Goal: Task Accomplishment & Management: Manage account settings

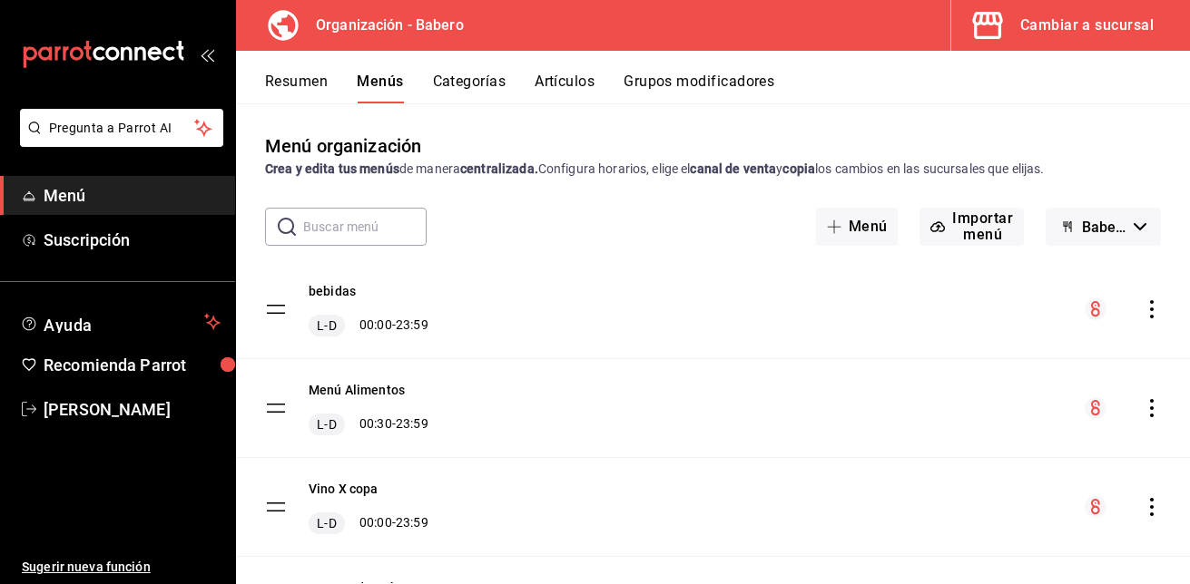
click at [574, 80] on button "Artículos" at bounding box center [565, 88] width 60 height 31
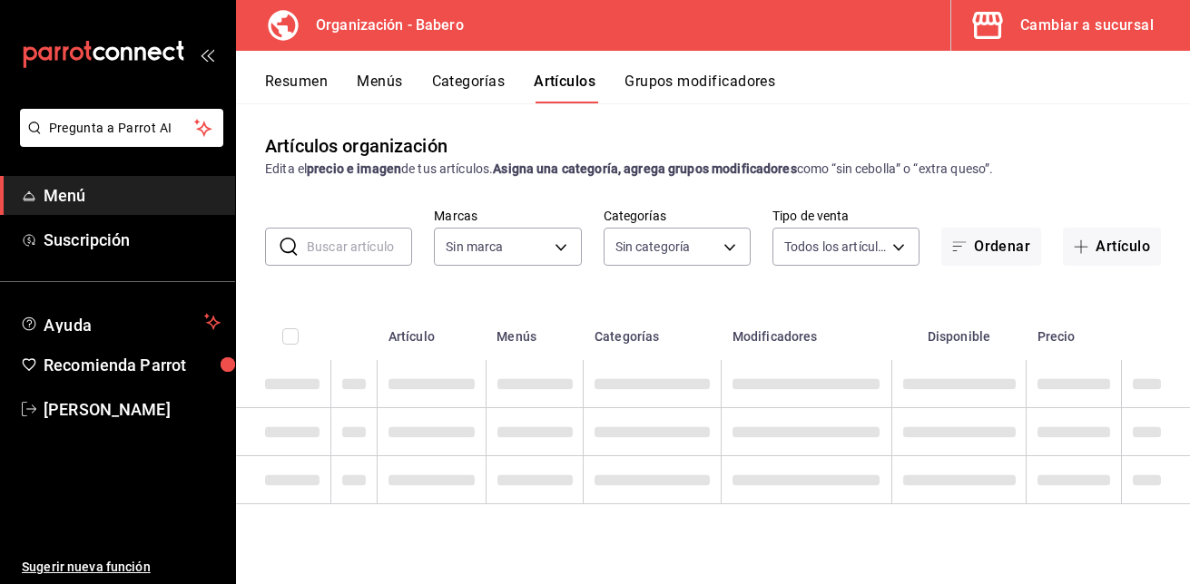
type input "a66e06f9-c574-4272-93a5-56c49c41a772"
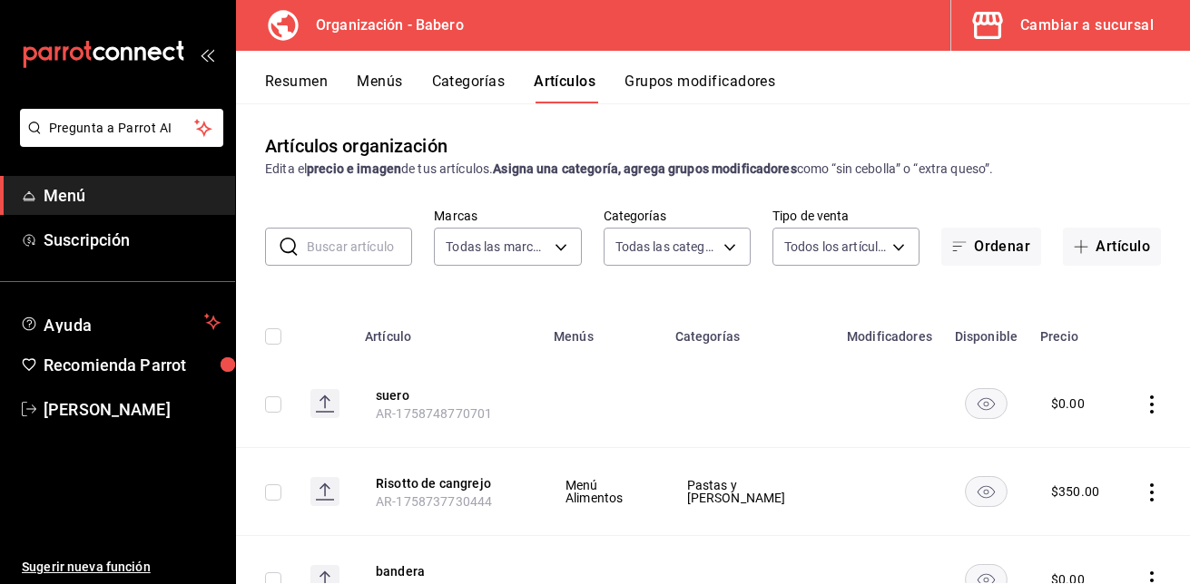
type input "6de4fb01-8924-4b5f-b2c6-05fb00520212,d5e981f2-9595-497c-a91a-126b35bb2472,b74fb…"
click at [1096, 243] on button "Artículo" at bounding box center [1112, 247] width 98 height 38
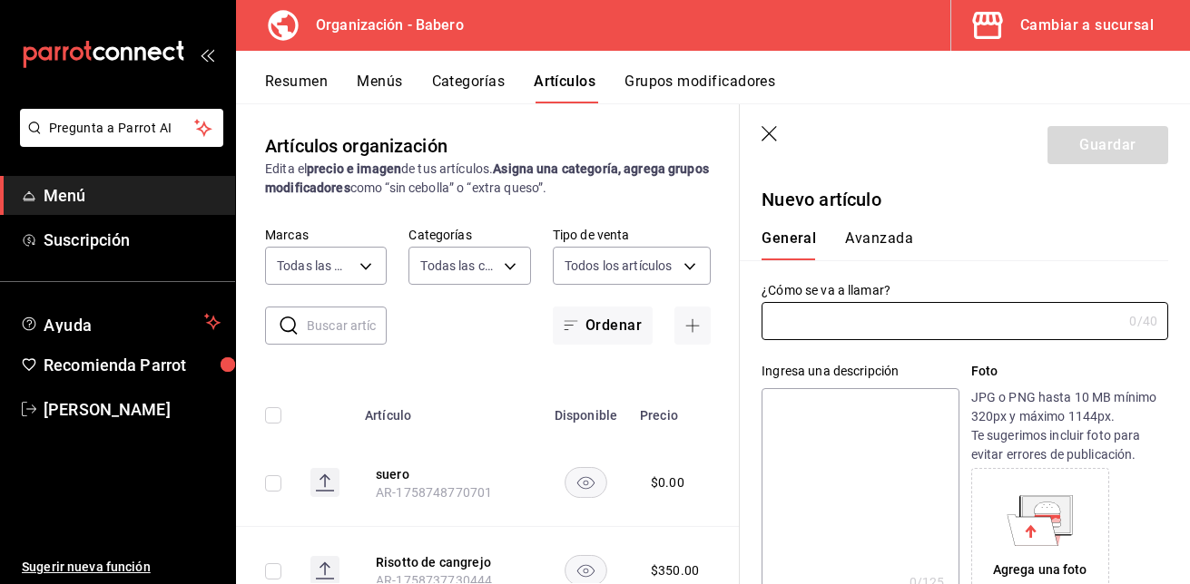
click at [771, 132] on icon "button" at bounding box center [770, 135] width 18 height 18
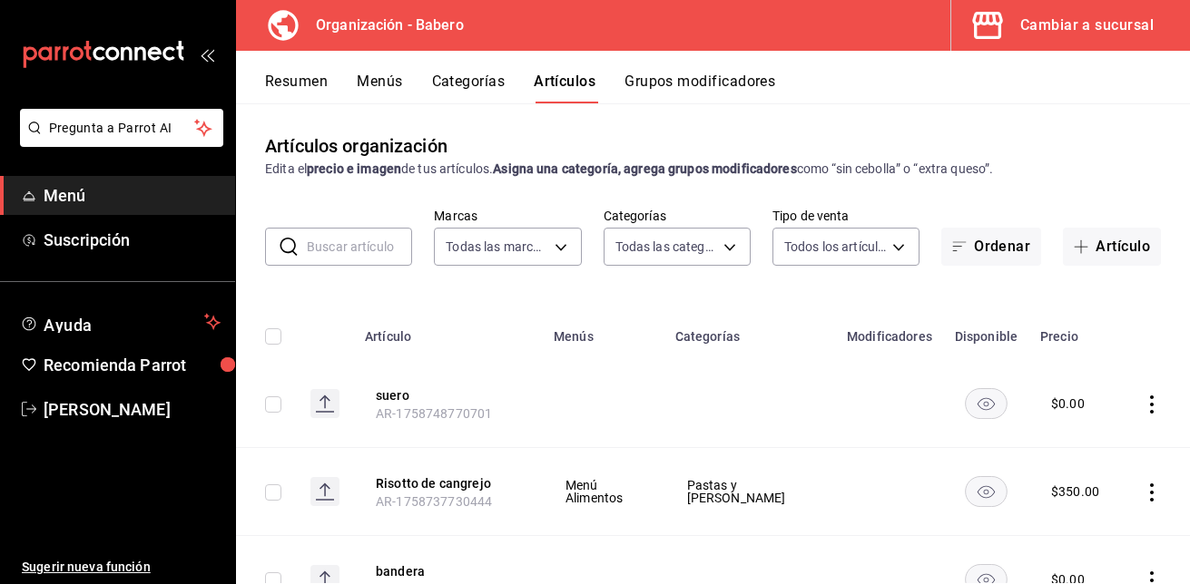
click at [745, 81] on button "Grupos modificadores" at bounding box center [699, 88] width 151 height 31
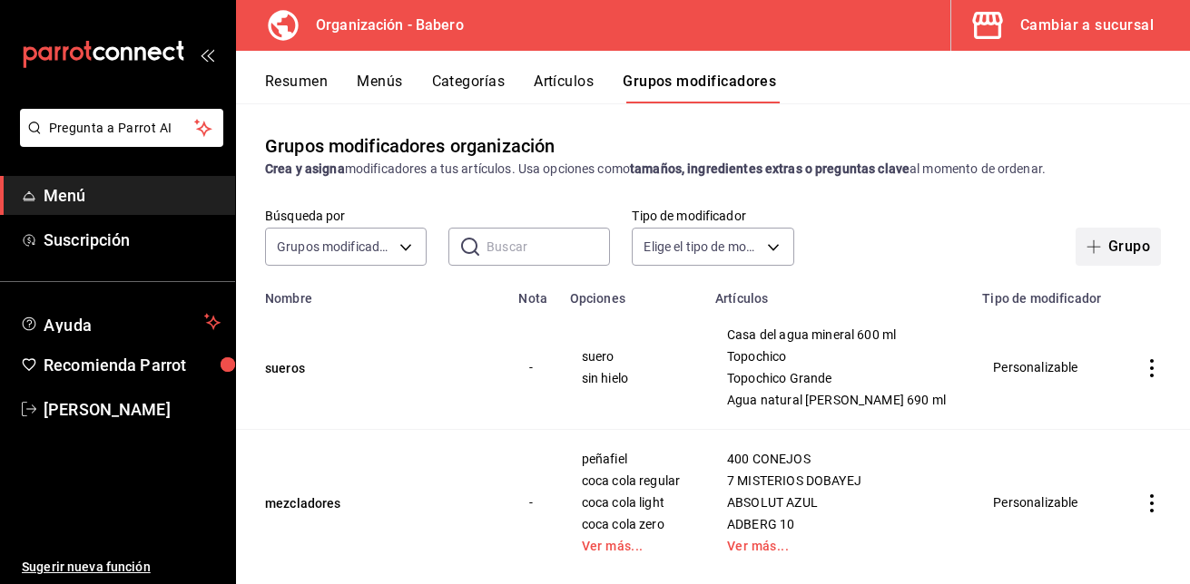
click at [1105, 251] on button "Grupo" at bounding box center [1118, 247] width 85 height 38
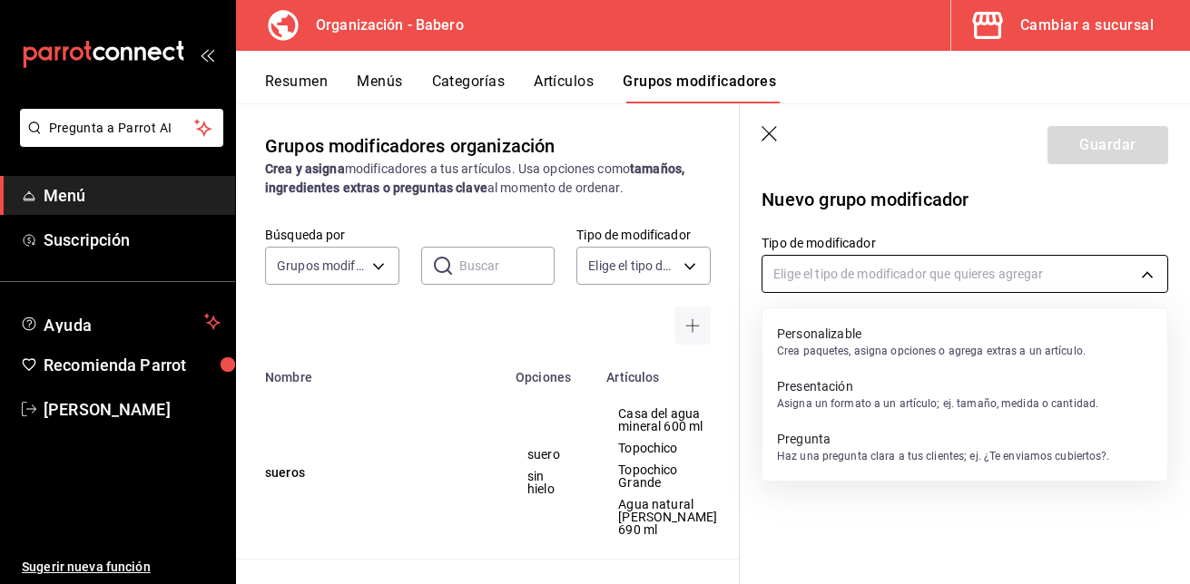
click at [1151, 273] on body "Pregunta a Parrot AI Menú Suscripción Ayuda Recomienda Parrot Julio Delgado Sug…" at bounding box center [595, 292] width 1190 height 584
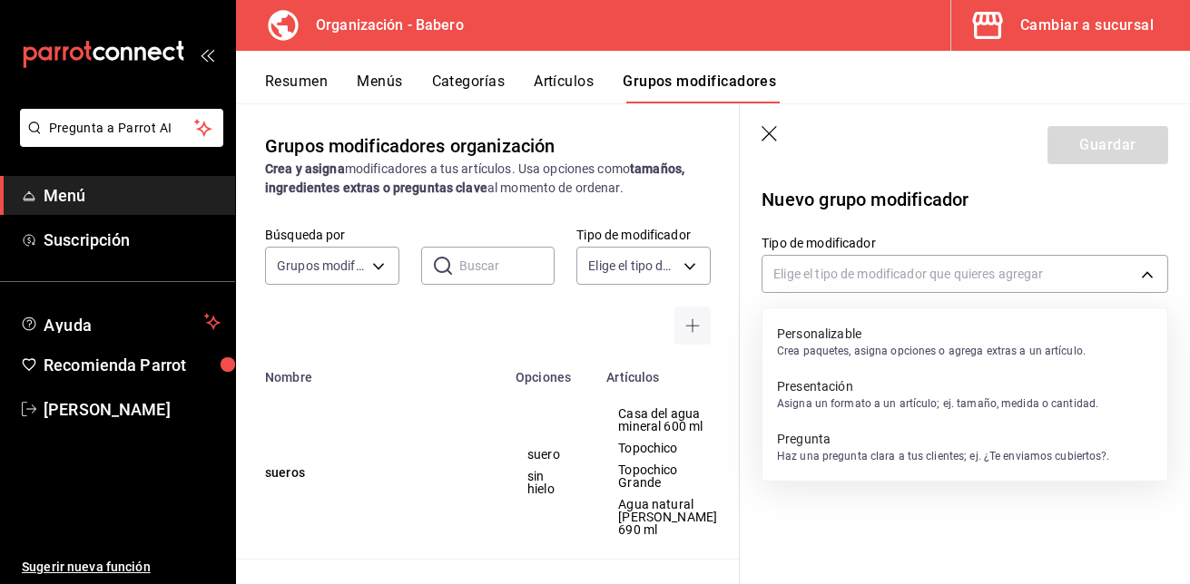
click at [1033, 330] on p "Personalizable" at bounding box center [931, 334] width 309 height 18
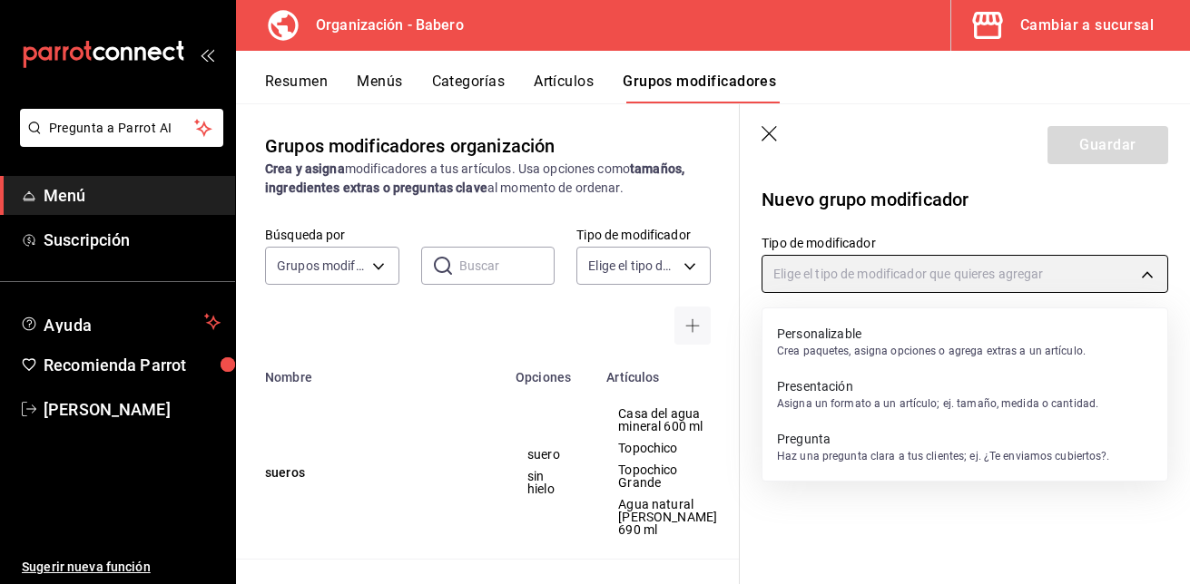
type input "CUSTOMIZABLE"
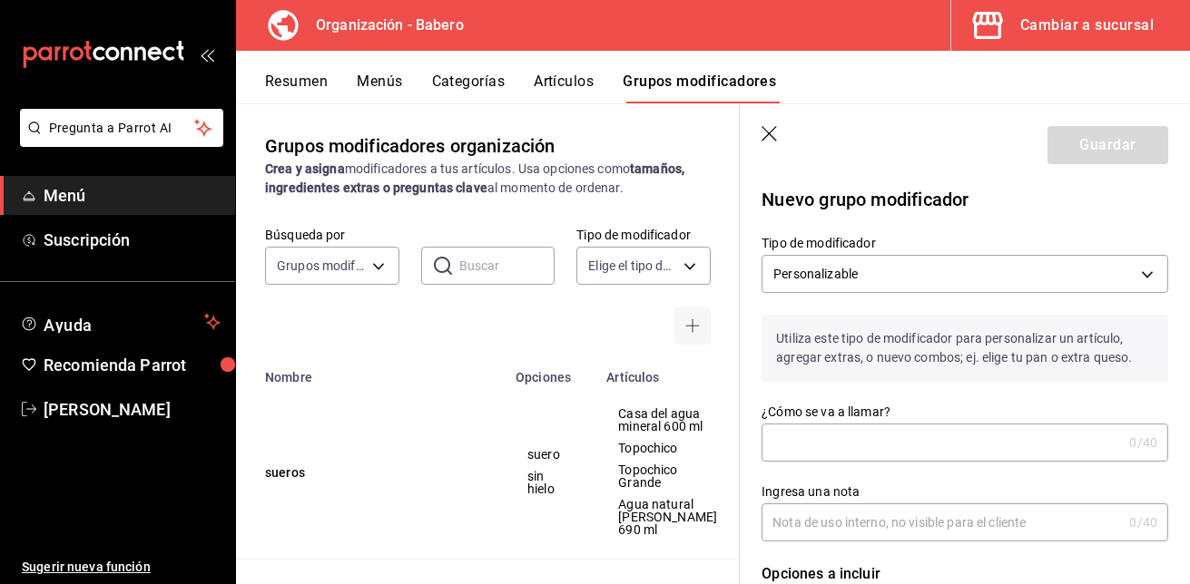
click at [920, 438] on input "¿Cómo se va a llamar?" at bounding box center [941, 443] width 360 height 36
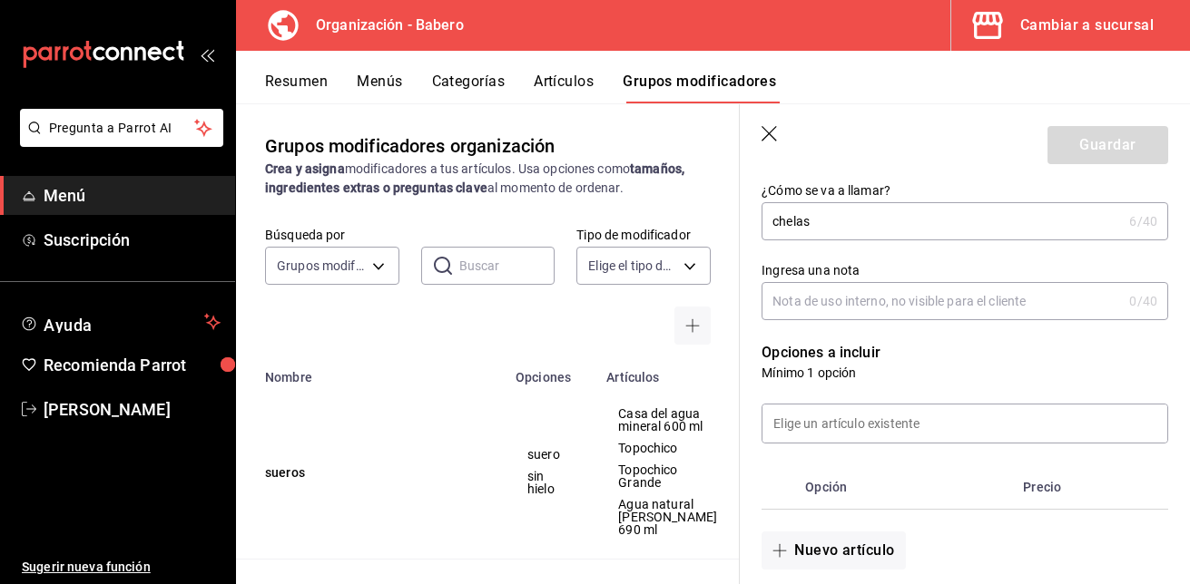
scroll to position [222, 0]
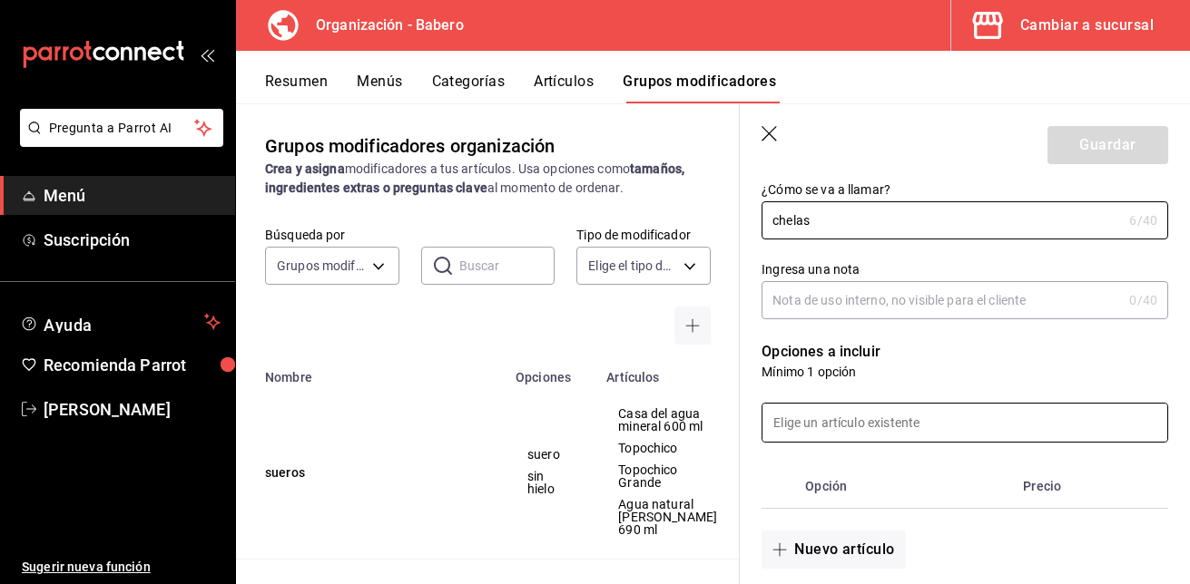
type input "chelas"
click at [915, 424] on input at bounding box center [964, 423] width 405 height 38
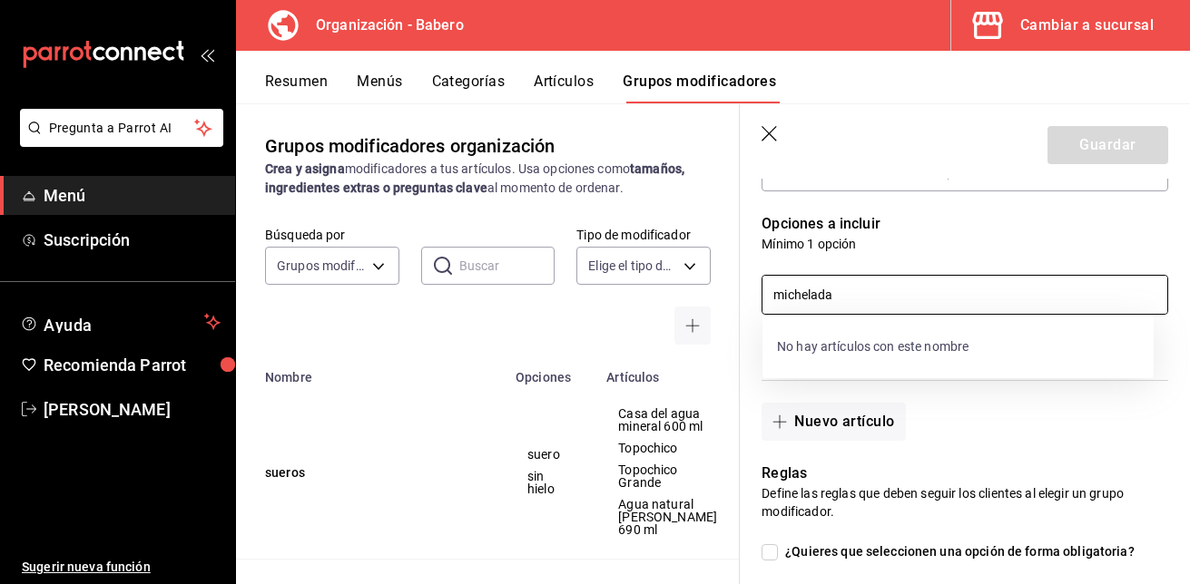
scroll to position [356, 0]
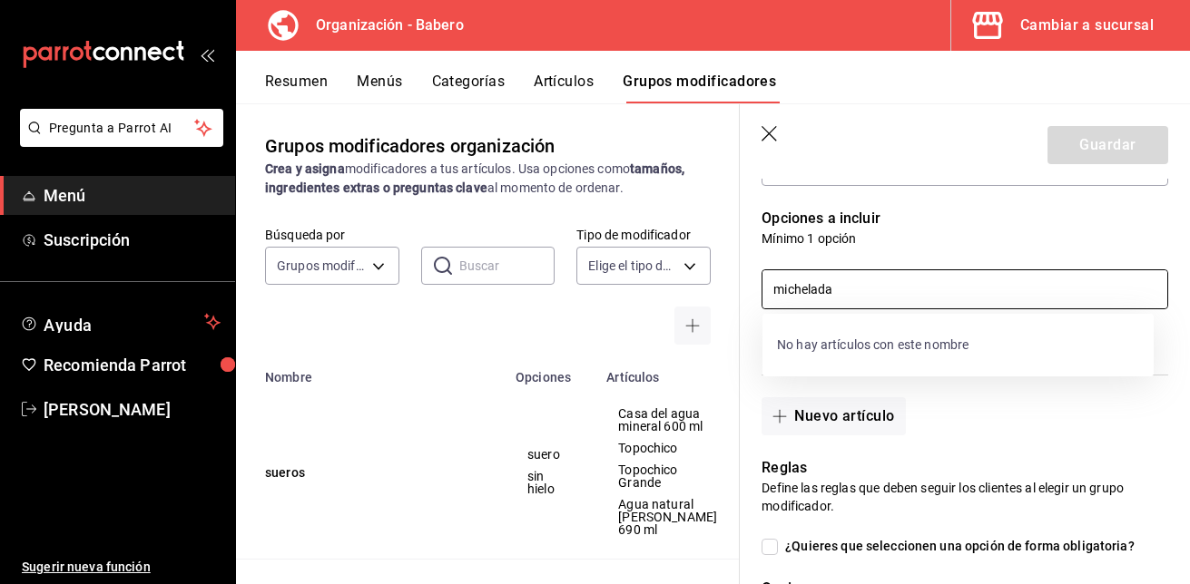
click at [842, 290] on input "michelada" at bounding box center [964, 289] width 405 height 38
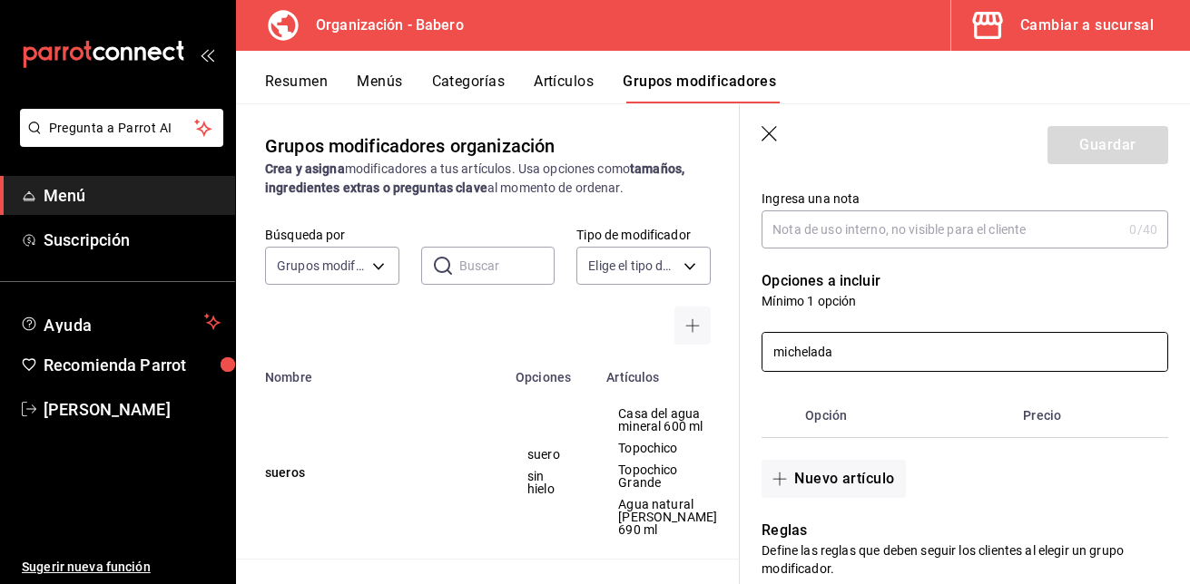
scroll to position [290, 0]
click at [840, 415] on th "Opción" at bounding box center [907, 419] width 218 height 44
click at [1042, 420] on th "Precio" at bounding box center [1075, 419] width 119 height 44
click at [864, 349] on input "michelada" at bounding box center [964, 355] width 405 height 38
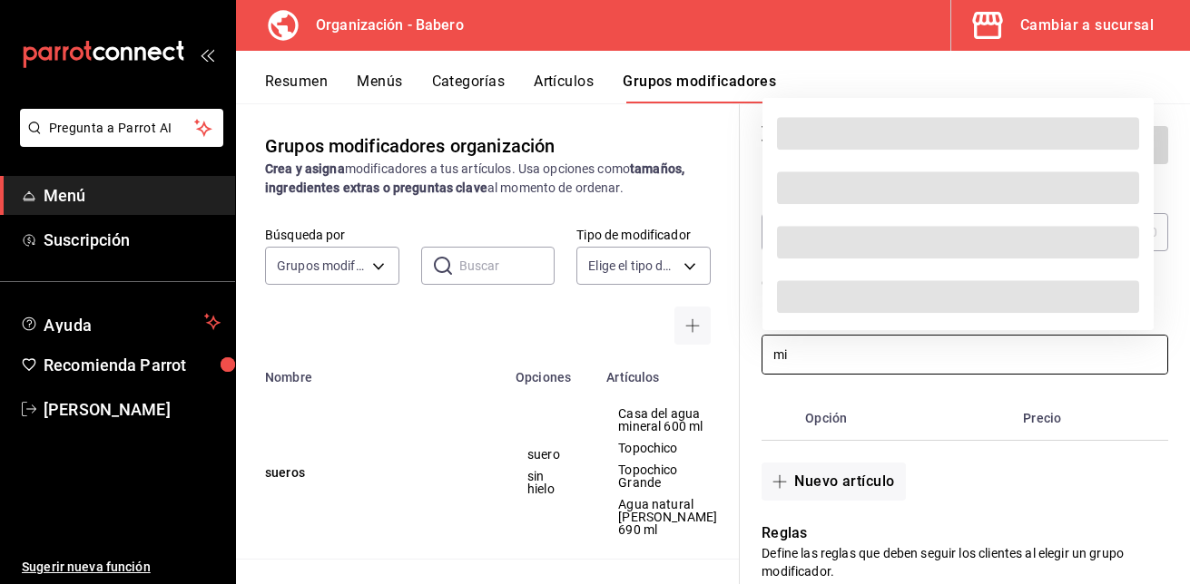
type input "m"
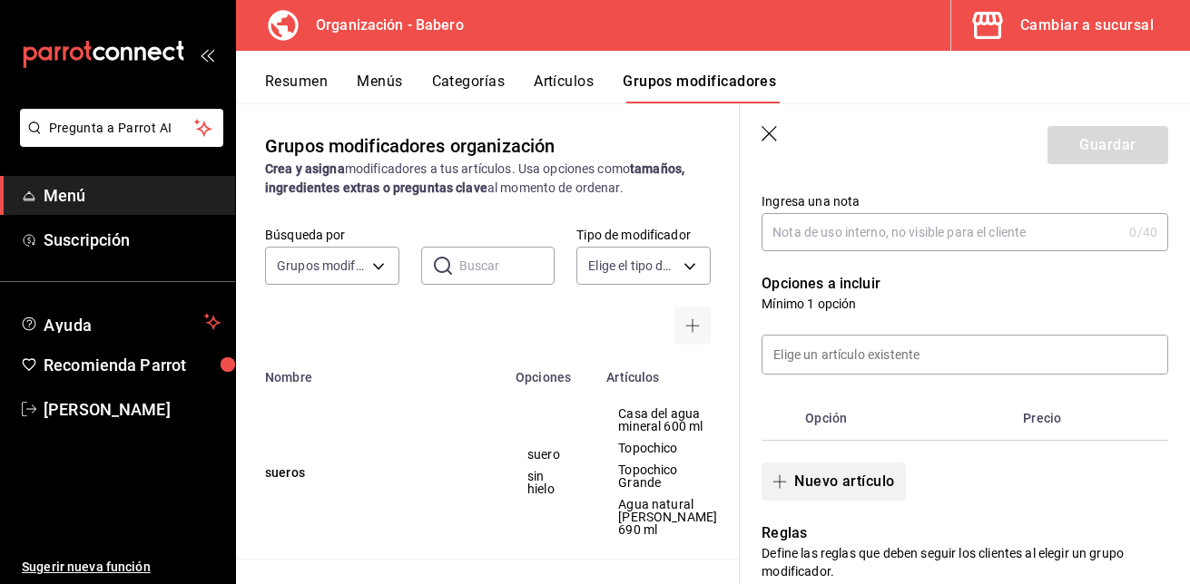
click at [863, 478] on button "Nuevo artículo" at bounding box center [832, 482] width 143 height 38
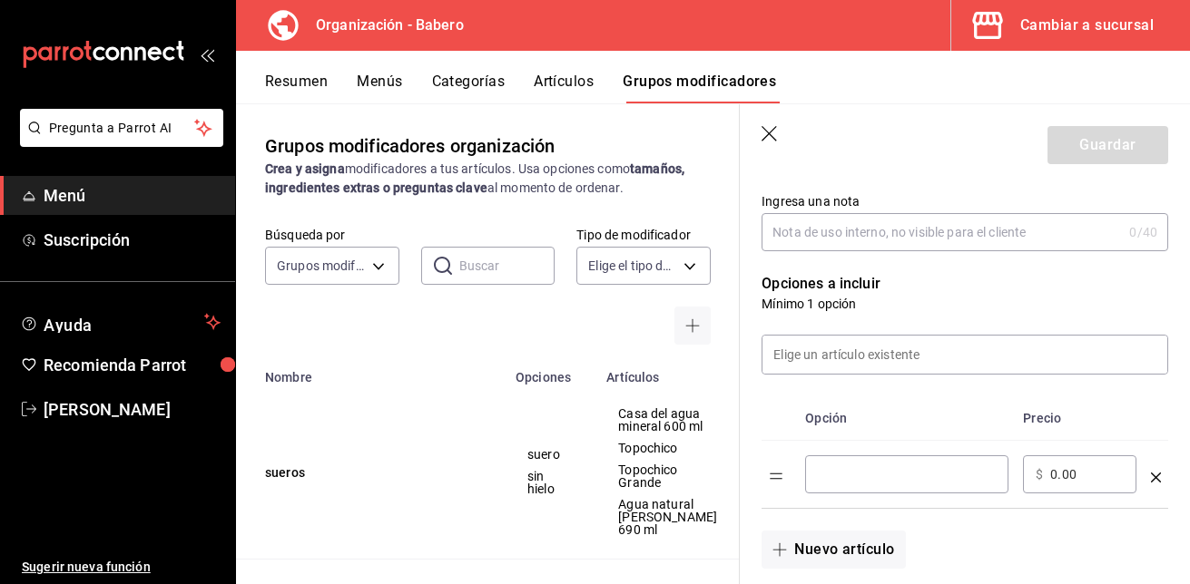
click at [859, 473] on input "optionsTable" at bounding box center [907, 475] width 178 height 18
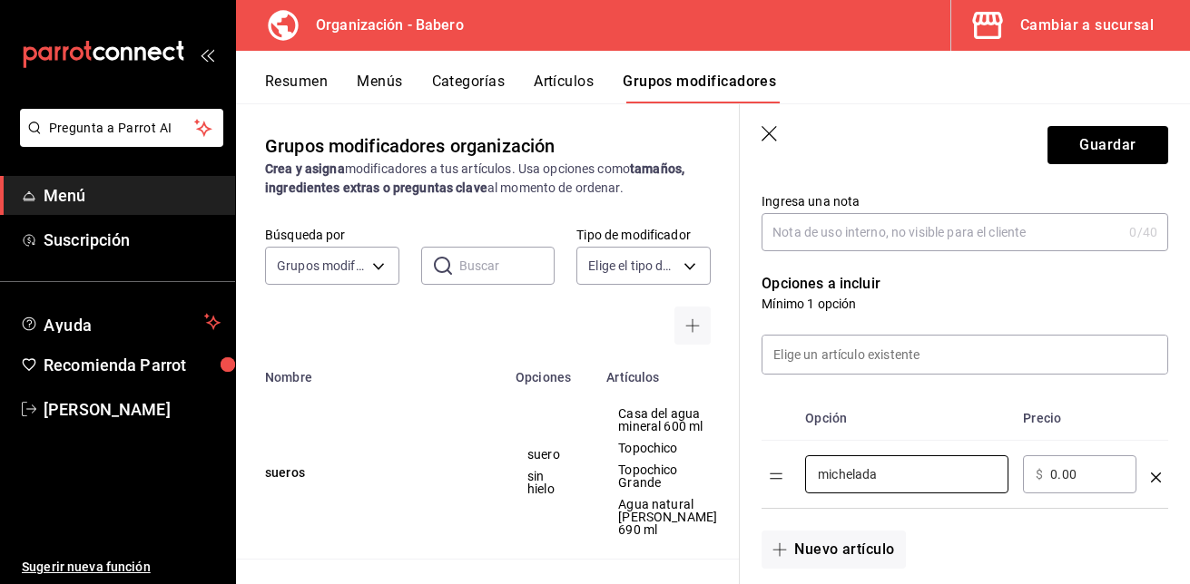
type input "michelada"
click at [1071, 478] on input "0.00" at bounding box center [1087, 475] width 74 height 18
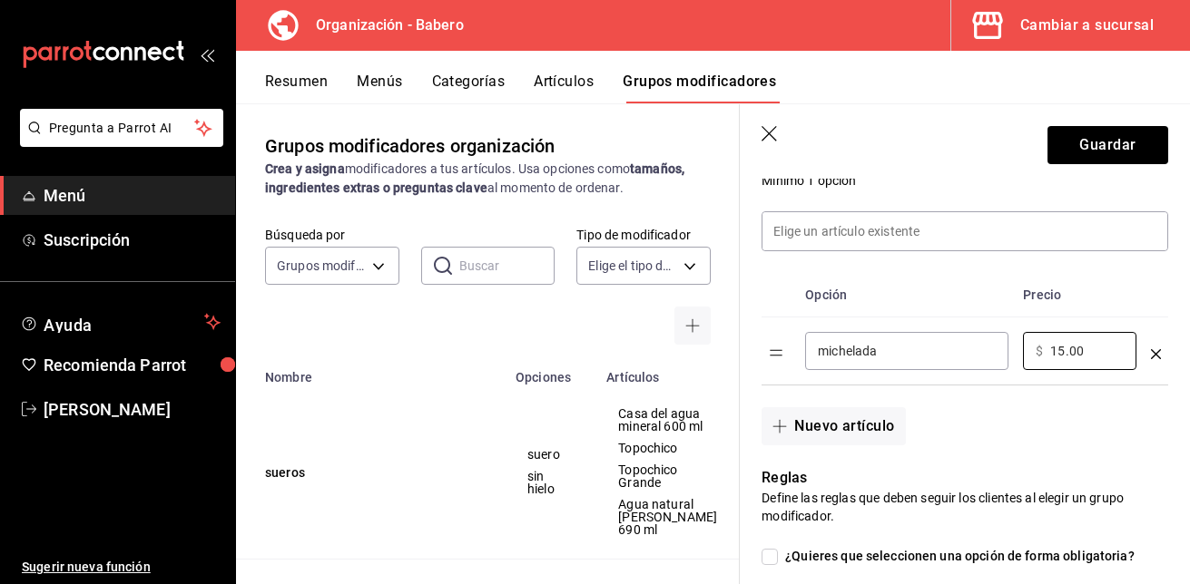
scroll to position [416, 0]
type input "15.00"
click at [868, 428] on button "Nuevo artículo" at bounding box center [832, 425] width 143 height 38
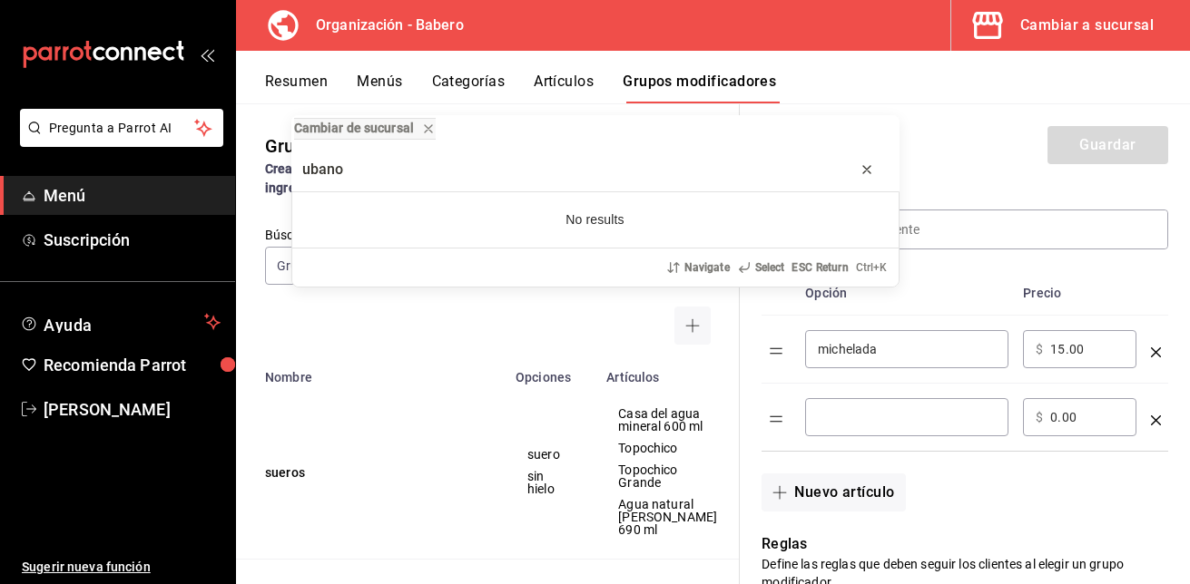
type input "ubano"
click at [867, 176] on icon "progress bar" at bounding box center [867, 169] width 15 height 15
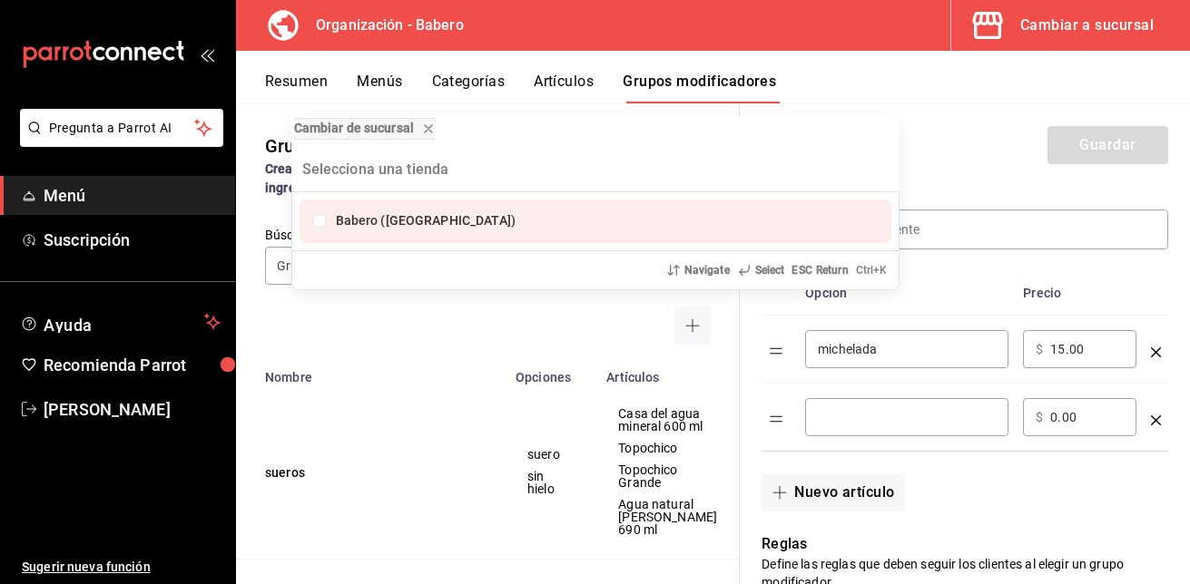
click at [565, 331] on div "Cambiar de sucursal Babero (Roma Norte) Navigate Select ESC Return Ctrl+ K" at bounding box center [595, 292] width 1190 height 584
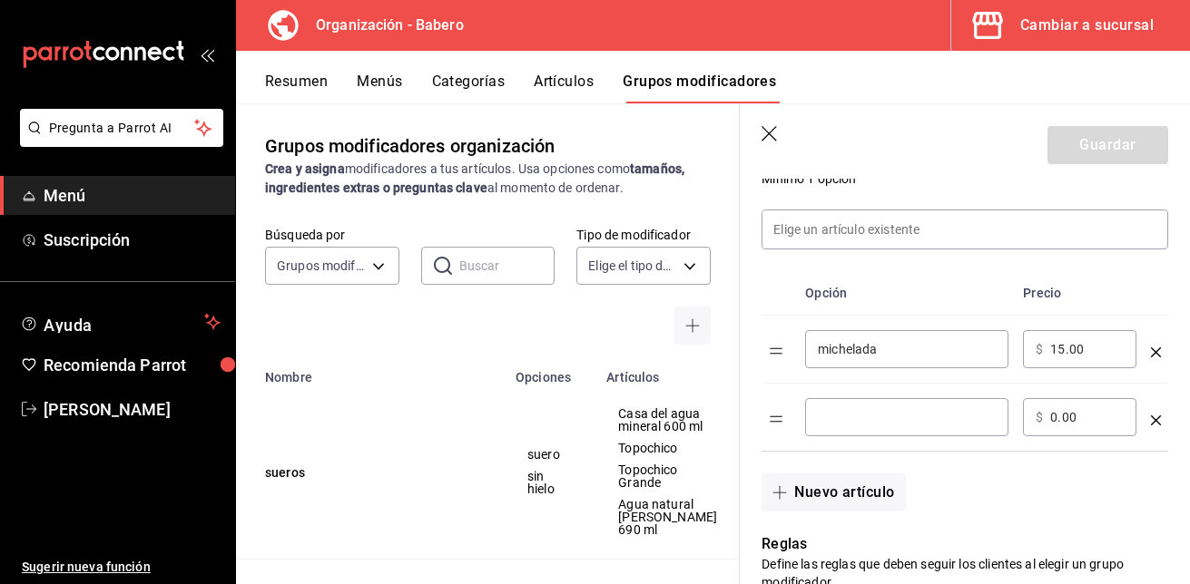
click at [873, 413] on input "optionsTable" at bounding box center [907, 417] width 178 height 18
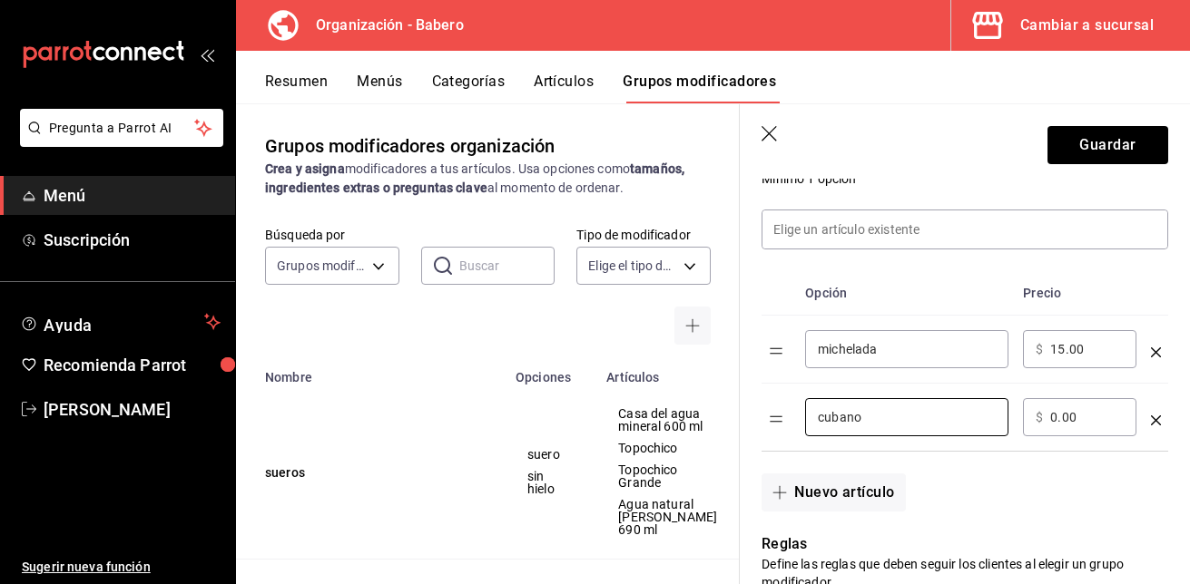
type input "cubano"
click at [1059, 418] on input "0.00" at bounding box center [1087, 417] width 74 height 18
type input "15.00"
click at [879, 500] on button "Nuevo artículo" at bounding box center [832, 493] width 143 height 38
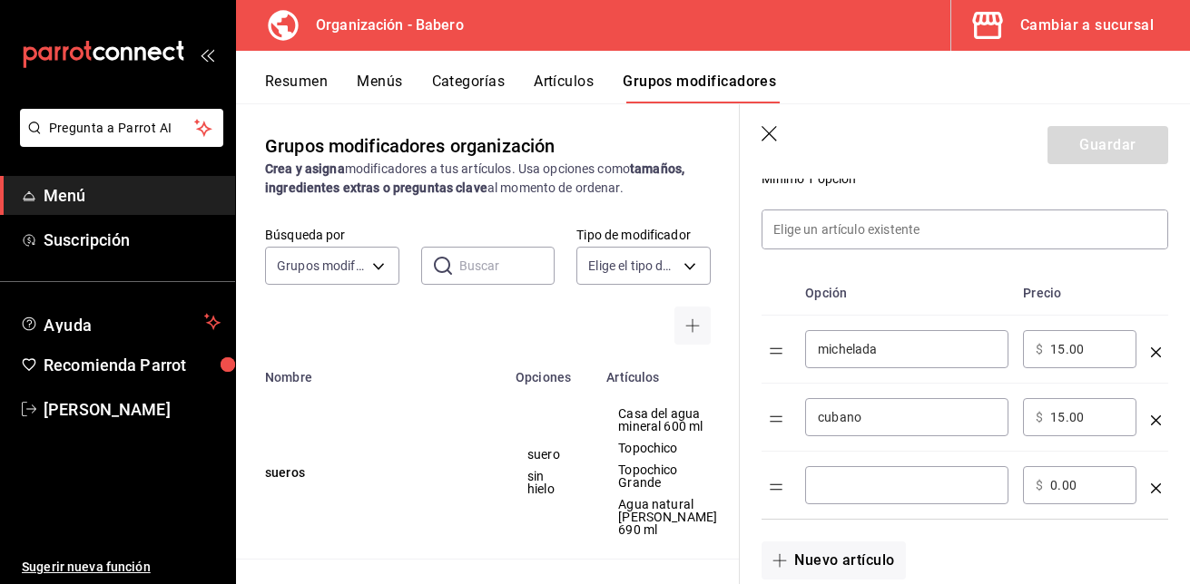
click at [865, 491] on input "optionsTable" at bounding box center [907, 485] width 178 height 18
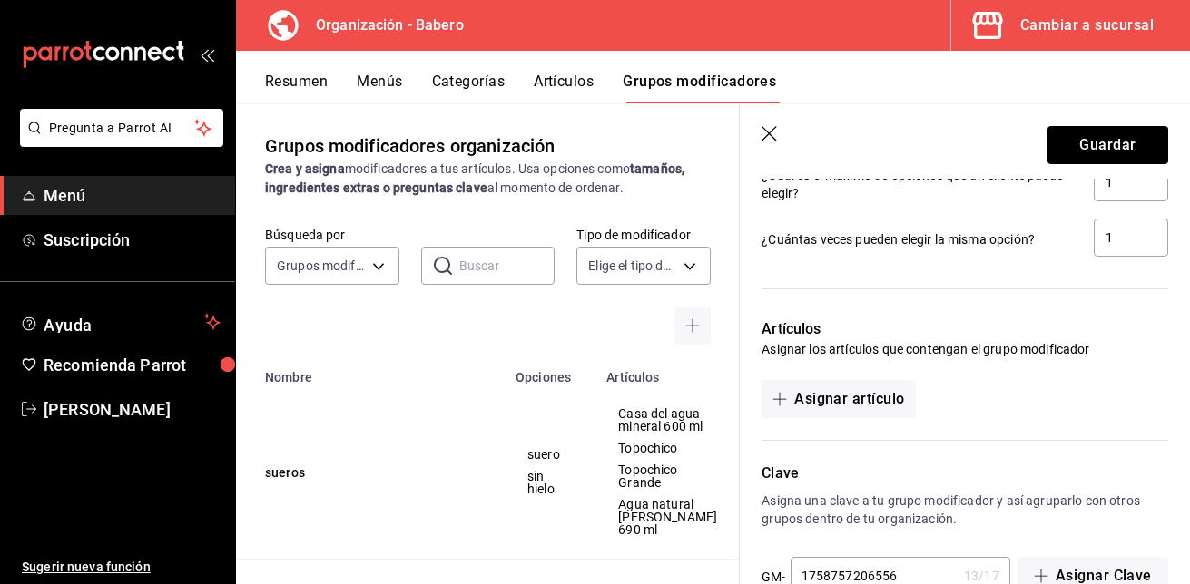
scroll to position [1109, 0]
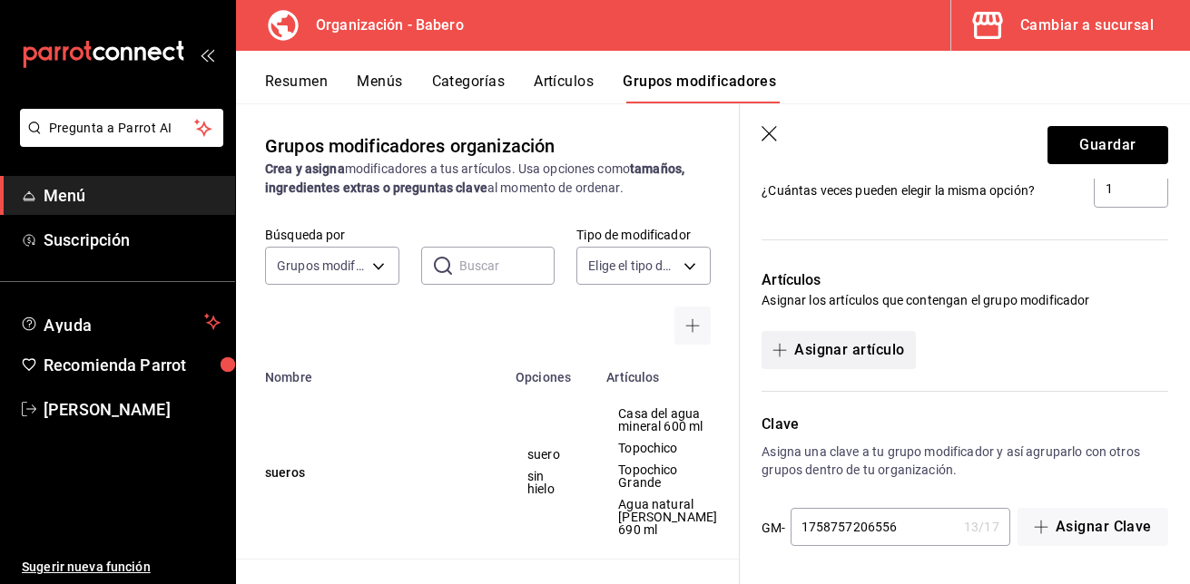
type input "clamato"
click at [836, 349] on button "Asignar artículo" at bounding box center [837, 350] width 153 height 38
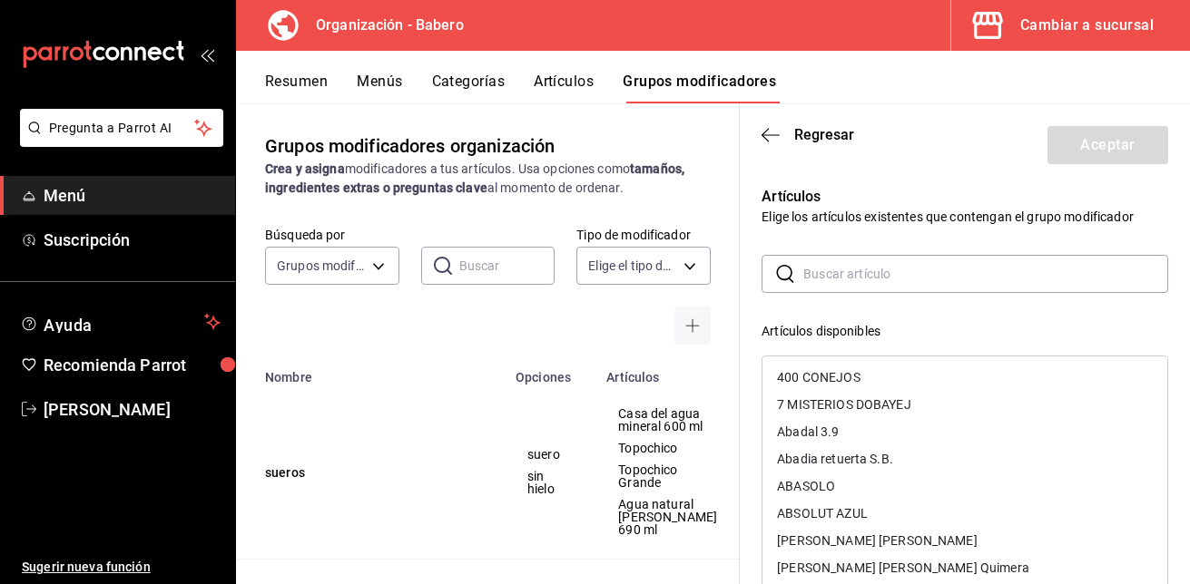
click at [869, 279] on input "text" at bounding box center [985, 274] width 365 height 36
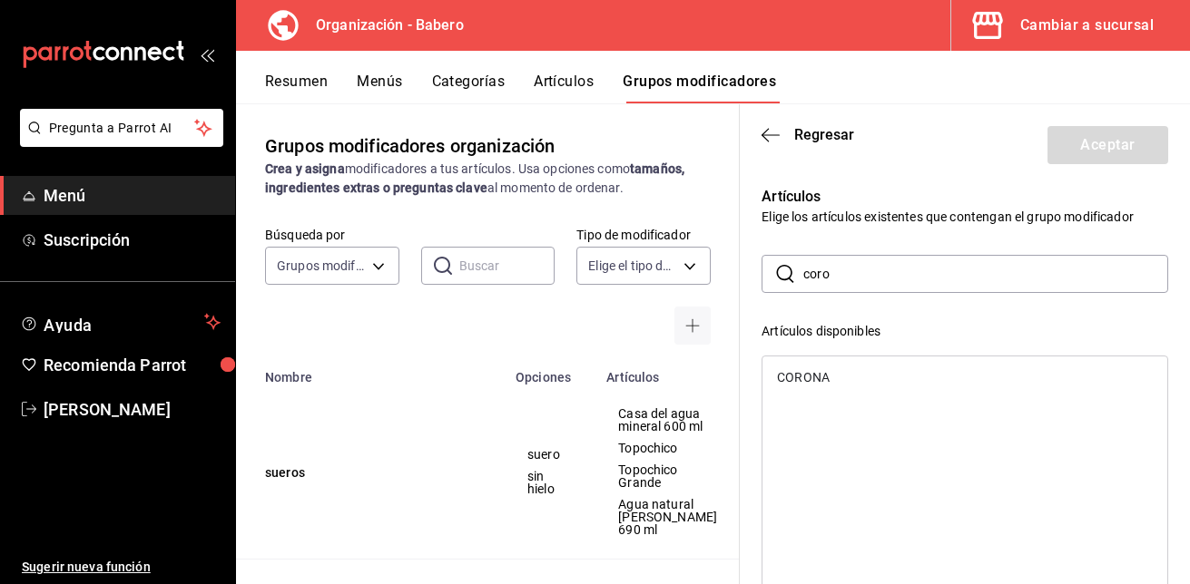
click at [817, 381] on div "CORONA" at bounding box center [803, 377] width 53 height 13
click at [852, 275] on input "coro" at bounding box center [985, 274] width 365 height 36
type input "c"
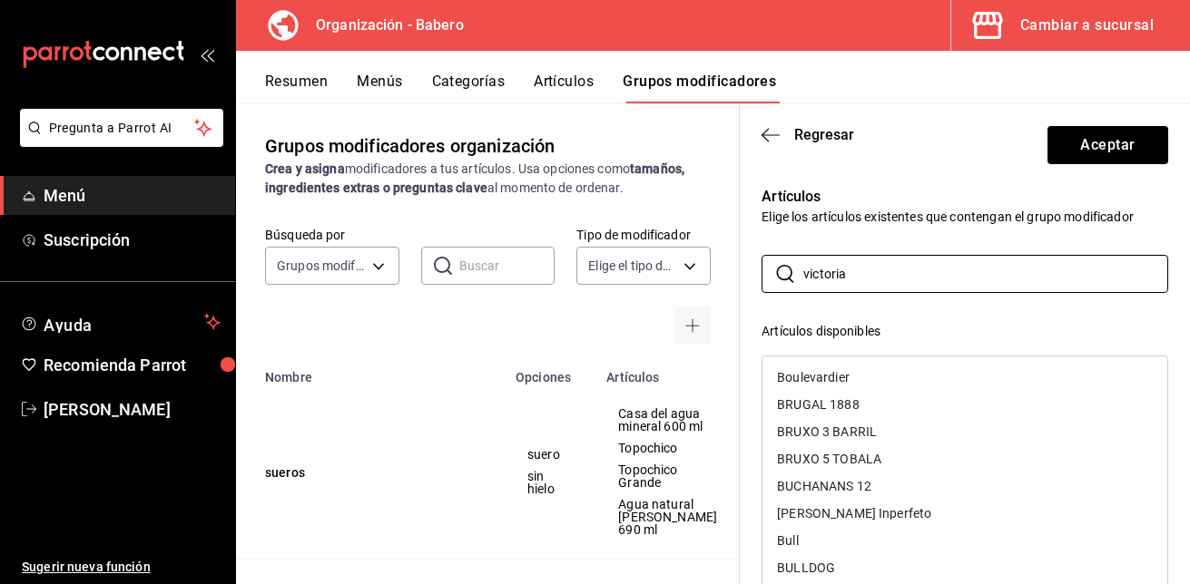
click at [842, 374] on div "Boulevardier" at bounding box center [813, 377] width 73 height 13
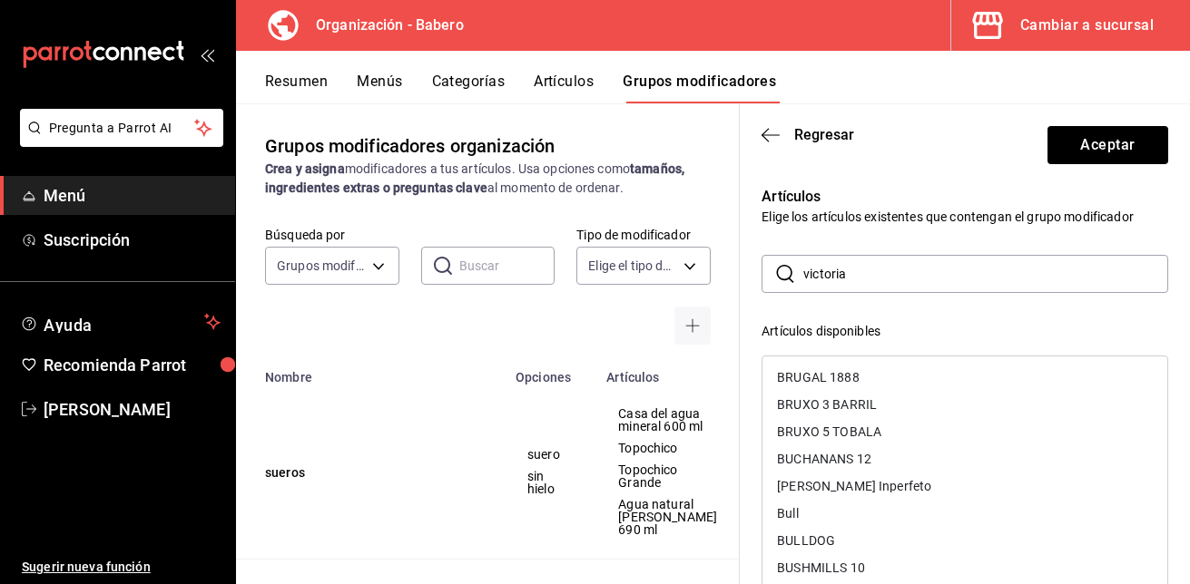
click at [872, 272] on input "victoria" at bounding box center [985, 274] width 365 height 36
type input "v"
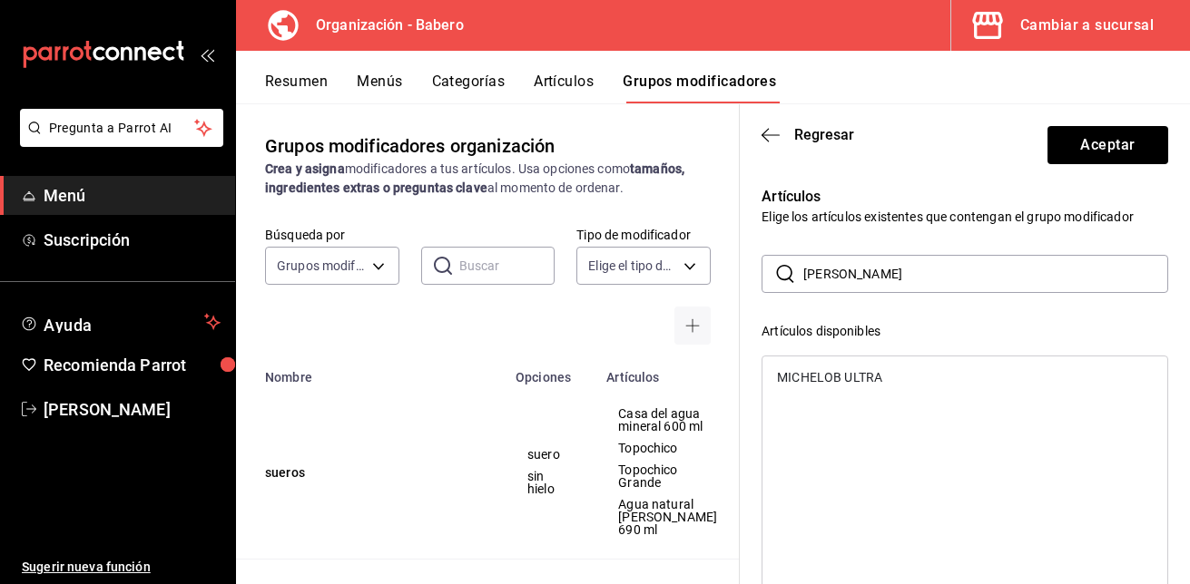
click at [849, 374] on div "MICHELOB ULTRA" at bounding box center [829, 377] width 105 height 13
click at [859, 275] on input "michel" at bounding box center [985, 274] width 365 height 36
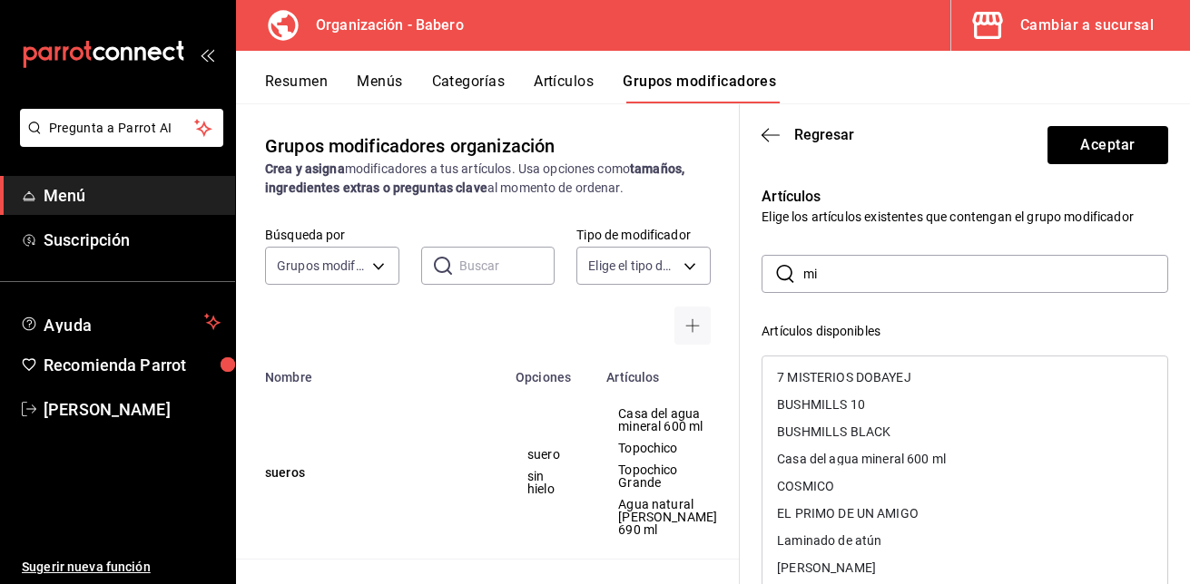
type input "m"
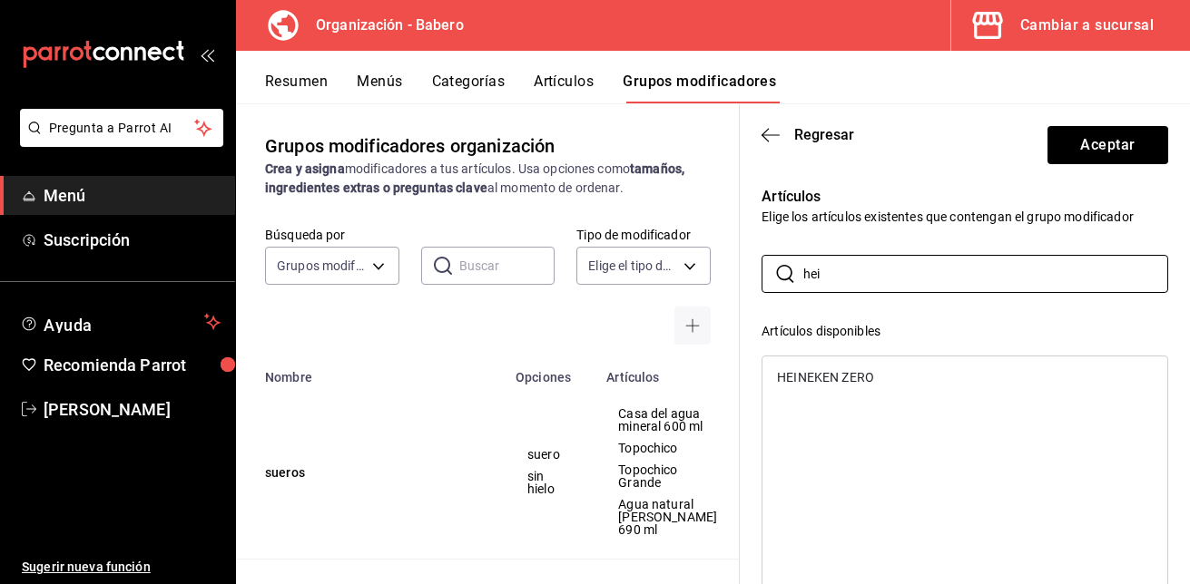
click at [841, 372] on div "HEINEKEN ZERO" at bounding box center [825, 377] width 97 height 13
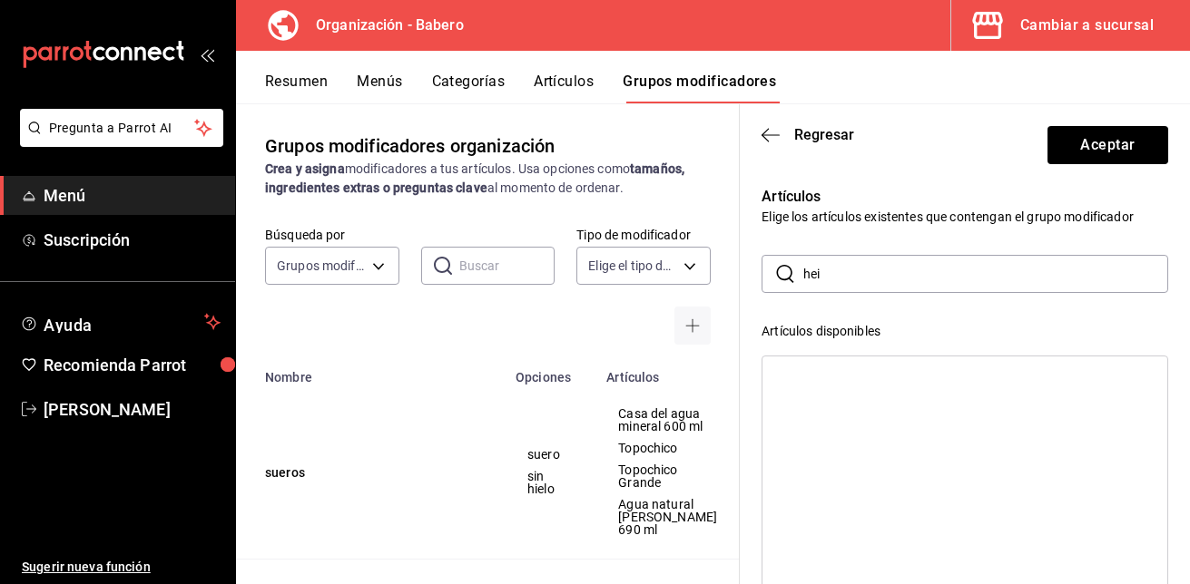
click at [845, 280] on input "hei" at bounding box center [985, 274] width 365 height 36
type input "h"
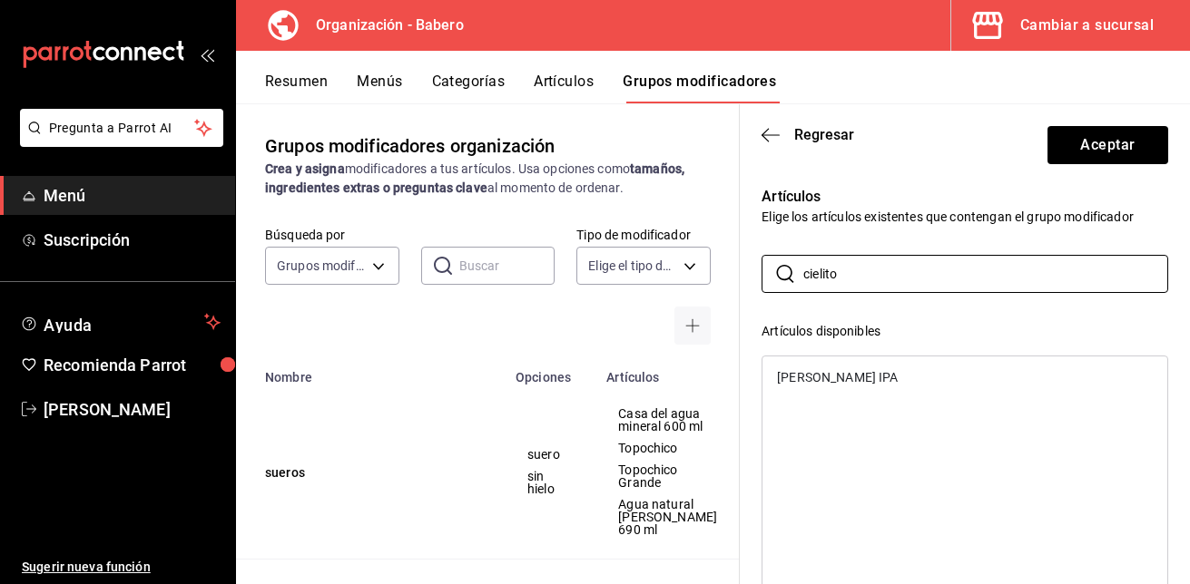
click at [825, 373] on div "CIELITO LINDO IPA" at bounding box center [837, 377] width 121 height 13
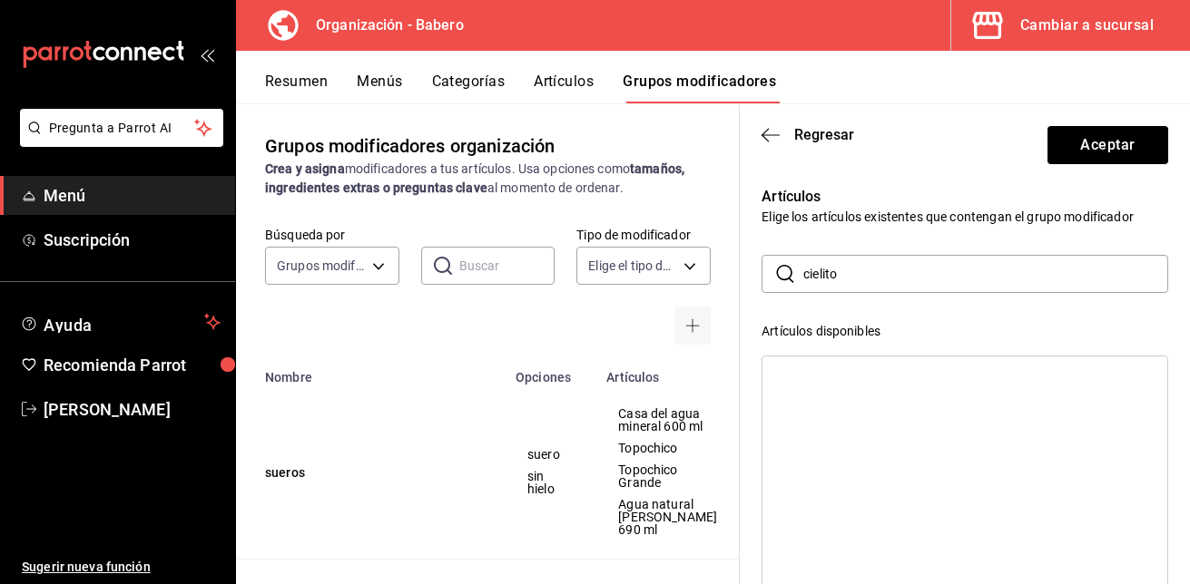
click at [848, 272] on input "cielito" at bounding box center [985, 274] width 365 height 36
type input "c"
click at [843, 375] on div "MONOPOLIO DRAFT IPA" at bounding box center [848, 377] width 142 height 13
click at [843, 375] on div "MONOPOLIO DRAFT LAGER" at bounding box center [858, 377] width 162 height 13
click at [846, 266] on input "mono" at bounding box center [985, 274] width 365 height 36
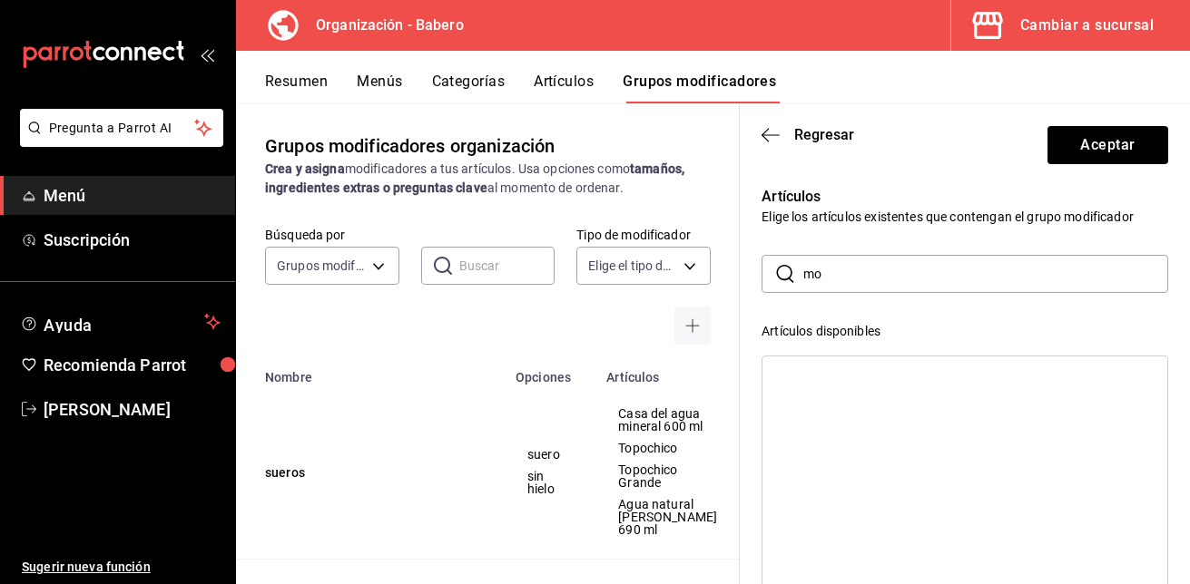
type input "m"
click at [830, 375] on div "CHARRO PILSNER" at bounding box center [830, 377] width 106 height 13
click at [863, 268] on input "charr" at bounding box center [985, 274] width 365 height 36
type input "c"
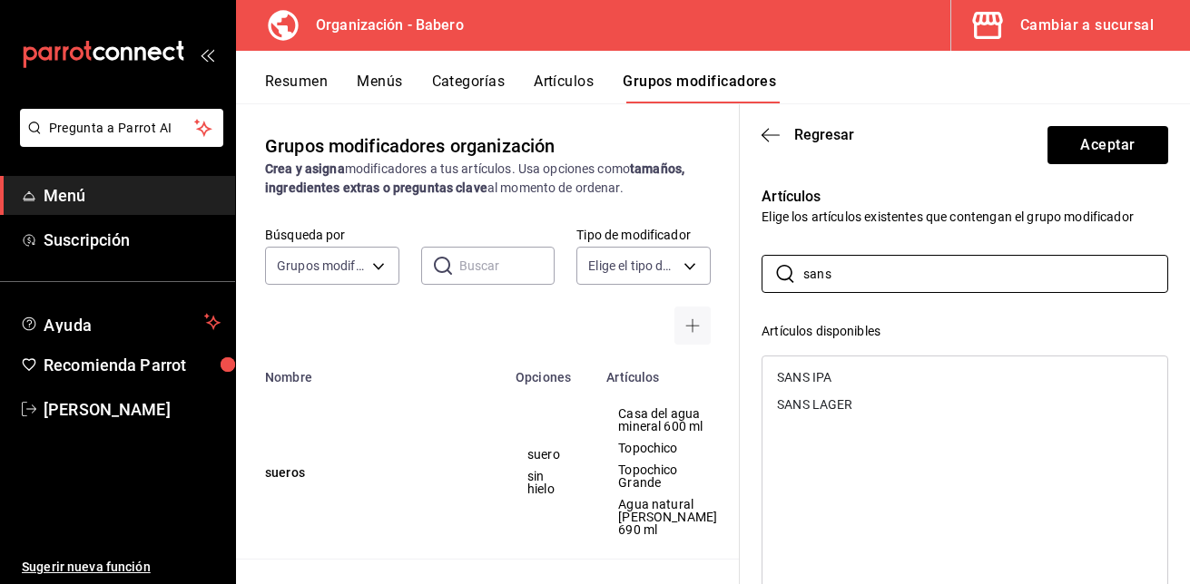
type input "sans"
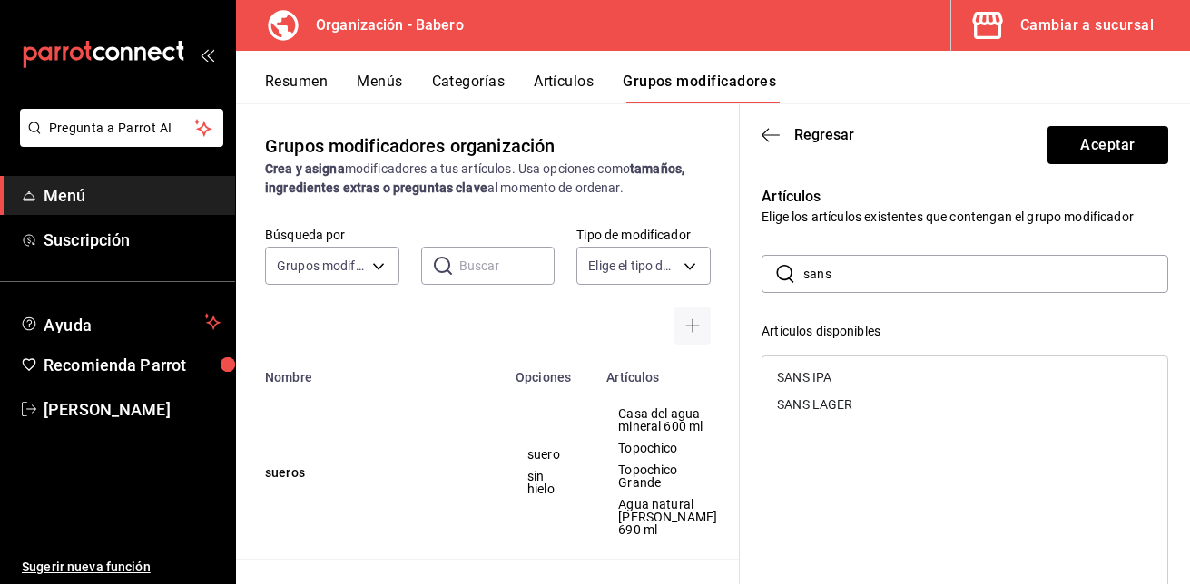
click at [874, 382] on div "SANS IPA" at bounding box center [964, 377] width 405 height 27
click at [874, 382] on div "SANS LAGER" at bounding box center [964, 377] width 405 height 27
click at [1099, 151] on button "Aceptar" at bounding box center [1107, 145] width 121 height 38
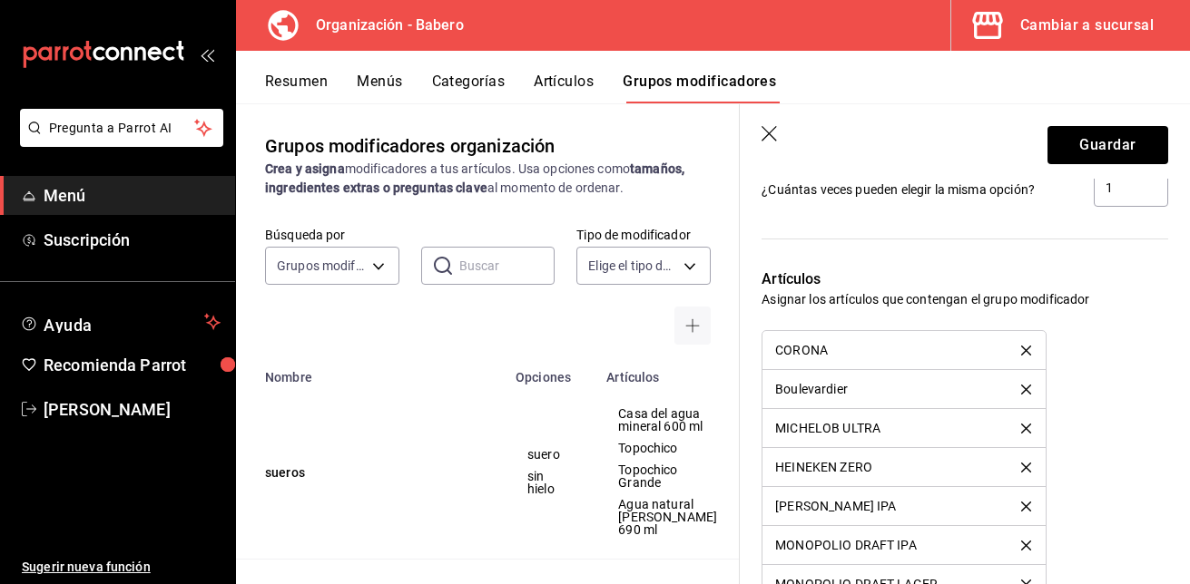
click at [1021, 389] on icon "delete" at bounding box center [1026, 390] width 10 height 10
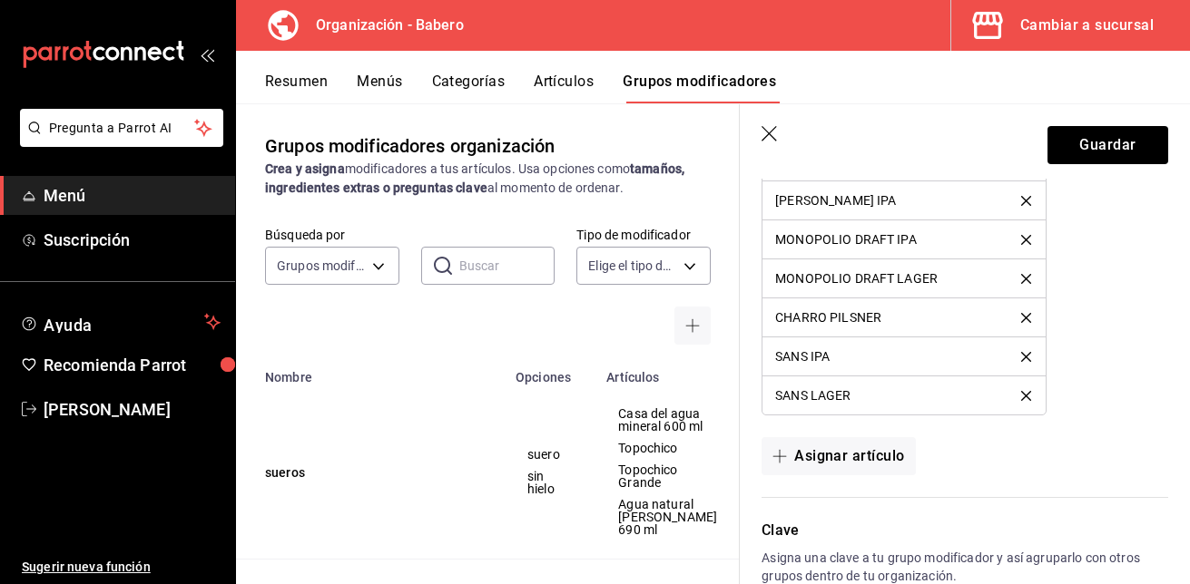
scroll to position [1377, 0]
click at [866, 447] on button "Asignar artículo" at bounding box center [837, 456] width 153 height 38
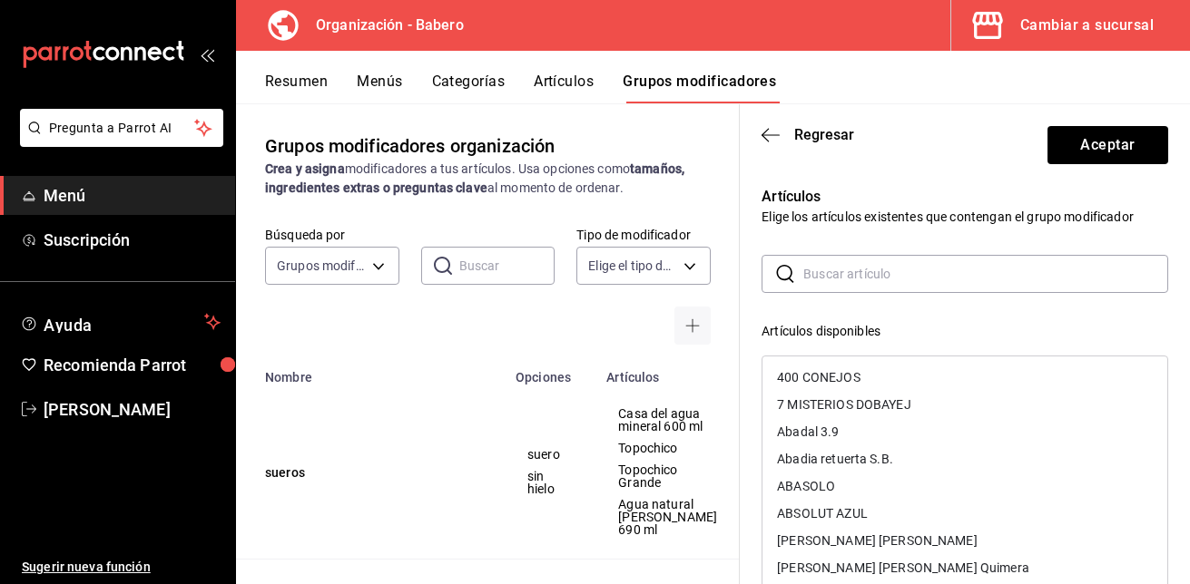
click at [853, 282] on input "text" at bounding box center [985, 274] width 365 height 36
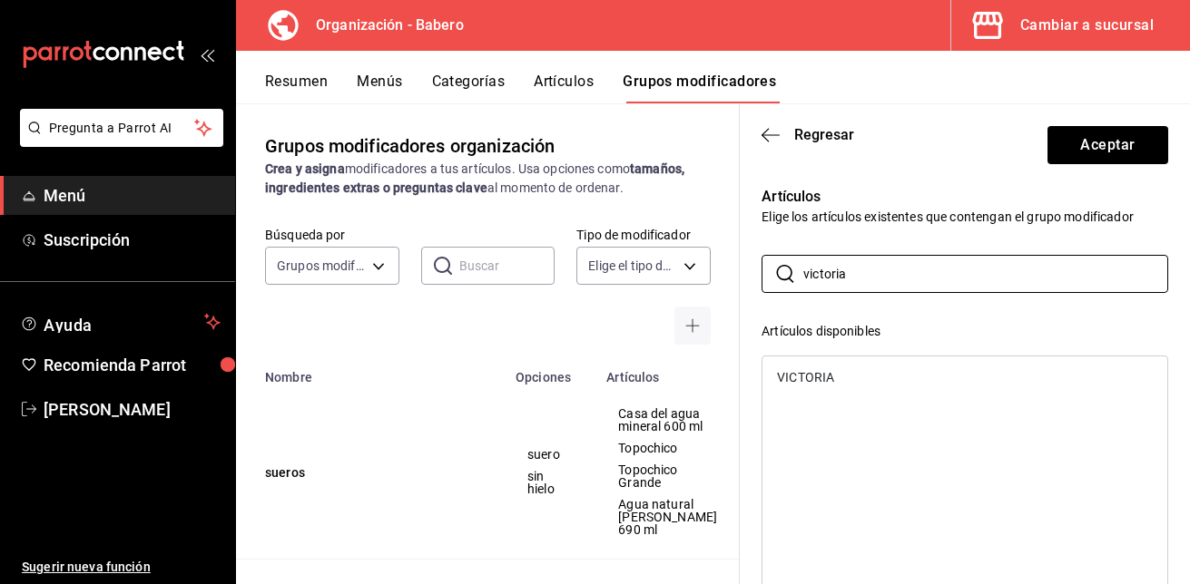
type input "victoria"
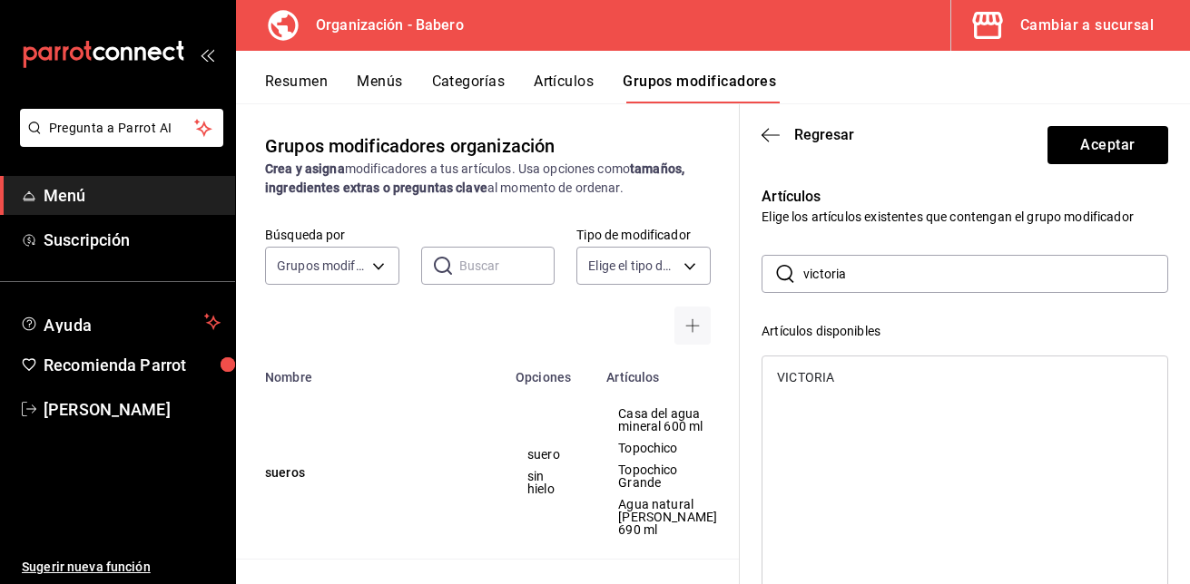
click at [828, 374] on div "VICTORIA" at bounding box center [805, 377] width 57 height 13
click at [1076, 152] on button "Aceptar" at bounding box center [1107, 145] width 121 height 38
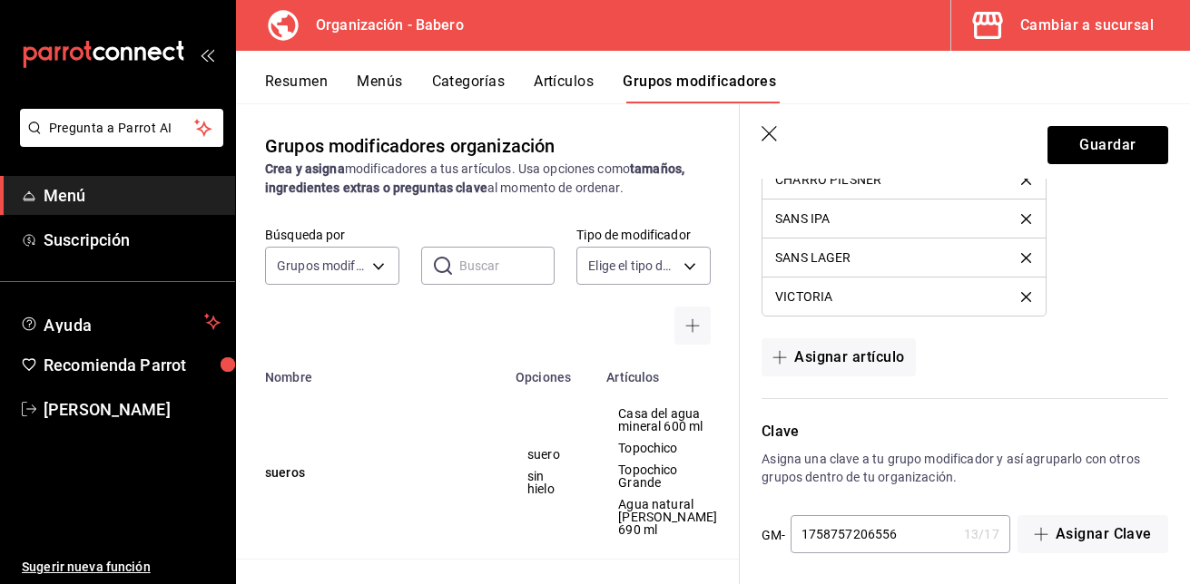
scroll to position [1522, 0]
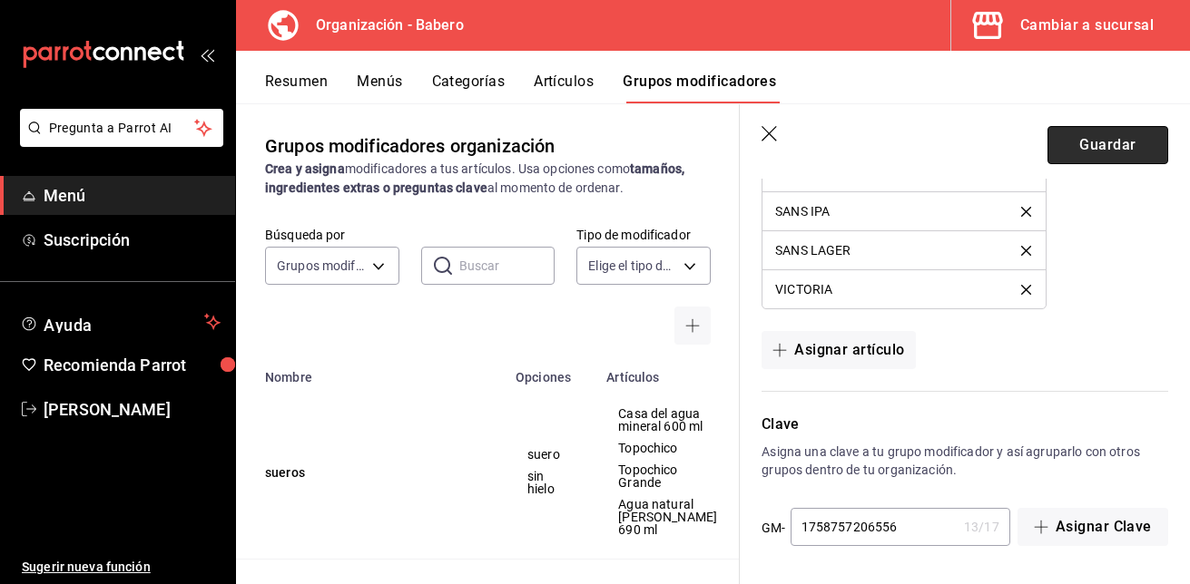
click at [1114, 142] on button "Guardar" at bounding box center [1107, 145] width 121 height 38
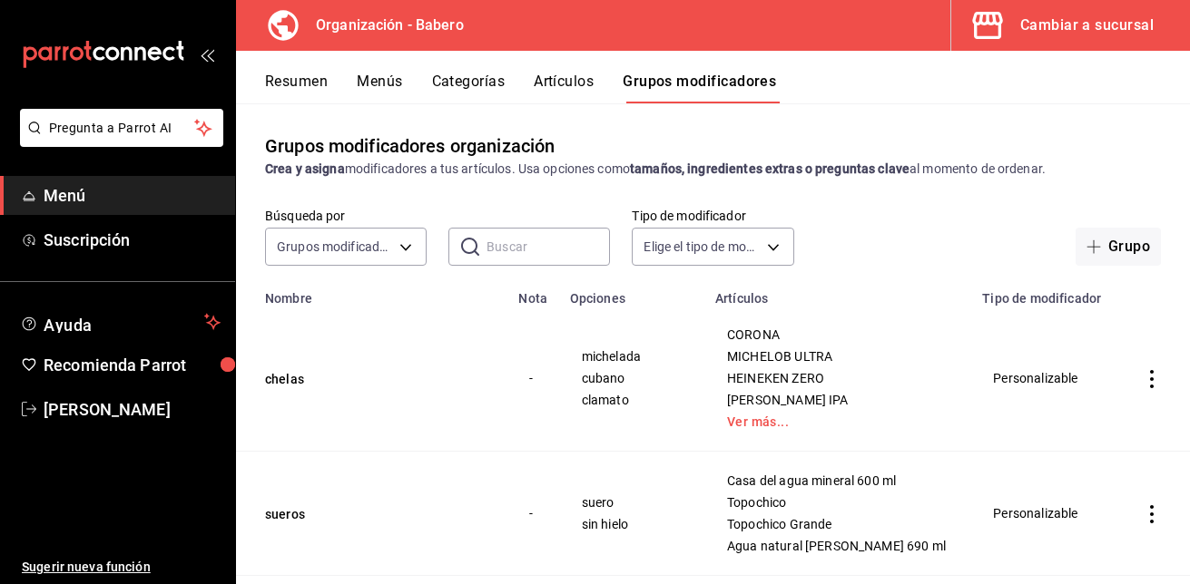
click at [372, 76] on button "Menús" at bounding box center [379, 88] width 45 height 31
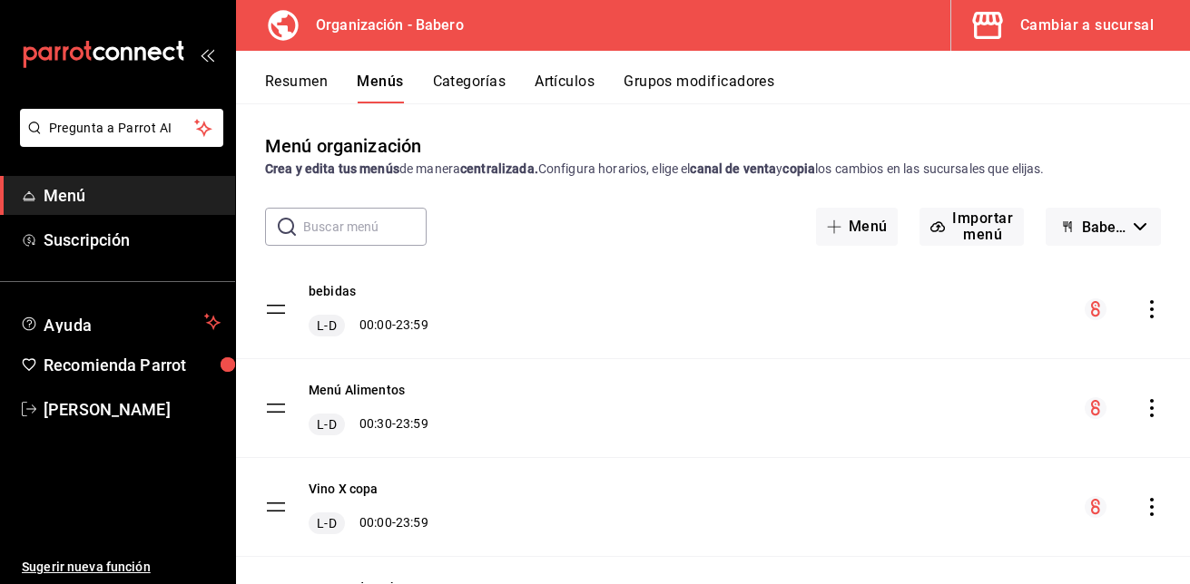
click at [1143, 306] on icon "actions" at bounding box center [1152, 309] width 18 height 18
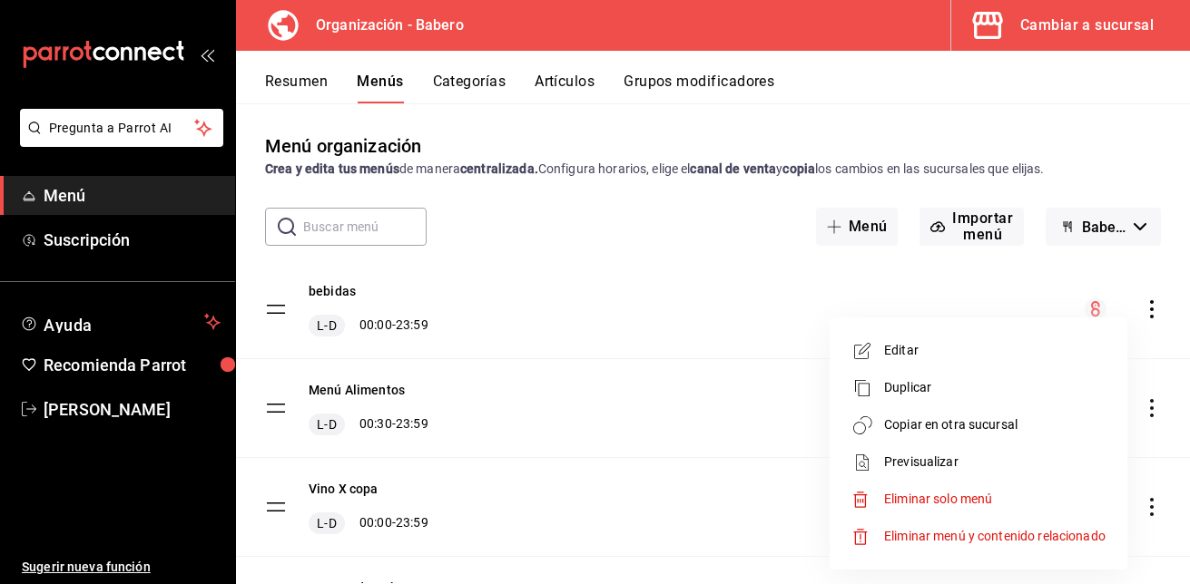
click at [1007, 427] on span "Copiar en otra sucursal" at bounding box center [994, 425] width 221 height 19
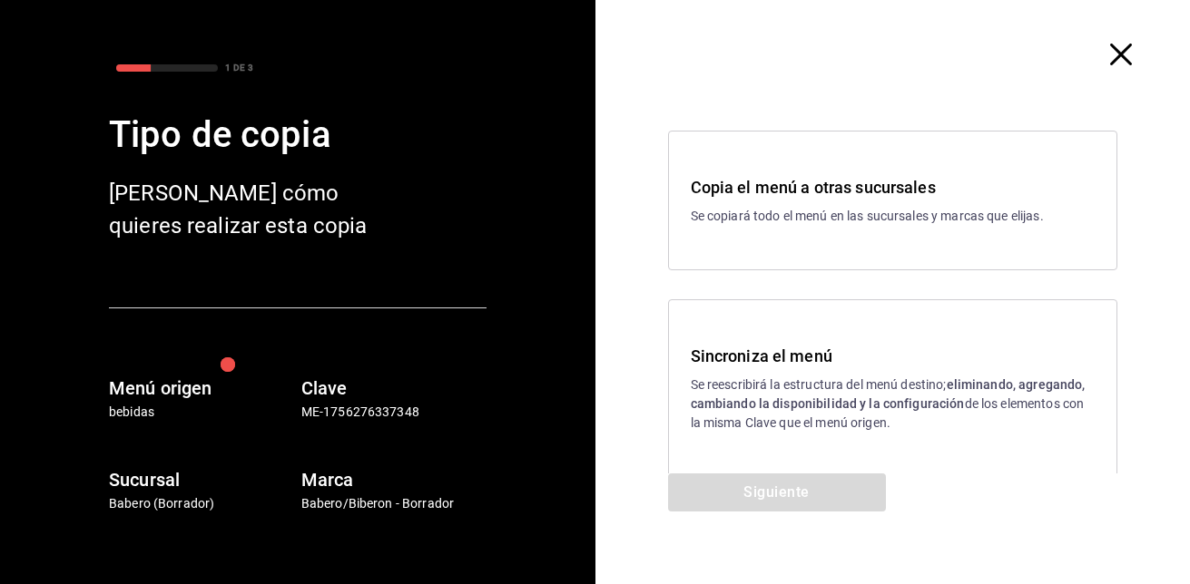
click at [813, 359] on h3 "Sincroniza el menú" at bounding box center [893, 356] width 405 height 25
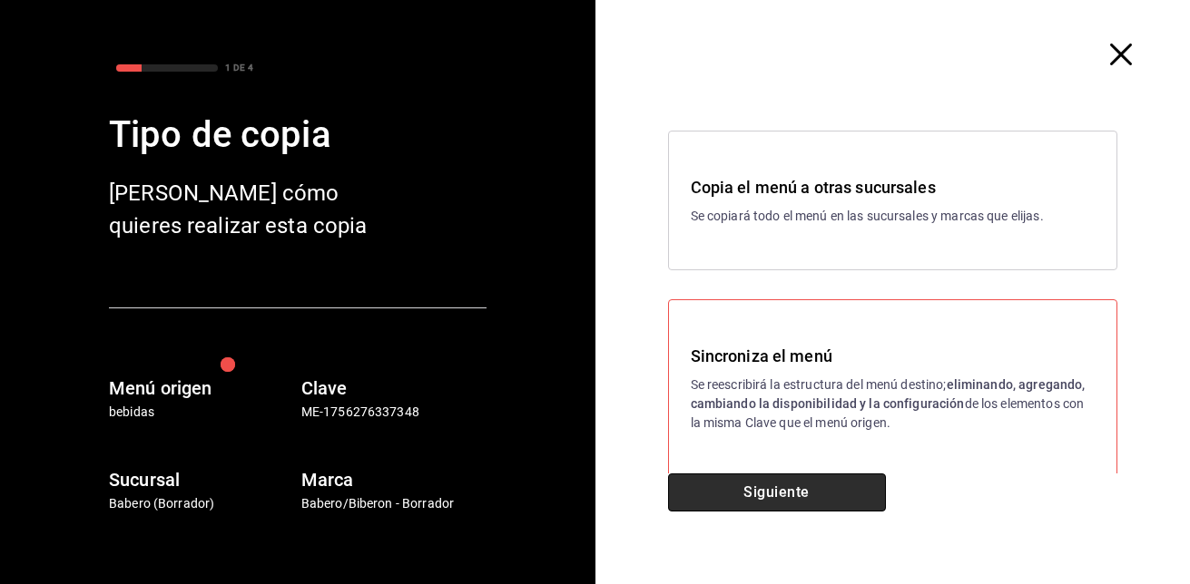
click at [797, 499] on button "Siguiente" at bounding box center [777, 493] width 218 height 38
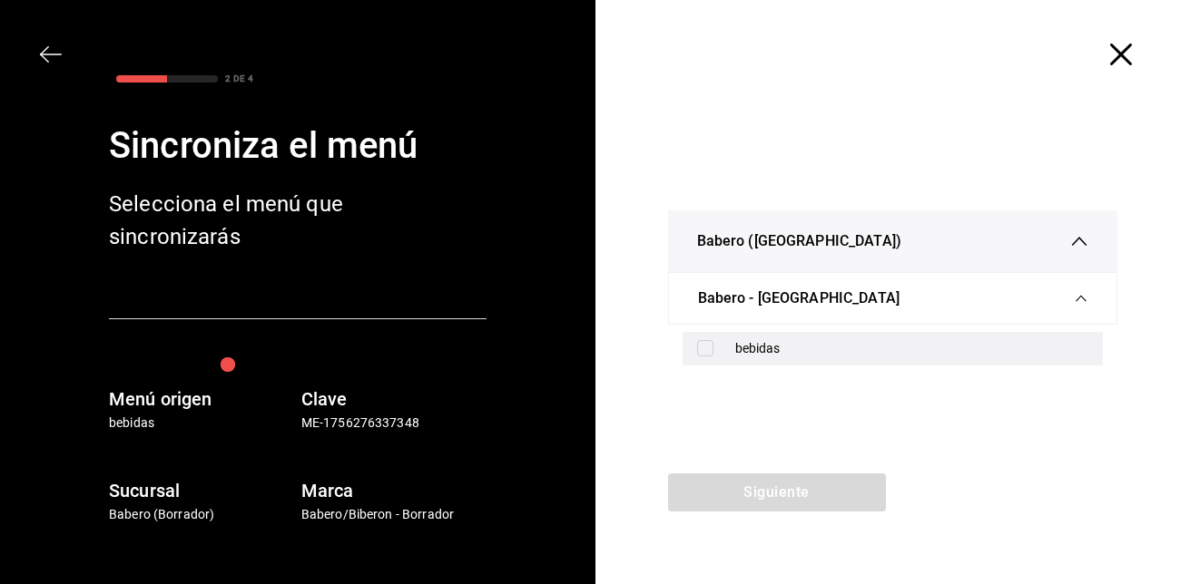
click at [702, 349] on input "checkbox" at bounding box center [705, 348] width 16 height 16
checkbox input "true"
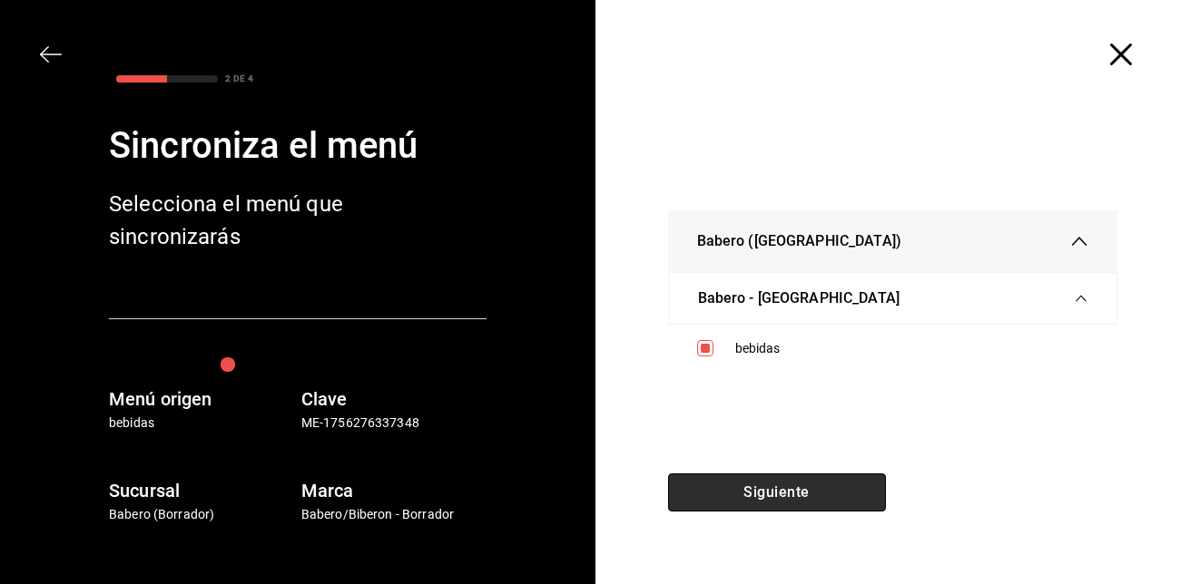
click at [743, 486] on button "Siguiente" at bounding box center [777, 493] width 218 height 38
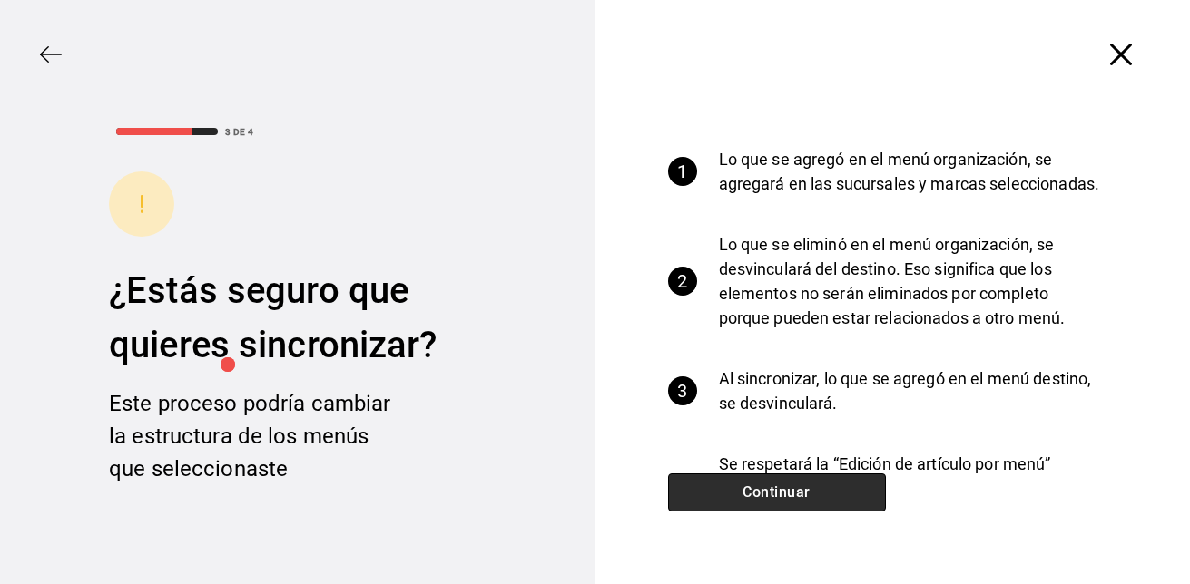
click at [743, 486] on button "Continuar" at bounding box center [777, 493] width 218 height 38
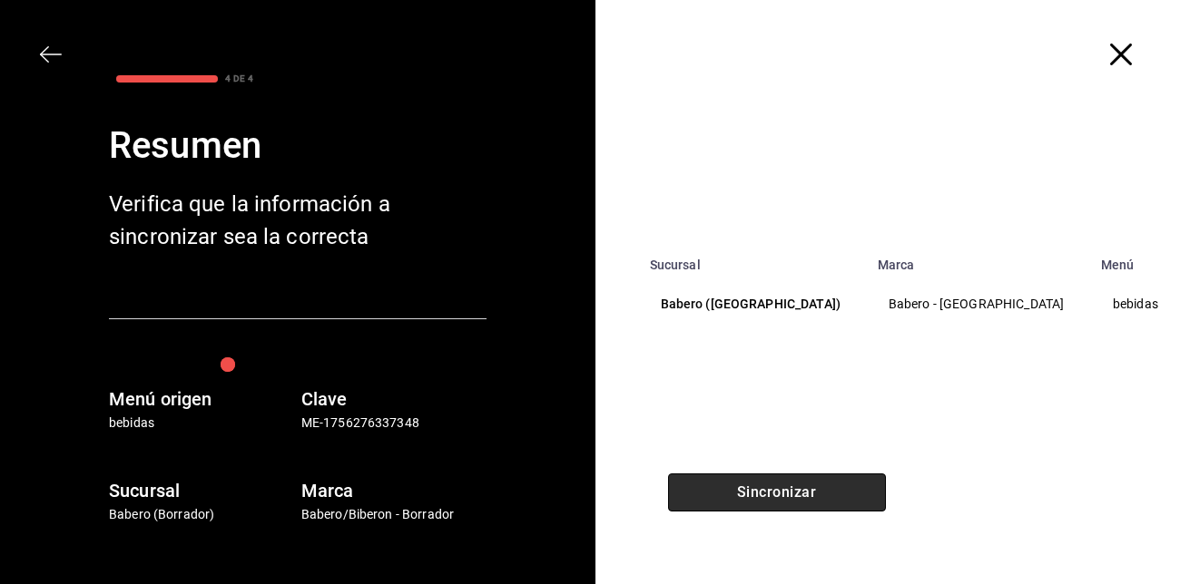
click at [743, 486] on button "Sincronizar" at bounding box center [777, 493] width 218 height 38
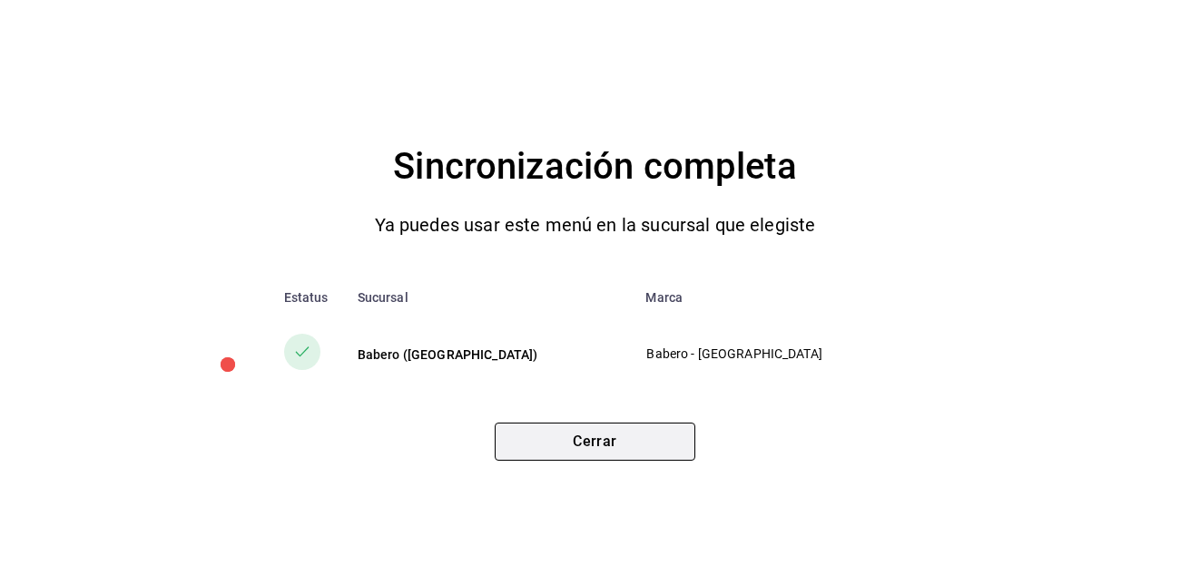
click at [663, 428] on button "Cerrar" at bounding box center [595, 442] width 201 height 38
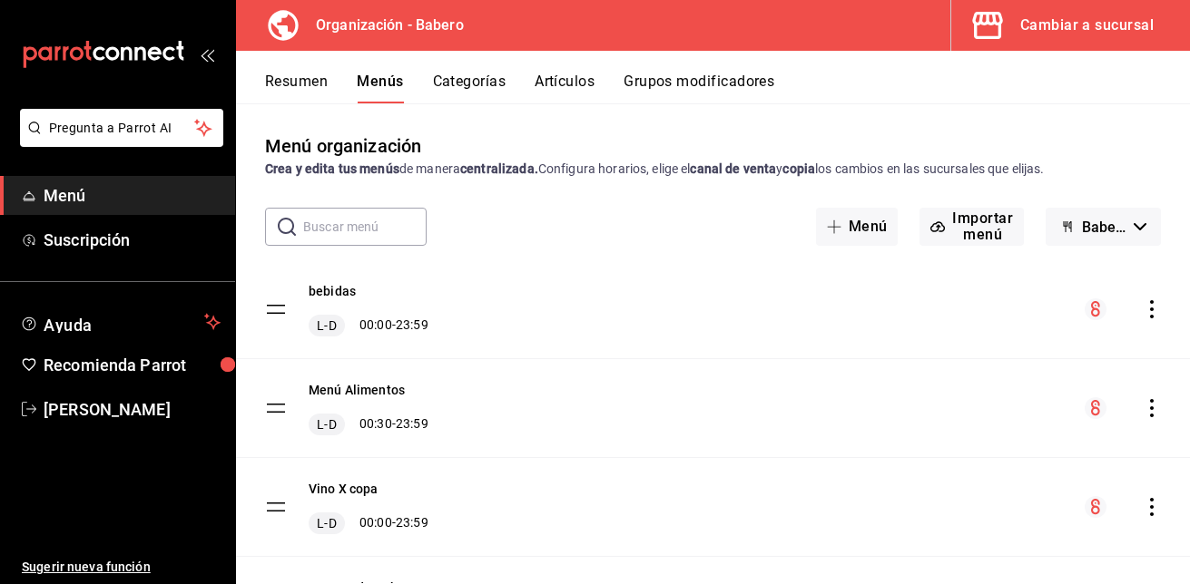
click at [734, 89] on button "Grupos modificadores" at bounding box center [699, 88] width 151 height 31
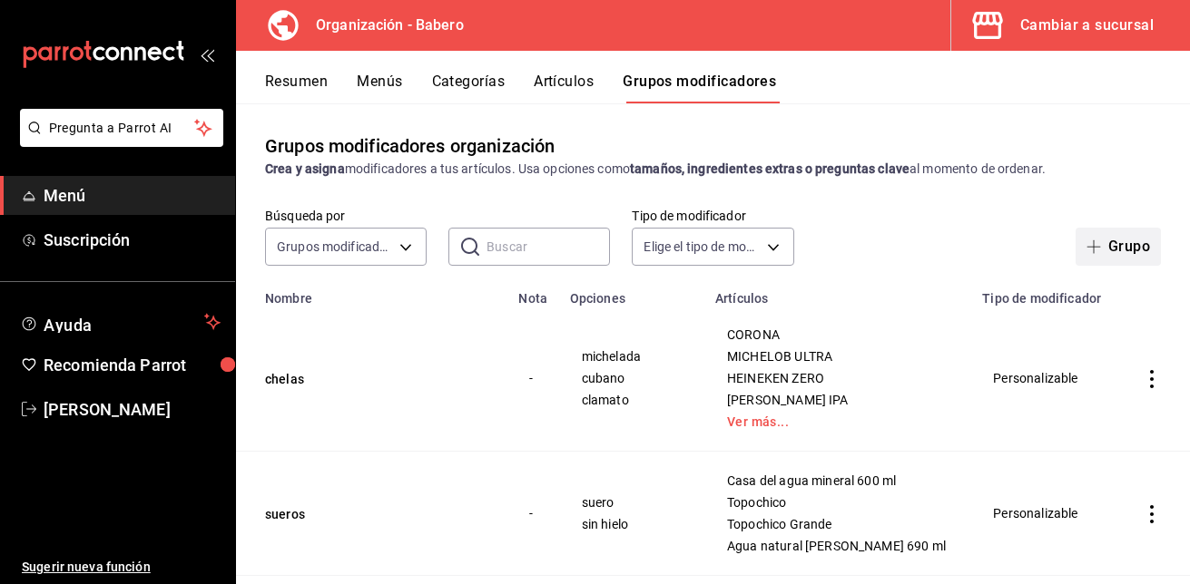
click at [1115, 255] on button "Grupo" at bounding box center [1118, 247] width 85 height 38
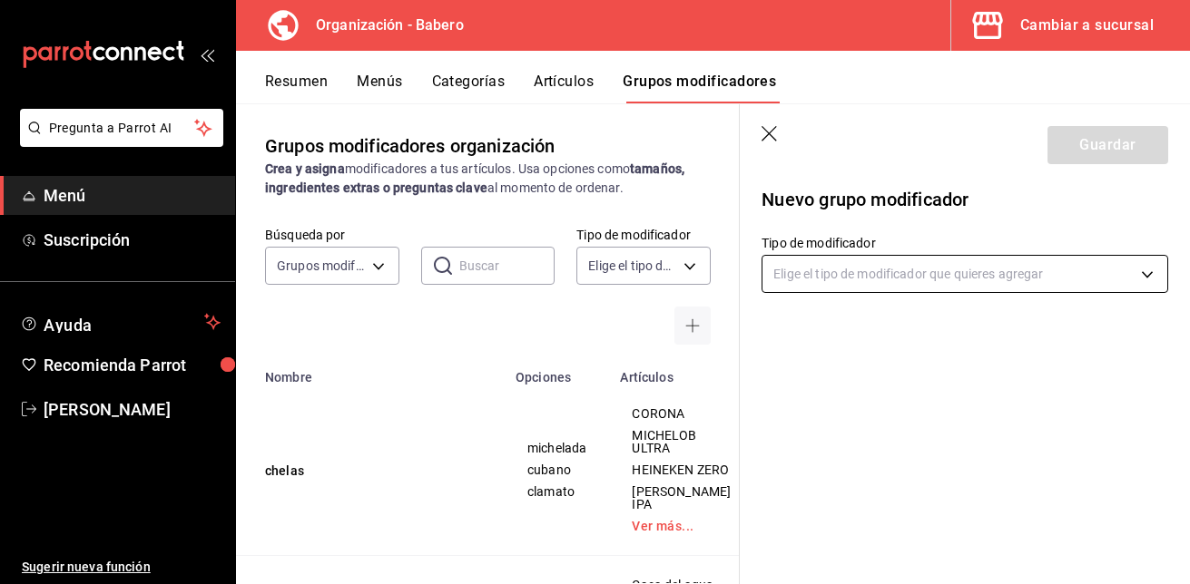
click at [1146, 276] on body "Pregunta a Parrot AI Menú Suscripción Ayuda Recomienda Parrot Julio Delgado Sug…" at bounding box center [595, 292] width 1190 height 584
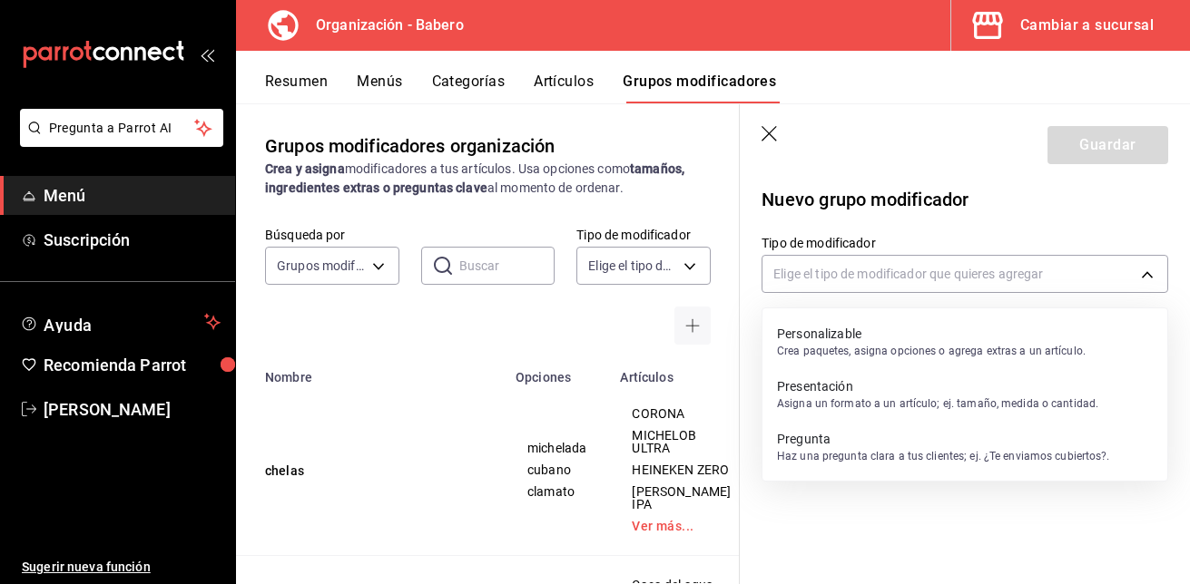
click at [986, 336] on p "Personalizable" at bounding box center [931, 334] width 309 height 18
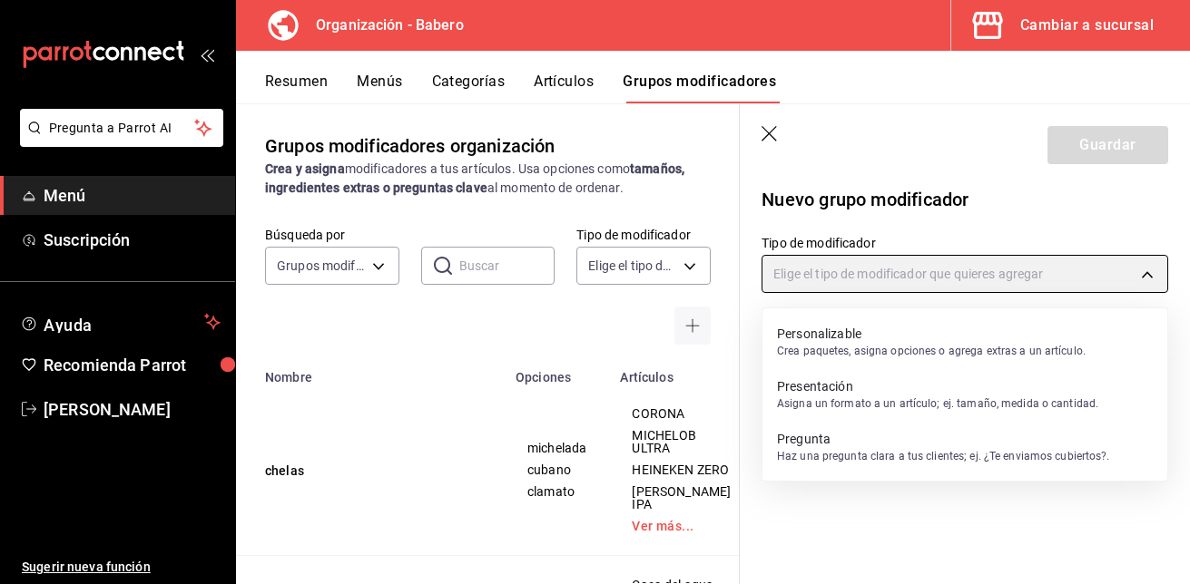
type input "CUSTOMIZABLE"
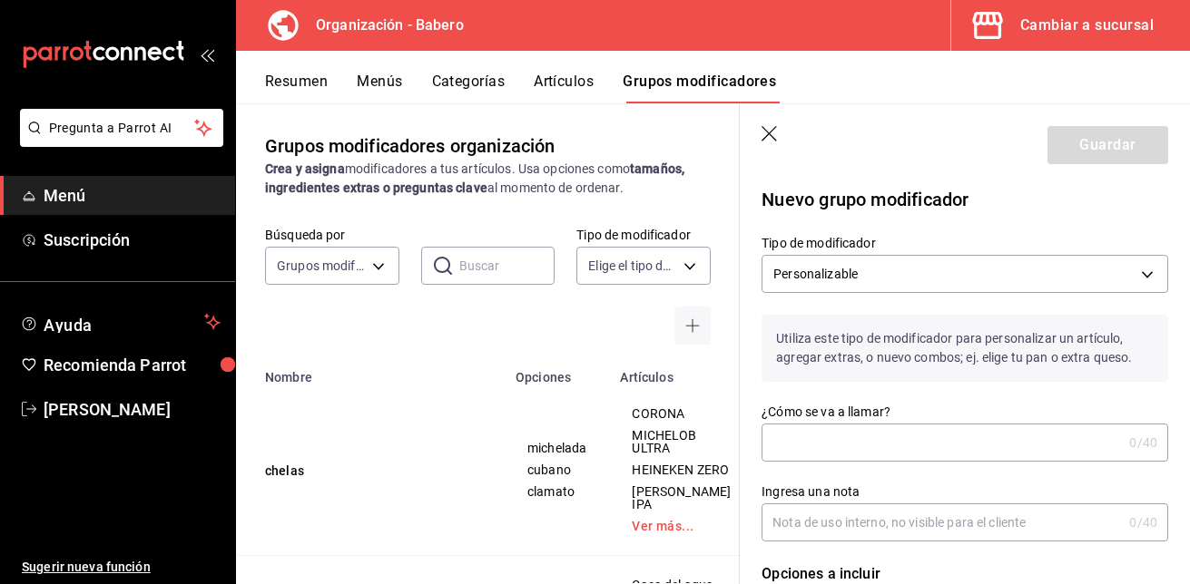
click at [937, 441] on input "¿Cómo se va a llamar?" at bounding box center [941, 443] width 360 height 36
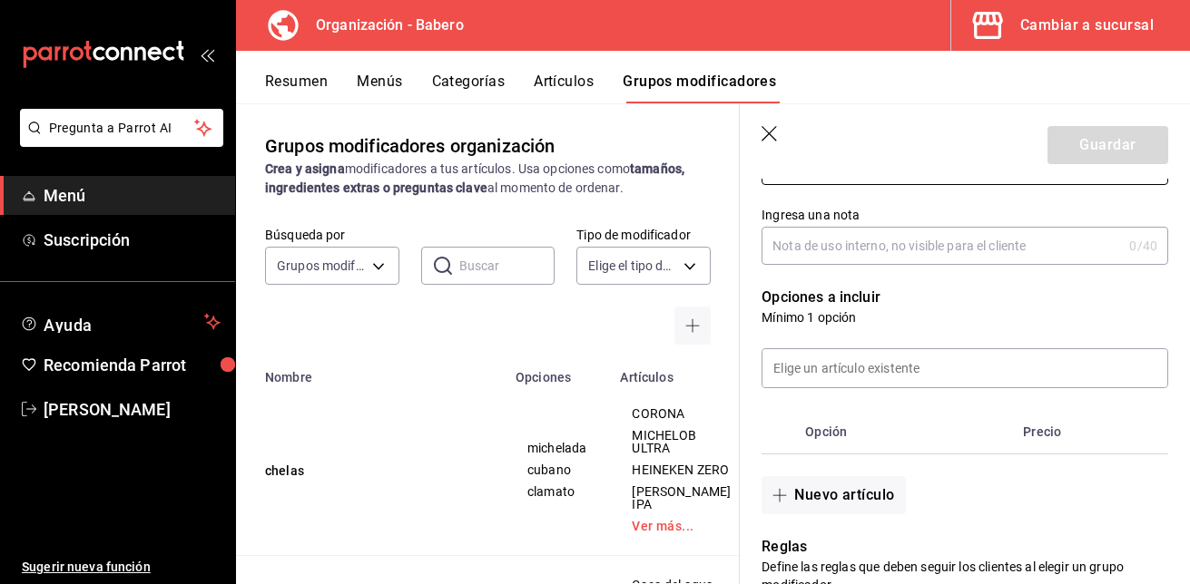
scroll to position [368, 0]
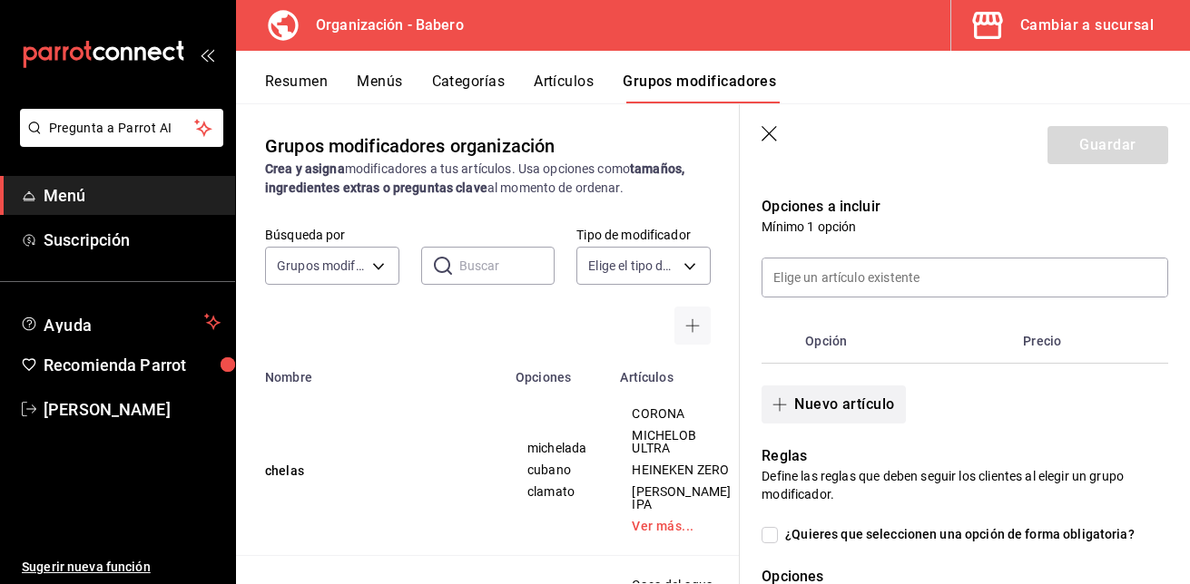
type input "cafes"
click at [843, 407] on button "Nuevo artículo" at bounding box center [832, 405] width 143 height 38
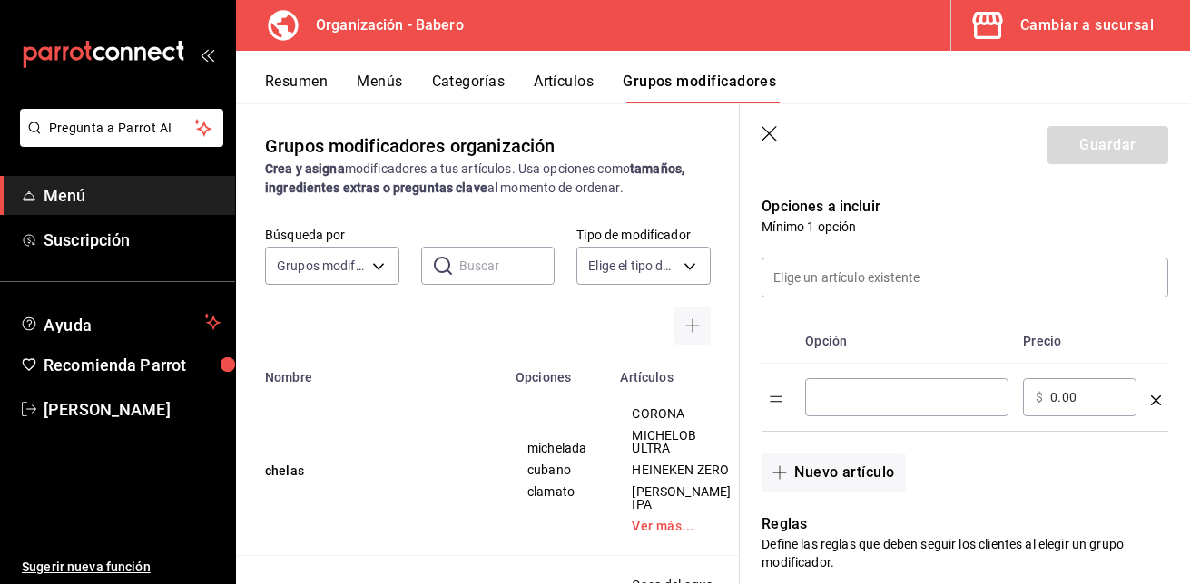
click at [838, 408] on div "​" at bounding box center [906, 397] width 203 height 38
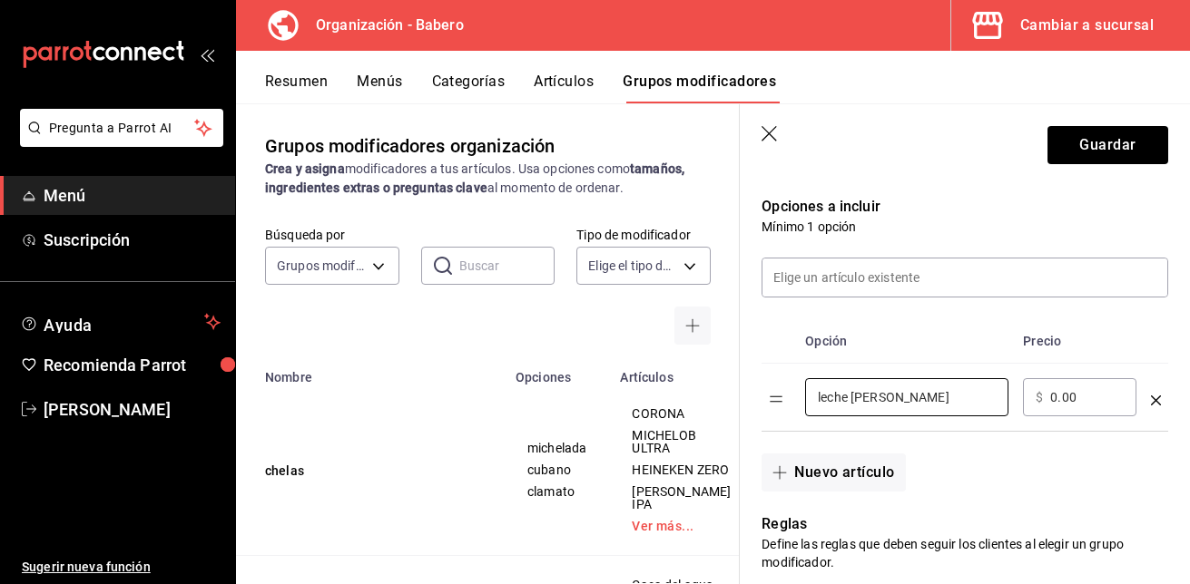
type input "leche de almendra"
click at [1056, 398] on input "0.00" at bounding box center [1087, 397] width 74 height 18
type input "15.00"
click at [848, 475] on button "Nuevo artículo" at bounding box center [832, 473] width 143 height 38
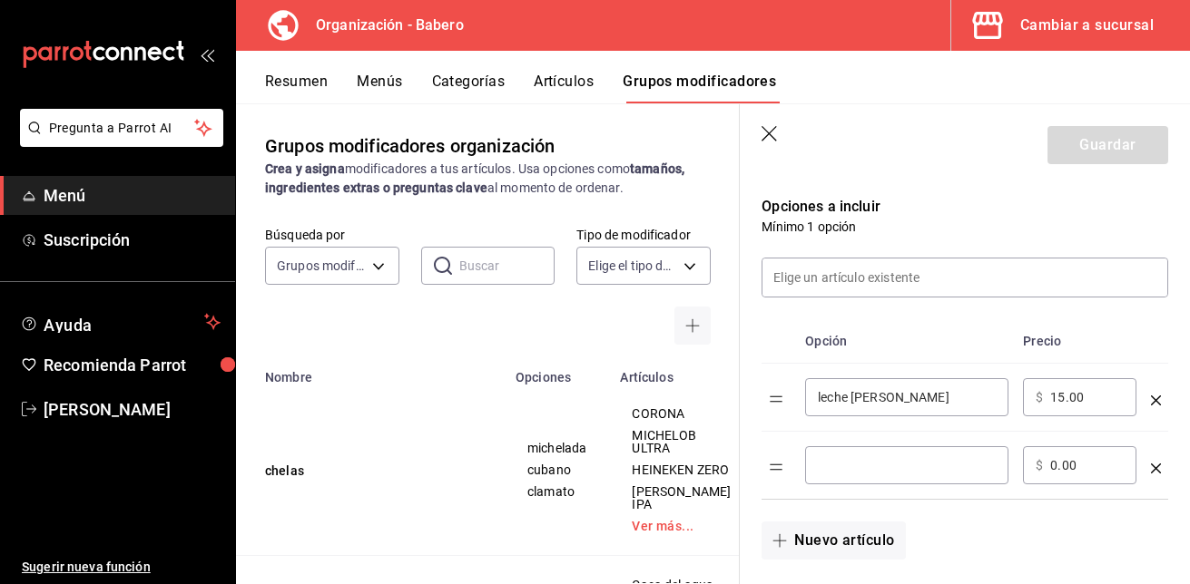
click at [848, 475] on input "optionsTable" at bounding box center [907, 466] width 178 height 18
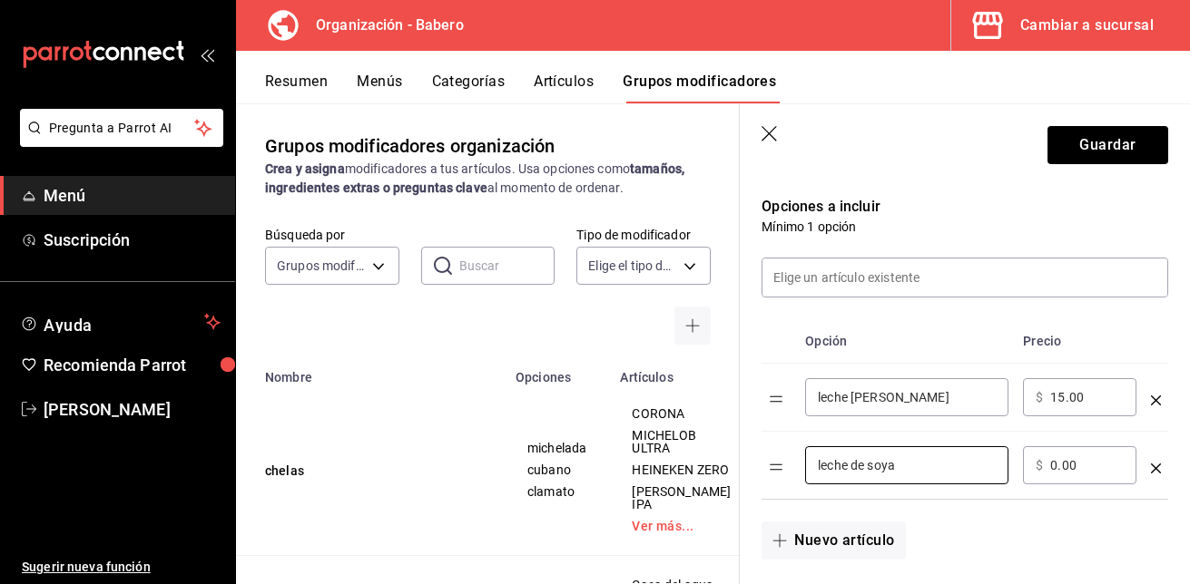
type input "leche de soya"
click at [1056, 467] on input "0.00" at bounding box center [1087, 466] width 74 height 18
type input "10.00"
click at [855, 537] on button "Nuevo artículo" at bounding box center [832, 541] width 143 height 38
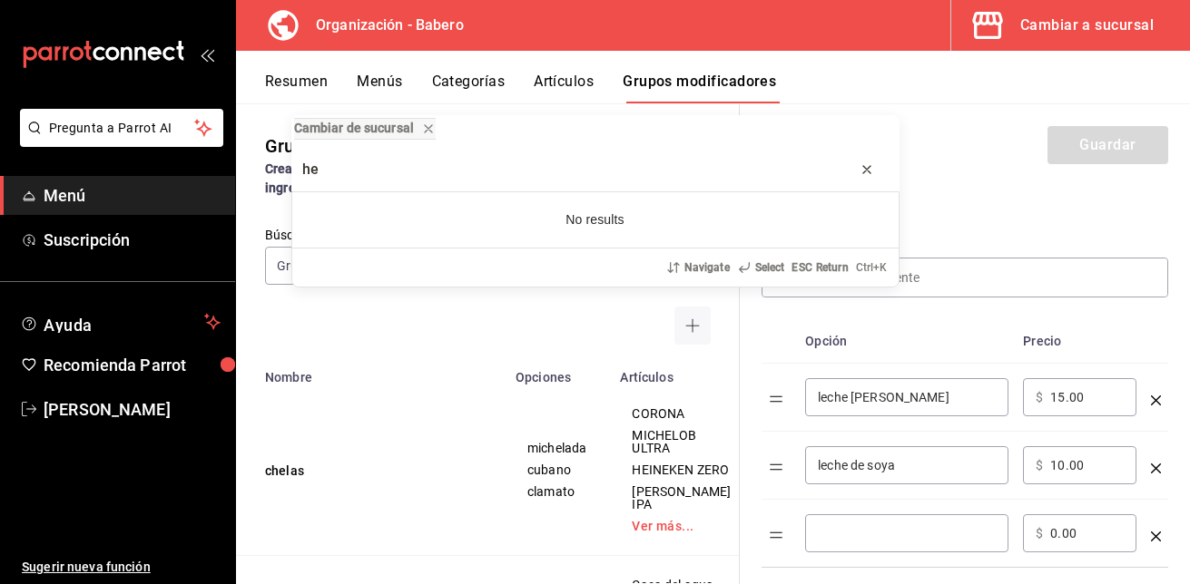
type input "he"
click at [863, 172] on icon "progress bar" at bounding box center [867, 169] width 15 height 15
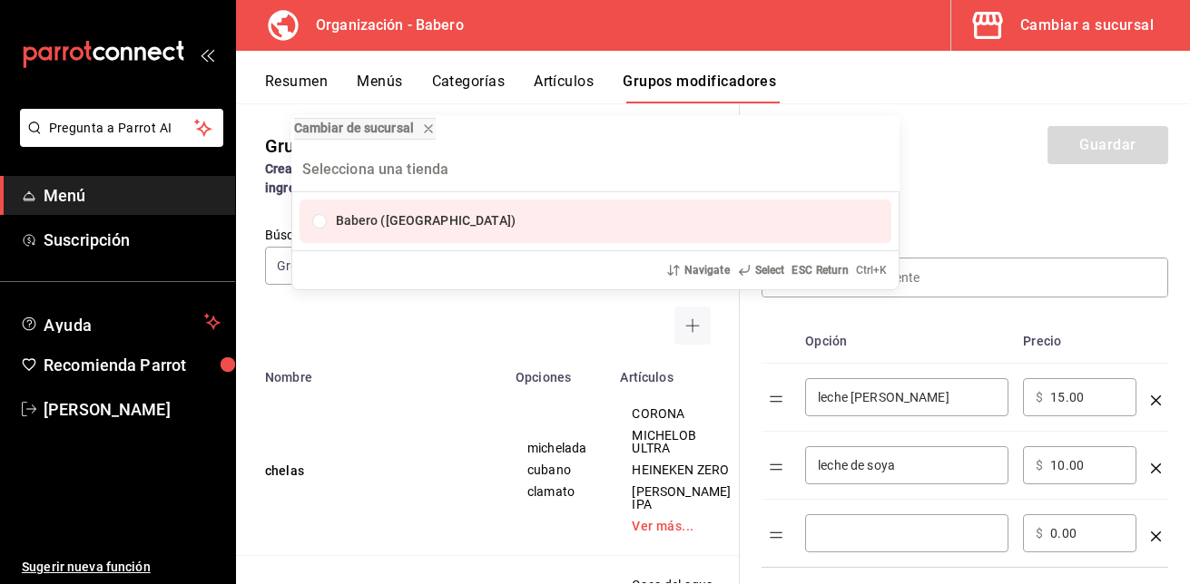
click at [483, 322] on div "Cambiar de sucursal Babero (Roma Norte) Navigate Select ESC Return Ctrl+ K" at bounding box center [595, 292] width 1190 height 584
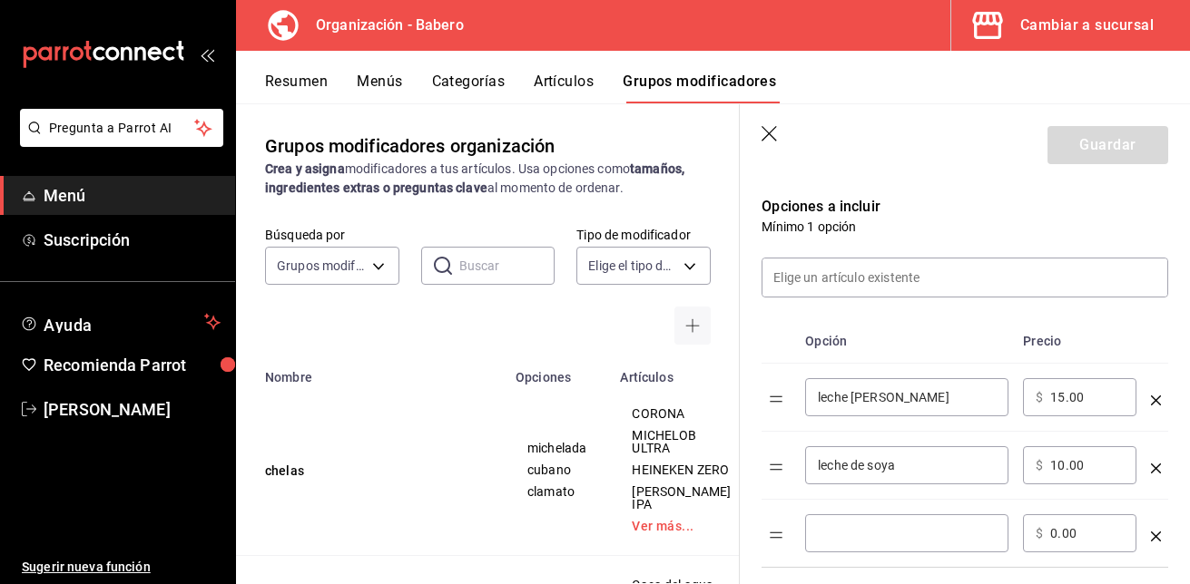
click at [885, 525] on input "optionsTable" at bounding box center [907, 534] width 178 height 18
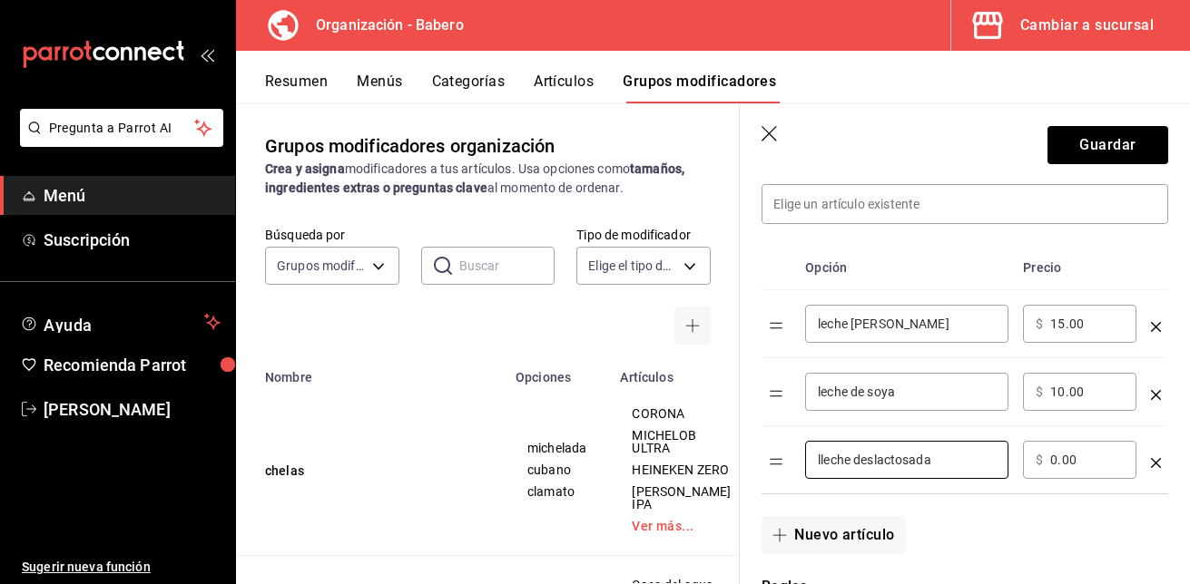
scroll to position [442, 0]
type input "lleche deslactosada"
click at [855, 538] on button "Nuevo artículo" at bounding box center [832, 535] width 143 height 38
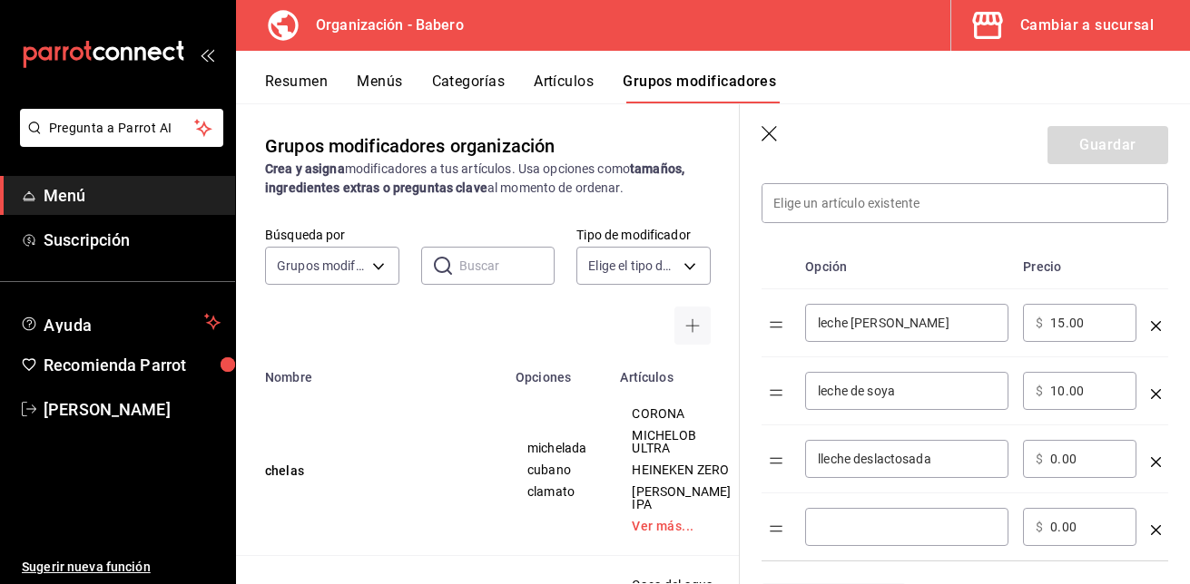
click at [1057, 458] on input "0.00" at bounding box center [1087, 459] width 74 height 18
type input "10.00"
click at [824, 459] on input "lleche deslactosada" at bounding box center [907, 459] width 178 height 18
type input "leche deslactosada"
click at [822, 519] on input "optionsTable" at bounding box center [907, 527] width 178 height 18
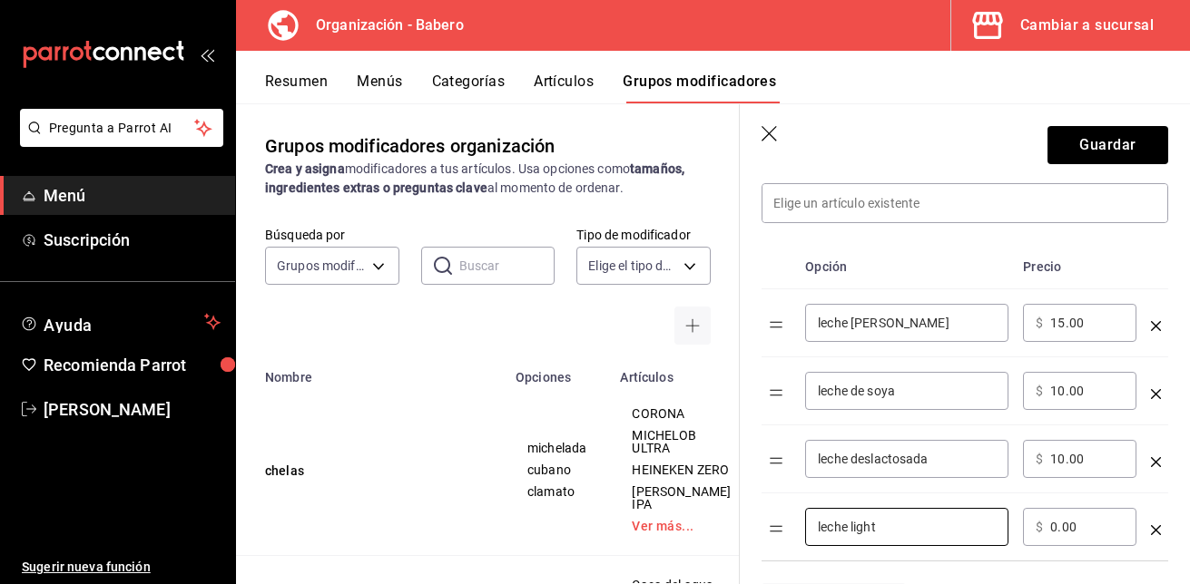
type input "leche light"
click at [1057, 524] on input "0.00" at bounding box center [1087, 527] width 74 height 18
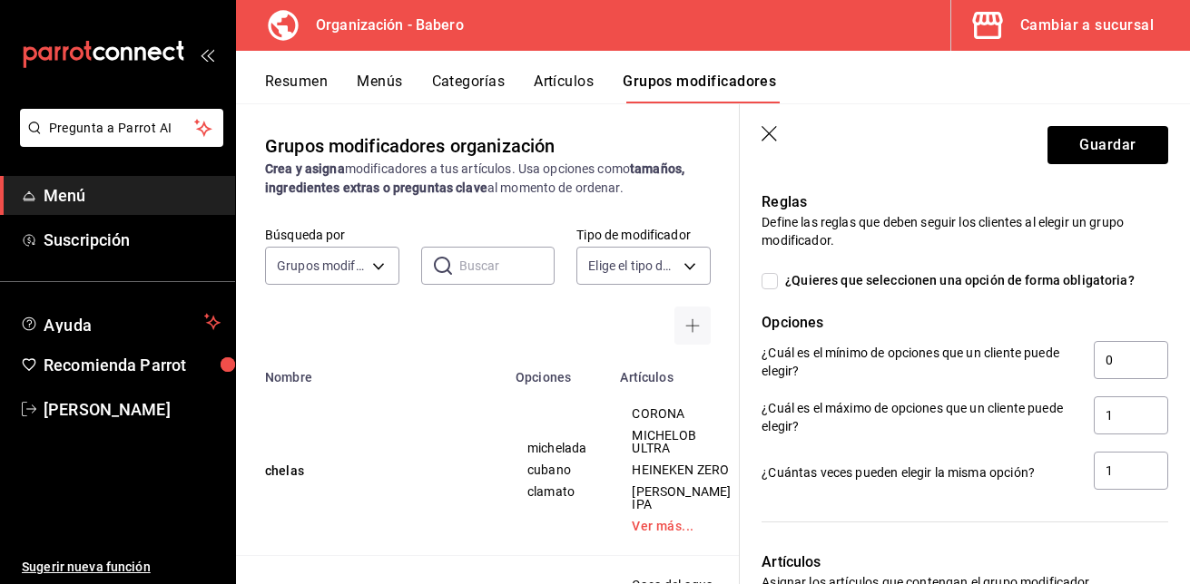
type input "10.00"
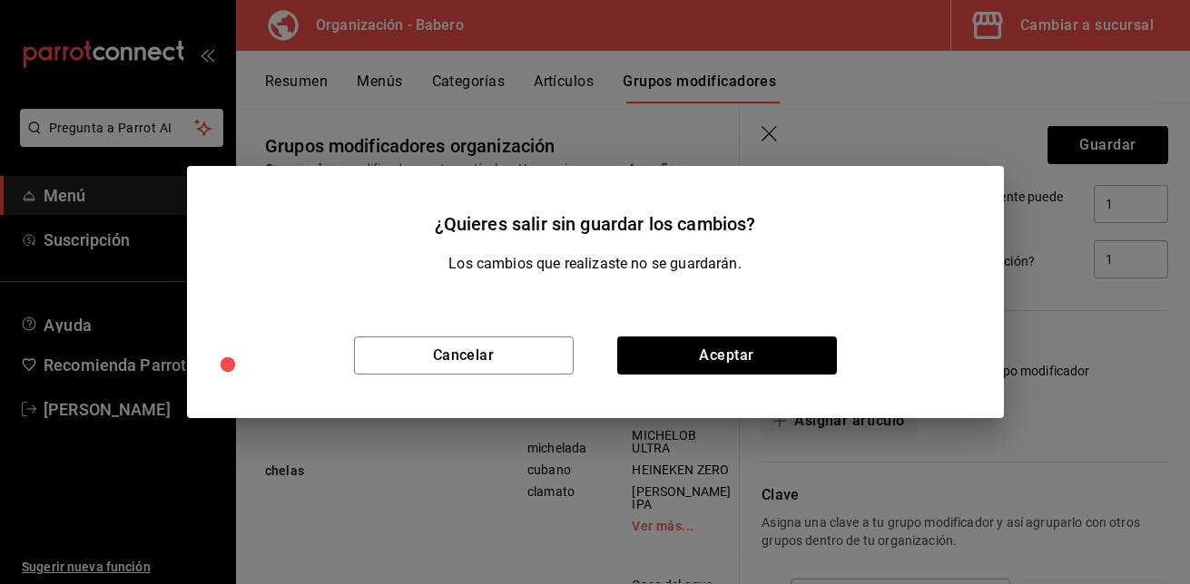
scroll to position [1106, 0]
click at [442, 345] on button "Cancelar" at bounding box center [464, 356] width 220 height 38
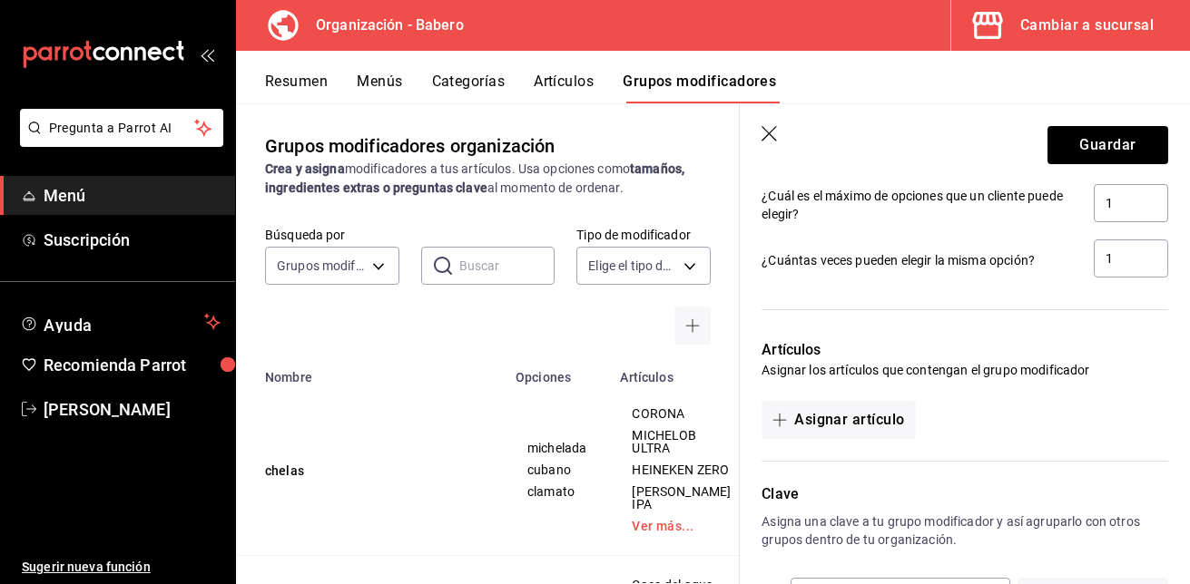
scroll to position [626, 0]
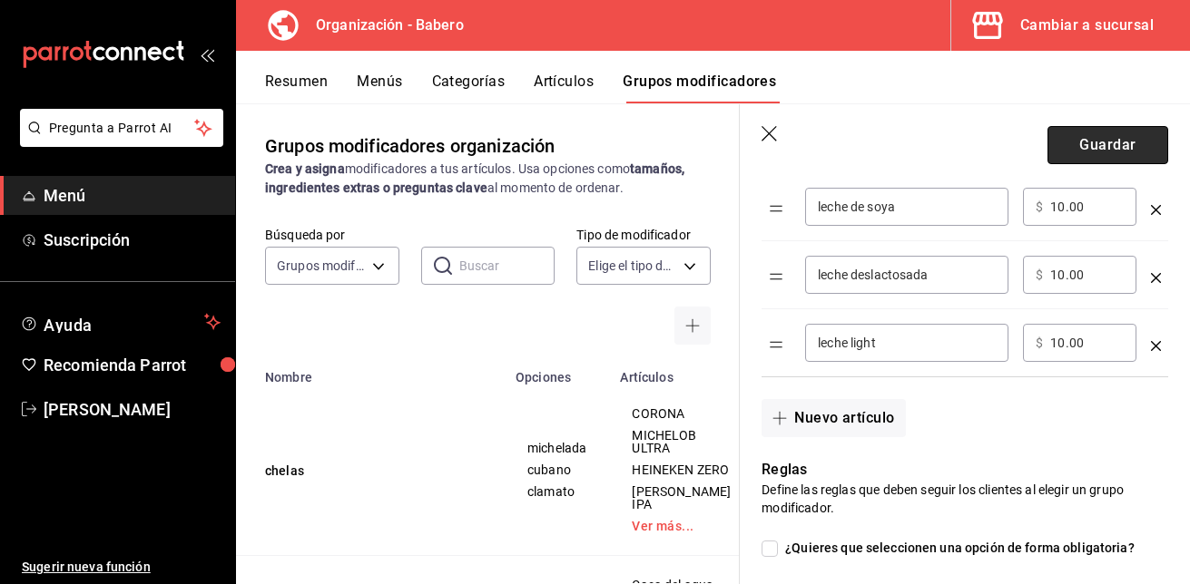
click at [1119, 147] on button "Guardar" at bounding box center [1107, 145] width 121 height 38
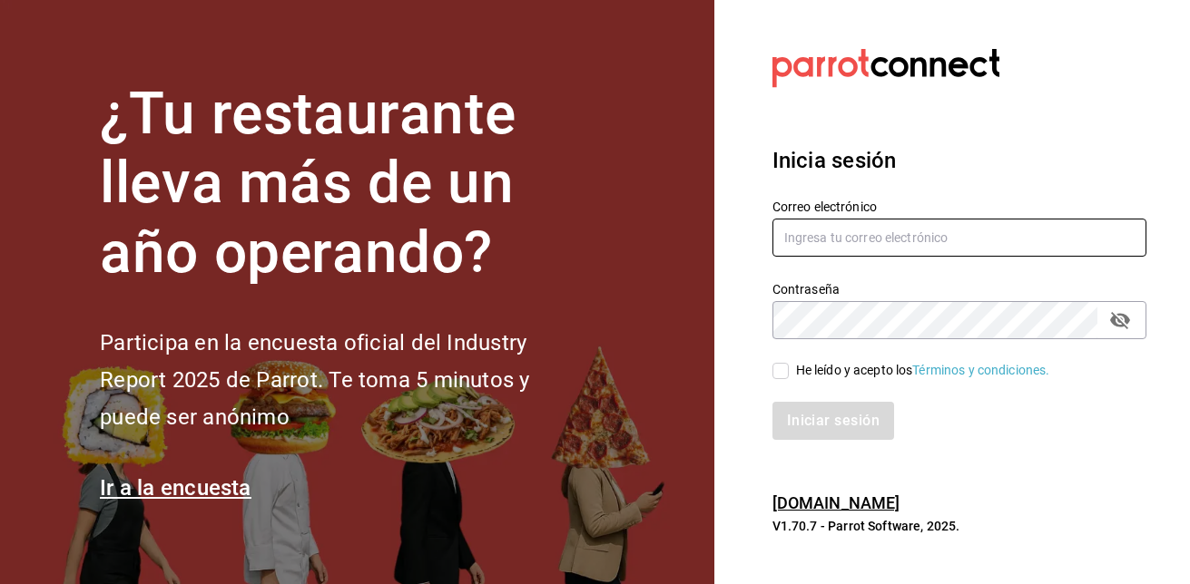
type input "jucedet@hotmail.com"
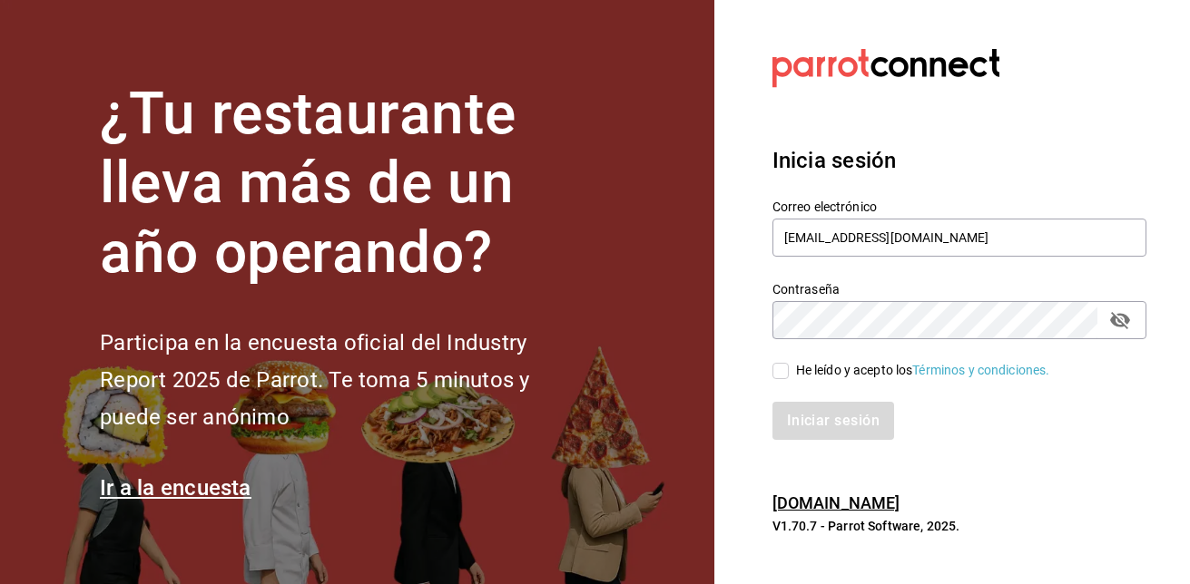
click at [778, 372] on input "He leído y acepto los Términos y condiciones." at bounding box center [780, 371] width 16 height 16
checkbox input "true"
click at [816, 414] on button "Iniciar sesión" at bounding box center [833, 421] width 123 height 38
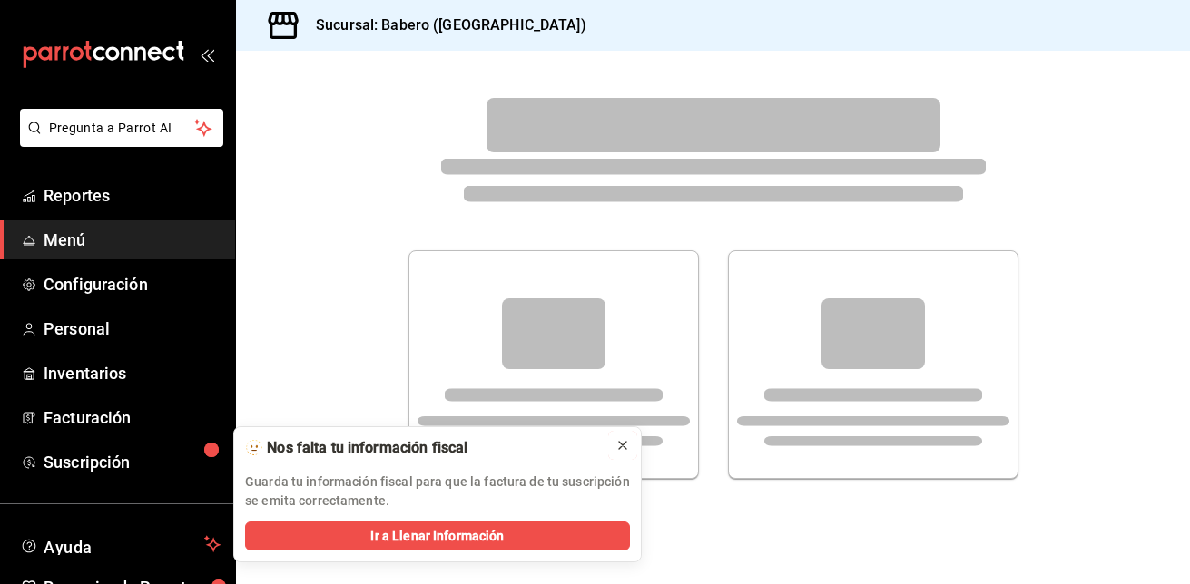
click at [622, 444] on icon at bounding box center [622, 445] width 15 height 15
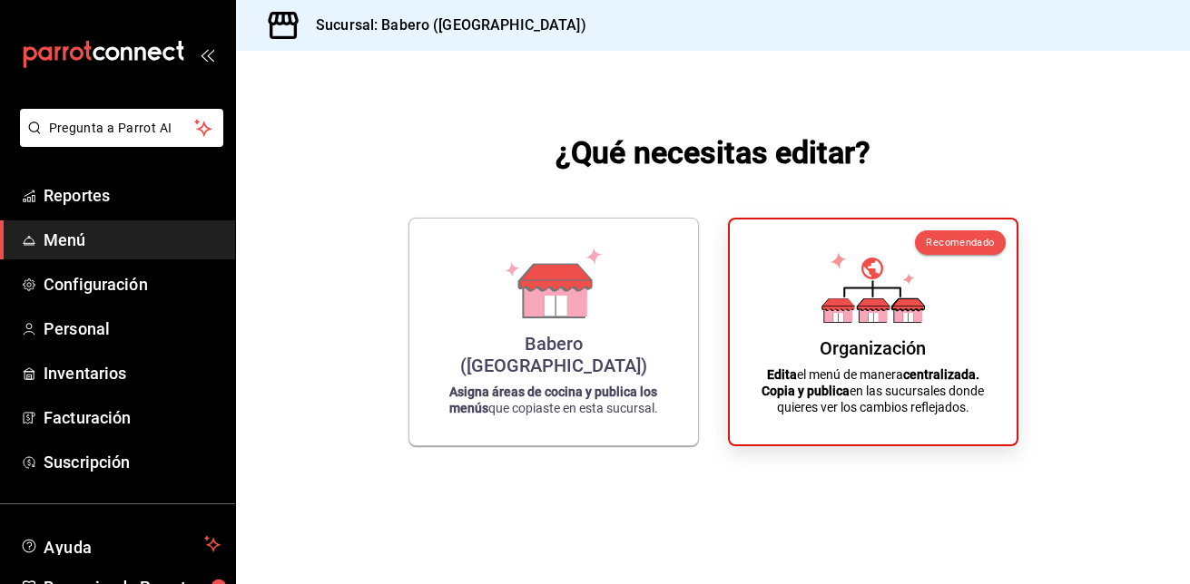
click at [1037, 304] on div "¿Qué necesitas editar? Babero (Roma Norte) Asigna áreas de cocina y publica los…" at bounding box center [713, 289] width 954 height 476
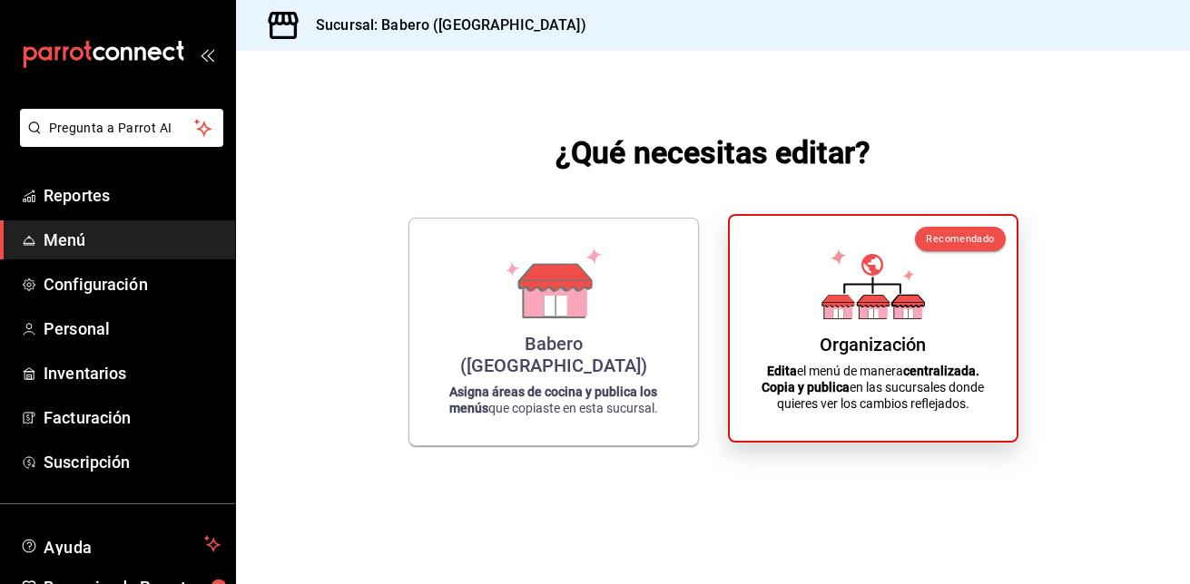
click at [939, 315] on div "Organización Edita el menú de manera centralizada. Copia y publica en las sucur…" at bounding box center [872, 329] width 243 height 196
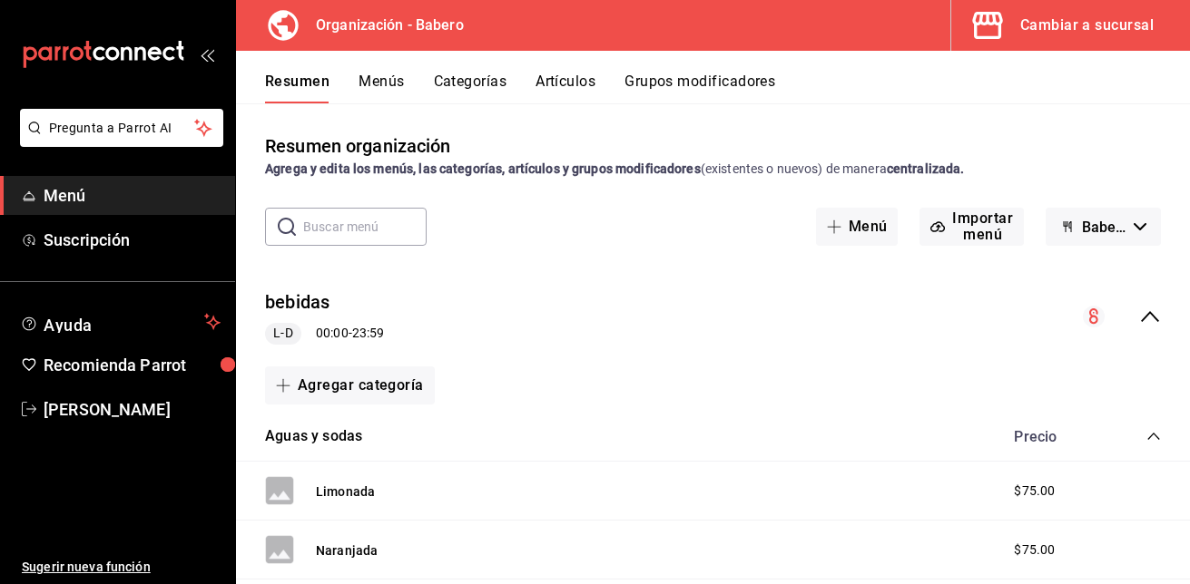
click at [698, 82] on button "Grupos modificadores" at bounding box center [699, 88] width 151 height 31
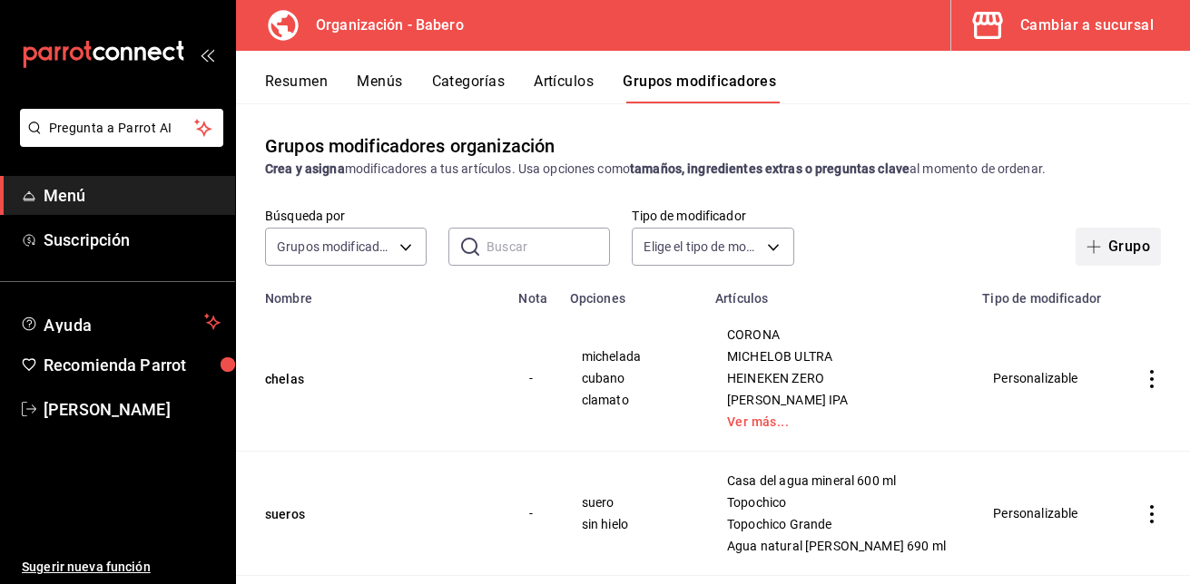
click at [1115, 237] on button "Grupo" at bounding box center [1118, 247] width 85 height 38
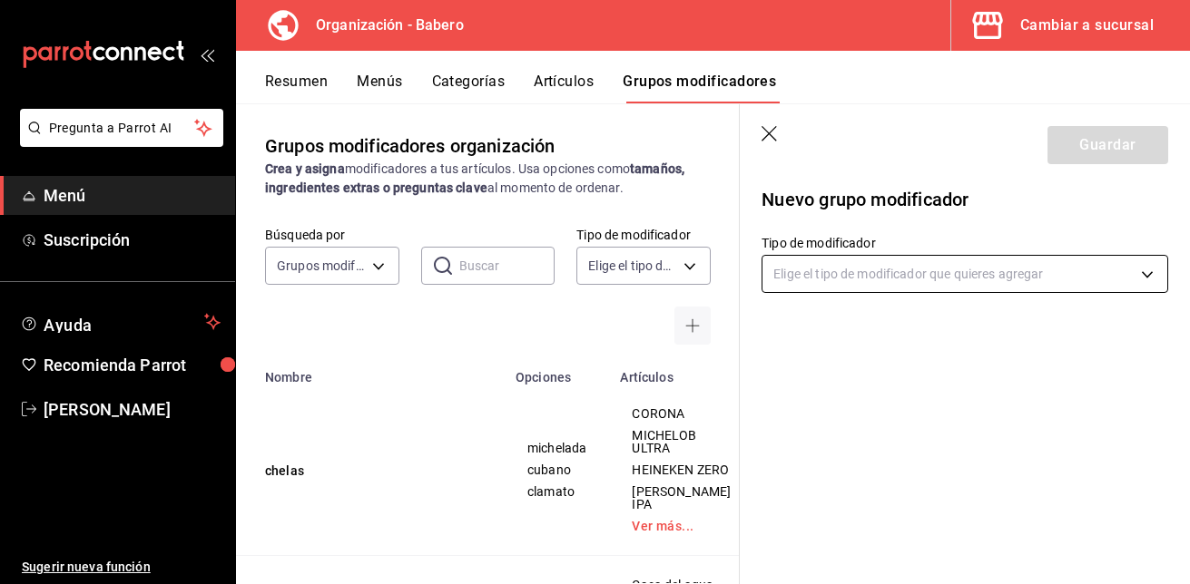
click at [1154, 276] on body "Pregunta a Parrot AI Menú Suscripción Ayuda Recomienda Parrot Julio Delgado Sug…" at bounding box center [595, 292] width 1190 height 584
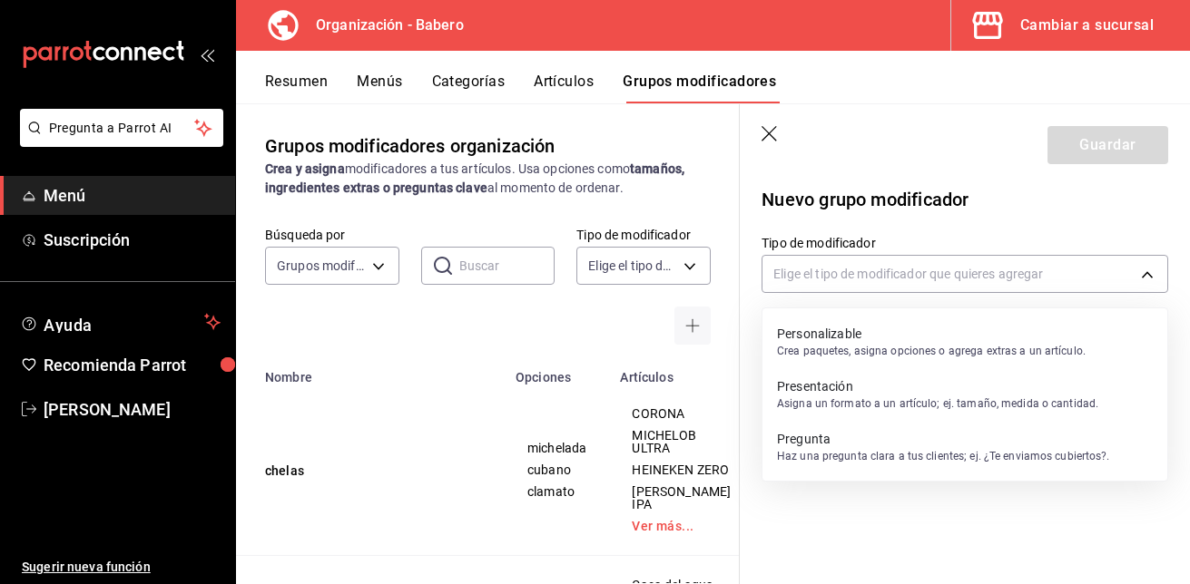
click at [1019, 335] on p "Personalizable" at bounding box center [931, 334] width 309 height 18
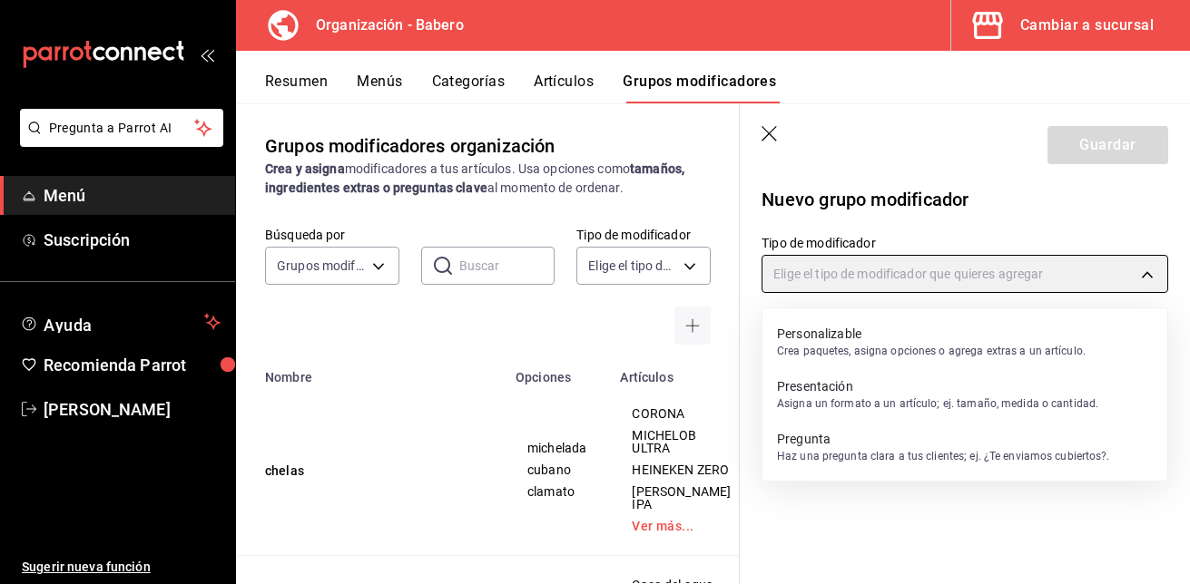
type input "CUSTOMIZABLE"
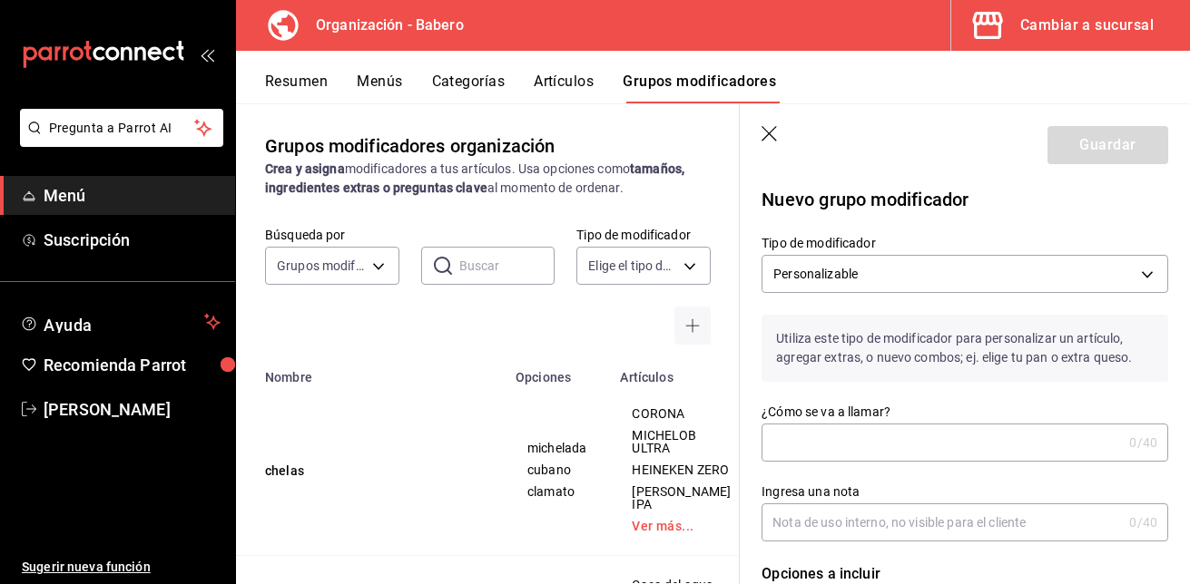
click at [919, 450] on input "¿Cómo se va a llamar?" at bounding box center [941, 443] width 360 height 36
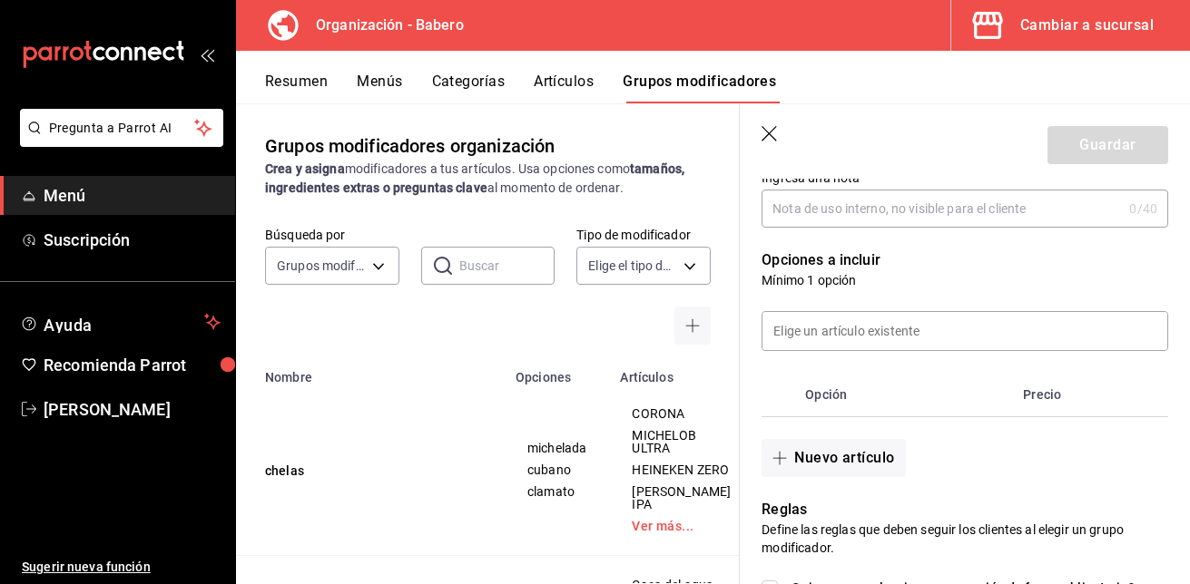
scroll to position [315, 0]
type input "cafes"
click at [860, 456] on button "Nuevo artículo" at bounding box center [832, 457] width 143 height 38
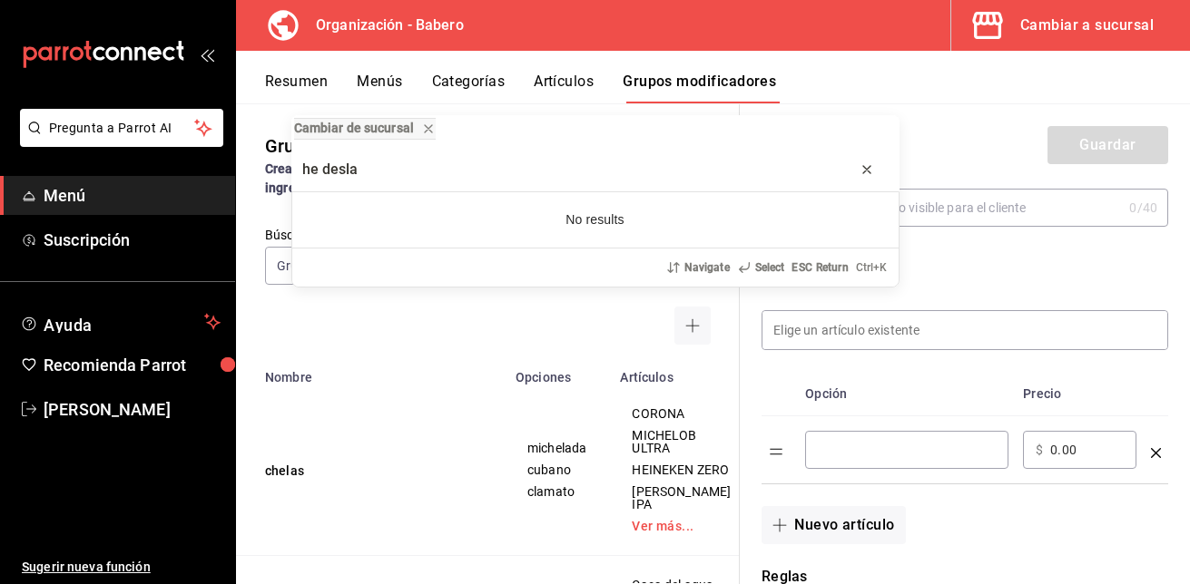
type input "he desla"
click at [870, 172] on icon "progress bar" at bounding box center [867, 169] width 15 height 15
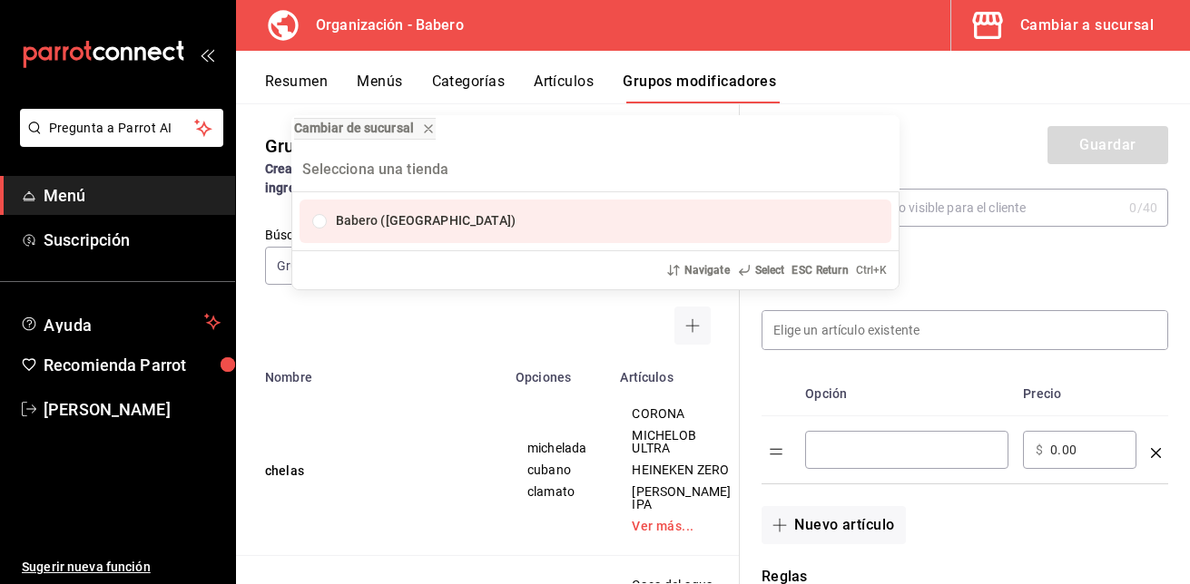
click at [547, 312] on div "Cambiar de sucursal Babero (Roma Norte) Navigate Select ESC Return Ctrl+ K" at bounding box center [595, 292] width 1190 height 584
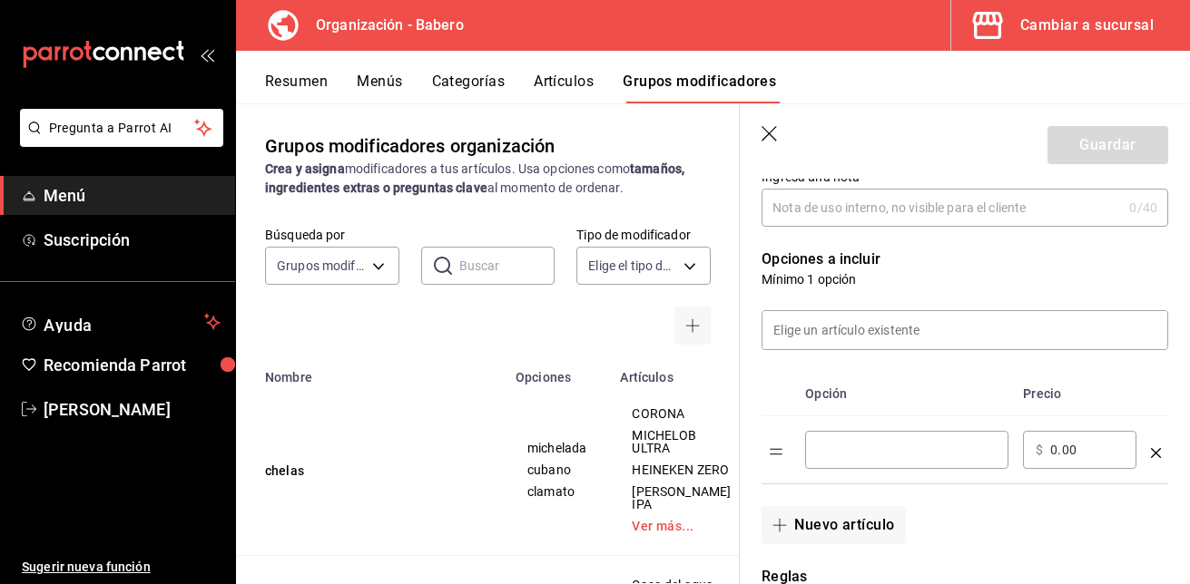
click at [844, 458] on input "optionsTable" at bounding box center [907, 450] width 178 height 18
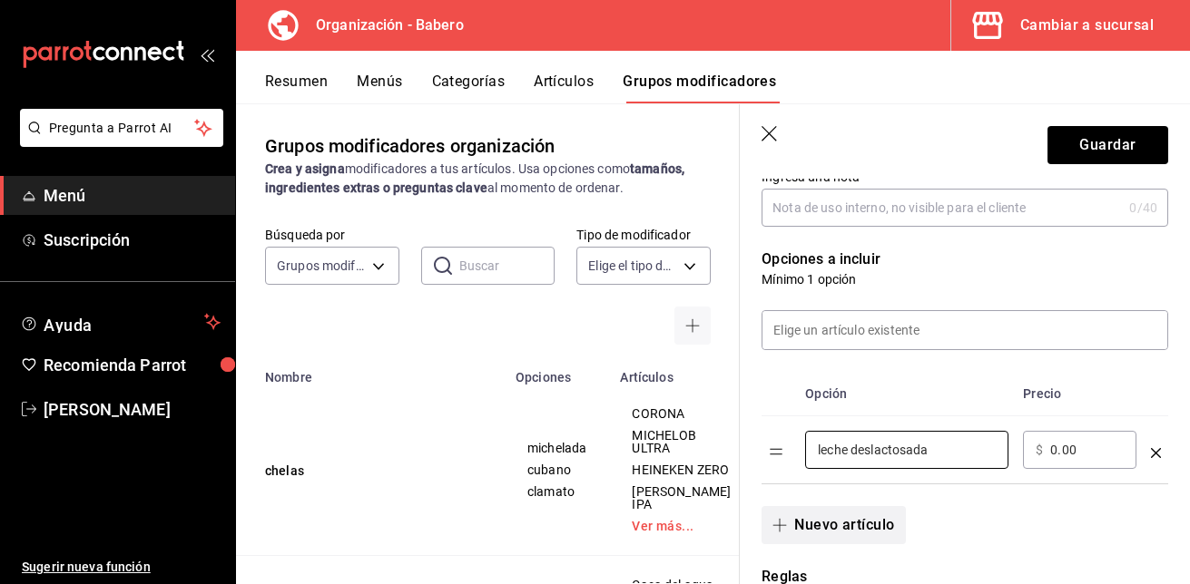
type input "leche deslactosada"
click at [820, 532] on button "Nuevo artículo" at bounding box center [832, 525] width 143 height 38
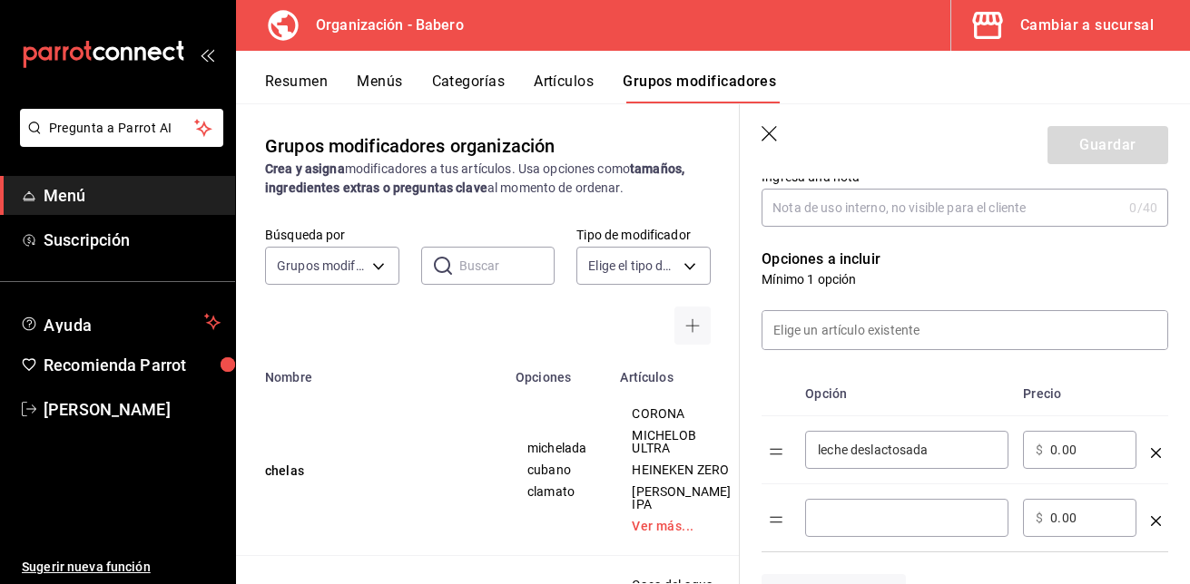
click at [889, 513] on input "optionsTable" at bounding box center [907, 518] width 178 height 18
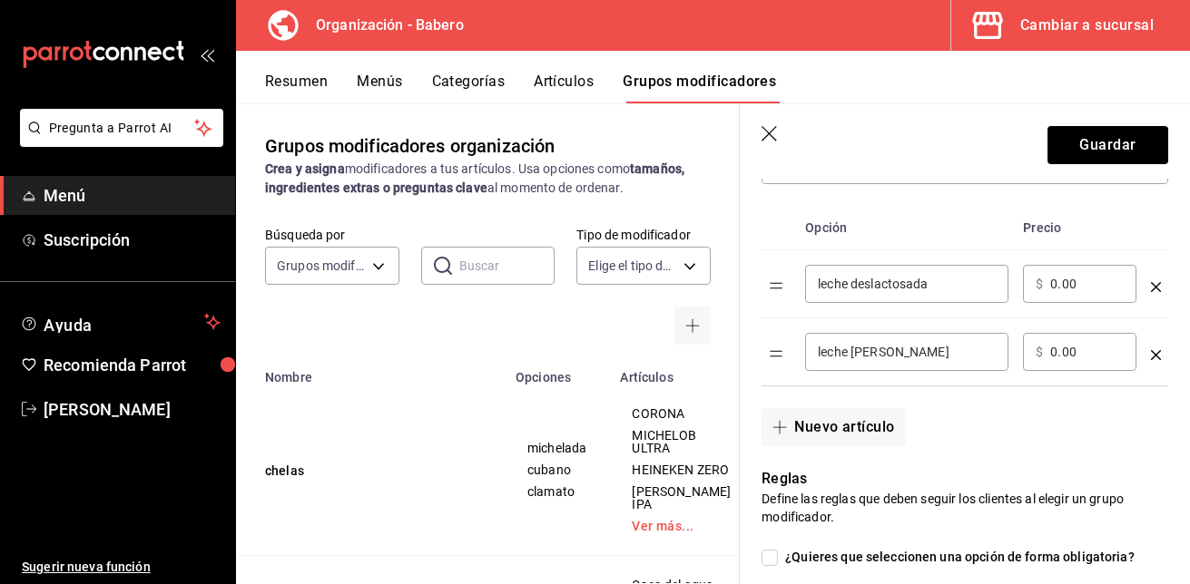
scroll to position [482, 0]
type input "leche de almendra"
click at [873, 433] on button "Nuevo artículo" at bounding box center [832, 427] width 143 height 38
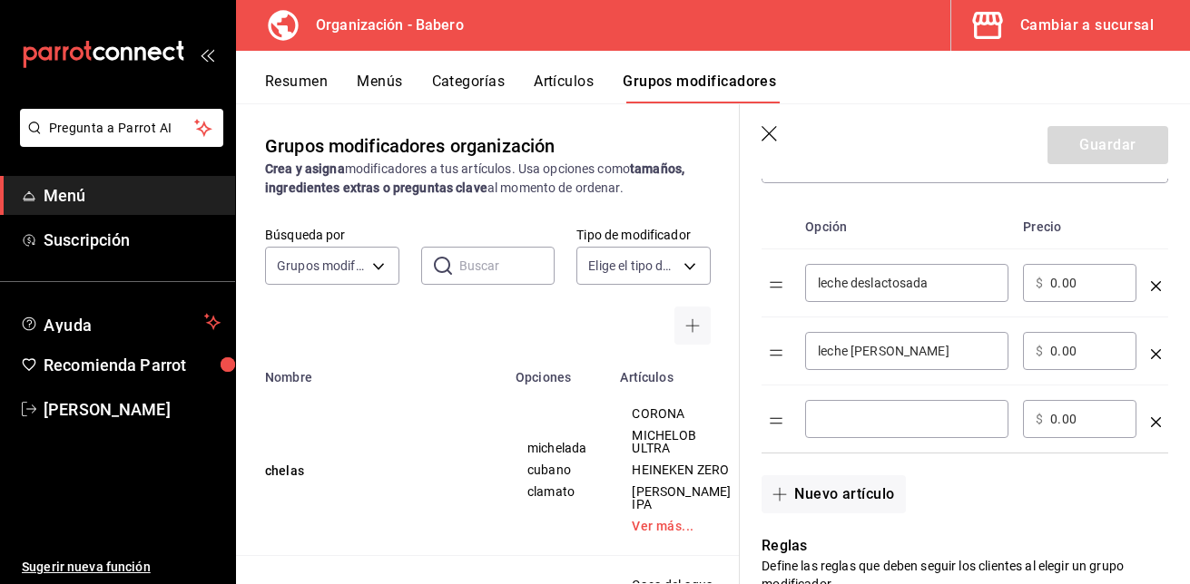
click at [875, 426] on input "optionsTable" at bounding box center [907, 419] width 178 height 18
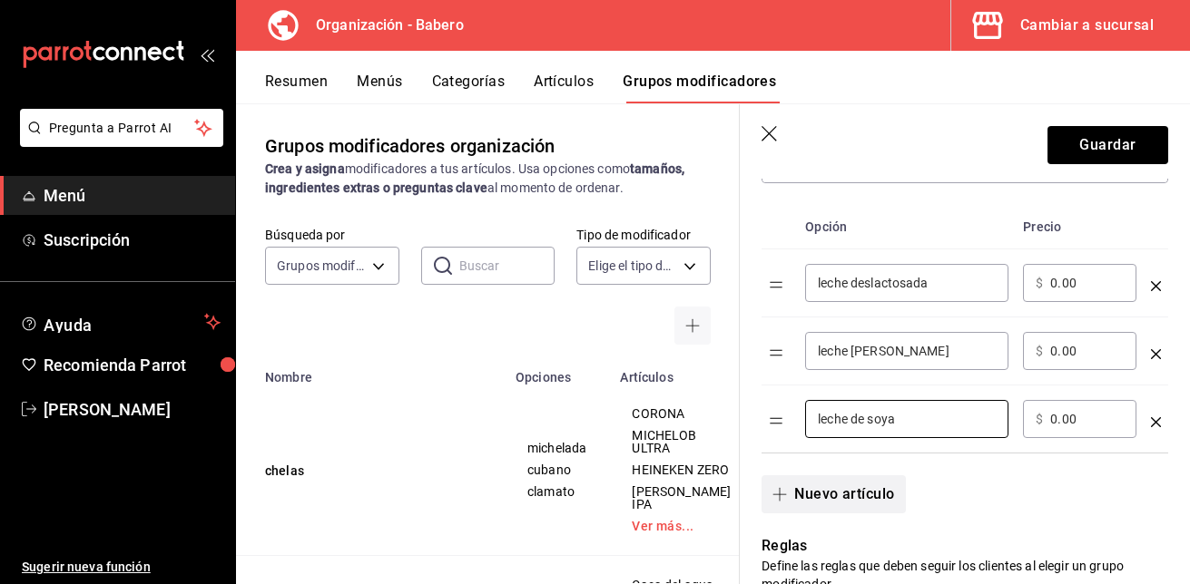
type input "leche de soya"
click at [846, 496] on button "Nuevo artículo" at bounding box center [832, 495] width 143 height 38
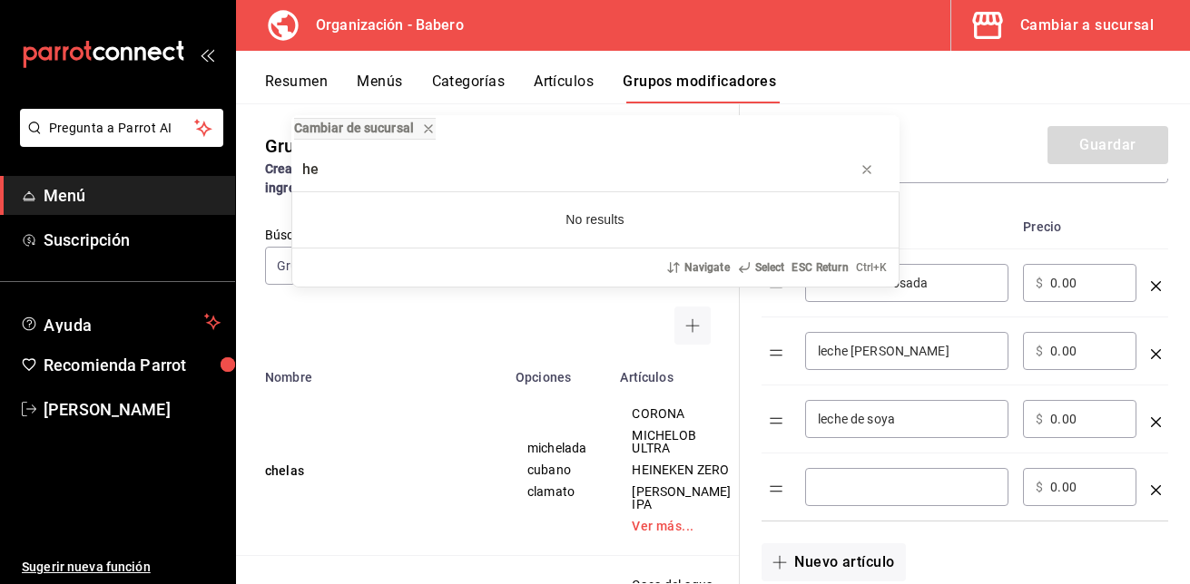
type input "he"
click at [577, 319] on div "Cambiar de sucursal he No results Navigate Select ESC Return Ctrl+ K" at bounding box center [595, 292] width 1190 height 584
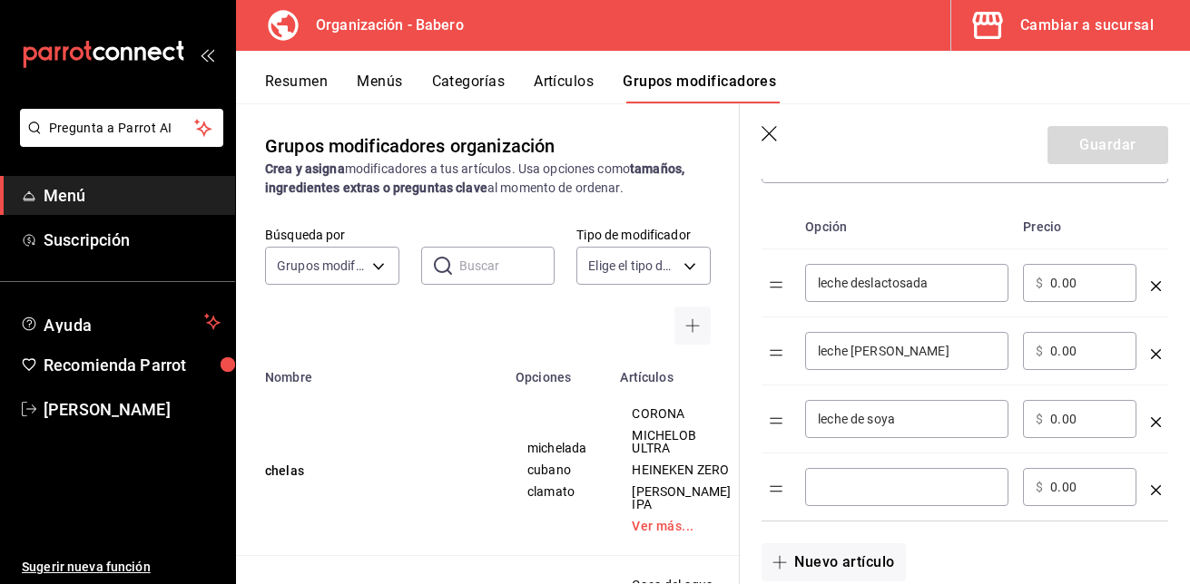
click at [899, 484] on input "optionsTable" at bounding box center [907, 487] width 178 height 18
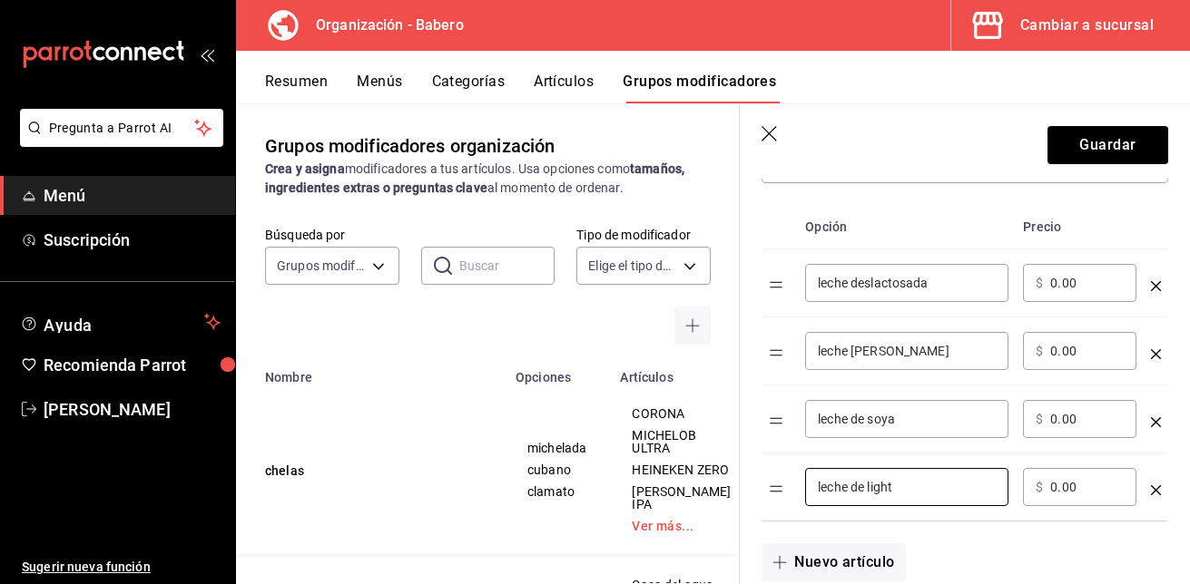
type input "leche de light"
click at [1056, 282] on input "0.00" at bounding box center [1087, 283] width 74 height 18
type input "10.00"
click at [1056, 351] on input "0.00" at bounding box center [1087, 351] width 74 height 18
type input "15.00"
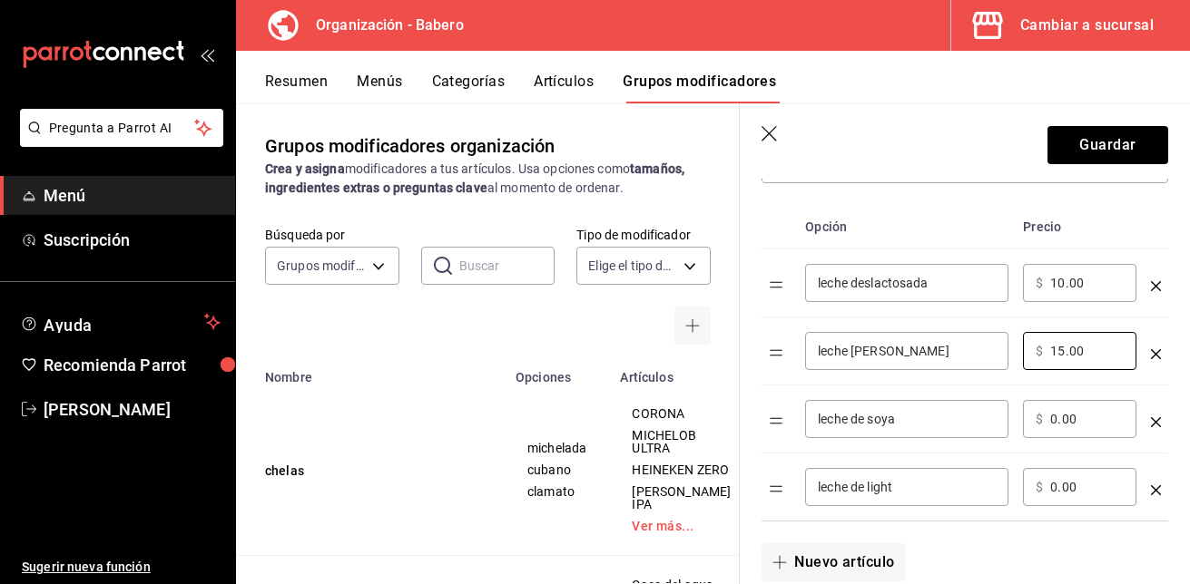
click at [1057, 416] on input "0.00" at bounding box center [1087, 419] width 74 height 18
type input "0.00"
type input "10.00"
click at [1057, 486] on input "0.00" at bounding box center [1087, 487] width 74 height 18
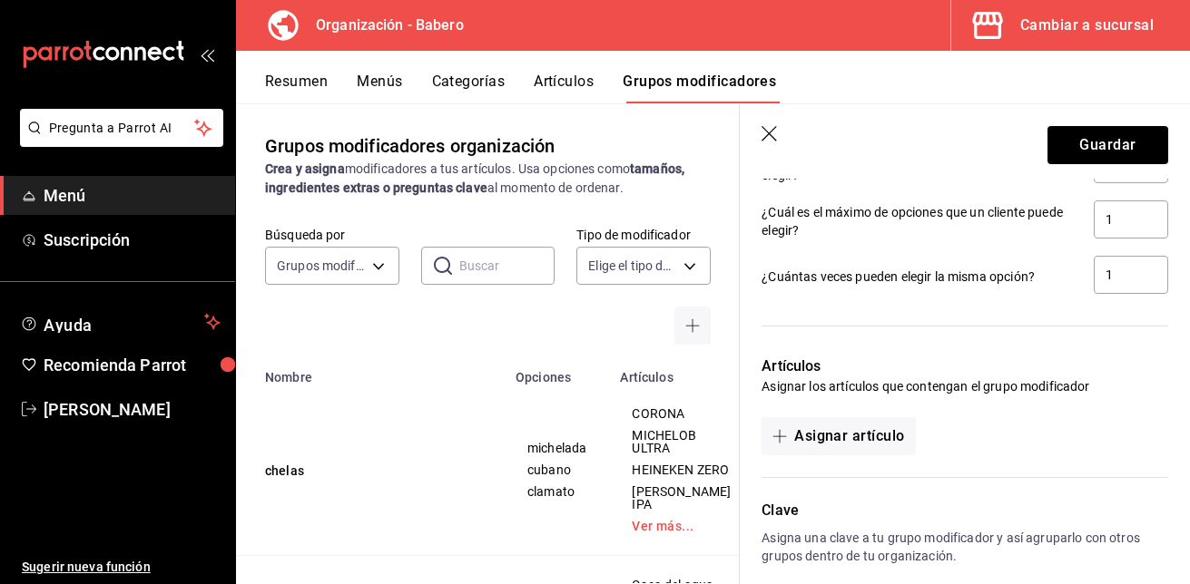
scroll to position [1177, 0]
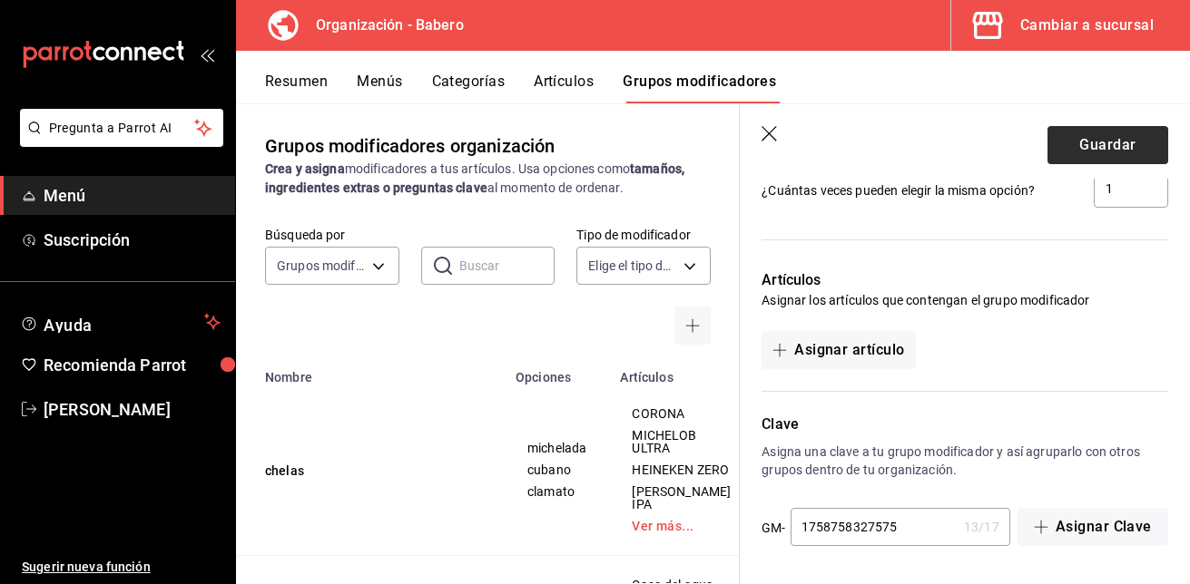
type input "10.00"
click at [1095, 142] on button "Guardar" at bounding box center [1107, 145] width 121 height 38
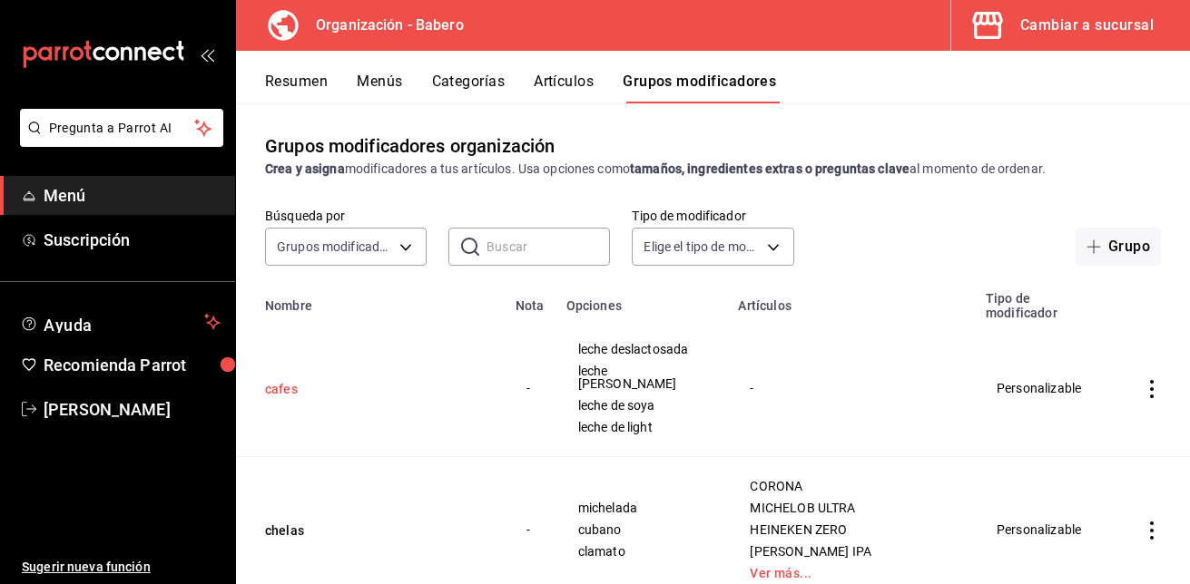
click at [270, 380] on button "cafes" at bounding box center [374, 389] width 218 height 18
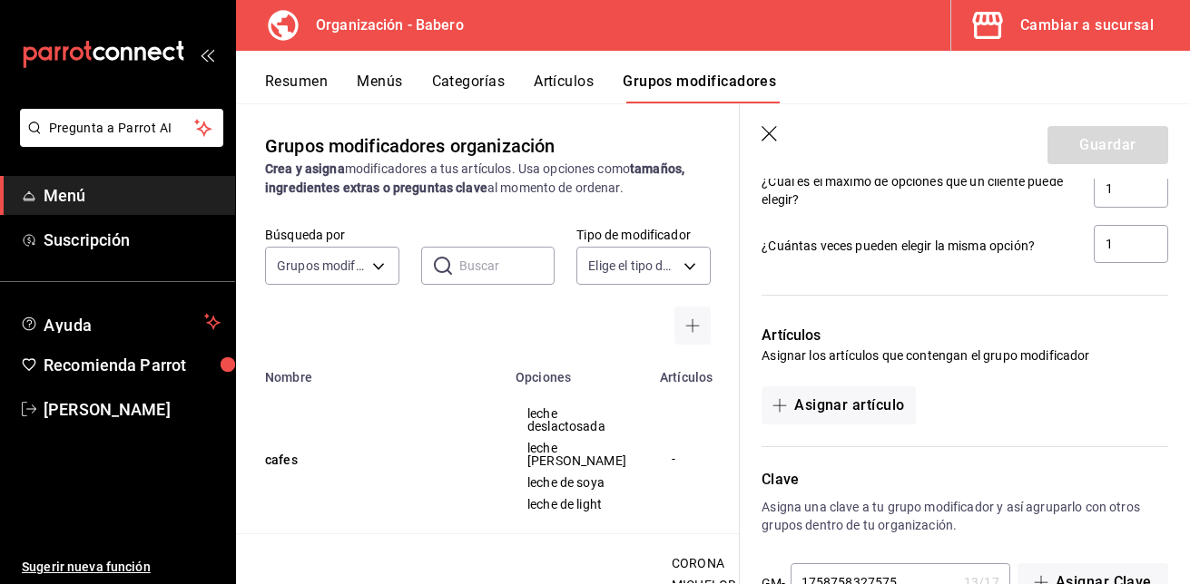
scroll to position [1266, 0]
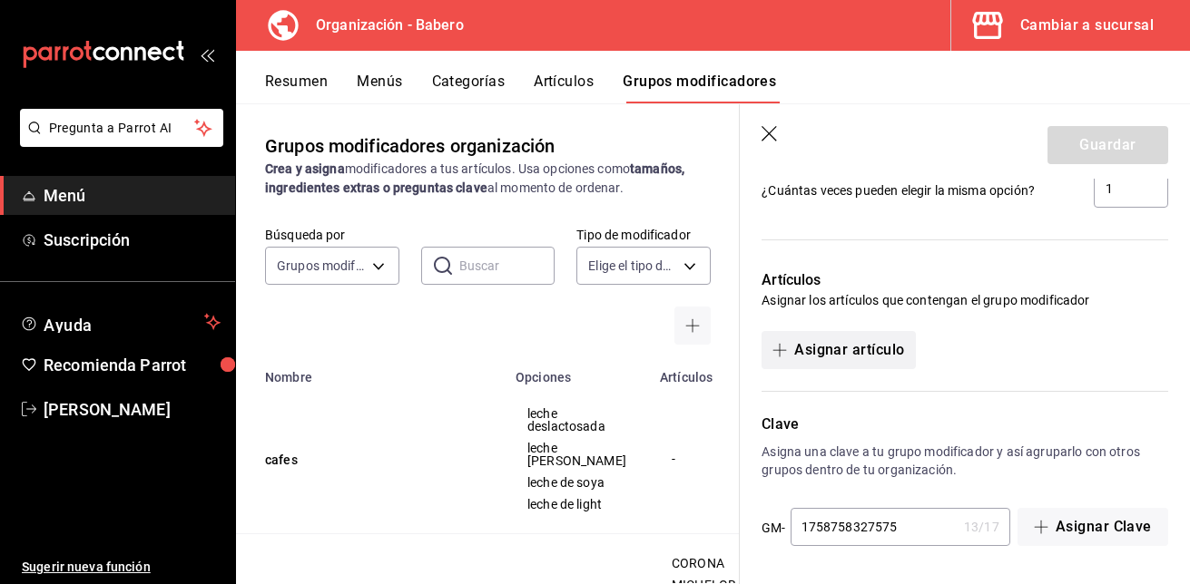
click at [825, 350] on button "Asignar artículo" at bounding box center [837, 350] width 153 height 38
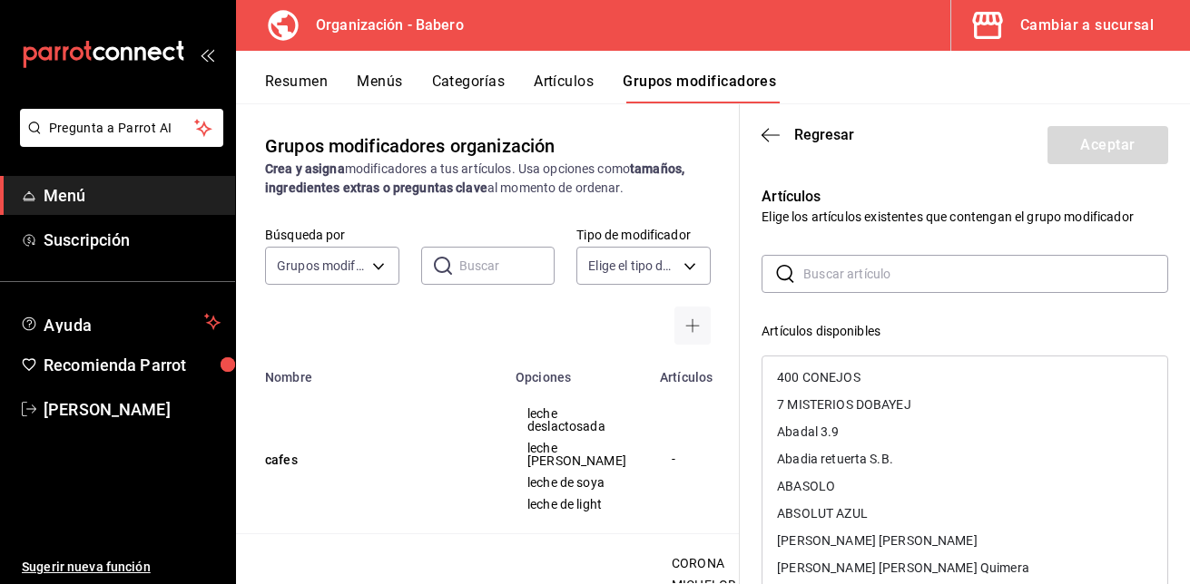
click at [863, 283] on input "text" at bounding box center [985, 274] width 365 height 36
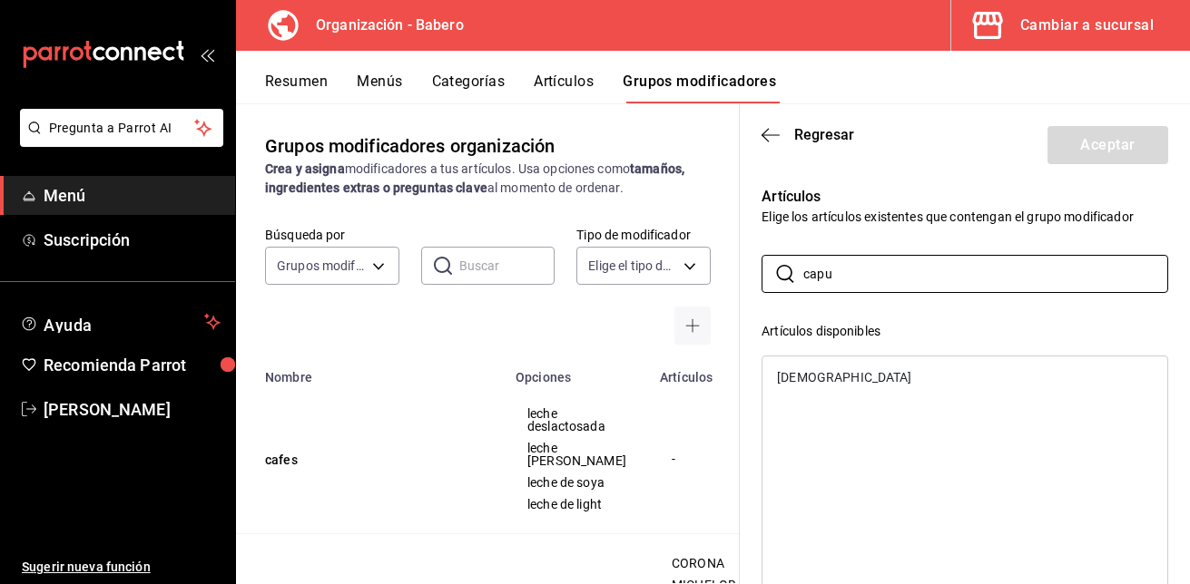
click at [842, 374] on div "CAPUCHINO" at bounding box center [844, 377] width 134 height 13
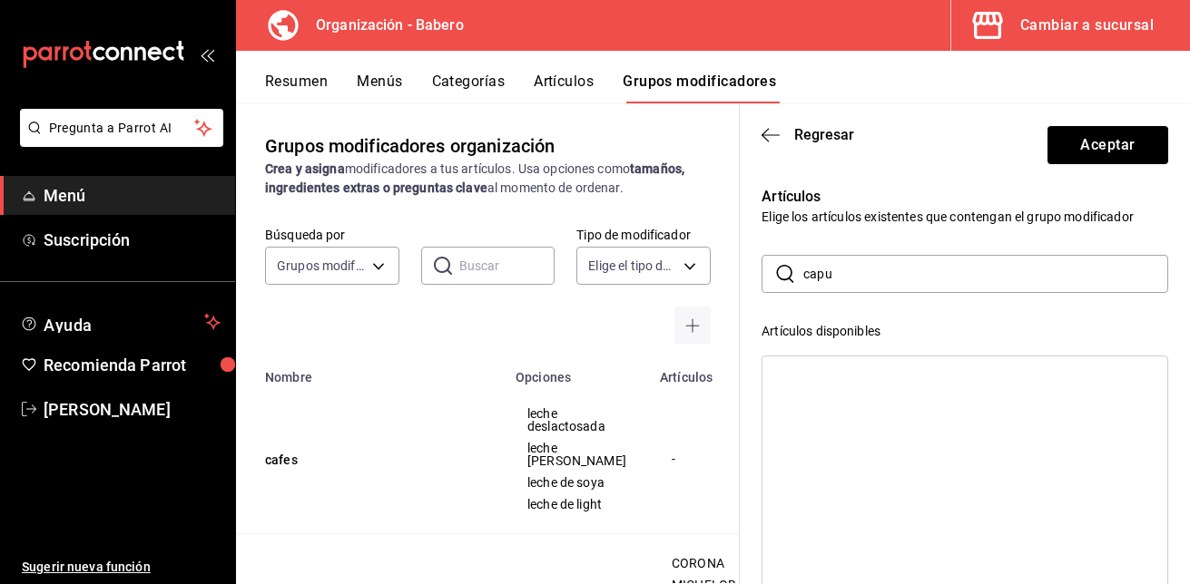
click at [864, 261] on input "capu" at bounding box center [985, 274] width 365 height 36
type input "c"
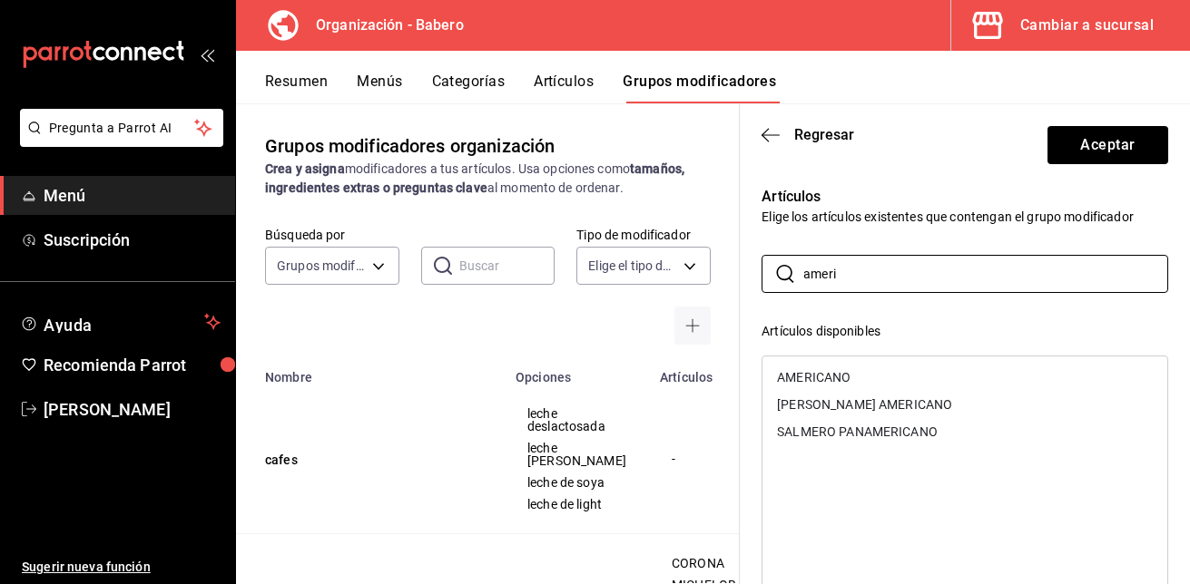
click at [846, 371] on div "AMERICANO" at bounding box center [814, 377] width 74 height 13
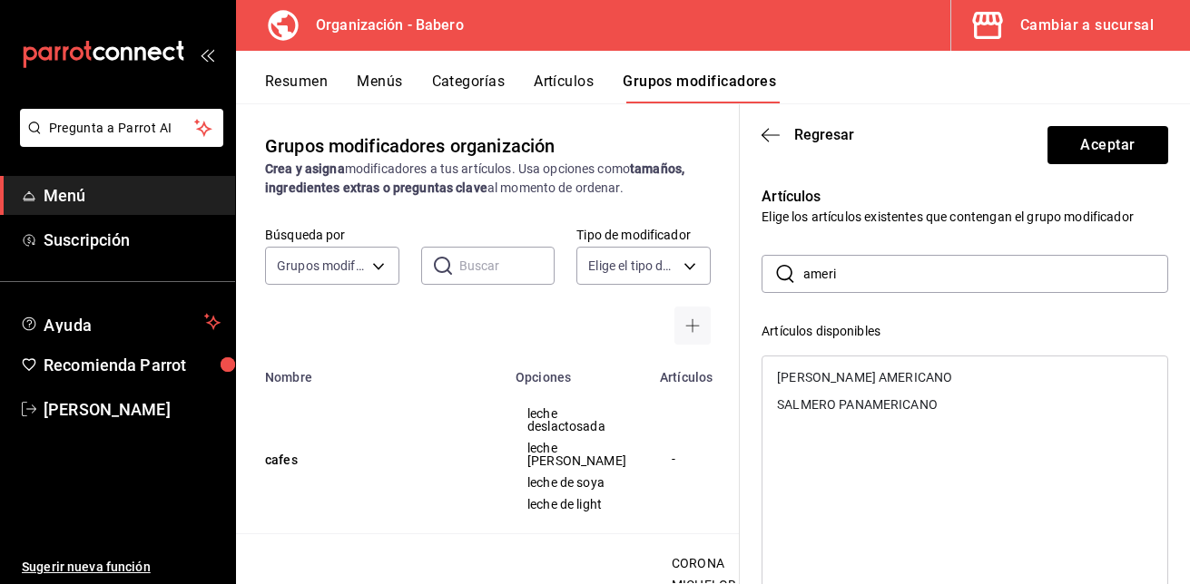
click at [855, 273] on input "ameri" at bounding box center [985, 274] width 365 height 36
type input "a"
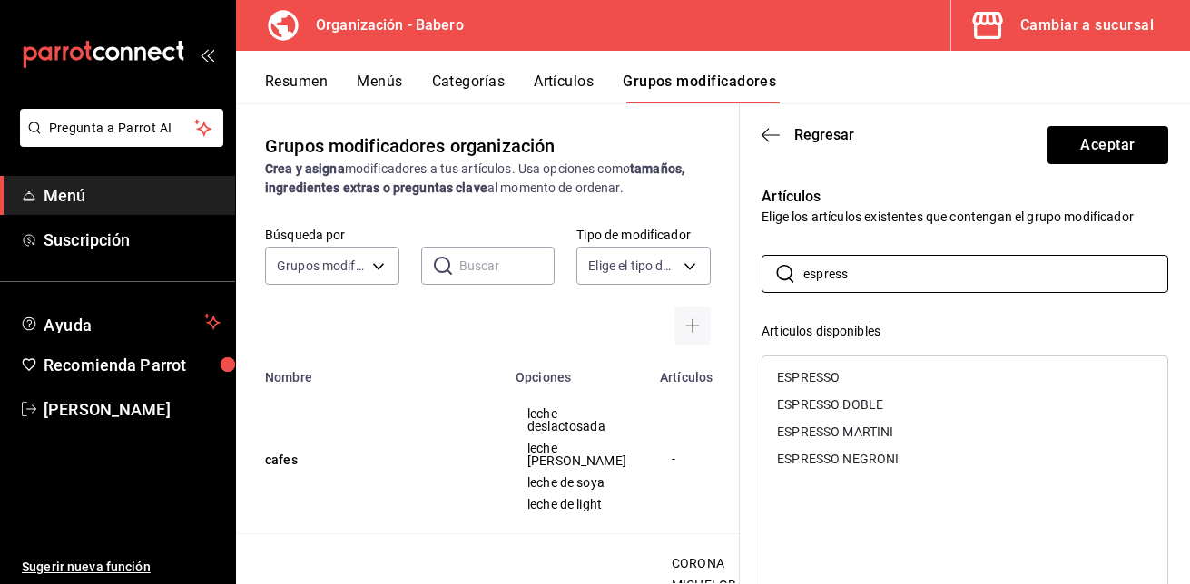
click at [825, 366] on div "ESPRESSO" at bounding box center [964, 377] width 405 height 27
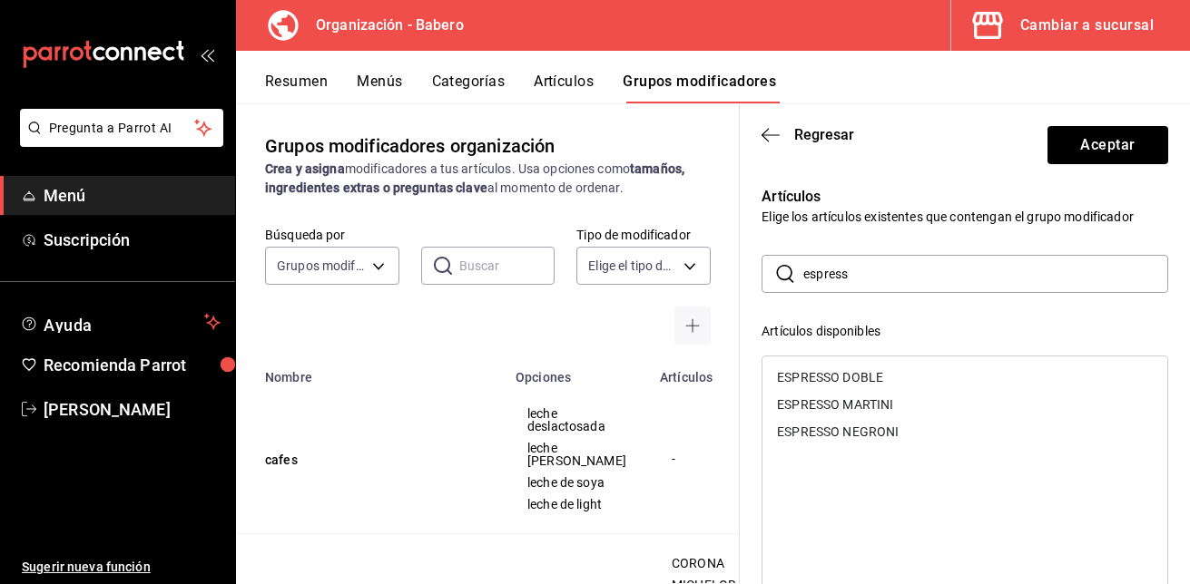
click at [826, 375] on div "ESPRESSO DOBLE" at bounding box center [830, 377] width 106 height 13
click at [865, 268] on input "espress" at bounding box center [985, 274] width 365 height 36
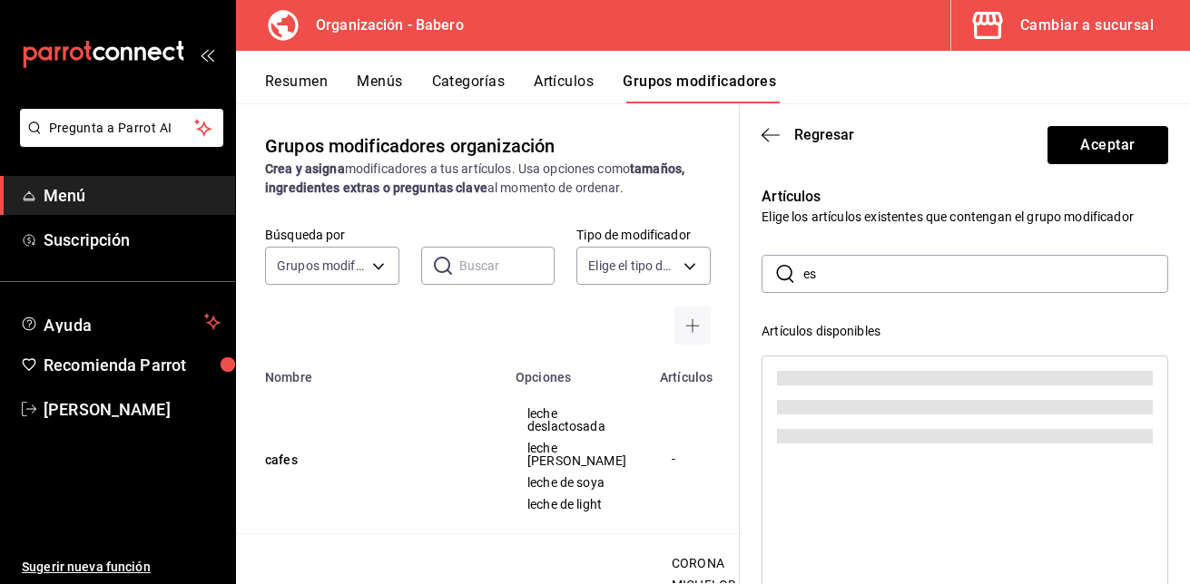
type input "e"
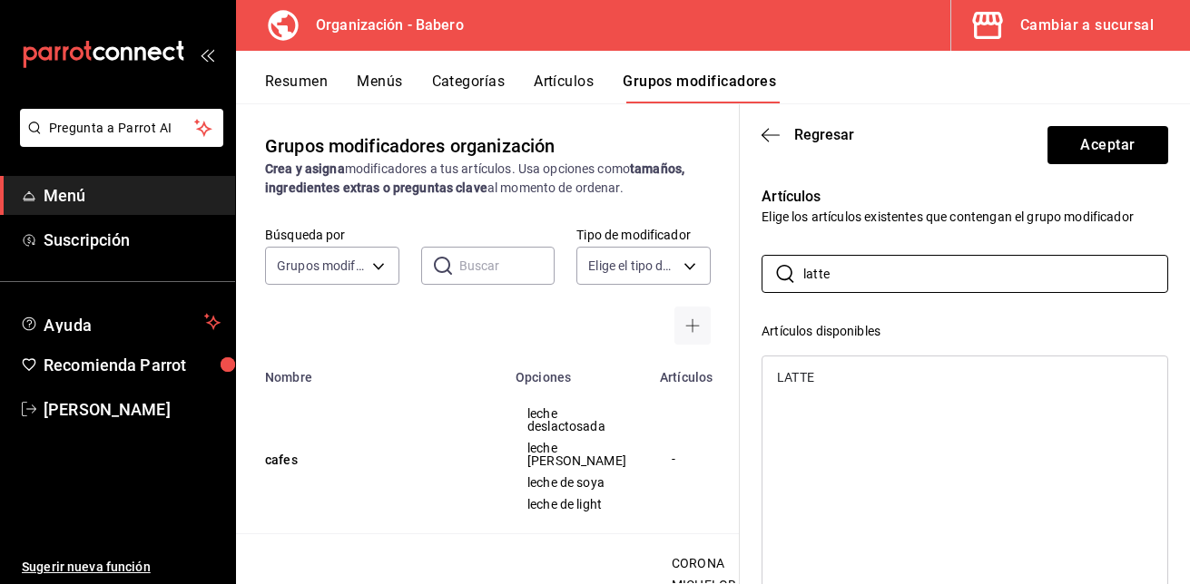
click at [833, 371] on div "LATTE" at bounding box center [964, 377] width 405 height 27
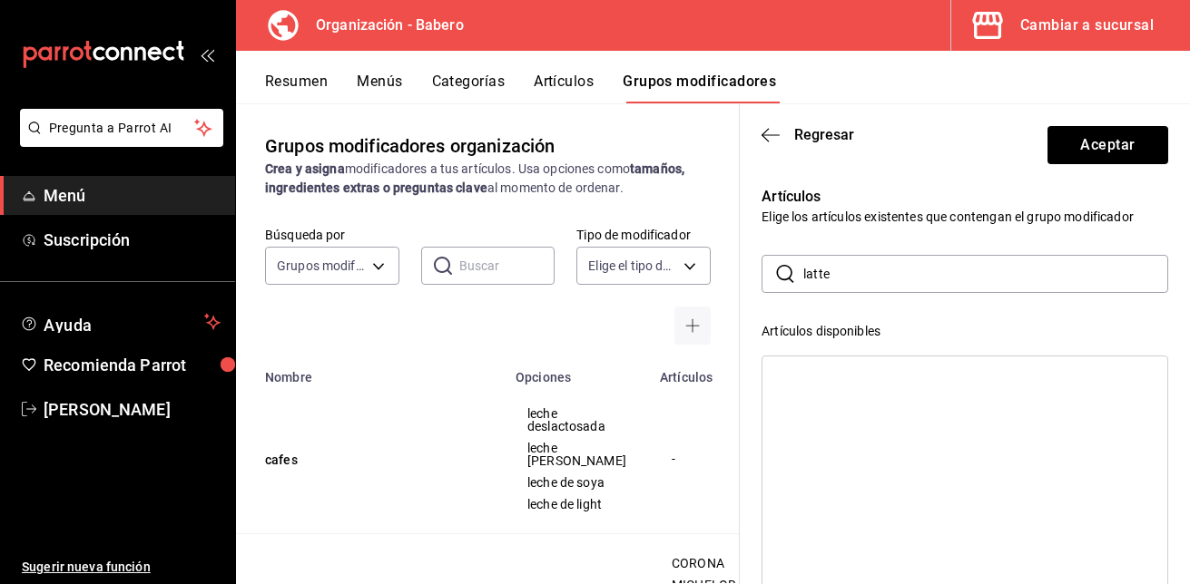
click at [854, 282] on input "latte" at bounding box center [985, 274] width 365 height 36
type input "l"
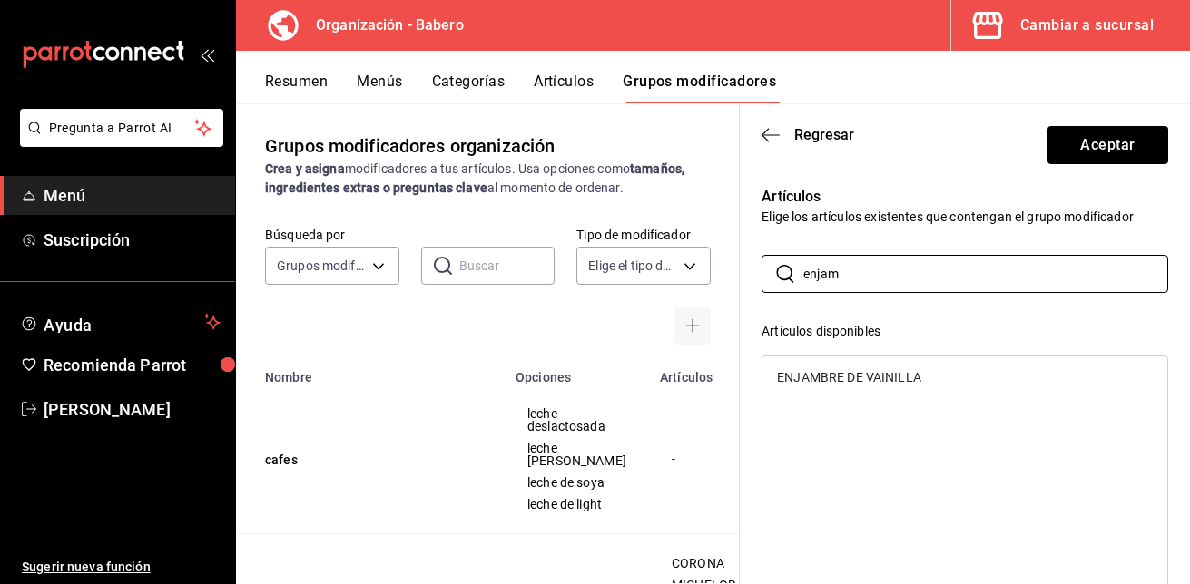
click at [848, 369] on div "ENJAMBRE DE VAINILLA" at bounding box center [964, 377] width 405 height 27
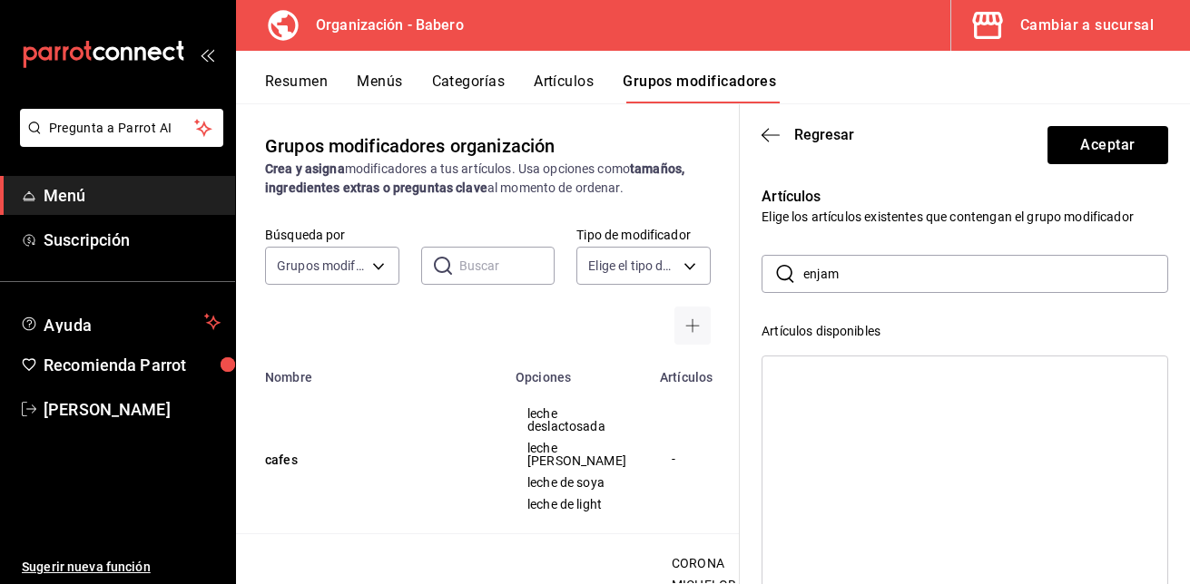
click at [855, 277] on input "enjam" at bounding box center [985, 274] width 365 height 36
type input "e"
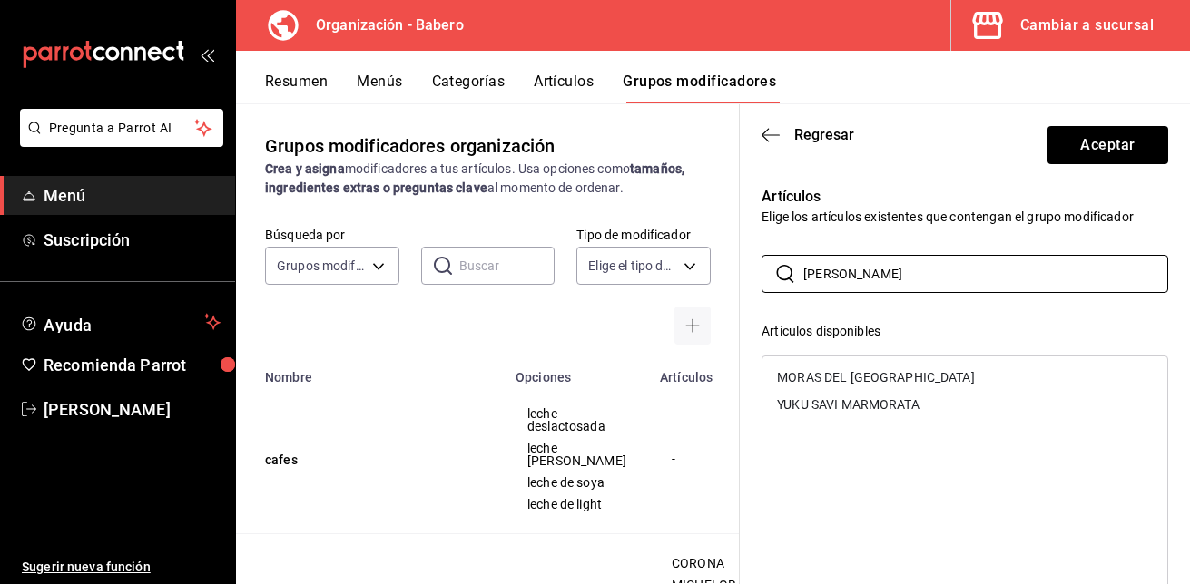
click at [850, 370] on div "MORAS DEL TIBET" at bounding box center [964, 377] width 405 height 27
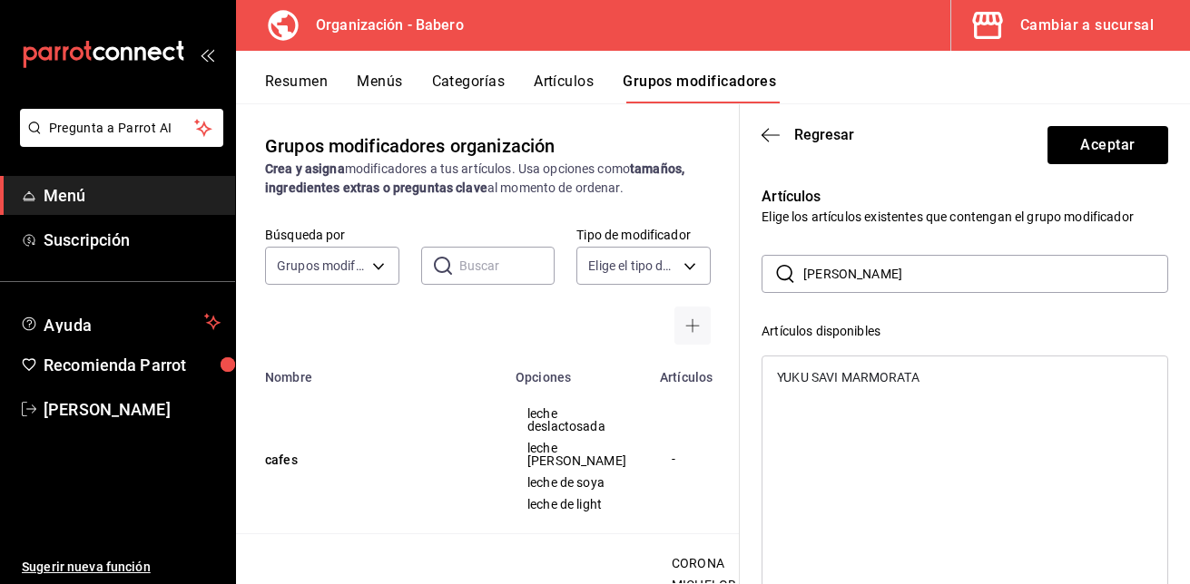
click at [846, 275] on input "mora" at bounding box center [985, 274] width 365 height 36
type input "m"
click at [833, 383] on div "TE VERDE MENTA" at bounding box center [828, 377] width 103 height 13
click at [849, 286] on input "menta" at bounding box center [985, 274] width 365 height 36
type input "m"
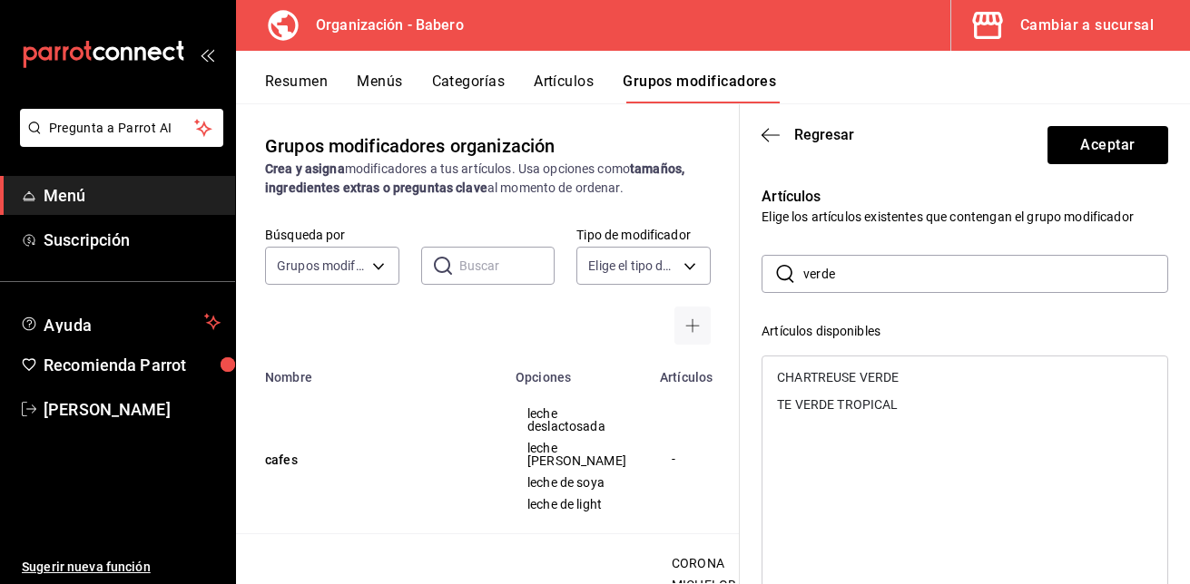
click at [850, 402] on div "TE VERDE TROPICAL" at bounding box center [837, 404] width 121 height 13
click at [862, 274] on input "verde" at bounding box center [985, 274] width 365 height 36
type input "v"
click at [839, 377] on div "EARL GREY" at bounding box center [826, 377] width 99 height 13
click at [863, 271] on input "earl" at bounding box center [985, 274] width 365 height 36
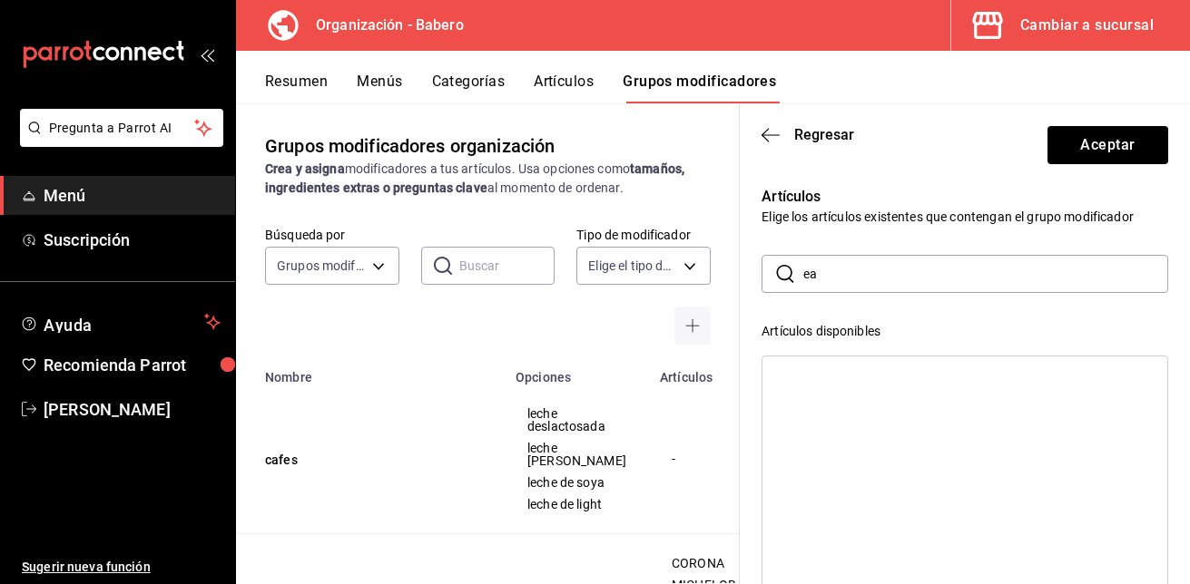
type input "e"
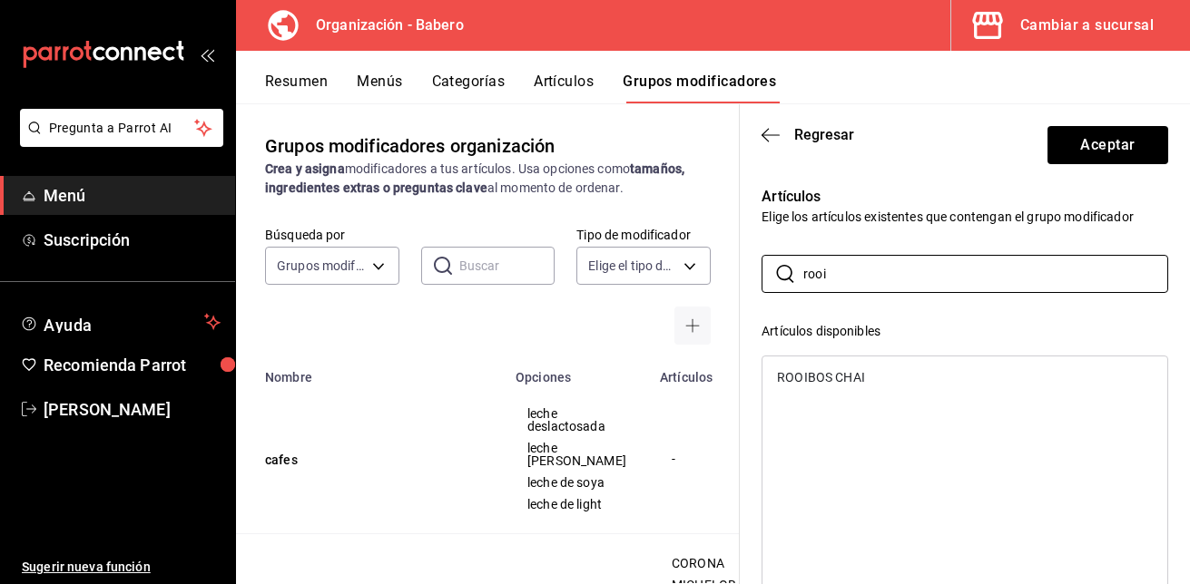
type input "rooi"
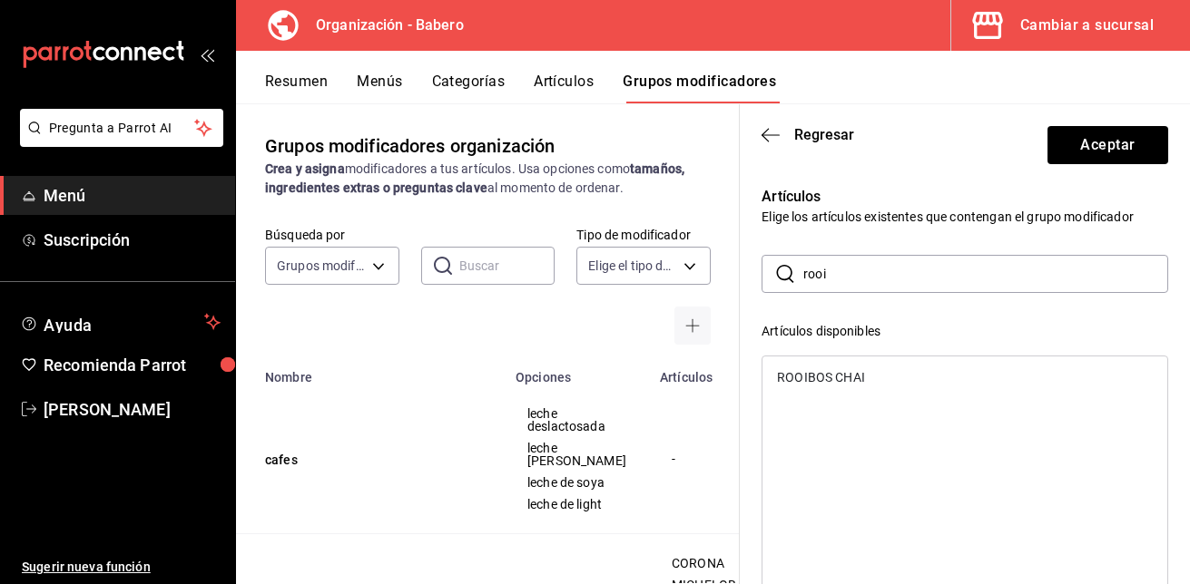
click at [864, 365] on div "ROOIBOS CHAI" at bounding box center [964, 377] width 405 height 27
click at [1095, 152] on button "Aceptar" at bounding box center [1107, 145] width 121 height 38
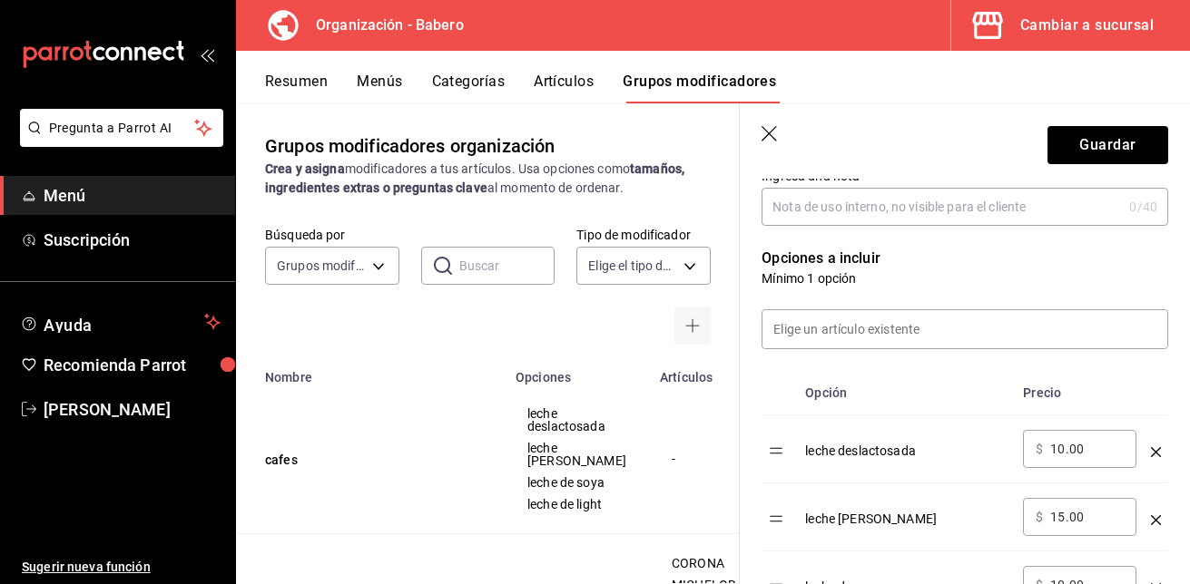
scroll to position [392, 0]
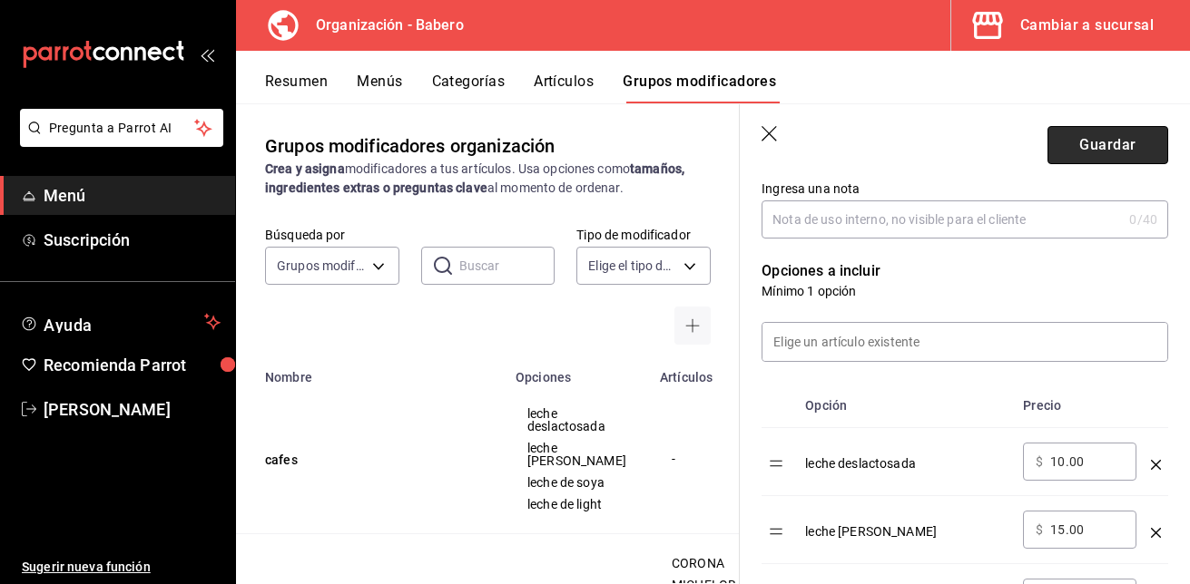
click at [1128, 146] on button "Guardar" at bounding box center [1107, 145] width 121 height 38
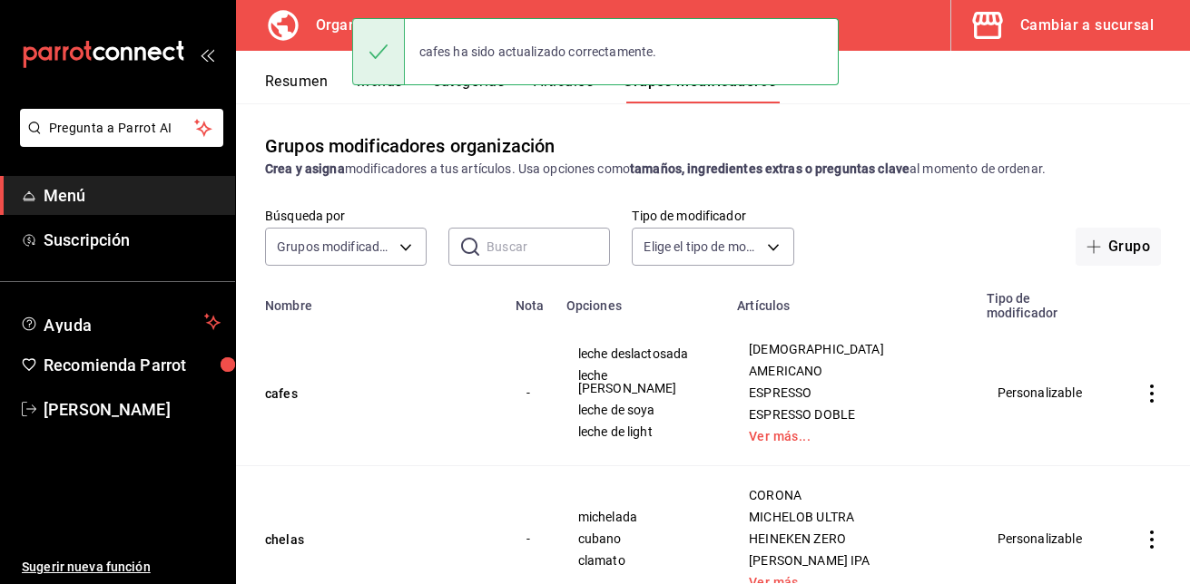
click at [332, 122] on div "Grupos modificadores organización Crea y asigna modificadores a tus artículos. …" at bounding box center [713, 343] width 954 height 480
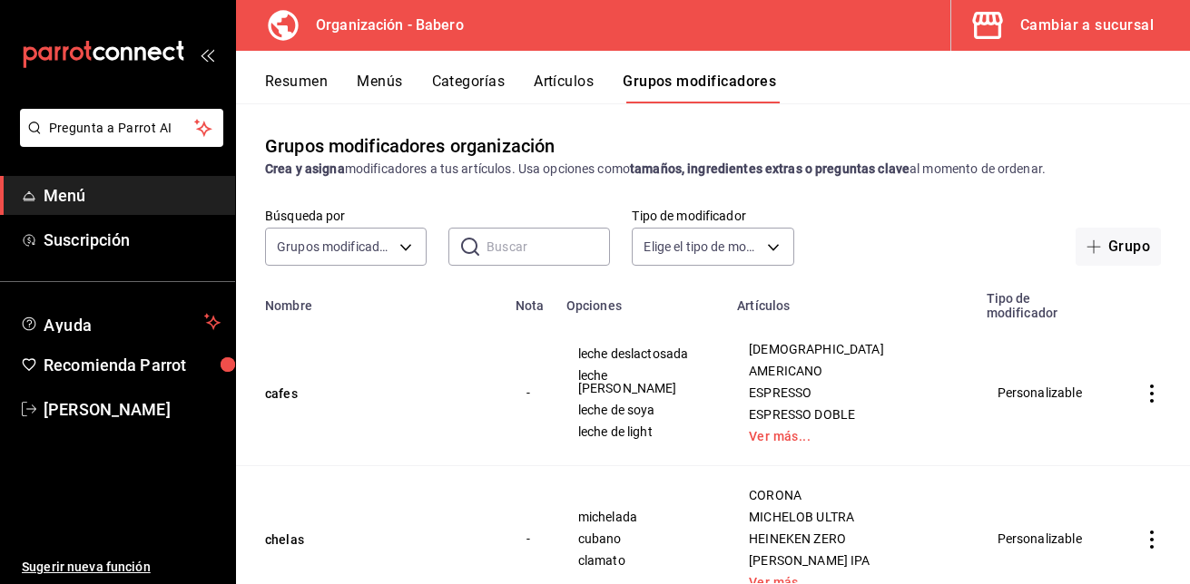
click at [388, 74] on button "Menús" at bounding box center [379, 88] width 45 height 31
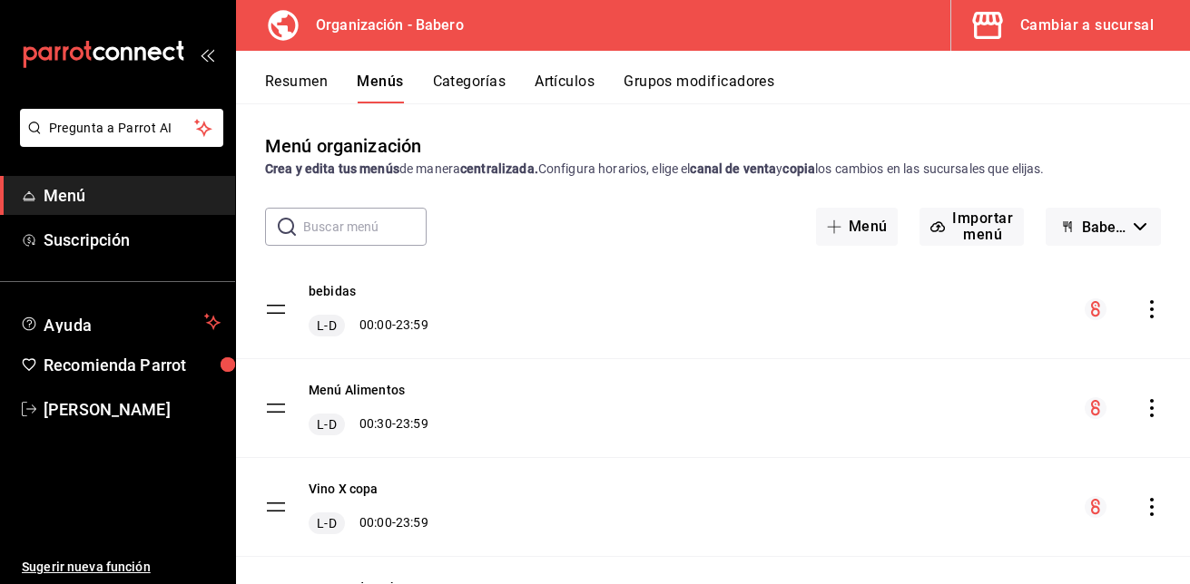
click at [1143, 307] on icon "actions" at bounding box center [1152, 309] width 18 height 18
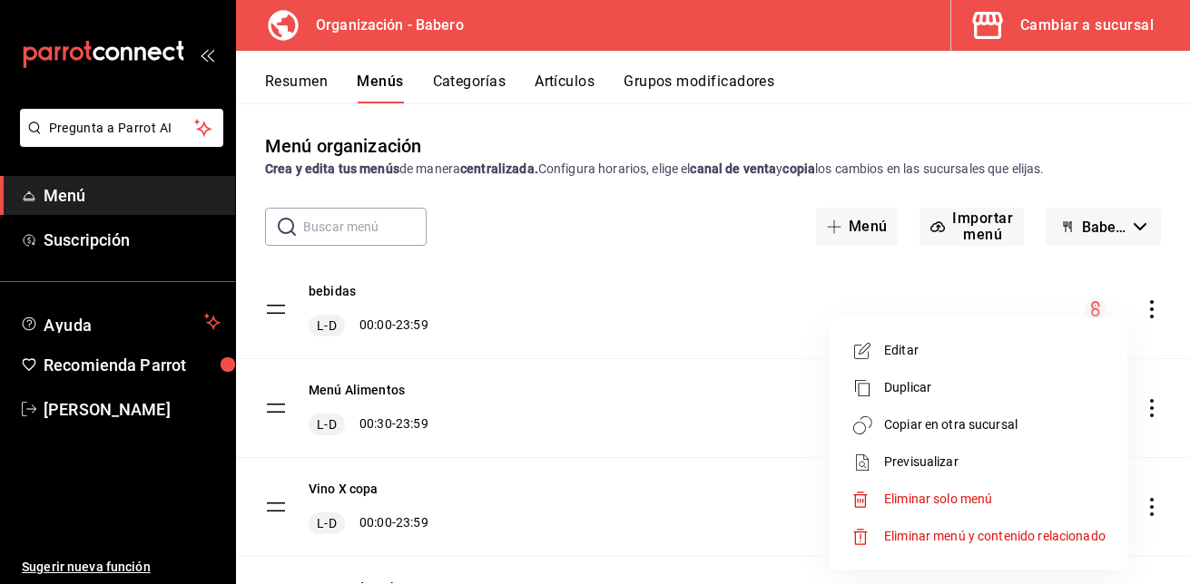
click at [1015, 421] on span "Copiar en otra sucursal" at bounding box center [994, 425] width 221 height 19
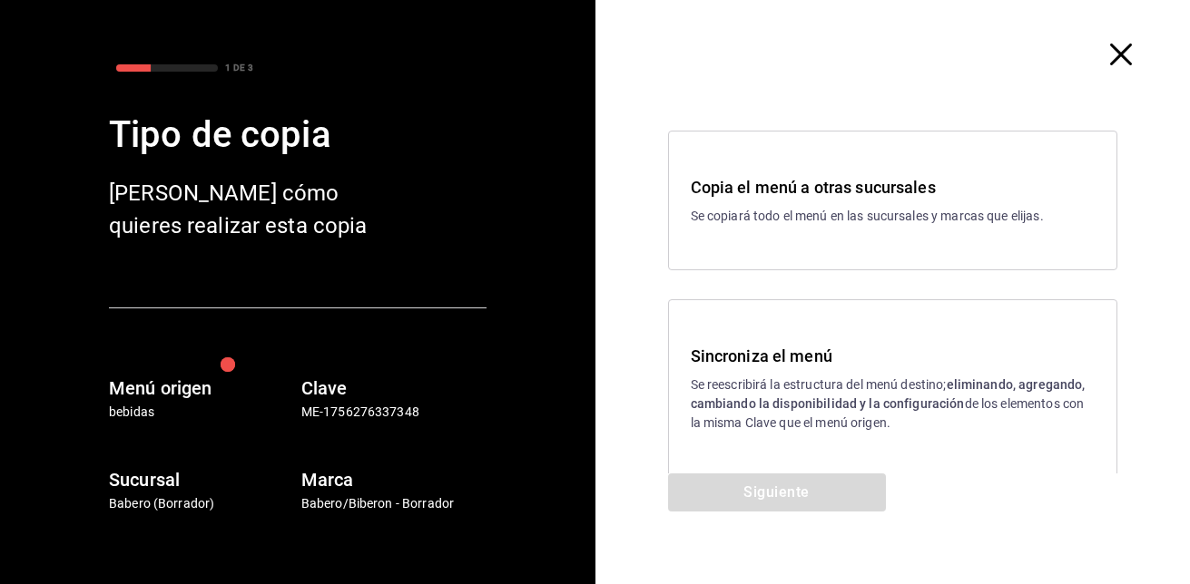
click at [753, 353] on h3 "Sincroniza el menú" at bounding box center [893, 356] width 405 height 25
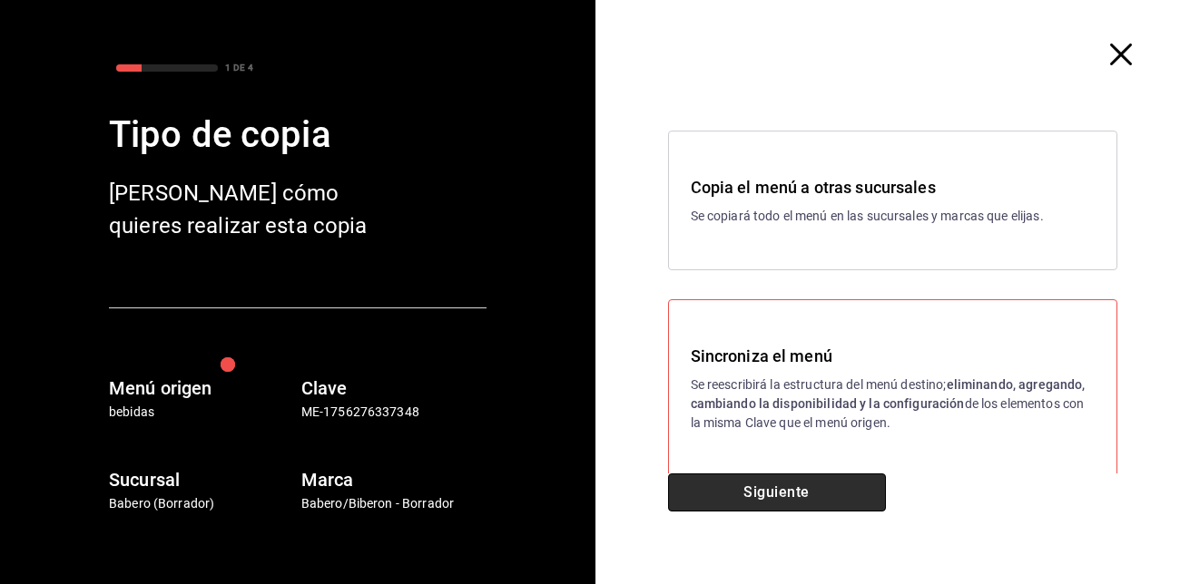
click at [766, 486] on button "Siguiente" at bounding box center [777, 493] width 218 height 38
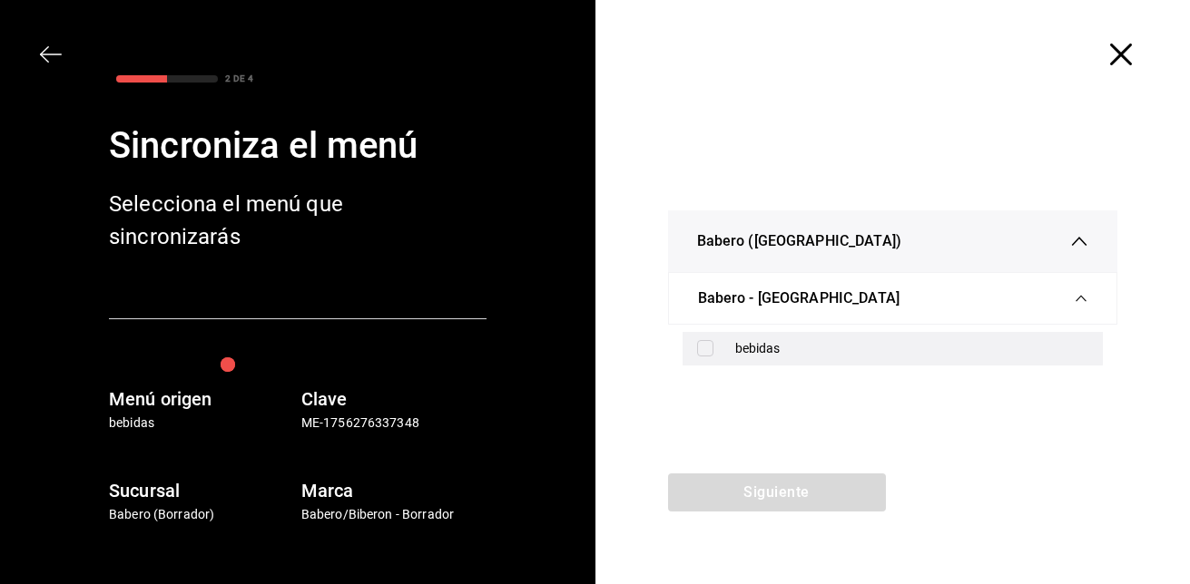
click at [702, 345] on input "checkbox" at bounding box center [705, 348] width 16 height 16
checkbox input "true"
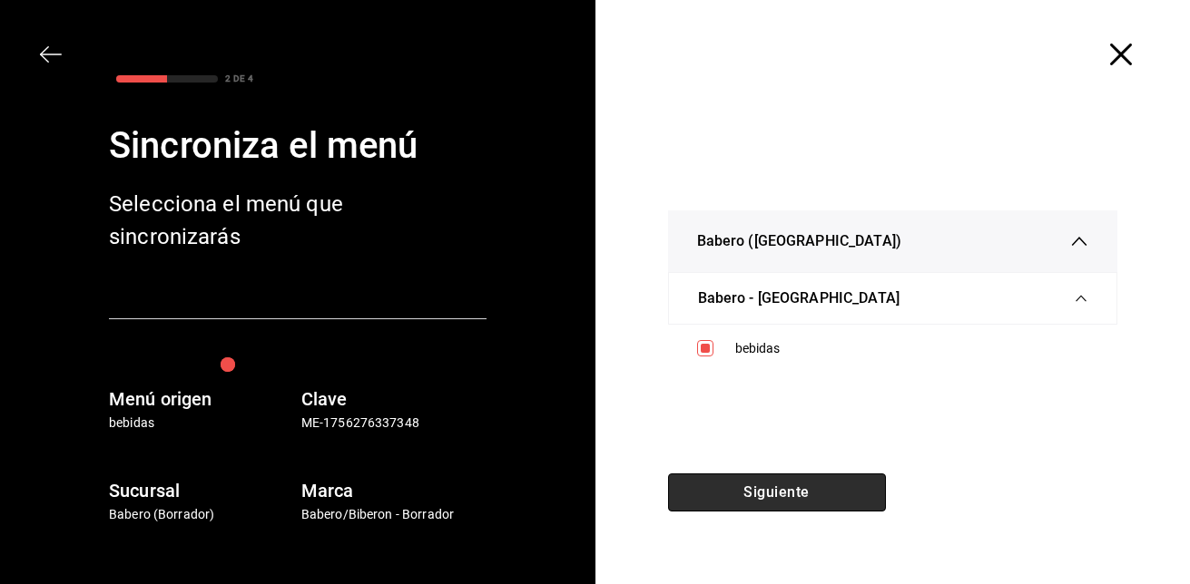
click at [744, 492] on button "Siguiente" at bounding box center [777, 493] width 218 height 38
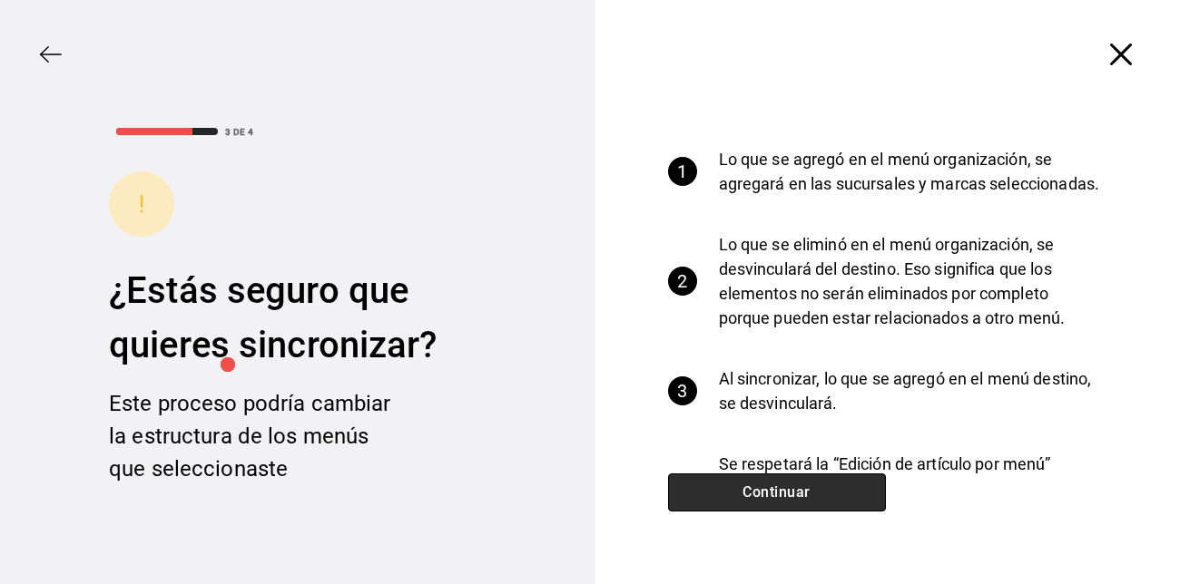
click at [744, 492] on button "Continuar" at bounding box center [777, 493] width 218 height 38
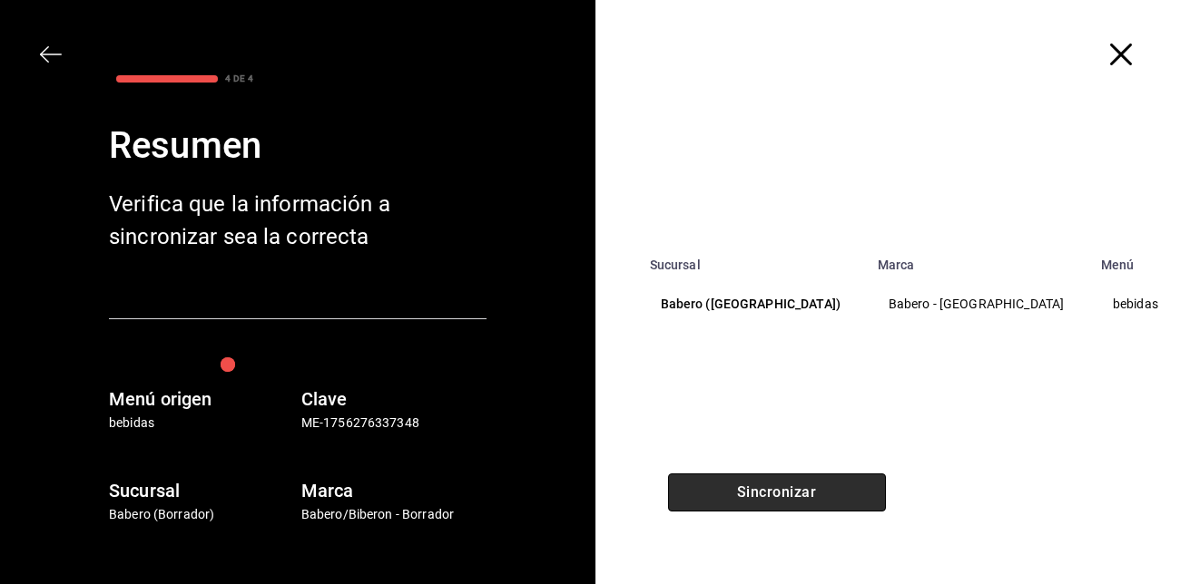
click at [744, 492] on button "Sincronizar" at bounding box center [777, 493] width 218 height 38
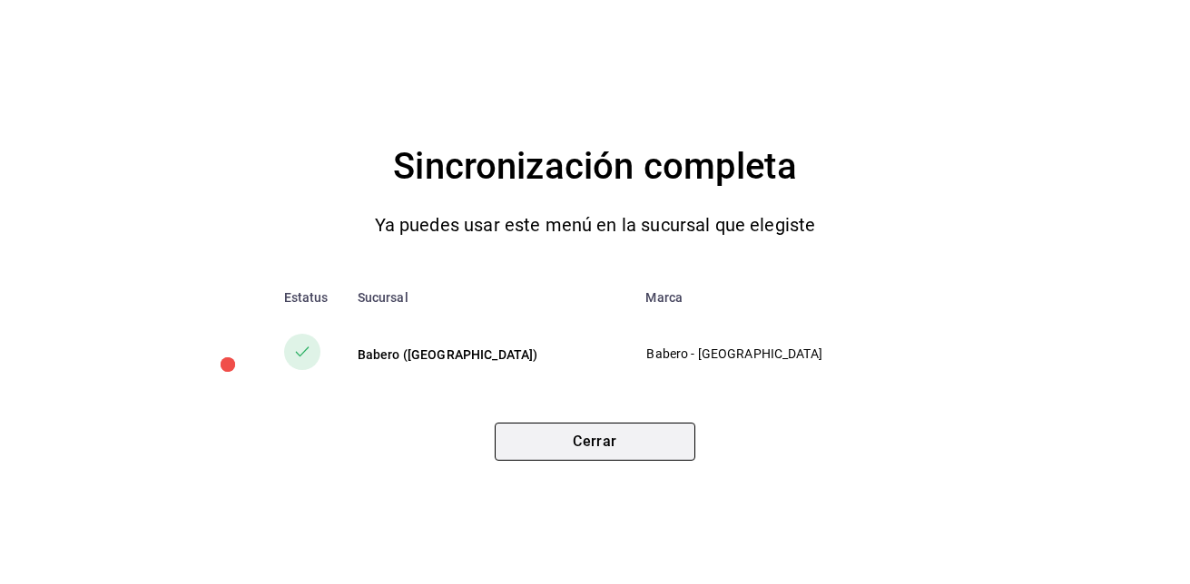
click at [655, 441] on button "Cerrar" at bounding box center [595, 442] width 201 height 38
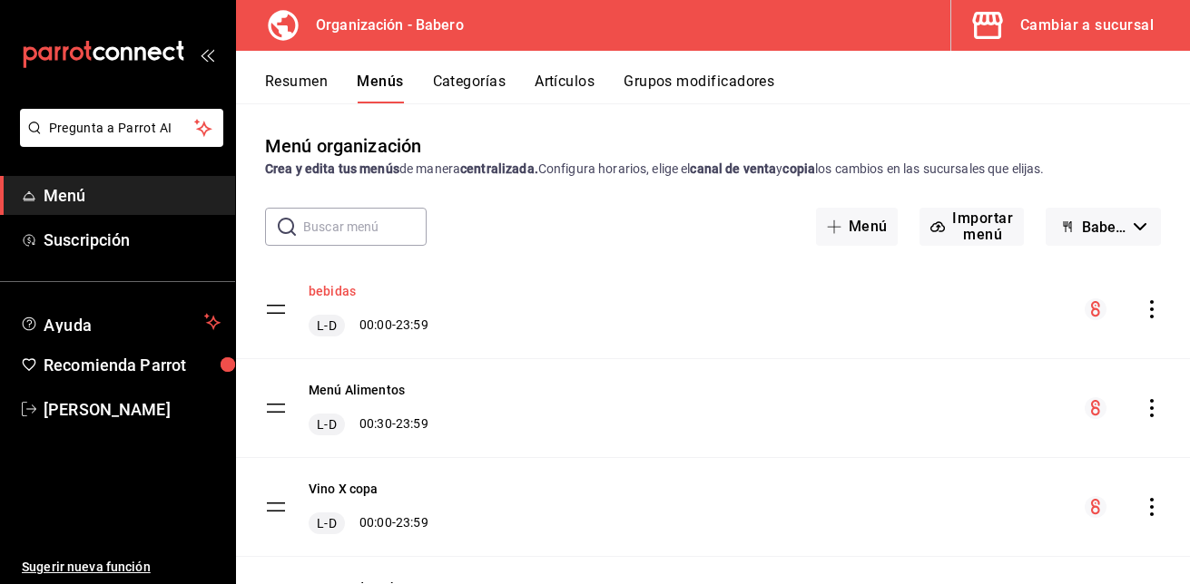
click at [326, 293] on button "bebidas" at bounding box center [332, 291] width 47 height 18
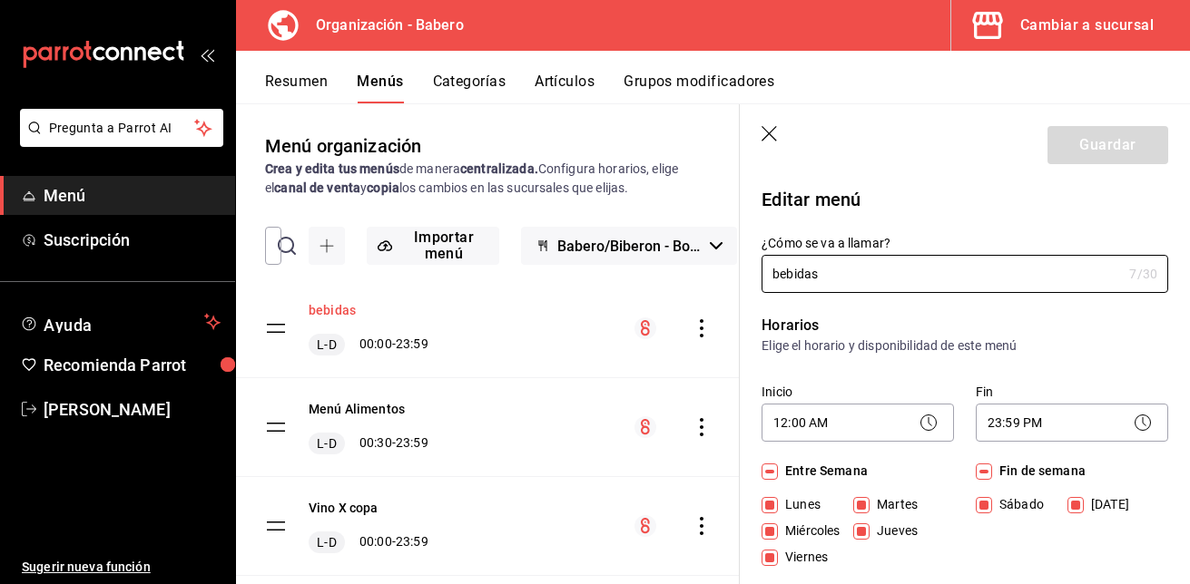
checkbox input "true"
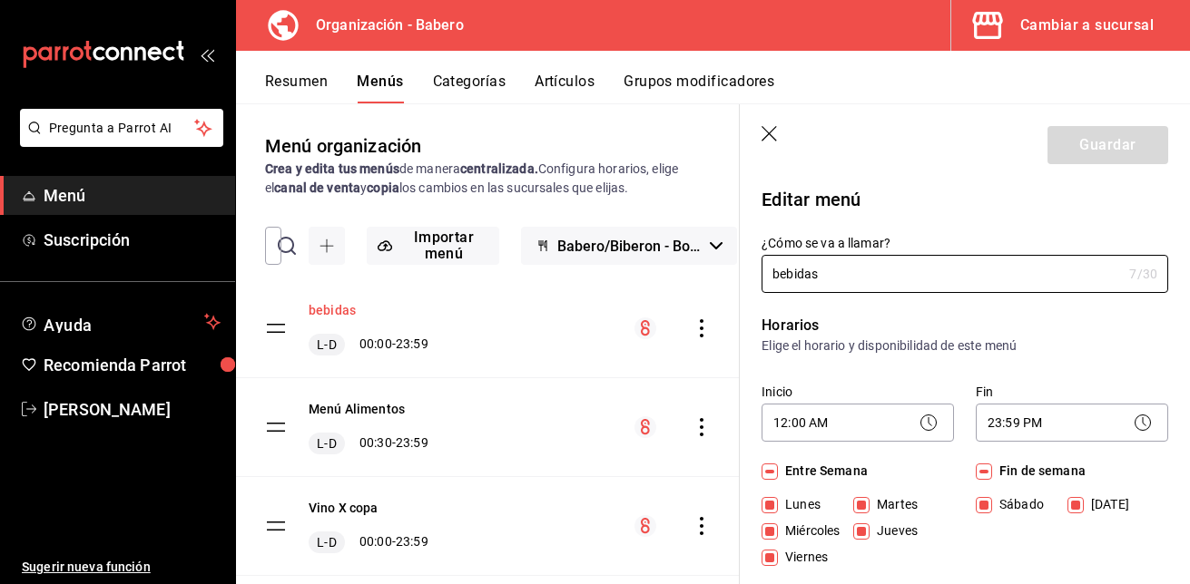
checkbox input "true"
click at [768, 129] on icon "button" at bounding box center [770, 135] width 18 height 18
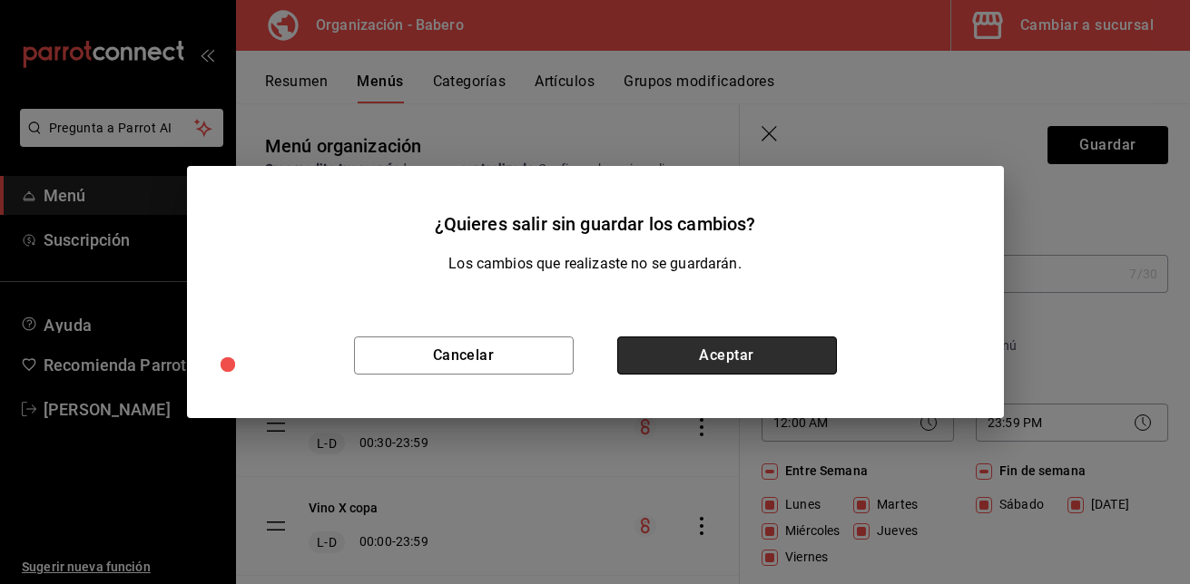
click at [732, 355] on button "Aceptar" at bounding box center [727, 356] width 220 height 38
checkbox input "false"
type input "1758758851488"
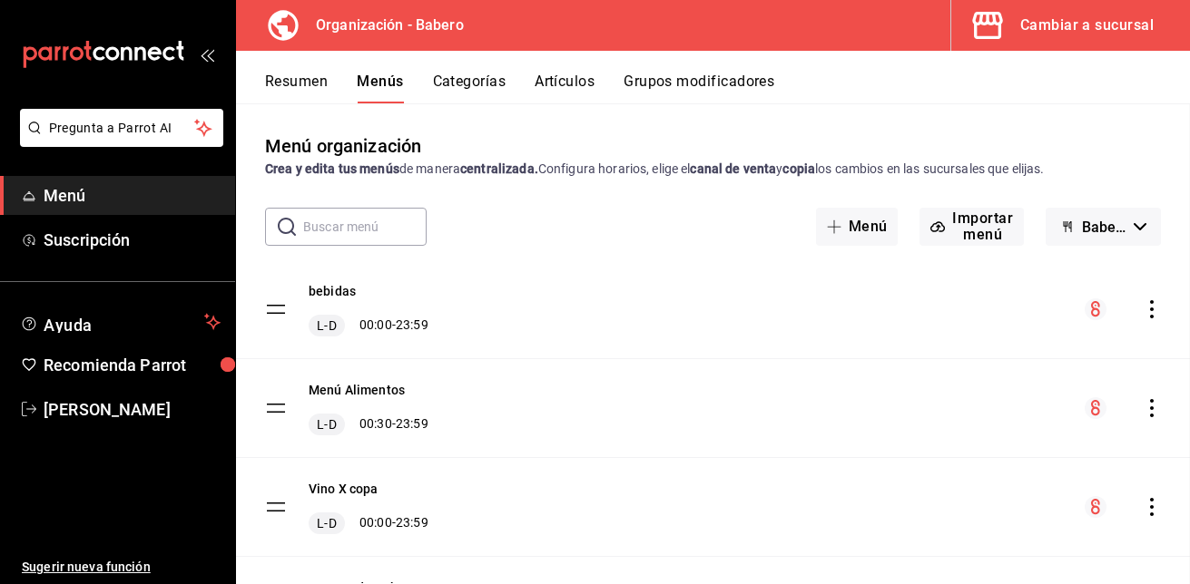
checkbox input "false"
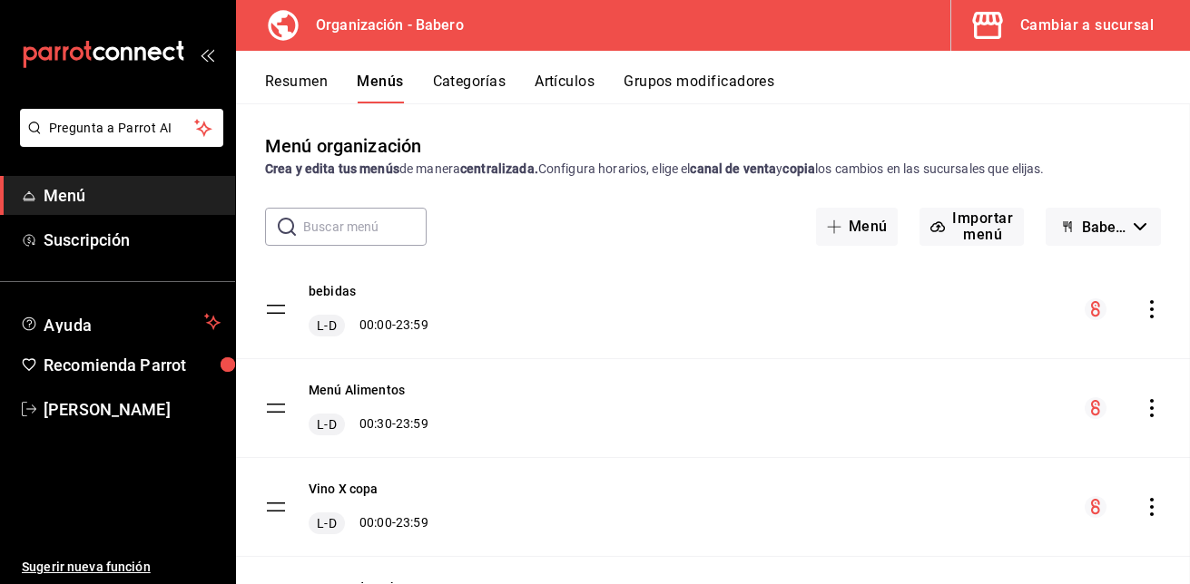
checkbox input "false"
click at [1110, 30] on div "Cambiar a sucursal" at bounding box center [1086, 25] width 133 height 25
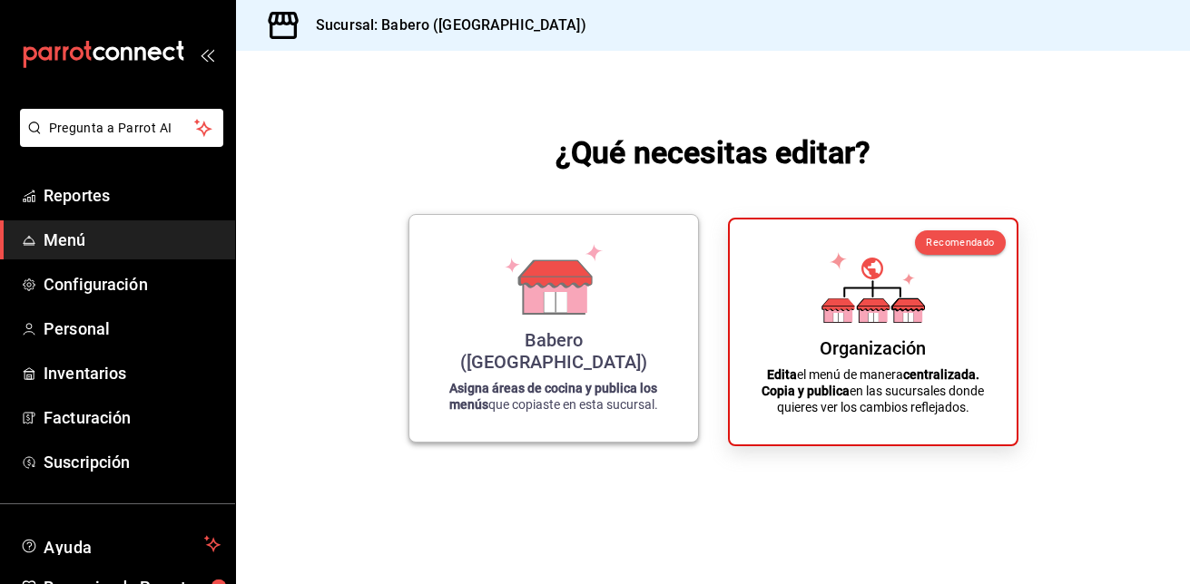
click at [655, 331] on div "Babero (Roma Norte) Asigna áreas de cocina y publica los menús que copiaste en …" at bounding box center [553, 329] width 245 height 198
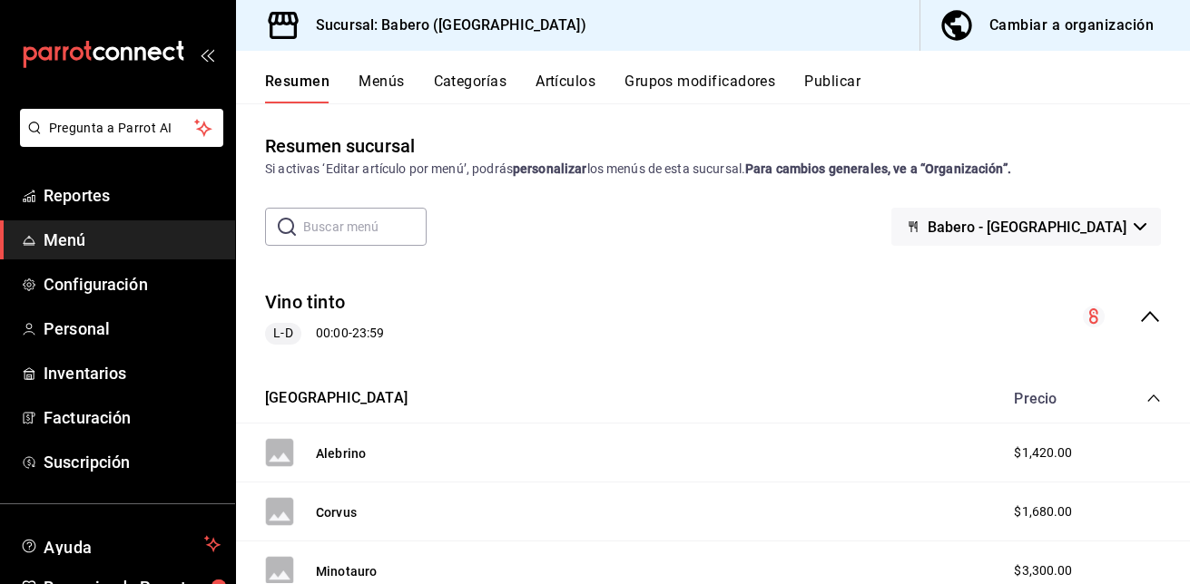
click at [345, 233] on input "text" at bounding box center [364, 227] width 123 height 36
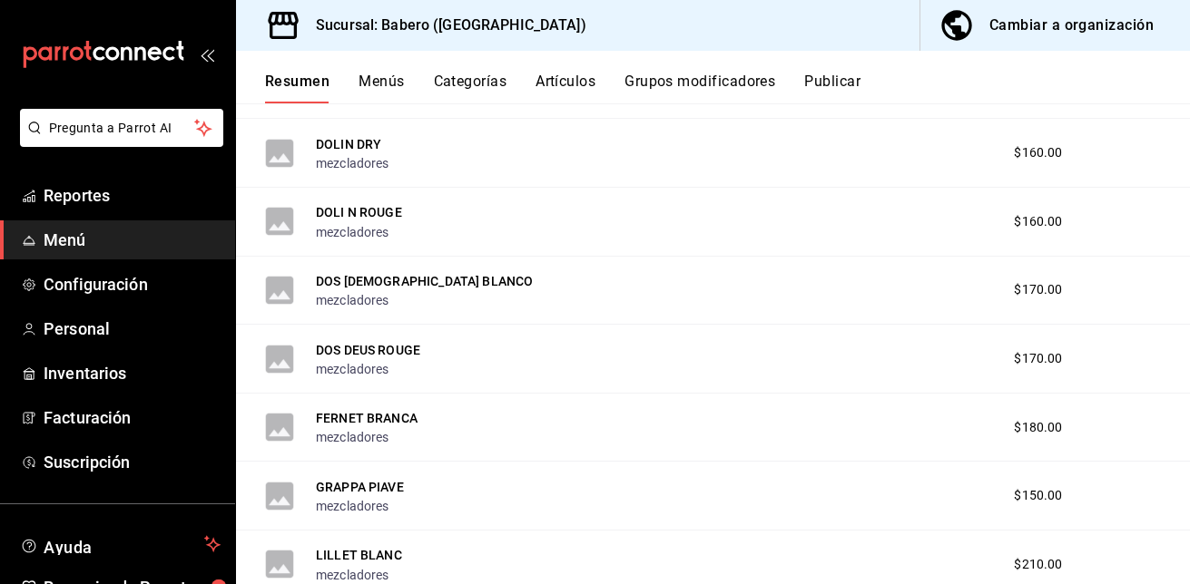
scroll to position [2112, 0]
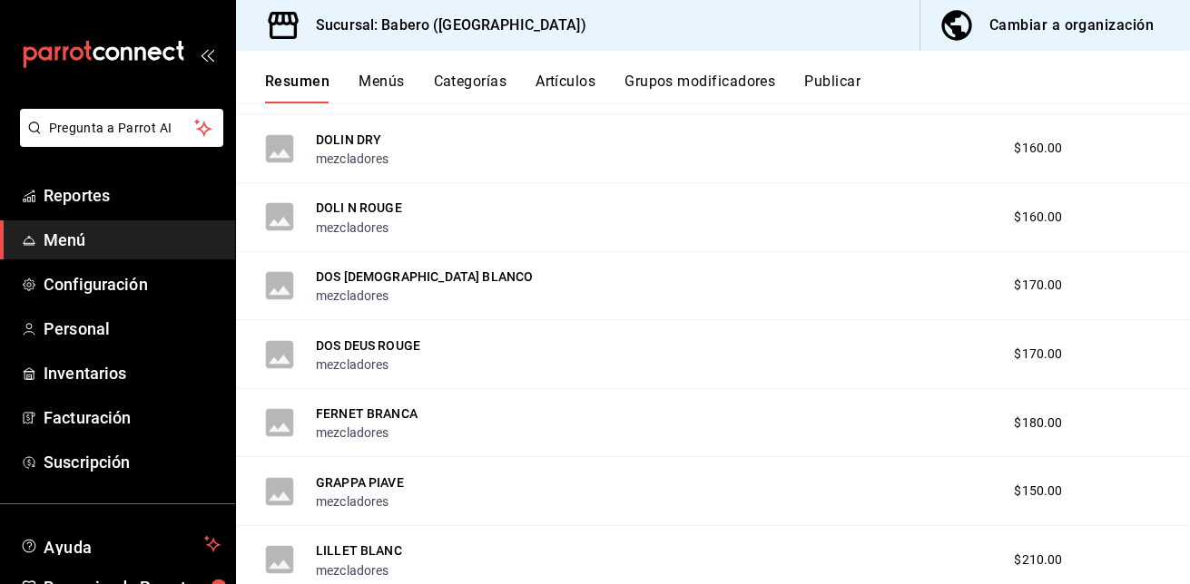
type input "bebidas"
click at [469, 83] on button "Categorías" at bounding box center [471, 88] width 74 height 31
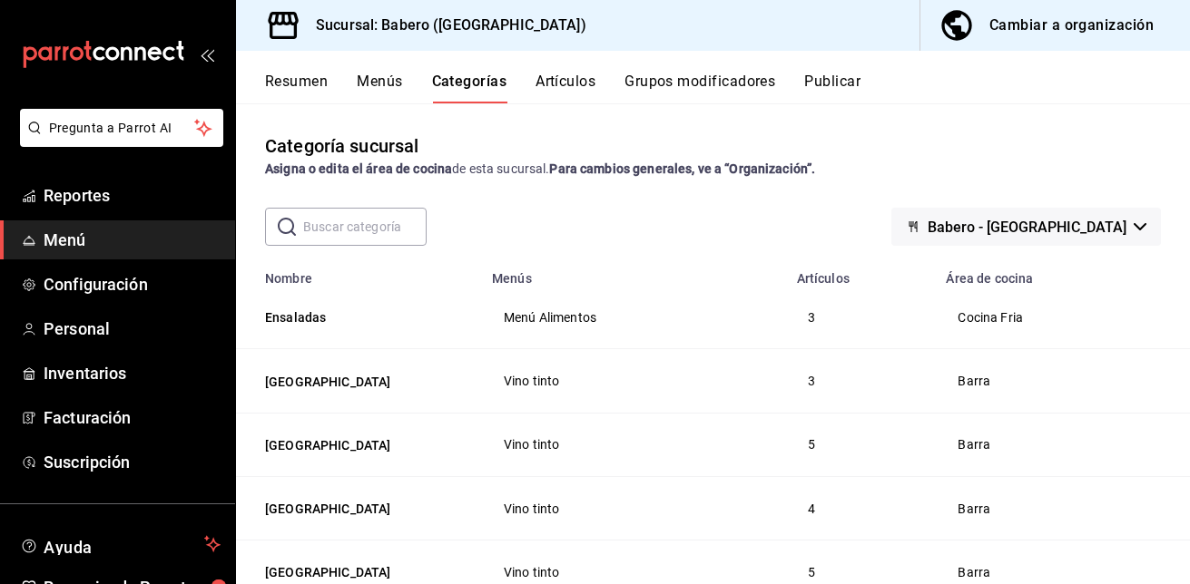
click at [383, 83] on button "Menús" at bounding box center [379, 88] width 45 height 31
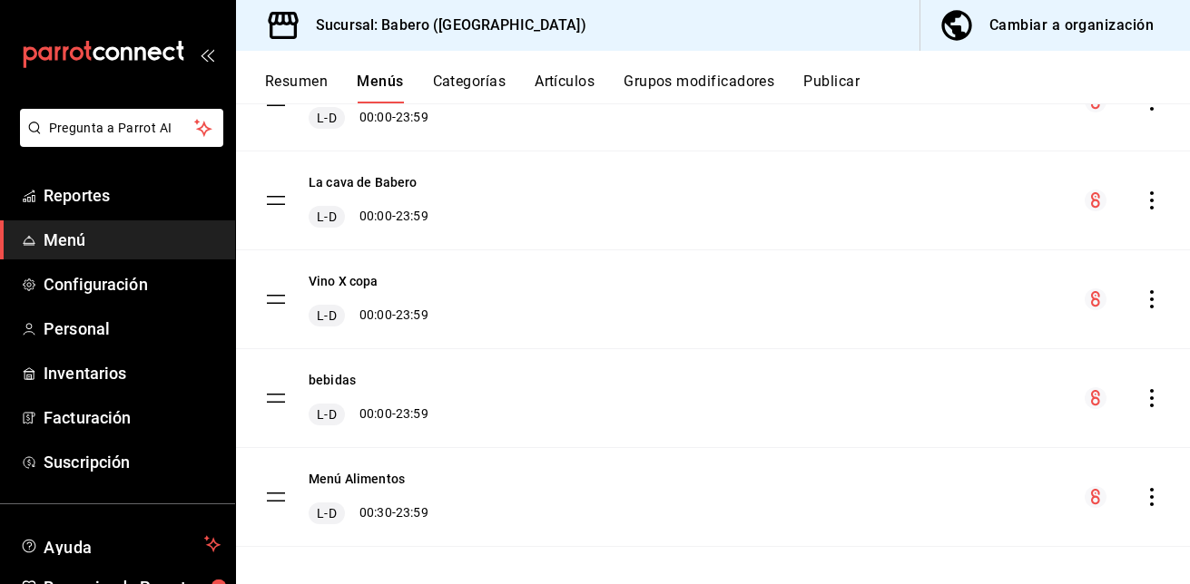
scroll to position [519, 0]
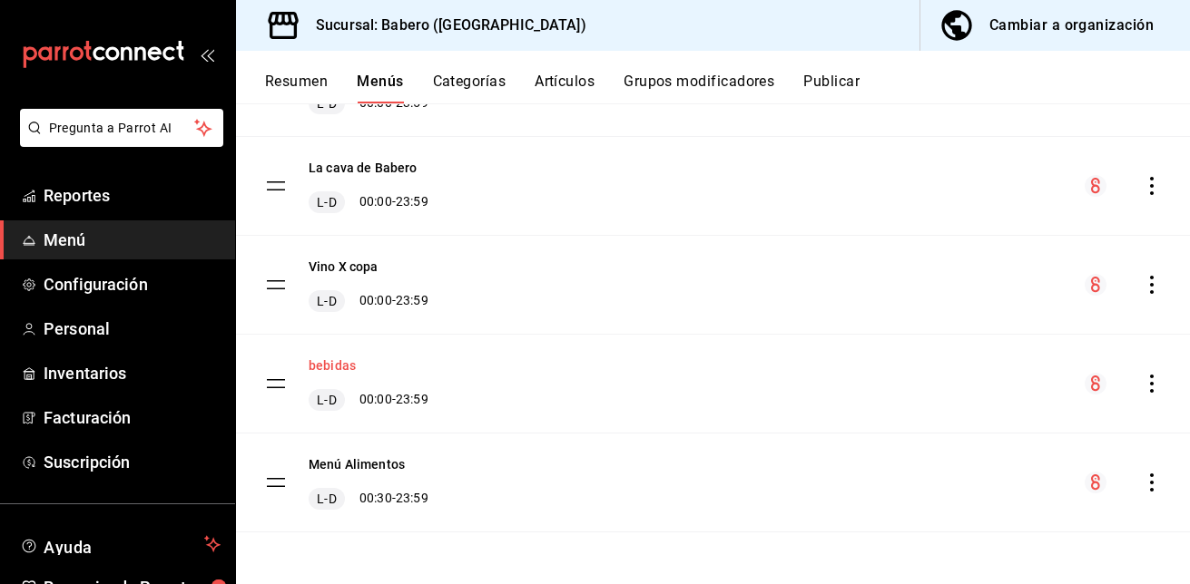
click at [324, 360] on button "bebidas" at bounding box center [332, 366] width 47 height 18
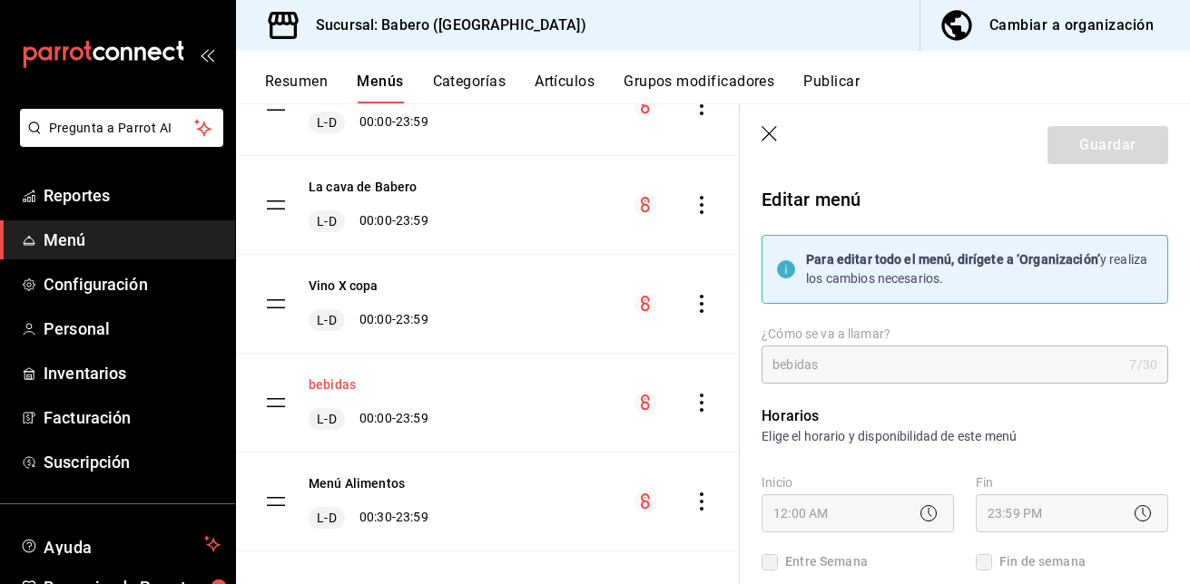
checkbox input "true"
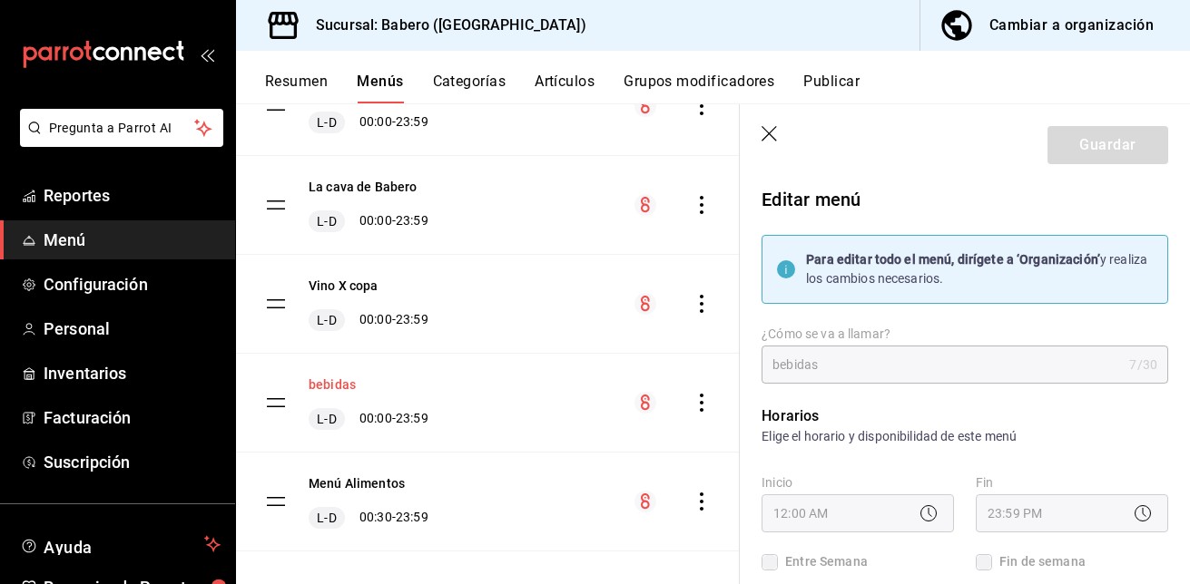
checkbox input "true"
click at [769, 129] on icon "button" at bounding box center [770, 135] width 18 height 18
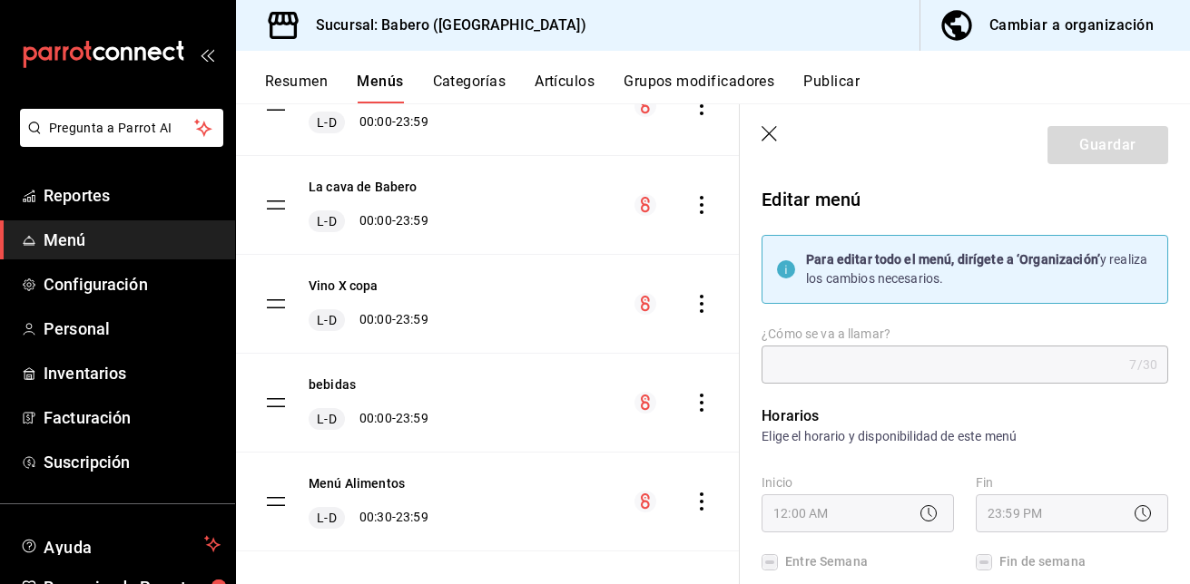
checkbox input "false"
type input "1758758888349"
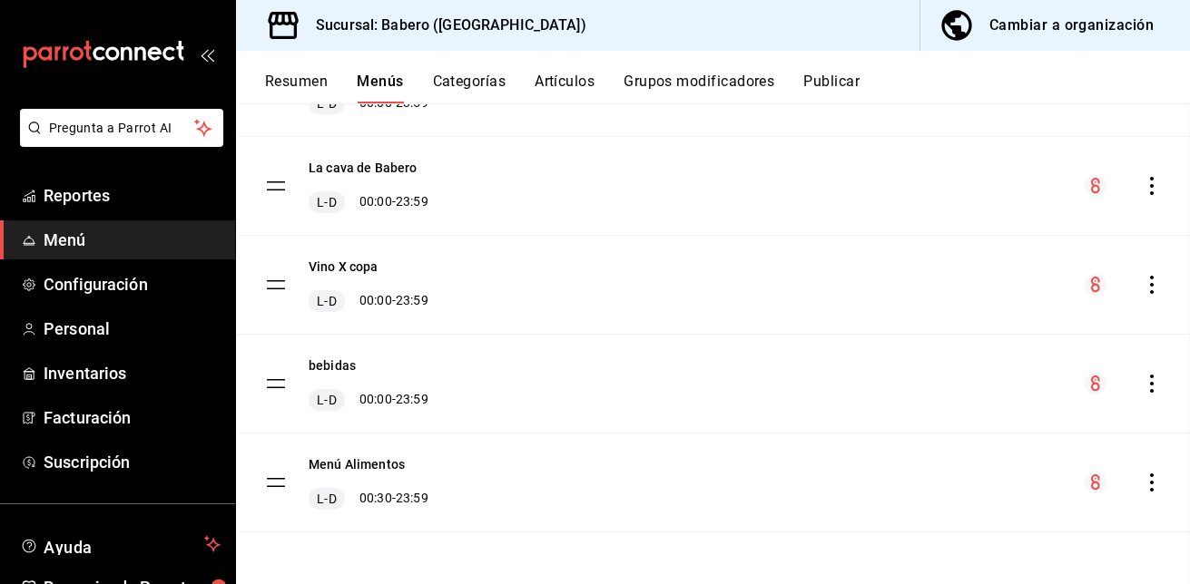
checkbox input "false"
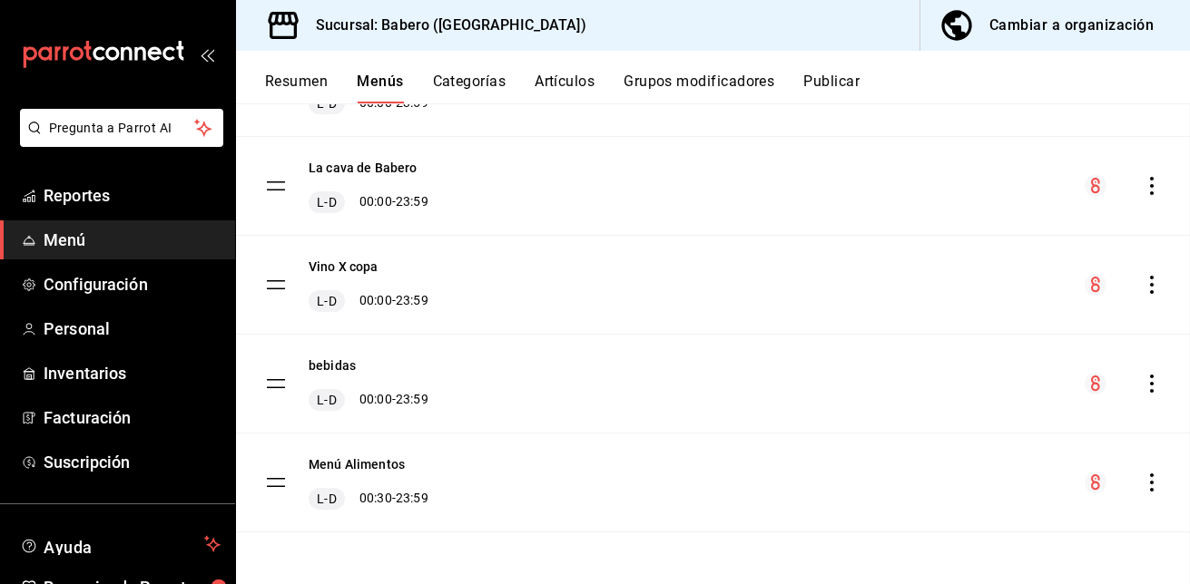
checkbox input "false"
click at [368, 87] on button "Menús" at bounding box center [380, 88] width 46 height 31
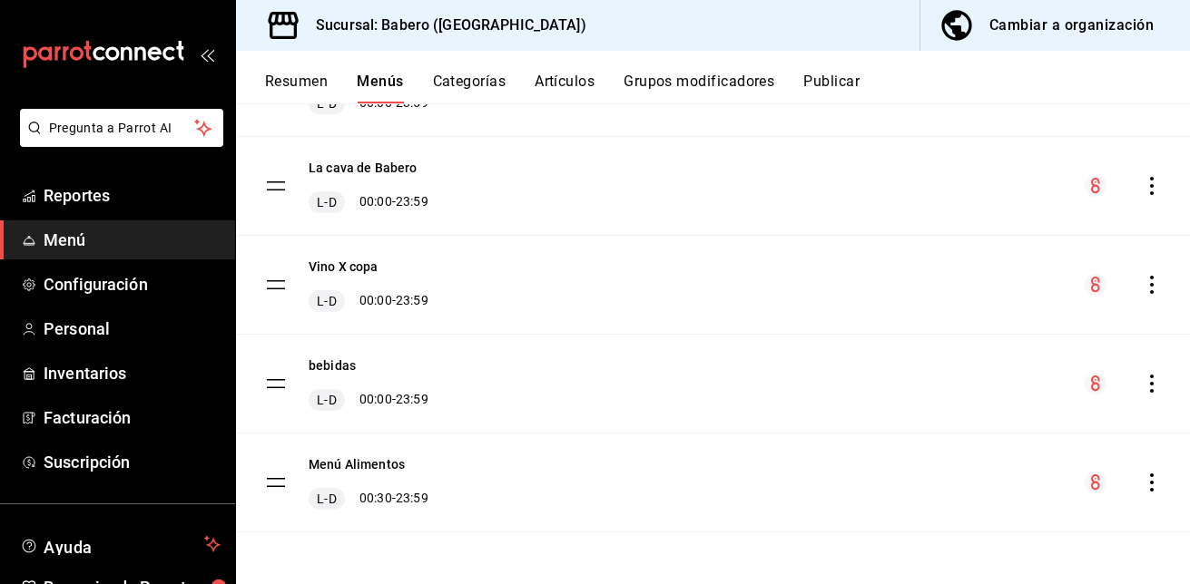
click at [1045, 26] on div "Cambiar a organización" at bounding box center [1071, 25] width 164 height 25
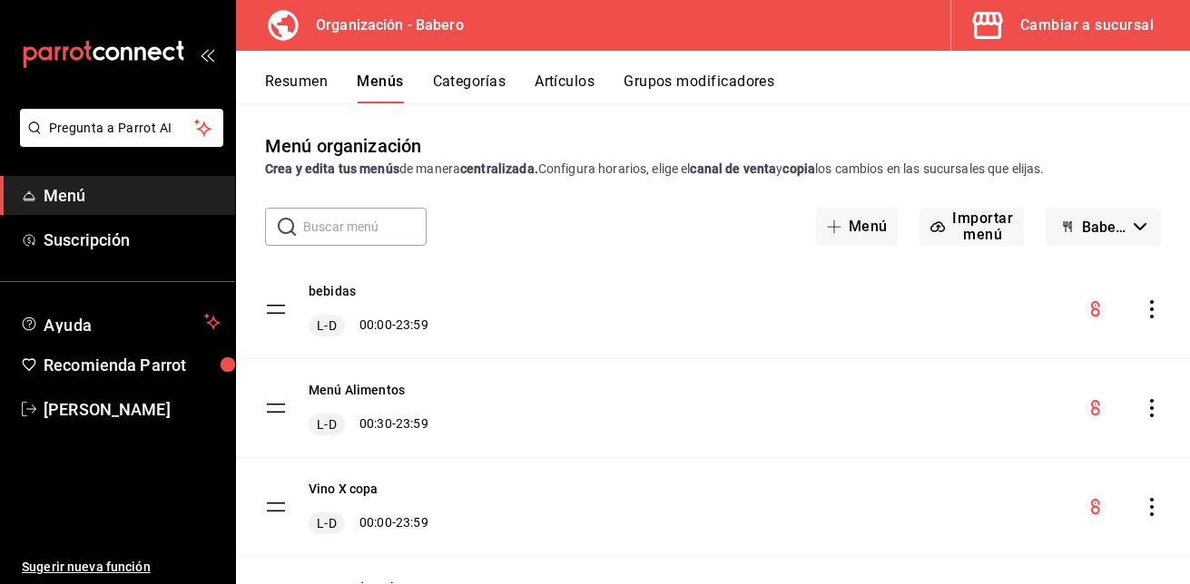
click at [51, 184] on span "Menú" at bounding box center [132, 195] width 177 height 25
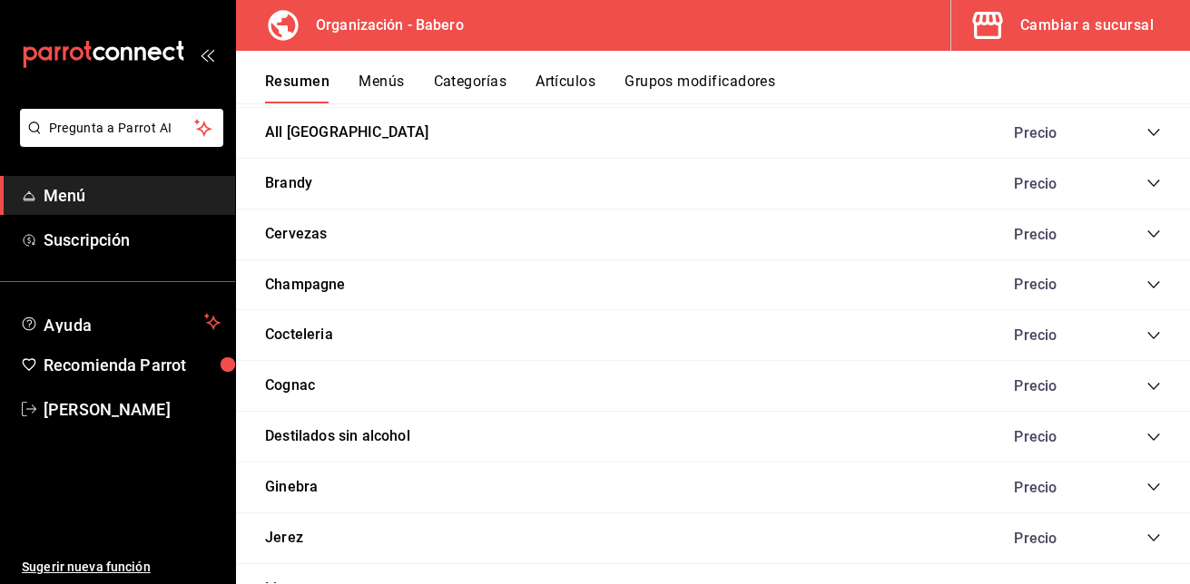
scroll to position [3140, 0]
click at [309, 341] on button "Cocteleria" at bounding box center [299, 336] width 68 height 21
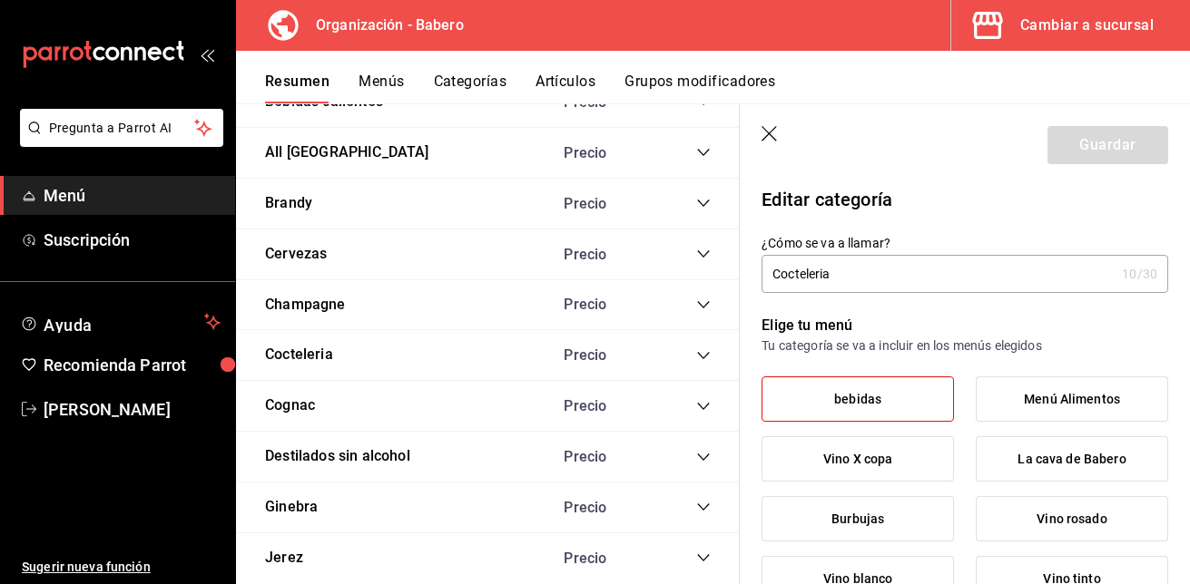
click at [771, 143] on icon "button" at bounding box center [770, 135] width 18 height 18
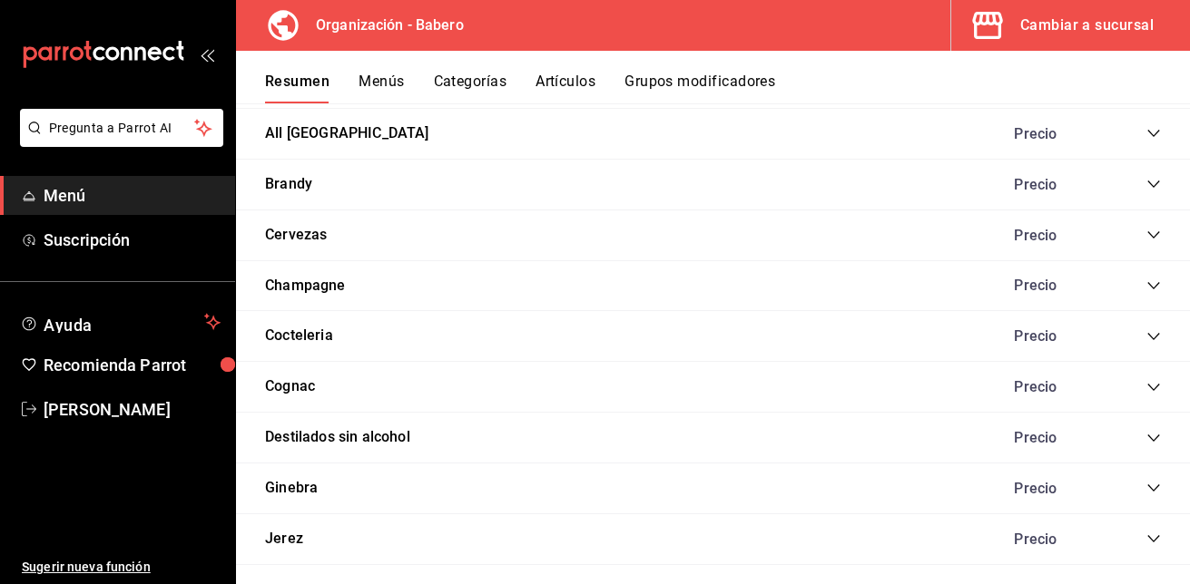
click at [1146, 329] on icon "collapse-category-row" at bounding box center [1153, 336] width 15 height 15
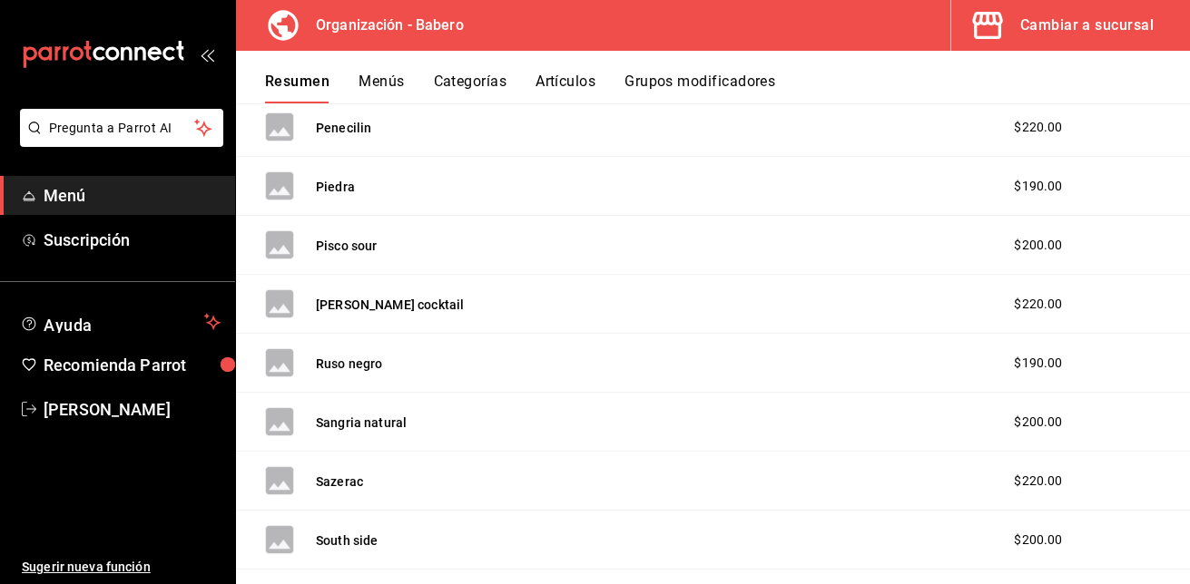
scroll to position [6115, 0]
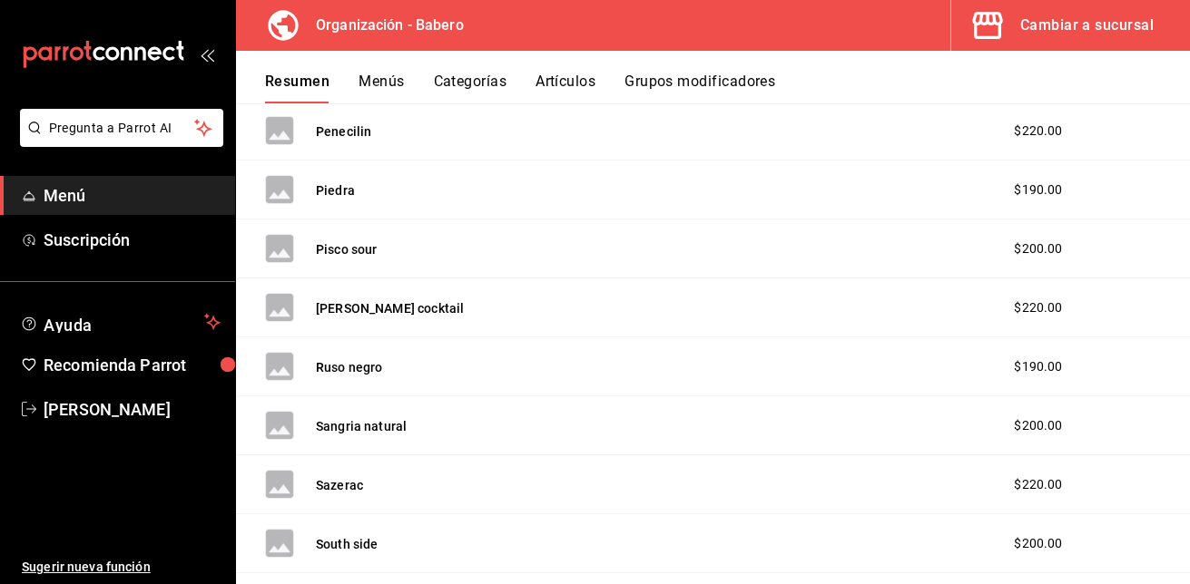
click at [574, 78] on button "Artículos" at bounding box center [565, 88] width 60 height 31
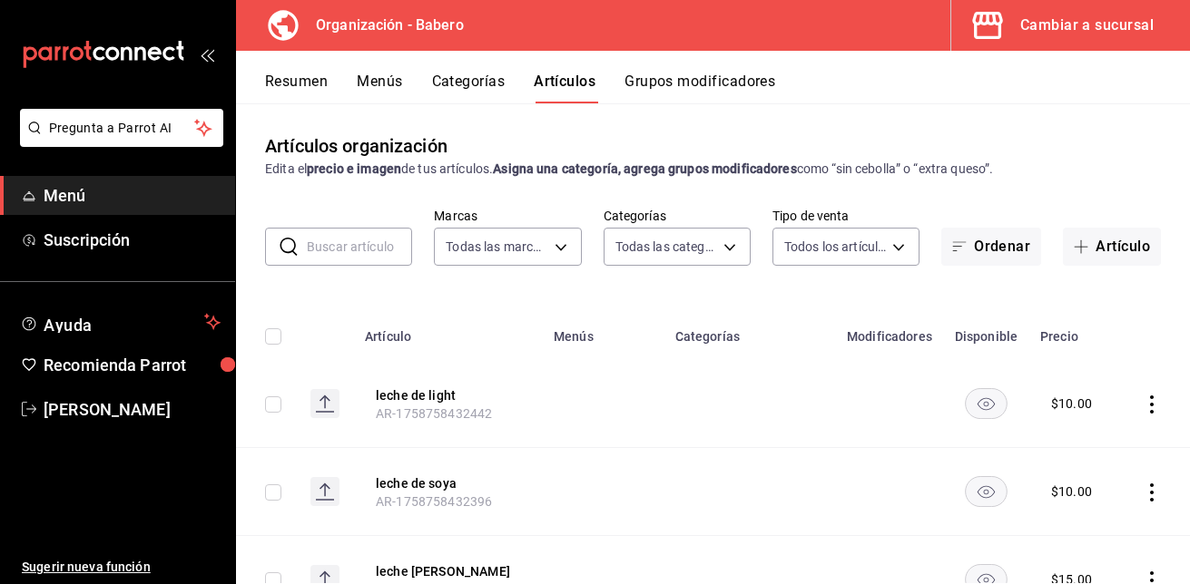
type input "a66e06f9-c574-4272-93a5-56c49c41a772"
type input "6de4fb01-8924-4b5f-b2c6-05fb00520212,d5e981f2-9595-497c-a91a-126b35bb2472,b74fb…"
click at [1116, 260] on button "Artículo" at bounding box center [1112, 247] width 98 height 38
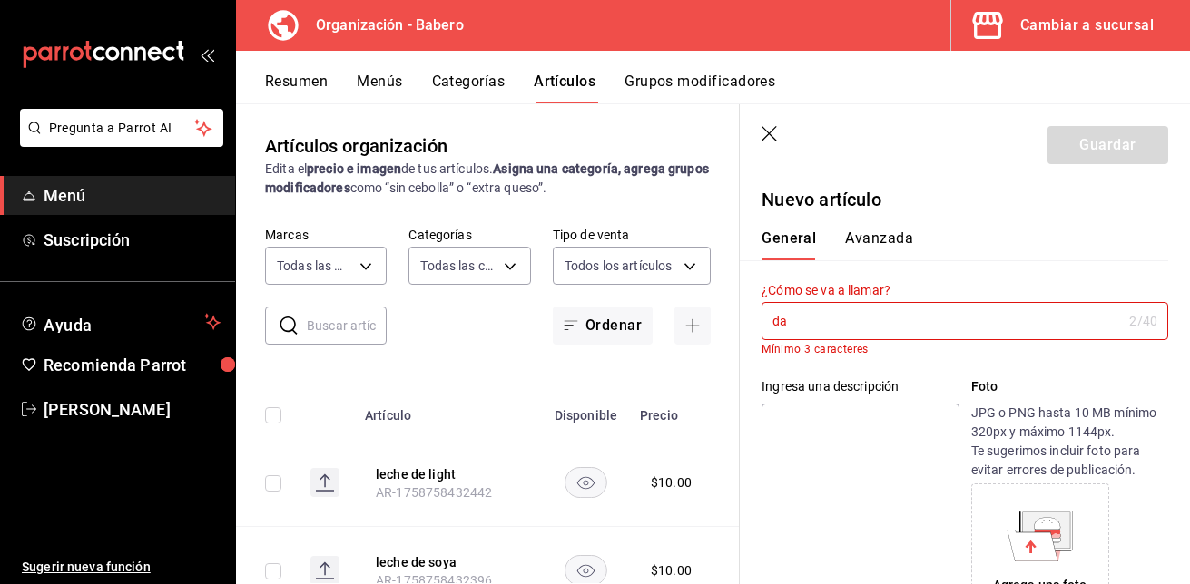
type input "d"
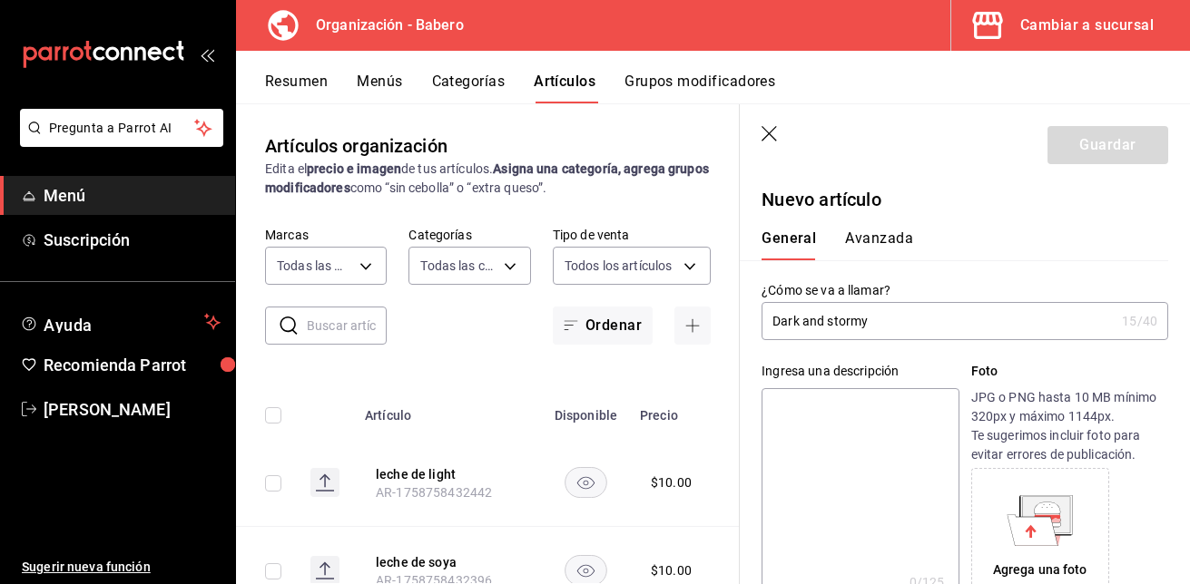
type input "Dark and stormy"
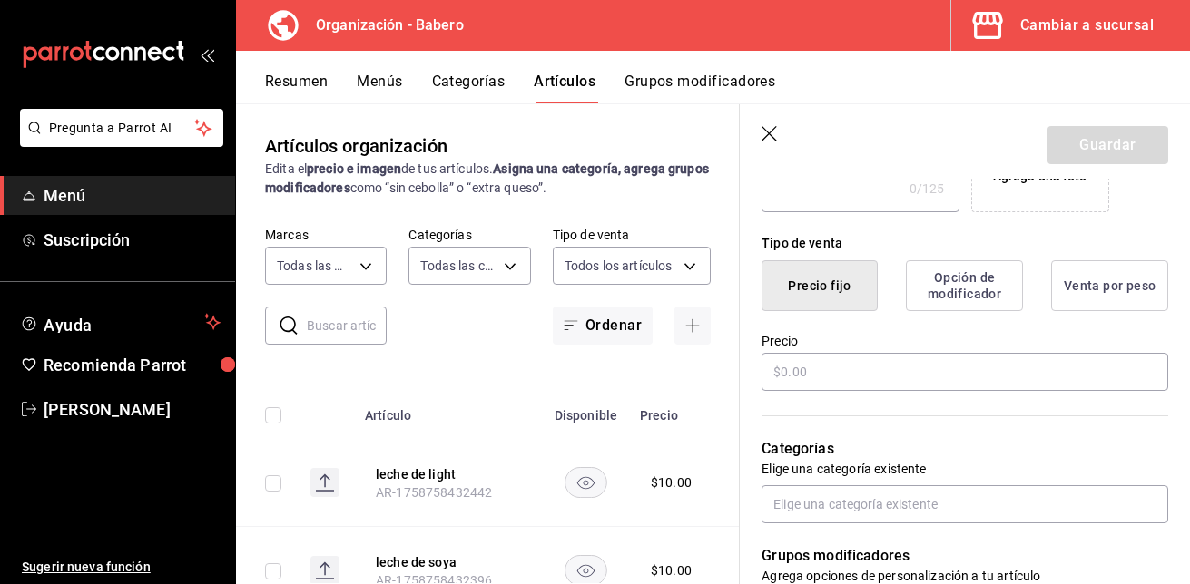
scroll to position [412, 0]
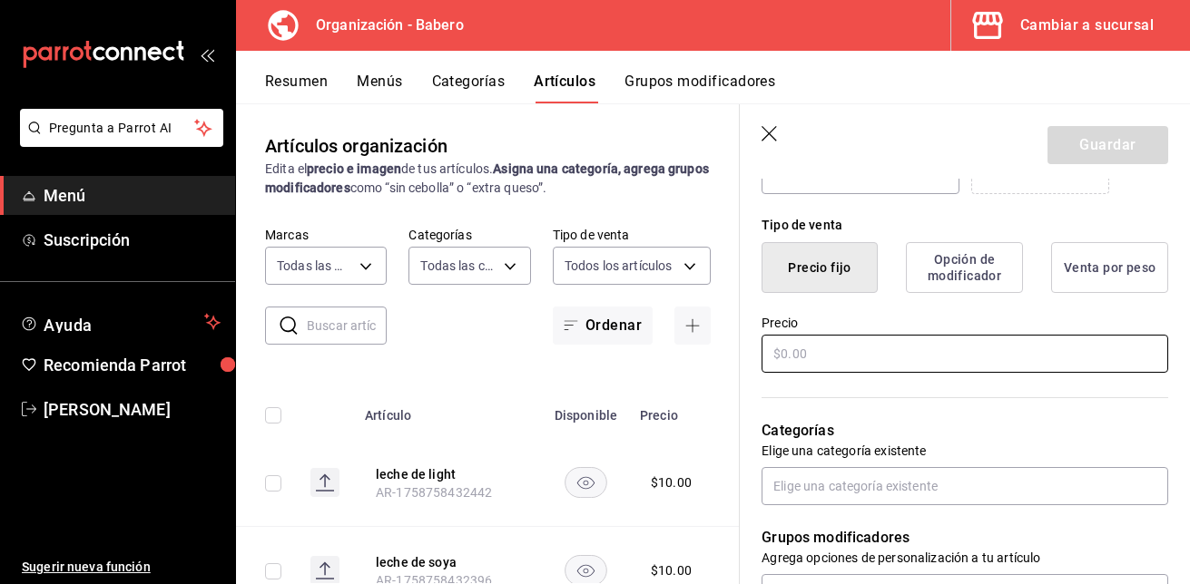
click at [804, 359] on input "text" at bounding box center [964, 354] width 407 height 38
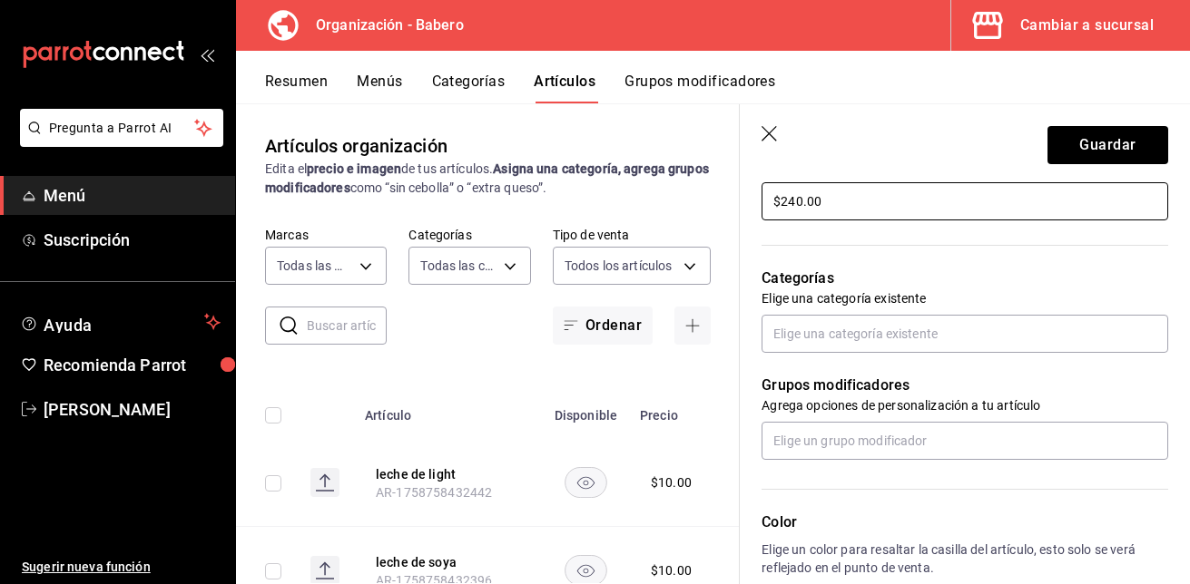
scroll to position [565, 0]
type input "$240.00"
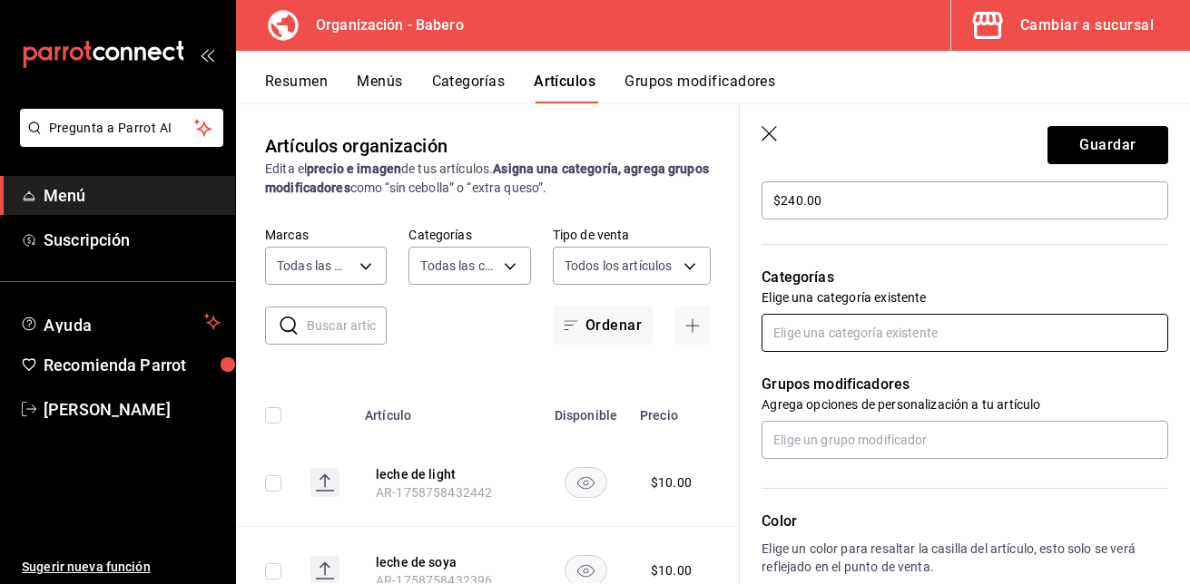
click at [822, 343] on input "text" at bounding box center [964, 333] width 407 height 38
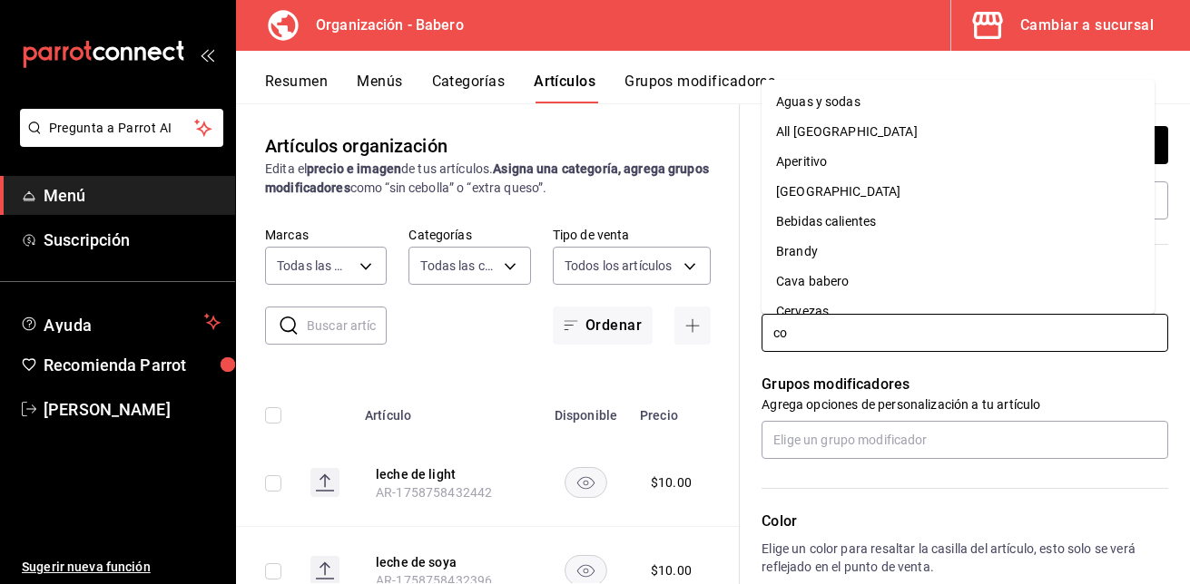
type input "coc"
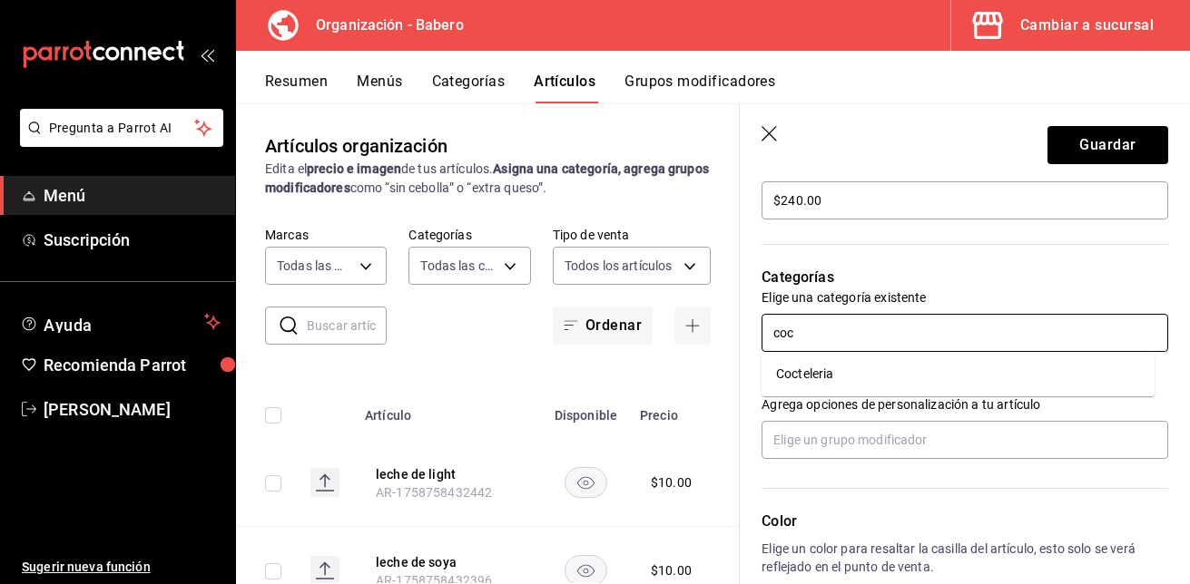
click at [819, 368] on li "Cocteleria" at bounding box center [957, 374] width 393 height 30
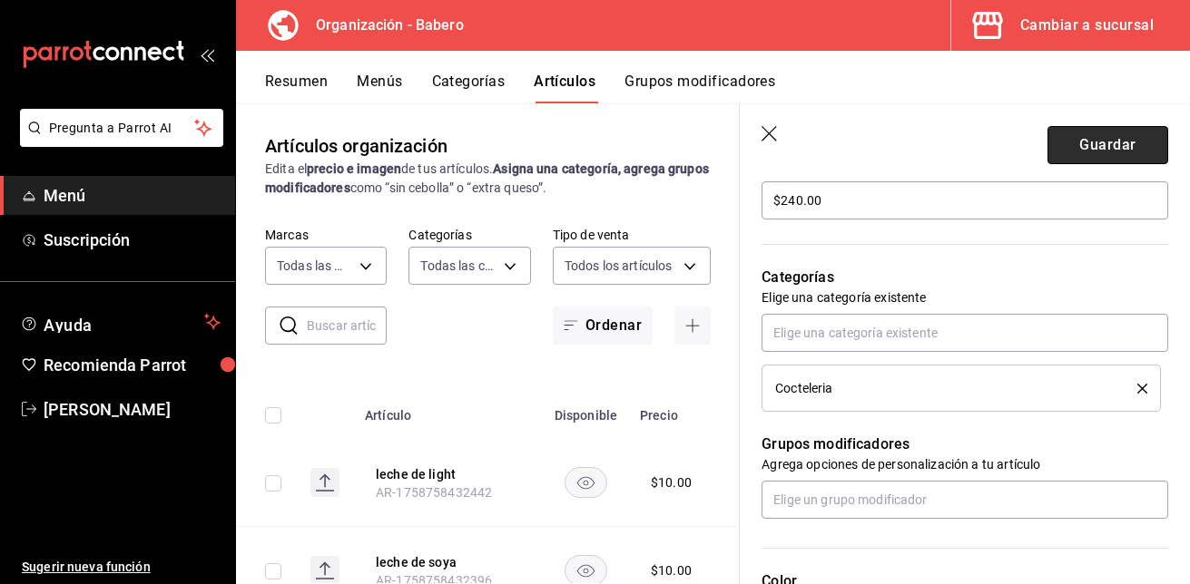
click at [1091, 133] on button "Guardar" at bounding box center [1107, 145] width 121 height 38
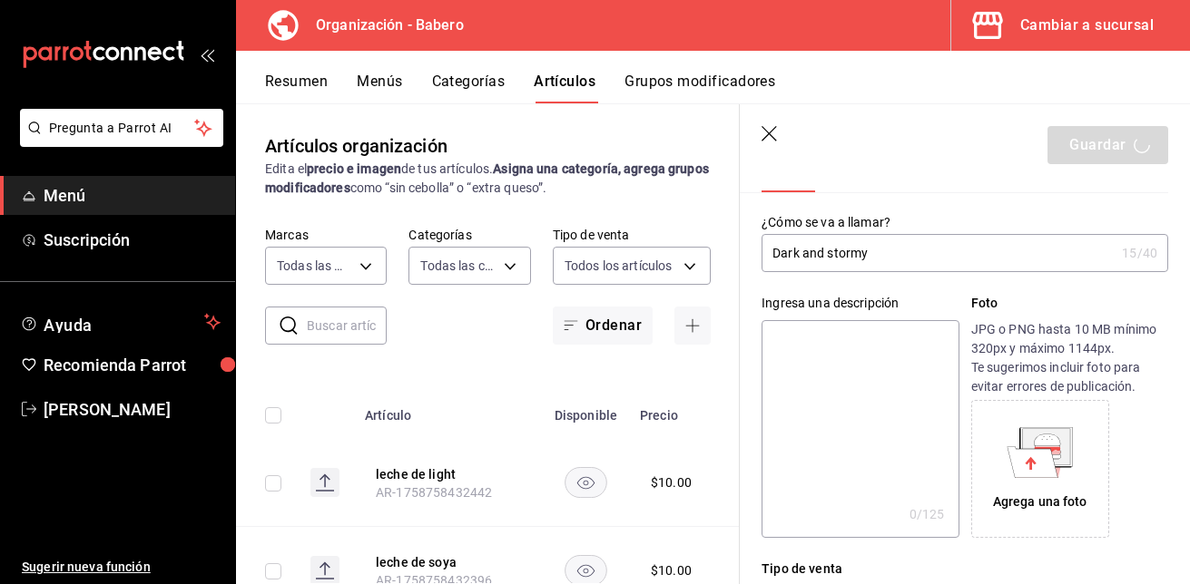
scroll to position [0, 0]
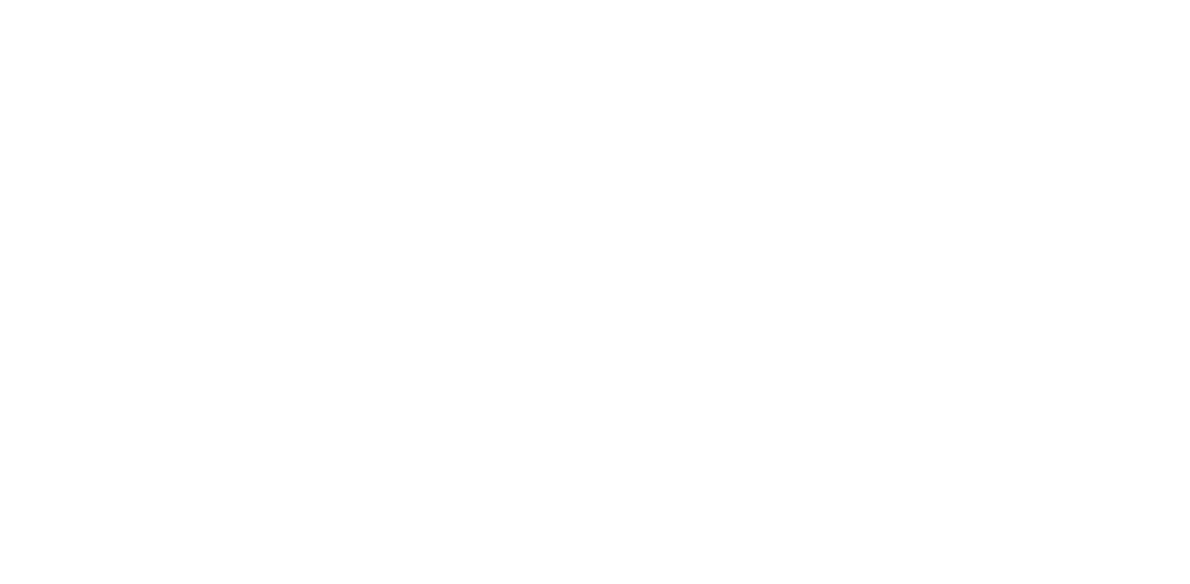
click at [995, 7] on html at bounding box center [595, 3] width 1190 height 7
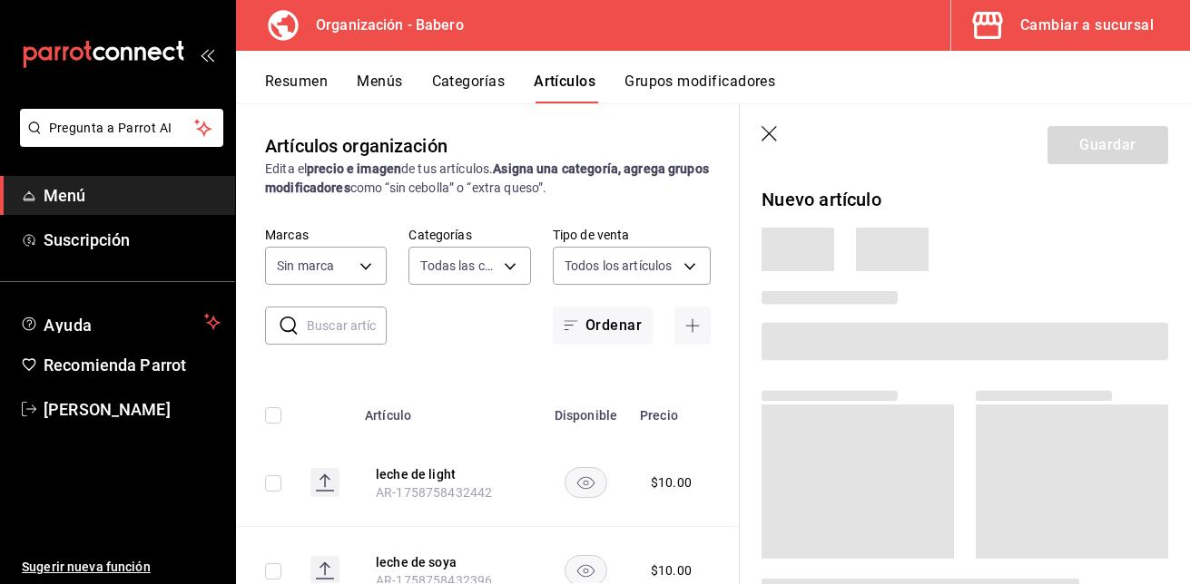
type input "6de4fb01-8924-4b5f-b2c6-05fb00520212,d5e981f2-9595-497c-a91a-126b35bb2472,b74fb…"
type input "a66e06f9-c574-4272-93a5-56c49c41a772"
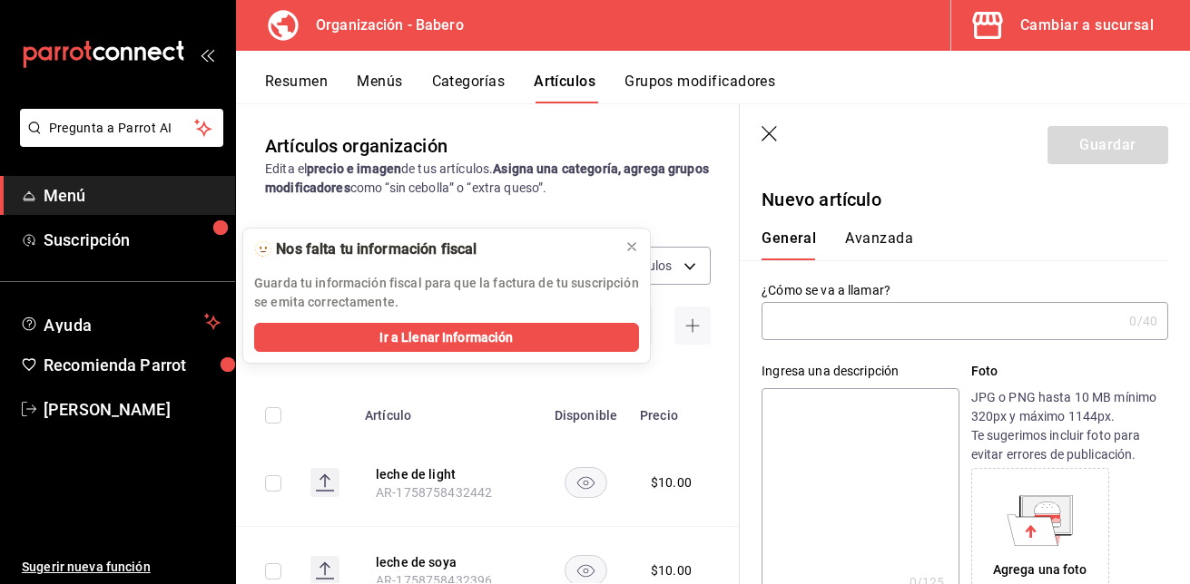
click at [861, 324] on input "text" at bounding box center [941, 321] width 360 height 36
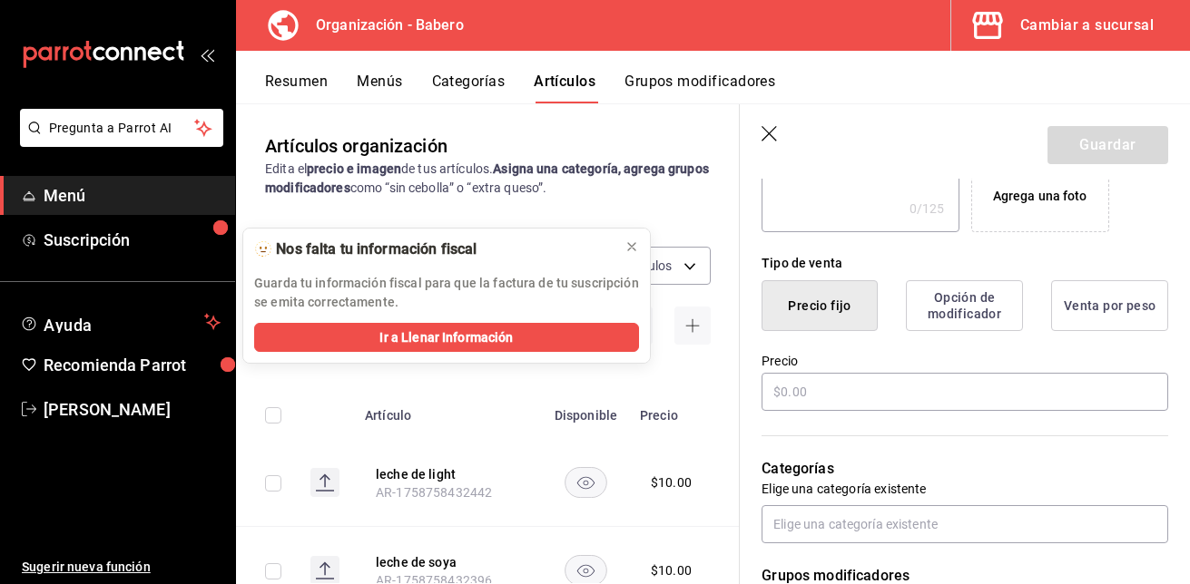
scroll to position [375, 0]
type input "Dark and stormy"
click at [847, 380] on input "text" at bounding box center [964, 391] width 407 height 38
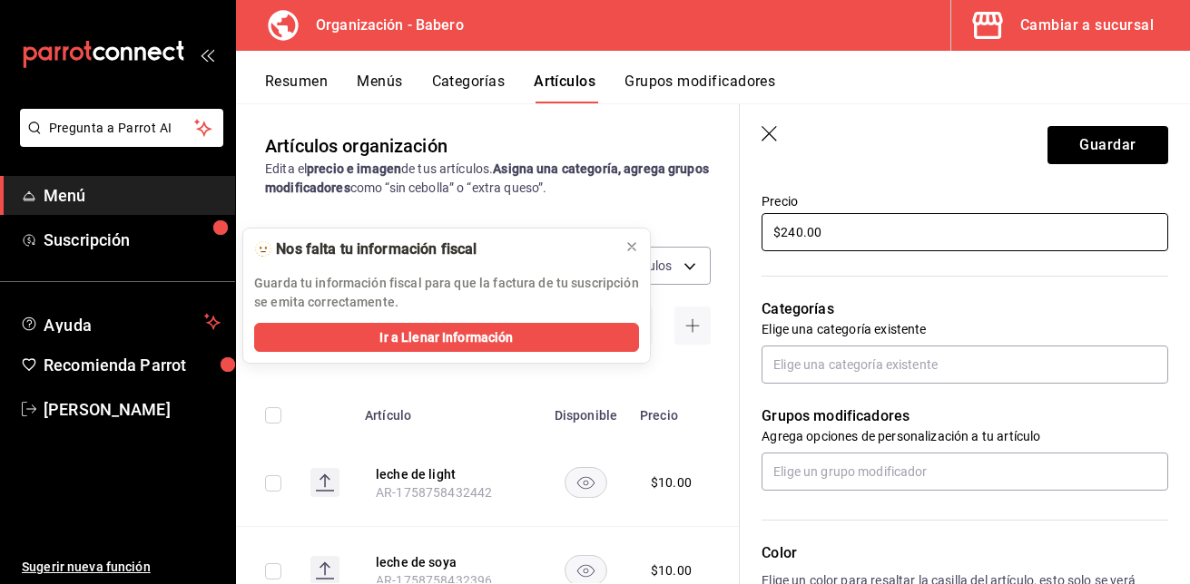
scroll to position [535, 0]
type input "$240.00"
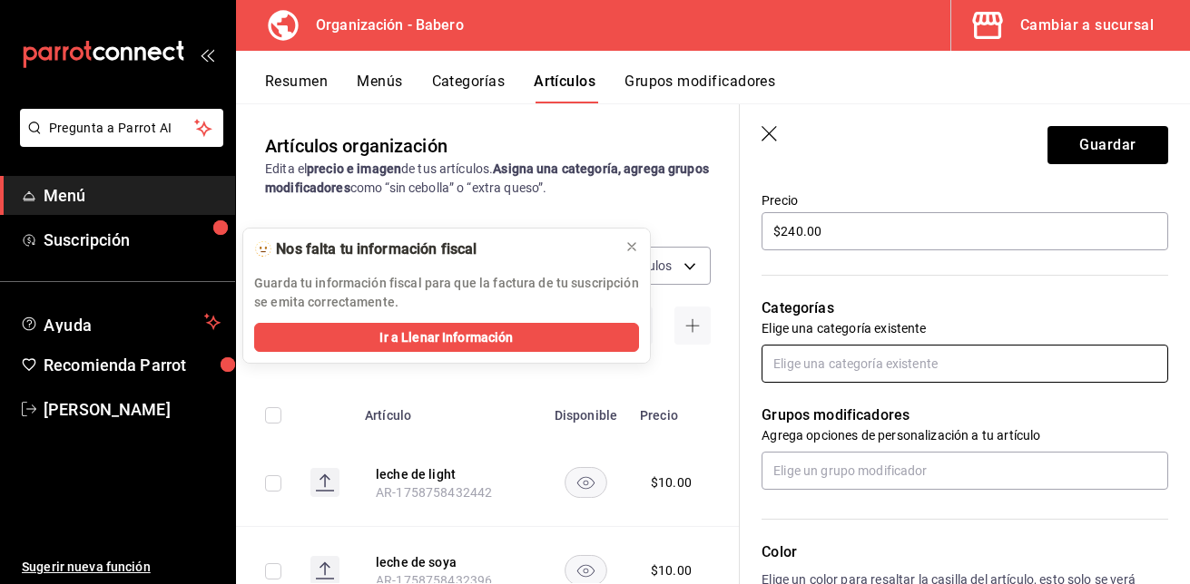
click at [845, 359] on input "text" at bounding box center [964, 364] width 407 height 38
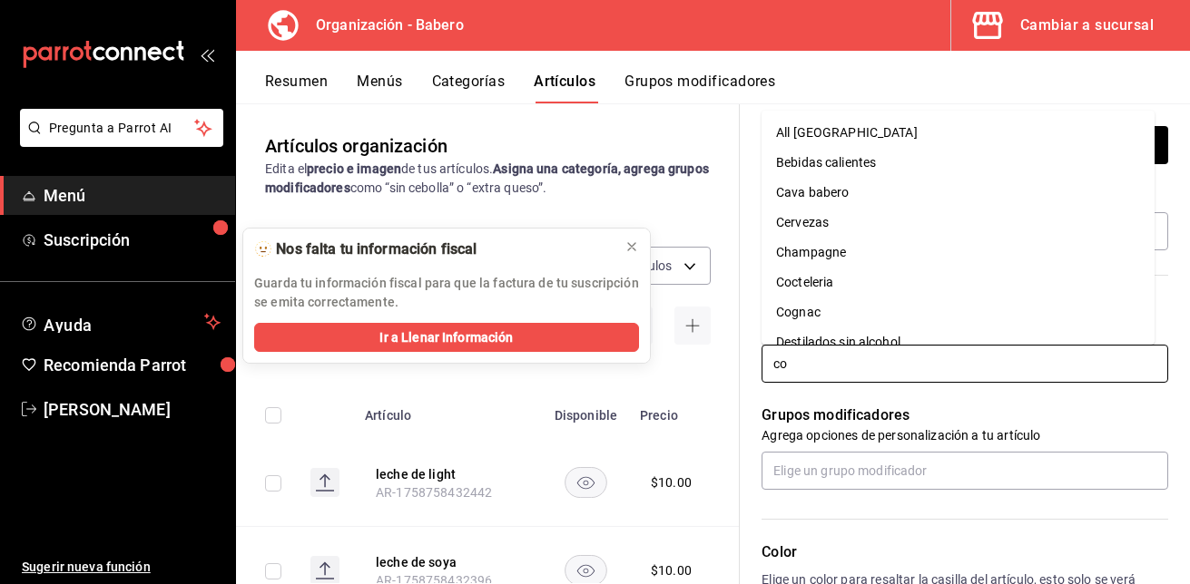
type input "coc"
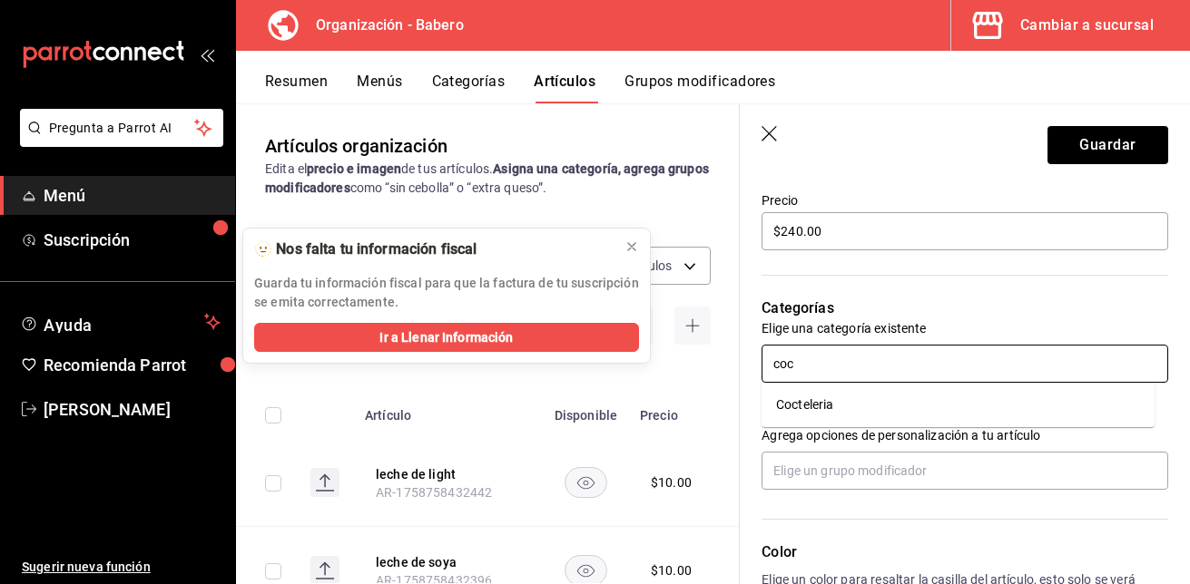
click at [831, 398] on li "Cocteleria" at bounding box center [957, 405] width 393 height 30
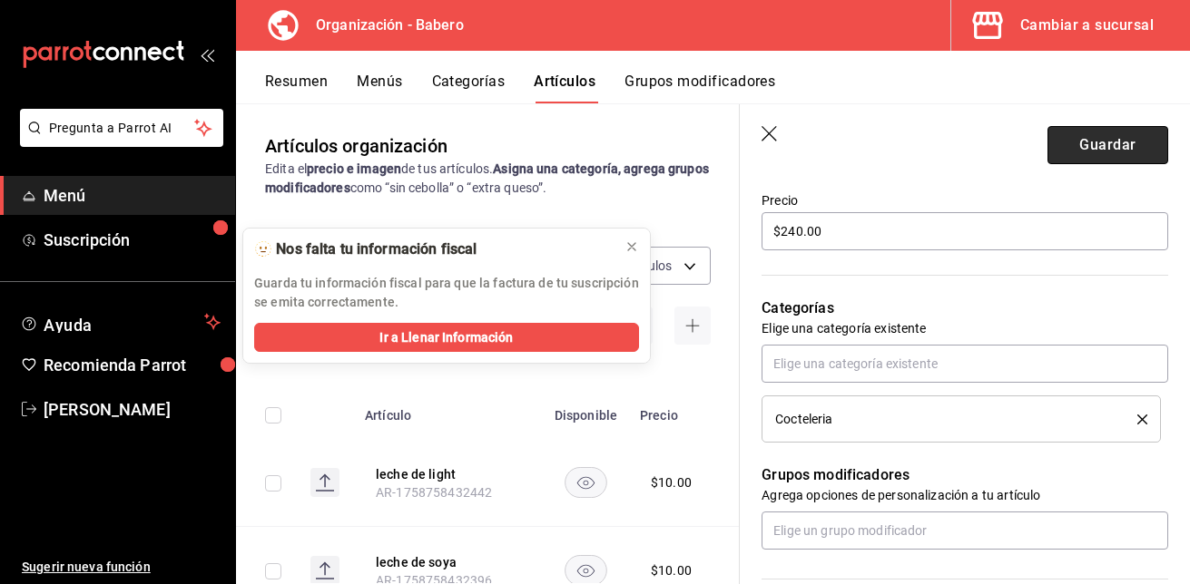
click at [1076, 136] on button "Guardar" at bounding box center [1107, 145] width 121 height 38
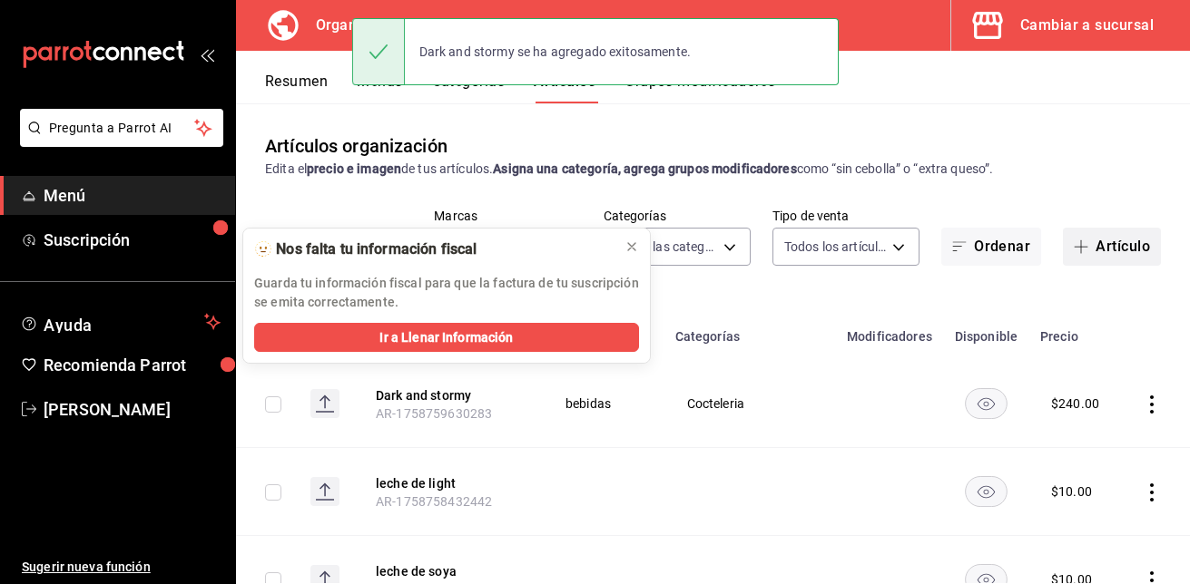
click at [1096, 253] on button "Artículo" at bounding box center [1112, 247] width 98 height 38
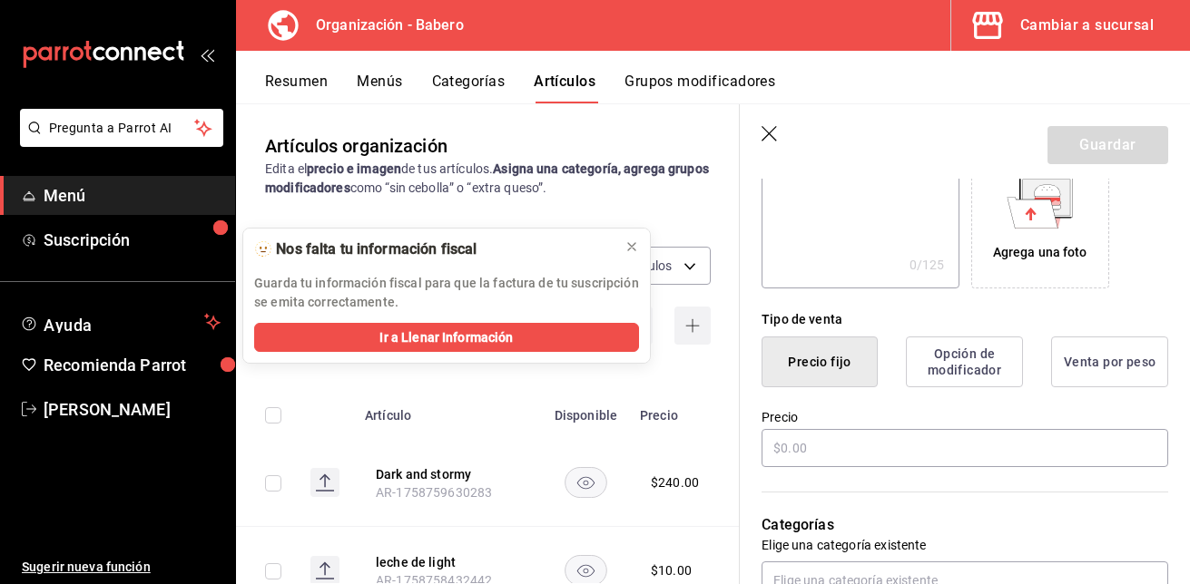
scroll to position [319, 0]
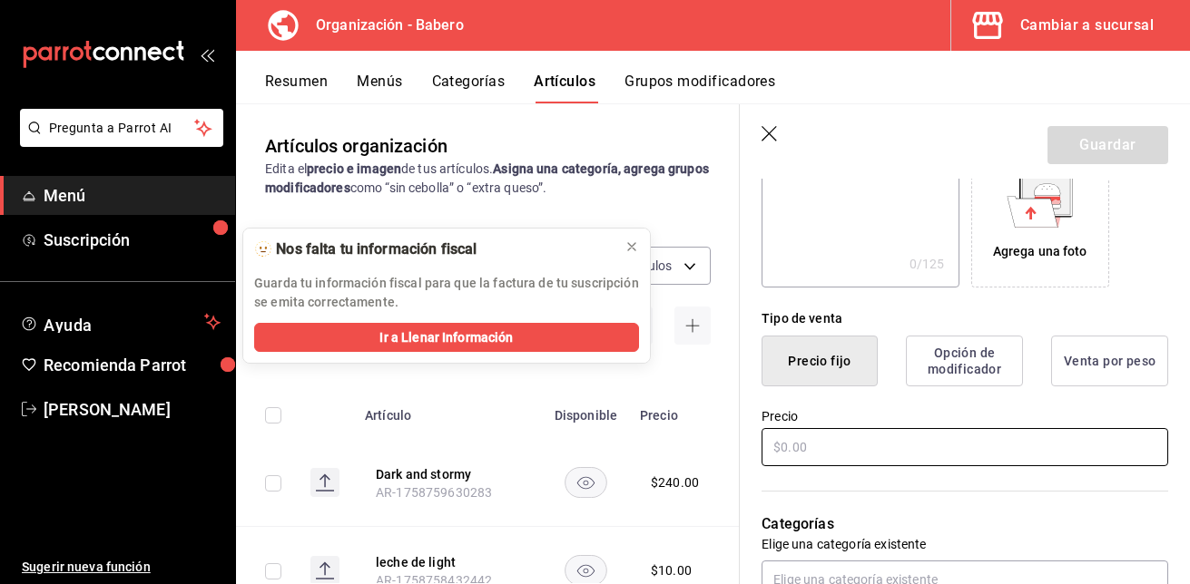
type input "porn star martini"
click at [933, 450] on input "text" at bounding box center [964, 447] width 407 height 38
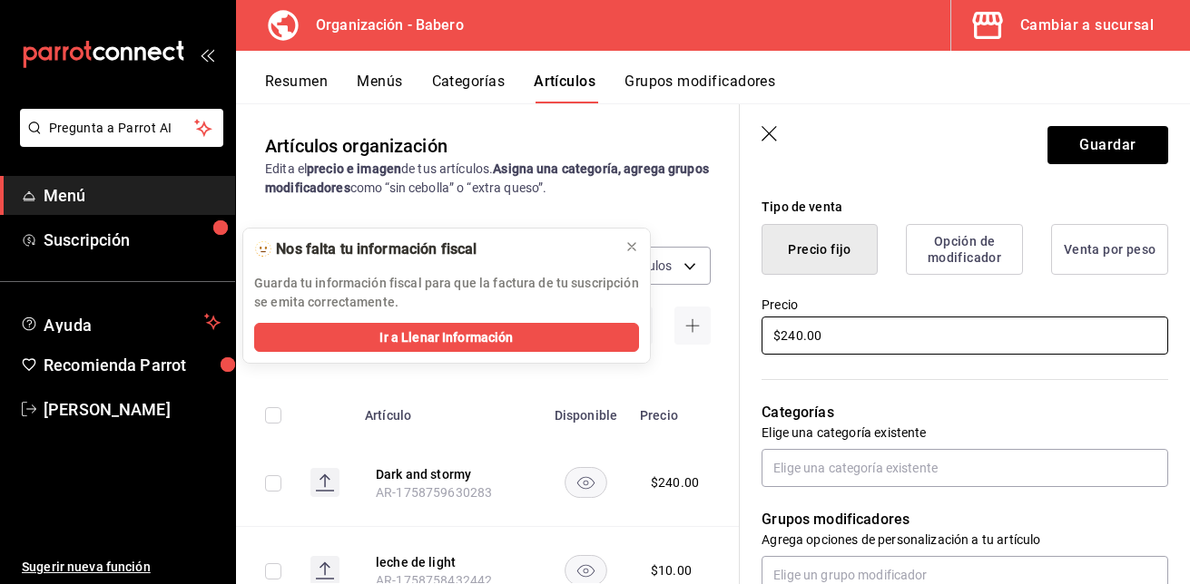
scroll to position [431, 0]
type input "$240.00"
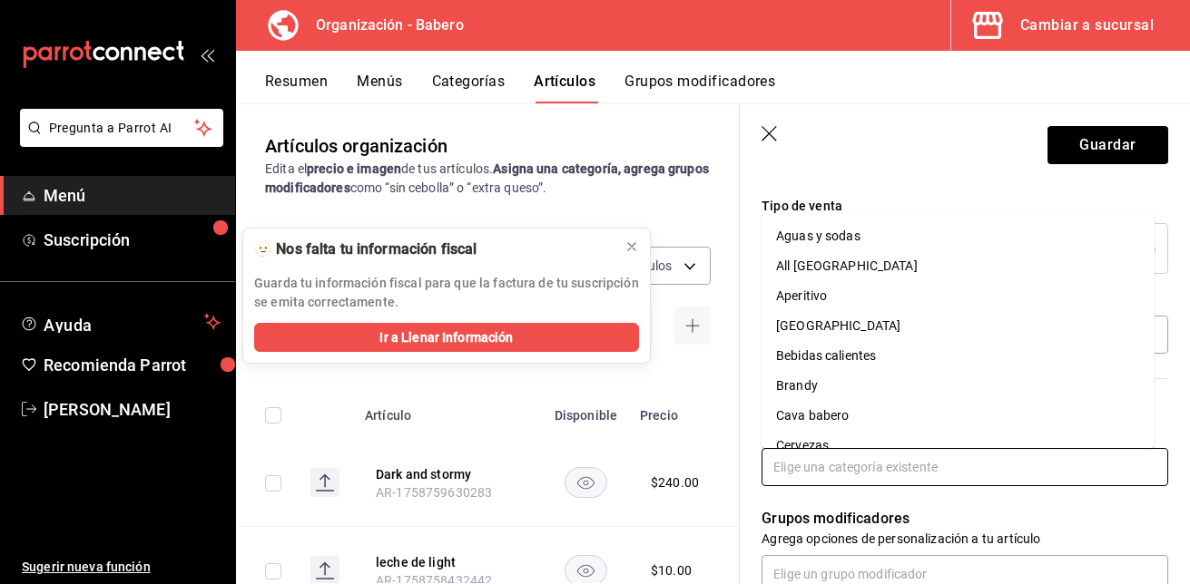
click at [917, 448] on input "text" at bounding box center [964, 467] width 407 height 38
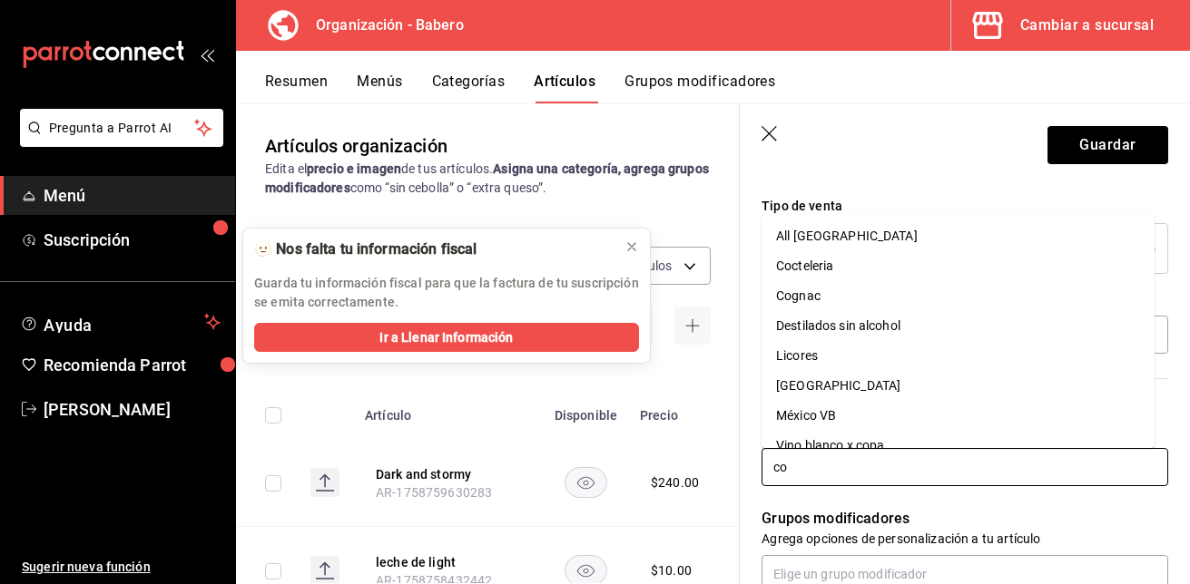
type input "coc"
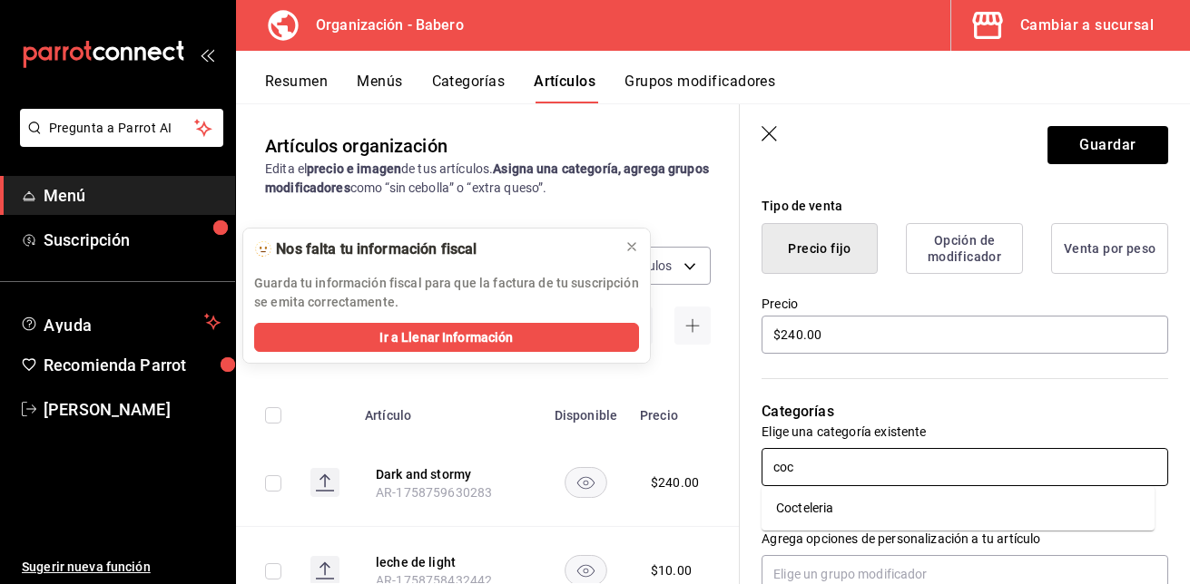
click at [835, 507] on li "Cocteleria" at bounding box center [957, 509] width 393 height 30
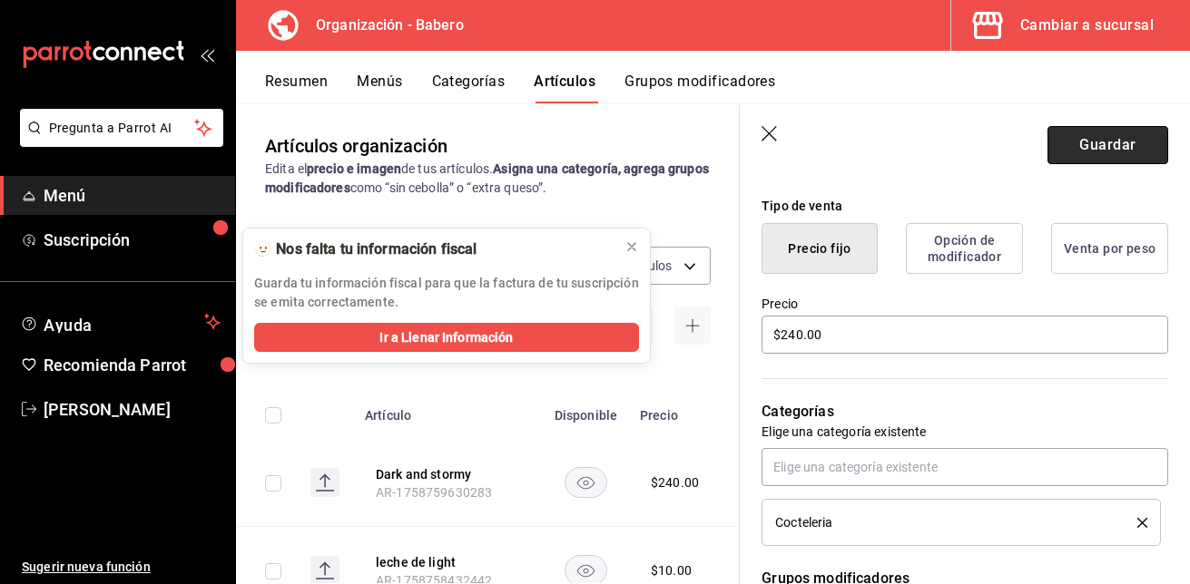
click at [1095, 133] on button "Guardar" at bounding box center [1107, 145] width 121 height 38
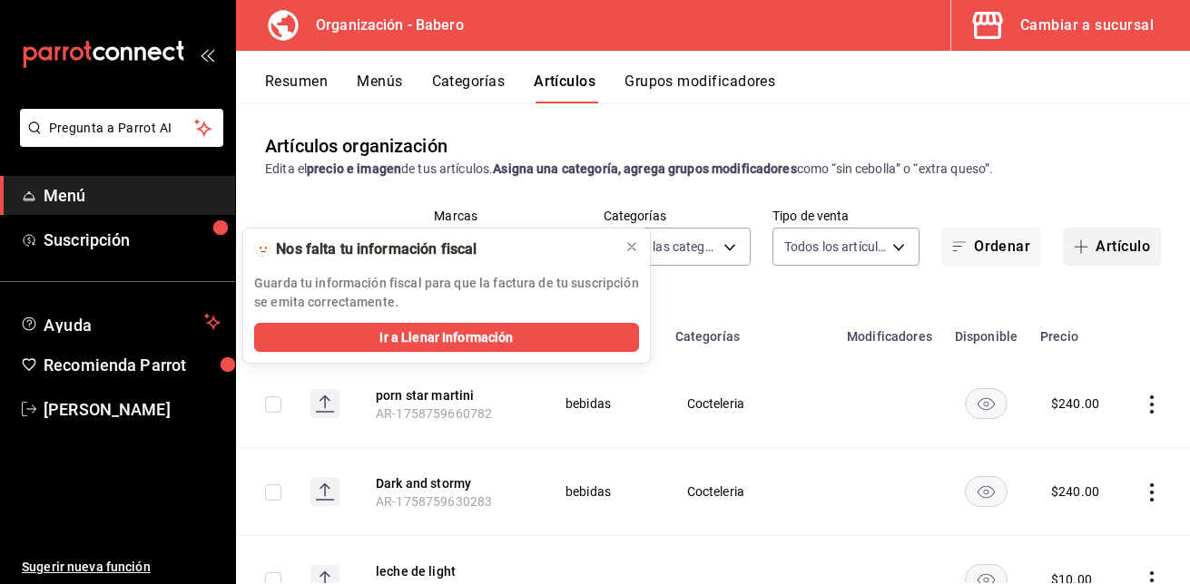
click at [1094, 241] on button "Artículo" at bounding box center [1112, 247] width 98 height 38
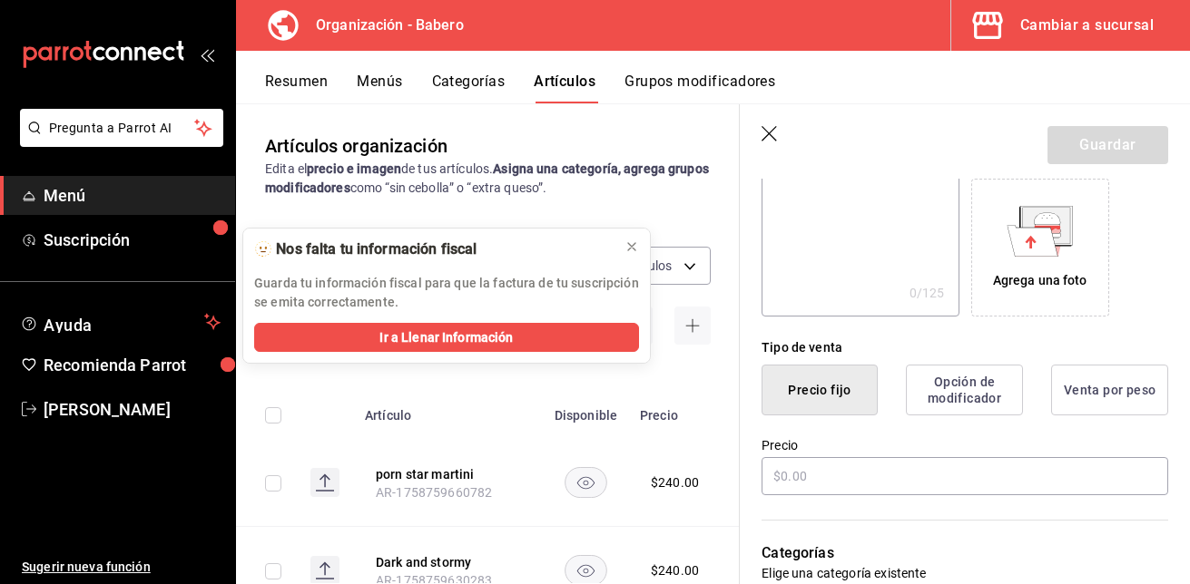
scroll to position [407, 0]
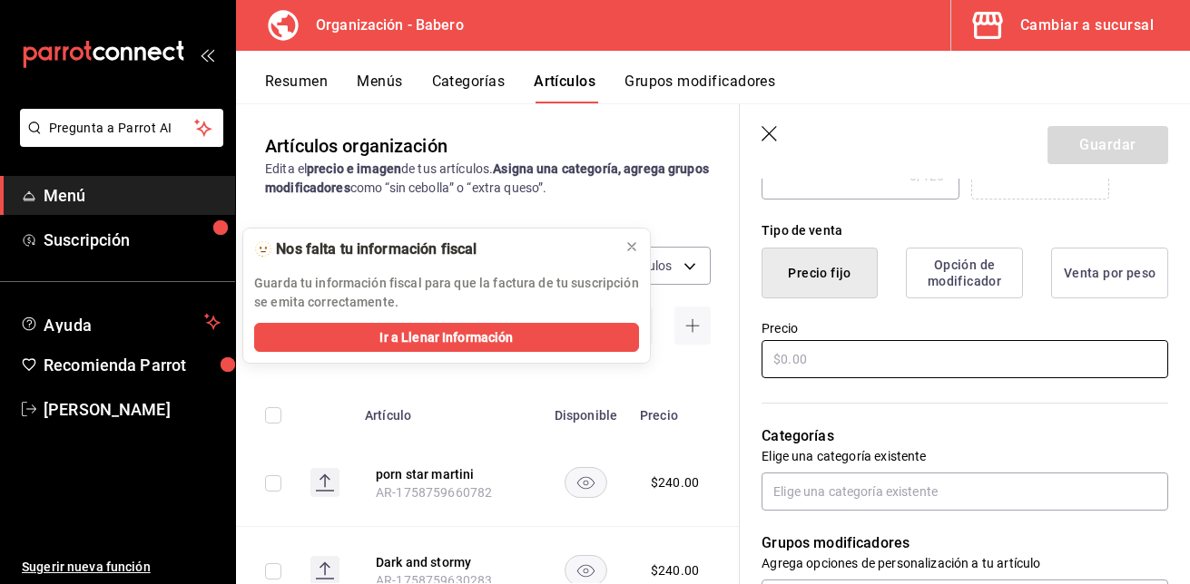
type input "Paper plane"
click at [852, 359] on input "text" at bounding box center [964, 359] width 407 height 38
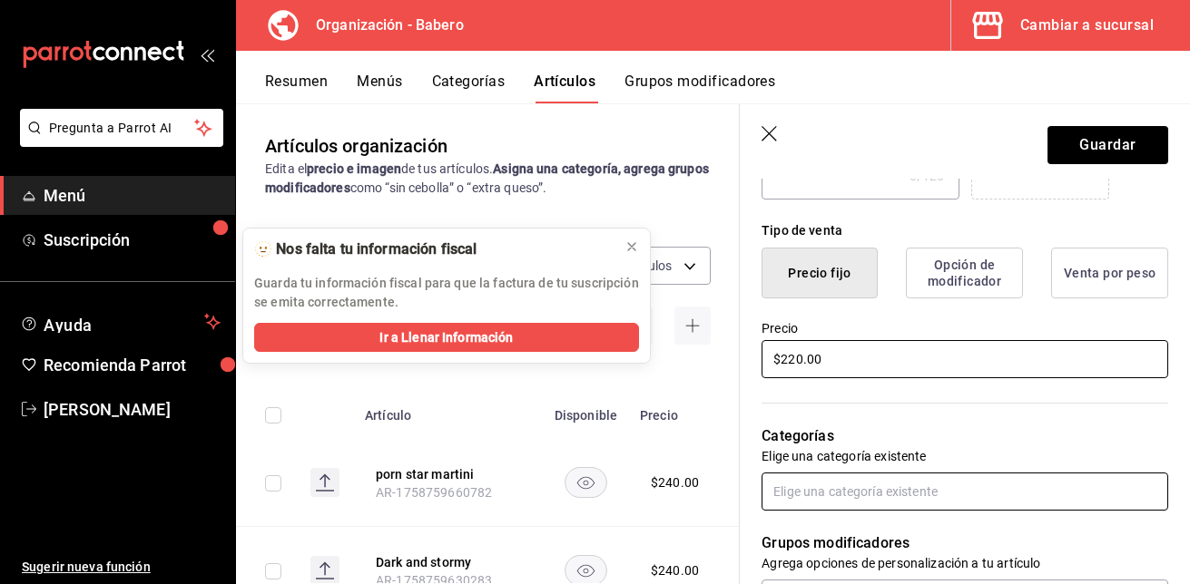
type input "$220.00"
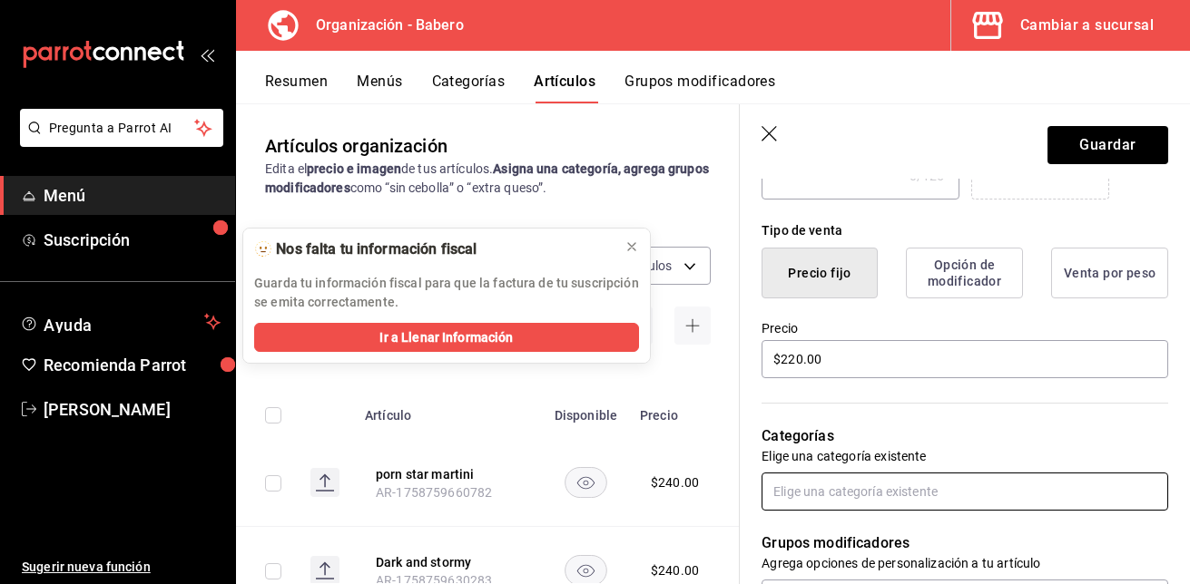
click at [922, 496] on input "text" at bounding box center [964, 492] width 407 height 38
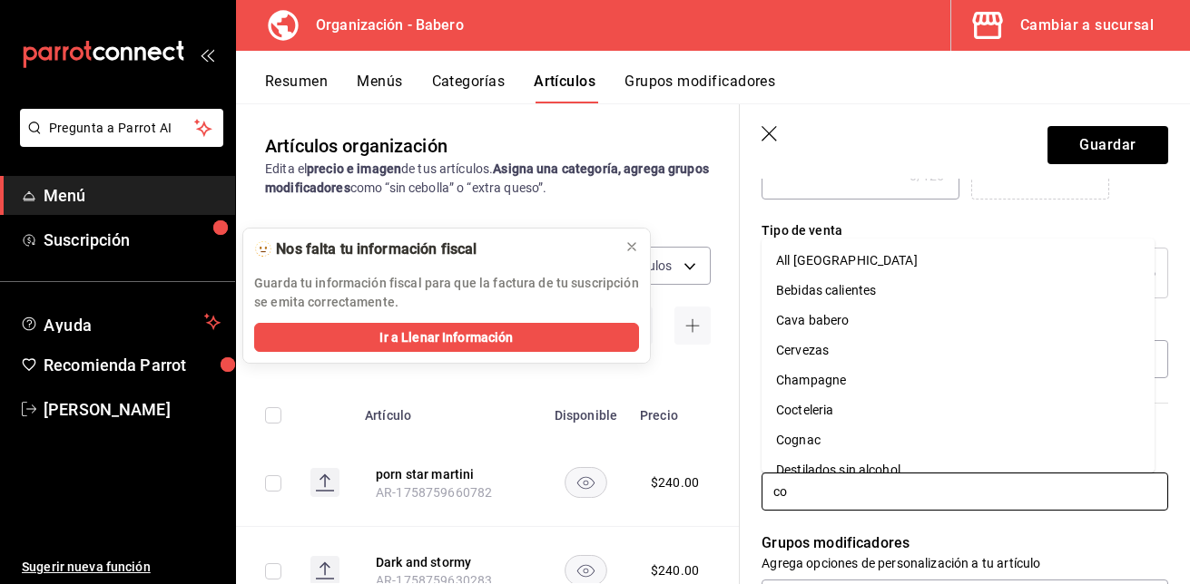
type input "coc"
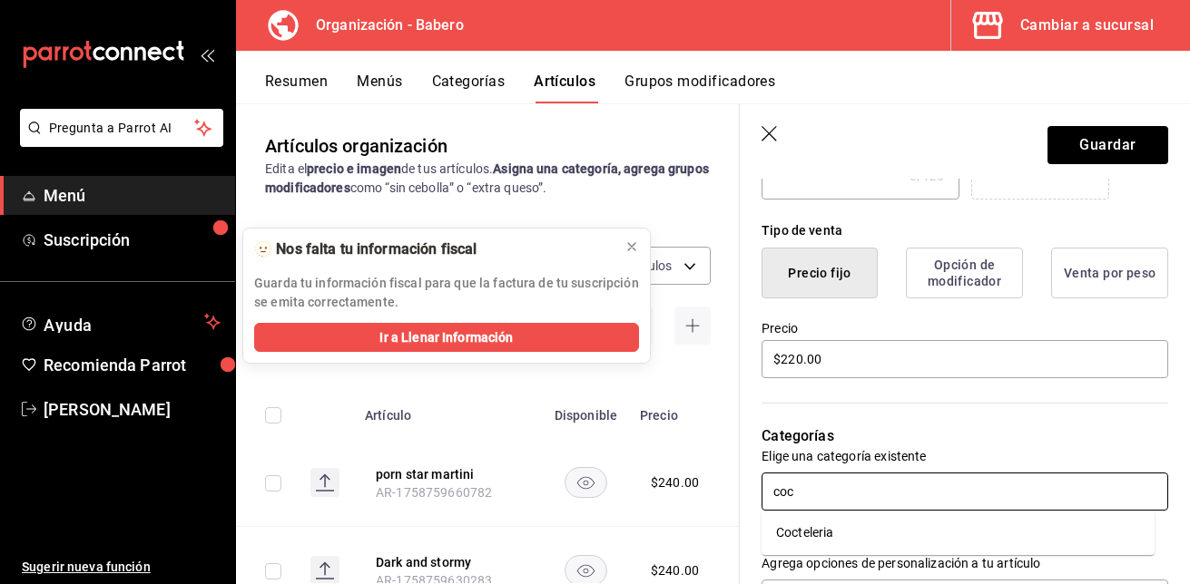
click at [835, 535] on li "Cocteleria" at bounding box center [957, 533] width 393 height 30
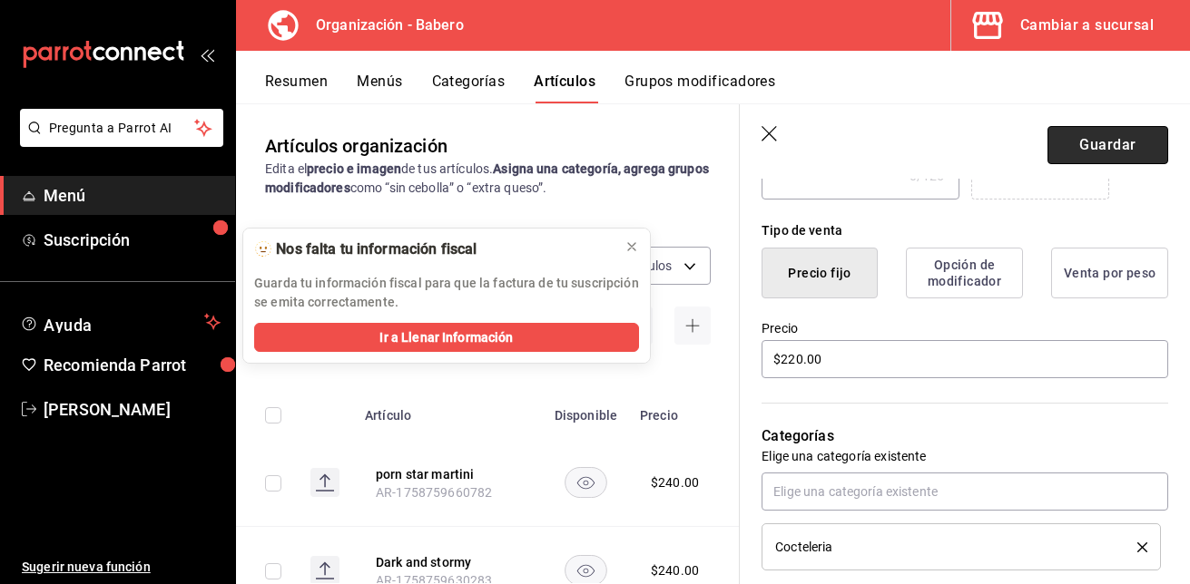
click at [1056, 152] on button "Guardar" at bounding box center [1107, 145] width 121 height 38
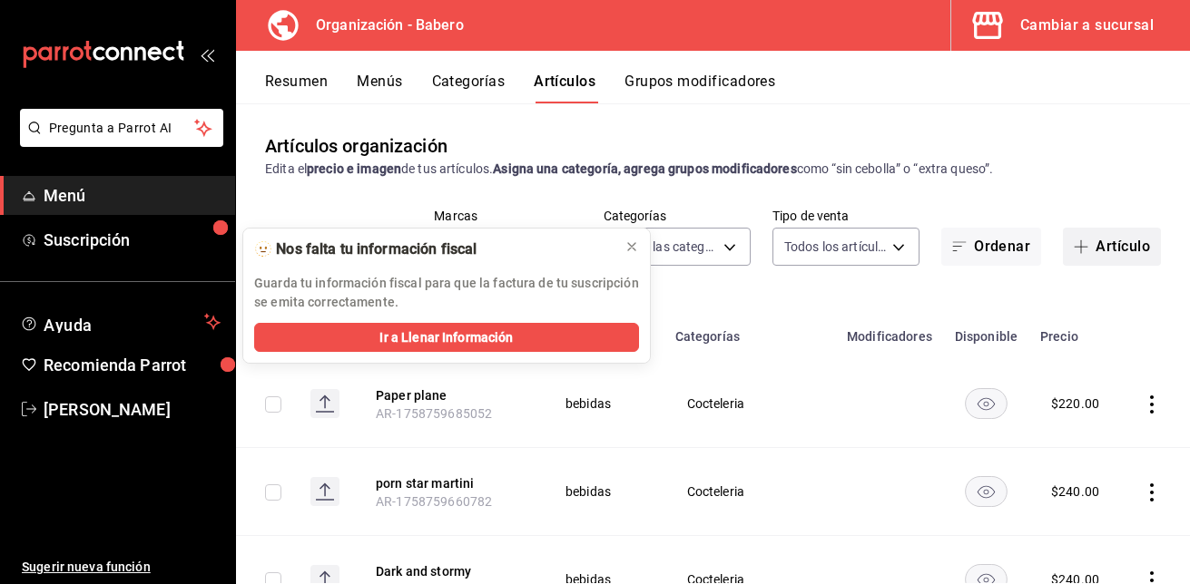
click at [1082, 243] on button "Artículo" at bounding box center [1112, 247] width 98 height 38
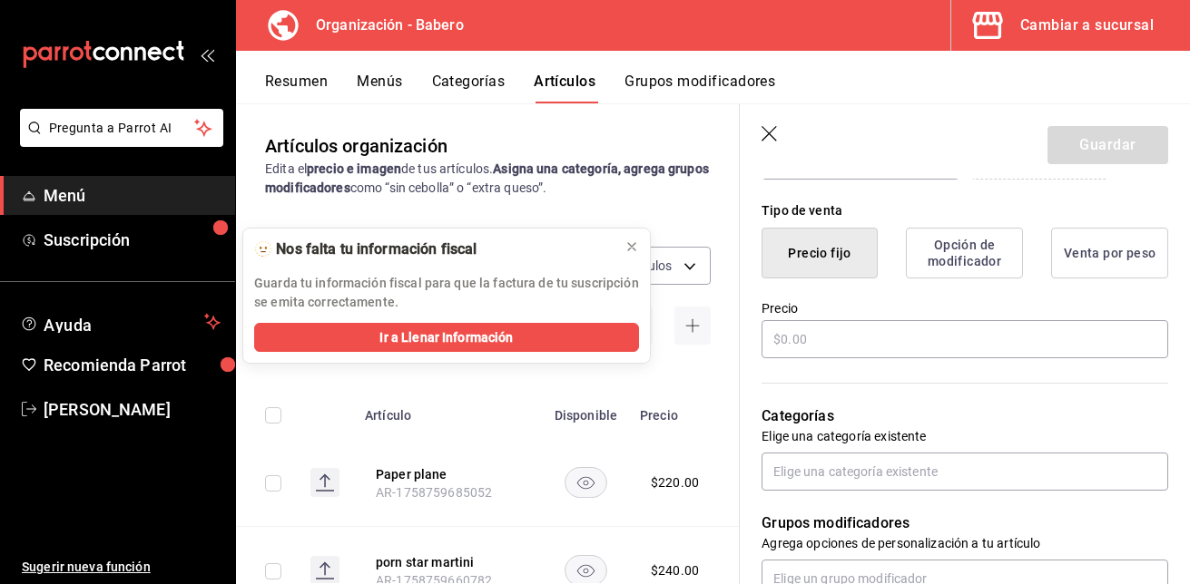
scroll to position [427, 0]
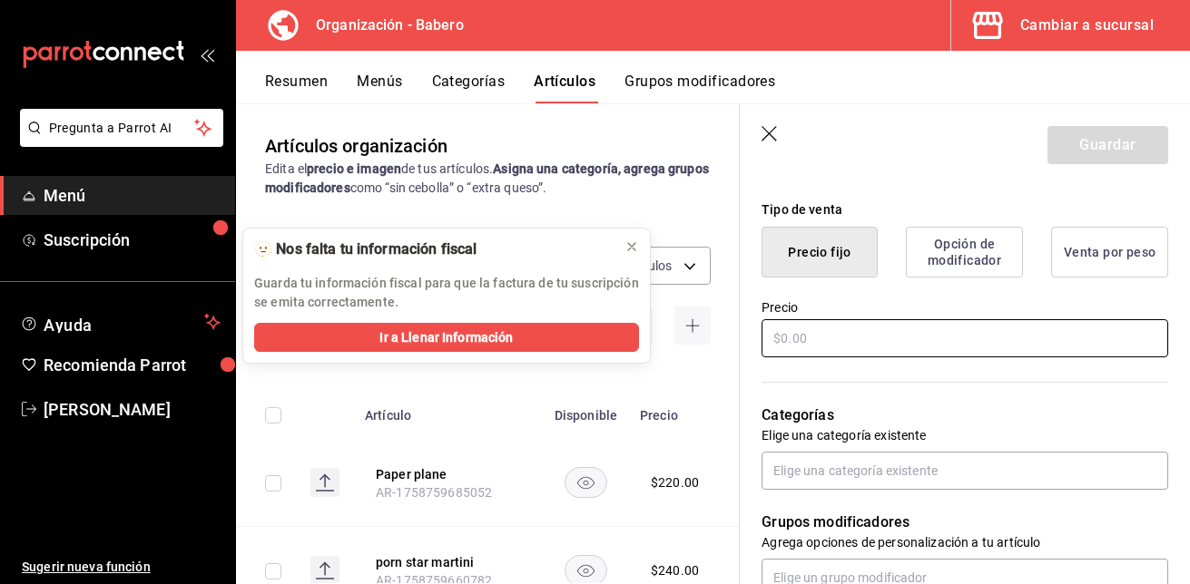
type input "Aviation"
click at [920, 347] on input "text" at bounding box center [964, 338] width 407 height 38
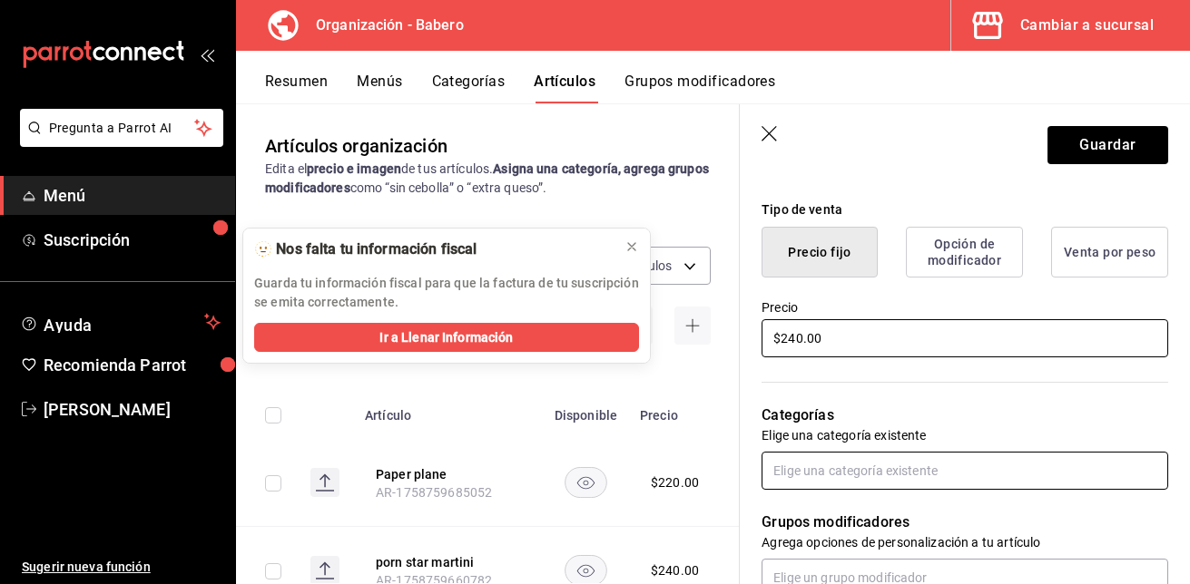
type input "$240.00"
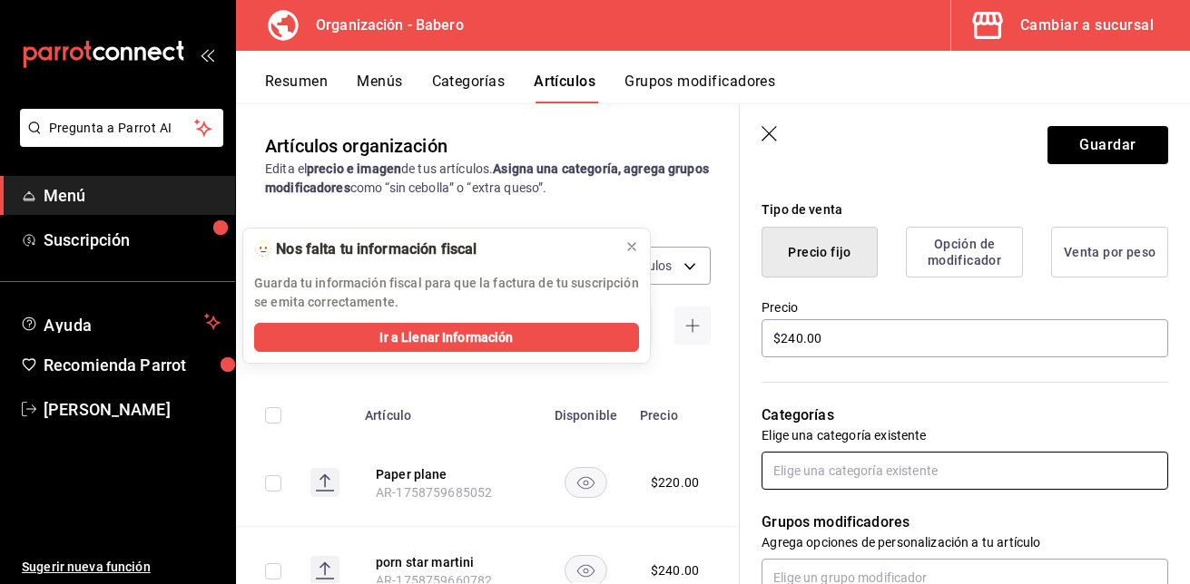
click at [901, 457] on input "text" at bounding box center [964, 471] width 407 height 38
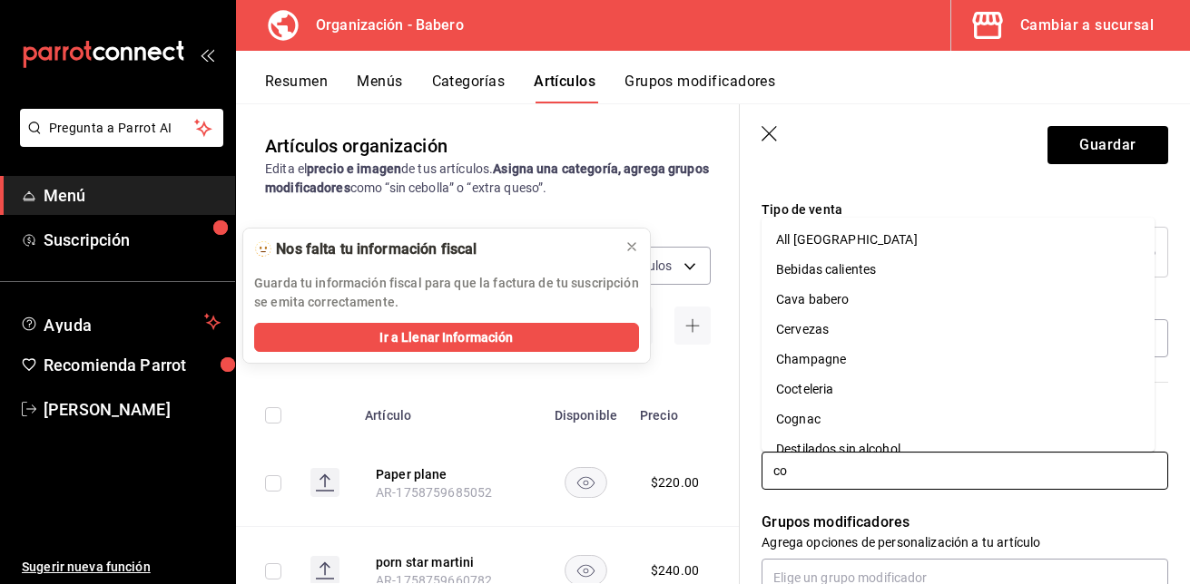
type input "coc"
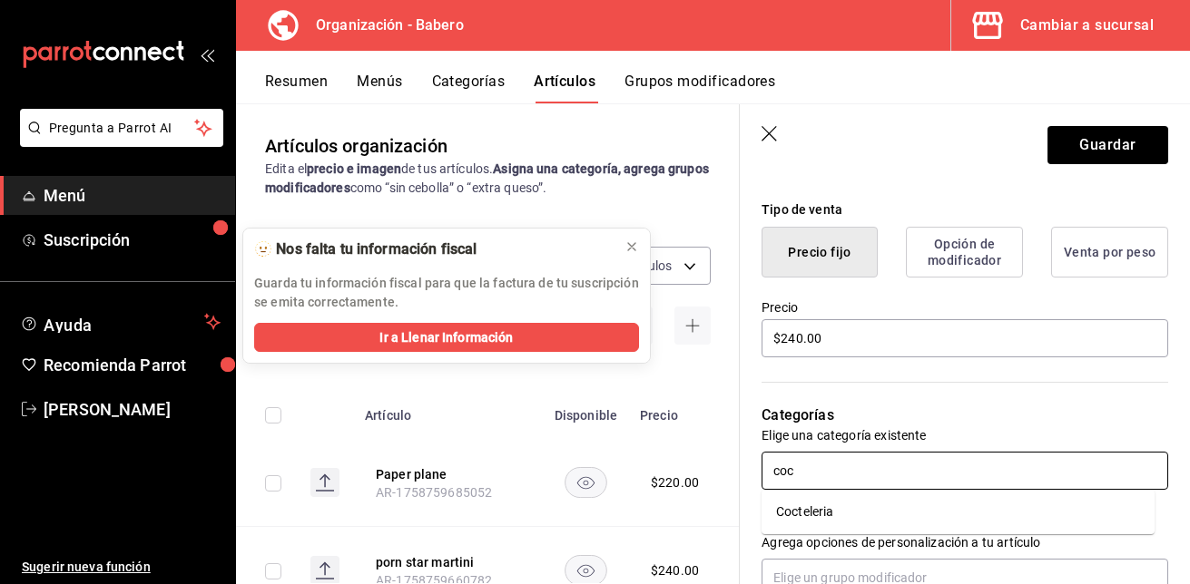
click at [863, 506] on li "Cocteleria" at bounding box center [957, 512] width 393 height 30
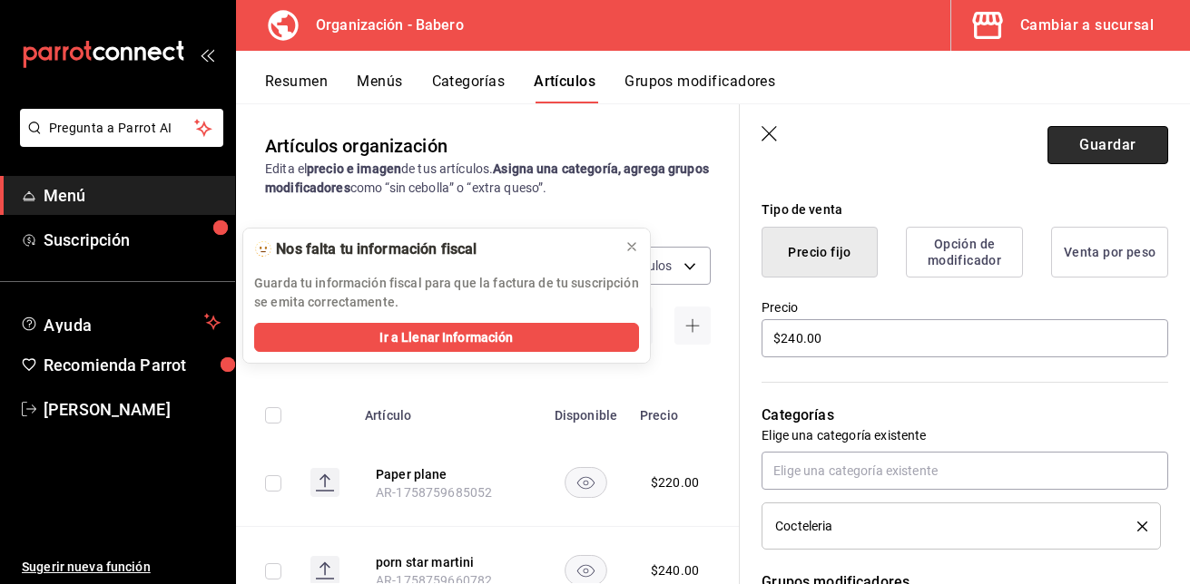
click at [1067, 135] on button "Guardar" at bounding box center [1107, 145] width 121 height 38
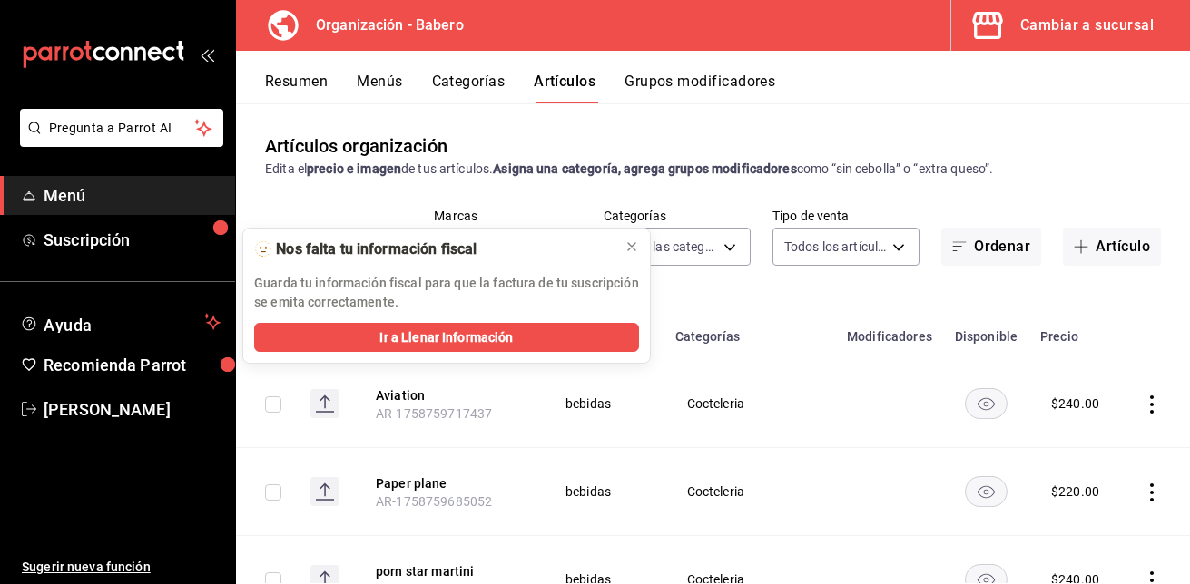
click at [380, 81] on button "Menús" at bounding box center [379, 88] width 45 height 31
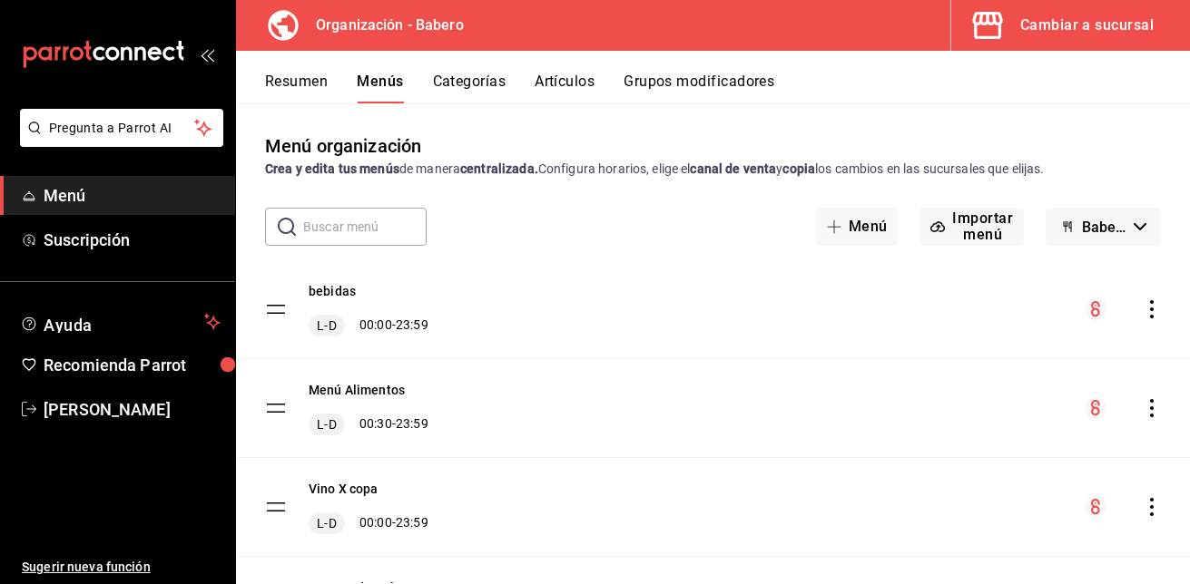
click at [1143, 305] on icon "actions" at bounding box center [1152, 309] width 18 height 18
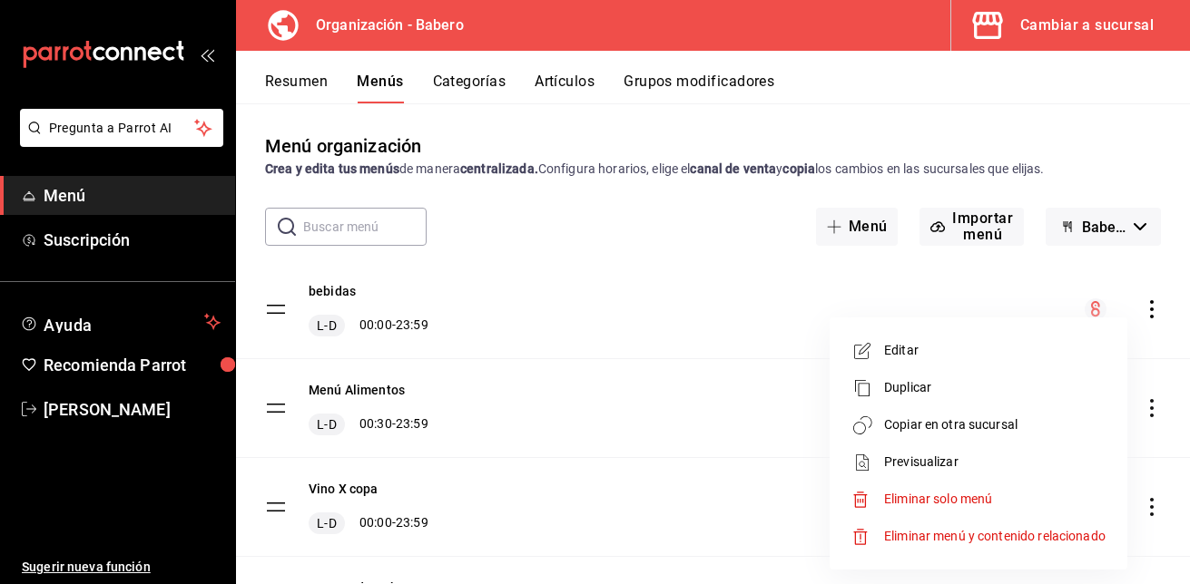
click at [997, 417] on span "Copiar en otra sucursal" at bounding box center [994, 425] width 221 height 19
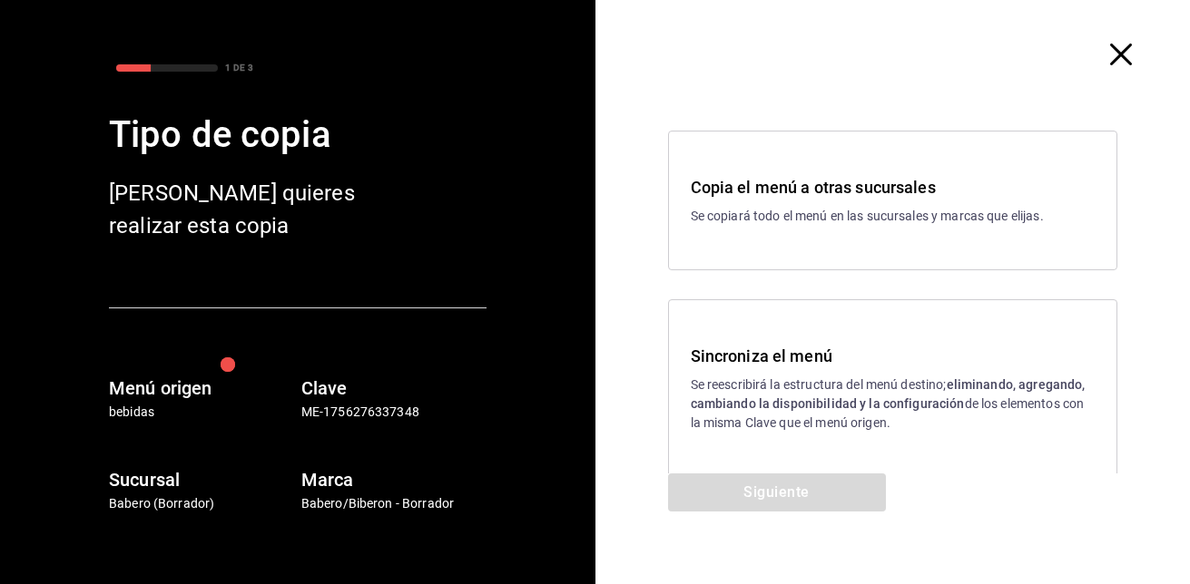
click at [769, 354] on h3 "Sincroniza el menú" at bounding box center [893, 356] width 405 height 25
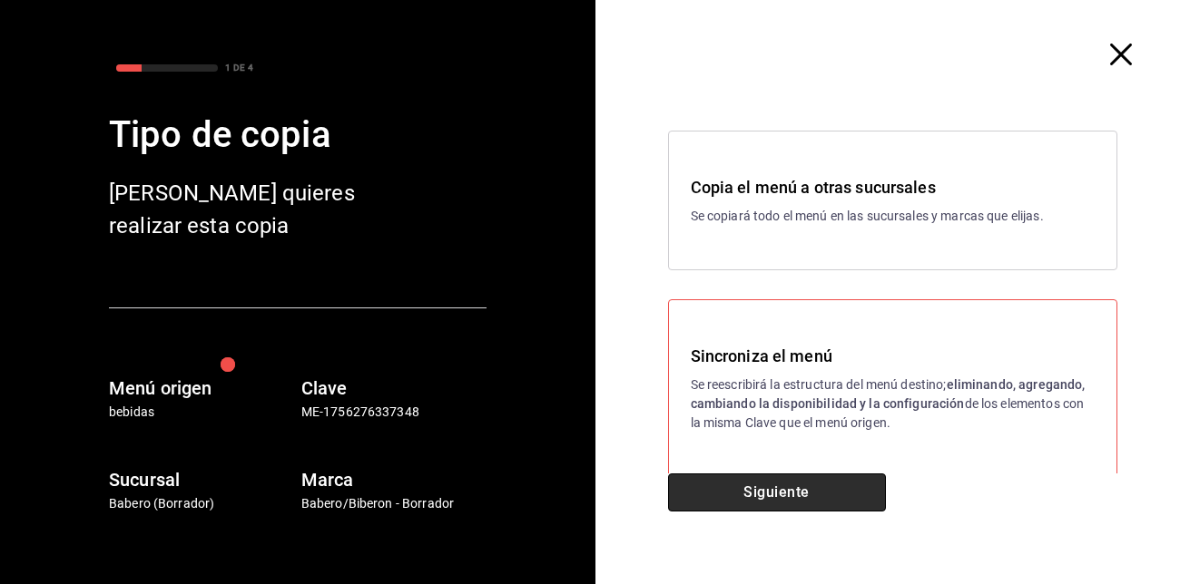
click at [745, 484] on button "Siguiente" at bounding box center [777, 493] width 218 height 38
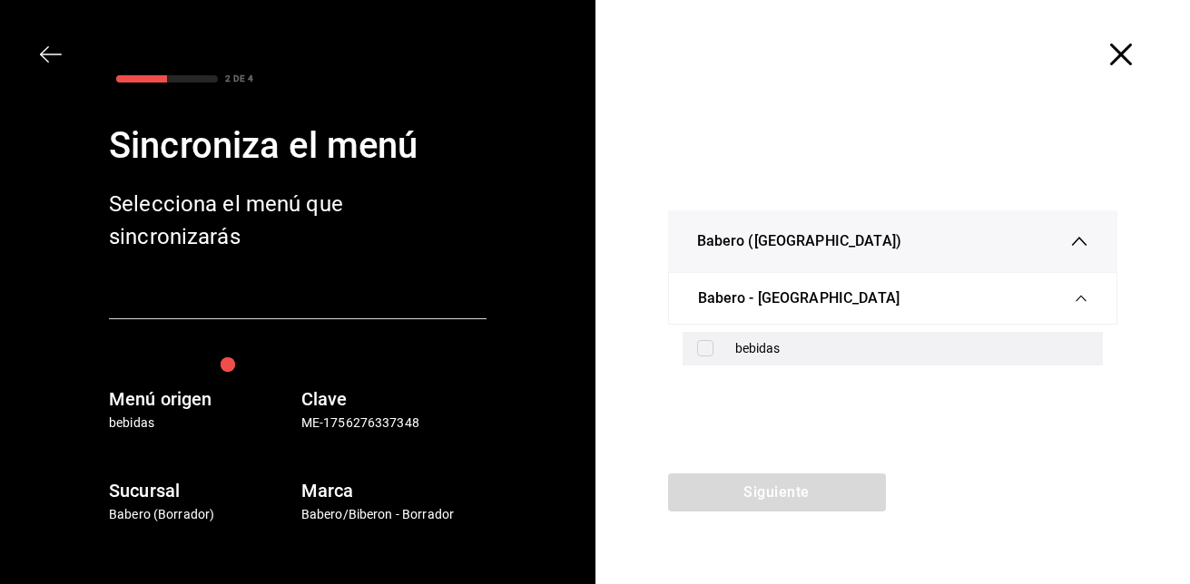
click at [710, 350] on input "checkbox" at bounding box center [705, 348] width 16 height 16
checkbox input "true"
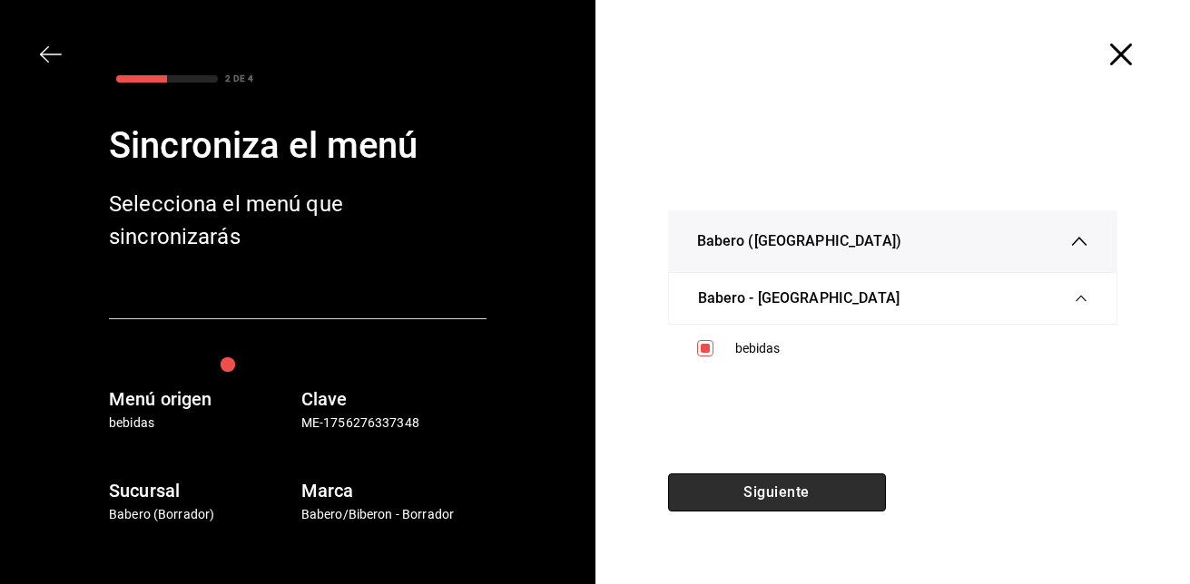
click at [776, 484] on button "Siguiente" at bounding box center [777, 493] width 218 height 38
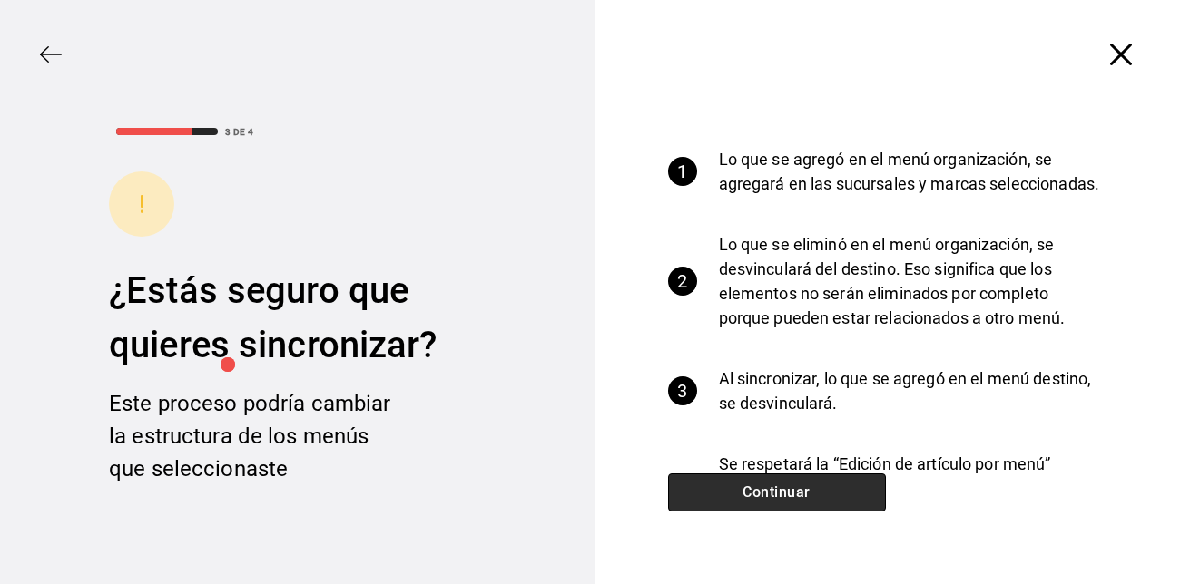
click at [776, 484] on button "Continuar" at bounding box center [777, 493] width 218 height 38
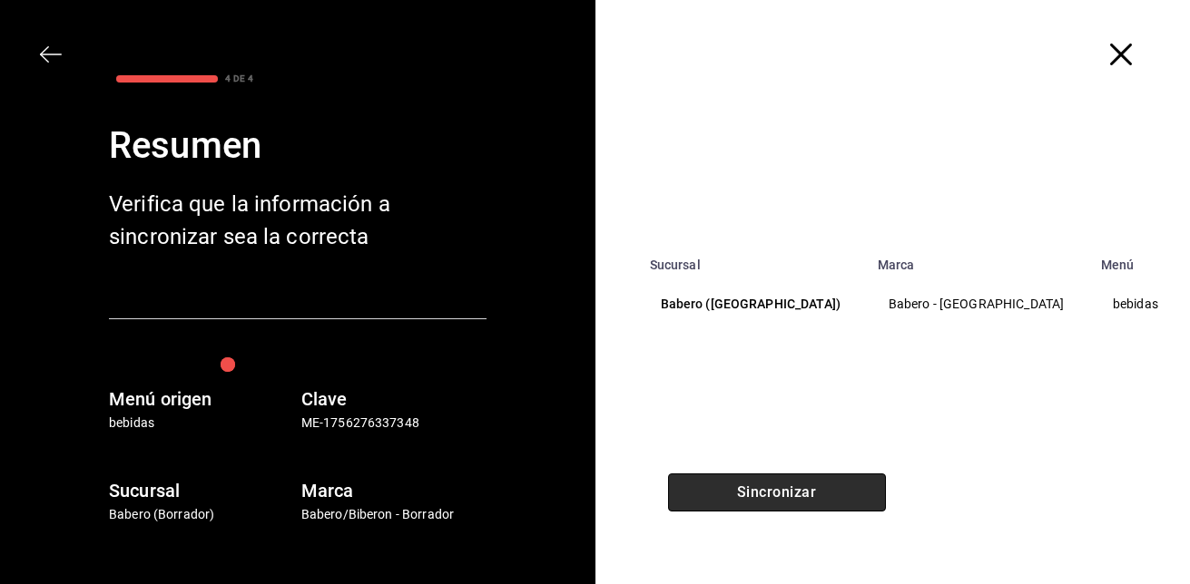
click at [776, 484] on button "Sincronizar" at bounding box center [777, 493] width 218 height 38
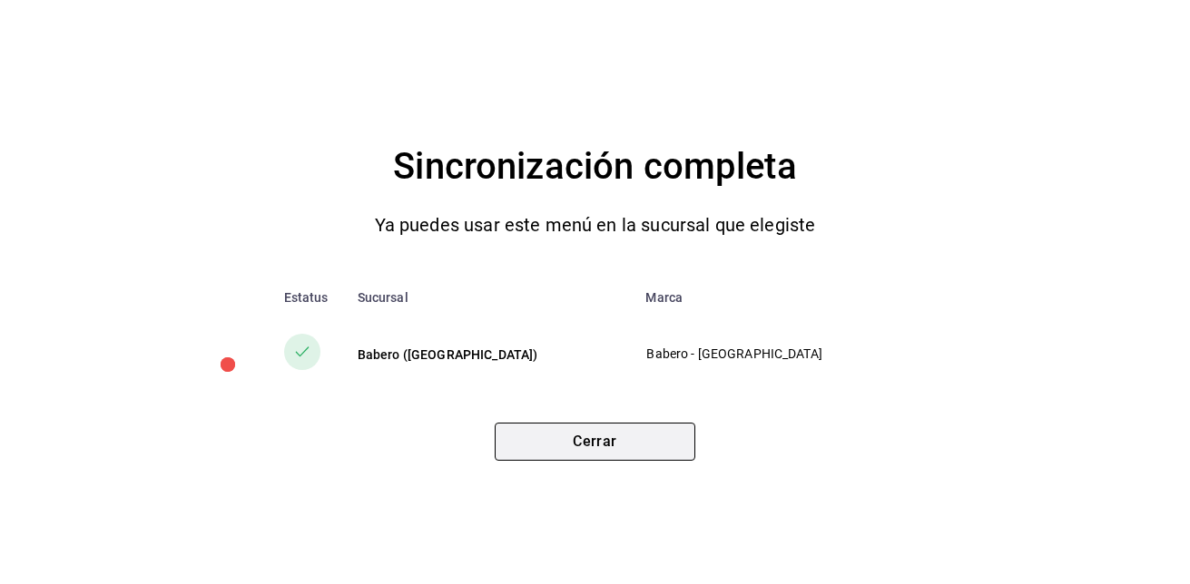
click at [650, 446] on button "Cerrar" at bounding box center [595, 442] width 201 height 38
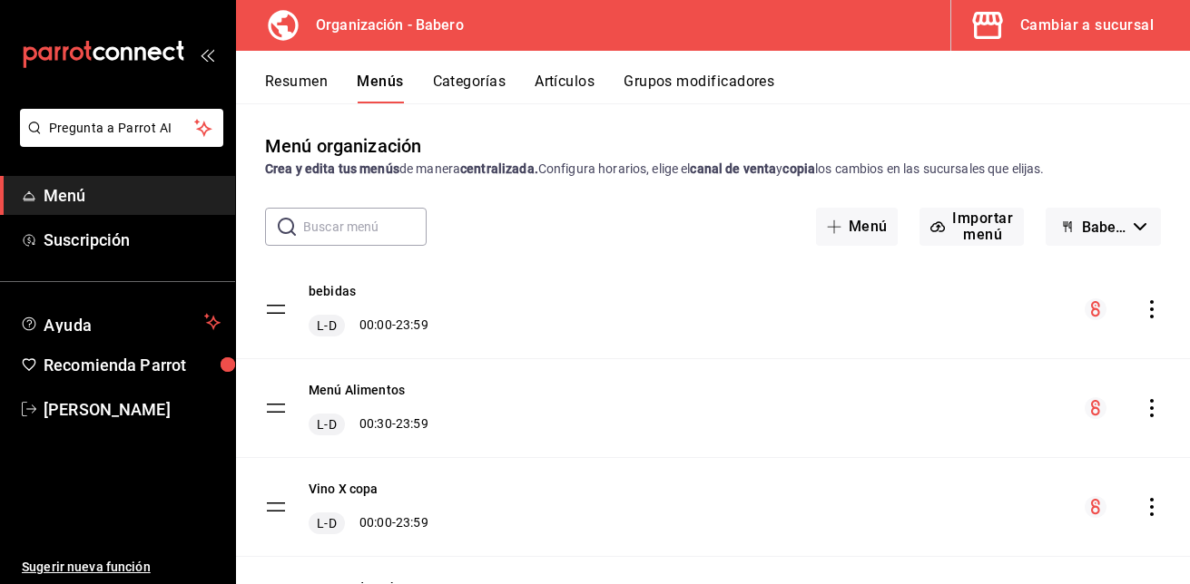
click at [576, 81] on button "Artículos" at bounding box center [565, 88] width 60 height 31
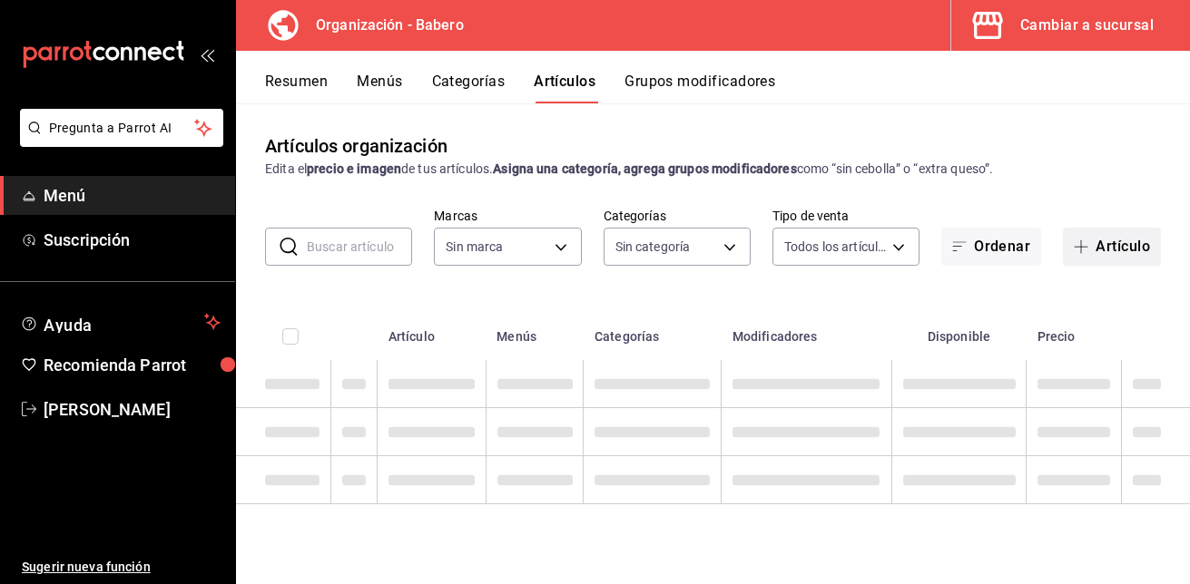
type input "a66e06f9-c574-4272-93a5-56c49c41a772"
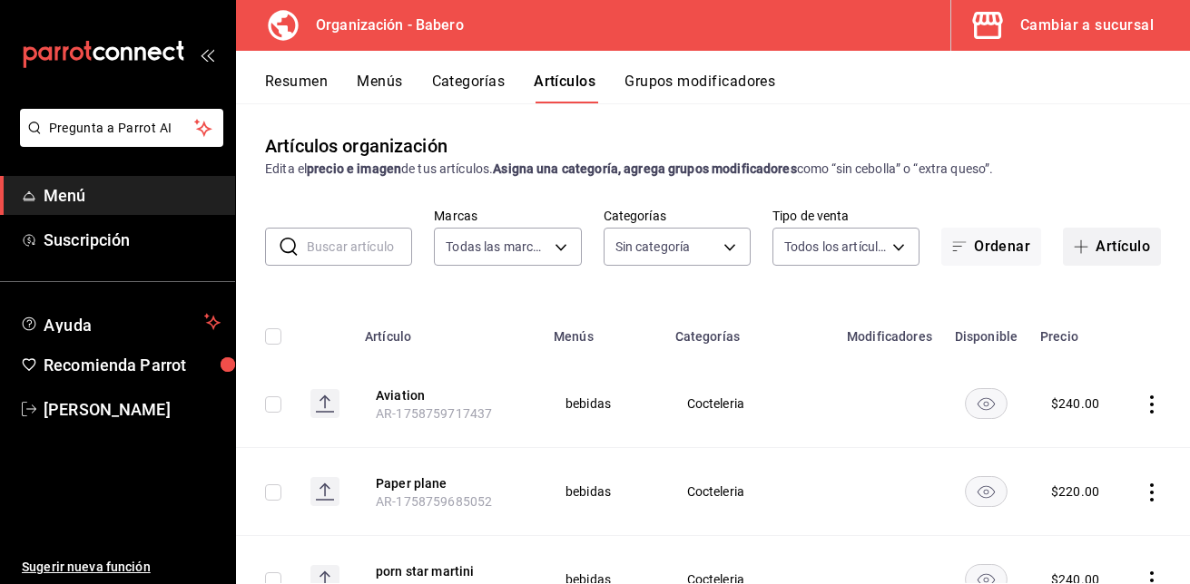
type input "6de4fb01-8924-4b5f-b2c6-05fb00520212,d5e981f2-9595-497c-a91a-126b35bb2472,b74fb…"
click at [1106, 241] on button "Artículo" at bounding box center [1112, 247] width 98 height 38
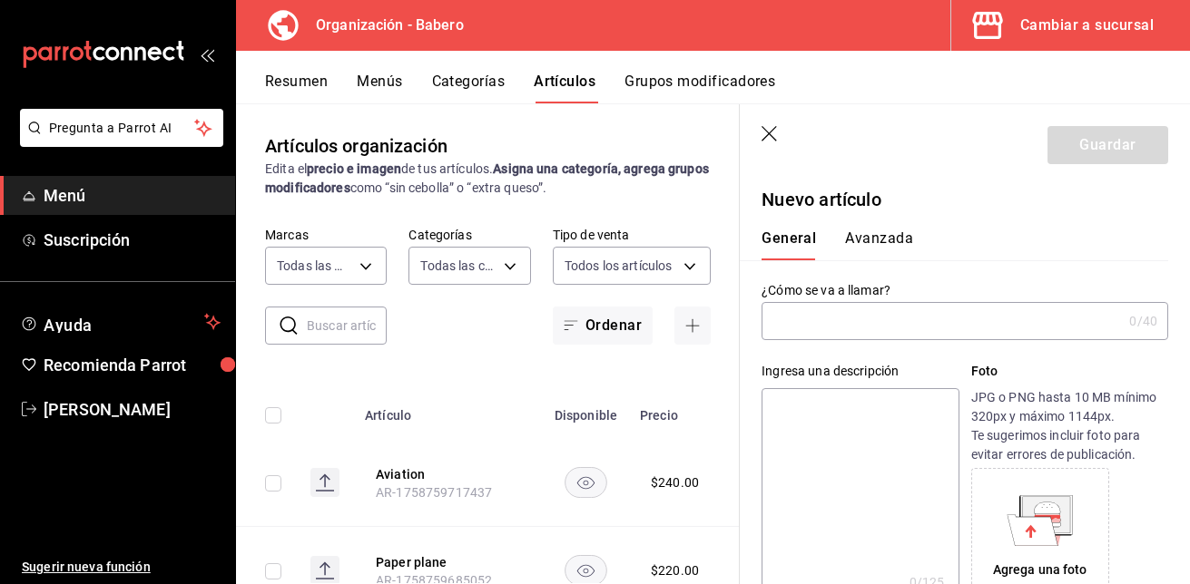
click at [901, 335] on input "text" at bounding box center [941, 321] width 360 height 36
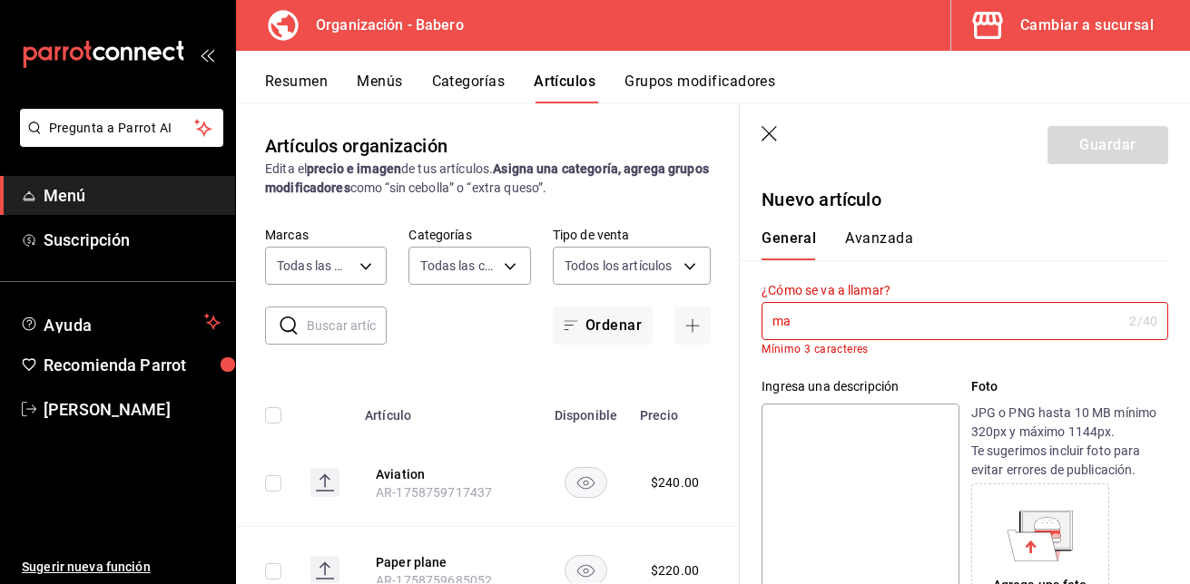
type input "m"
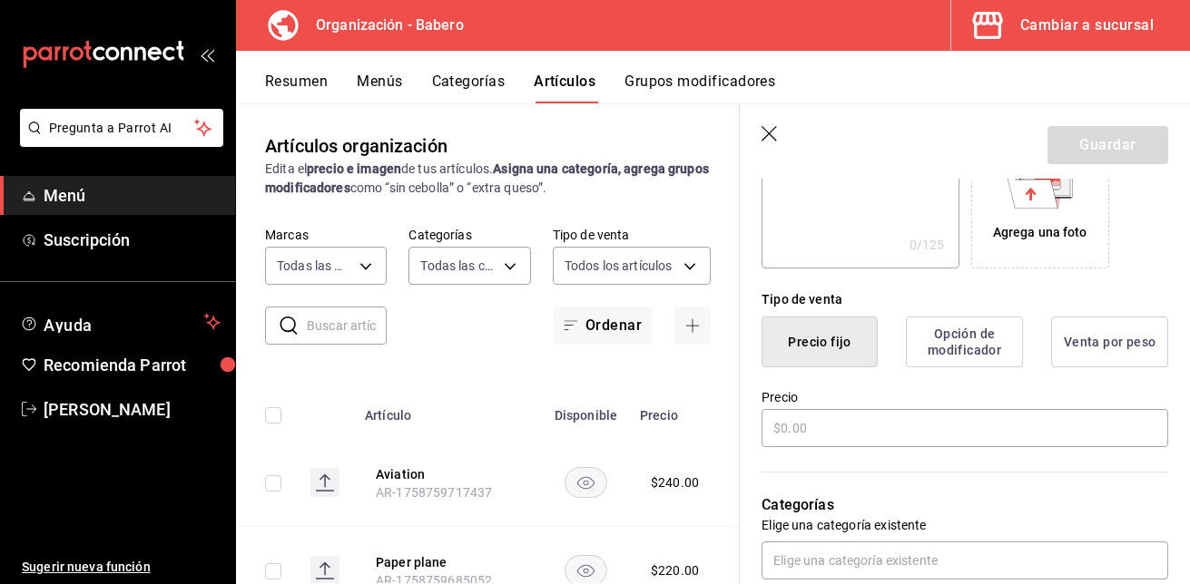
scroll to position [339, 0]
type input "Martini clasico"
click at [910, 431] on input "text" at bounding box center [964, 427] width 407 height 38
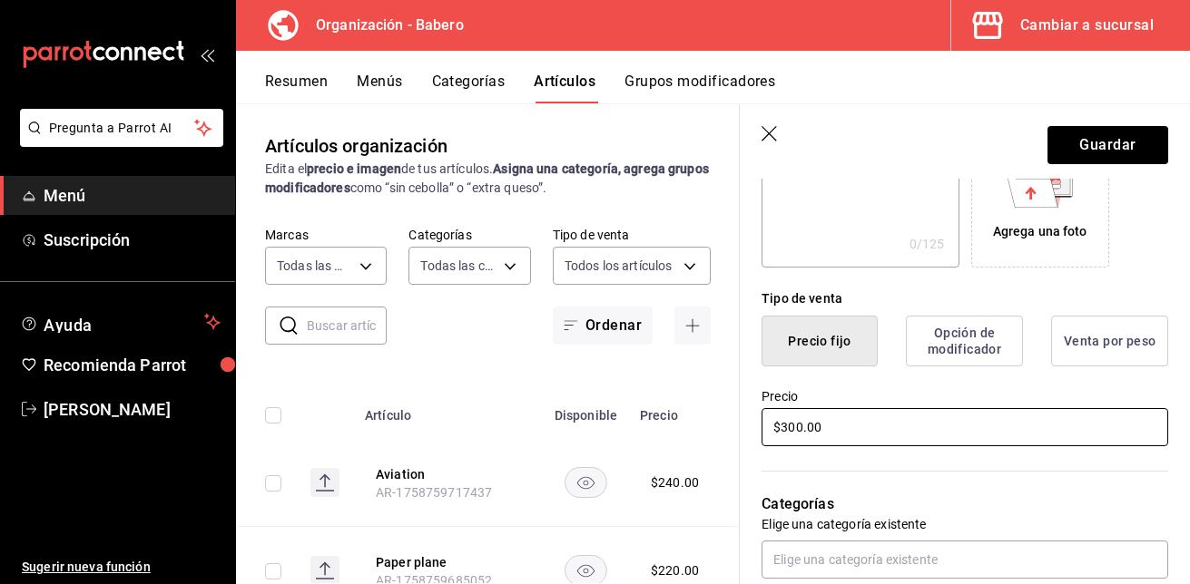
scroll to position [417, 0]
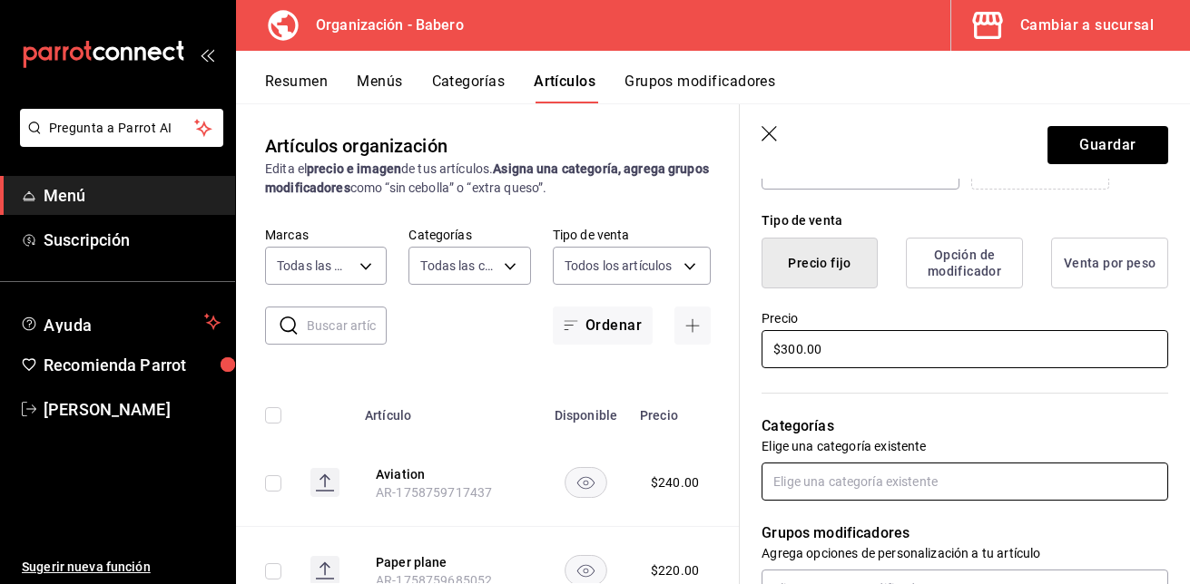
type input "$300.00"
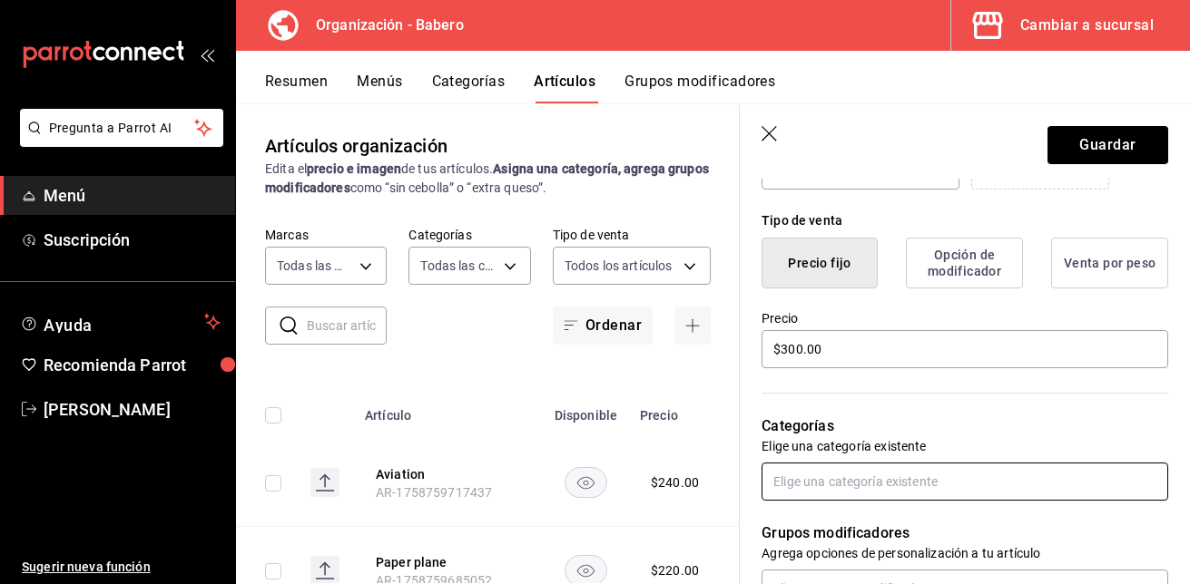
click at [879, 476] on input "text" at bounding box center [964, 482] width 407 height 38
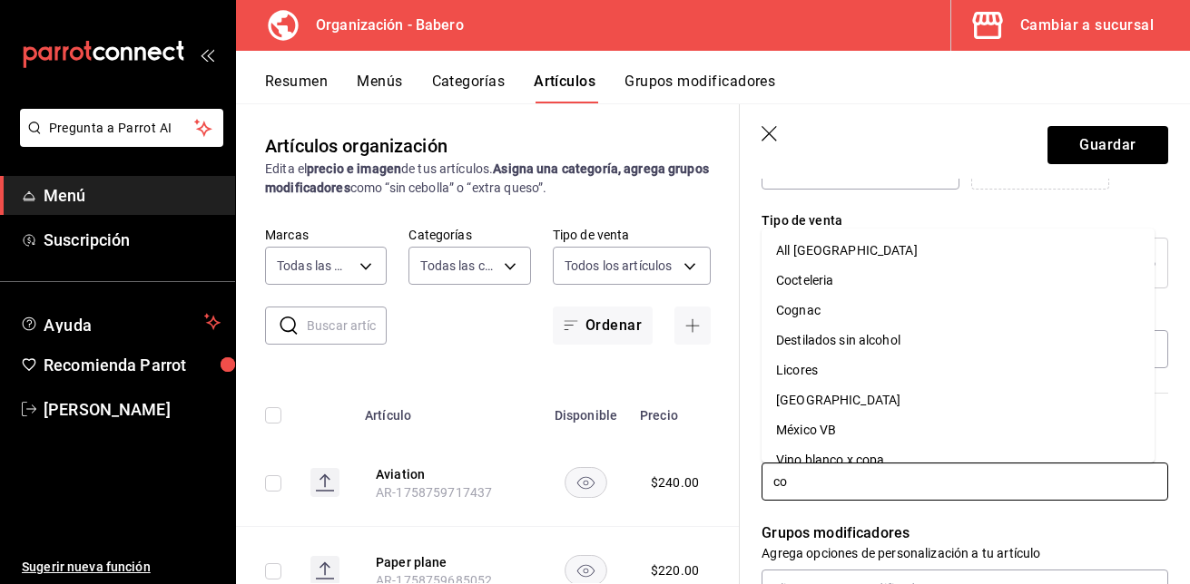
type input "coc"
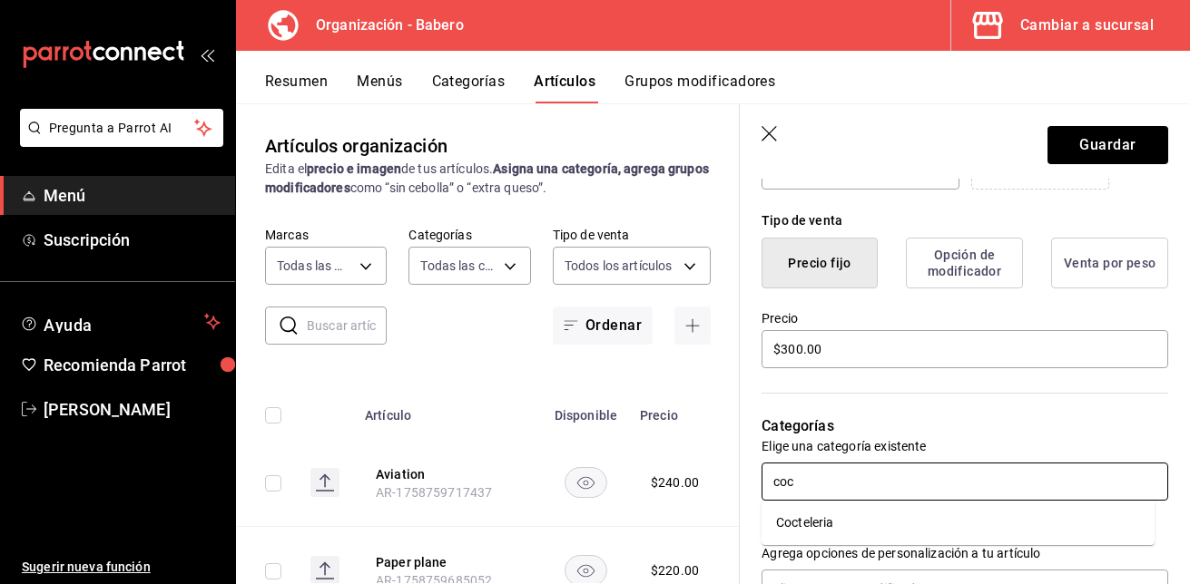
click at [838, 506] on ul "Cocteleria" at bounding box center [957, 523] width 393 height 44
click at [836, 515] on li "Cocteleria" at bounding box center [957, 523] width 393 height 30
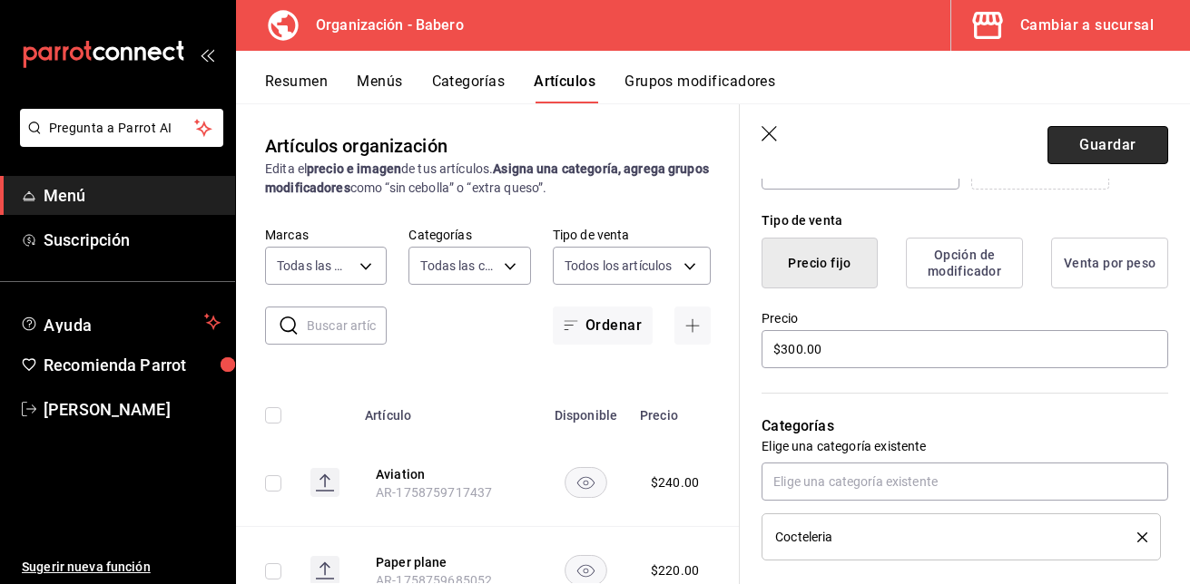
click at [1076, 140] on button "Guardar" at bounding box center [1107, 145] width 121 height 38
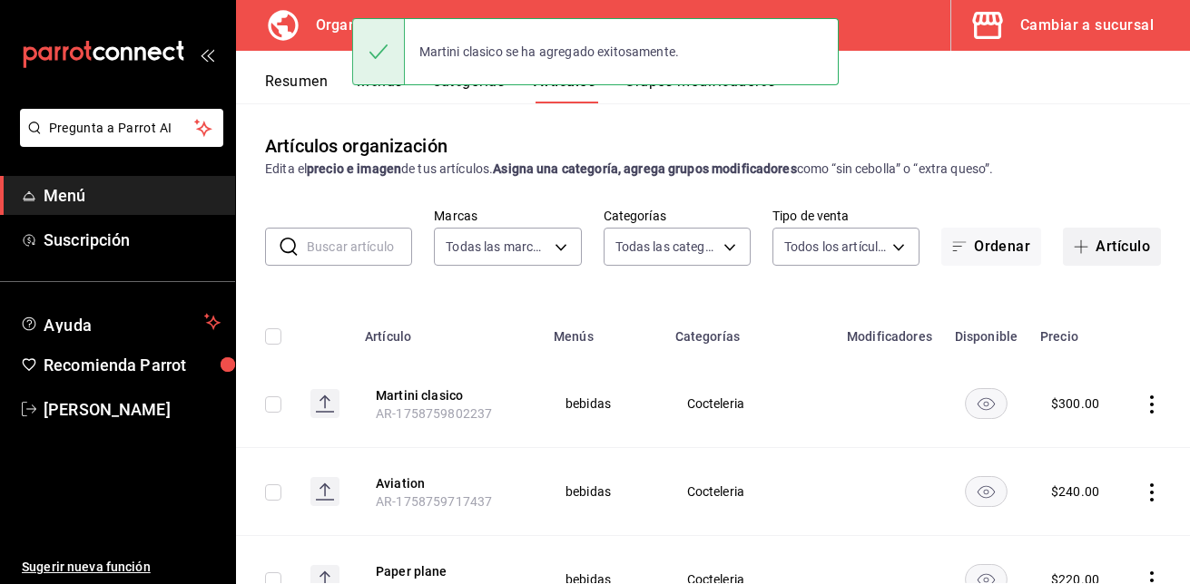
click at [1109, 247] on button "Artículo" at bounding box center [1112, 247] width 98 height 38
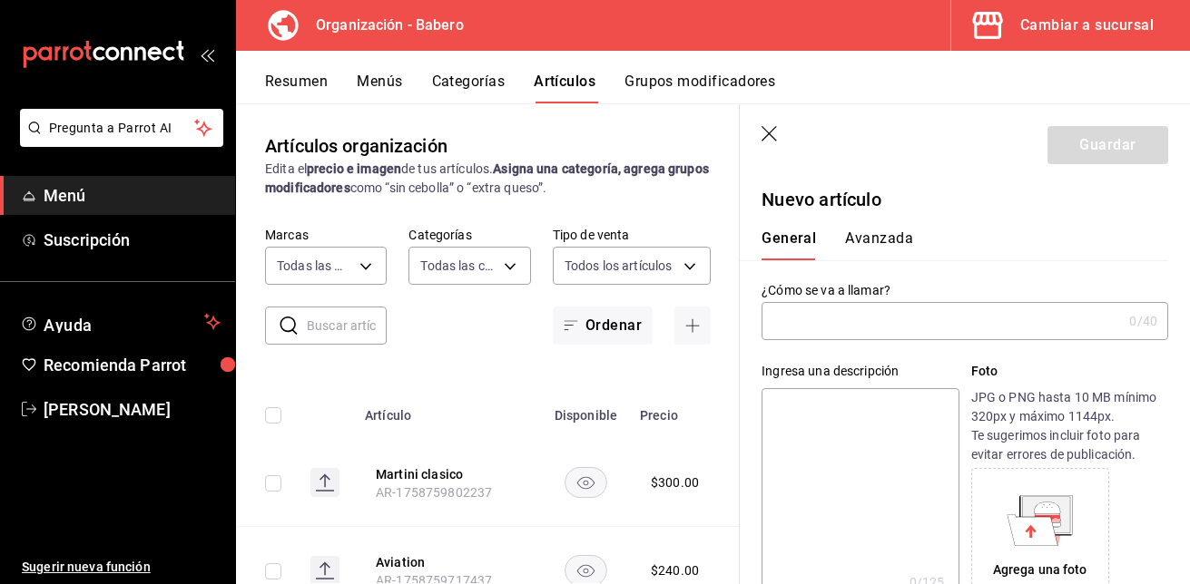
click at [850, 326] on input "text" at bounding box center [941, 321] width 360 height 36
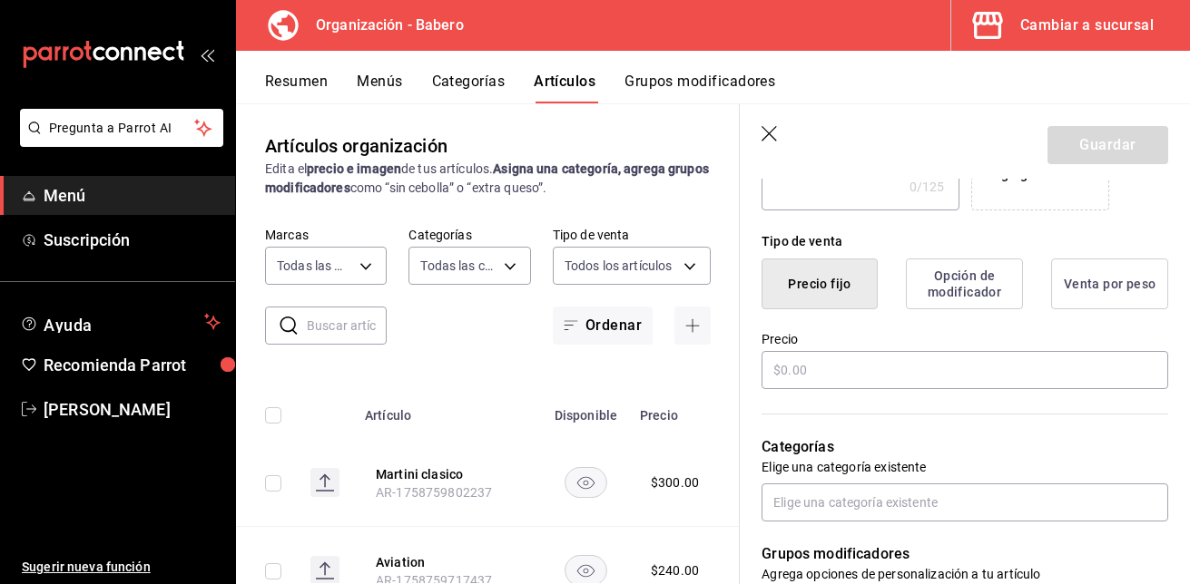
scroll to position [397, 0]
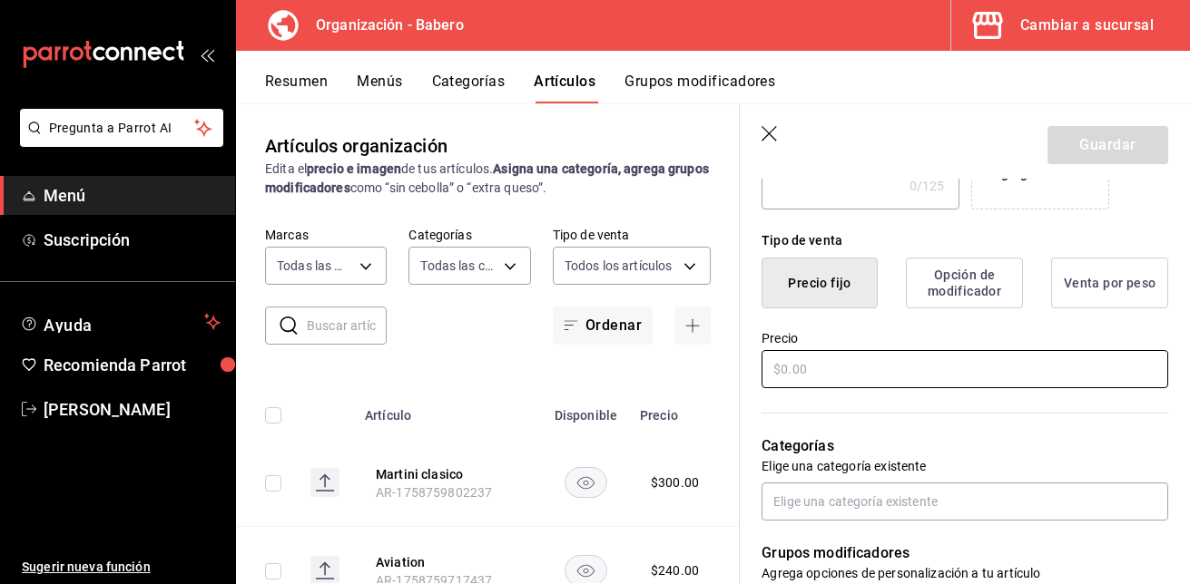
type input "Martini sucio"
click at [901, 382] on input "text" at bounding box center [964, 369] width 407 height 38
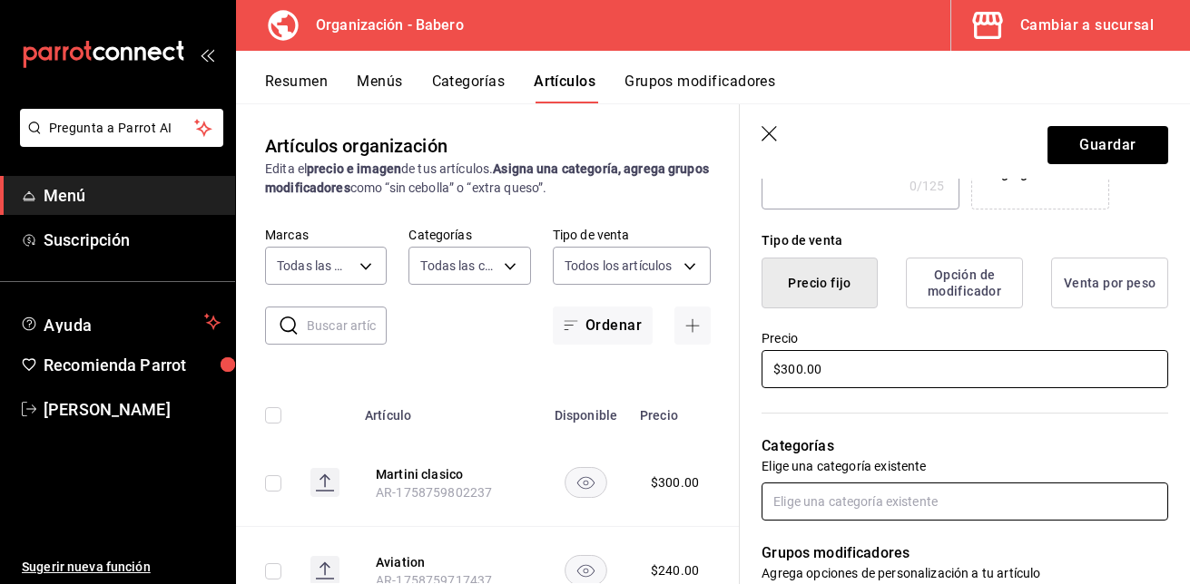
type input "$300.00"
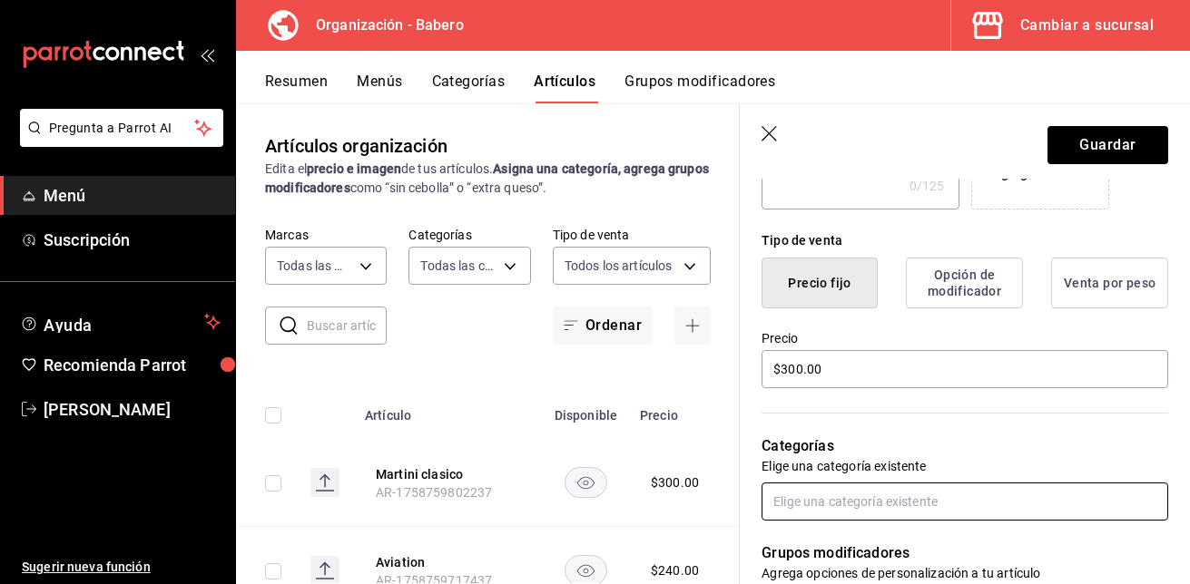
click at [840, 495] on input "text" at bounding box center [964, 502] width 407 height 38
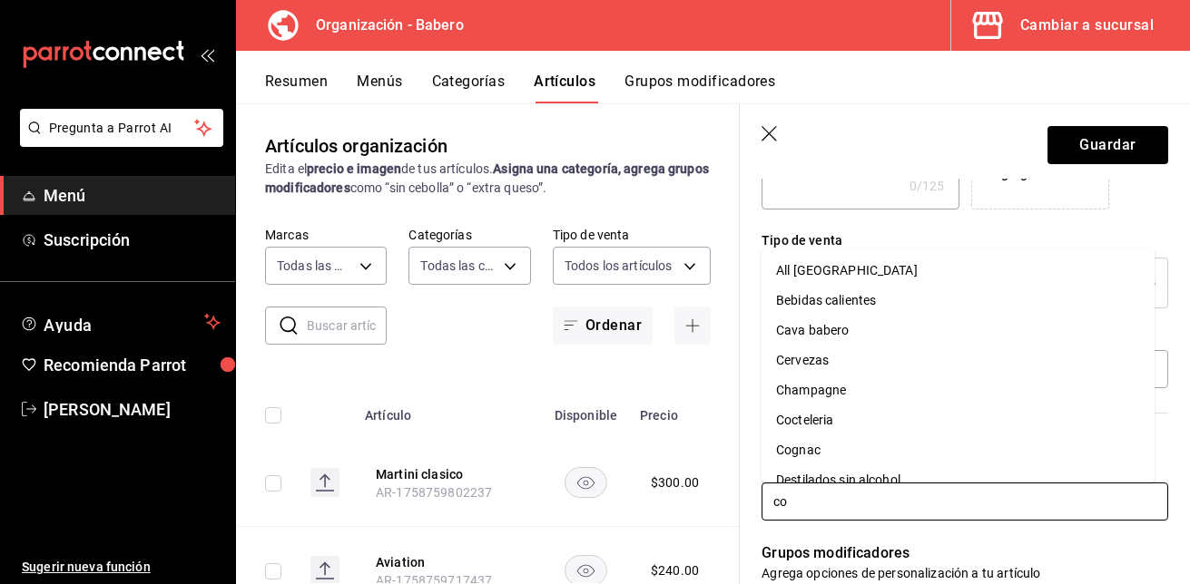
type input "coc"
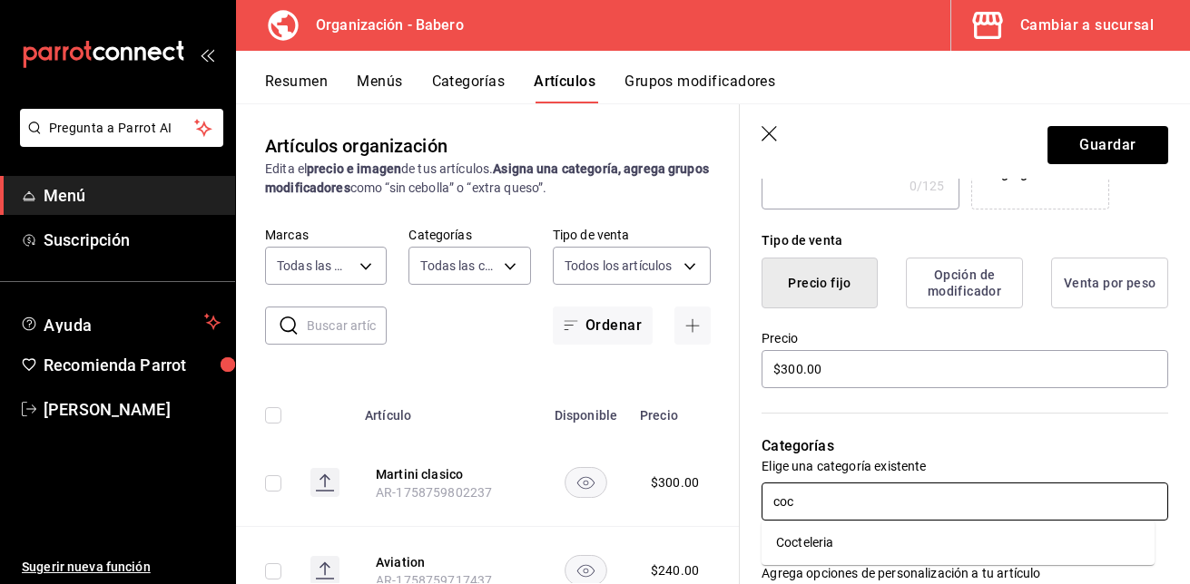
click at [815, 549] on li "Cocteleria" at bounding box center [957, 543] width 393 height 30
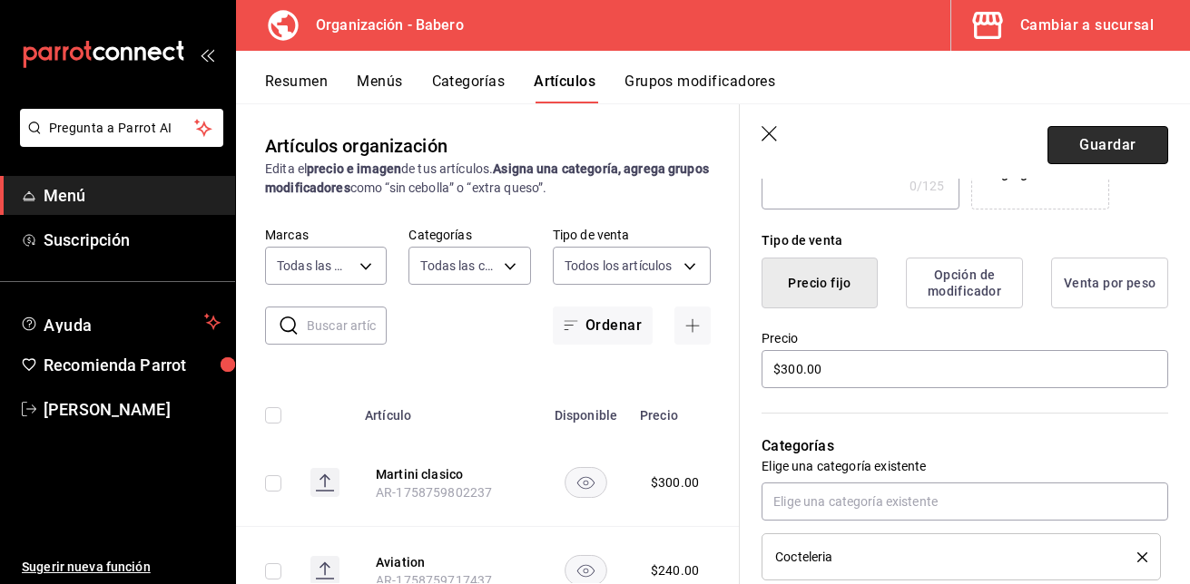
click at [1105, 143] on button "Guardar" at bounding box center [1107, 145] width 121 height 38
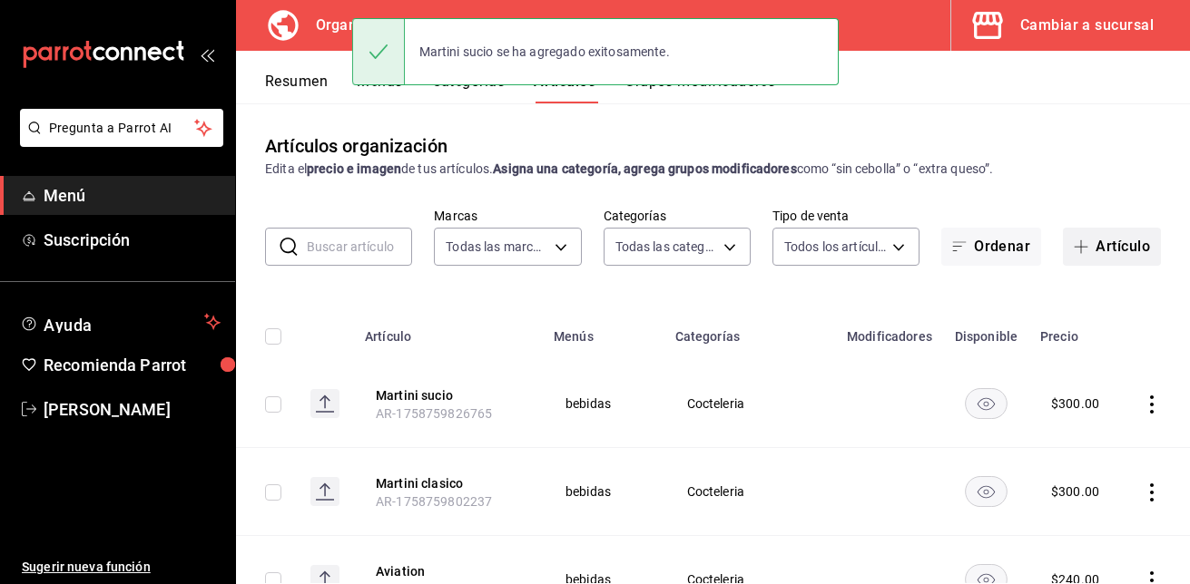
click at [1098, 250] on button "Artículo" at bounding box center [1112, 247] width 98 height 38
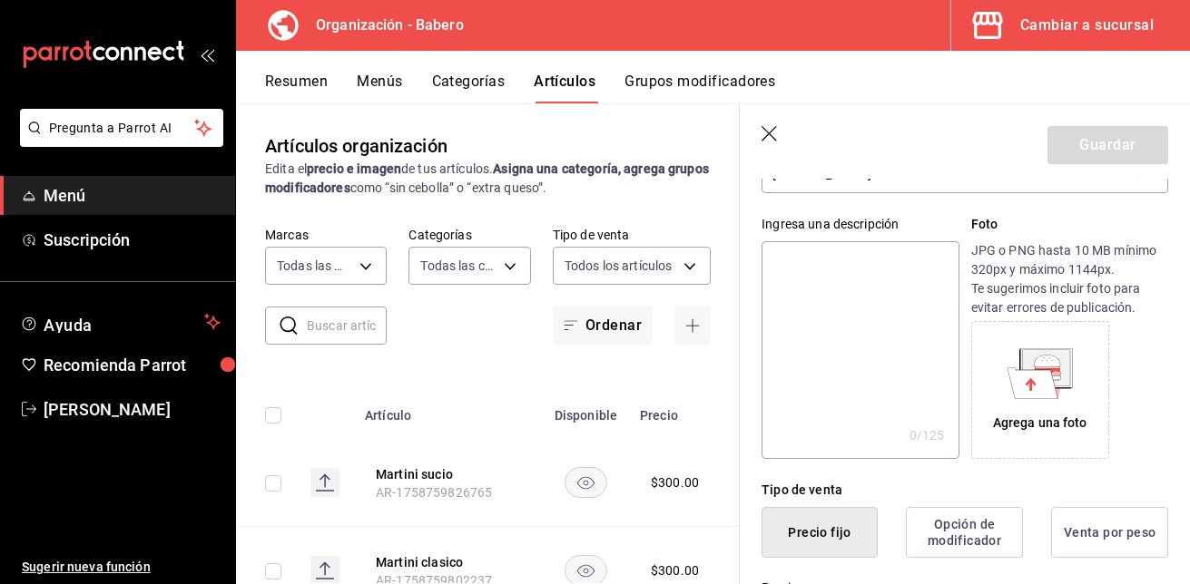
scroll to position [312, 0]
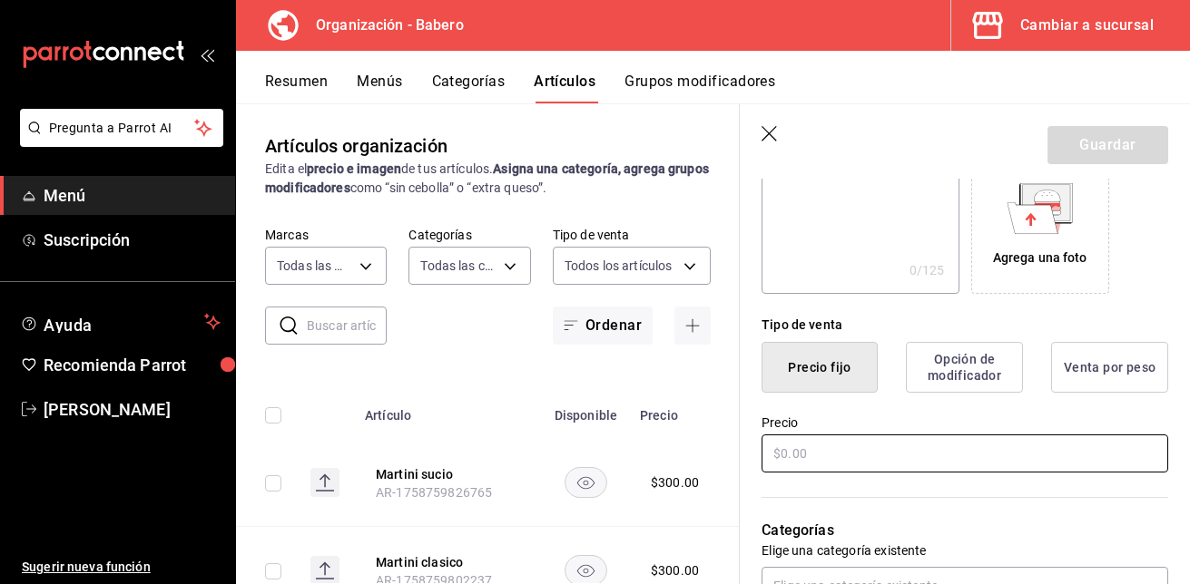
type input "Martini gibson"
click at [875, 454] on input "text" at bounding box center [964, 454] width 407 height 38
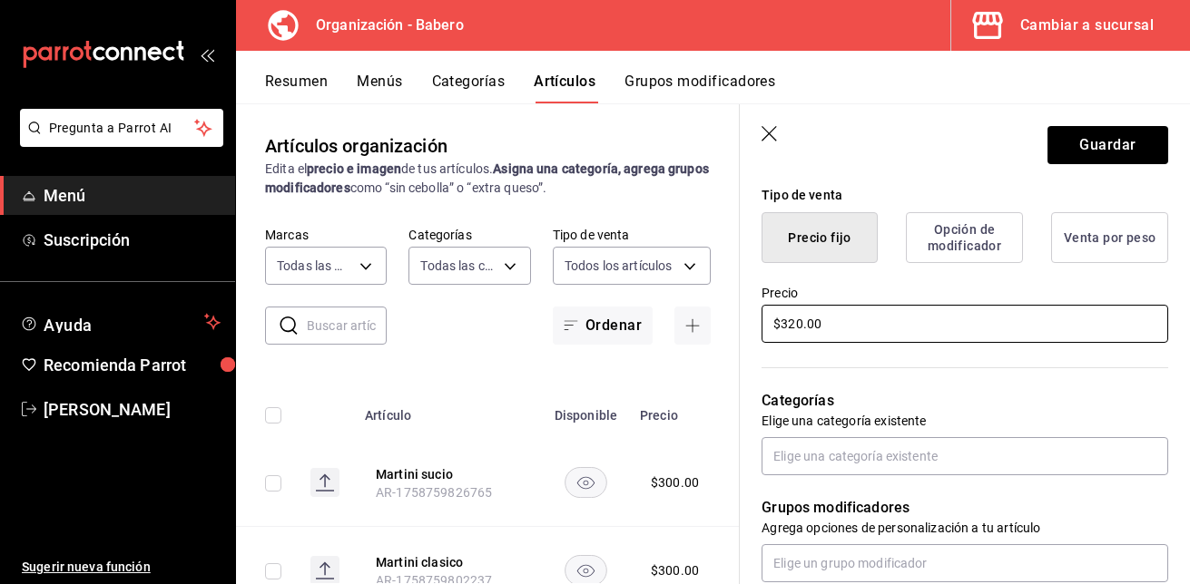
scroll to position [444, 0]
type input "$320.00"
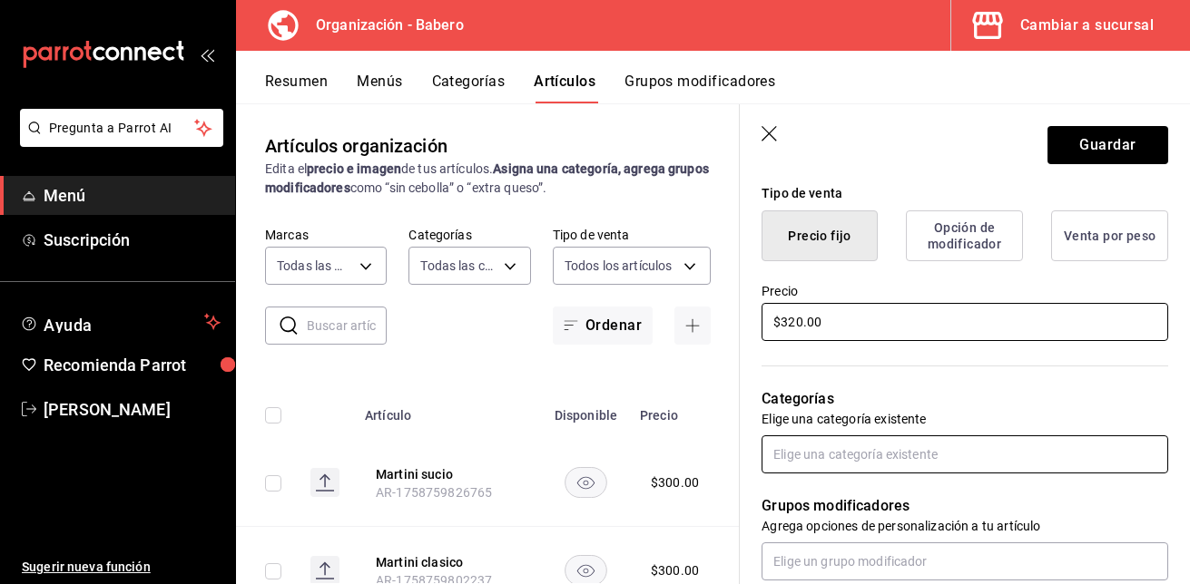
click at [875, 454] on input "text" at bounding box center [964, 455] width 407 height 38
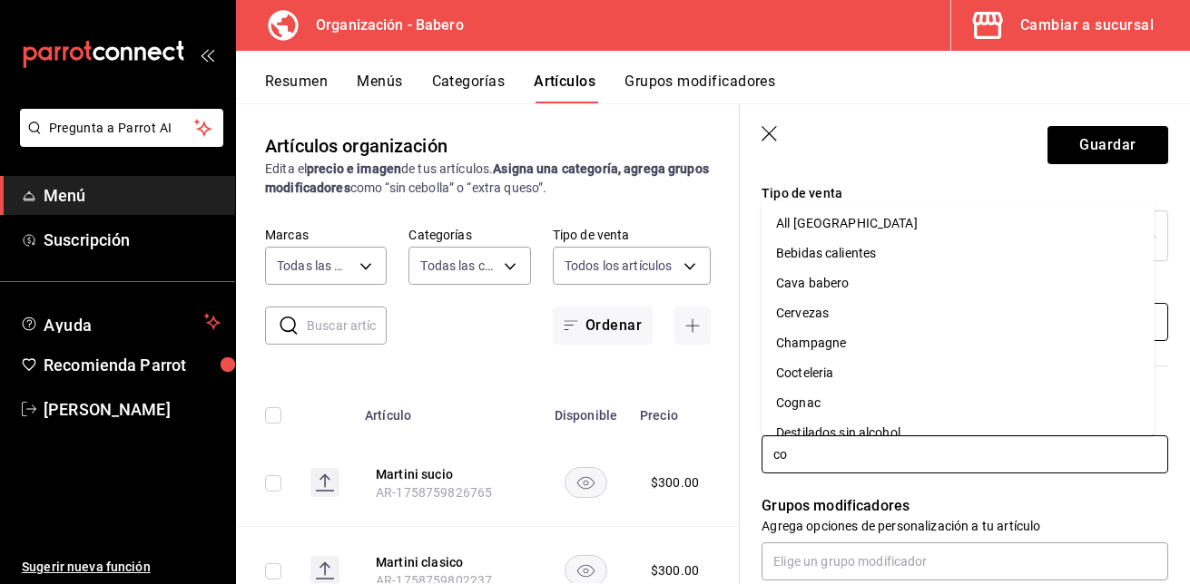
type input "coc"
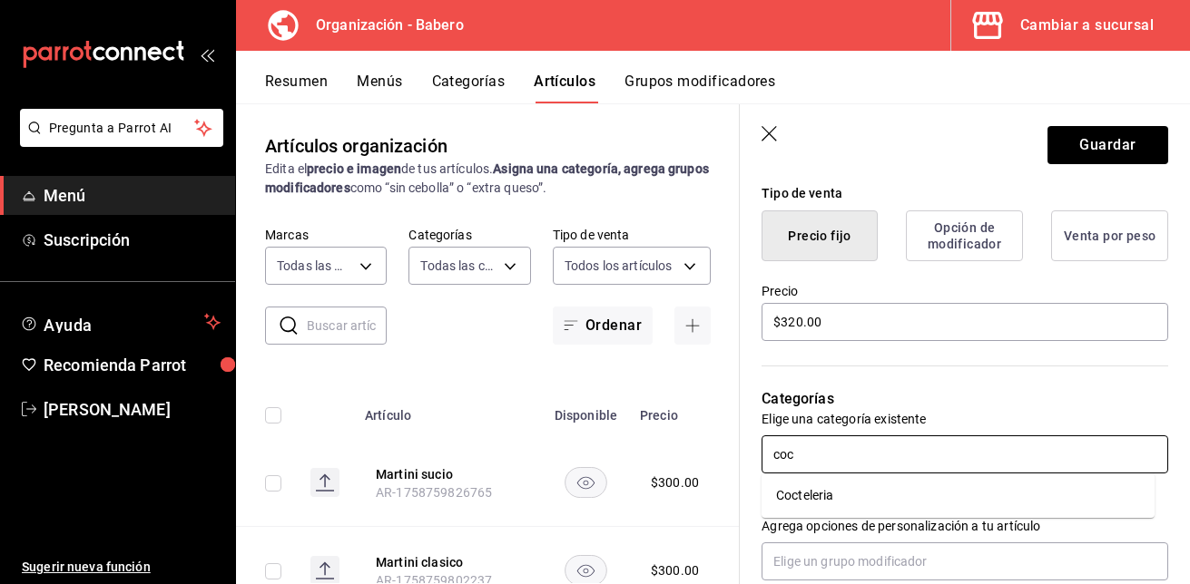
click at [825, 488] on li "Cocteleria" at bounding box center [957, 496] width 393 height 30
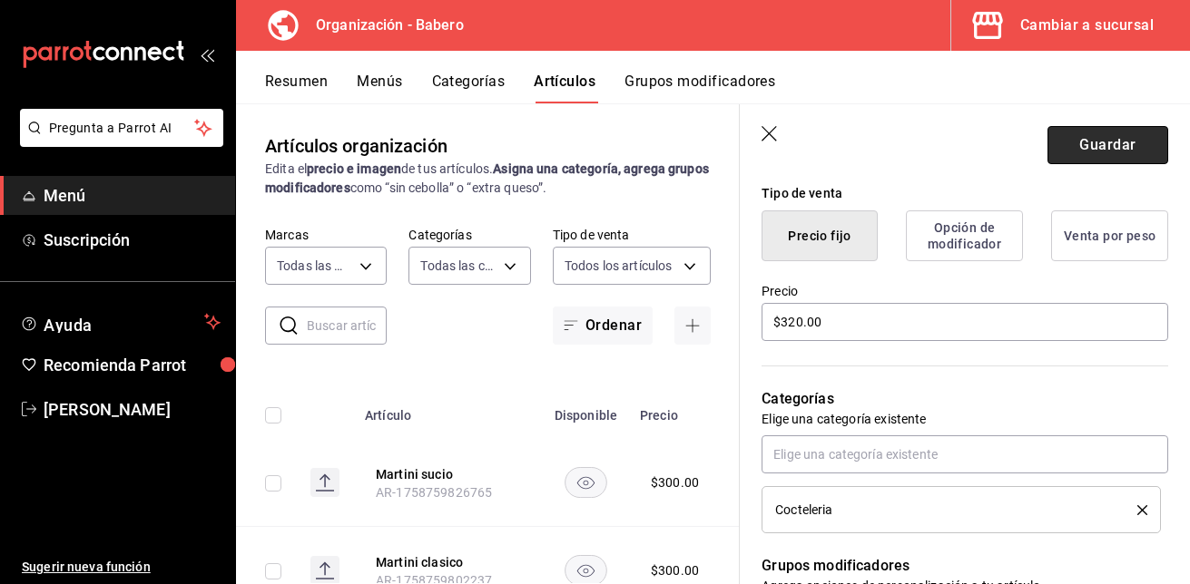
click at [1076, 143] on button "Guardar" at bounding box center [1107, 145] width 121 height 38
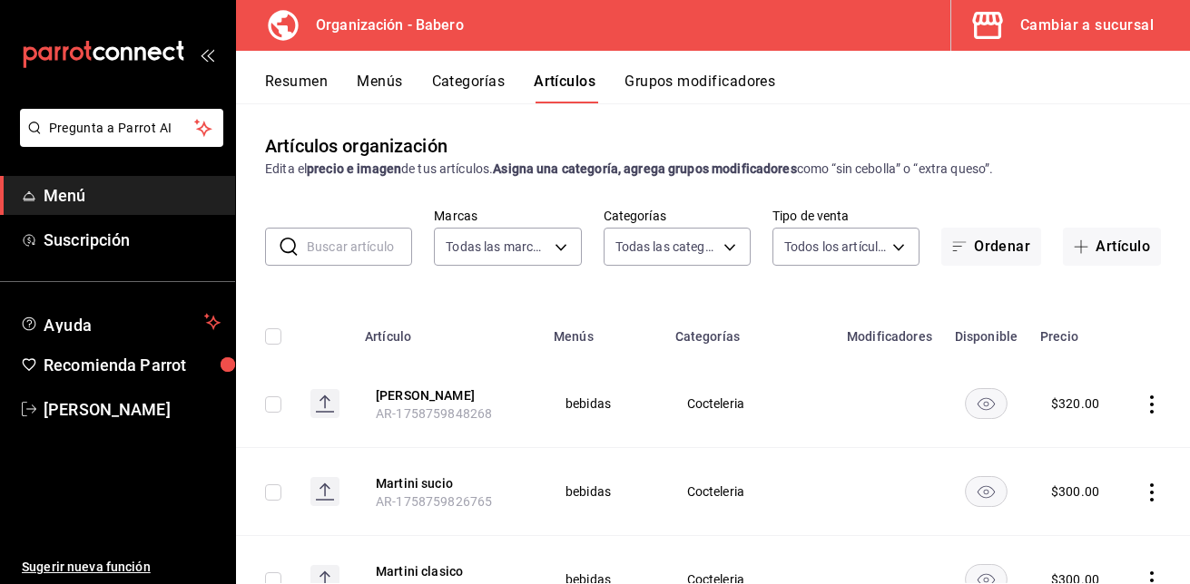
click at [378, 74] on button "Menús" at bounding box center [379, 88] width 45 height 31
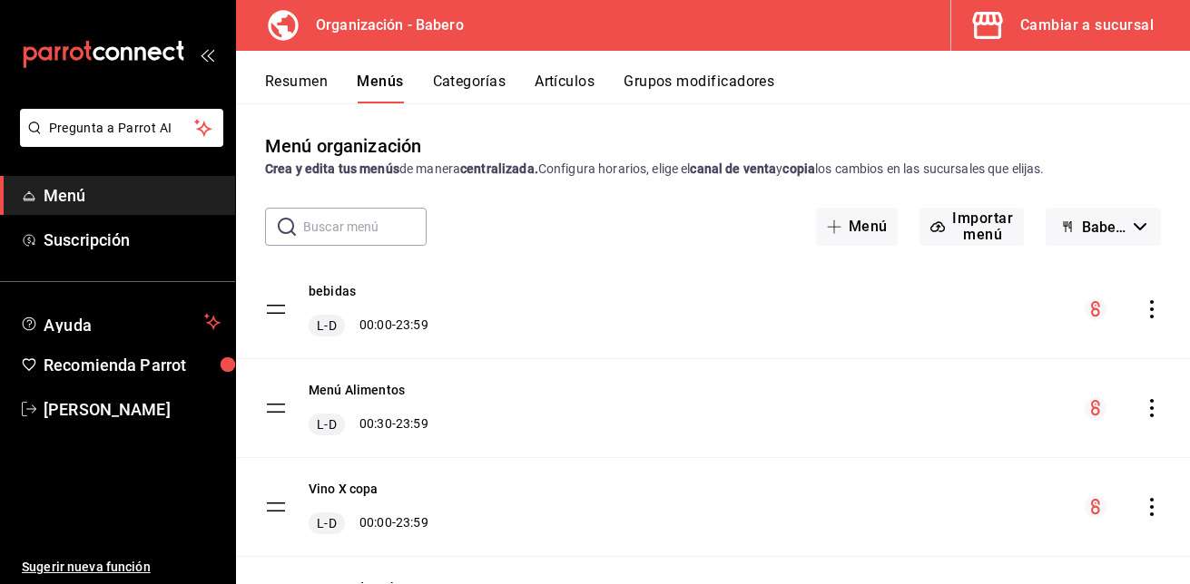
click at [1150, 300] on icon "actions" at bounding box center [1152, 309] width 4 height 18
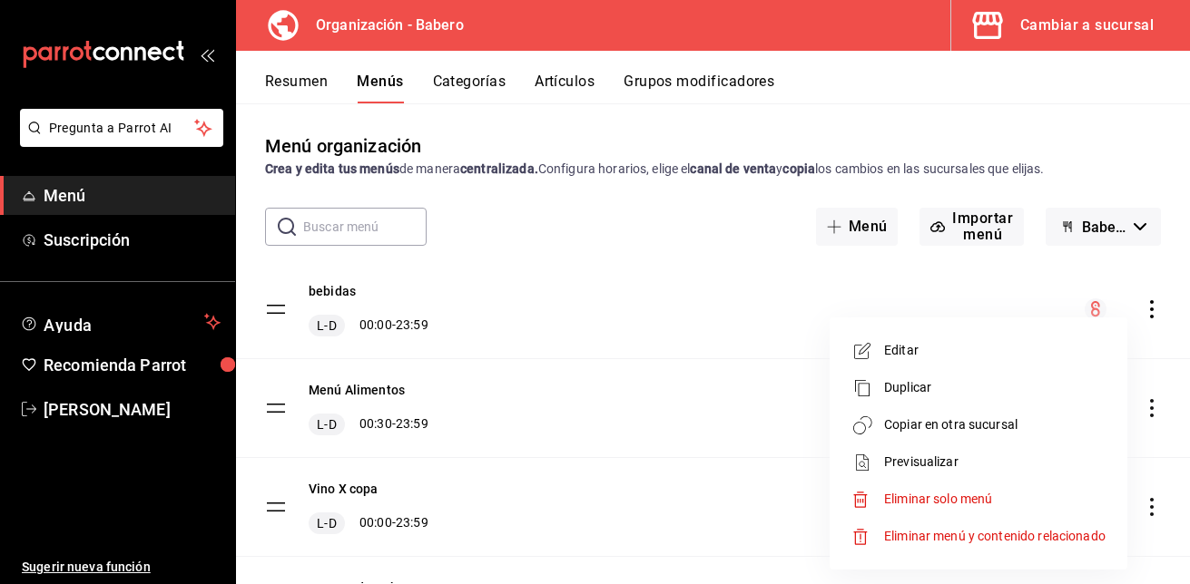
click at [1019, 426] on span "Copiar en otra sucursal" at bounding box center [994, 425] width 221 height 19
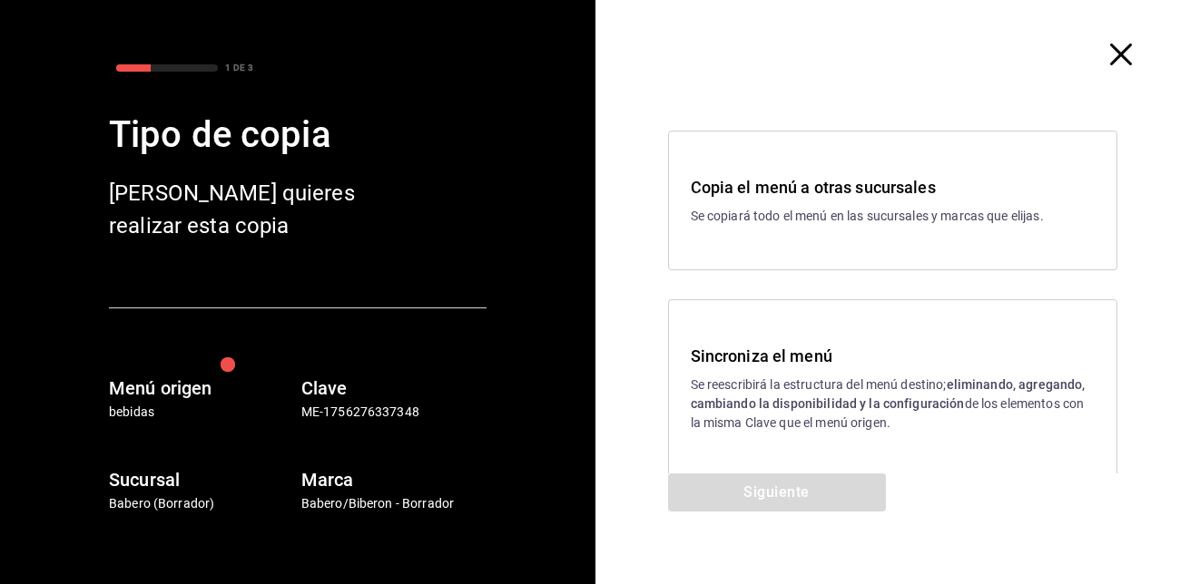
click at [816, 358] on h3 "Sincroniza el menú" at bounding box center [893, 356] width 405 height 25
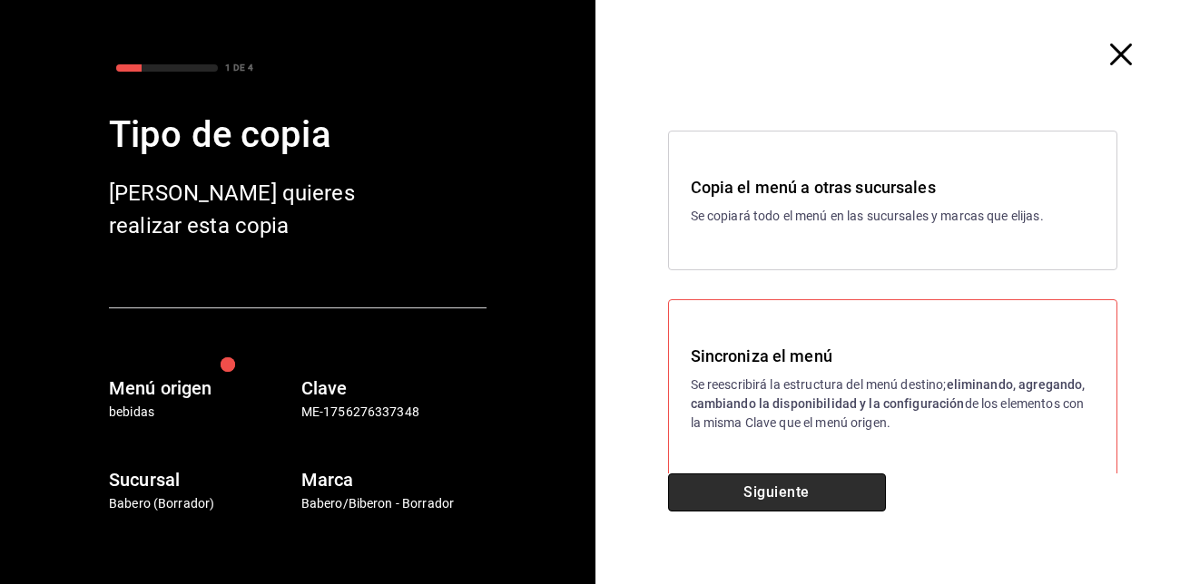
click at [800, 478] on button "Siguiente" at bounding box center [777, 493] width 218 height 38
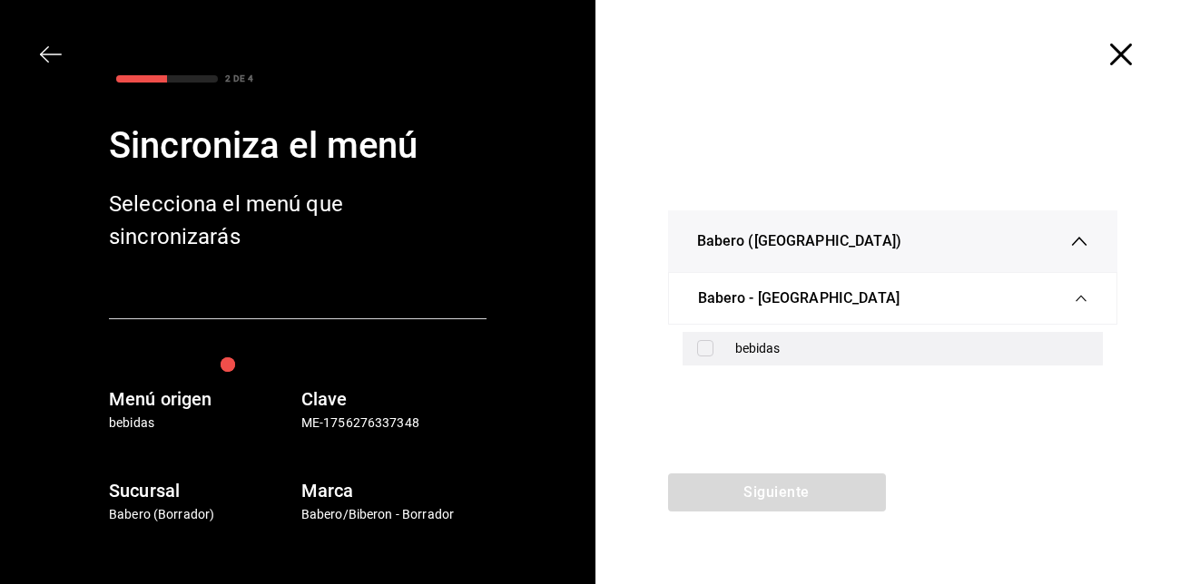
click at [705, 349] on input "checkbox" at bounding box center [705, 348] width 16 height 16
checkbox input "true"
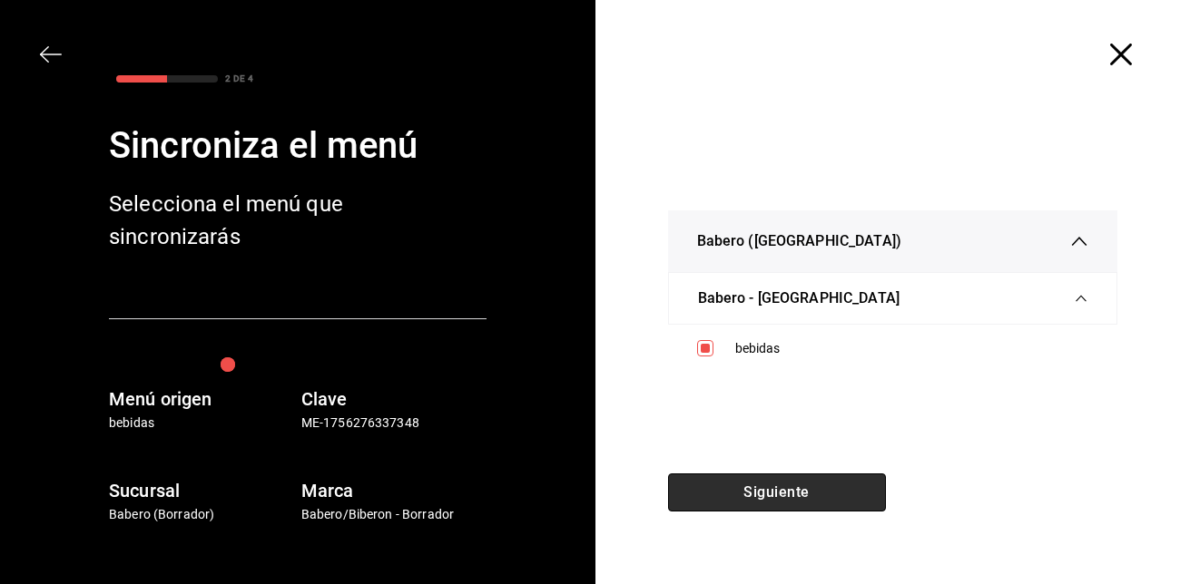
click at [758, 484] on button "Siguiente" at bounding box center [777, 493] width 218 height 38
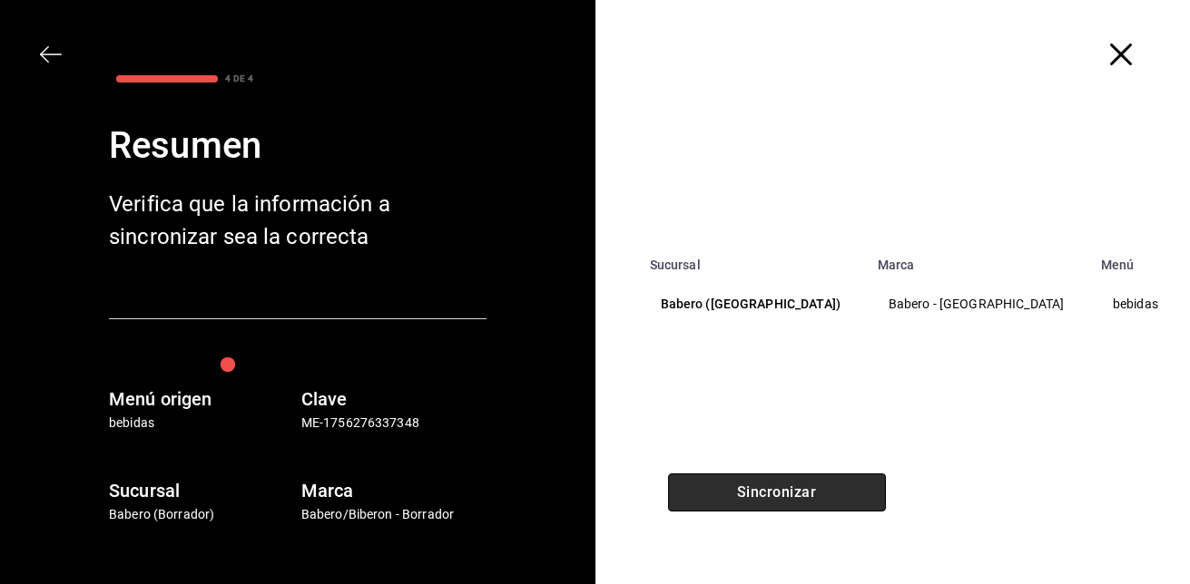
click at [758, 484] on button "Sincronizar" at bounding box center [777, 493] width 218 height 38
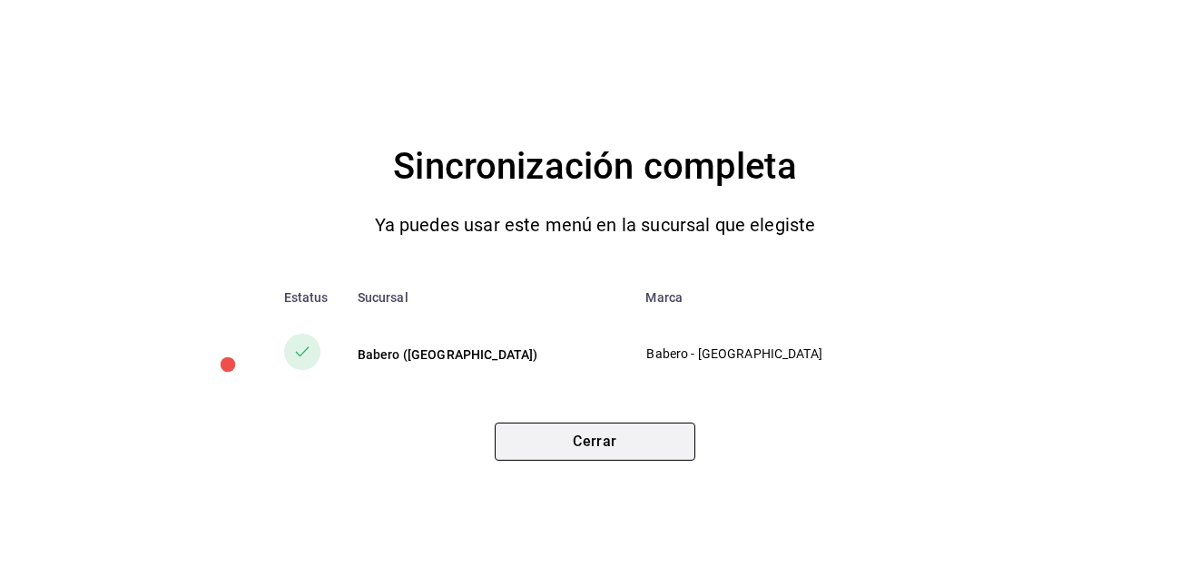
click at [639, 438] on button "Cerrar" at bounding box center [595, 442] width 201 height 38
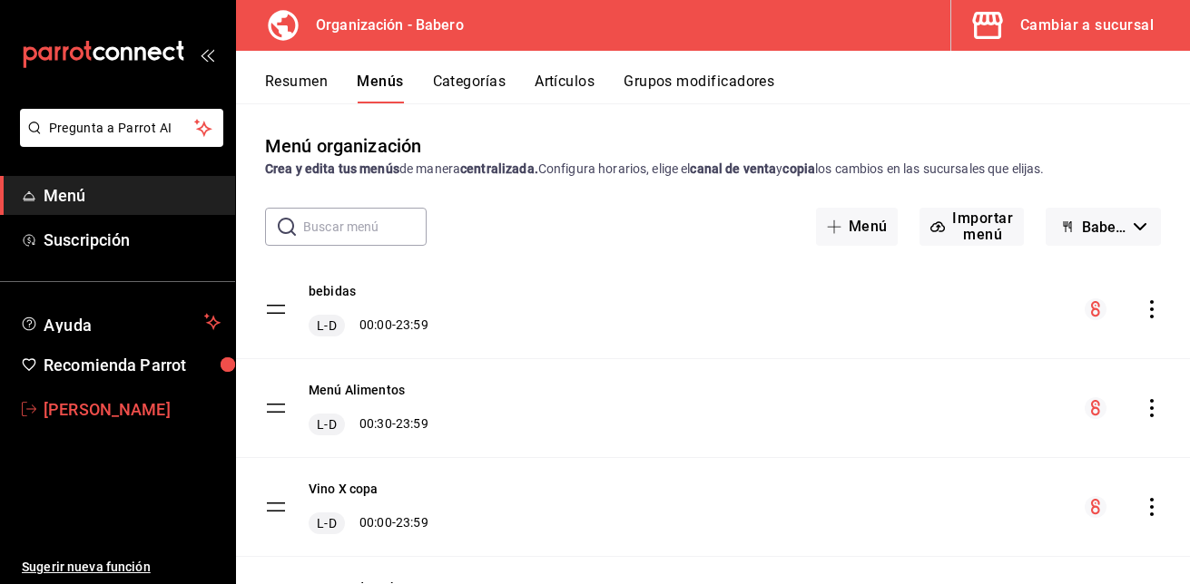
click at [99, 417] on span "Julio Delgado" at bounding box center [132, 410] width 177 height 25
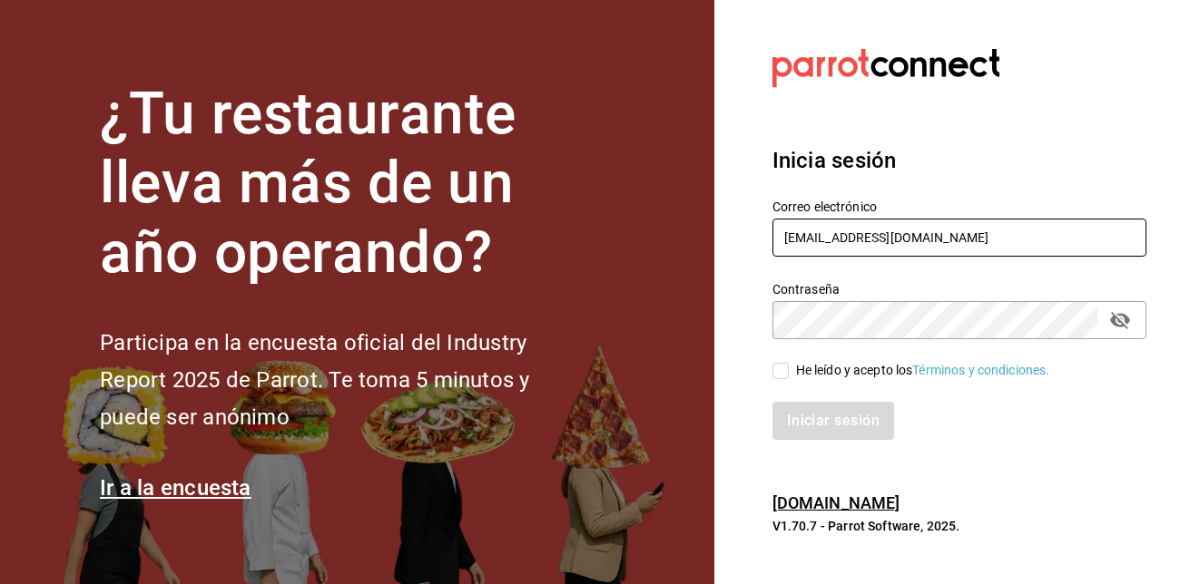
click at [931, 250] on input "jucedet@hotmail.com" at bounding box center [959, 238] width 374 height 38
type input "jucedet@gmail.com"
click at [784, 369] on input "He leído y acepto los Términos y condiciones." at bounding box center [780, 371] width 16 height 16
checkbox input "true"
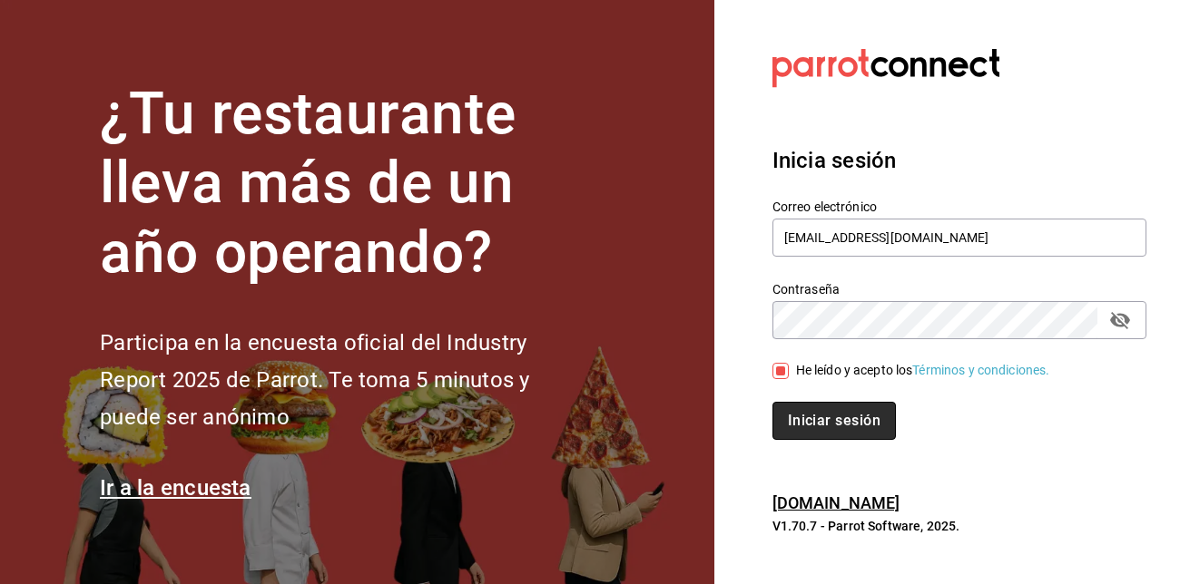
click at [836, 412] on button "Iniciar sesión" at bounding box center [833, 421] width 123 height 38
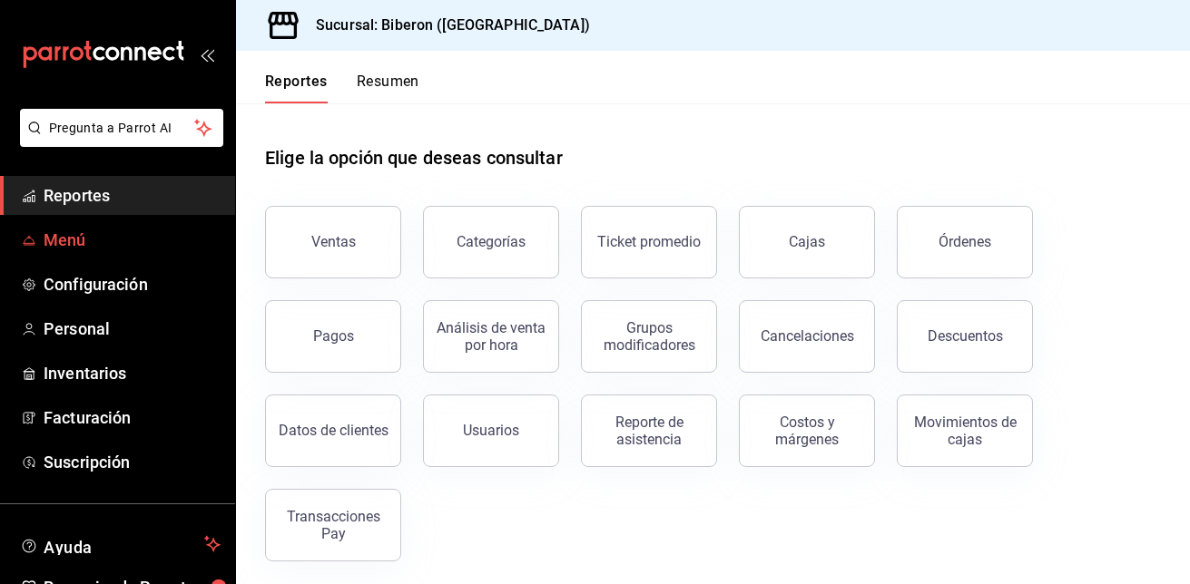
click at [58, 233] on span "Menú" at bounding box center [132, 240] width 177 height 25
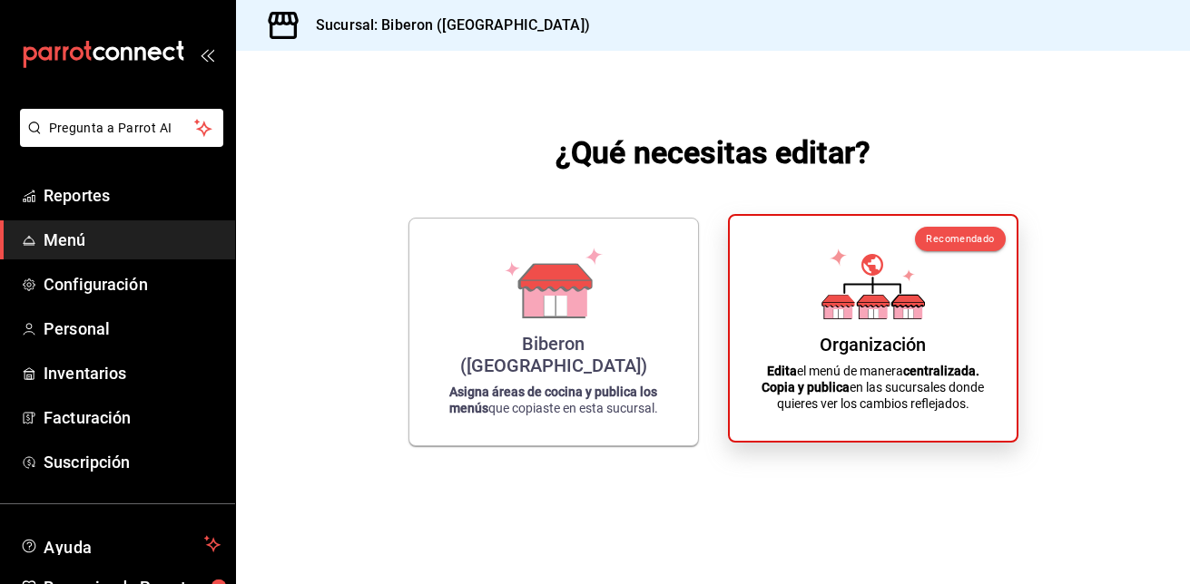
click at [828, 349] on div "Organización" at bounding box center [873, 345] width 106 height 22
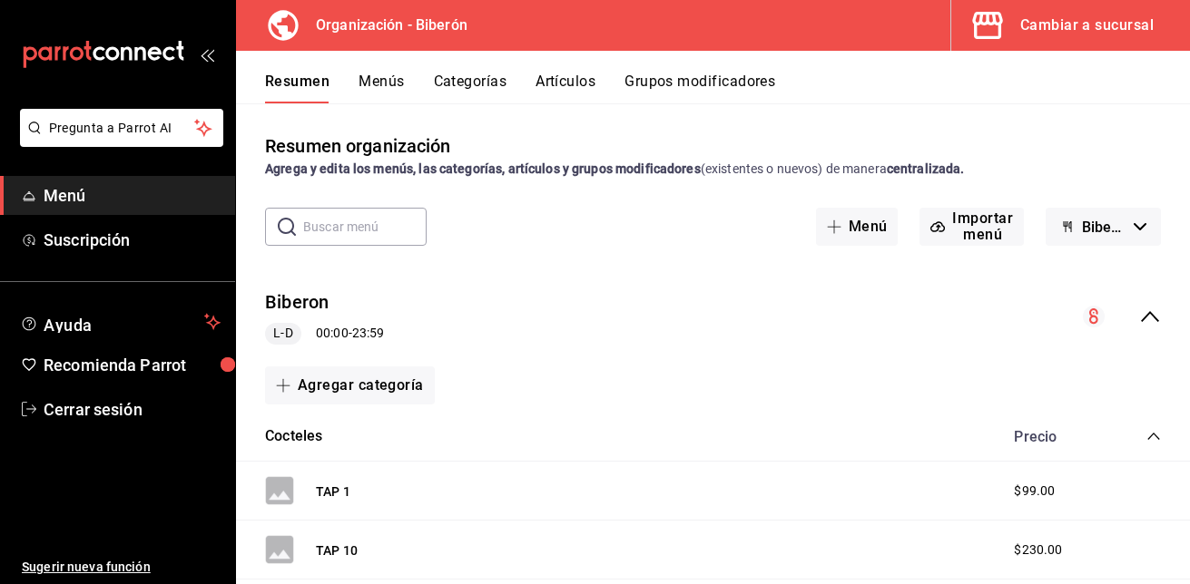
click at [1130, 28] on div "Cambiar a sucursal" at bounding box center [1086, 25] width 133 height 25
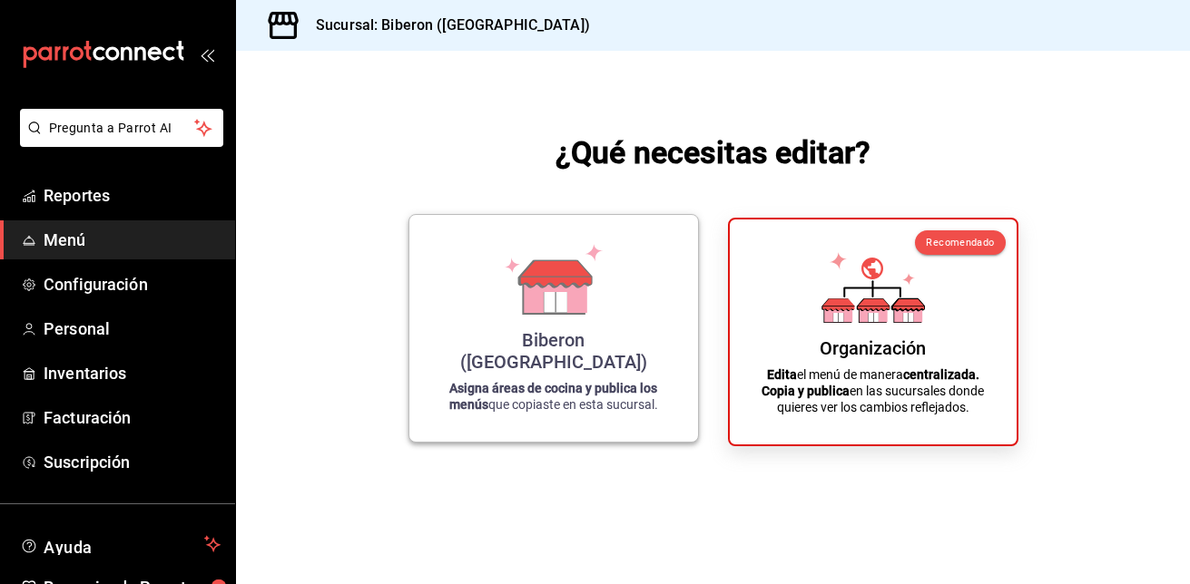
click at [457, 262] on div "Biberon ([GEOGRAPHIC_DATA]) Asigna áreas de cocina y publica los menús que copi…" at bounding box center [553, 329] width 245 height 198
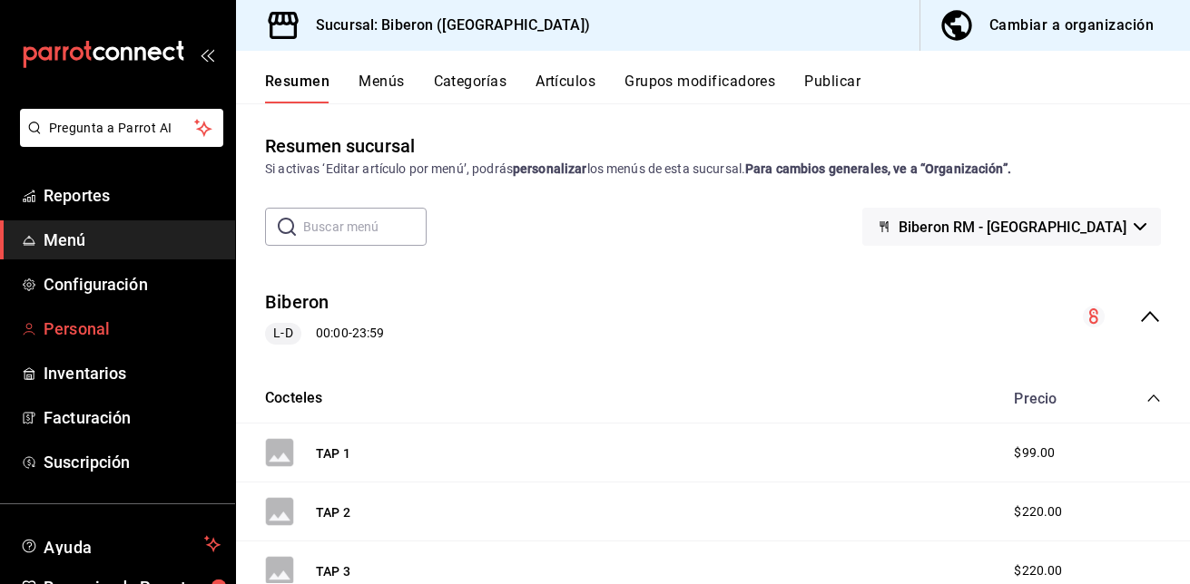
click at [68, 324] on span "Personal" at bounding box center [132, 329] width 177 height 25
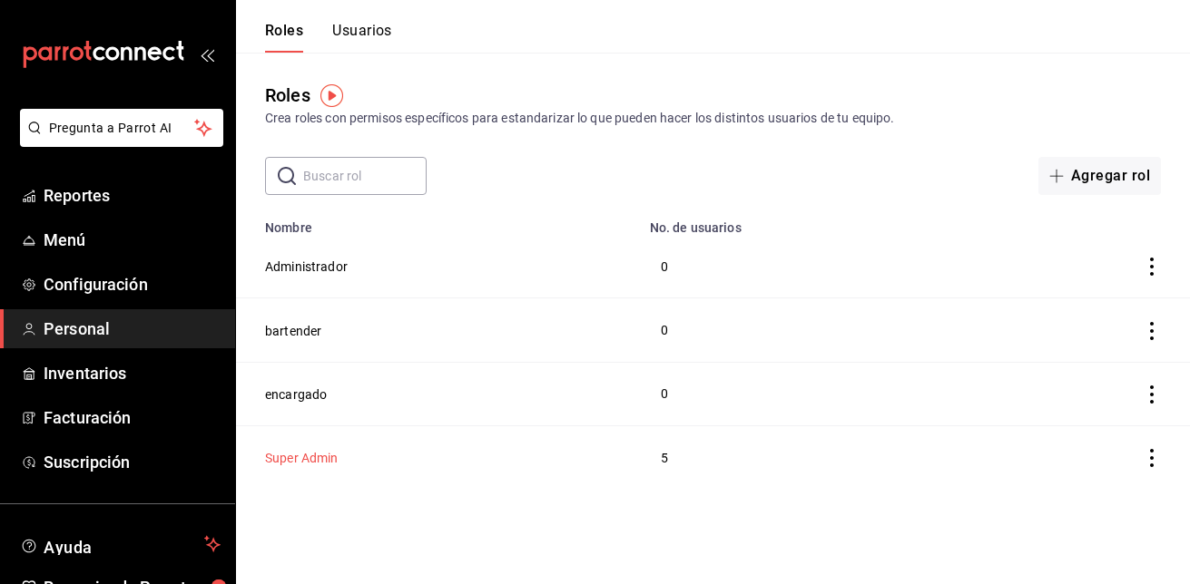
click at [314, 455] on button "Super Admin" at bounding box center [302, 458] width 74 height 18
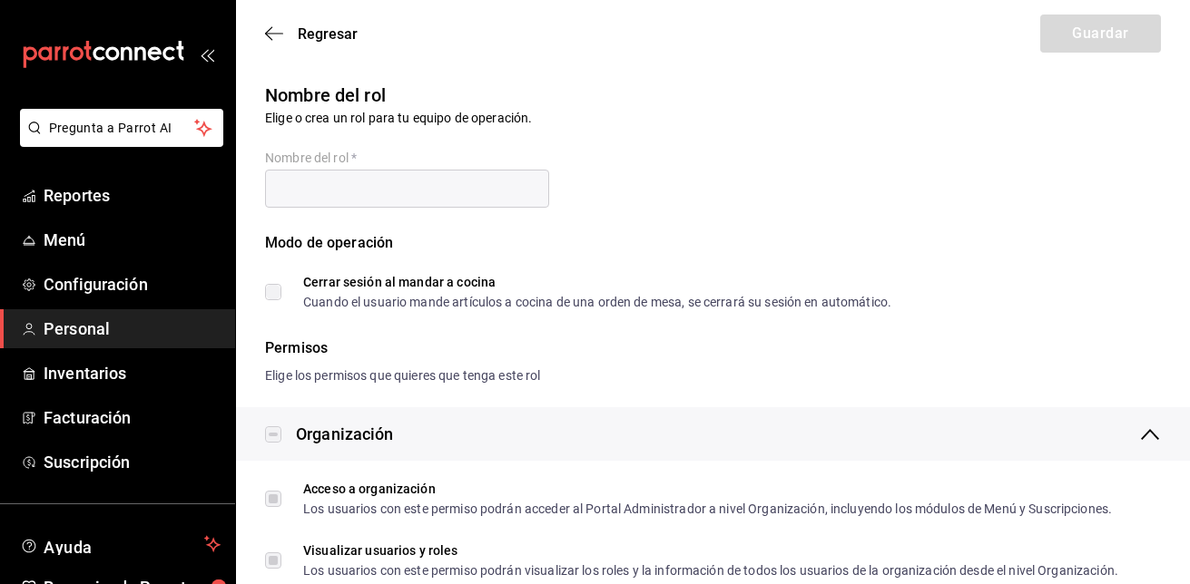
type input "Super Admin"
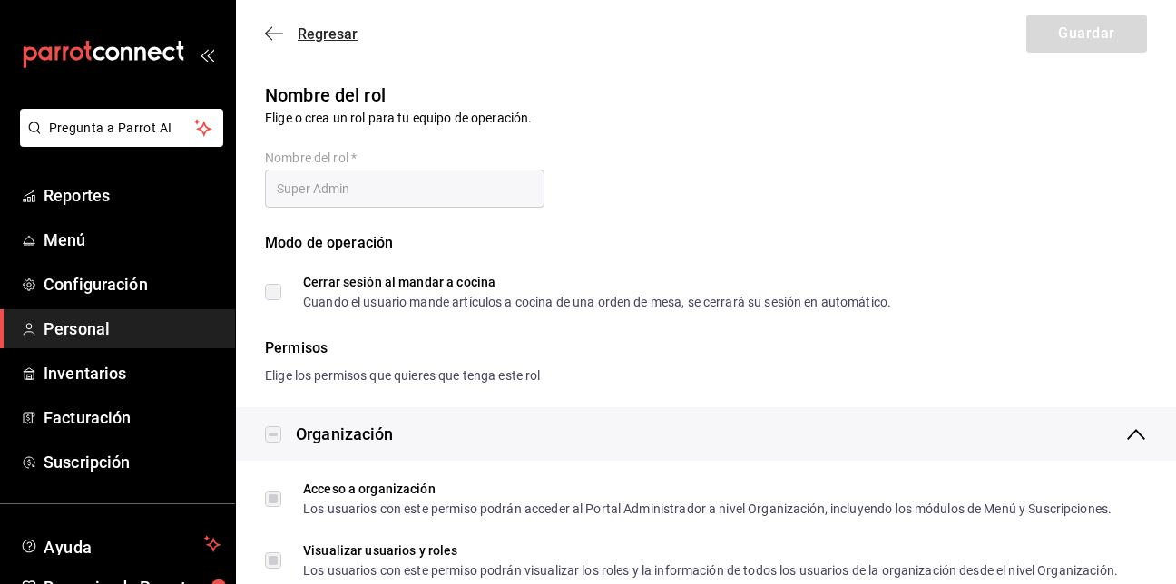
click at [271, 29] on icon "button" at bounding box center [274, 33] width 18 height 16
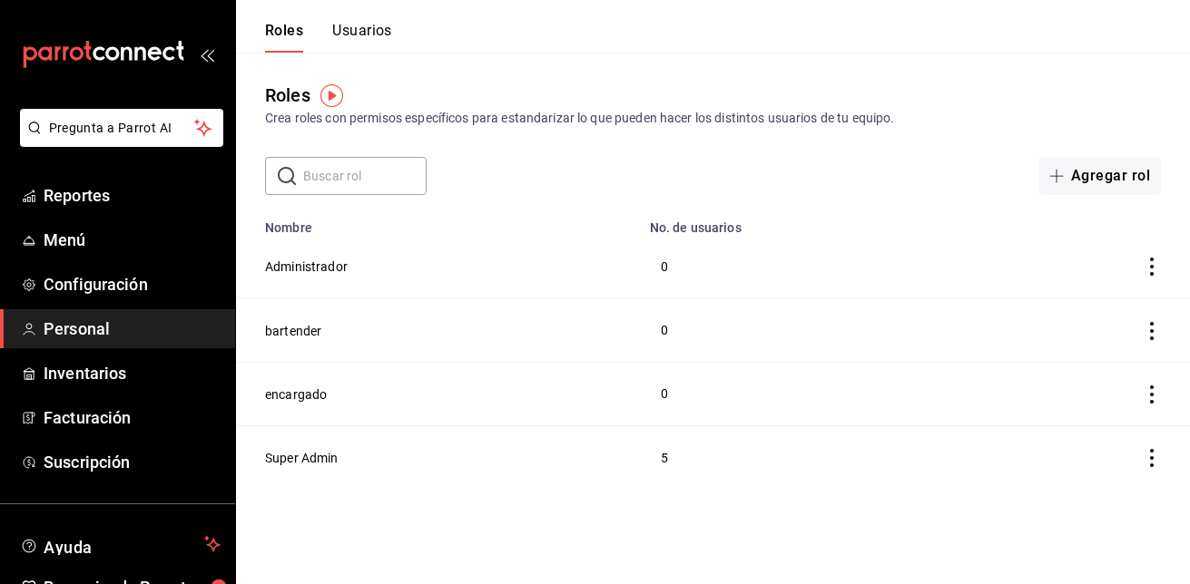
click at [1154, 331] on icon "actions" at bounding box center [1152, 331] width 18 height 18
click at [695, 307] on div at bounding box center [595, 292] width 1190 height 584
click at [1086, 186] on button "Agregar rol" at bounding box center [1099, 176] width 123 height 38
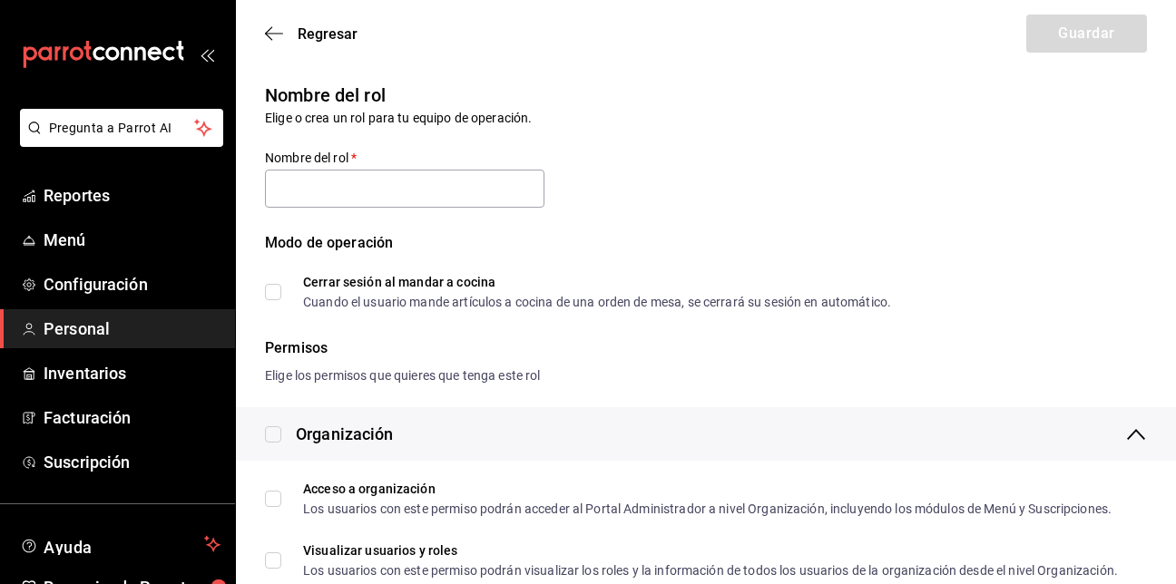
click at [1086, 186] on div "Nombre del rol Elige o crea un rol para tu equipo de operación. Nombre del rol …" at bounding box center [695, 184] width 904 height 249
click at [421, 170] on input "text" at bounding box center [405, 189] width 280 height 38
type input "JULIO"
click at [276, 287] on input "Cerrar sesión al mandar a cocina Cuando el usuario mande artículos a cocina de …" at bounding box center [273, 292] width 16 height 16
checkbox input "true"
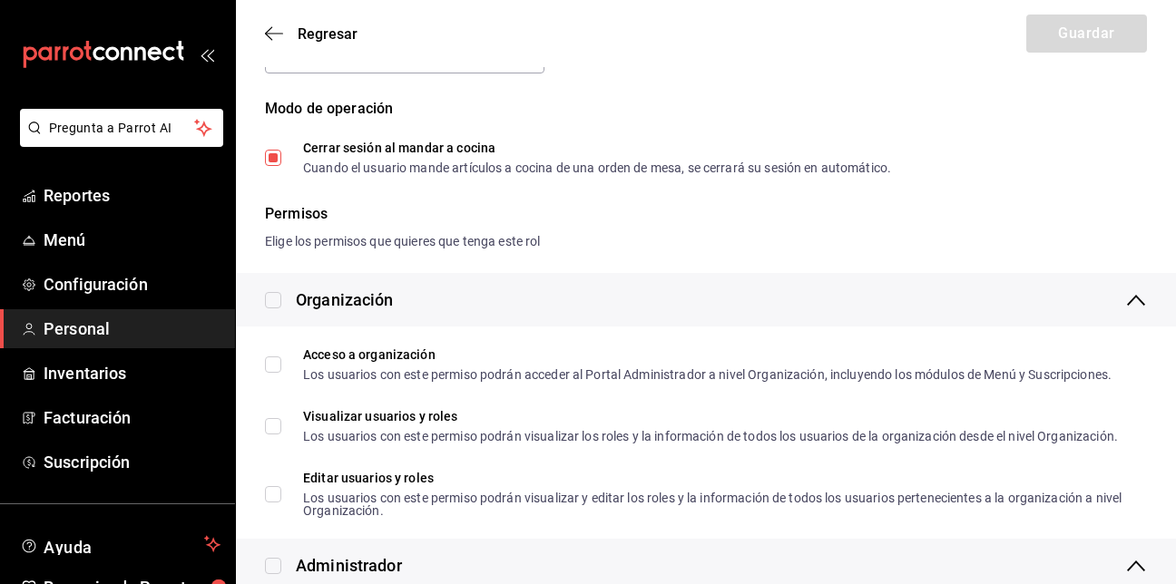
scroll to position [135, 0]
click at [276, 287] on div "Organización" at bounding box center [706, 299] width 882 height 25
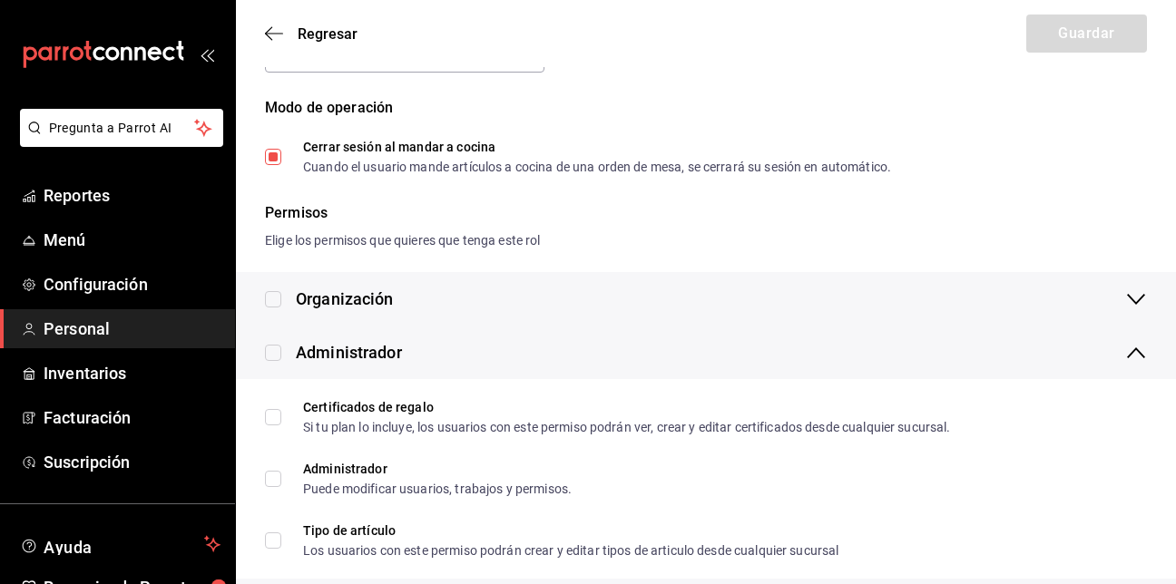
click at [275, 296] on input "checkbox" at bounding box center [273, 299] width 16 height 16
checkbox input "true"
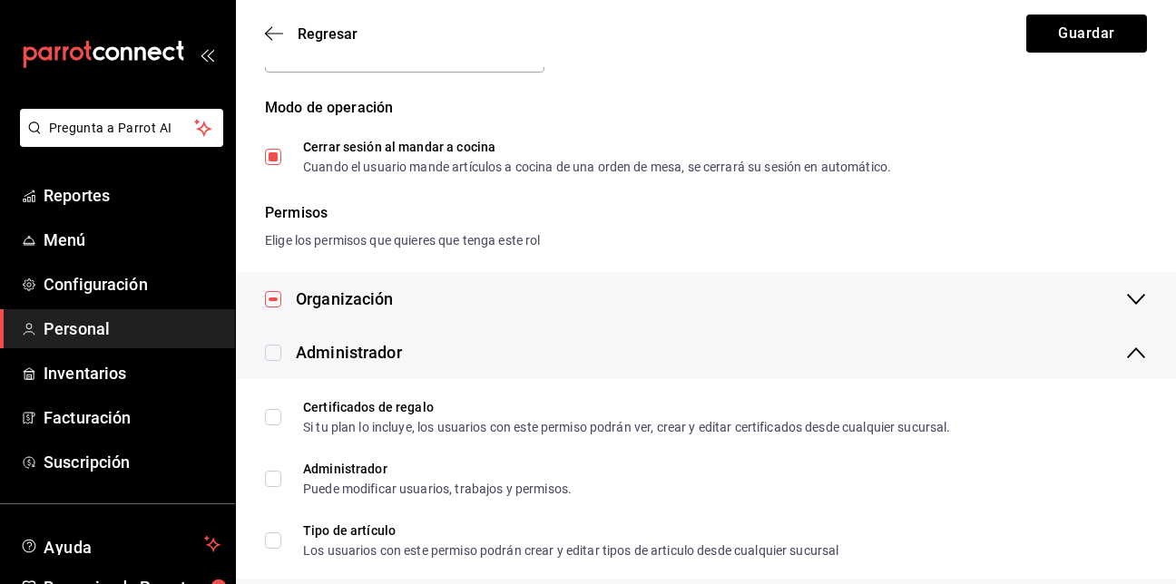
click at [271, 295] on input "checkbox" at bounding box center [273, 299] width 16 height 16
checkbox input "false"
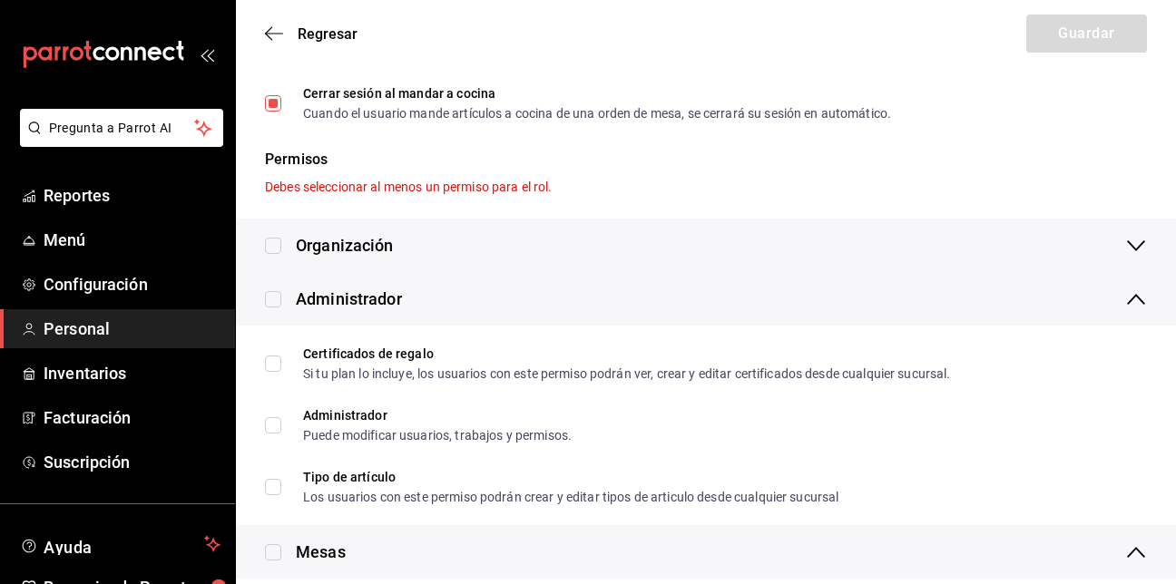
scroll to position [190, 0]
click at [1137, 249] on icon at bounding box center [1136, 245] width 18 height 11
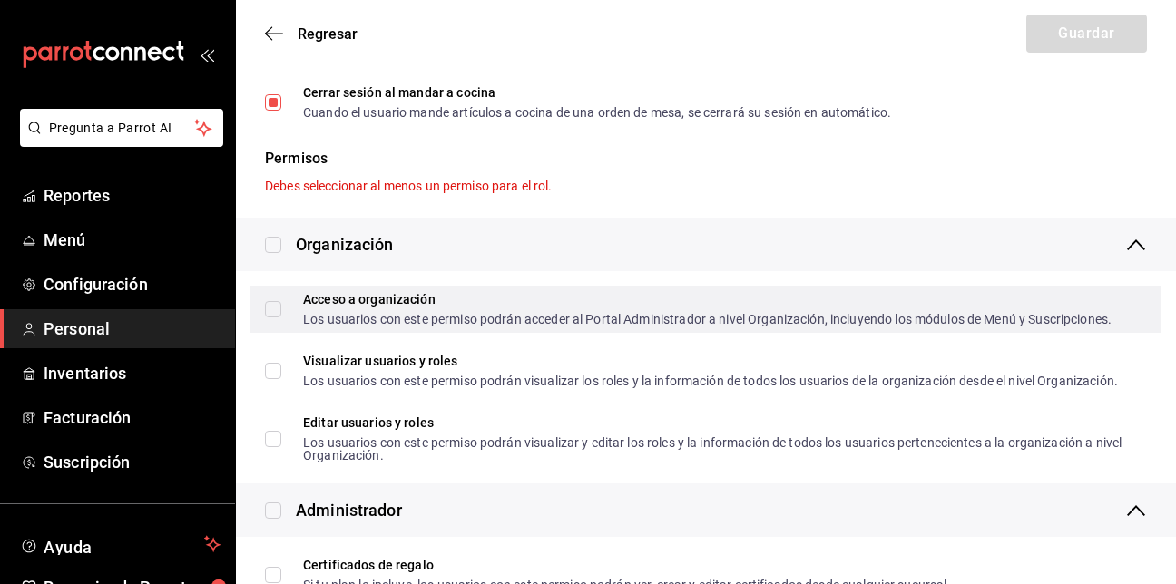
click at [268, 306] on input "Acceso a organización Los usuarios con este permiso podrán acceder al Portal Ad…" at bounding box center [273, 309] width 16 height 16
checkbox input "true"
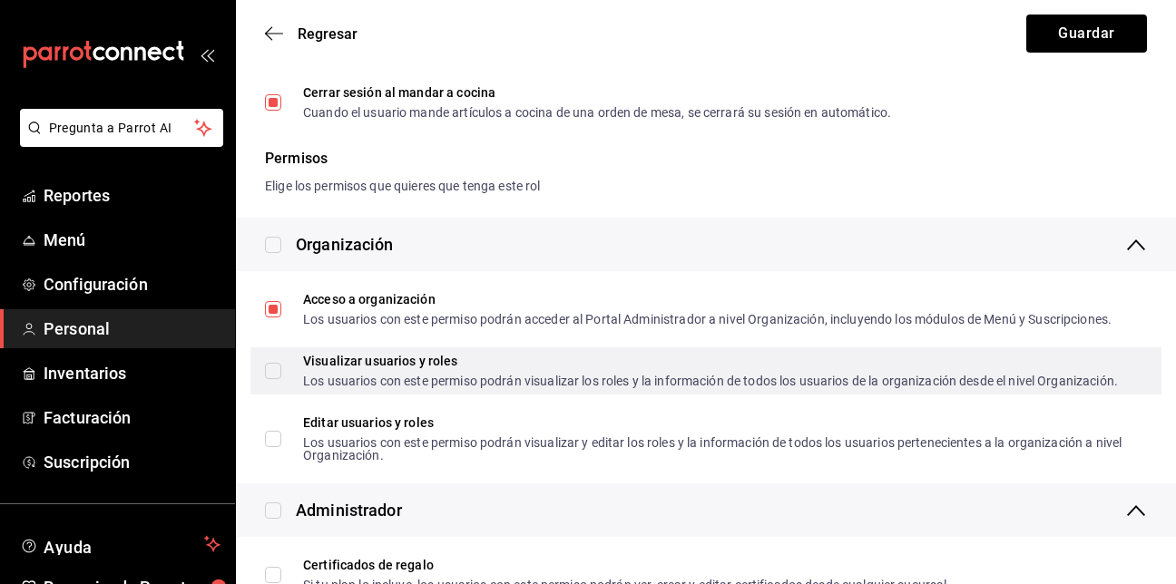
click at [275, 374] on input "Visualizar usuarios y roles Los usuarios con este permiso podrán visualizar los…" at bounding box center [273, 371] width 16 height 16
checkbox input "true"
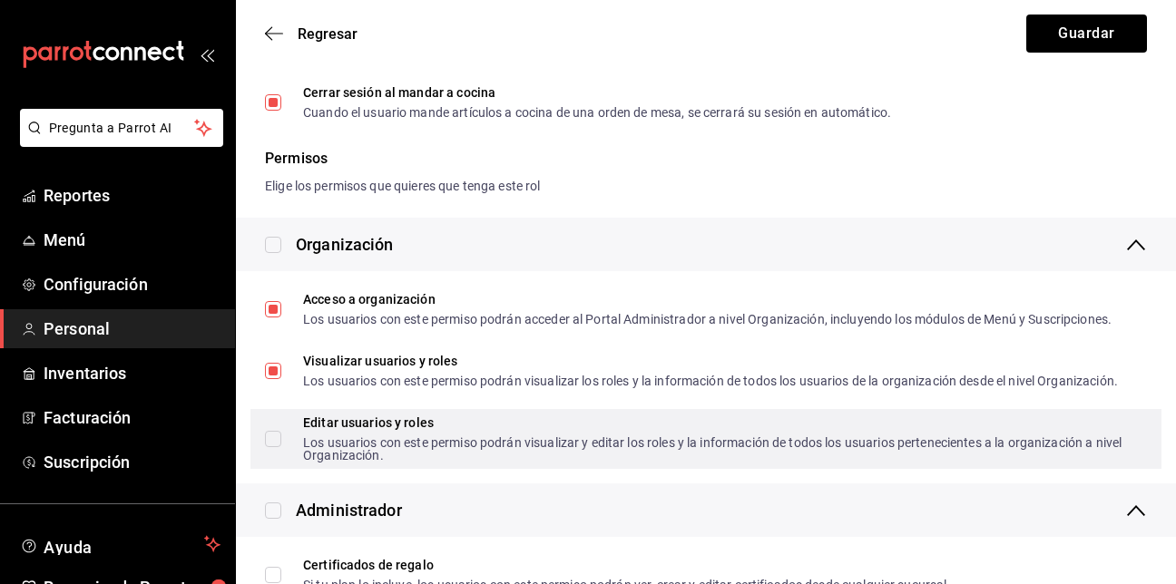
click at [267, 431] on input "Editar usuarios y roles Los usuarios con este permiso podrán visualizar y edita…" at bounding box center [273, 439] width 16 height 16
checkbox input "true"
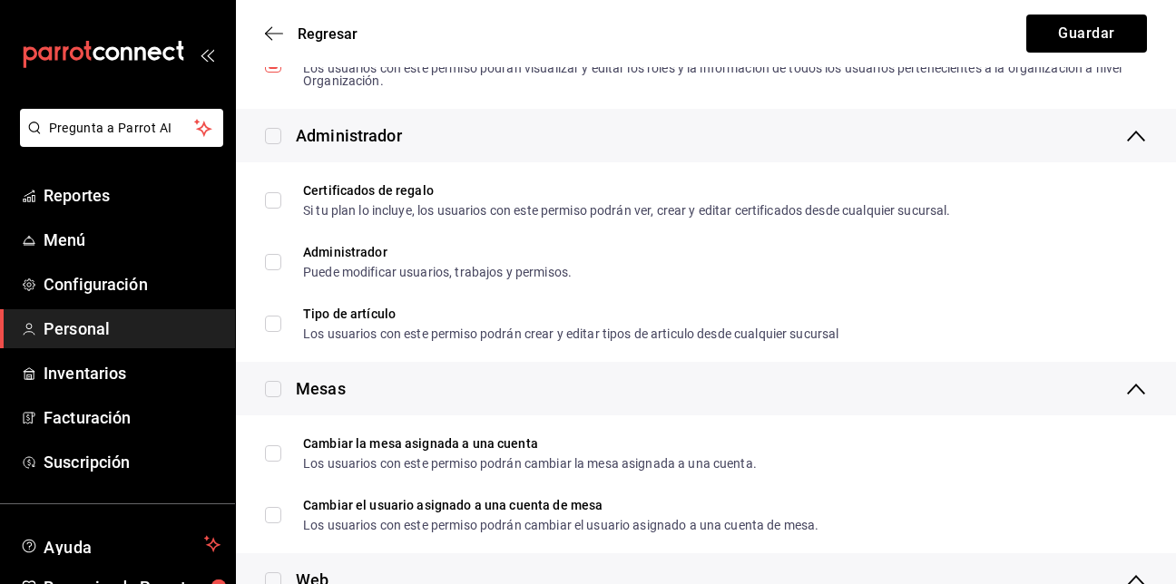
scroll to position [568, 0]
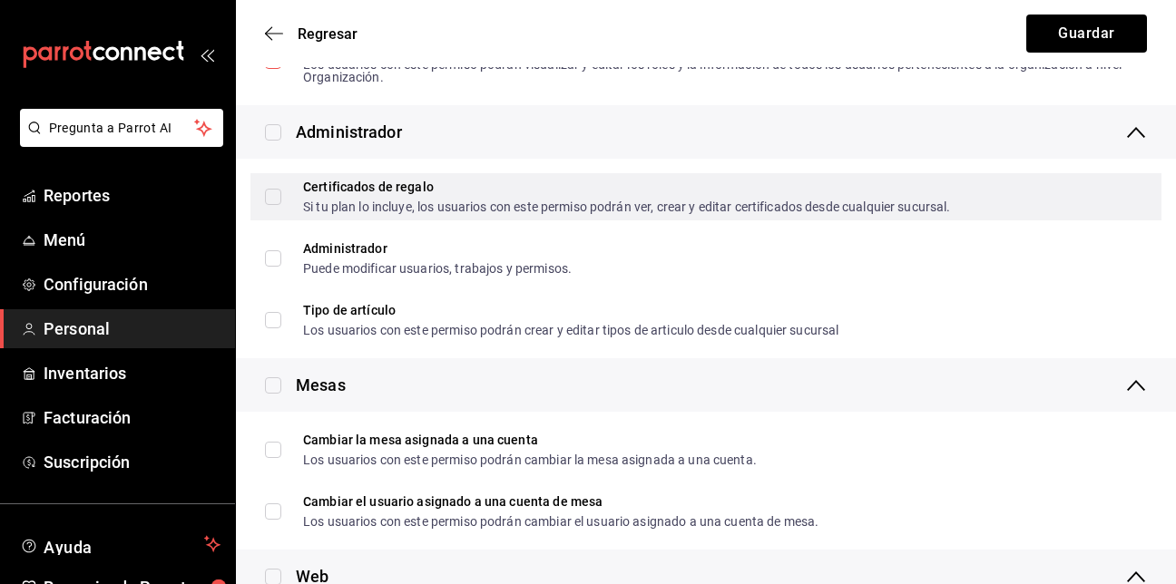
click at [270, 189] on input "Certificados de regalo Si tu plan lo incluye, los usuarios con este permiso pod…" at bounding box center [273, 197] width 16 height 16
checkbox input "true"
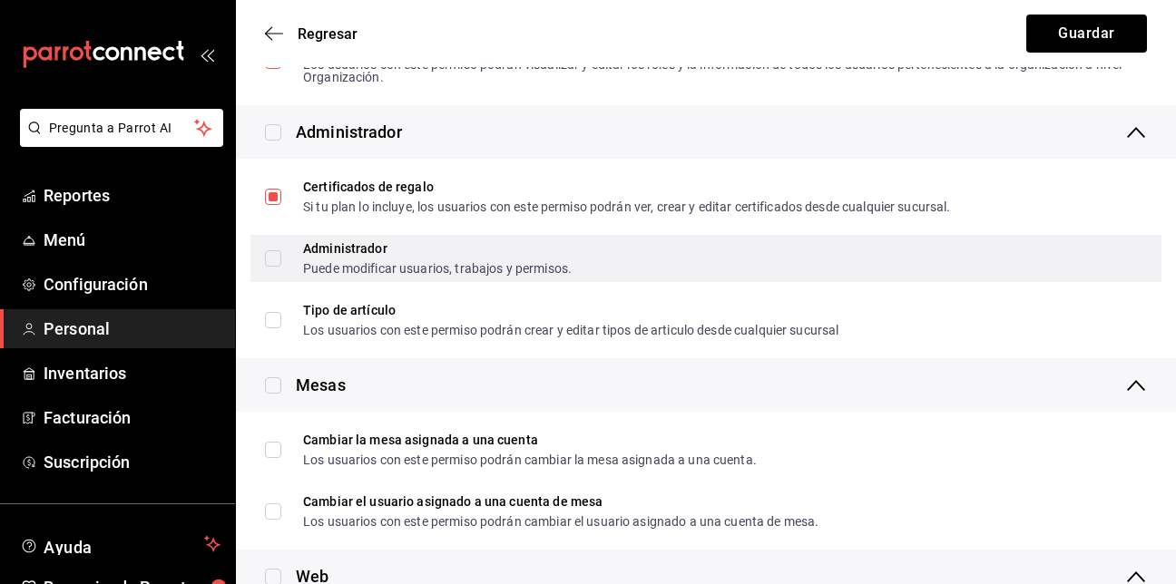
click at [275, 256] on input "Administrador Puede modificar usuarios, trabajos y permisos." at bounding box center [273, 258] width 16 height 16
checkbox input "true"
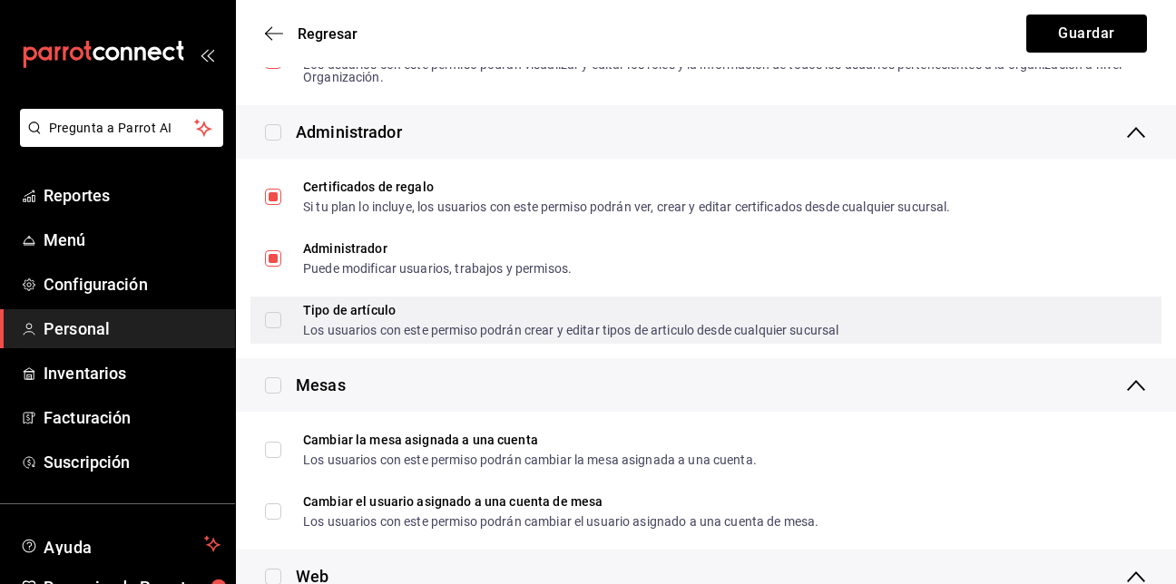
click at [269, 318] on input "Tipo de artículo Los usuarios con este permiso podrán crear y editar tipos de a…" at bounding box center [273, 320] width 16 height 16
checkbox input "true"
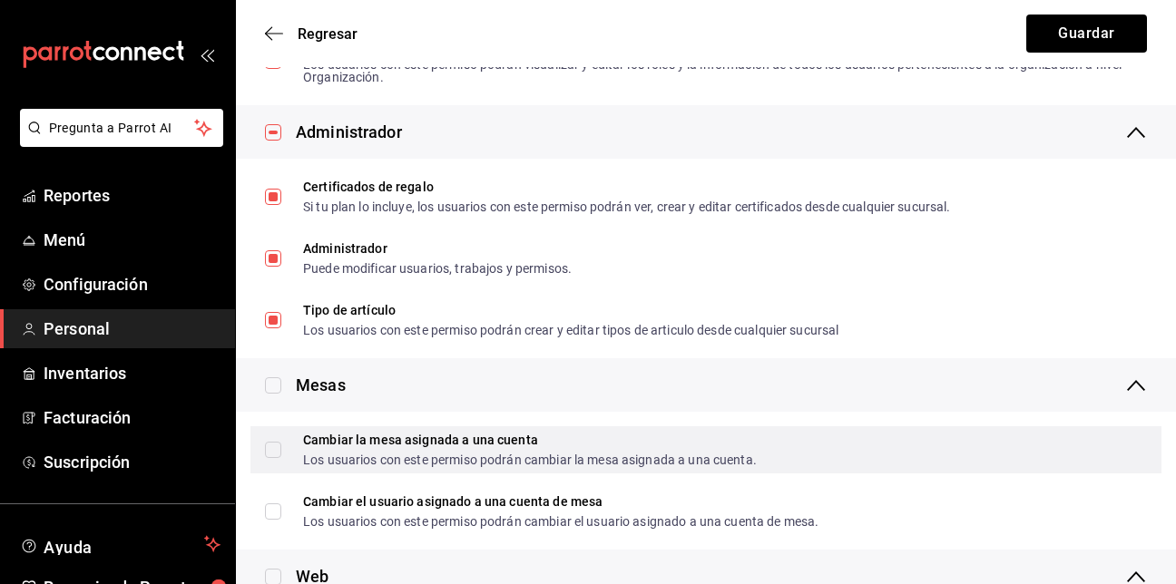
click at [271, 445] on input "Cambiar la mesa asignada a una cuenta Los usuarios con este permiso podrán camb…" at bounding box center [273, 450] width 16 height 16
checkbox input "true"
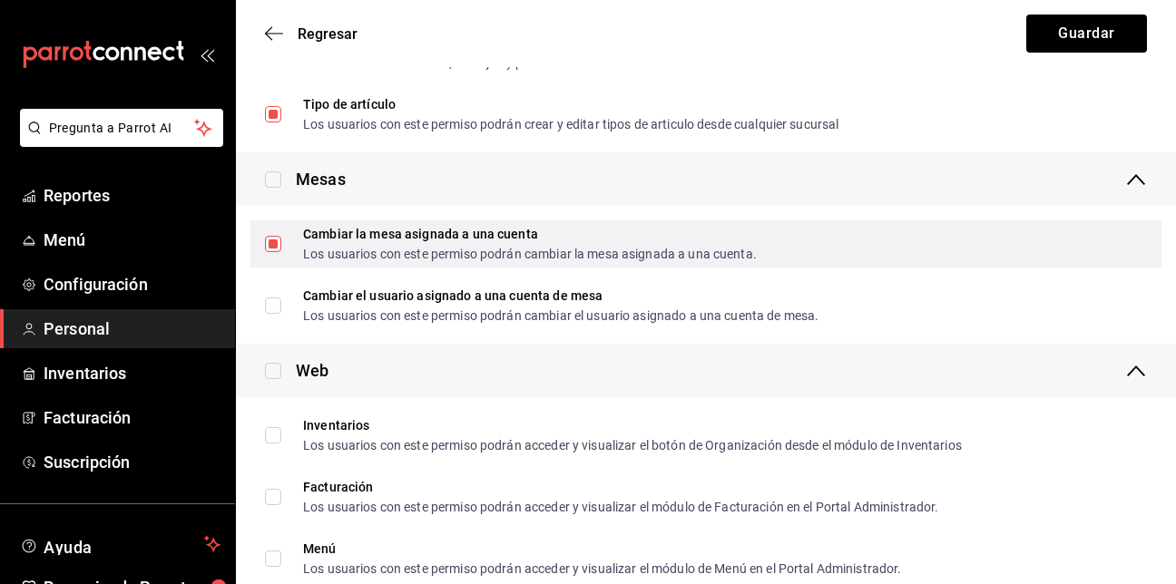
scroll to position [816, 0]
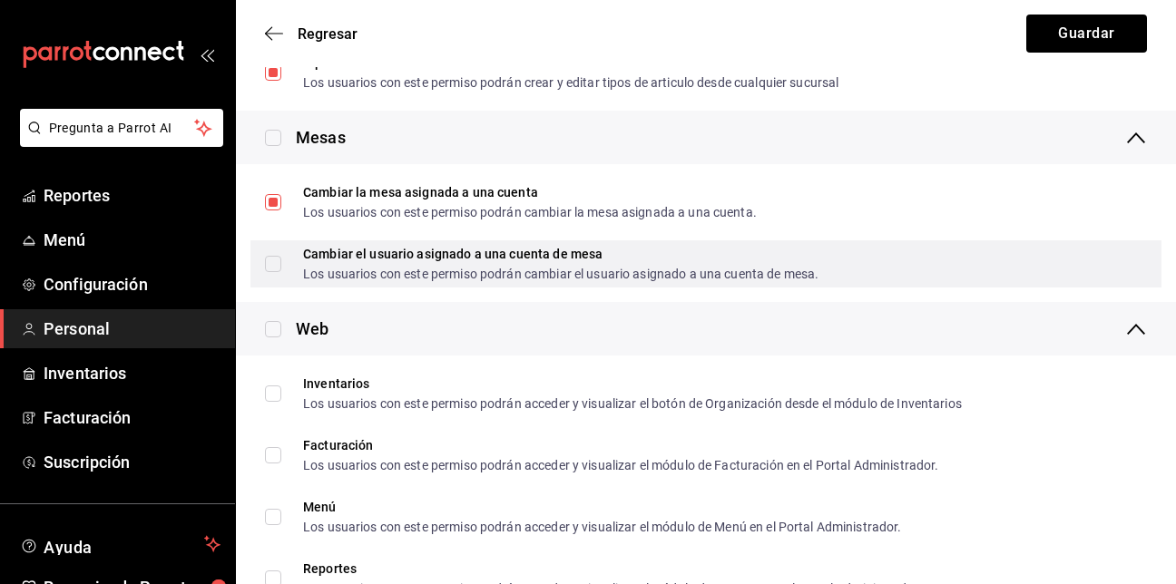
click at [275, 262] on input "Cambiar el usuario asignado a una cuenta de mesa Los usuarios con este permiso …" at bounding box center [273, 264] width 16 height 16
checkbox input "true"
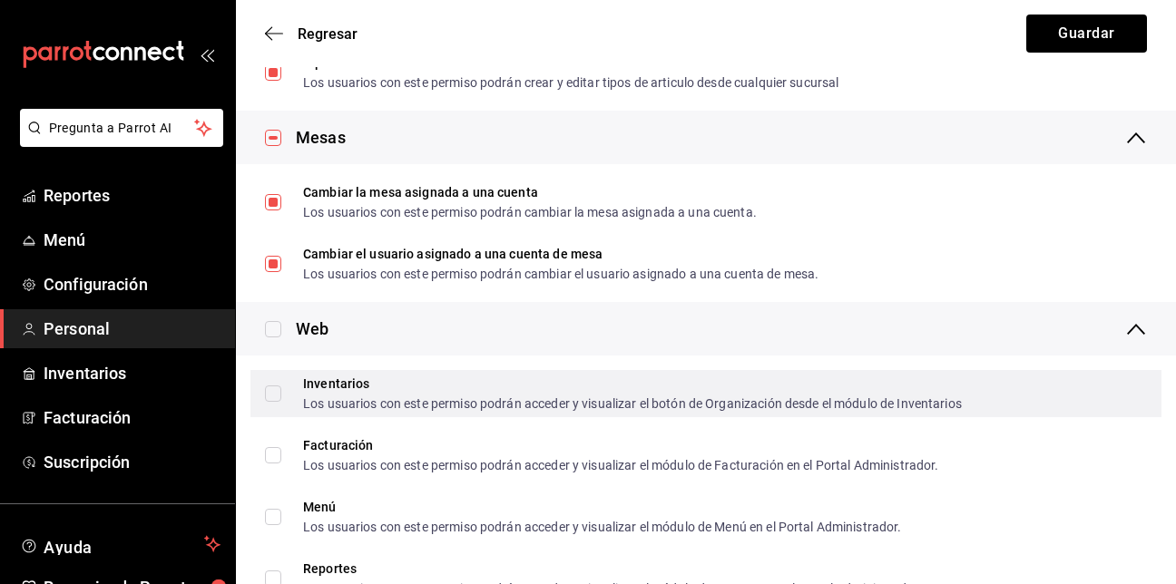
click at [277, 394] on input "Inventarios Los usuarios con este permiso podrán acceder y visualizar el botón …" at bounding box center [273, 394] width 16 height 16
checkbox input "true"
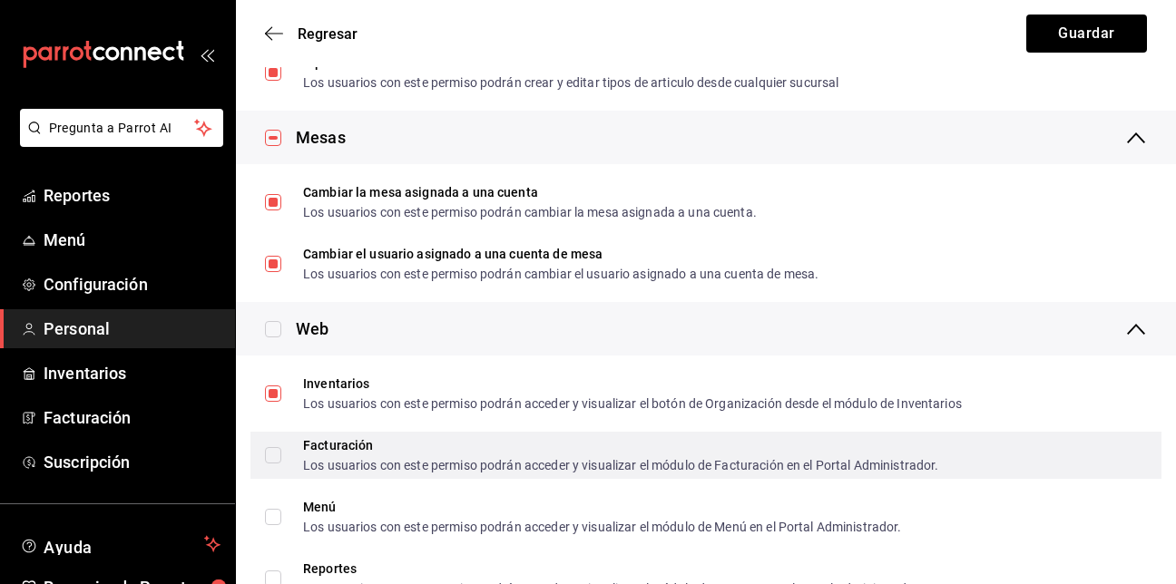
click at [266, 447] on label "Facturación Los usuarios con este permiso podrán acceder y visualizar el módulo…" at bounding box center [601, 455] width 673 height 33
click at [266, 447] on input "Facturación Los usuarios con este permiso podrán acceder y visualizar el módulo…" at bounding box center [273, 455] width 16 height 16
checkbox input "true"
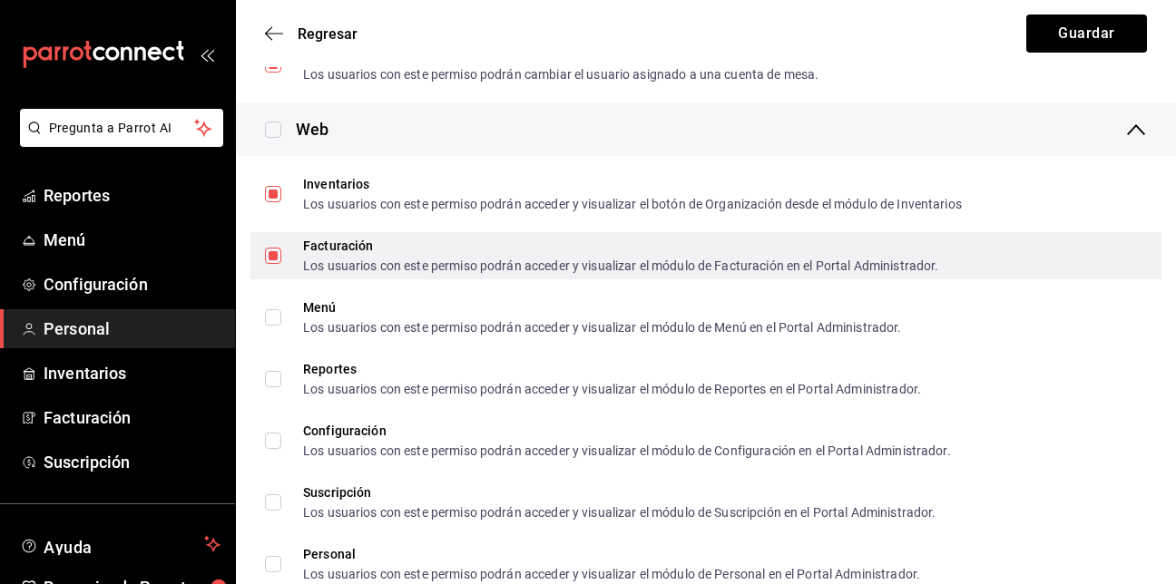
scroll to position [1065, 0]
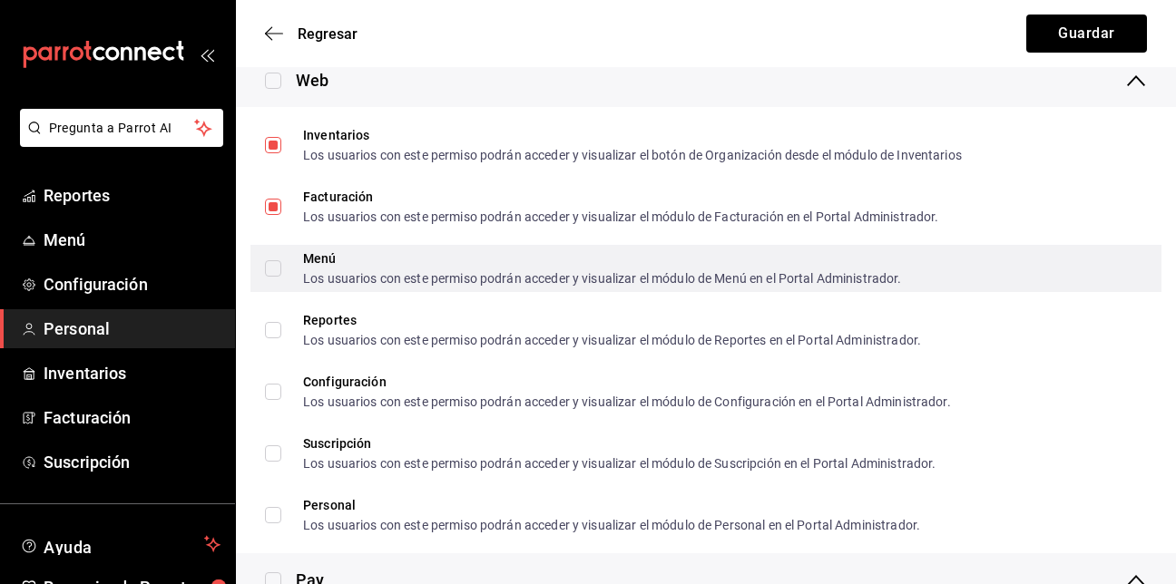
click at [278, 261] on input "Menú Los usuarios con este permiso podrán acceder y visualizar el módulo de Men…" at bounding box center [273, 268] width 16 height 16
checkbox input "true"
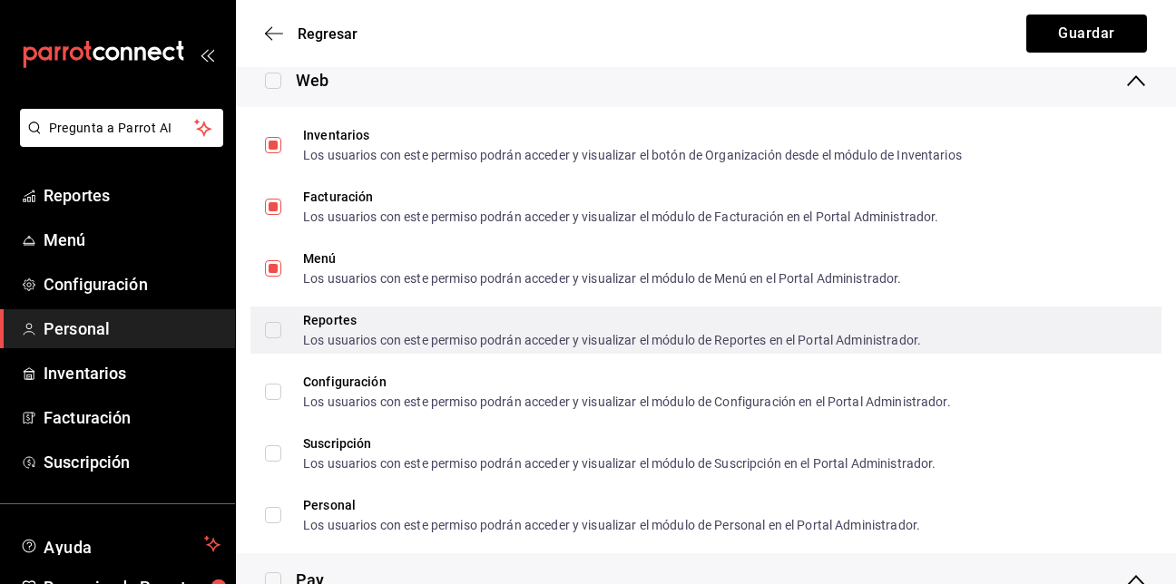
click at [269, 325] on input "Reportes Los usuarios con este permiso podrán acceder y visualizar el módulo de…" at bounding box center [273, 330] width 16 height 16
checkbox input "true"
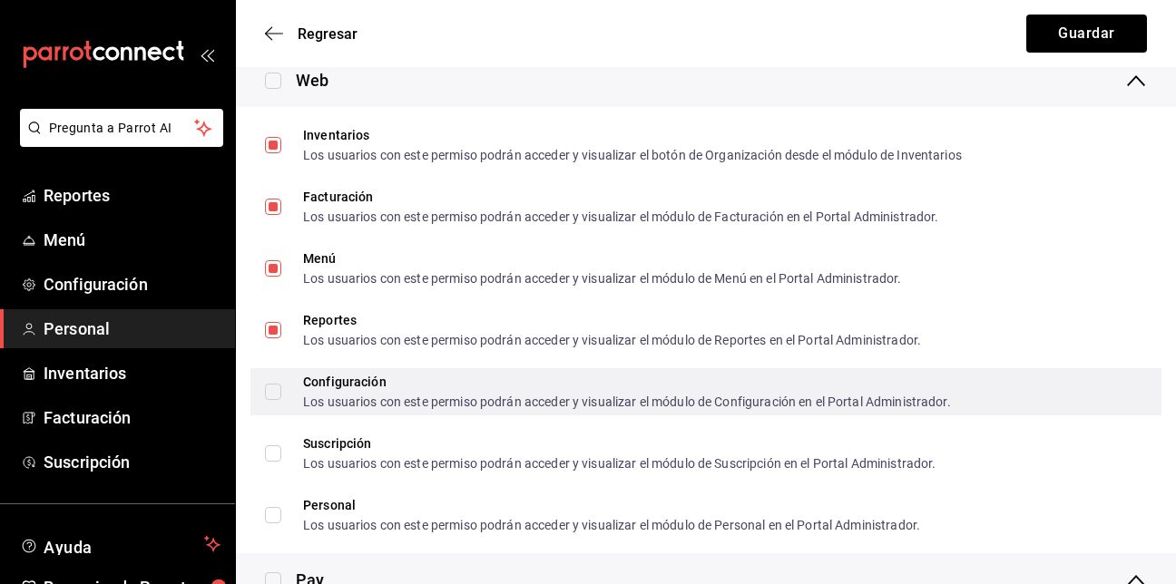
click at [283, 402] on span "Configuración Los usuarios con este permiso podrán acceder y visualizar el módu…" at bounding box center [616, 392] width 670 height 33
click at [281, 400] on input "Configuración Los usuarios con este permiso podrán acceder y visualizar el módu…" at bounding box center [273, 392] width 16 height 16
checkbox input "true"
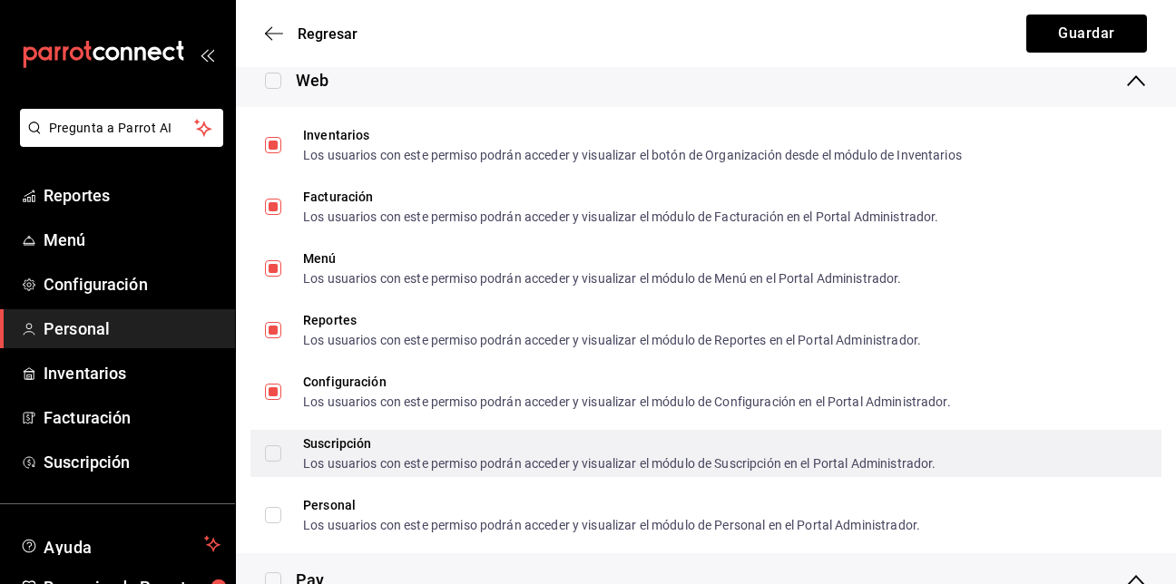
click at [270, 453] on input "Suscripción Los usuarios con este permiso podrán acceder y visualizar el módulo…" at bounding box center [273, 454] width 16 height 16
checkbox input "true"
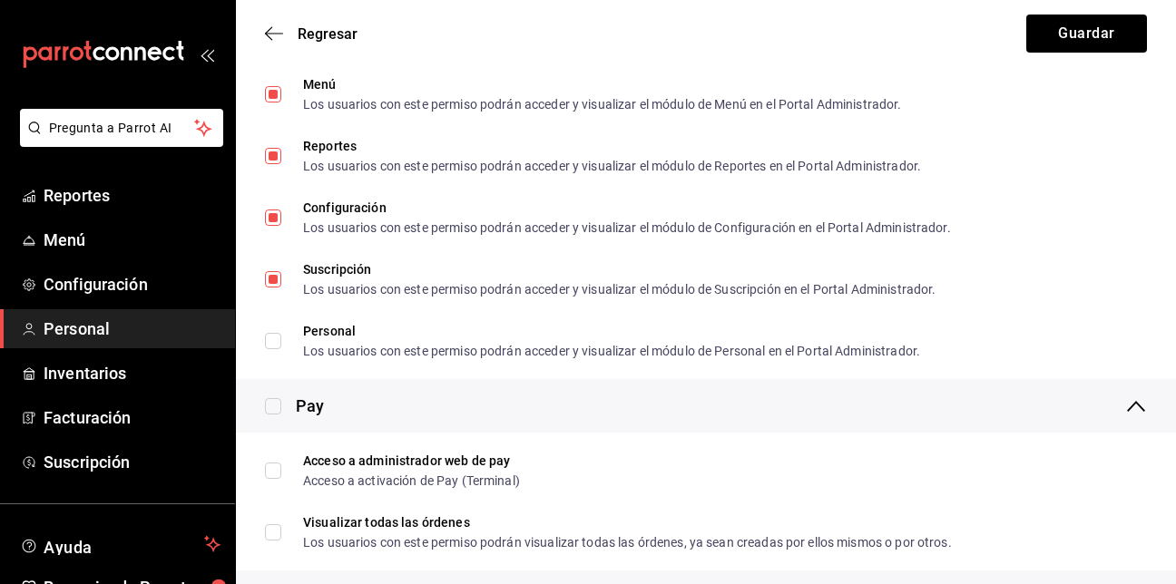
scroll to position [1253, 0]
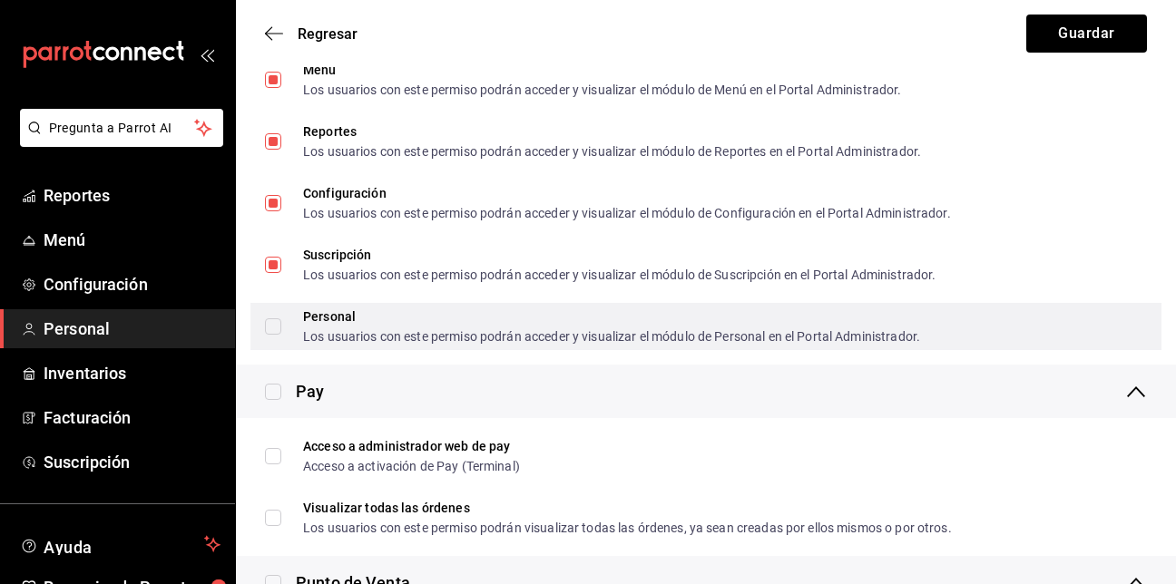
click at [280, 329] on input "Personal Los usuarios con este permiso podrán acceder y visualizar el módulo de…" at bounding box center [273, 327] width 16 height 16
checkbox input "true"
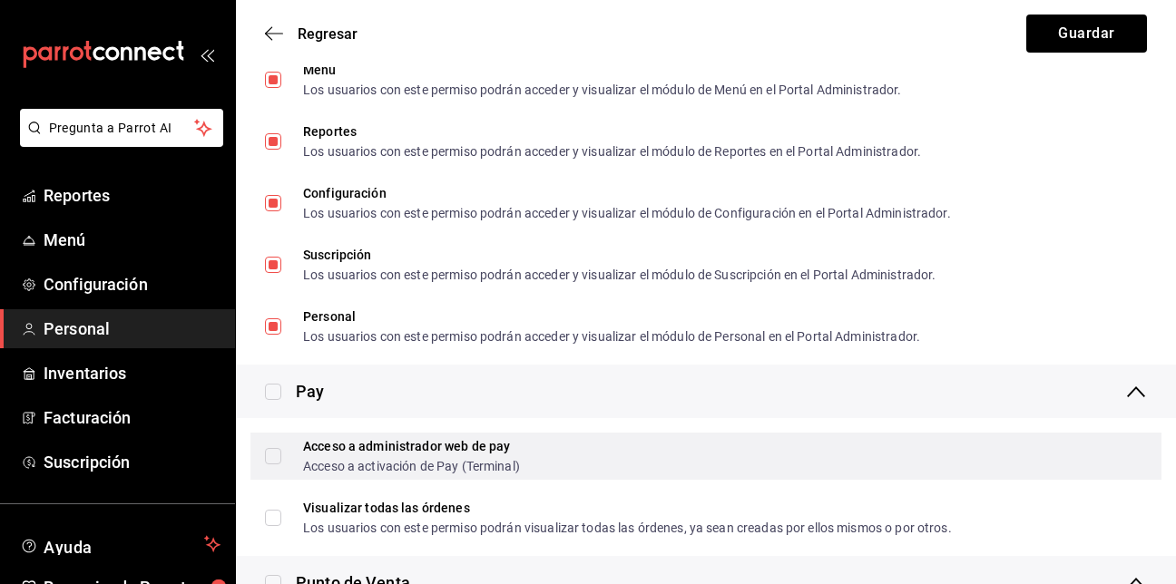
click at [266, 451] on input "Acceso a administrador web de pay Acceso a activación de Pay (Terminal)" at bounding box center [273, 456] width 16 height 16
checkbox input "true"
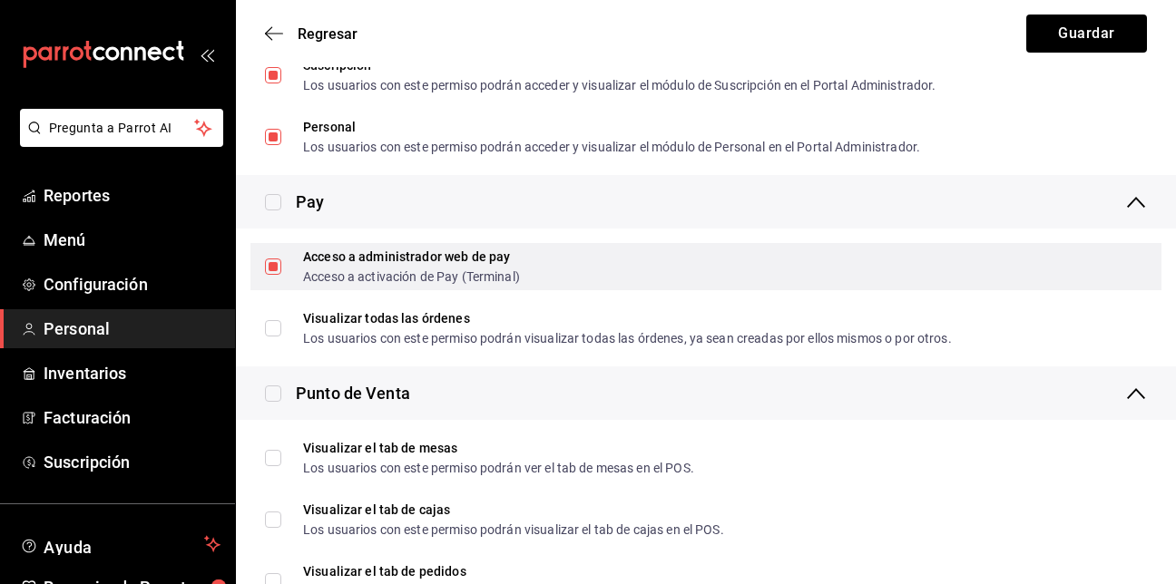
scroll to position [1444, 0]
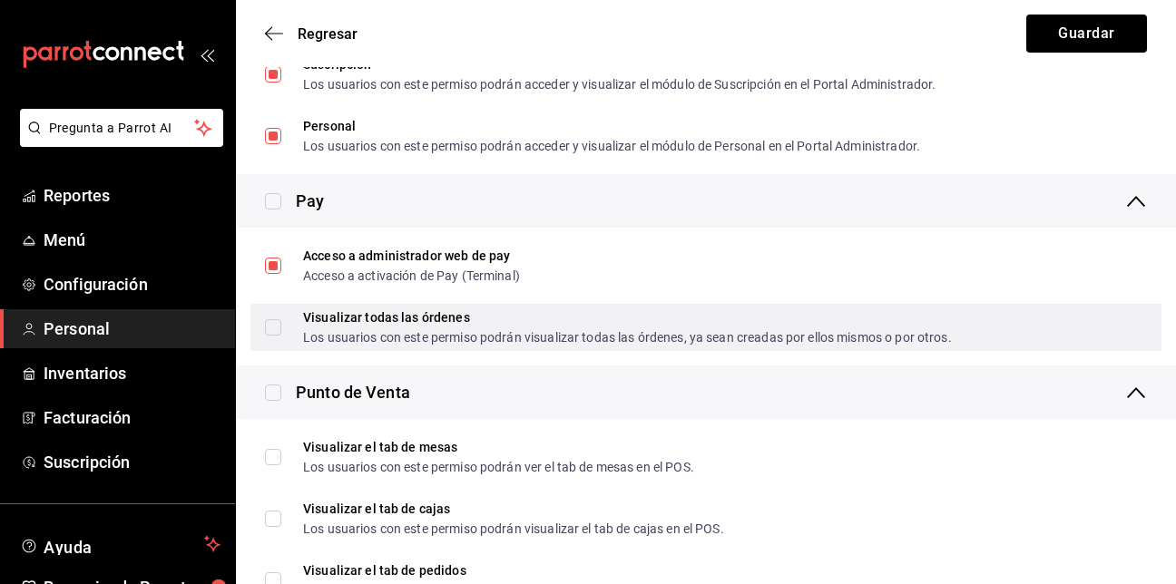
click at [281, 322] on span "Visualizar todas las órdenes Los usuarios con este permiso podrán visualizar to…" at bounding box center [616, 327] width 671 height 33
click at [281, 322] on input "Visualizar todas las órdenes Los usuarios con este permiso podrán visualizar to…" at bounding box center [273, 327] width 16 height 16
checkbox input "true"
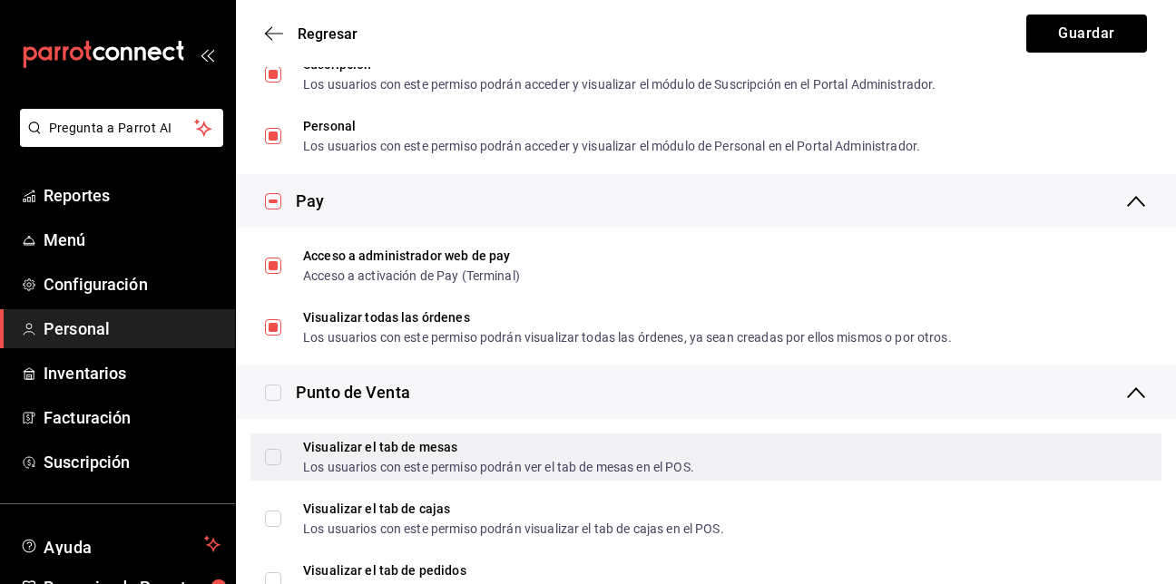
click at [274, 457] on input "Visualizar el tab de mesas Los usuarios con este permiso podrán ver el tab de m…" at bounding box center [273, 457] width 16 height 16
checkbox input "true"
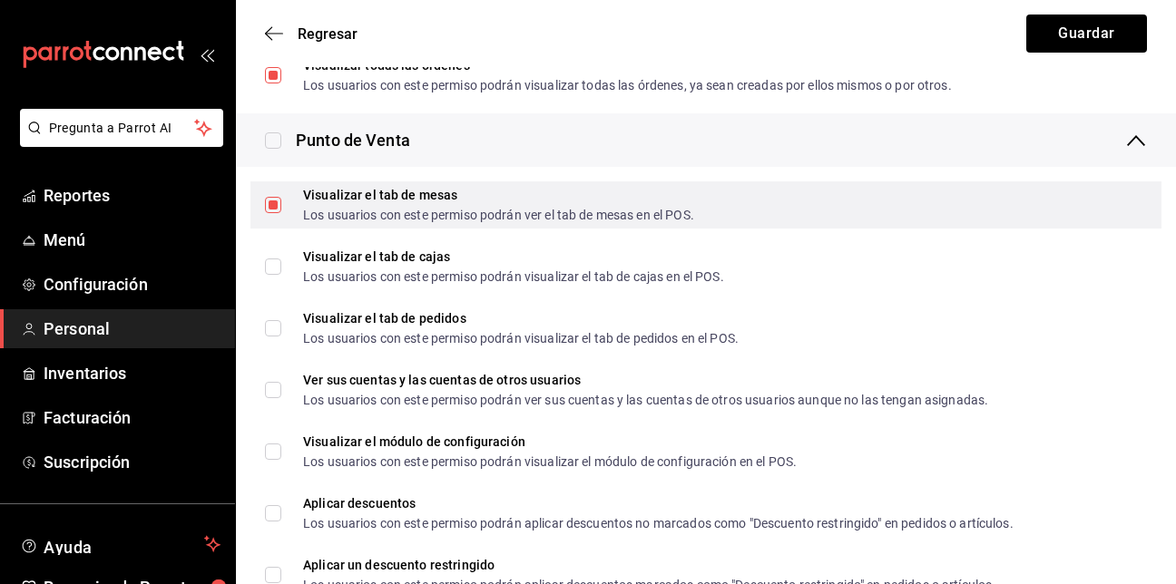
scroll to position [1697, 0]
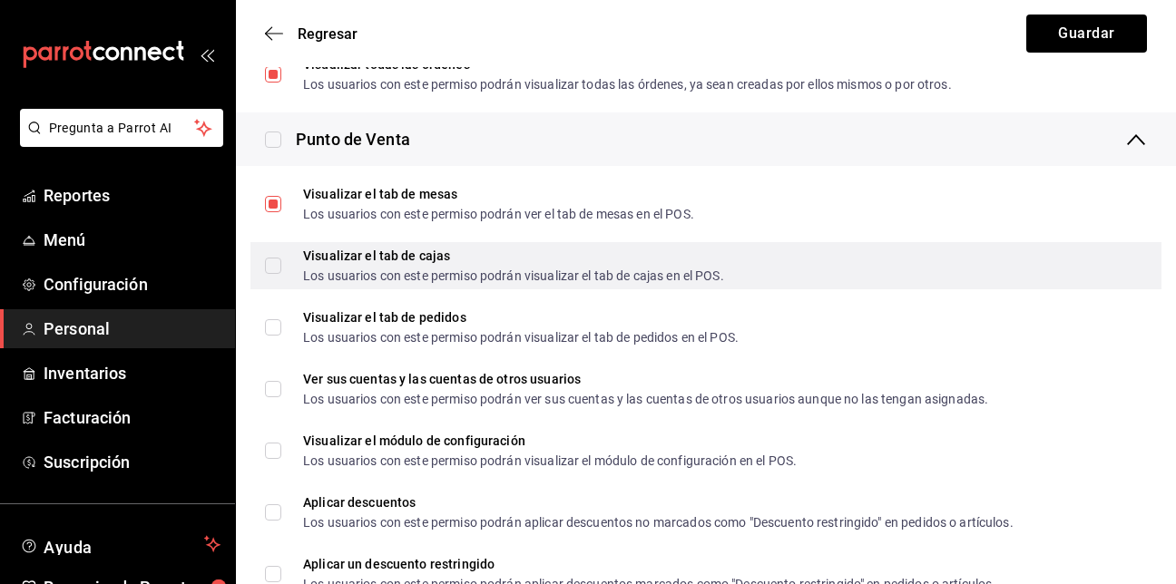
click at [276, 263] on input "Visualizar el tab de cajas Los usuarios con este permiso podrán visualizar el t…" at bounding box center [273, 266] width 16 height 16
checkbox input "true"
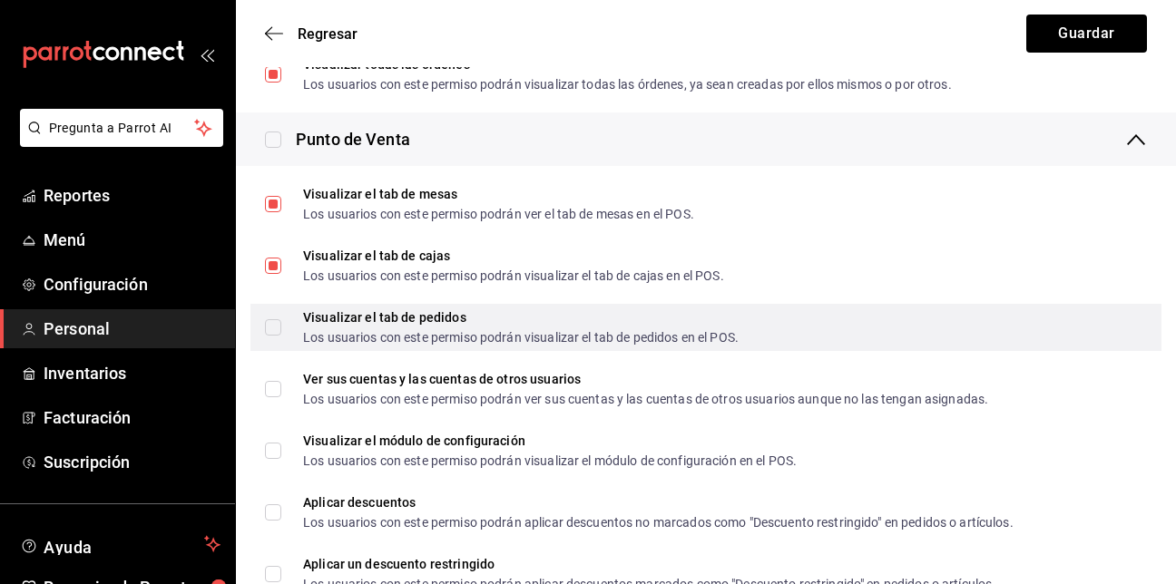
click at [272, 322] on input "Visualizar el tab de pedidos Los usuarios con este permiso podrán visualizar el…" at bounding box center [273, 327] width 16 height 16
checkbox input "true"
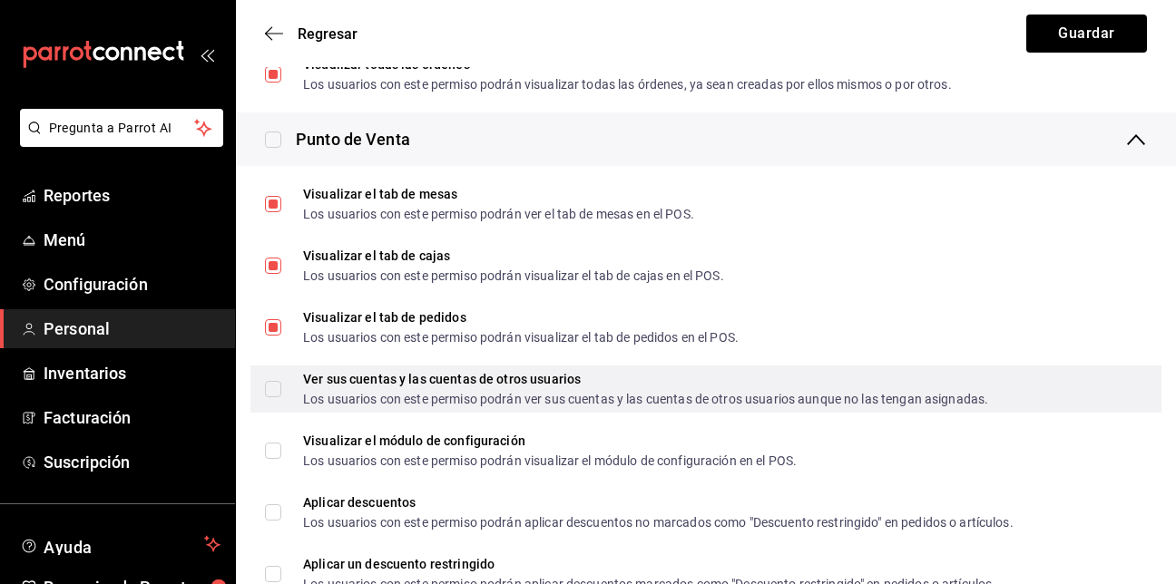
click at [280, 394] on input "Ver sus cuentas y las cuentas de otros usuarios Los usuarios con este permiso p…" at bounding box center [273, 389] width 16 height 16
checkbox input "true"
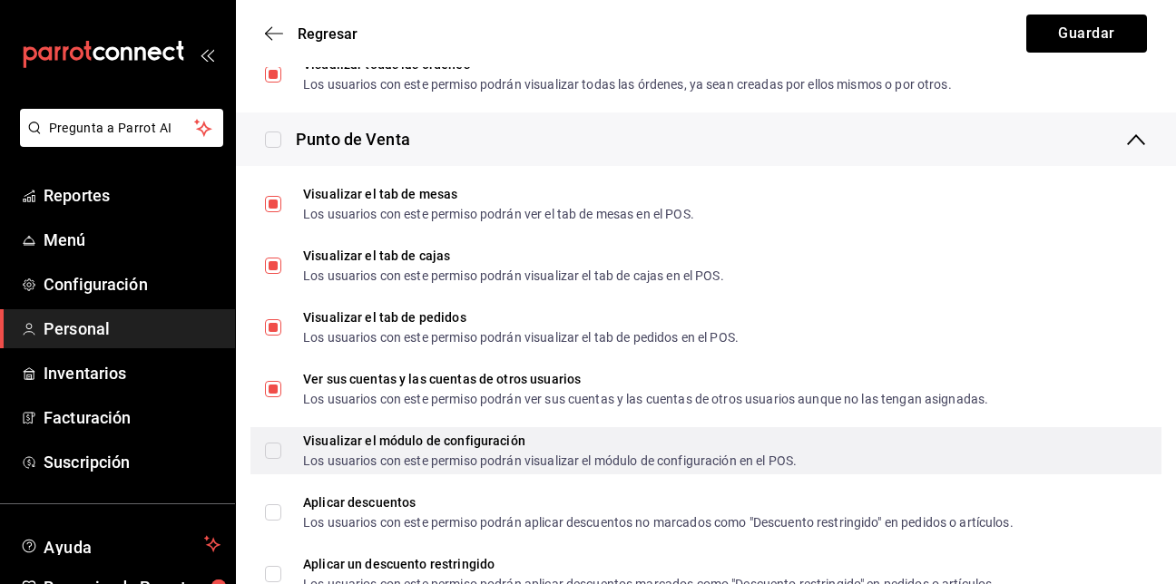
click at [271, 447] on input "Visualizar el módulo de configuración Los usuarios con este permiso podrán visu…" at bounding box center [273, 451] width 16 height 16
checkbox input "true"
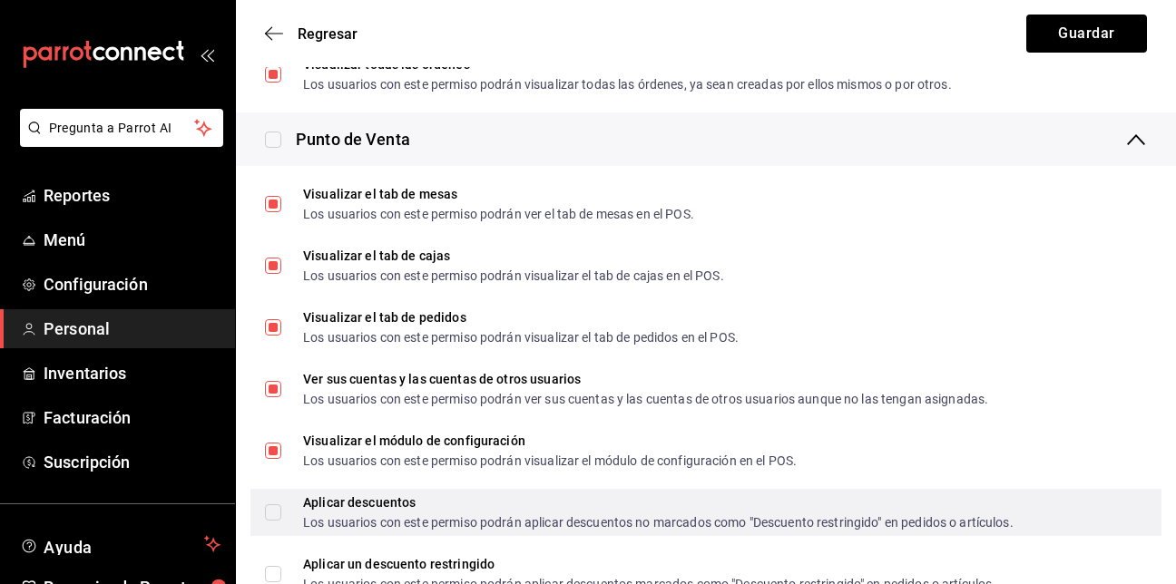
click at [280, 512] on input "Aplicar descuentos Los usuarios con este permiso podrán aplicar descuentos no m…" at bounding box center [273, 513] width 16 height 16
checkbox input "true"
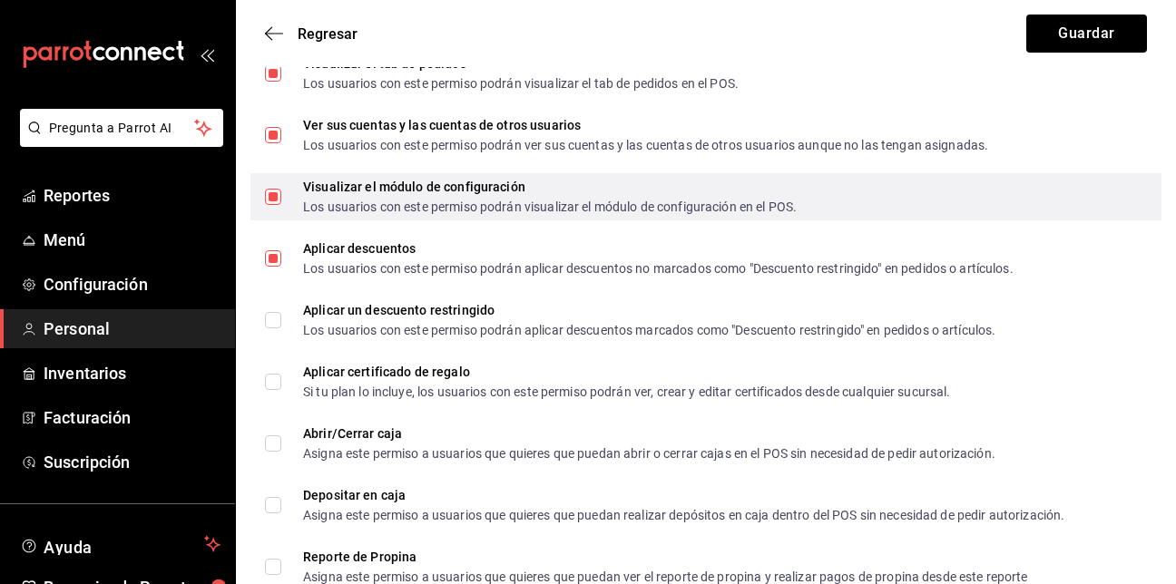
scroll to position [1952, 0]
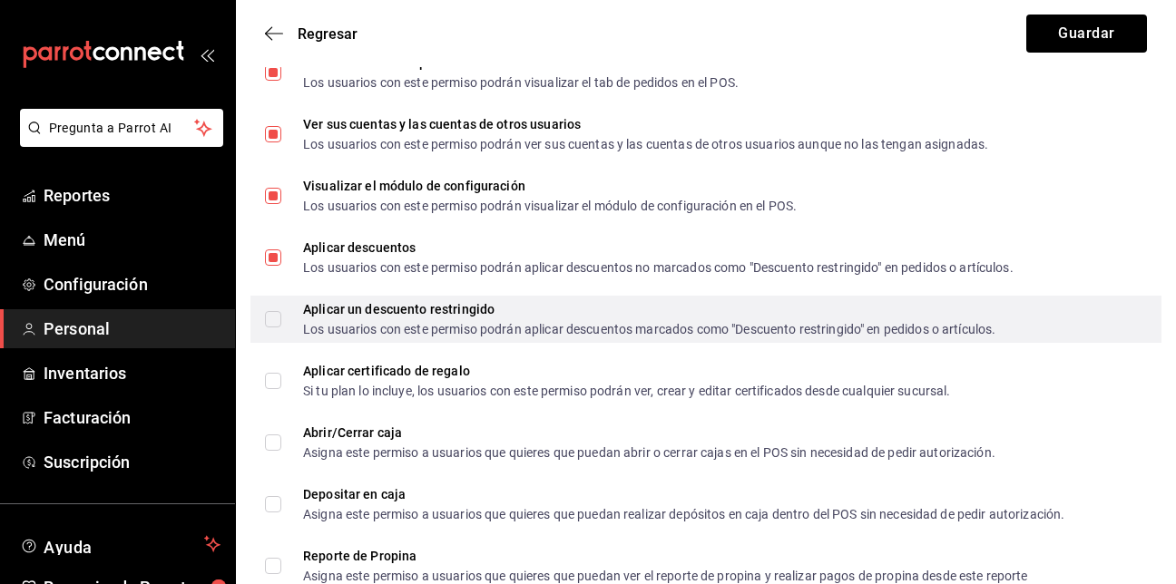
click at [272, 310] on label "Aplicar un descuento restringido Los usuarios con este permiso podrán aplicar d…" at bounding box center [630, 319] width 731 height 33
click at [272, 311] on input "Aplicar un descuento restringido Los usuarios con este permiso podrán aplicar d…" at bounding box center [273, 319] width 16 height 16
checkbox input "true"
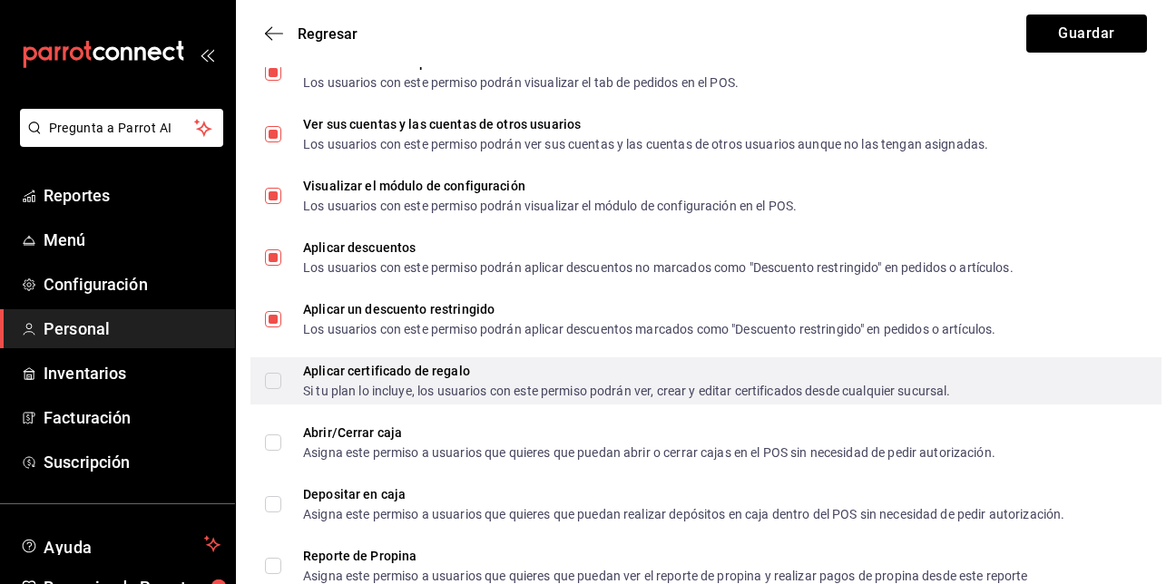
click at [269, 386] on input "Aplicar certificado de regalo Si tu plan lo incluye, los usuarios con este perm…" at bounding box center [273, 381] width 16 height 16
checkbox input "true"
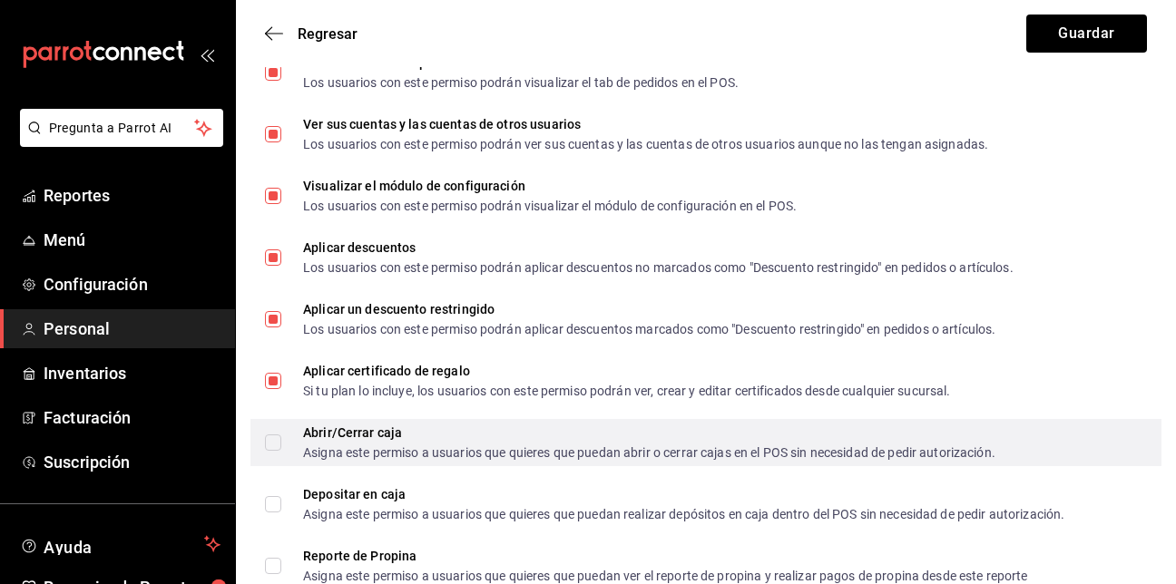
click at [277, 427] on label "Abrir/Cerrar caja Asigna este permiso a usuarios que quieres que puedan abrir o…" at bounding box center [630, 443] width 731 height 33
click at [277, 435] on input "Abrir/Cerrar caja Asigna este permiso a usuarios que quieres que puedan abrir o…" at bounding box center [273, 443] width 16 height 16
checkbox input "true"
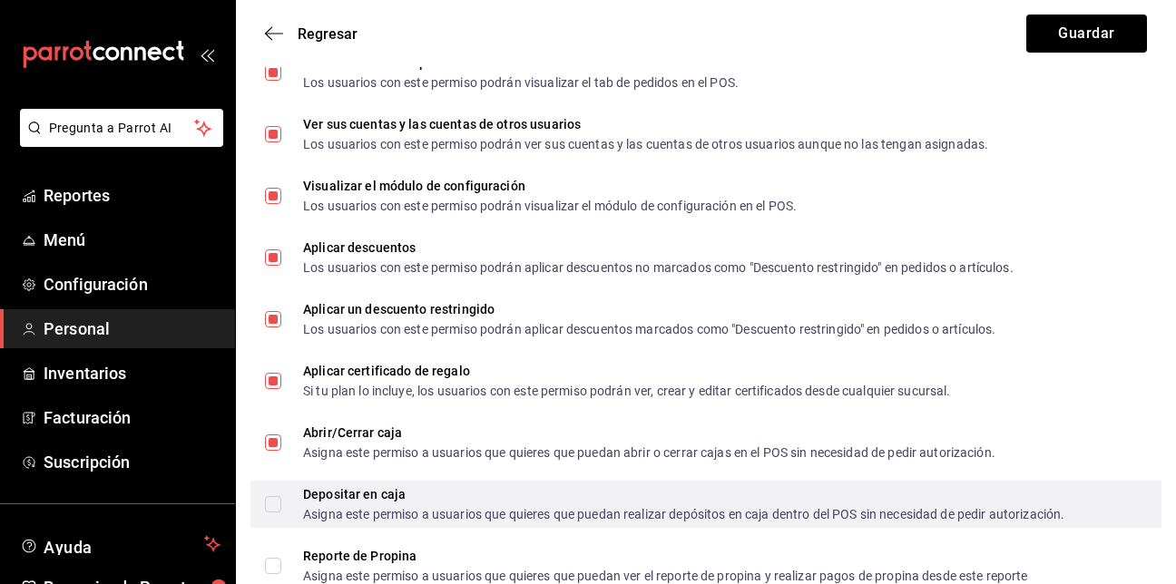
click at [275, 500] on input "Depositar en caja Asigna este permiso a usuarios que quieres que puedan realiza…" at bounding box center [273, 504] width 16 height 16
checkbox input "true"
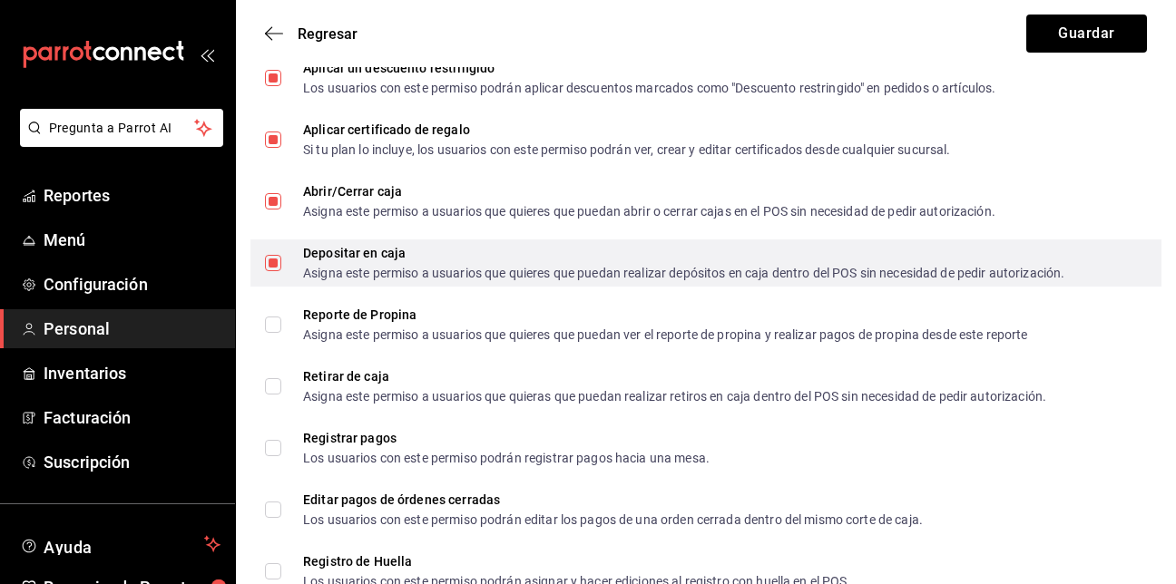
scroll to position [2195, 0]
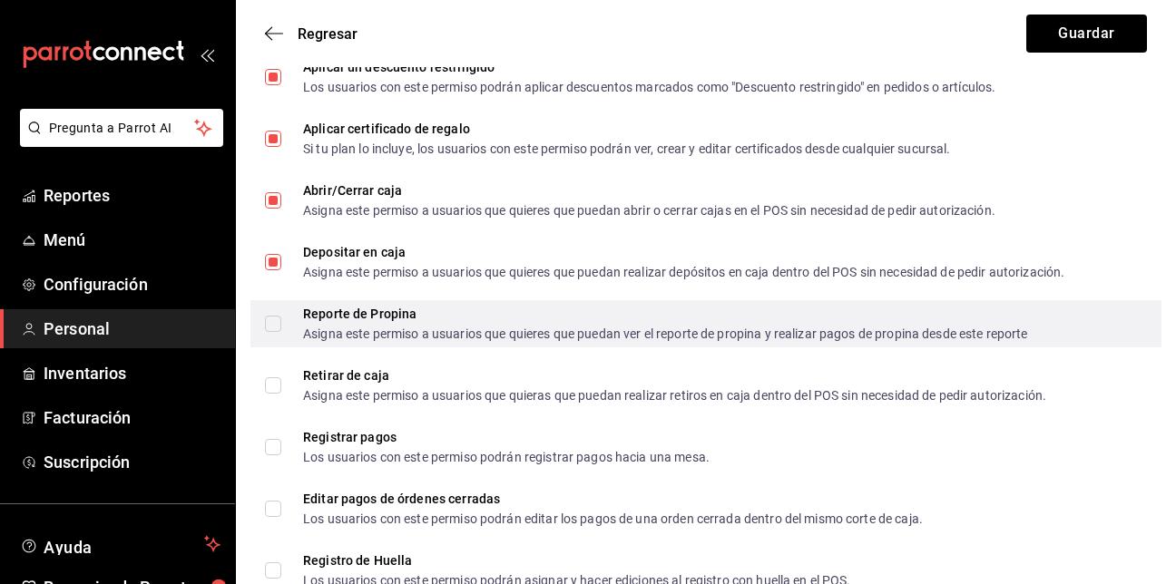
click at [273, 327] on input "Reporte de Propina Asigna este permiso a usuarios que quieres que puedan ver el…" at bounding box center [273, 324] width 16 height 16
checkbox input "true"
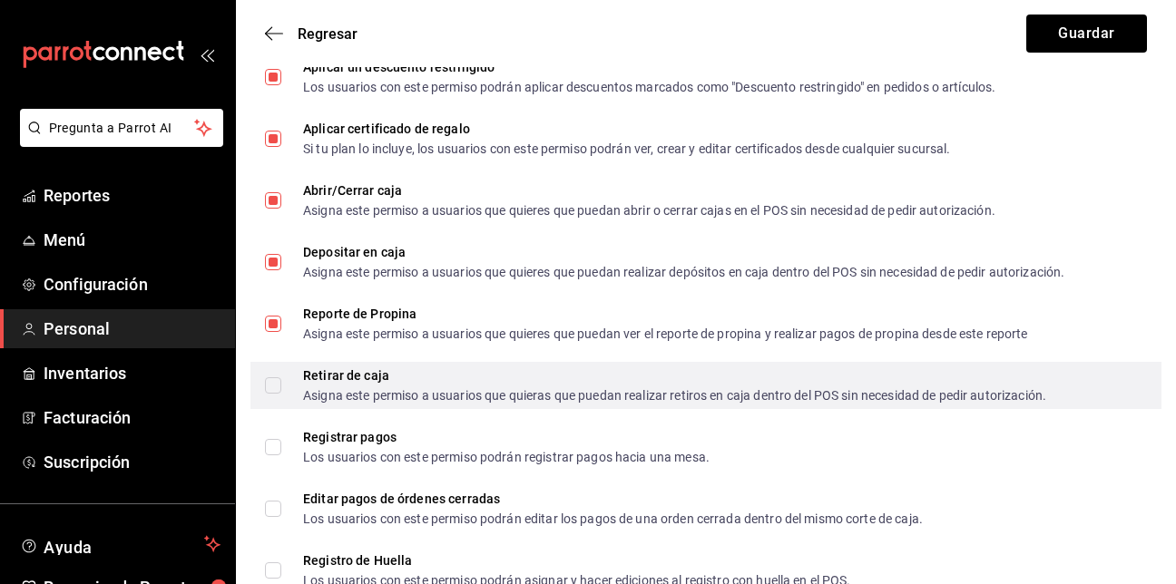
click at [275, 387] on input "Retirar de caja Asigna este permiso a usuarios que quieras que puedan realizar …" at bounding box center [273, 386] width 16 height 16
checkbox input "true"
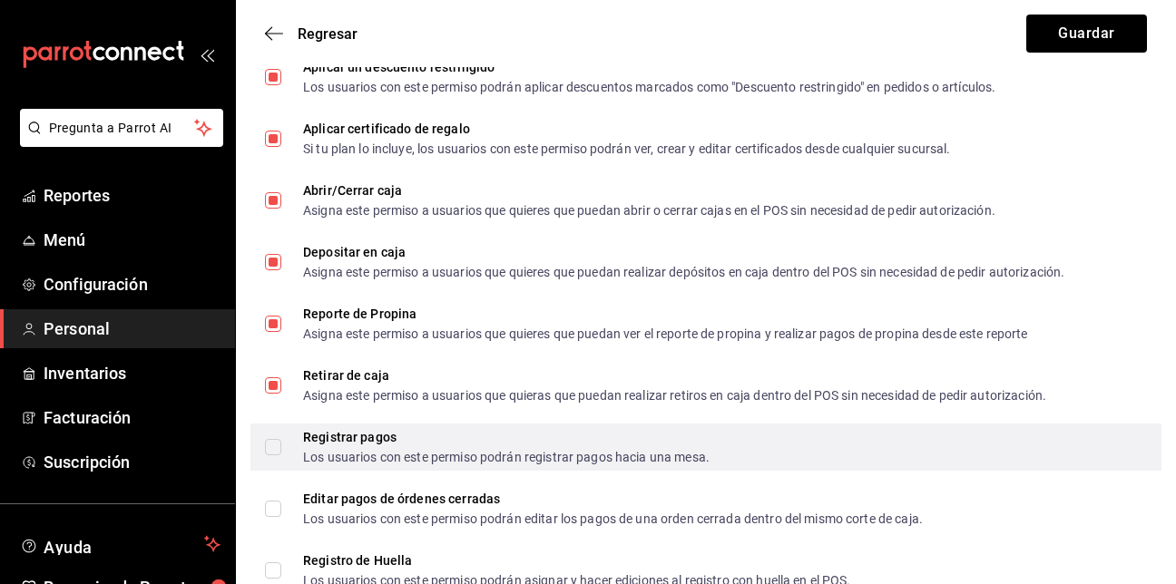
click at [273, 433] on label "Registrar pagos Los usuarios con este permiso podrán registrar pagos hacia una …" at bounding box center [487, 447] width 445 height 33
click at [273, 439] on input "Registrar pagos Los usuarios con este permiso podrán registrar pagos hacia una …" at bounding box center [273, 447] width 16 height 16
checkbox input "true"
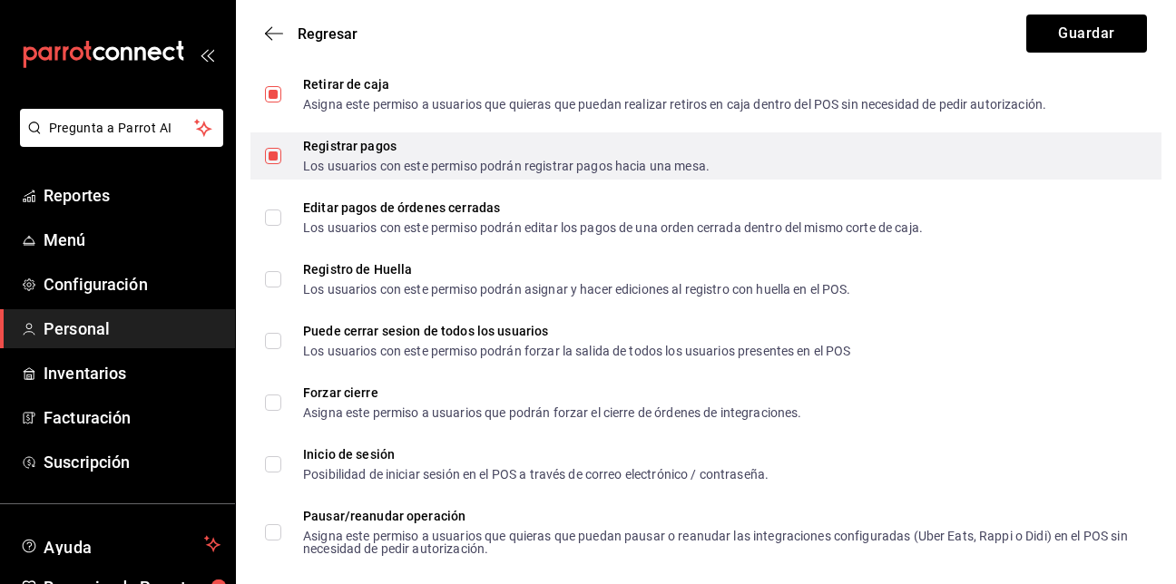
scroll to position [2487, 0]
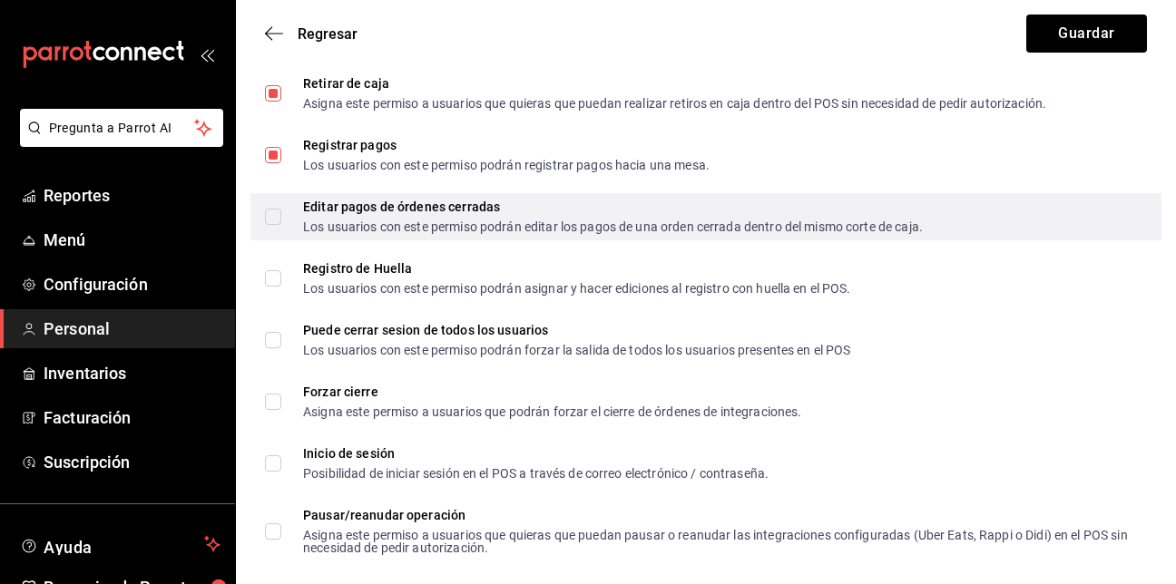
click at [280, 209] on input "Editar pagos de órdenes cerradas Los usuarios con este permiso podrán editar lo…" at bounding box center [273, 217] width 16 height 16
checkbox input "true"
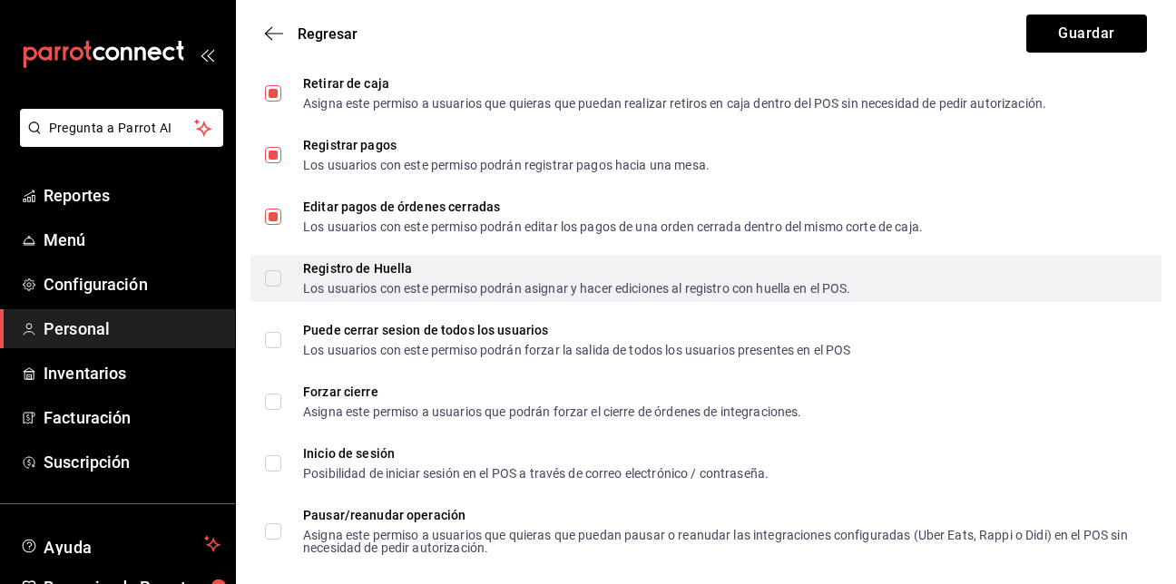
click at [280, 270] on input "Registro de Huella Los usuarios con este permiso podrán asignar y hacer edicion…" at bounding box center [273, 278] width 16 height 16
checkbox input "true"
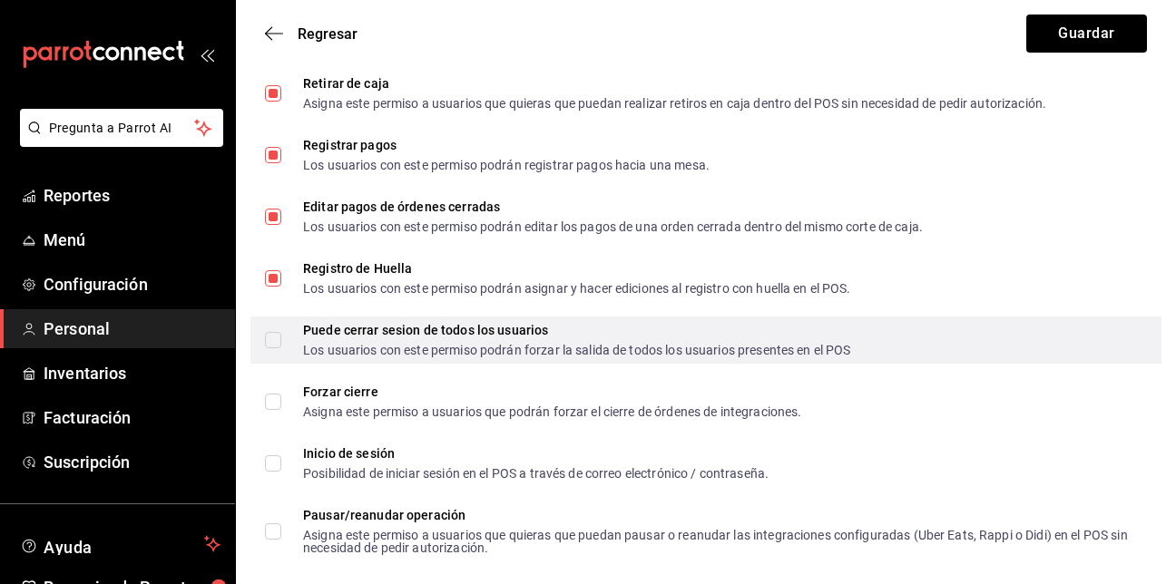
click at [269, 340] on input "Puede cerrar sesion de todos los usuarios Los usuarios con este permiso podrán …" at bounding box center [273, 340] width 16 height 16
checkbox input "true"
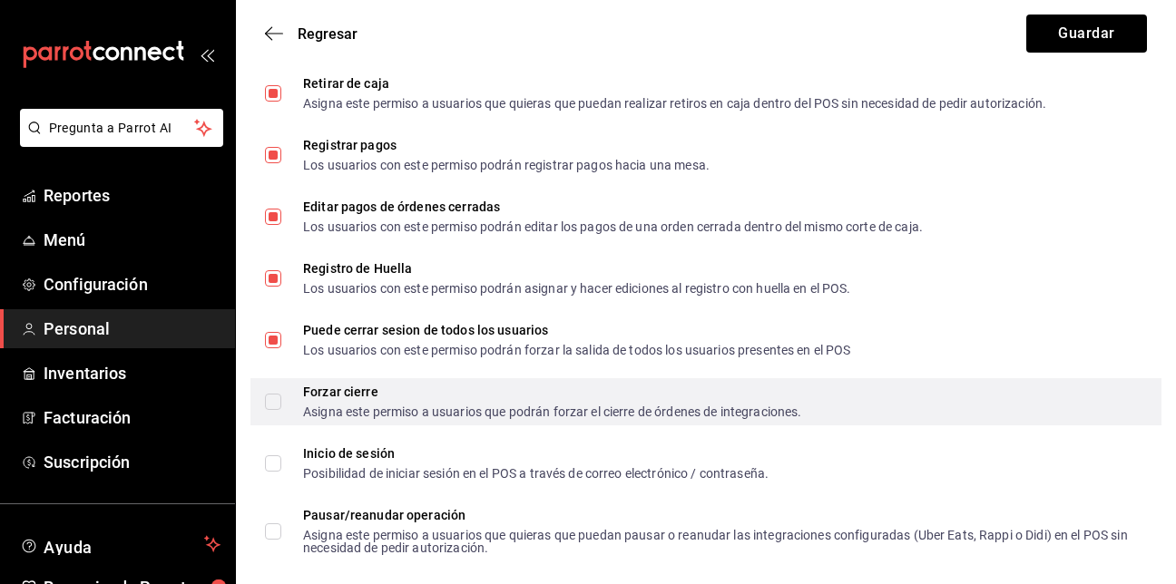
click at [277, 398] on input "Forzar cierre Asigna este permiso a usuarios que podrán forzar el cierre de órd…" at bounding box center [273, 402] width 16 height 16
checkbox input "true"
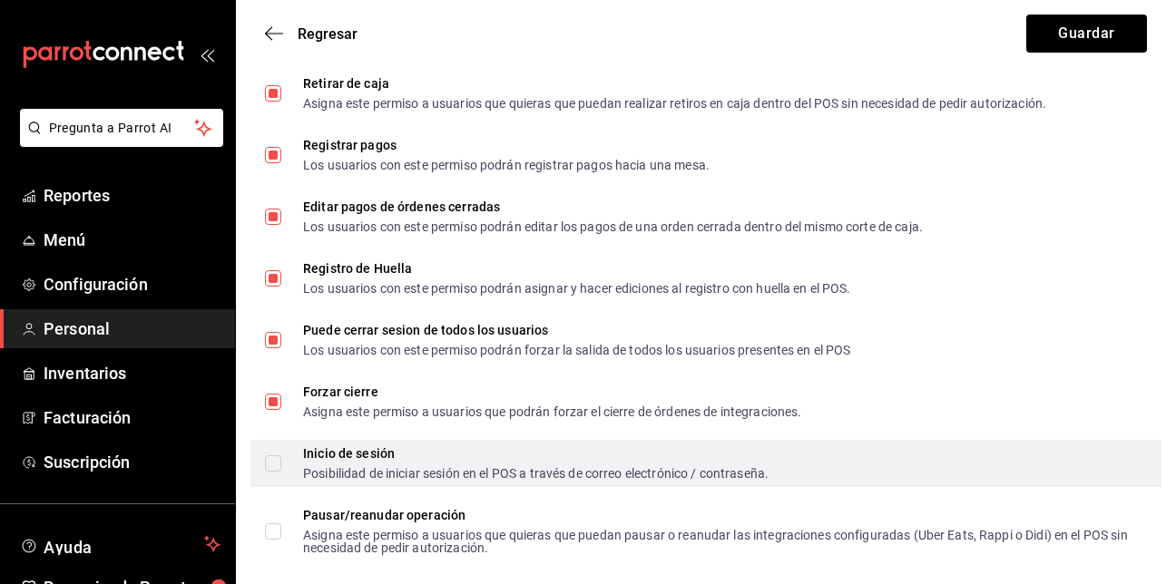
click at [277, 473] on label "Inicio de sesión Posibilidad de iniciar sesión en el POS a través de correo ele…" at bounding box center [517, 463] width 504 height 33
click at [277, 472] on input "Inicio de sesión Posibilidad de iniciar sesión en el POS a través de correo ele…" at bounding box center [273, 464] width 16 height 16
checkbox input "true"
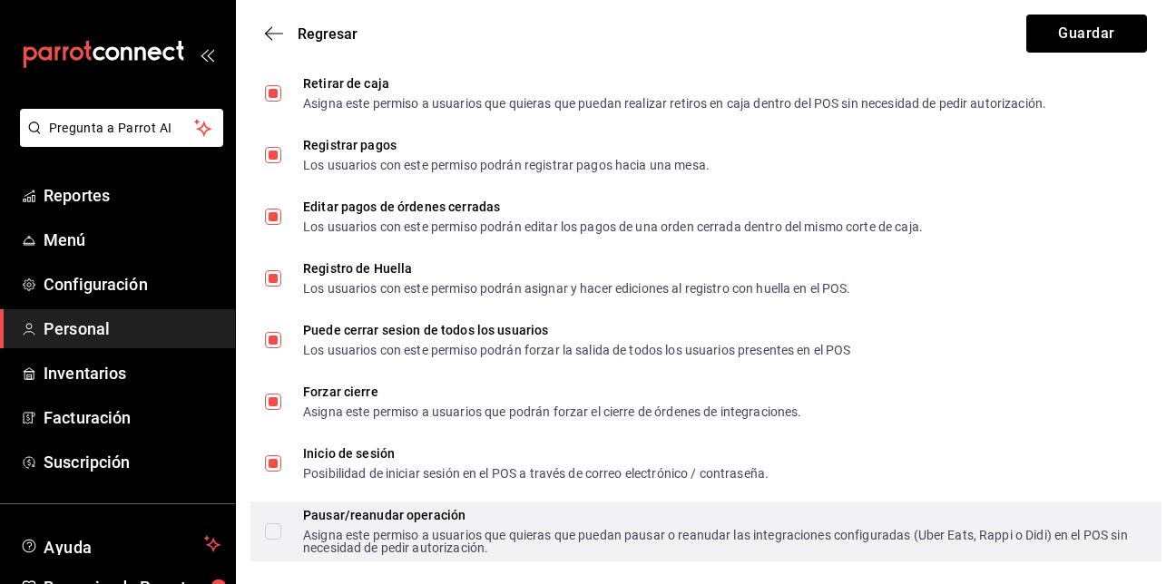
click at [278, 519] on label "Pausar/reanudar operación Asigna este permiso a usuarios que quieras que puedan…" at bounding box center [699, 531] width 868 height 45
click at [278, 524] on input "Pausar/reanudar operación Asigna este permiso a usuarios que quieras que puedan…" at bounding box center [273, 532] width 16 height 16
checkbox input "true"
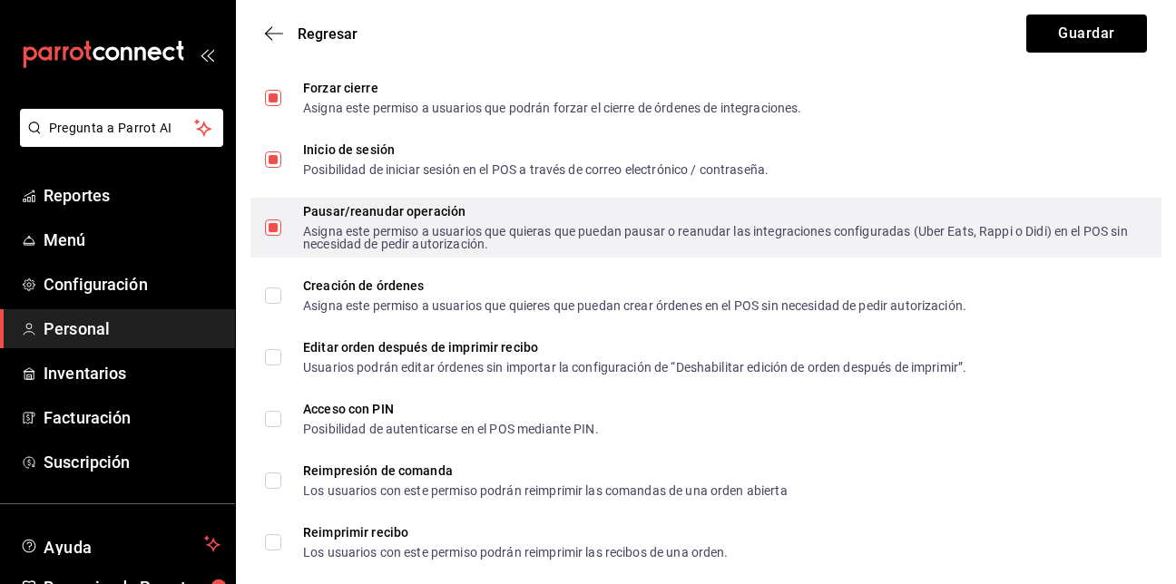
scroll to position [2827, 0]
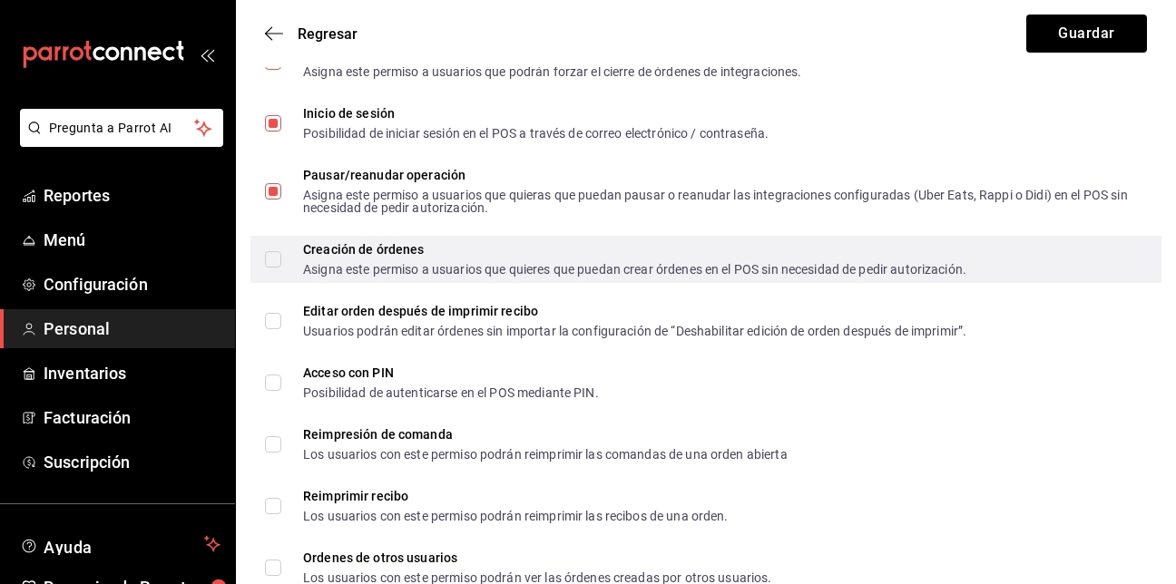
click at [273, 253] on input "Creación de órdenes Asigna este permiso a usuarios que quieres que puedan crear…" at bounding box center [273, 259] width 16 height 16
checkbox input "true"
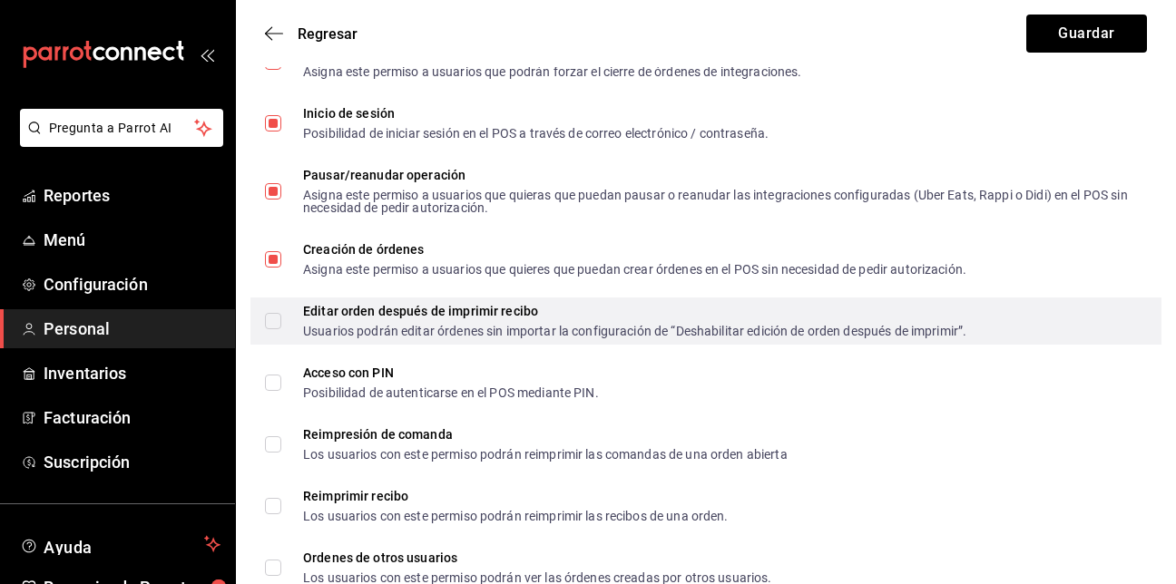
click at [270, 319] on input "Editar orden después de imprimir recibo Usuarios podrán editar órdenes sin impo…" at bounding box center [273, 321] width 16 height 16
checkbox input "true"
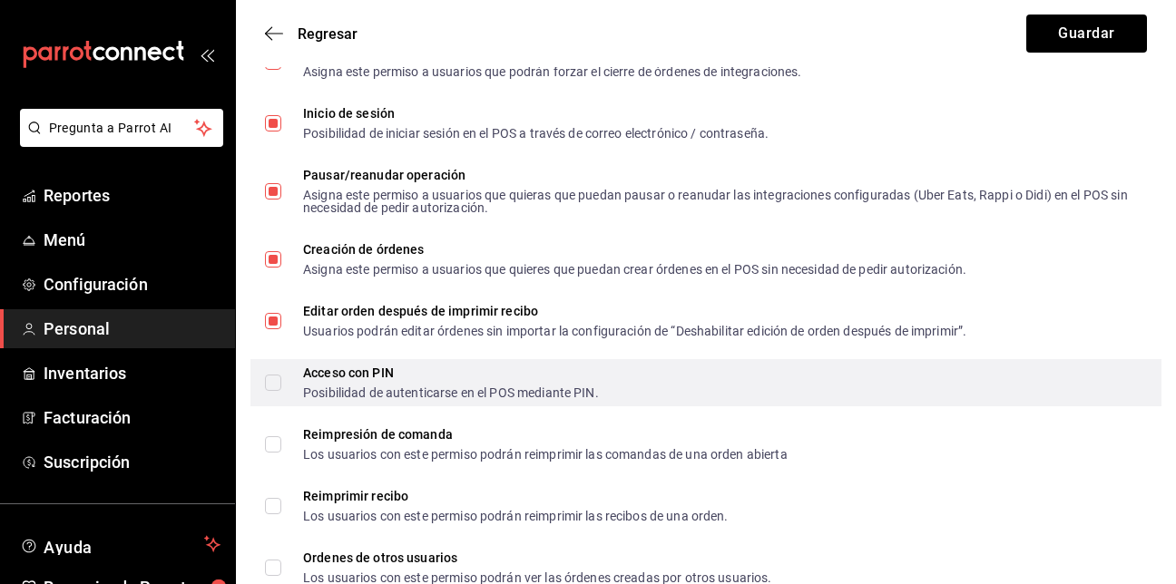
click at [271, 396] on label "Acceso con PIN Posibilidad de autenticarse en el POS mediante PIN." at bounding box center [432, 383] width 334 height 33
click at [271, 391] on input "Acceso con PIN Posibilidad de autenticarse en el POS mediante PIN." at bounding box center [273, 383] width 16 height 16
checkbox input "true"
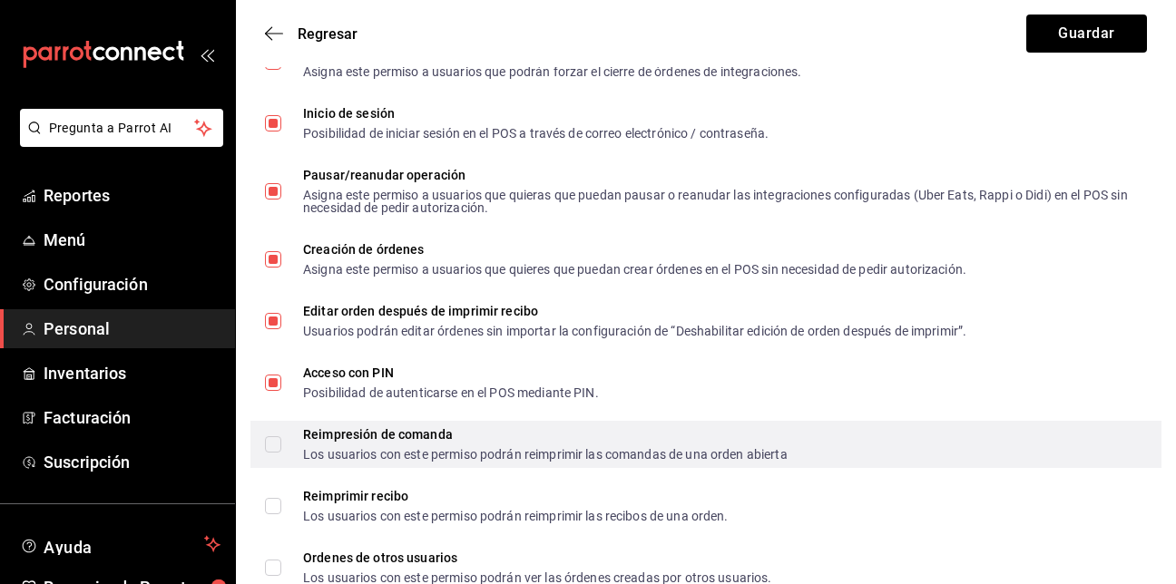
click at [272, 441] on input "Reimpresión de comanda Los usuarios con este permiso podrán reimprimir las coma…" at bounding box center [273, 445] width 16 height 16
checkbox input "true"
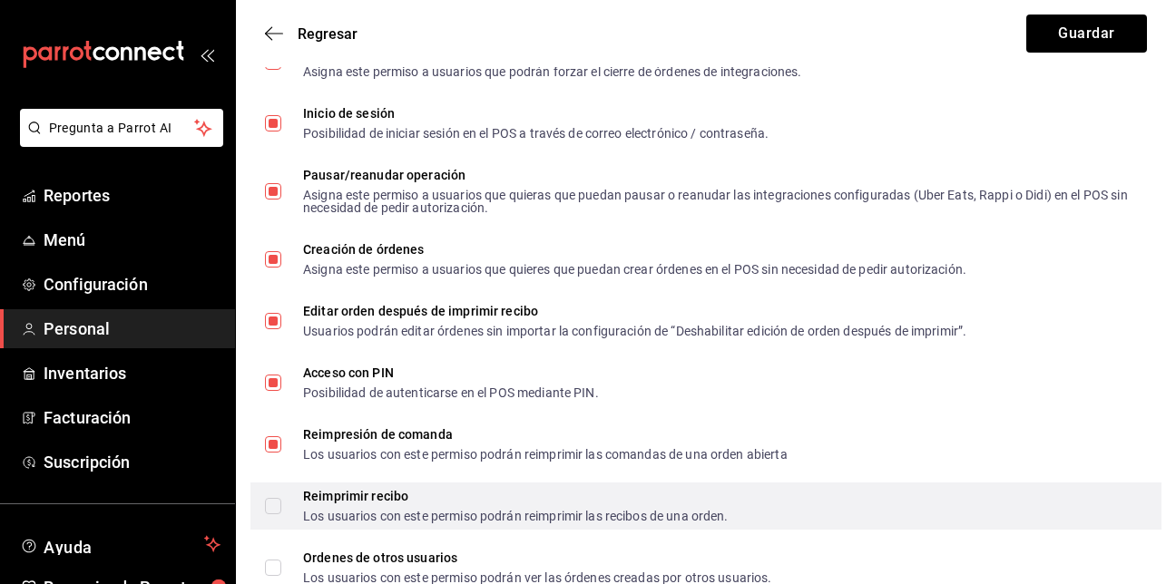
click at [277, 506] on input "Reimprimir recibo Los usuarios con este permiso podrán reimprimir las recibos d…" at bounding box center [273, 506] width 16 height 16
checkbox input "true"
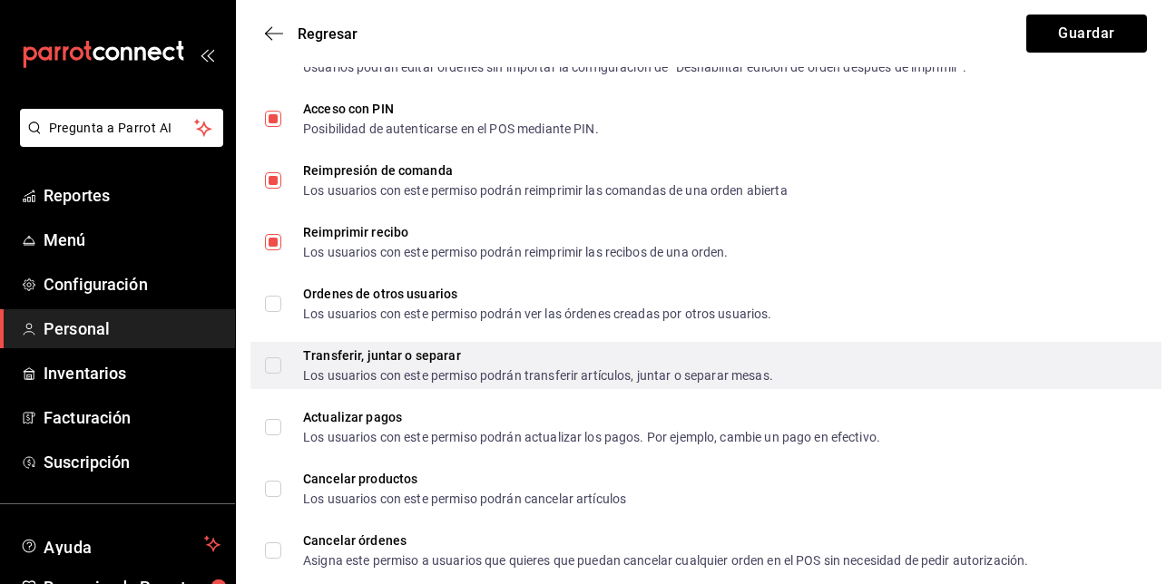
scroll to position [3092, 0]
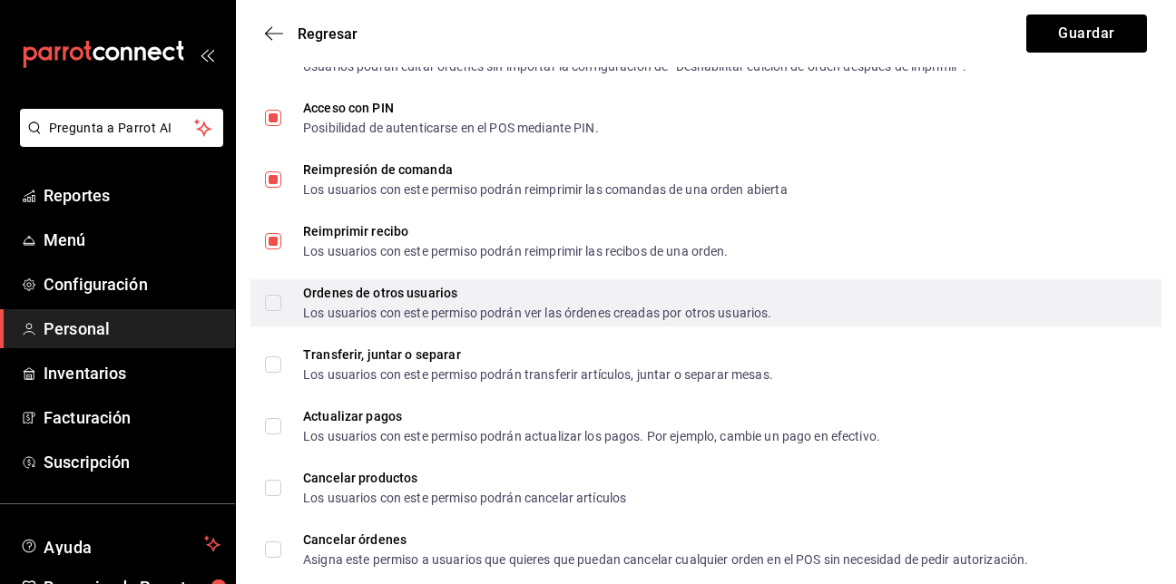
click at [269, 306] on input "Ordenes de otros usuarios Los usuarios con este permiso podrán ver las órdenes …" at bounding box center [273, 303] width 16 height 16
checkbox input "true"
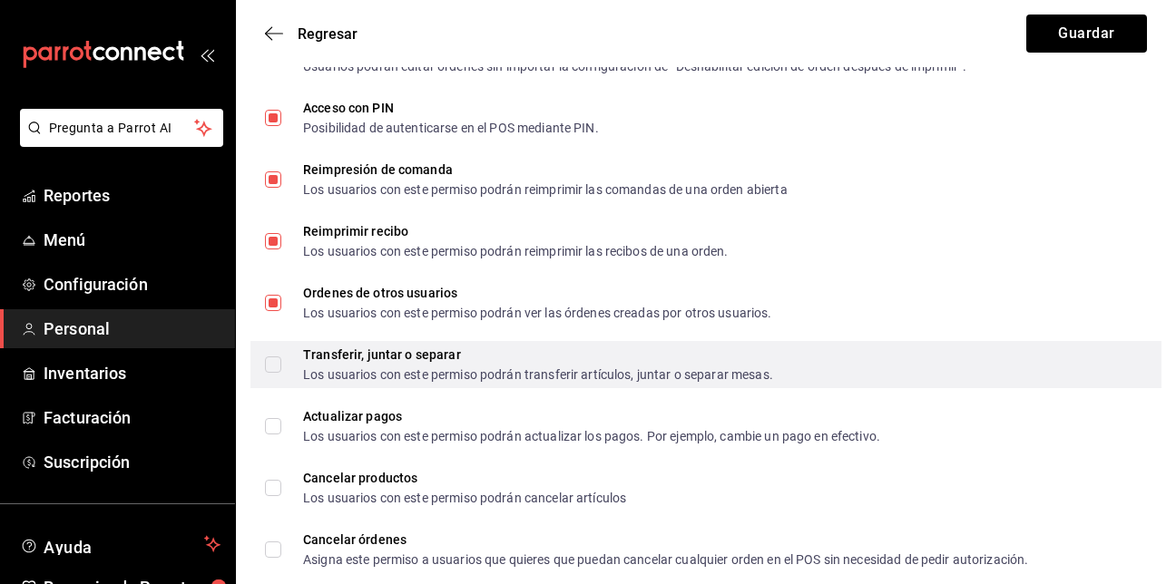
click at [269, 369] on input "Transferir, juntar o separar Los usuarios con este permiso podrán transferir ar…" at bounding box center [273, 365] width 16 height 16
checkbox input "true"
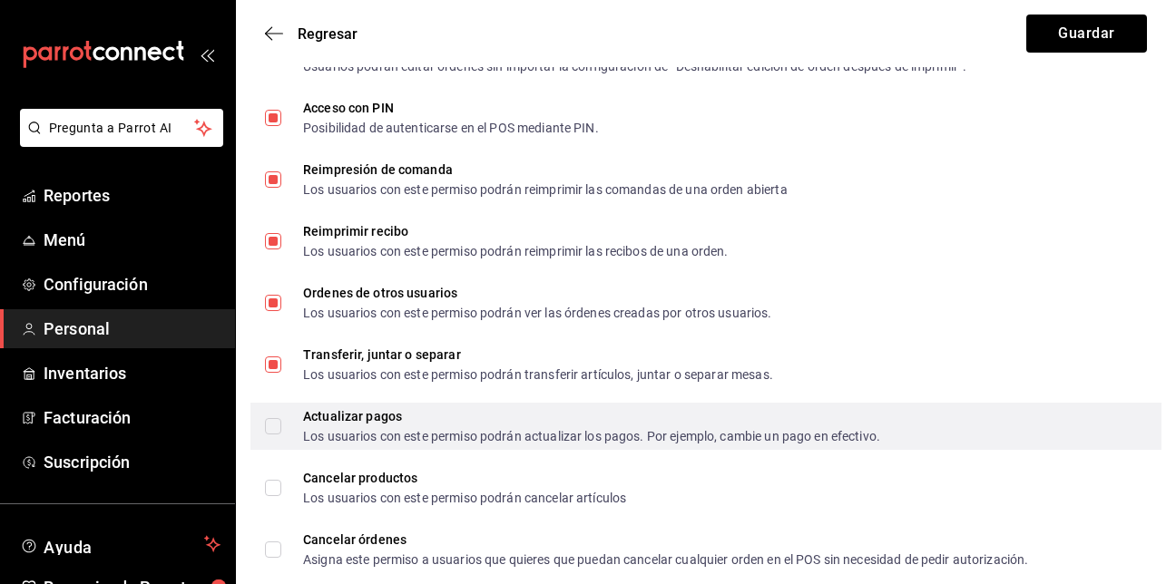
click at [270, 419] on input "Actualizar pagos Los usuarios con este permiso podrán actualizar los pagos. Por…" at bounding box center [273, 426] width 16 height 16
checkbox input "true"
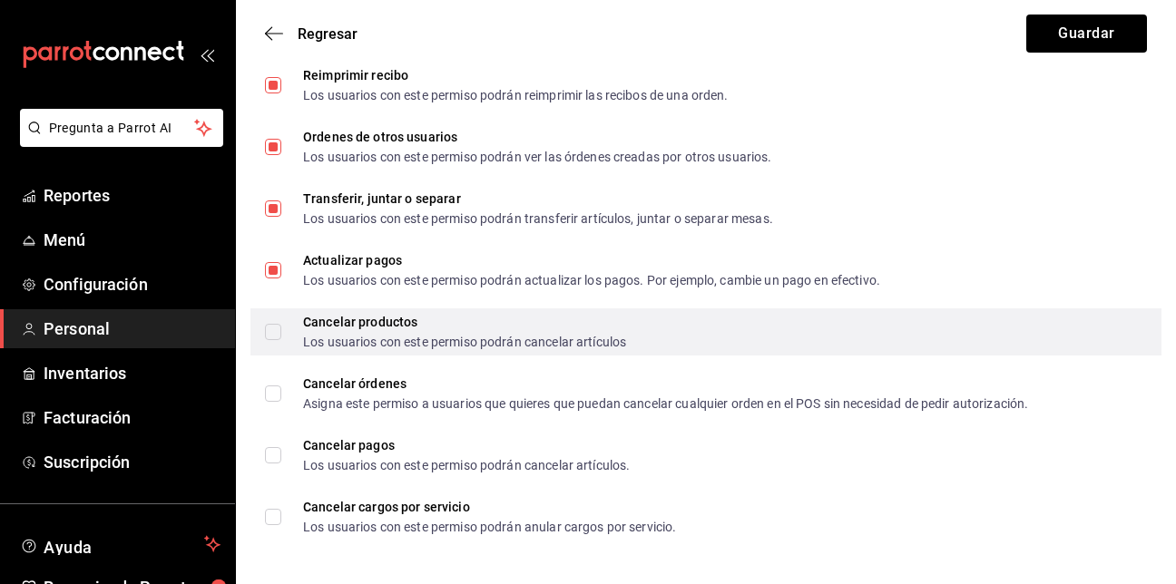
click at [279, 332] on input "Cancelar productos Los usuarios con este permiso podrán cancelar artículos" at bounding box center [273, 332] width 16 height 16
checkbox input "true"
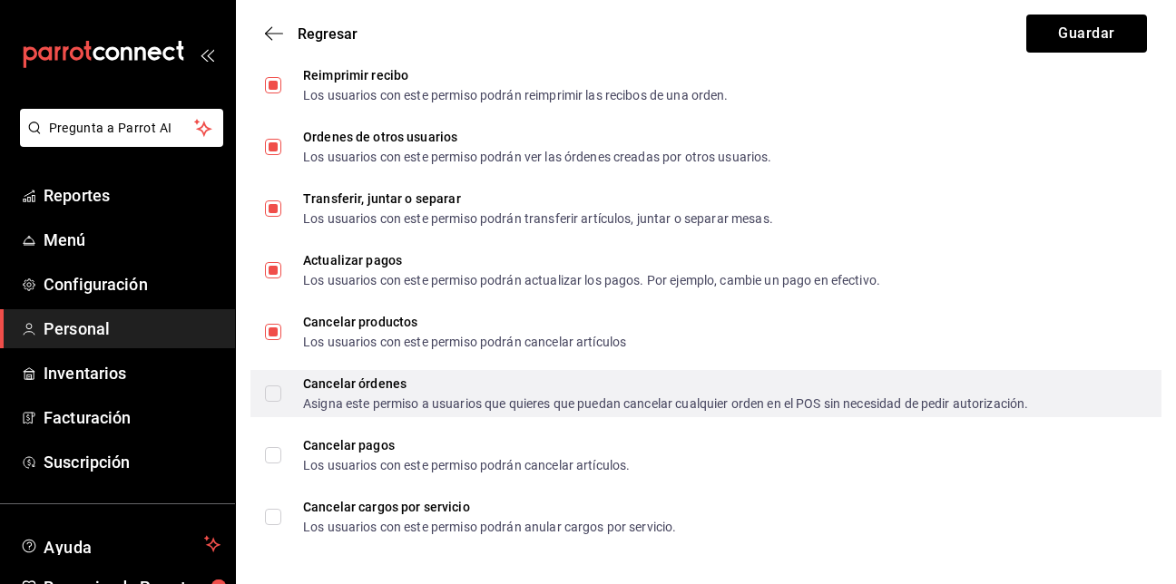
click at [273, 385] on label "Cancelar órdenes Asigna este permiso a usuarios que quieres que puedan cancelar…" at bounding box center [646, 394] width 763 height 33
click at [273, 386] on input "Cancelar órdenes Asigna este permiso a usuarios que quieres que puedan cancelar…" at bounding box center [273, 394] width 16 height 16
checkbox input "true"
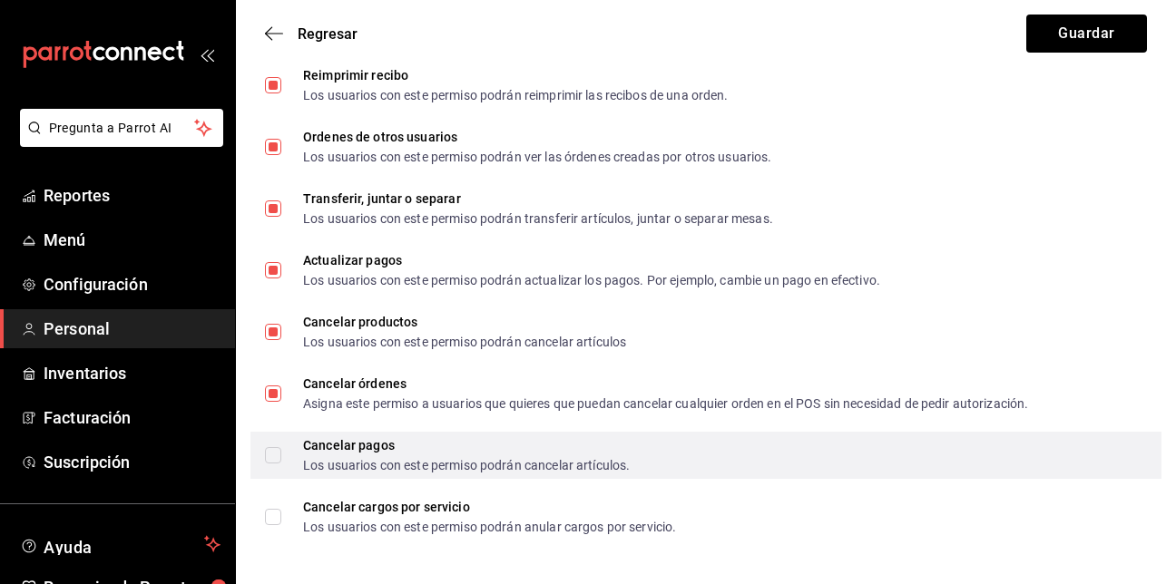
click at [270, 457] on input "Cancelar pagos Los usuarios con este permiso podrán cancelar artículos." at bounding box center [273, 455] width 16 height 16
checkbox input "true"
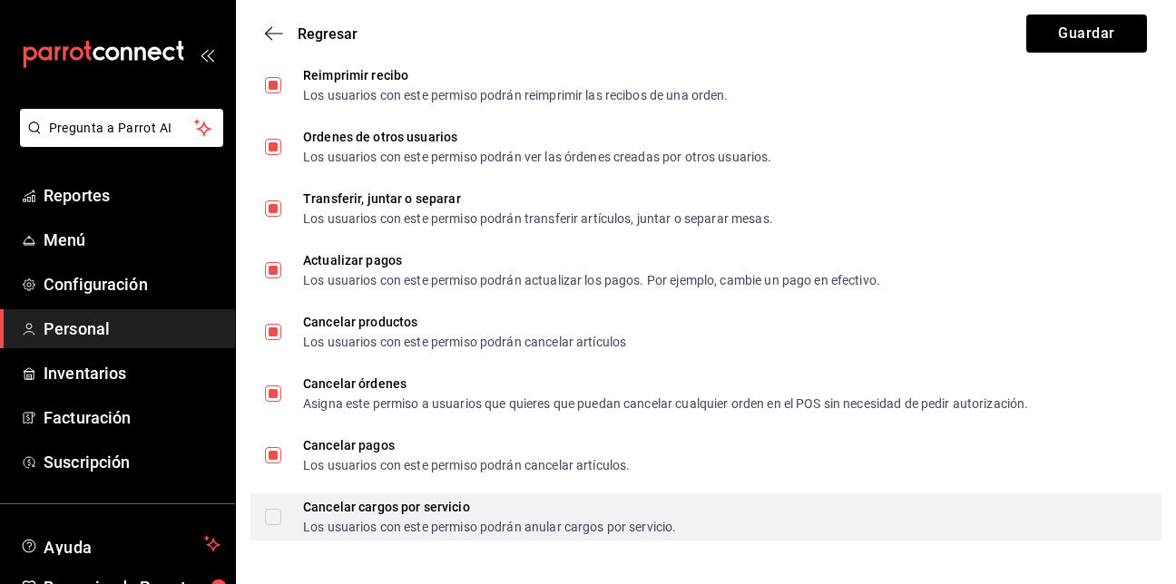
click at [274, 518] on input "Cancelar cargos por servicio Los usuarios con este permiso podrán anular cargos…" at bounding box center [273, 517] width 16 height 16
checkbox input "true"
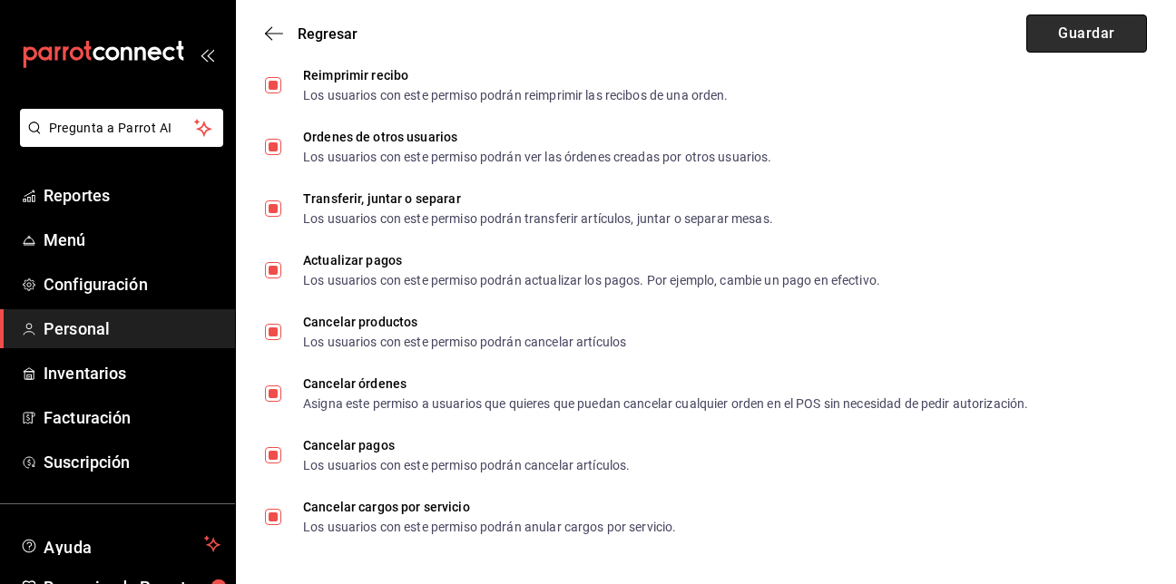
click at [1135, 34] on button "Guardar" at bounding box center [1087, 34] width 121 height 38
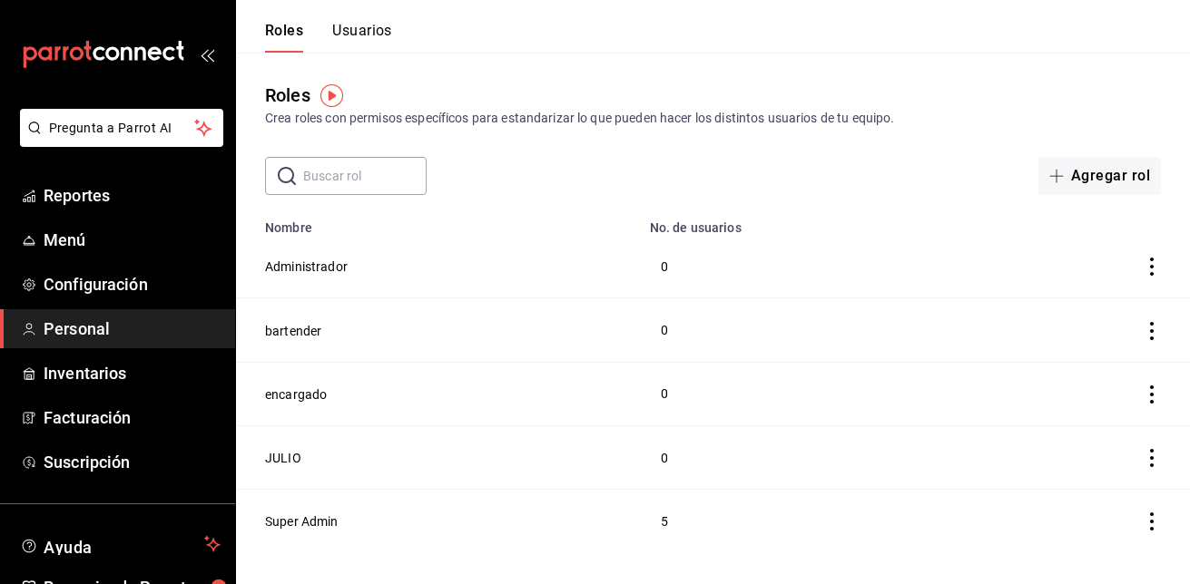
click at [342, 33] on button "Usuarios" at bounding box center [362, 37] width 60 height 31
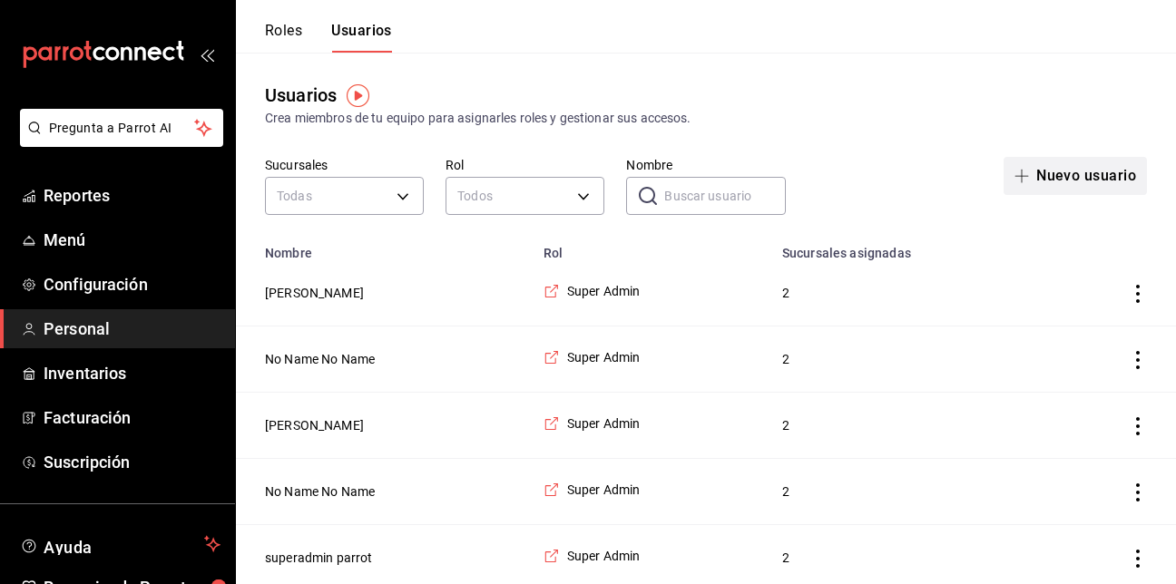
click at [1067, 174] on button "Nuevo usuario" at bounding box center [1075, 176] width 143 height 38
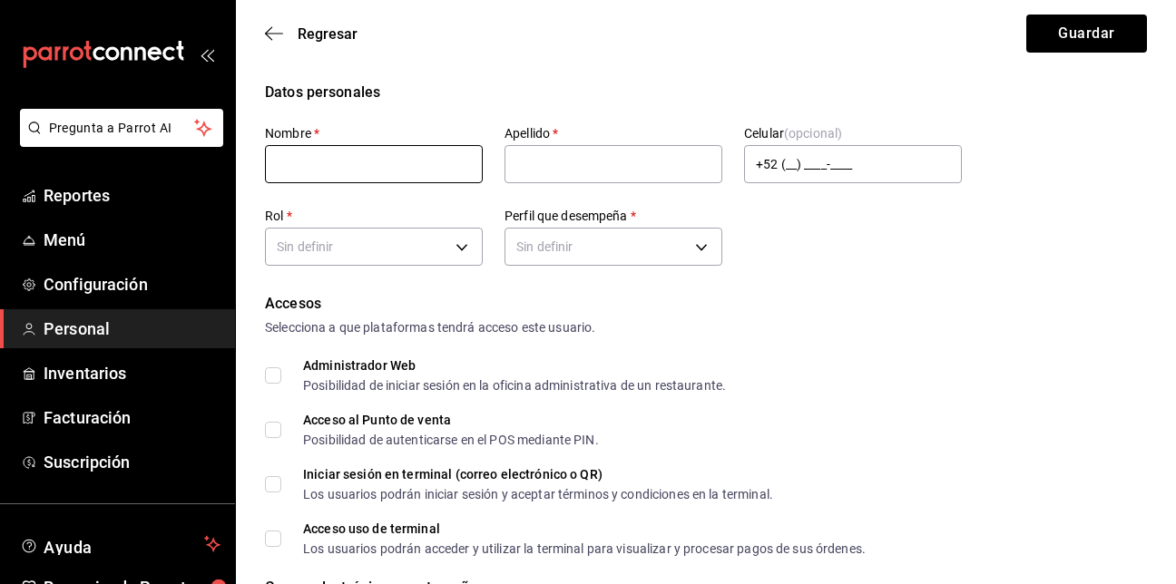
click at [346, 172] on input "text" at bounding box center [374, 164] width 218 height 38
type input "p"
type input "[PERSON_NAME]"
click at [535, 157] on input "text" at bounding box center [614, 164] width 218 height 38
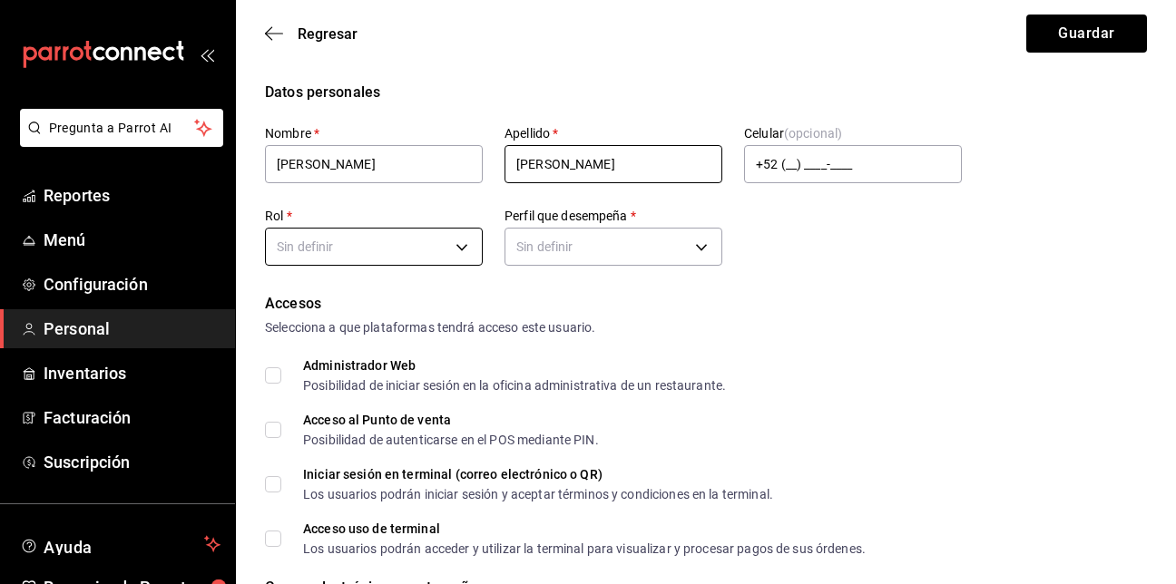
type input "[PERSON_NAME]"
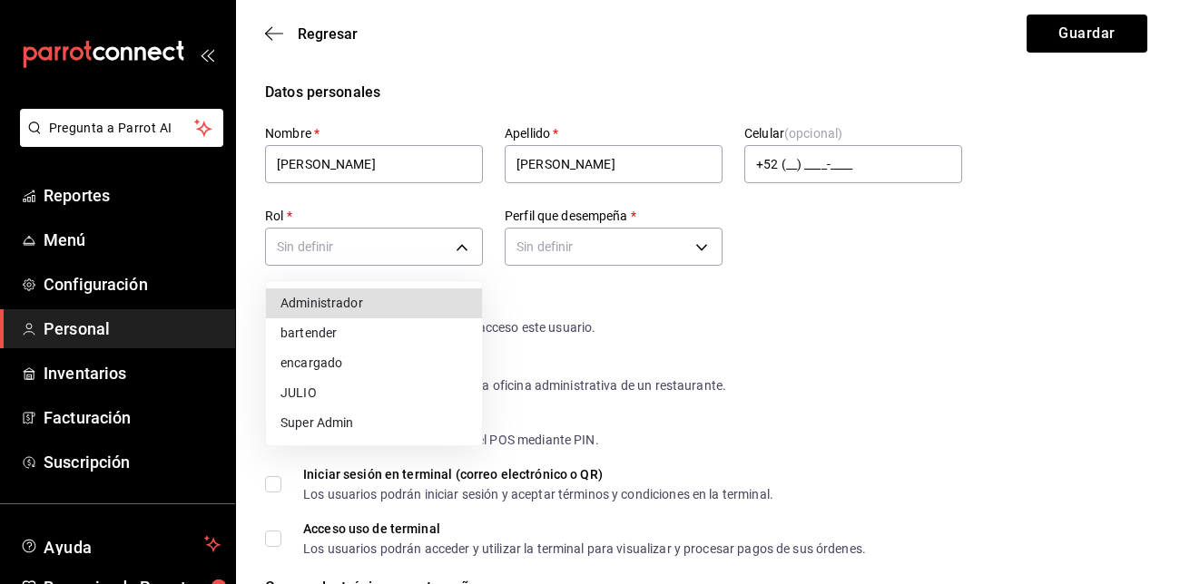
click at [415, 325] on li "bartender" at bounding box center [374, 334] width 216 height 30
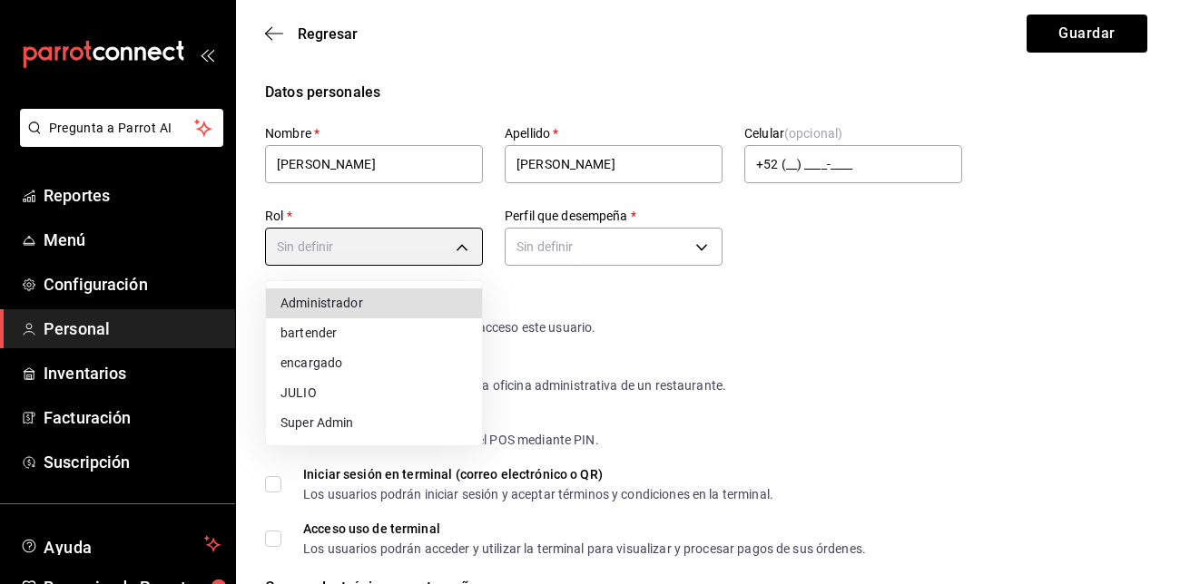
type input "84941ae3-867d-4e1a-87e2-ea41cc460f05"
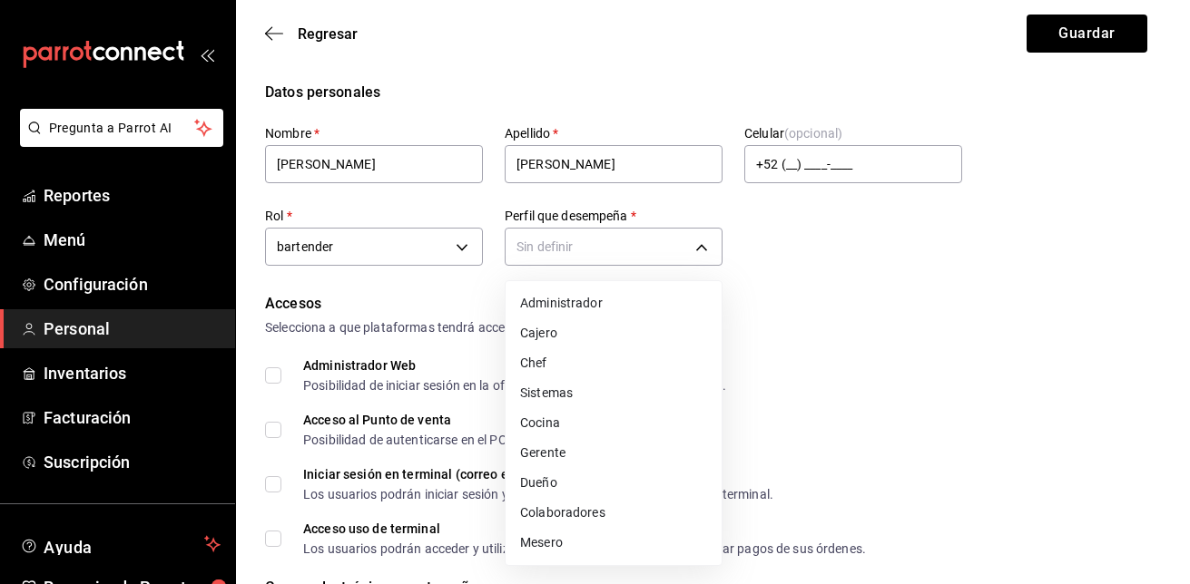
click at [583, 536] on li "Mesero" at bounding box center [614, 543] width 216 height 30
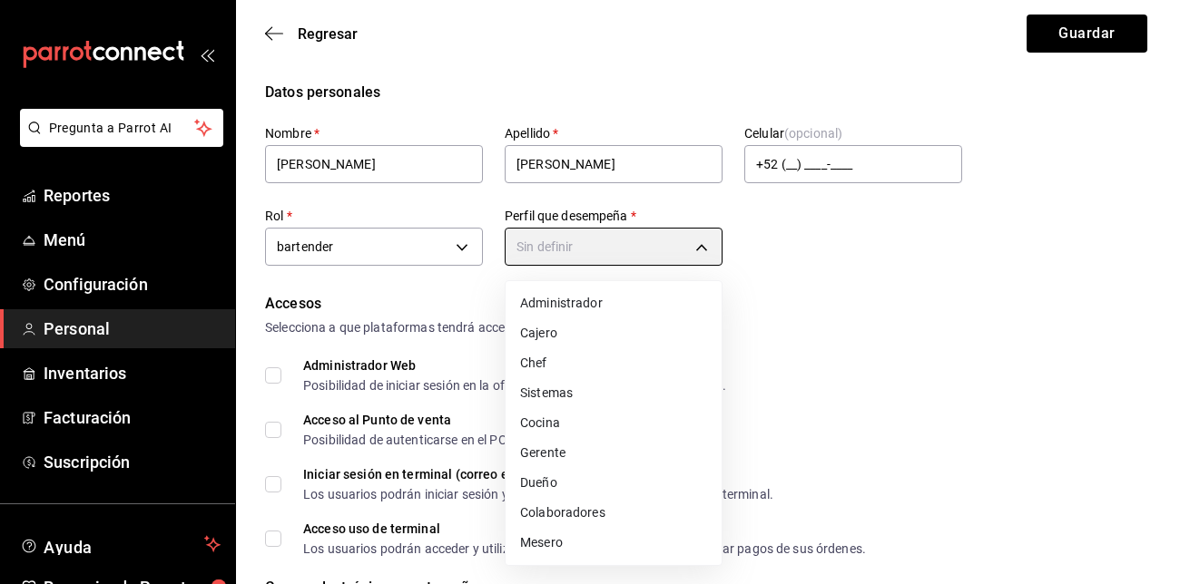
type input "WAITER"
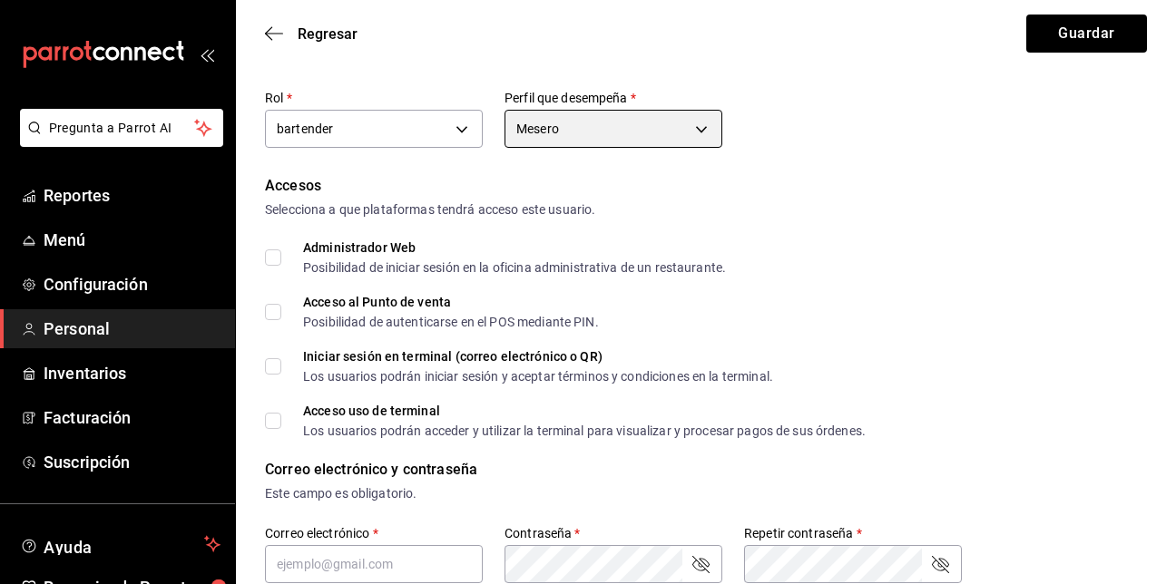
scroll to position [122, 0]
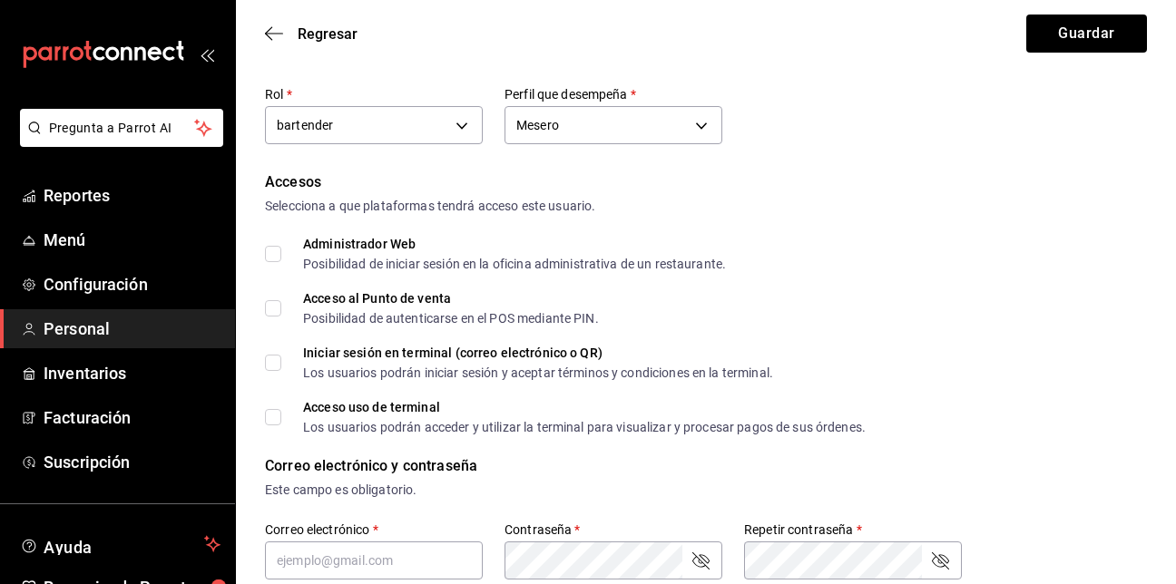
click at [272, 313] on input "Acceso al Punto de venta Posibilidad de autenticarse en el POS mediante PIN." at bounding box center [273, 308] width 16 height 16
checkbox input "true"
click at [270, 415] on input "Acceso uso de terminal Los usuarios podrán acceder y utilizar la terminal para …" at bounding box center [273, 417] width 16 height 16
checkbox input "true"
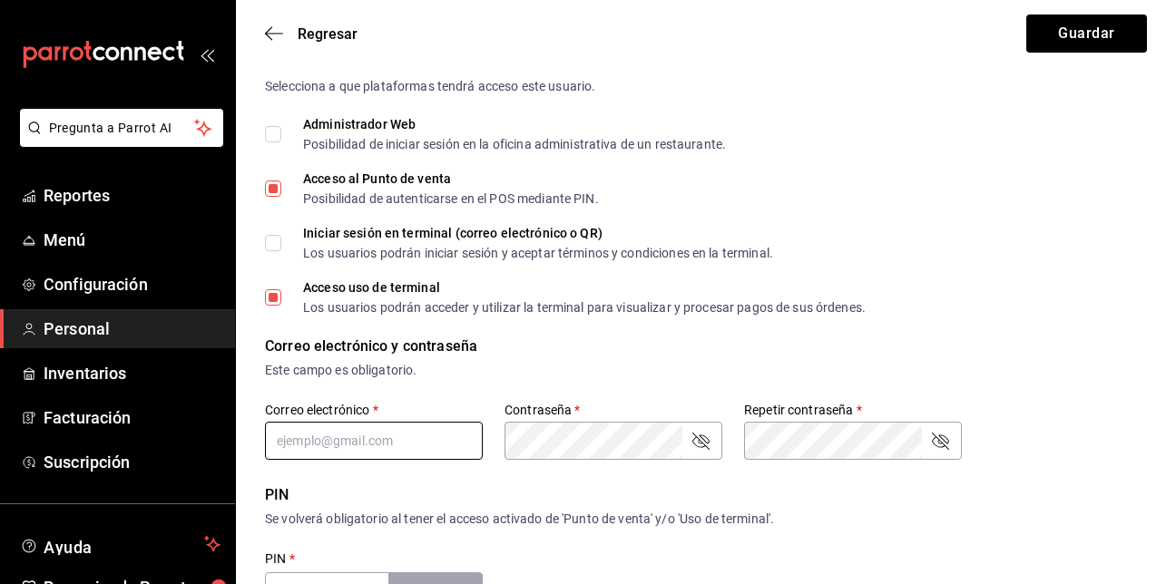
click at [360, 441] on input "text" at bounding box center [374, 441] width 218 height 38
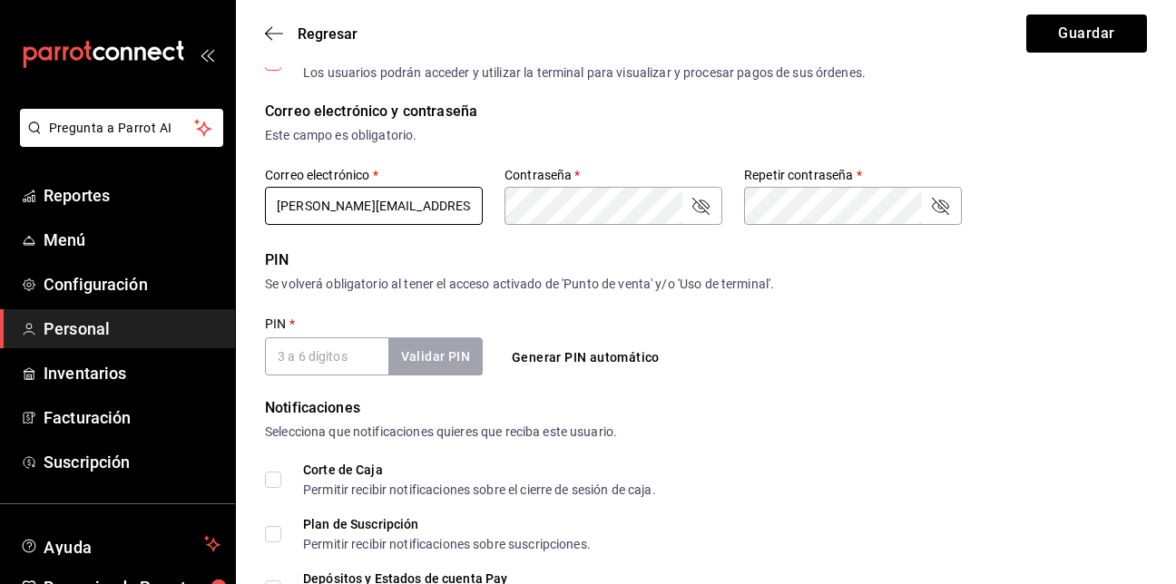
scroll to position [477, 0]
type input "[PERSON_NAME][EMAIL_ADDRESS][DOMAIN_NAME]"
click at [308, 341] on input "PIN   *" at bounding box center [326, 356] width 123 height 38
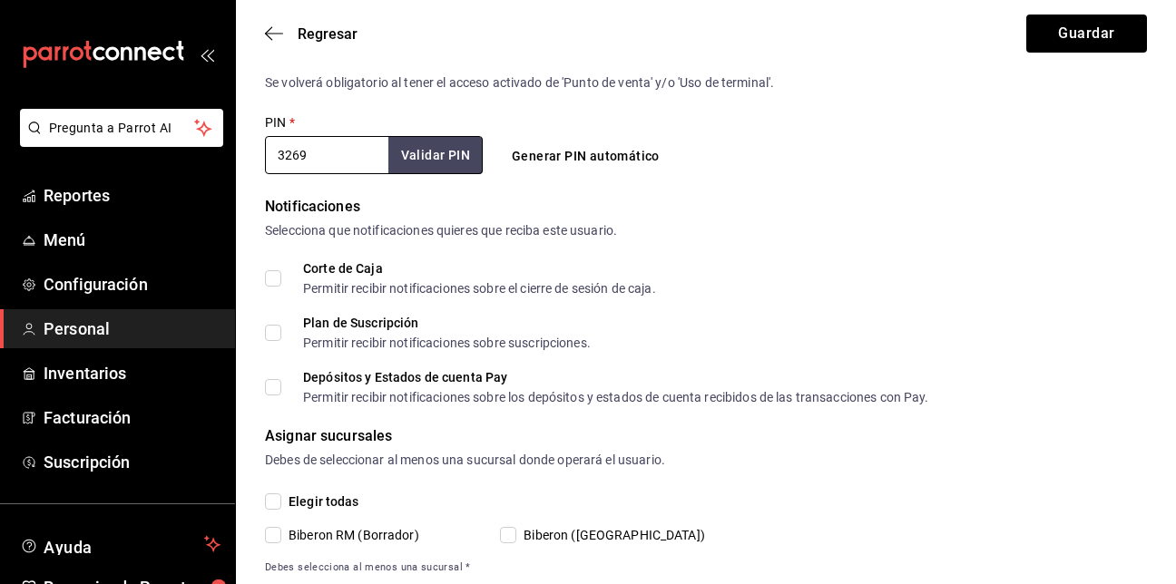
scroll to position [721, 0]
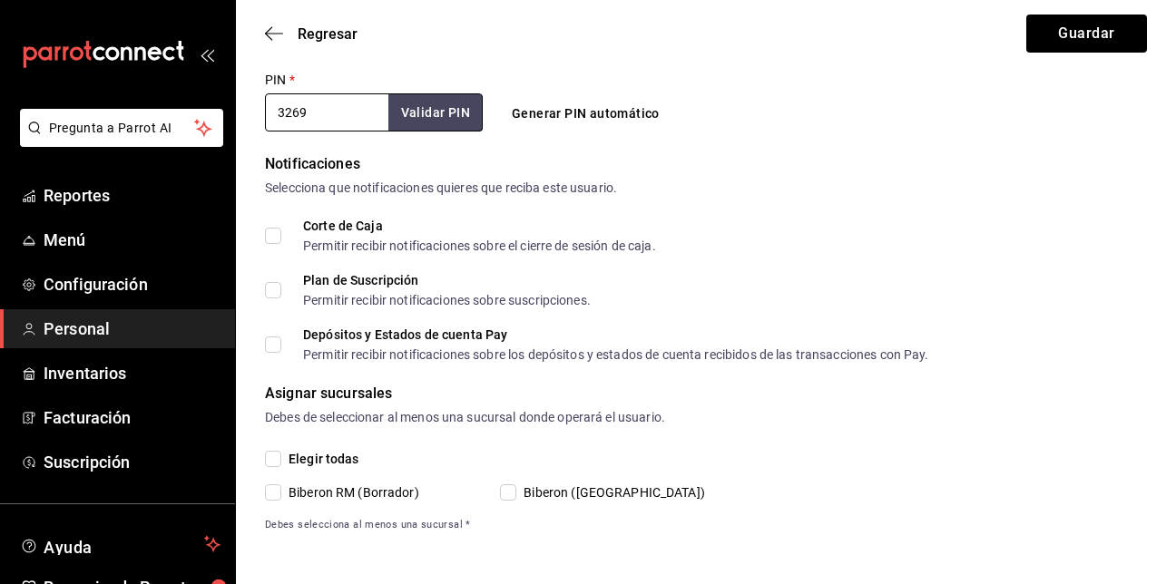
type input "3269"
click at [516, 493] on input "Biberon ([GEOGRAPHIC_DATA])" at bounding box center [508, 493] width 16 height 16
checkbox input "true"
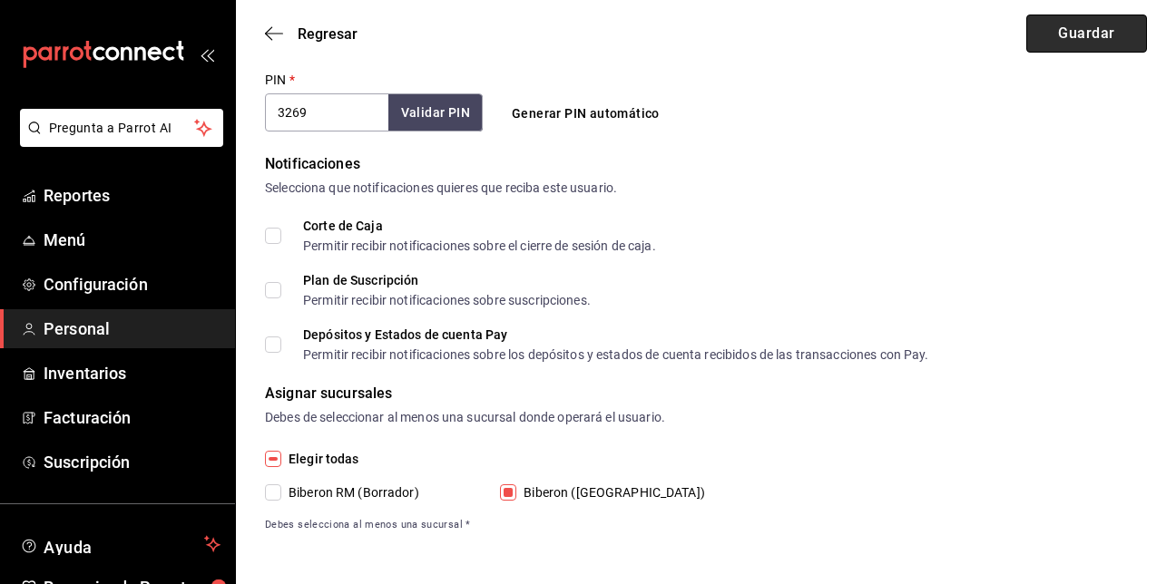
click at [1129, 25] on button "Guardar" at bounding box center [1087, 34] width 121 height 38
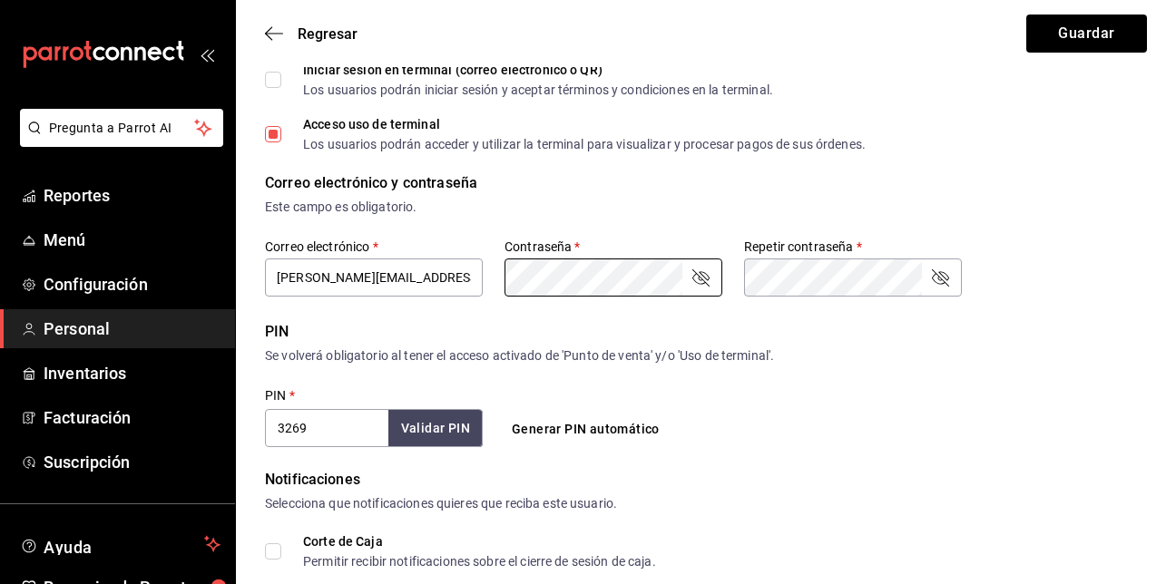
scroll to position [404, 0]
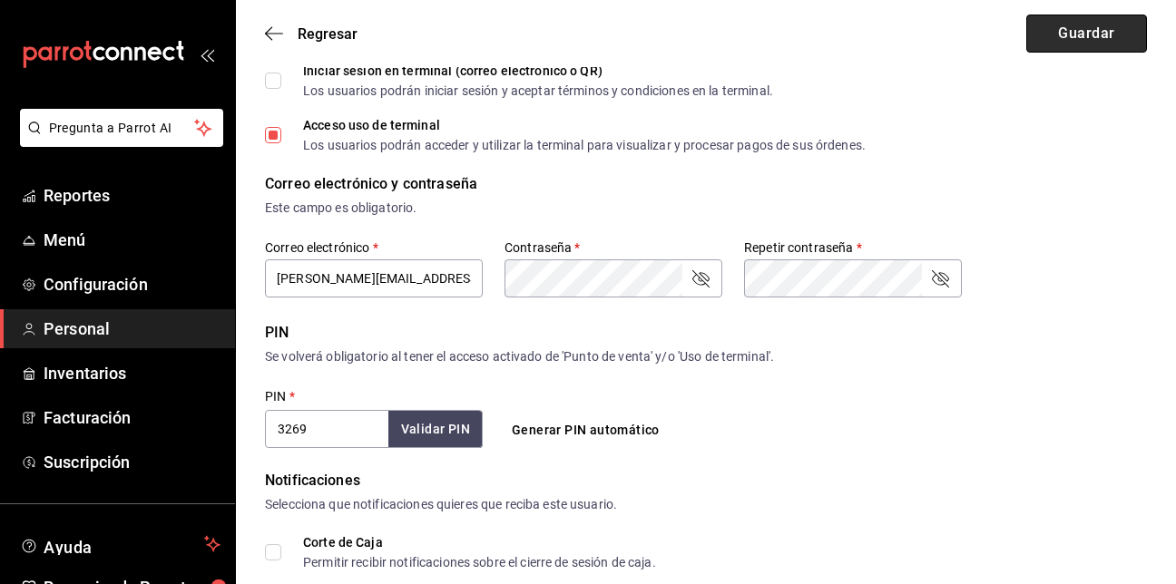
click at [1075, 30] on button "Guardar" at bounding box center [1087, 34] width 121 height 38
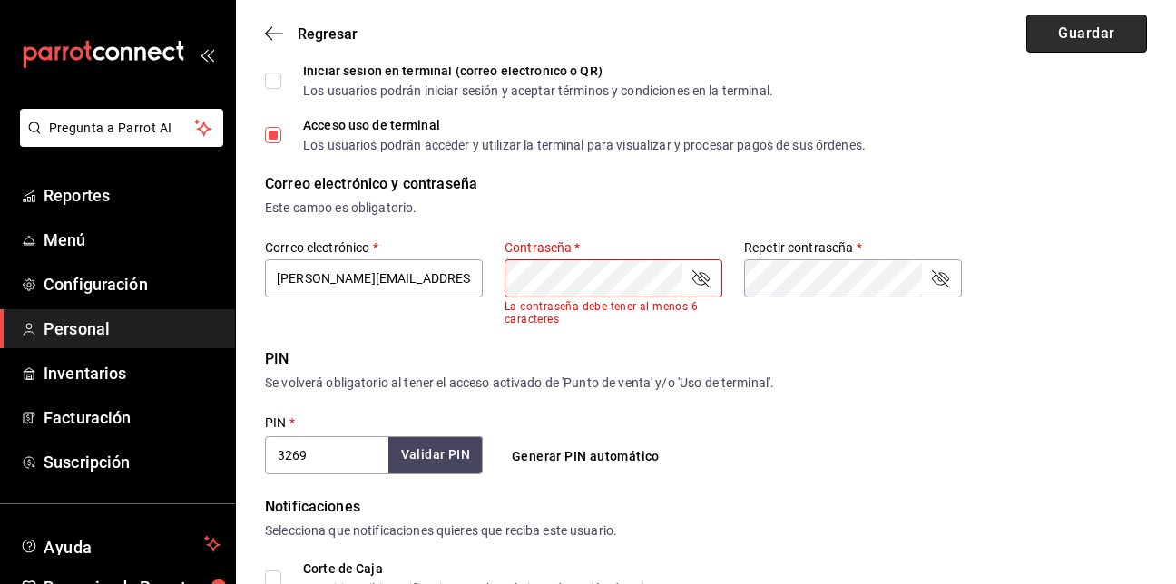
click at [1075, 30] on button "Guardar" at bounding box center [1087, 34] width 121 height 38
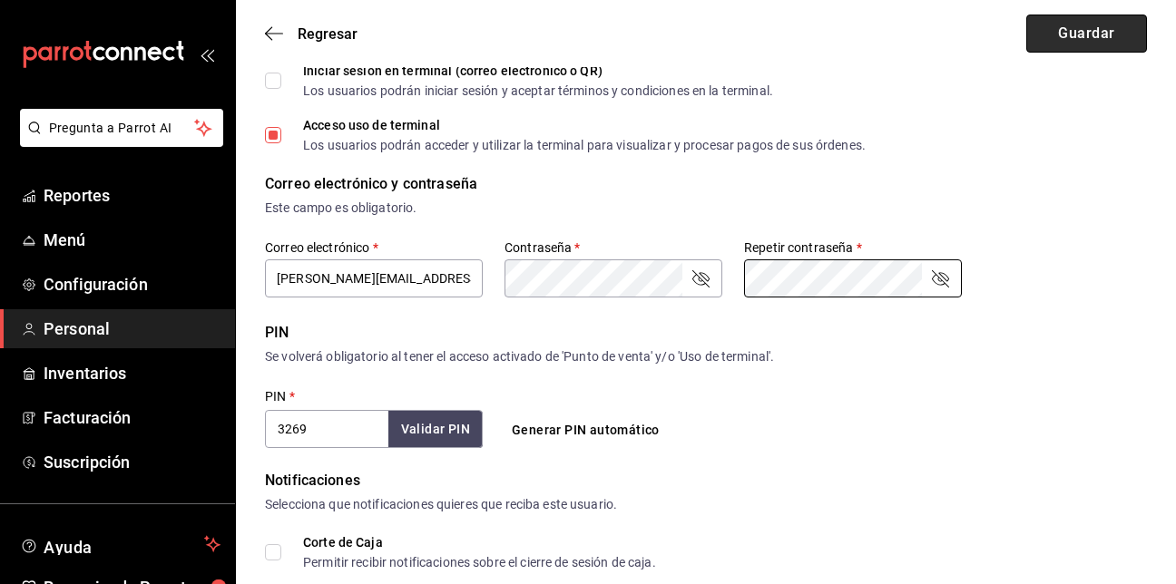
click at [1109, 38] on button "Guardar" at bounding box center [1087, 34] width 121 height 38
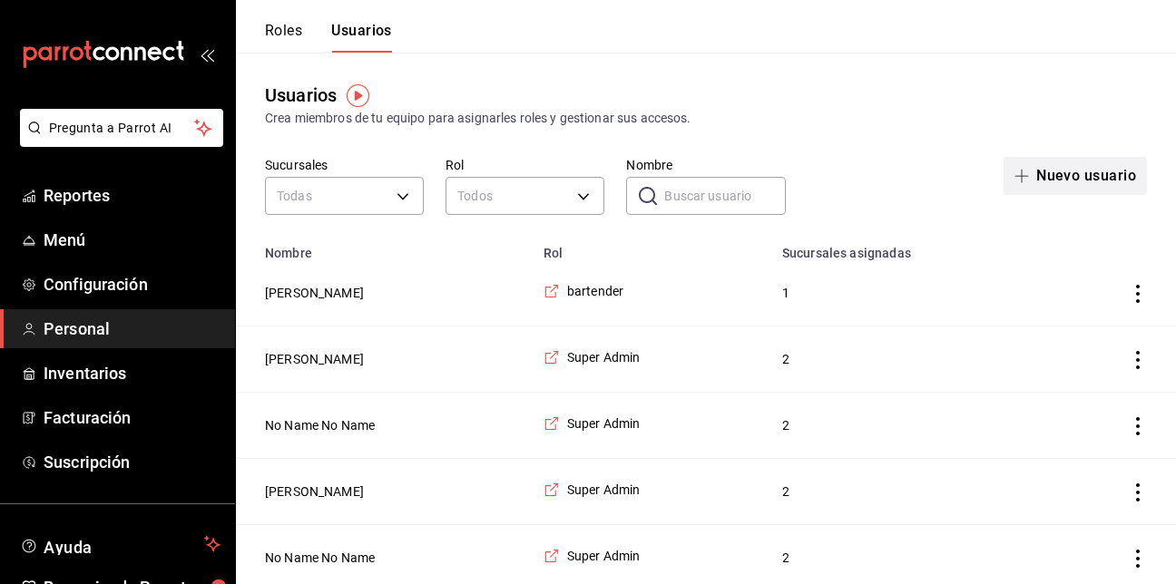
click at [1104, 171] on button "Nuevo usuario" at bounding box center [1075, 176] width 143 height 38
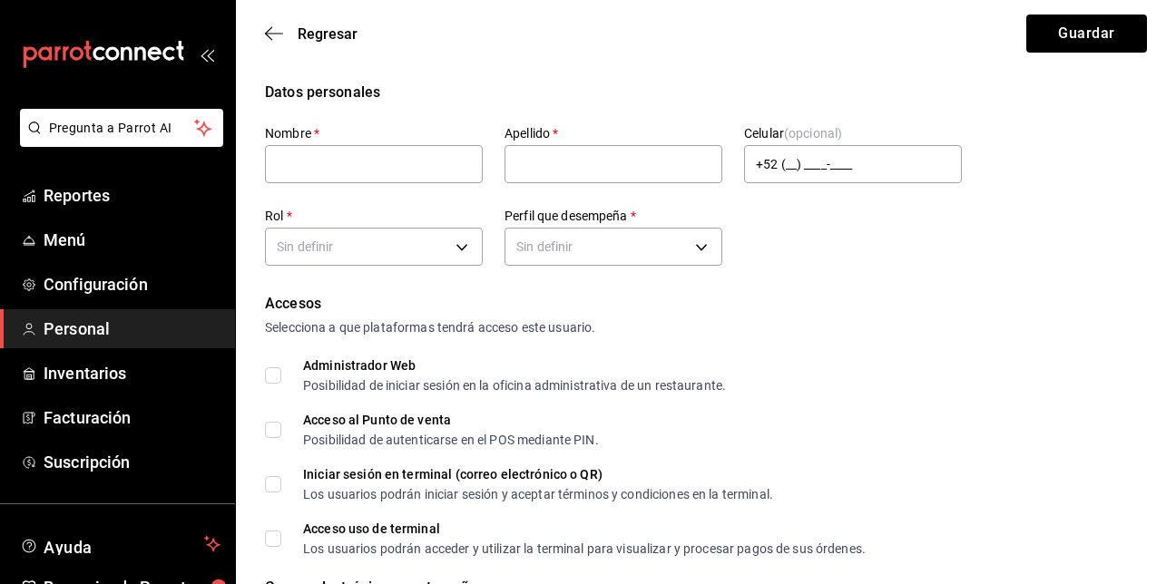
click at [644, 86] on div "Datos personales" at bounding box center [706, 93] width 882 height 22
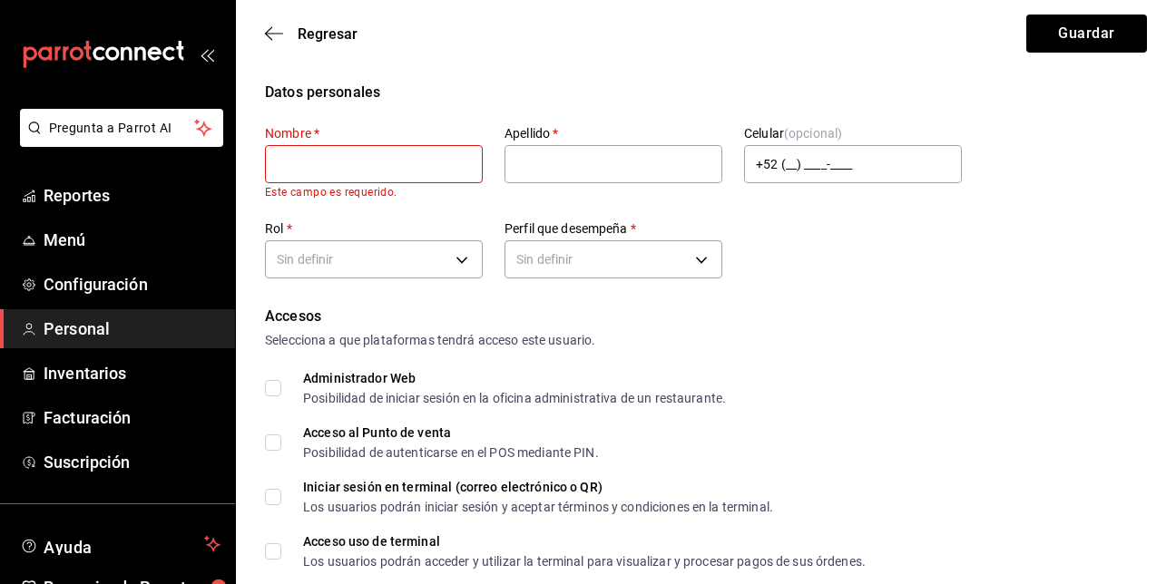
click at [403, 162] on input "text" at bounding box center [374, 164] width 218 height 38
type input "l"
type input "[PERSON_NAME]"
click at [545, 172] on input "text" at bounding box center [614, 164] width 218 height 38
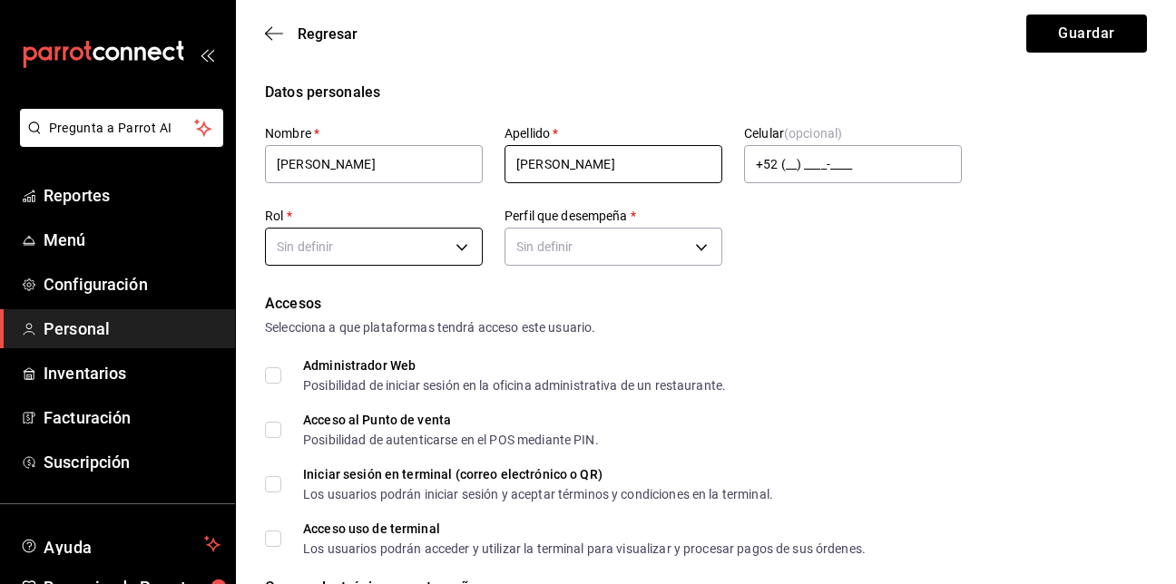
type input "[PERSON_NAME]"
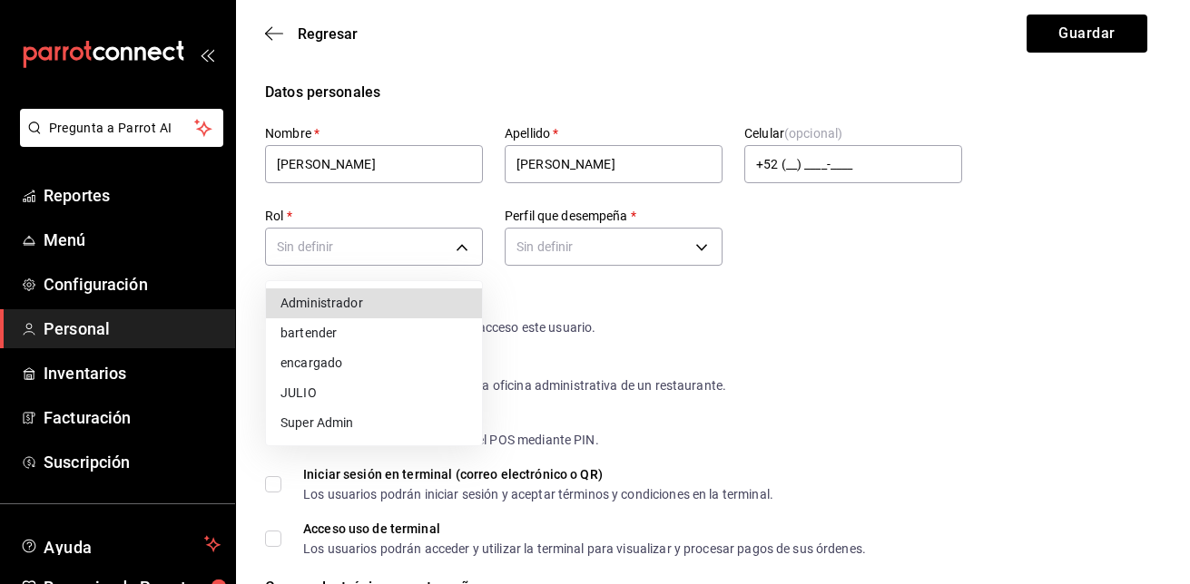
click at [388, 331] on li "bartender" at bounding box center [374, 334] width 216 height 30
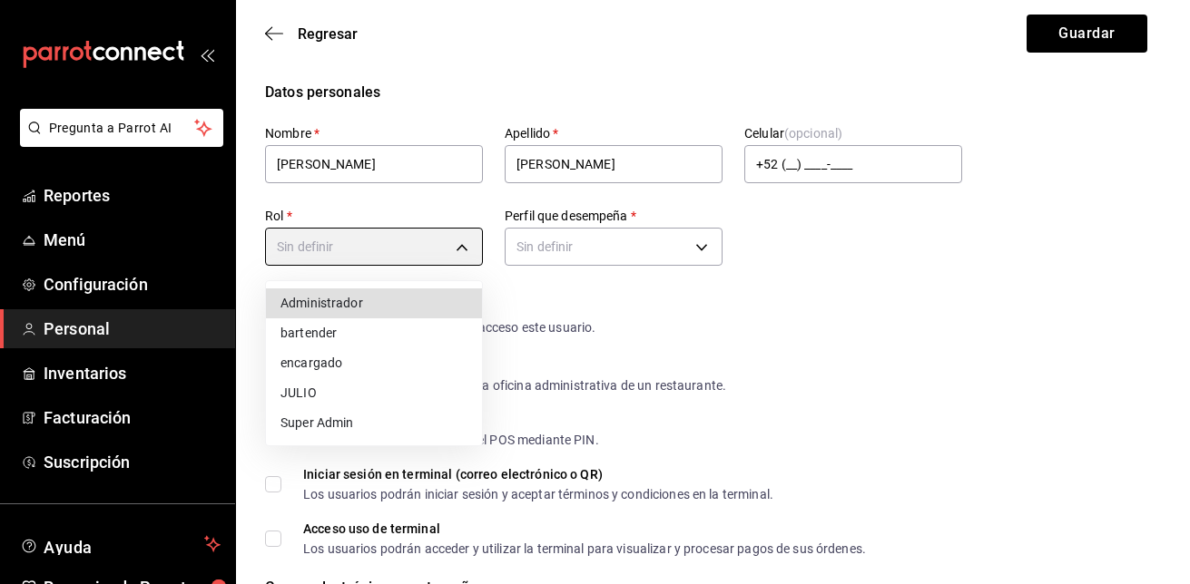
type input "84941ae3-867d-4e1a-87e2-ea41cc460f05"
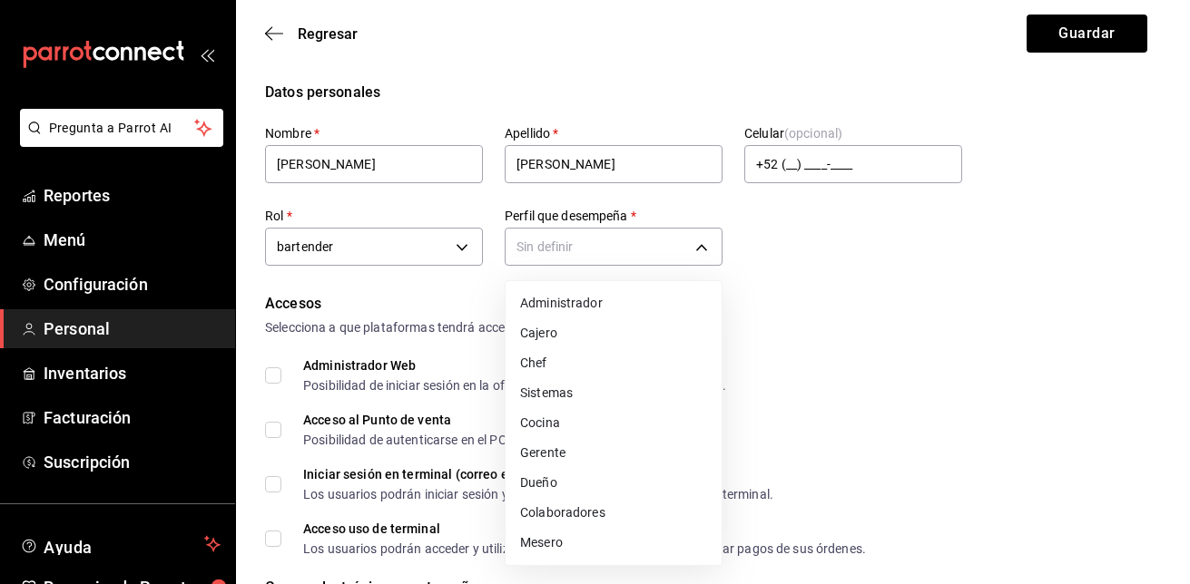
click at [552, 540] on li "Mesero" at bounding box center [614, 543] width 216 height 30
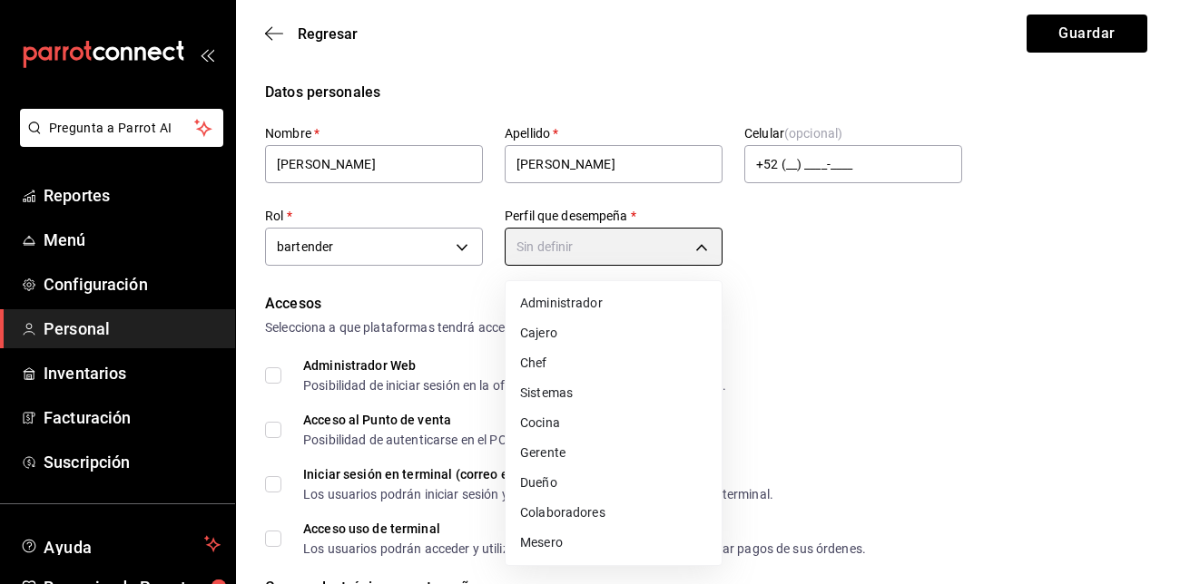
type input "WAITER"
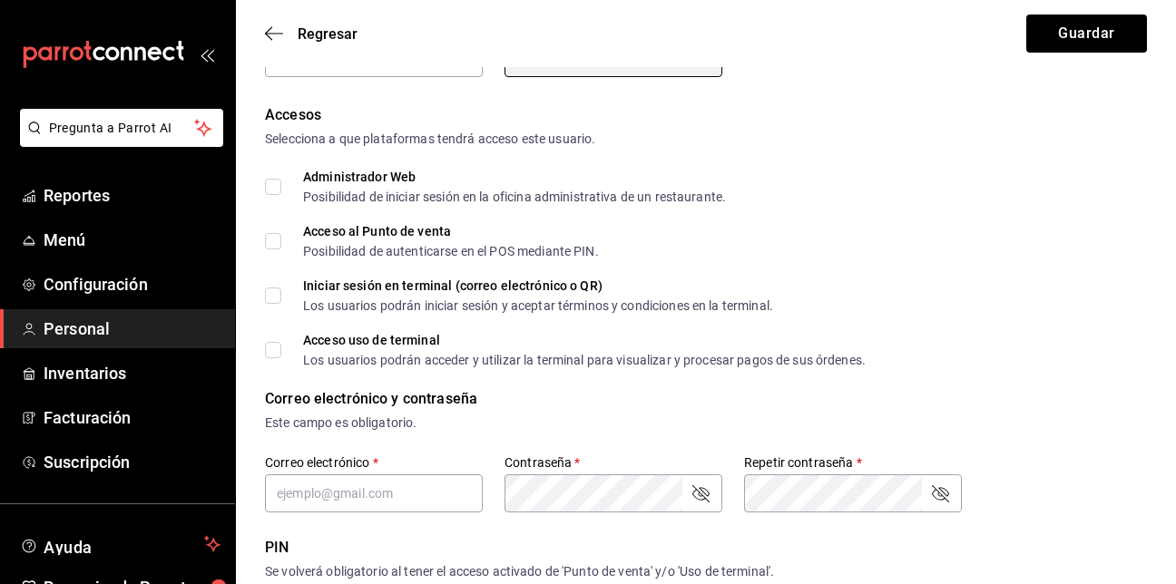
scroll to position [193, 0]
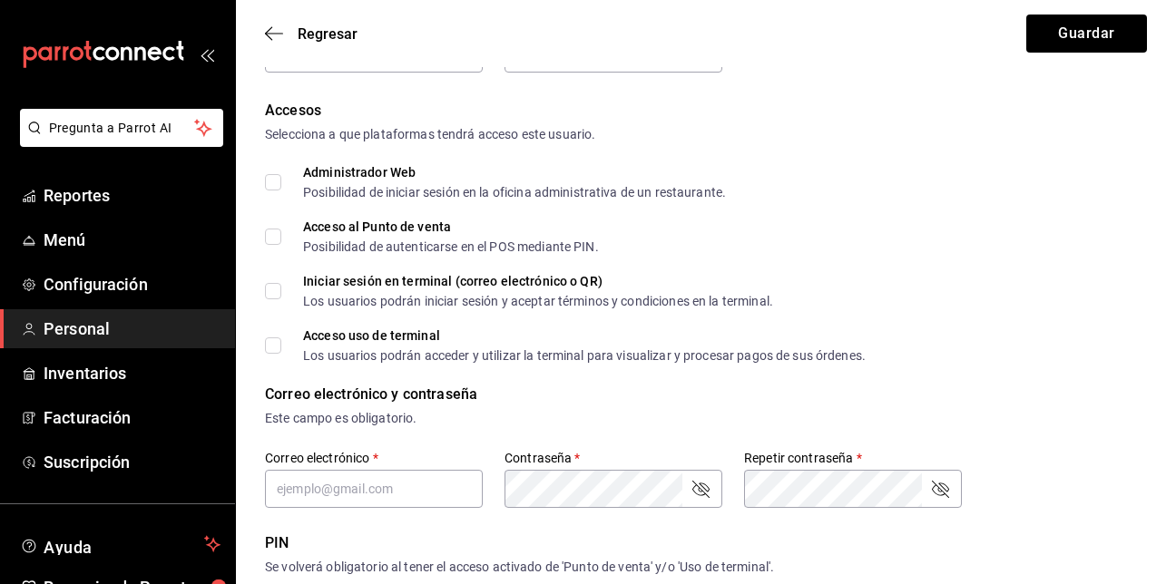
click at [274, 236] on input "Acceso al Punto de venta Posibilidad de autenticarse en el POS mediante PIN." at bounding box center [273, 237] width 16 height 16
checkbox input "true"
click at [279, 345] on input "Acceso uso de terminal Los usuarios podrán acceder y utilizar la terminal para …" at bounding box center [273, 346] width 16 height 16
checkbox input "true"
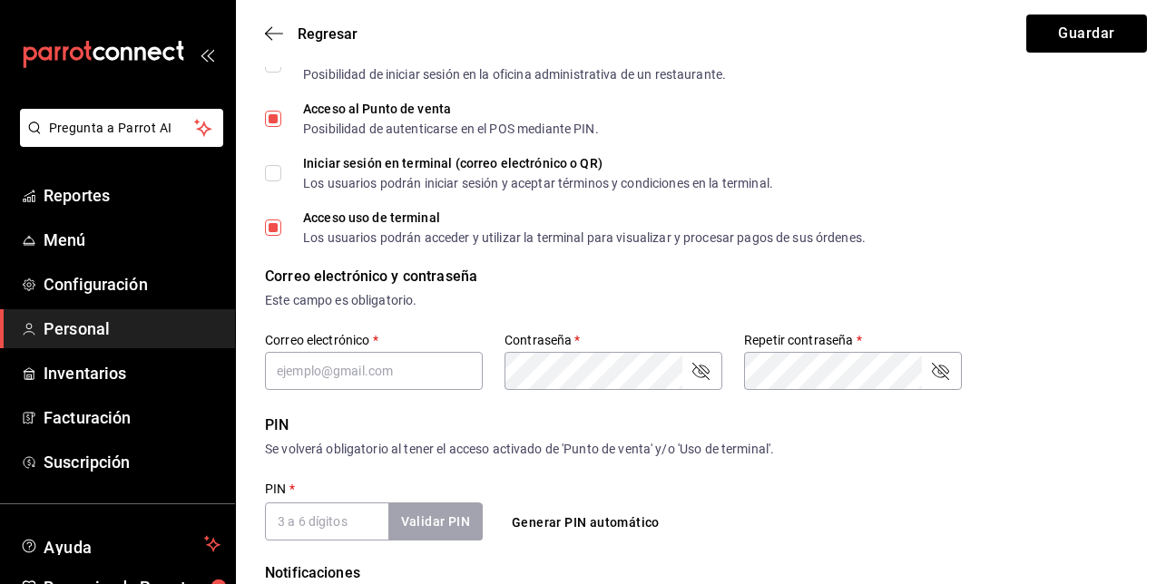
scroll to position [315, 0]
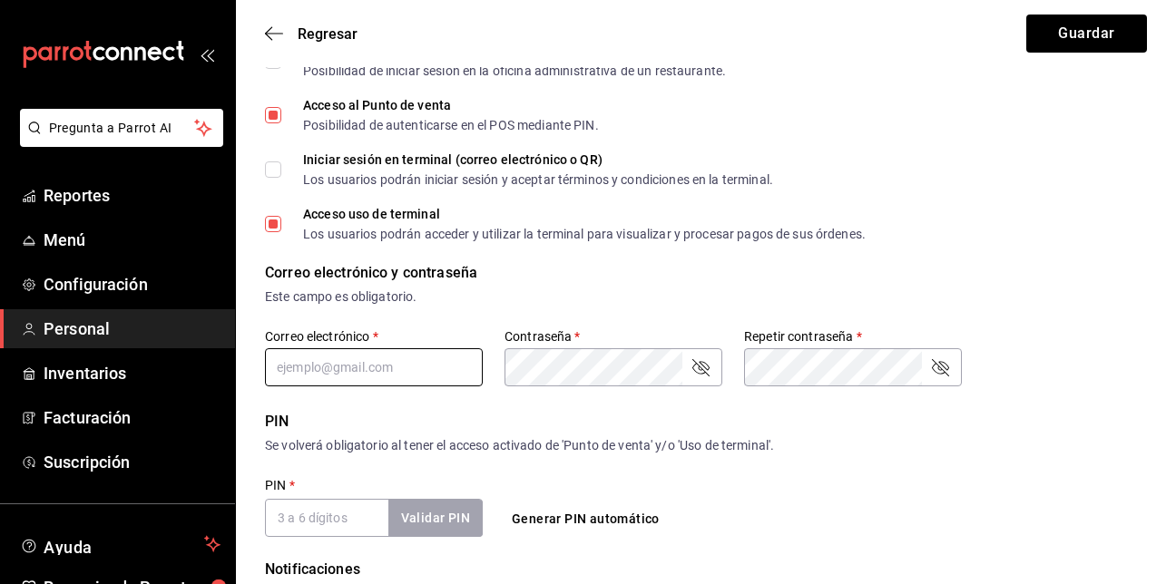
click at [366, 364] on input "text" at bounding box center [374, 368] width 218 height 38
type input "[EMAIL_ADDRESS][DOMAIN_NAME]"
click at [712, 285] on div "Correo electrónico y contraseña Este campo es obligatorio." at bounding box center [706, 284] width 882 height 44
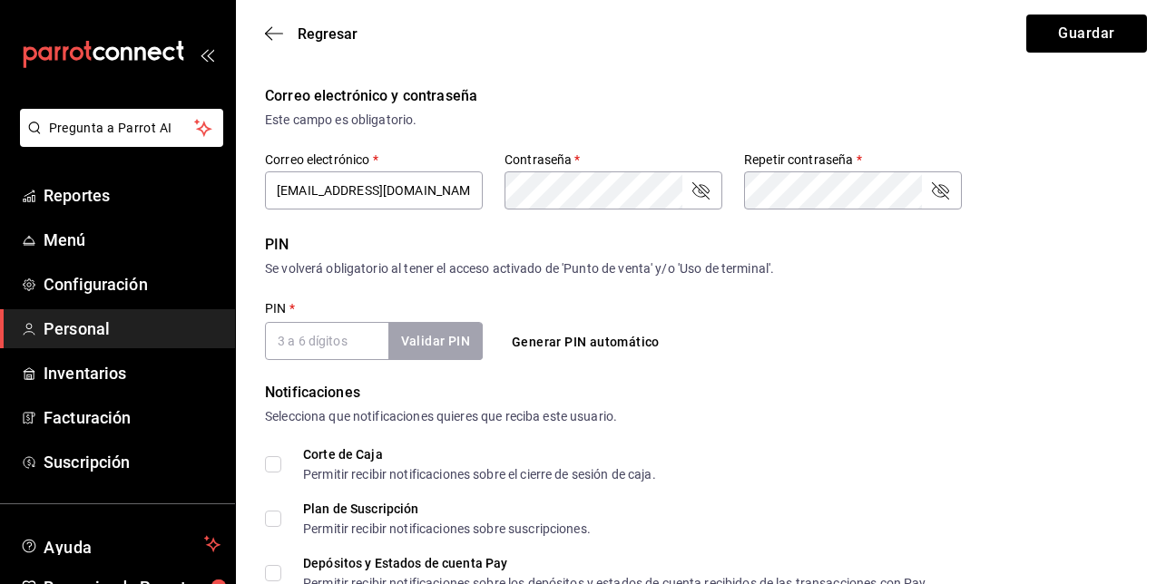
scroll to position [493, 0]
click at [314, 345] on input "PIN   *" at bounding box center [326, 340] width 123 height 38
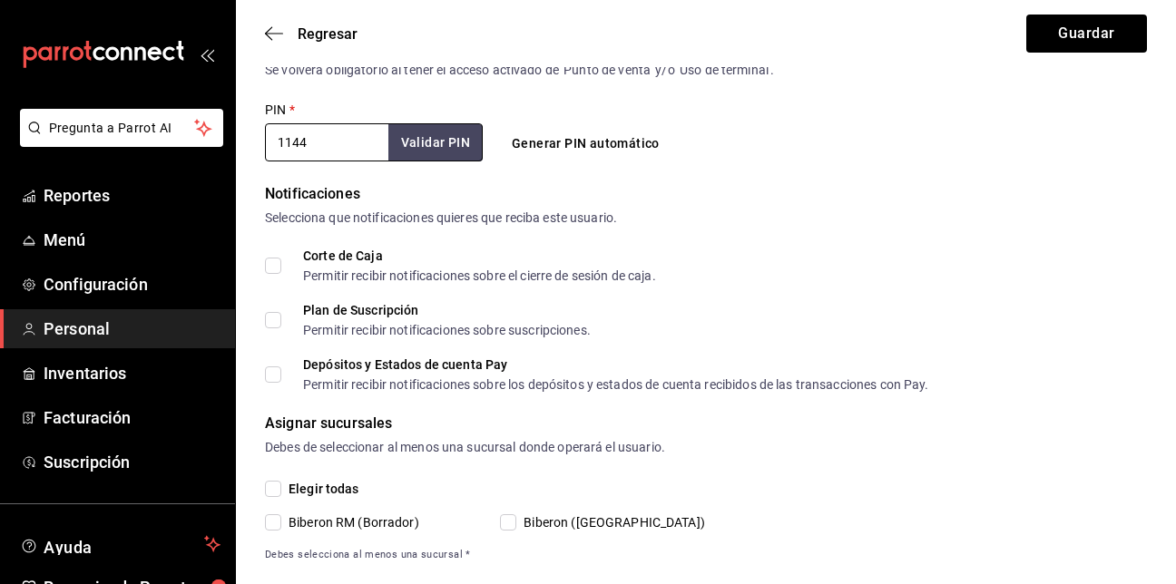
scroll to position [721, 0]
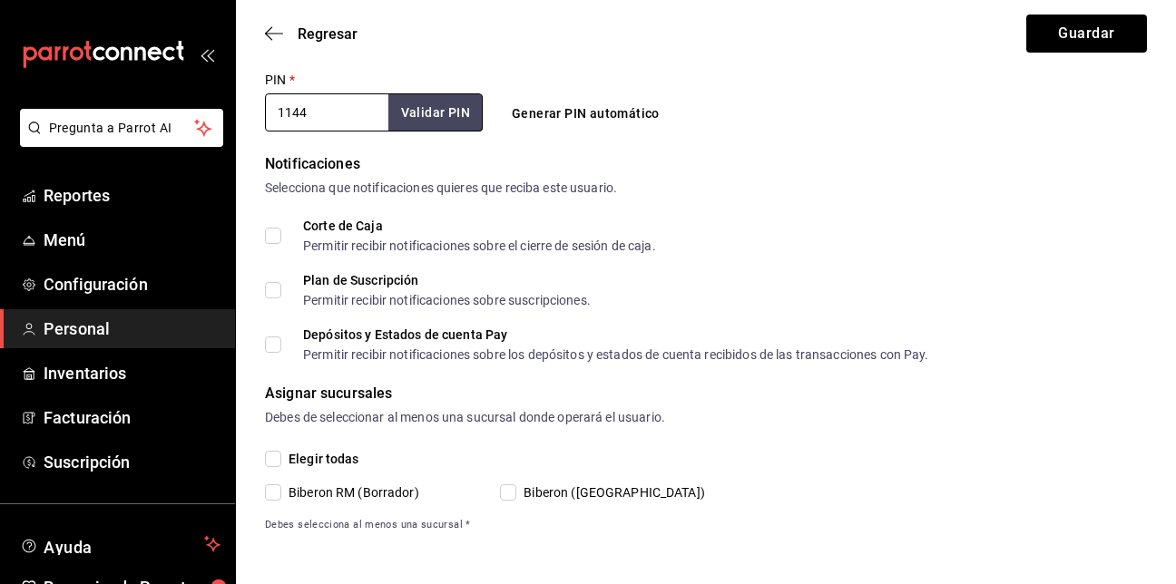
type input "1144"
click at [510, 493] on input "Biberon ([GEOGRAPHIC_DATA])" at bounding box center [508, 493] width 16 height 16
checkbox input "true"
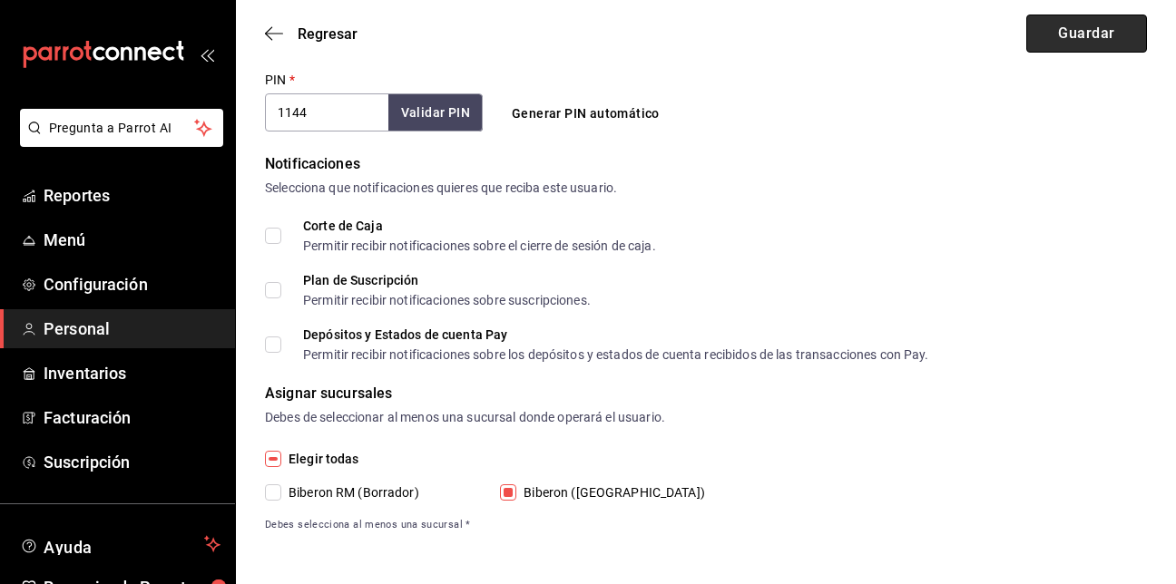
click at [1116, 24] on button "Guardar" at bounding box center [1087, 34] width 121 height 38
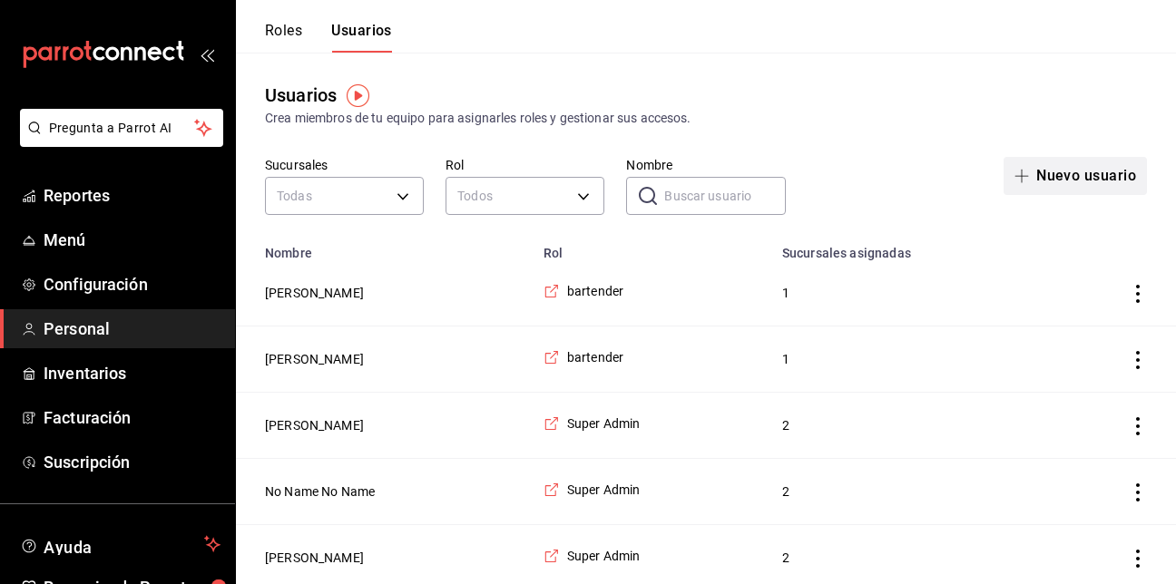
click at [1109, 176] on button "Nuevo usuario" at bounding box center [1075, 176] width 143 height 38
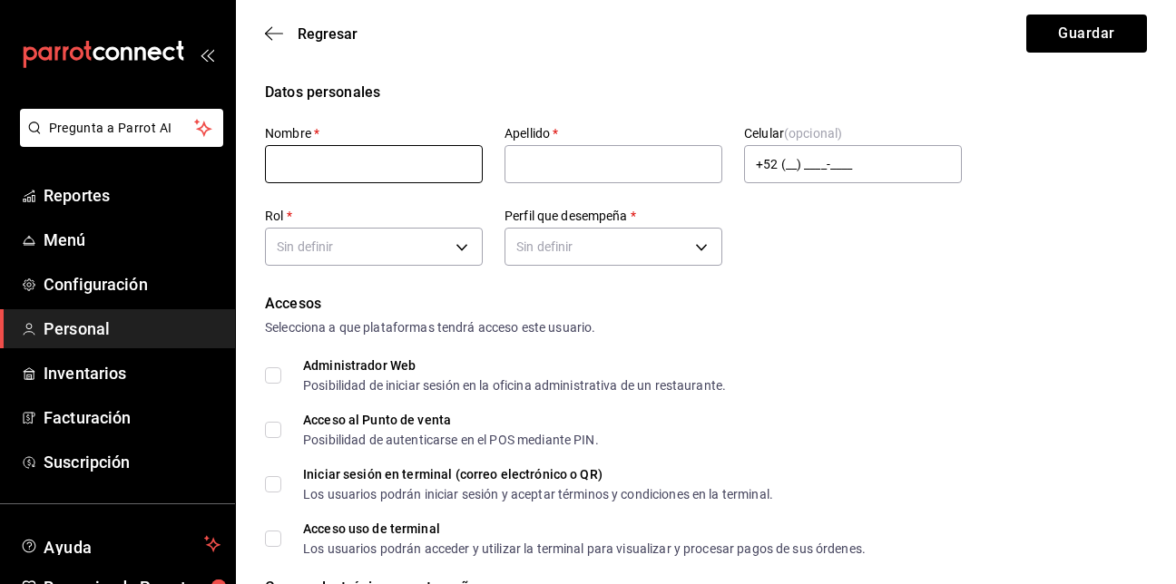
click at [317, 162] on input "text" at bounding box center [374, 164] width 218 height 38
type input "[PERSON_NAME]"
click at [604, 177] on input "text" at bounding box center [614, 164] width 218 height 38
type input "D"
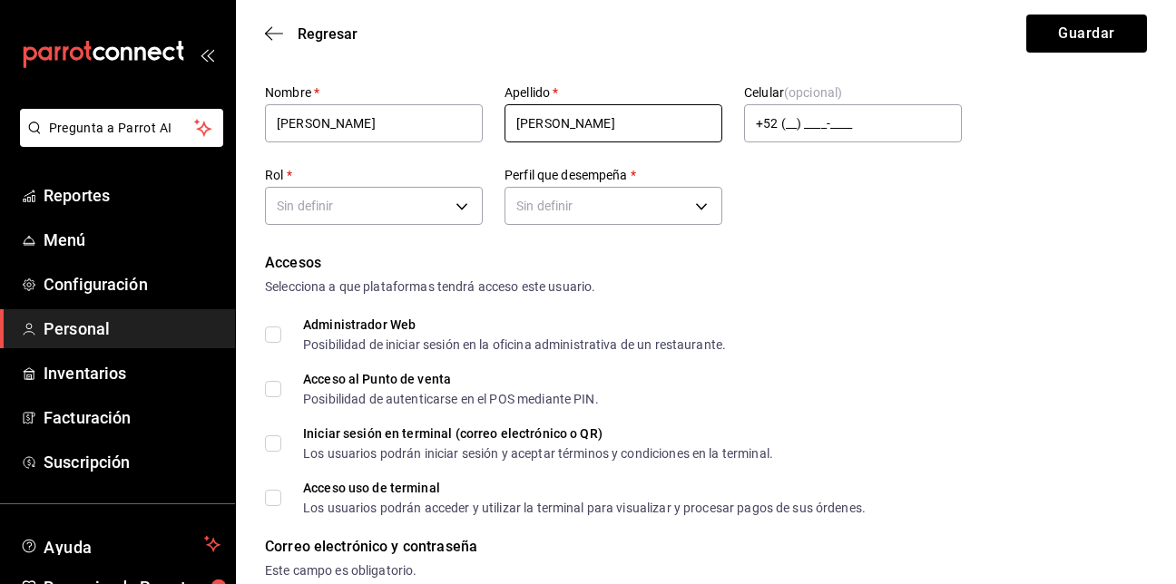
scroll to position [43, 0]
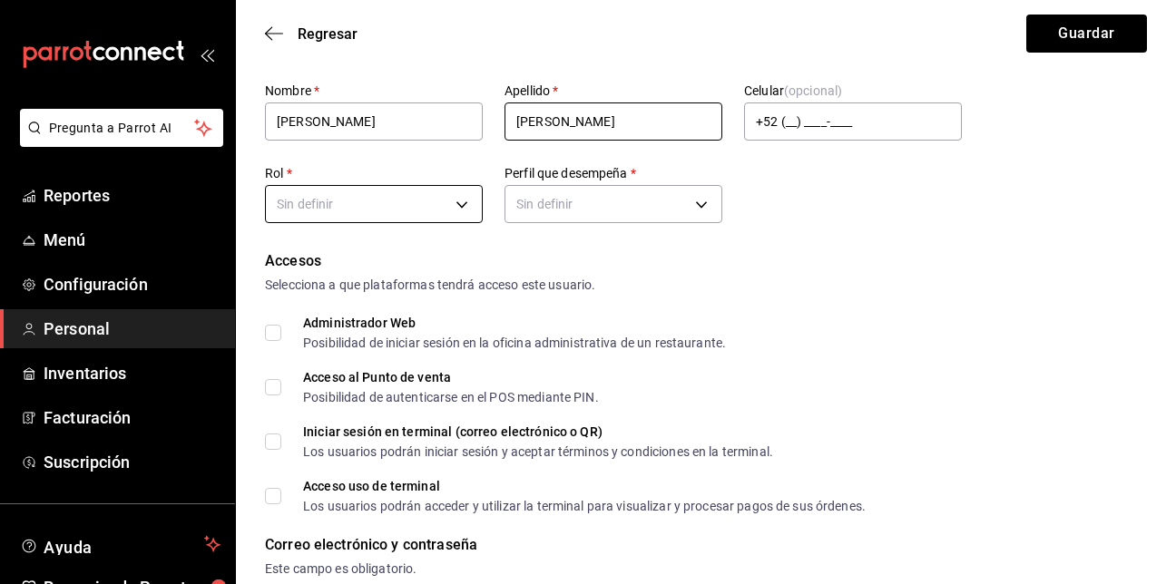
type input "[PERSON_NAME]"
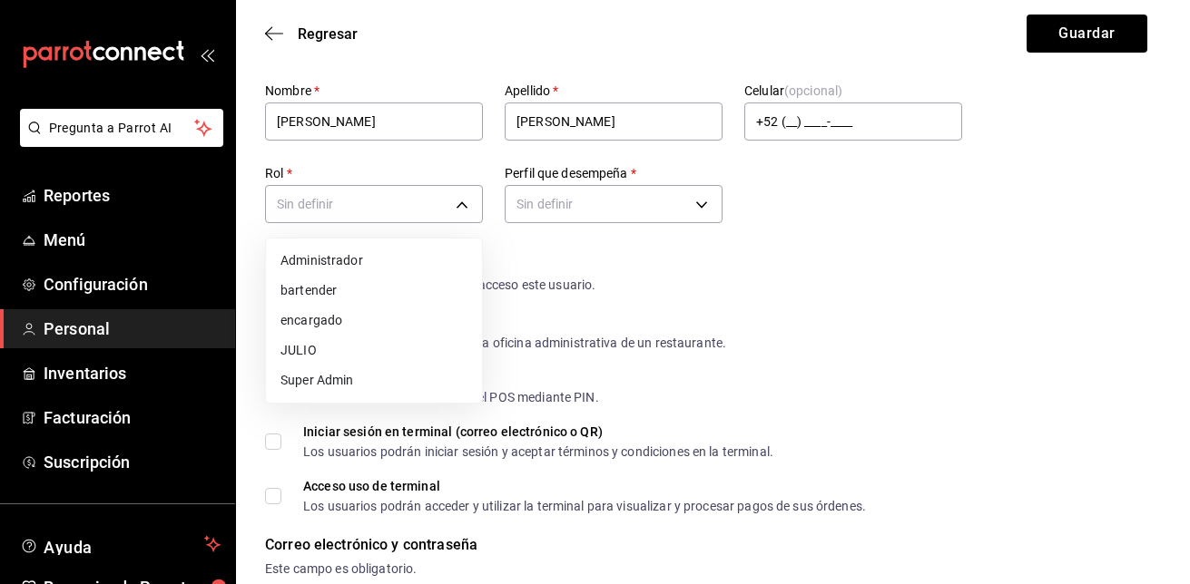
click at [389, 300] on li "bartender" at bounding box center [374, 291] width 216 height 30
type input "84941ae3-867d-4e1a-87e2-ea41cc460f05"
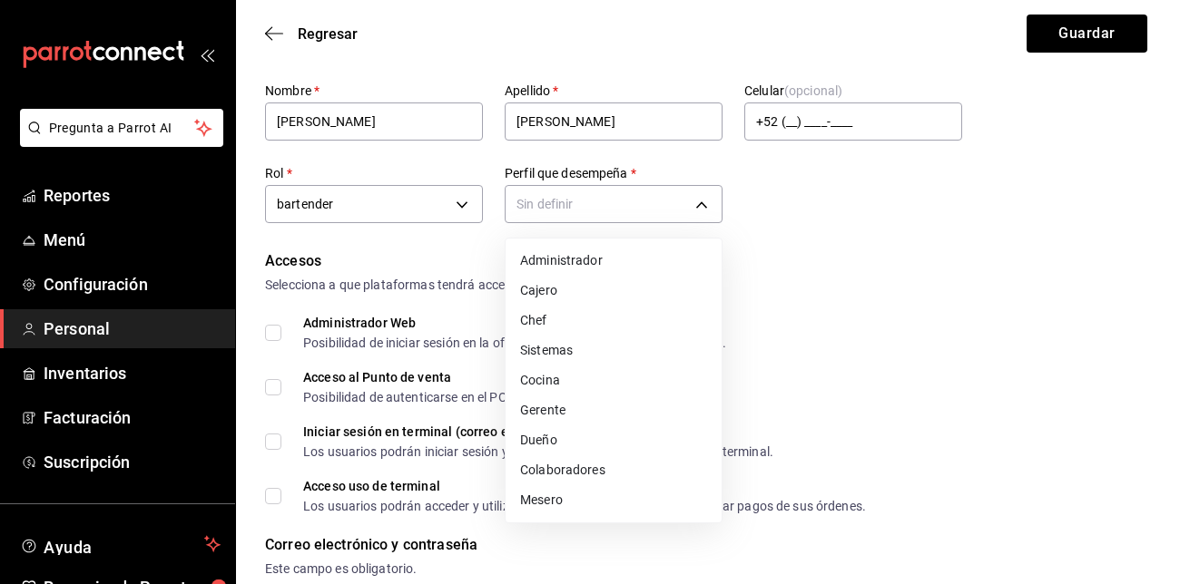
click at [552, 506] on li "Mesero" at bounding box center [614, 501] width 216 height 30
type input "WAITER"
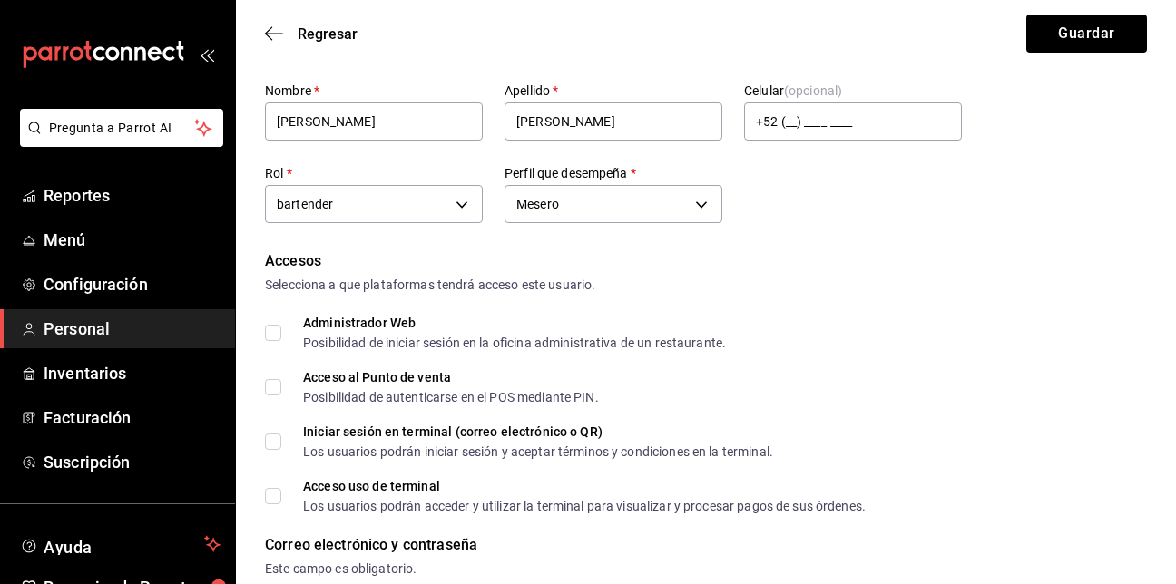
click at [268, 383] on input "Acceso al Punto de venta Posibilidad de autenticarse en el POS mediante PIN." at bounding box center [273, 387] width 16 height 16
checkbox input "true"
click at [274, 500] on input "Acceso uso de terminal Los usuarios podrán acceder y utilizar la terminal para …" at bounding box center [273, 496] width 16 height 16
checkbox input "true"
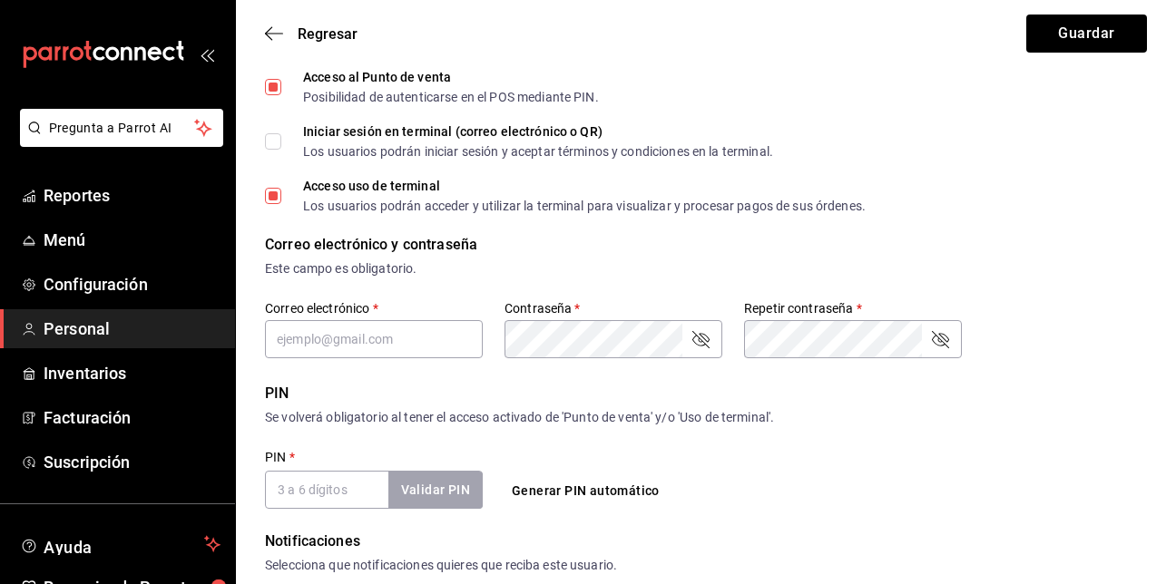
scroll to position [355, 0]
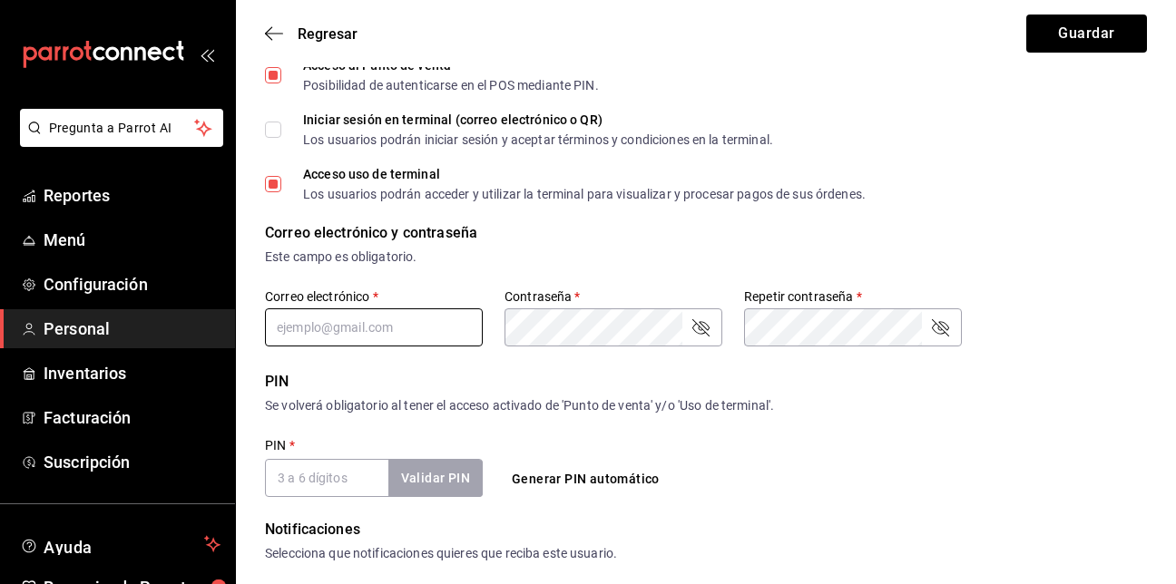
click at [392, 324] on input "text" at bounding box center [374, 328] width 218 height 38
type input "[PERSON_NAME][EMAIL_ADDRESS][DOMAIN_NAME]"
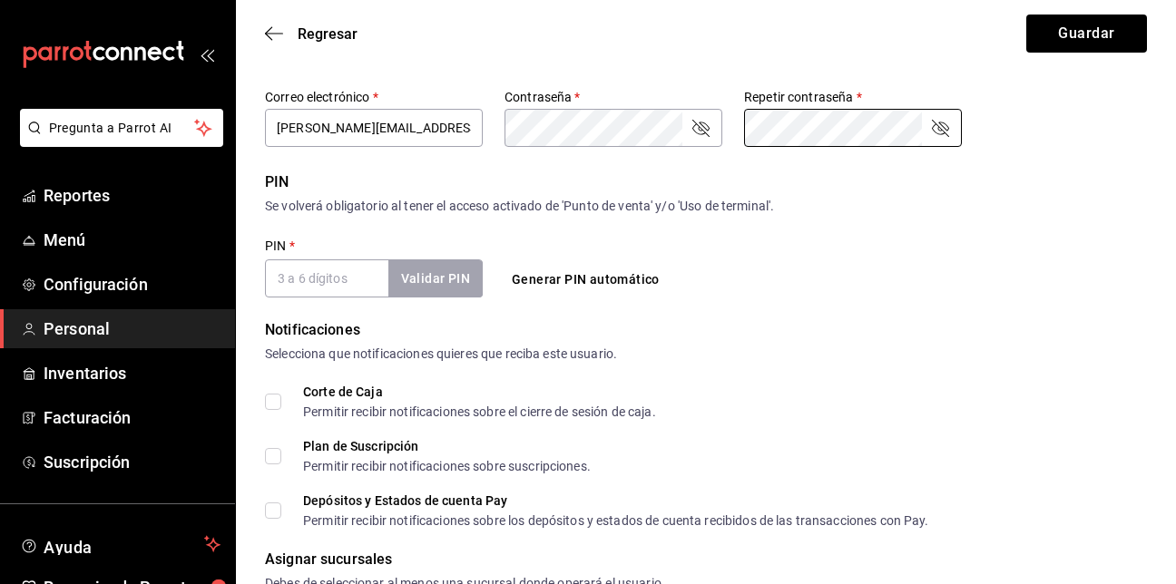
scroll to position [555, 0]
click at [352, 270] on input "PIN   *" at bounding box center [326, 278] width 123 height 38
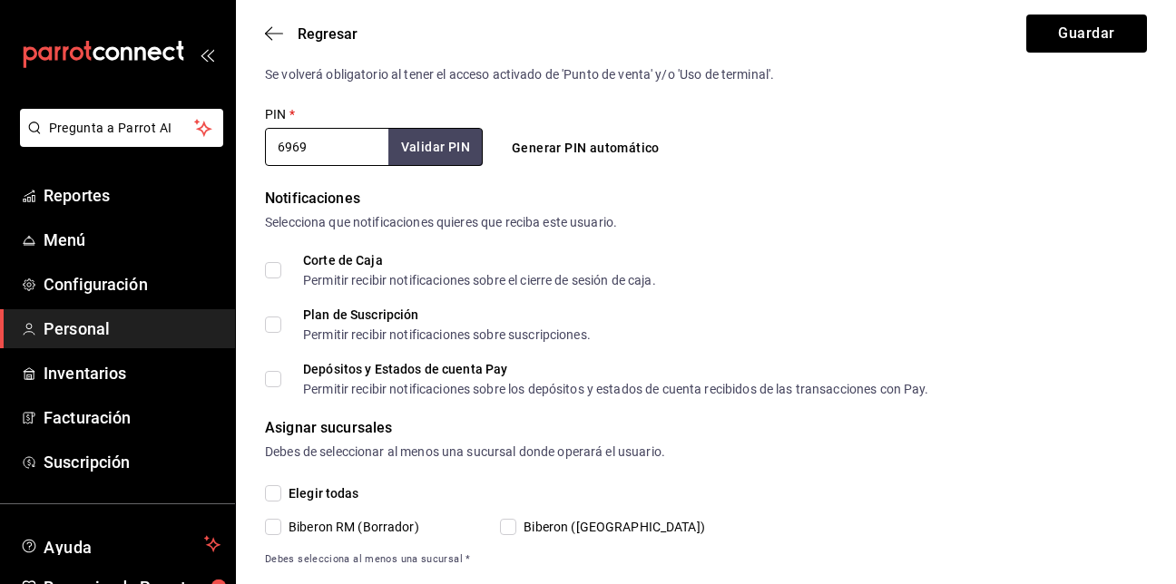
scroll to position [721, 0]
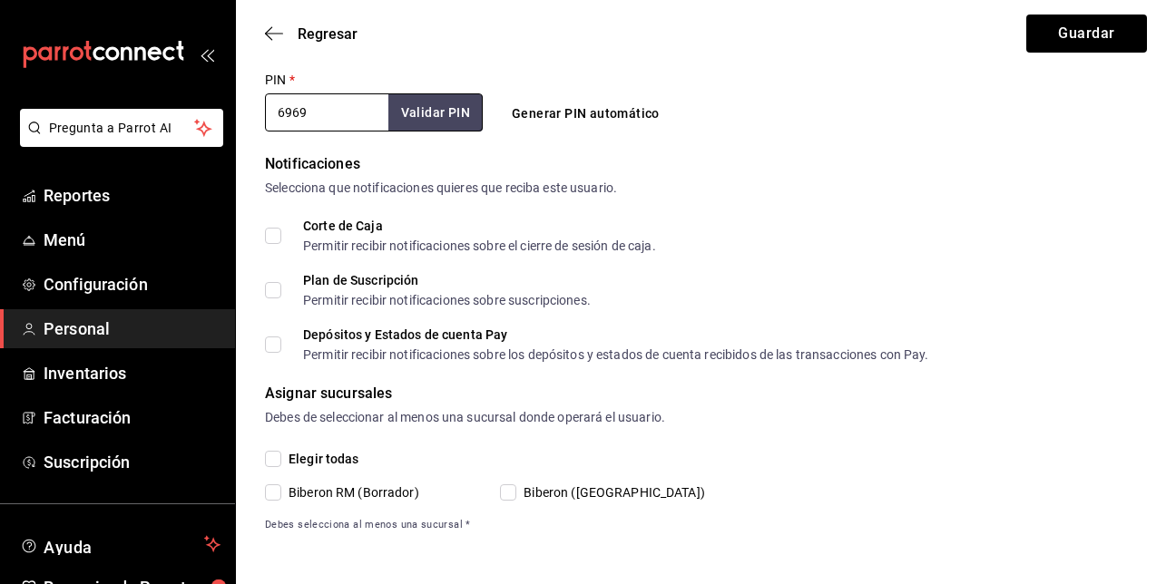
type input "6969"
click at [506, 491] on input "Biberon ([GEOGRAPHIC_DATA])" at bounding box center [508, 493] width 16 height 16
checkbox input "true"
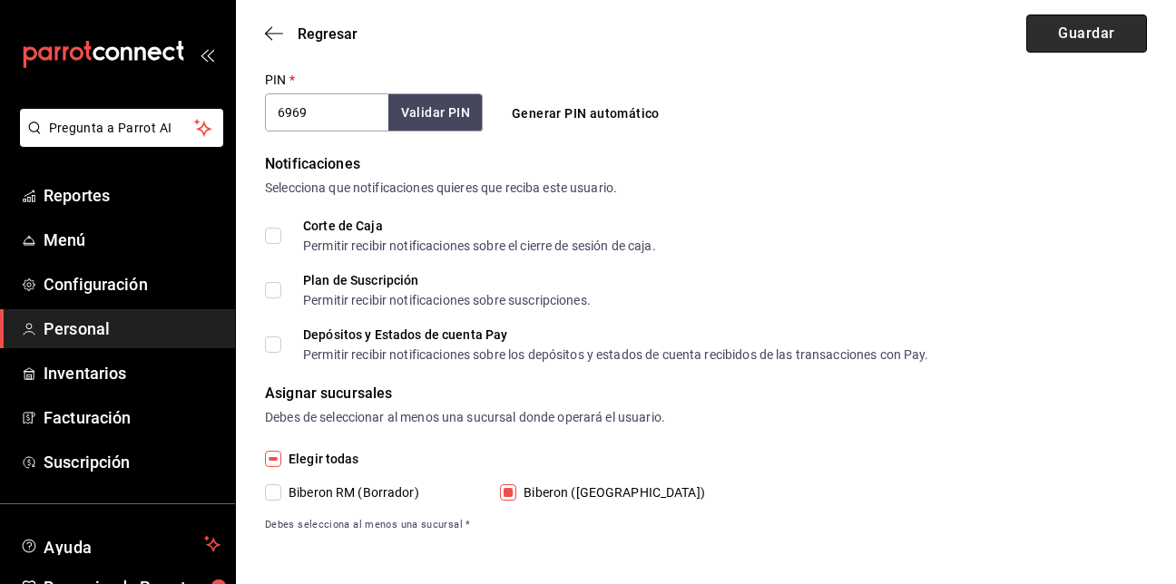
click at [1102, 27] on button "Guardar" at bounding box center [1087, 34] width 121 height 38
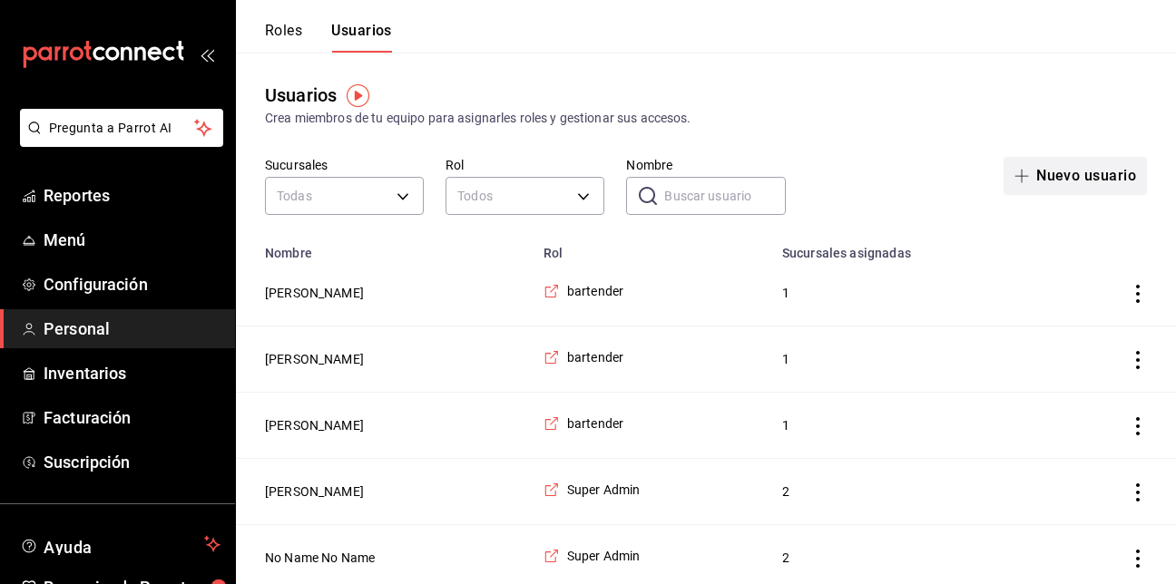
click at [1110, 177] on button "Nuevo usuario" at bounding box center [1075, 176] width 143 height 38
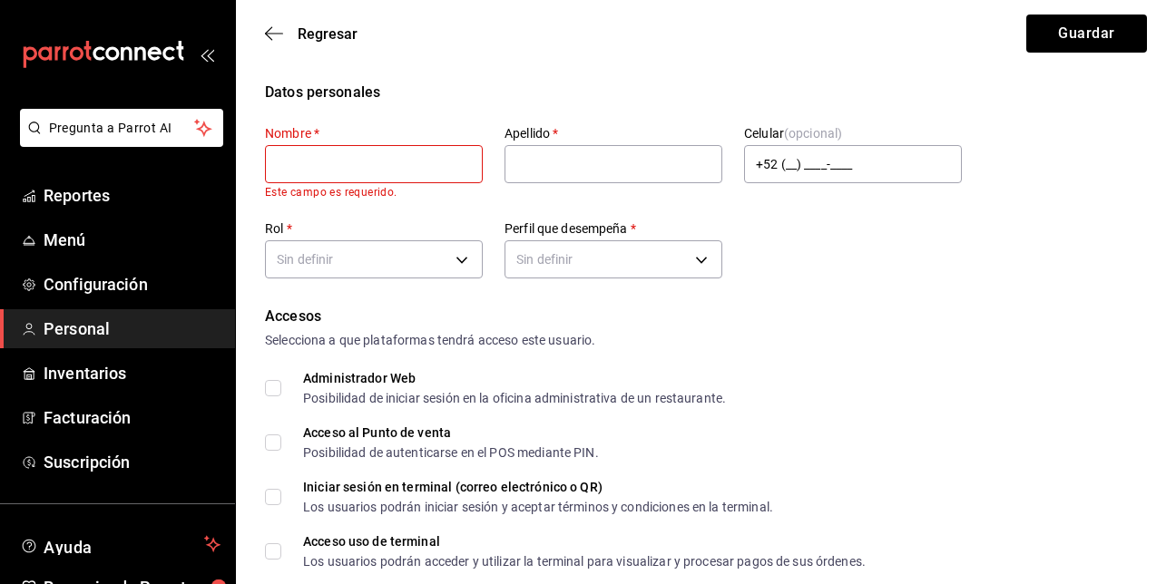
click at [645, 40] on div "Regresar Guardar" at bounding box center [706, 33] width 940 height 67
click at [438, 152] on input "text" at bounding box center [374, 164] width 218 height 38
type input "[PERSON_NAME]"
click at [626, 173] on input "text" at bounding box center [614, 164] width 218 height 38
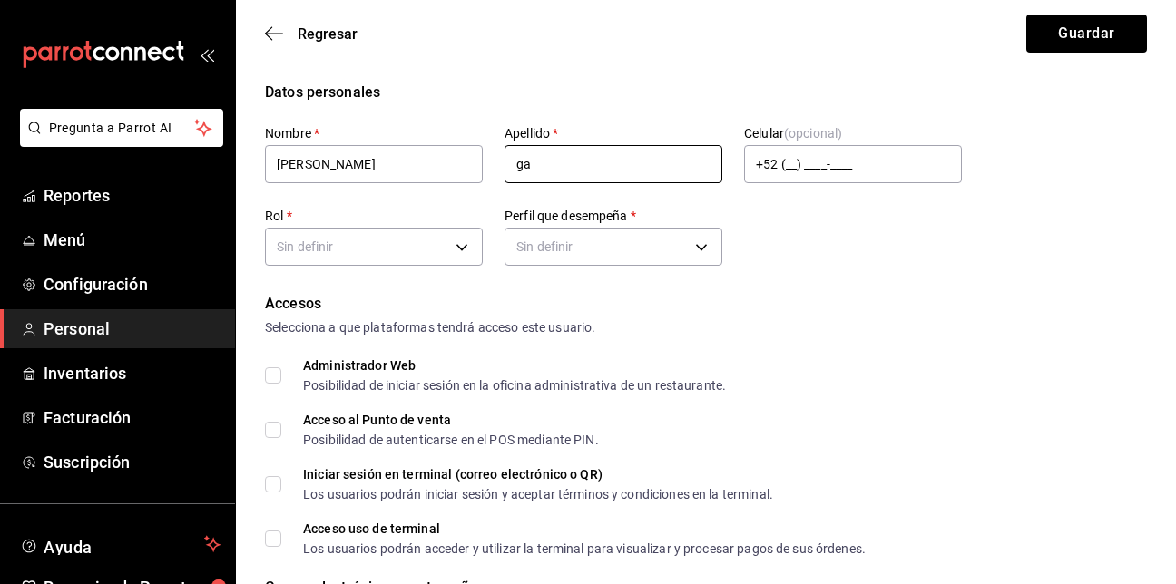
type input "g"
type input "[GEOGRAPHIC_DATA]"
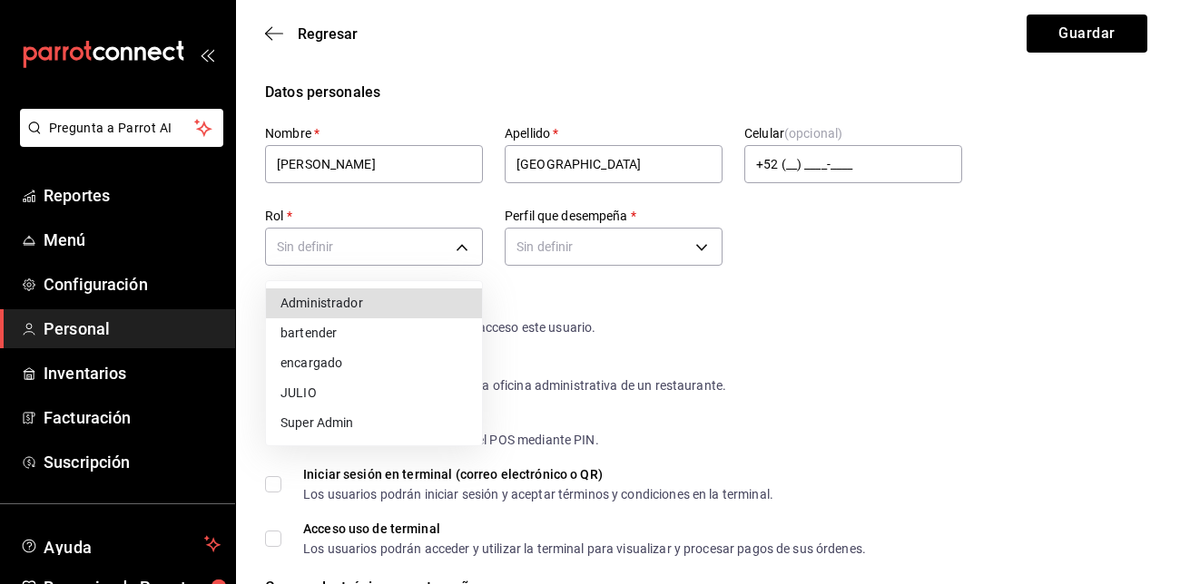
click at [367, 334] on li "bartender" at bounding box center [374, 334] width 216 height 30
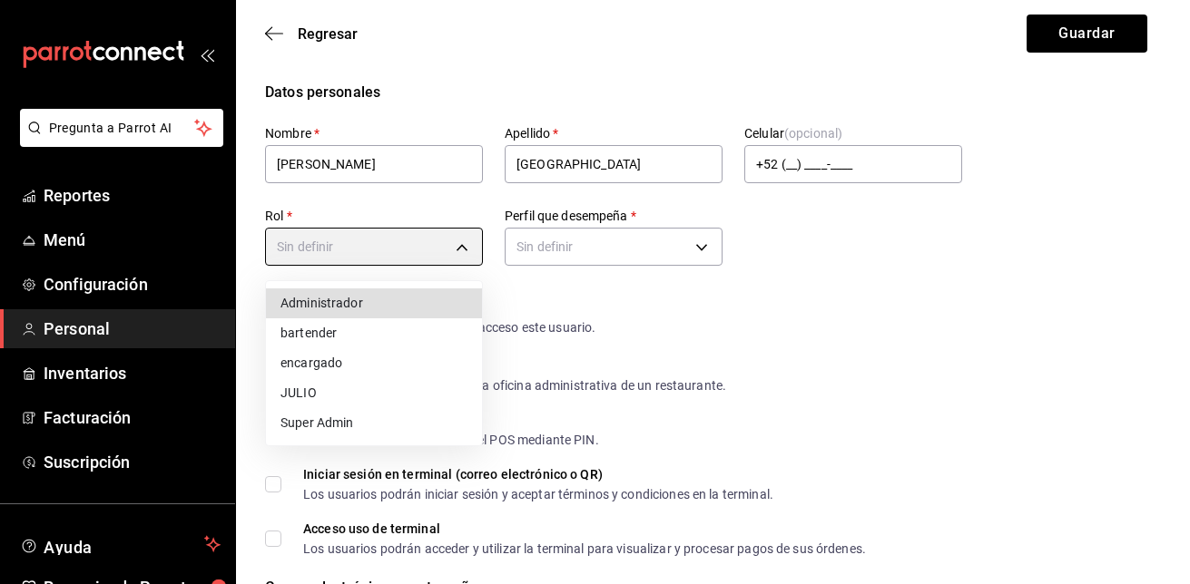
type input "84941ae3-867d-4e1a-87e2-ea41cc460f05"
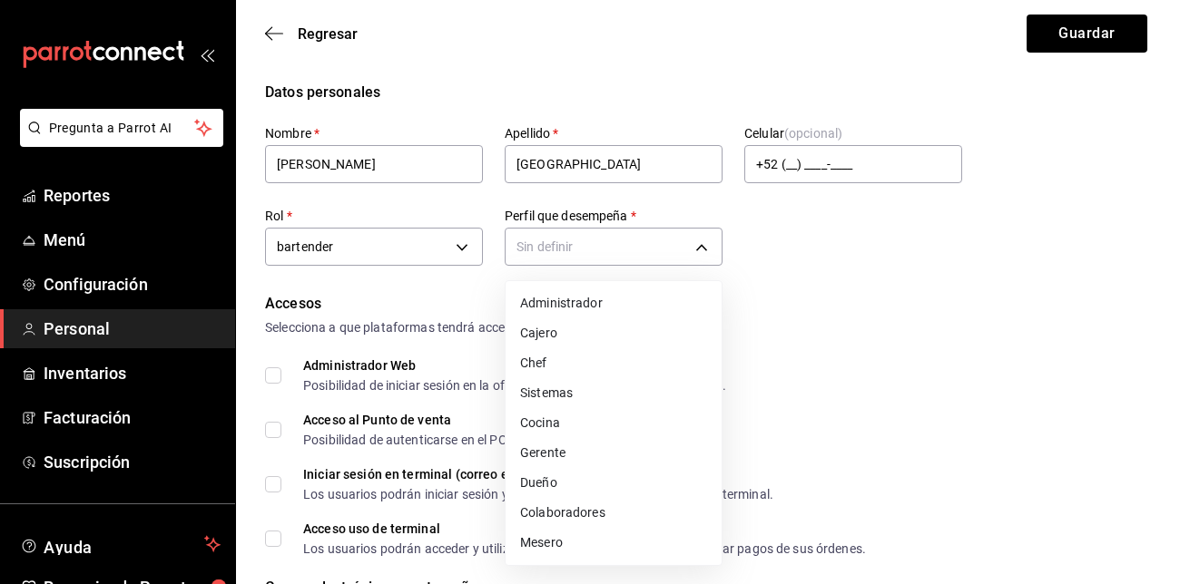
click at [603, 543] on li "Mesero" at bounding box center [614, 543] width 216 height 30
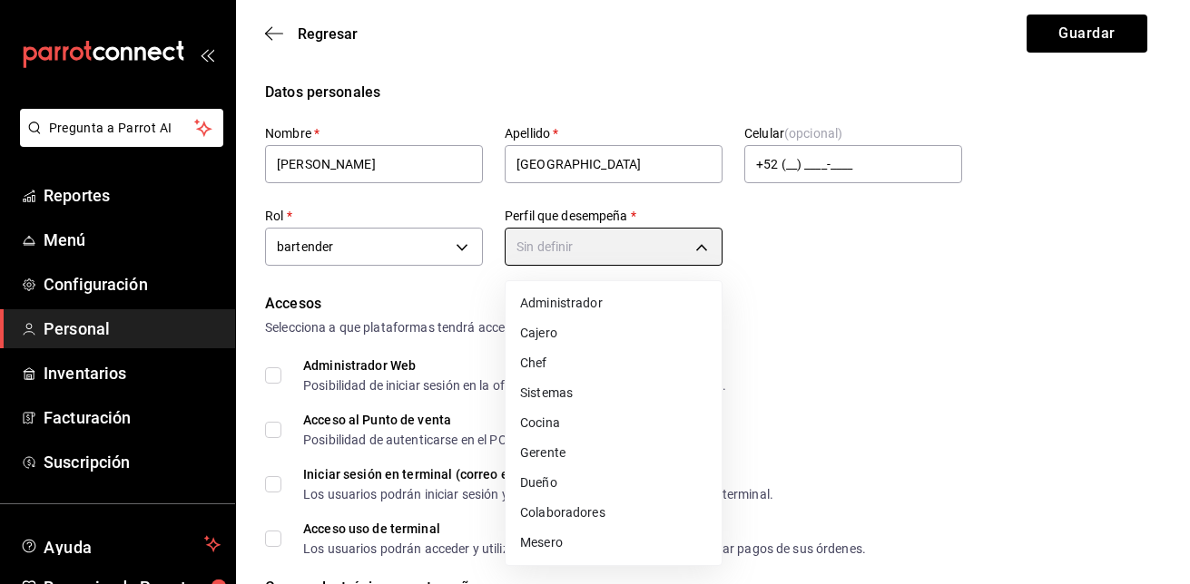
type input "WAITER"
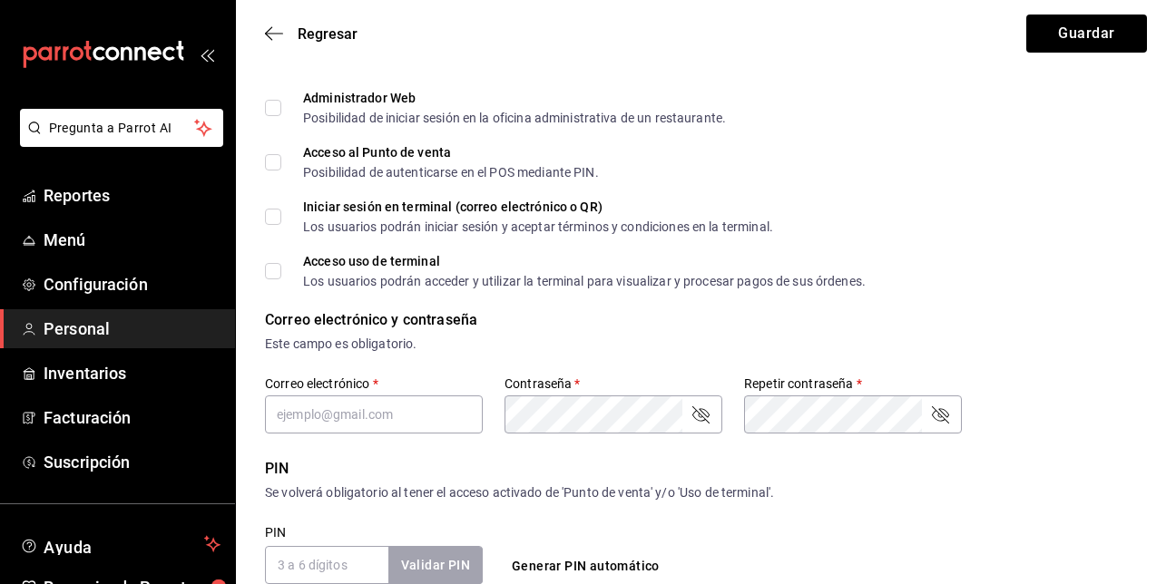
scroll to position [269, 0]
click at [272, 162] on input "Acceso al Punto de venta Posibilidad de autenticarse en el POS mediante PIN." at bounding box center [273, 161] width 16 height 16
checkbox input "true"
click at [280, 272] on input "Acceso uso de terminal Los usuarios podrán acceder y utilizar la terminal para …" at bounding box center [273, 270] width 16 height 16
checkbox input "true"
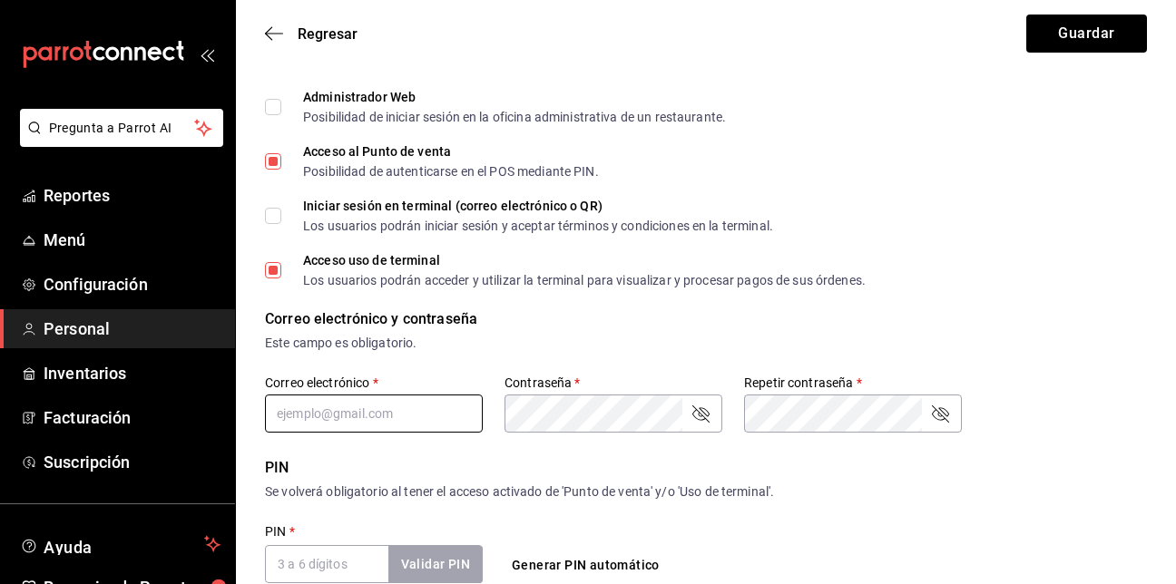
click at [373, 403] on input "text" at bounding box center [374, 414] width 218 height 38
type input "[PERSON_NAME][EMAIL_ADDRESS][DOMAIN_NAME]"
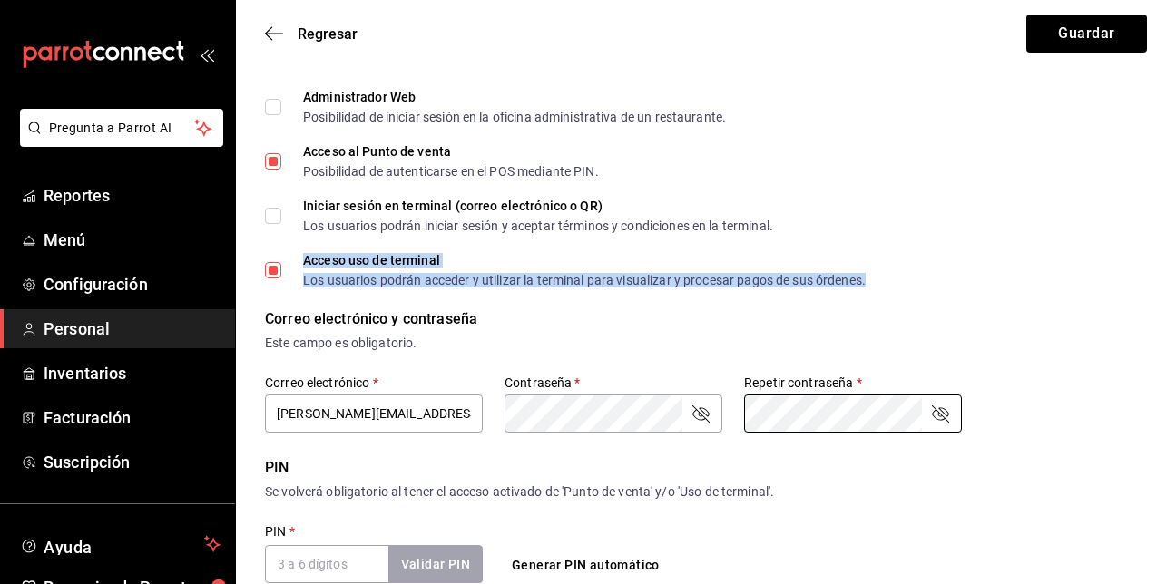
click at [712, 274] on div "Los usuarios podrán acceder y utilizar la terminal para visualizar y procesar p…" at bounding box center [584, 280] width 563 height 13
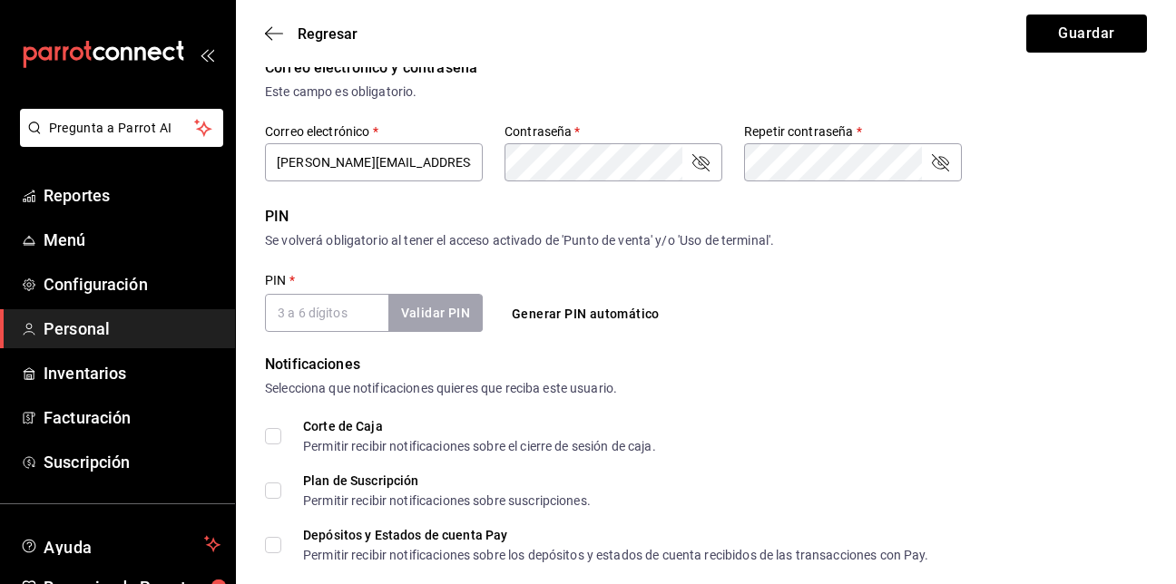
scroll to position [545, 0]
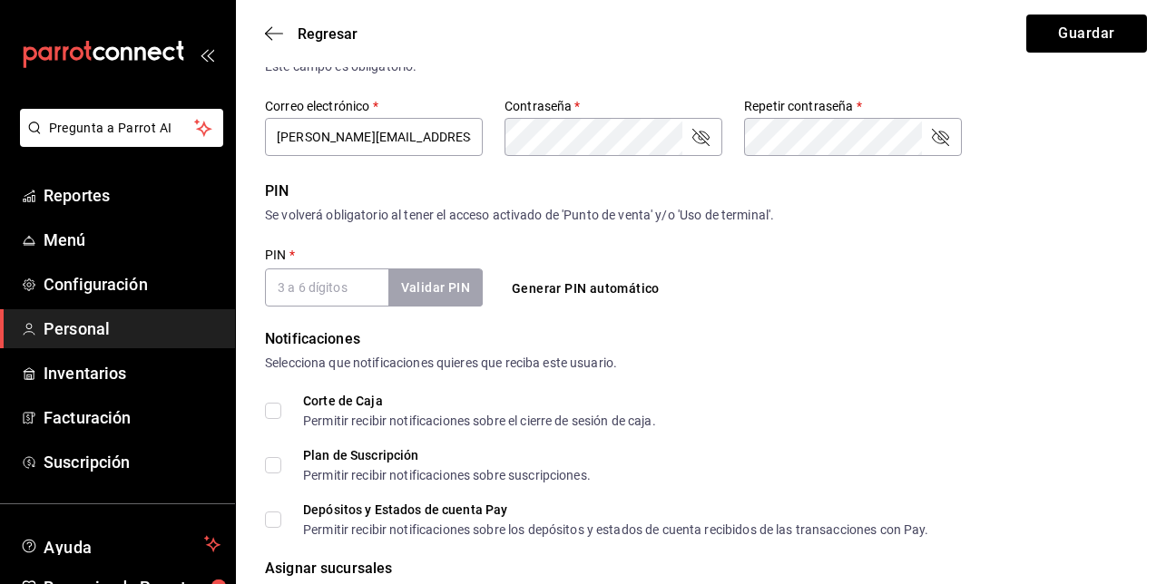
click at [339, 302] on input "PIN   *" at bounding box center [326, 288] width 123 height 38
type input "1"
checkbox input "false"
checkbox input "true"
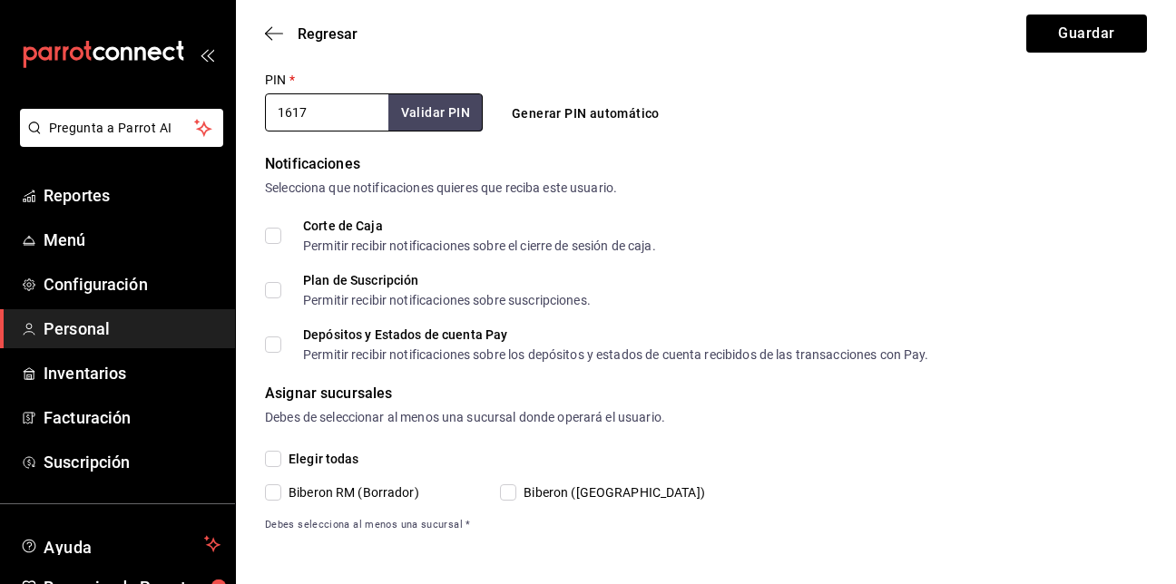
type input "1617"
click at [513, 490] on input "Biberon ([GEOGRAPHIC_DATA])" at bounding box center [508, 493] width 16 height 16
checkbox input "true"
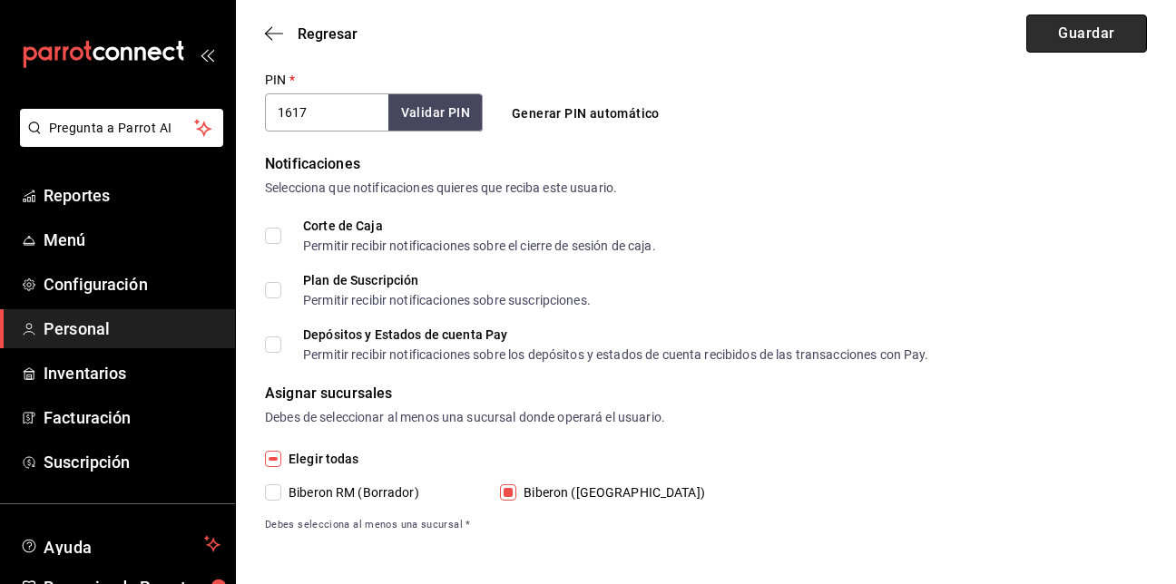
click at [1085, 34] on button "Guardar" at bounding box center [1087, 34] width 121 height 38
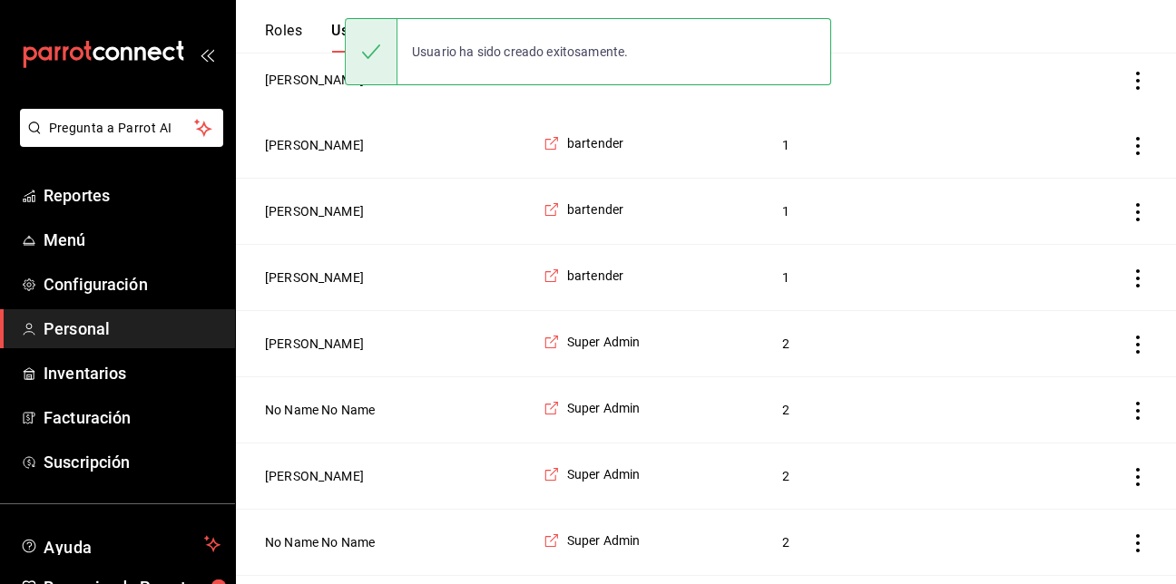
scroll to position [280, 0]
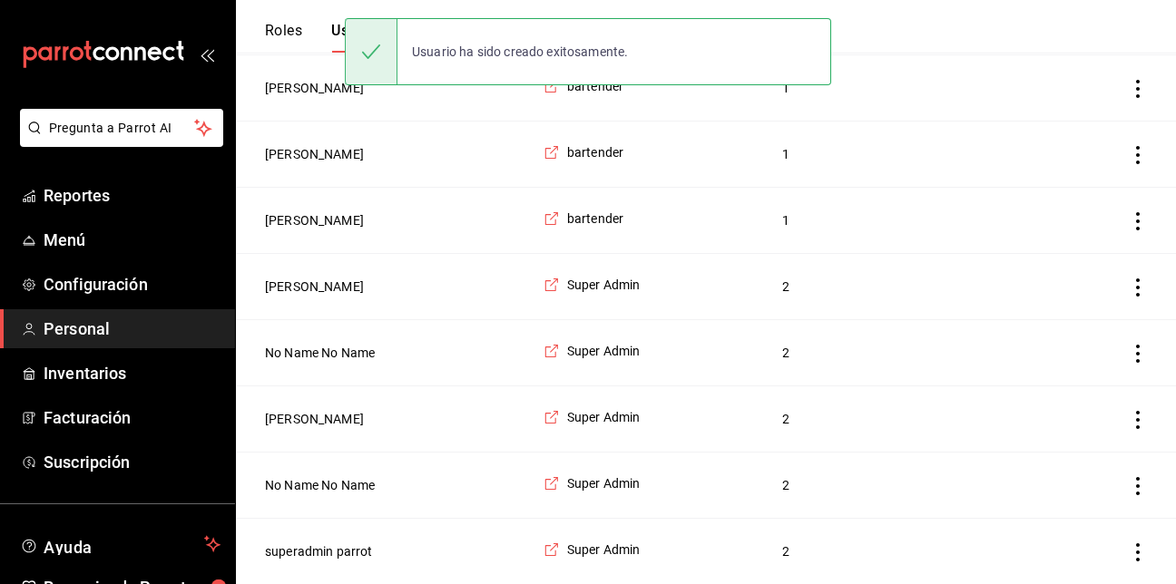
click at [667, 99] on td "bartender" at bounding box center [652, 88] width 239 height 66
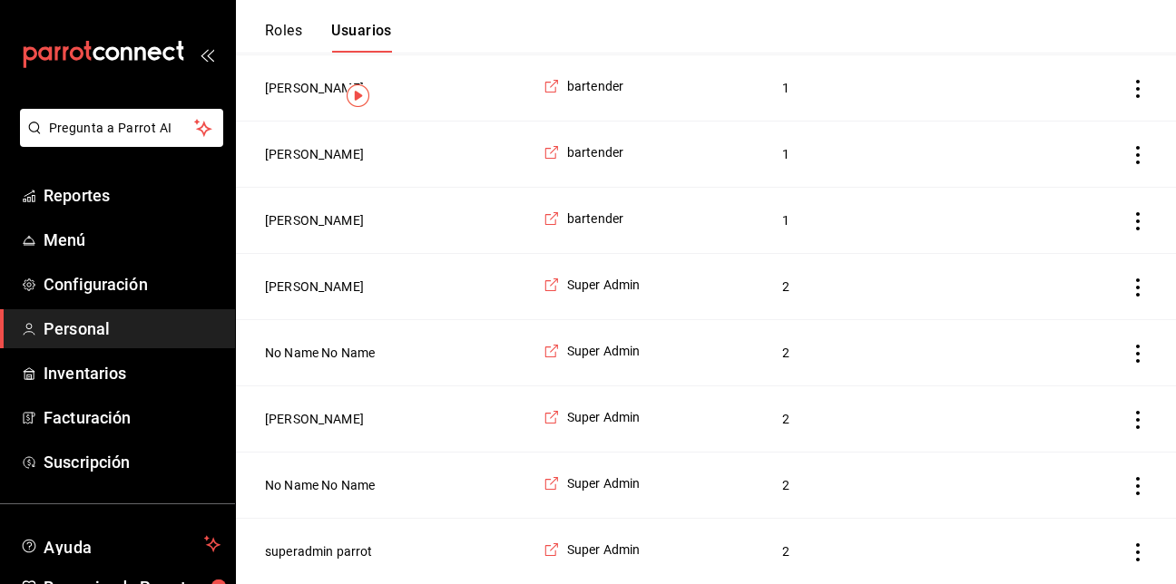
scroll to position [0, 0]
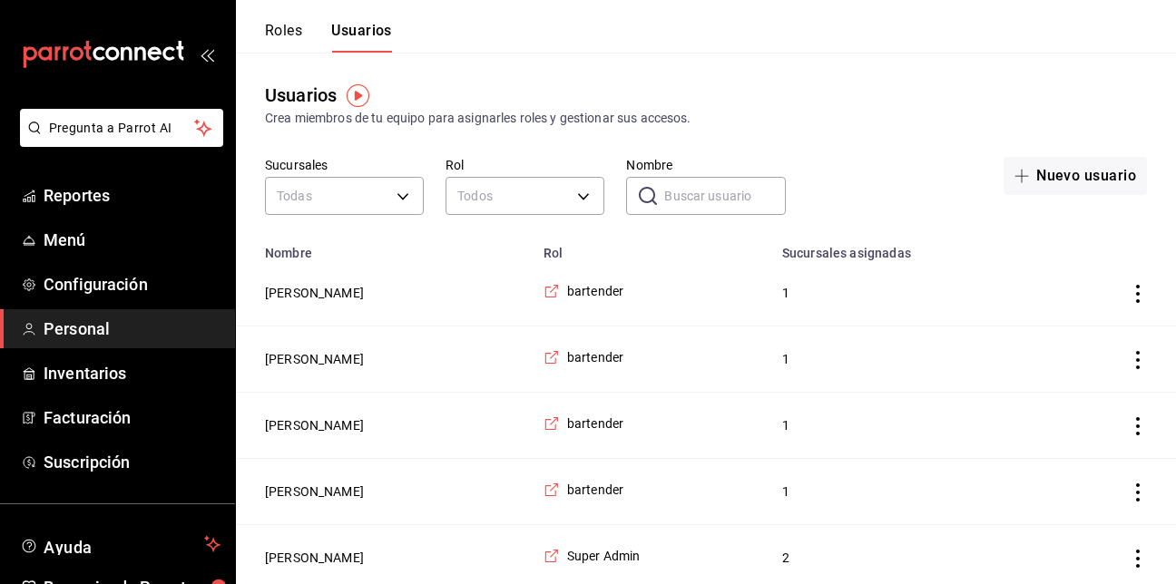
click at [672, 28] on header "Roles Usuarios" at bounding box center [706, 26] width 940 height 53
click at [1085, 174] on button "Nuevo usuario" at bounding box center [1075, 176] width 143 height 38
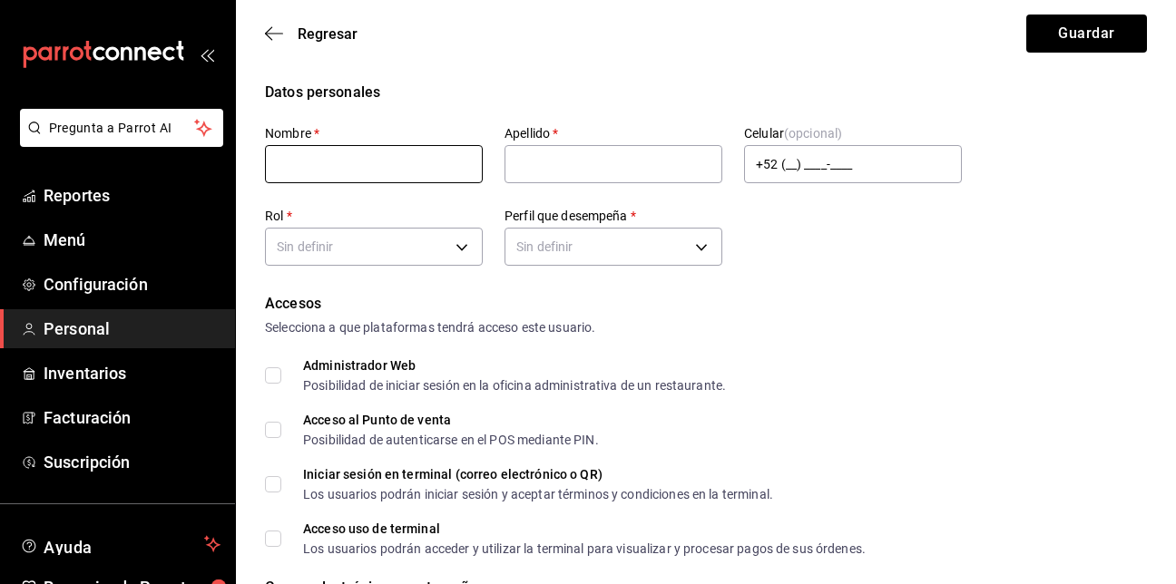
click at [424, 163] on input "text" at bounding box center [374, 164] width 218 height 38
type input "[DEMOGRAPHIC_DATA]"
click at [605, 176] on input "text" at bounding box center [614, 164] width 218 height 38
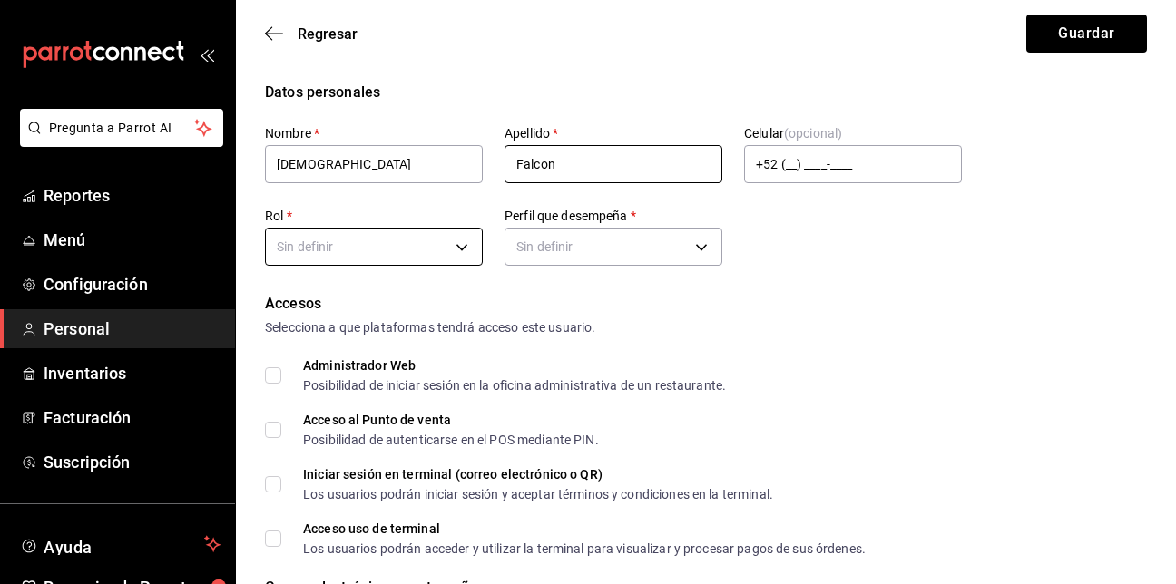
type input "Falcon"
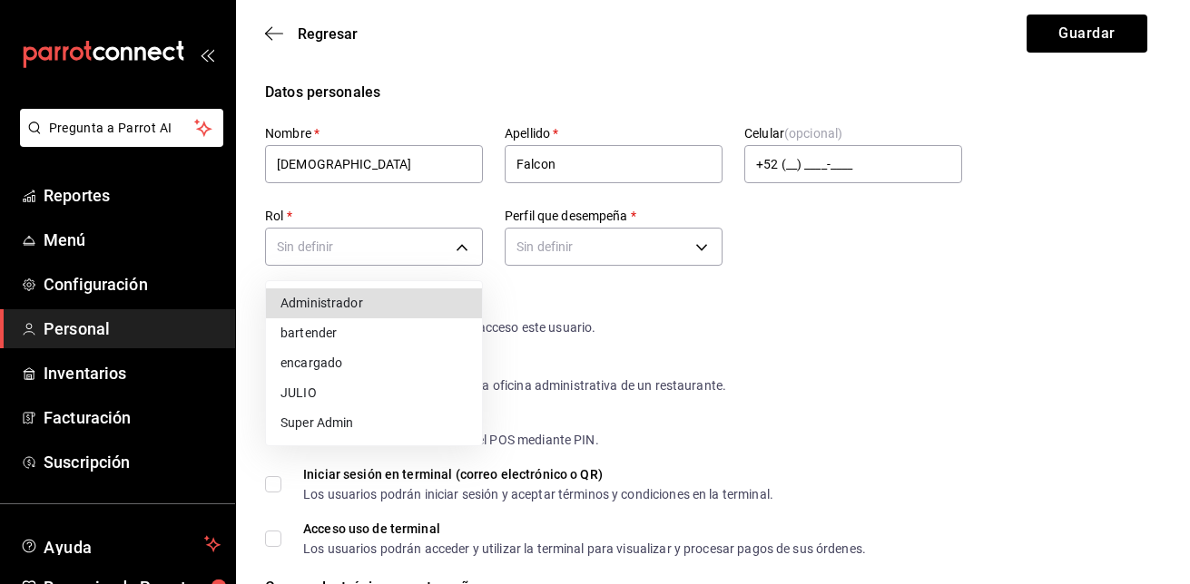
click at [354, 337] on li "bartender" at bounding box center [374, 334] width 216 height 30
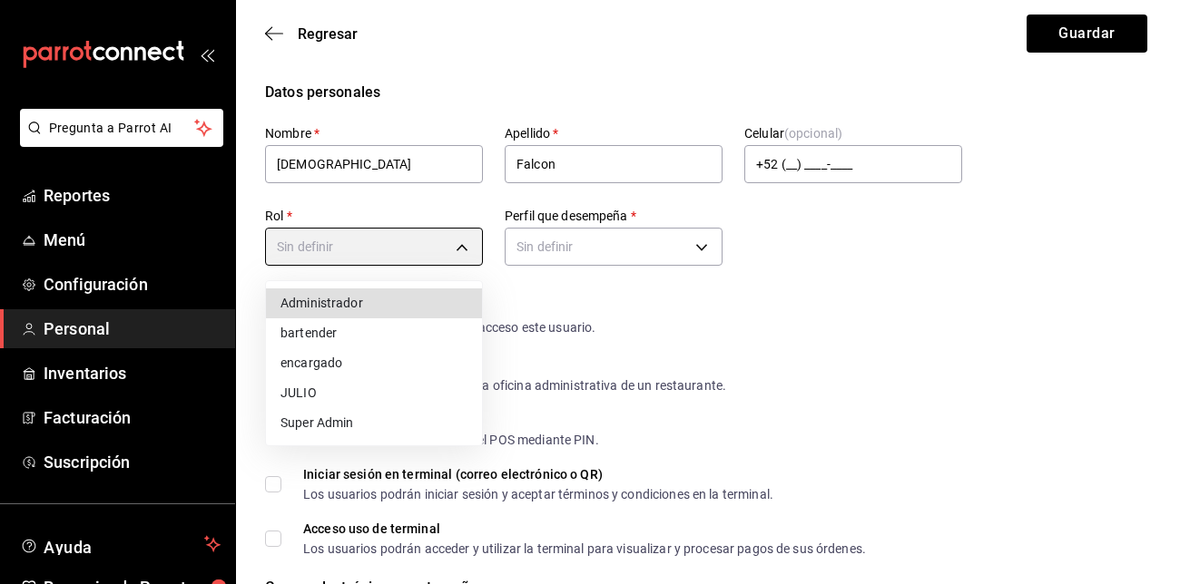
type input "84941ae3-867d-4e1a-87e2-ea41cc460f05"
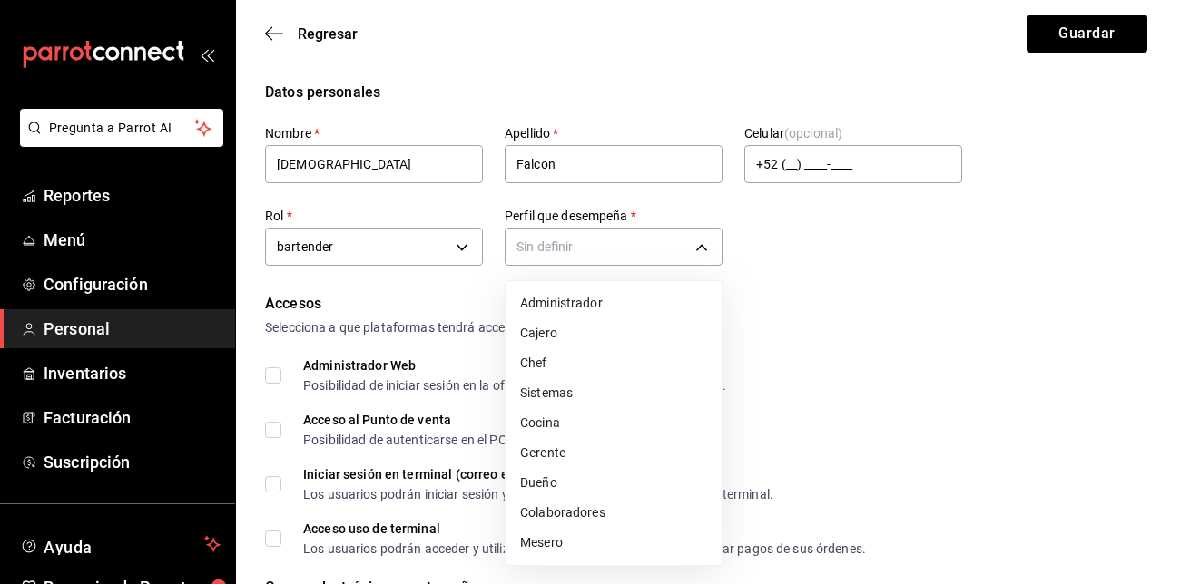
click at [584, 539] on li "Mesero" at bounding box center [614, 543] width 216 height 30
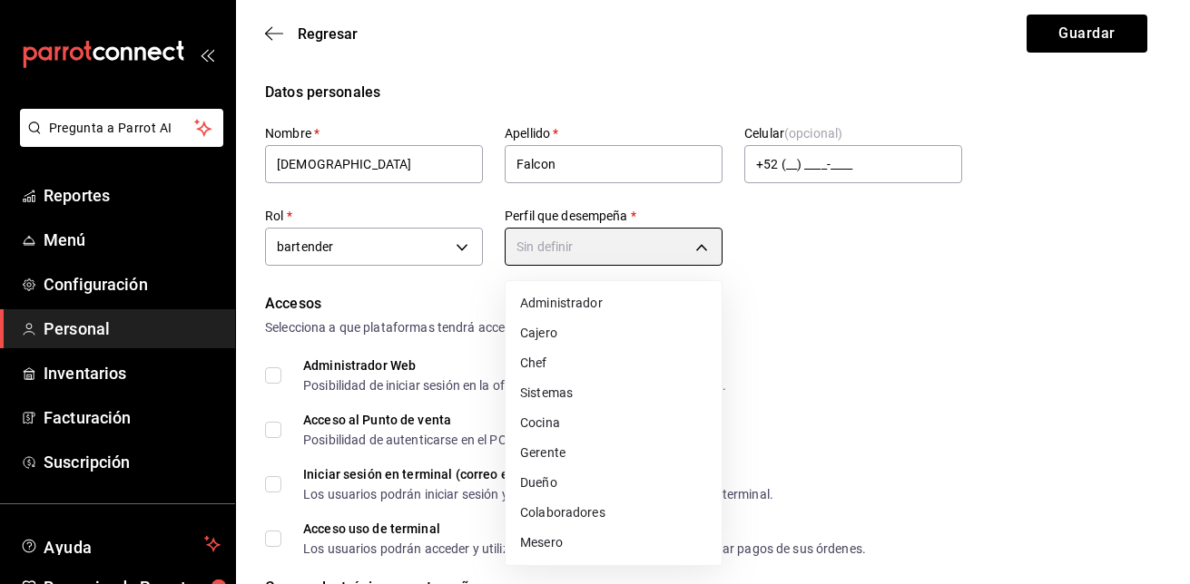
type input "WAITER"
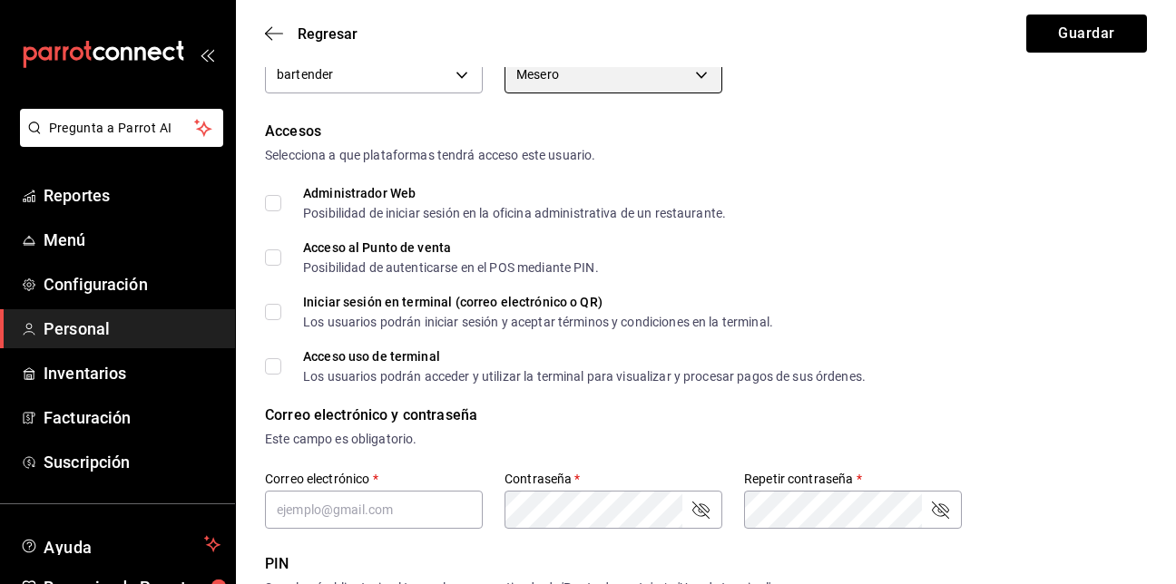
scroll to position [177, 0]
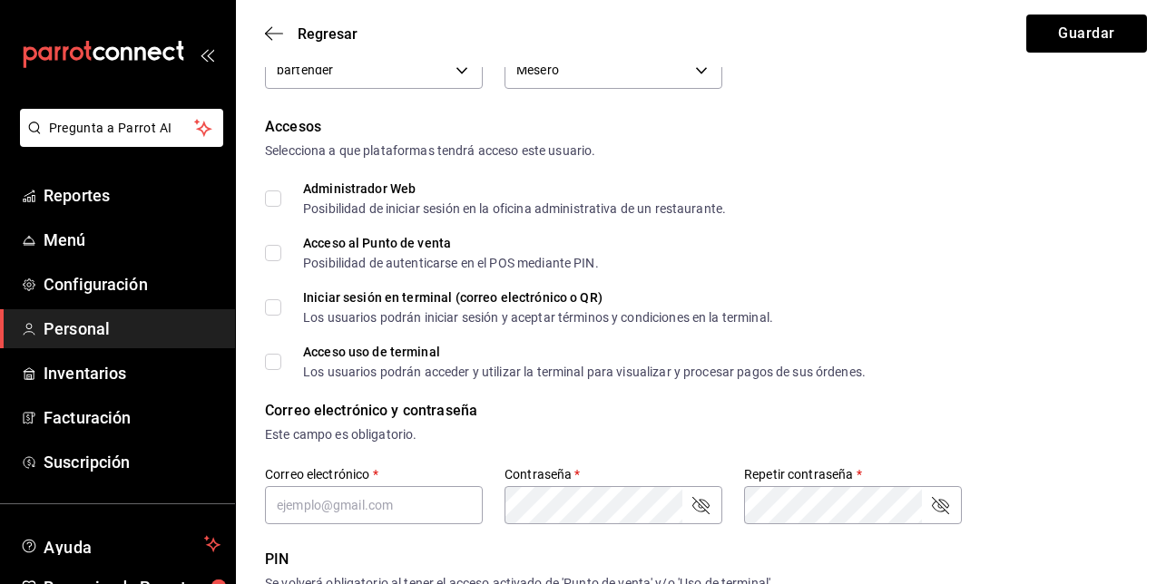
click at [273, 257] on input "Acceso al Punto de venta Posibilidad de autenticarse en el POS mediante PIN." at bounding box center [273, 253] width 16 height 16
checkbox input "true"
click at [276, 366] on input "Acceso uso de terminal Los usuarios podrán acceder y utilizar la terminal para …" at bounding box center [273, 362] width 16 height 16
checkbox input "true"
click at [360, 506] on input "text" at bounding box center [374, 505] width 218 height 38
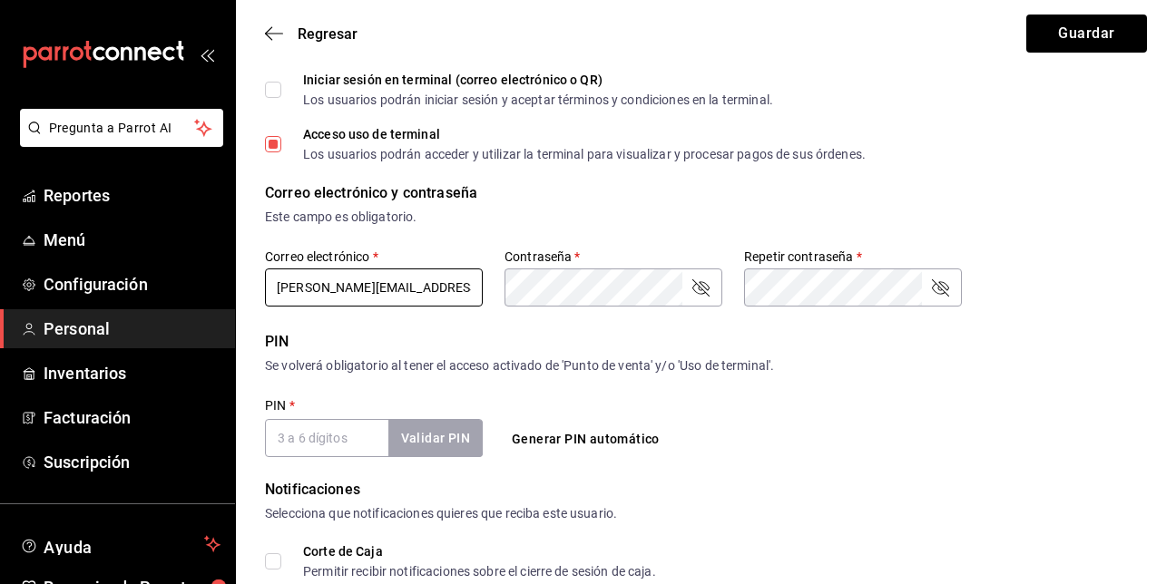
scroll to position [397, 0]
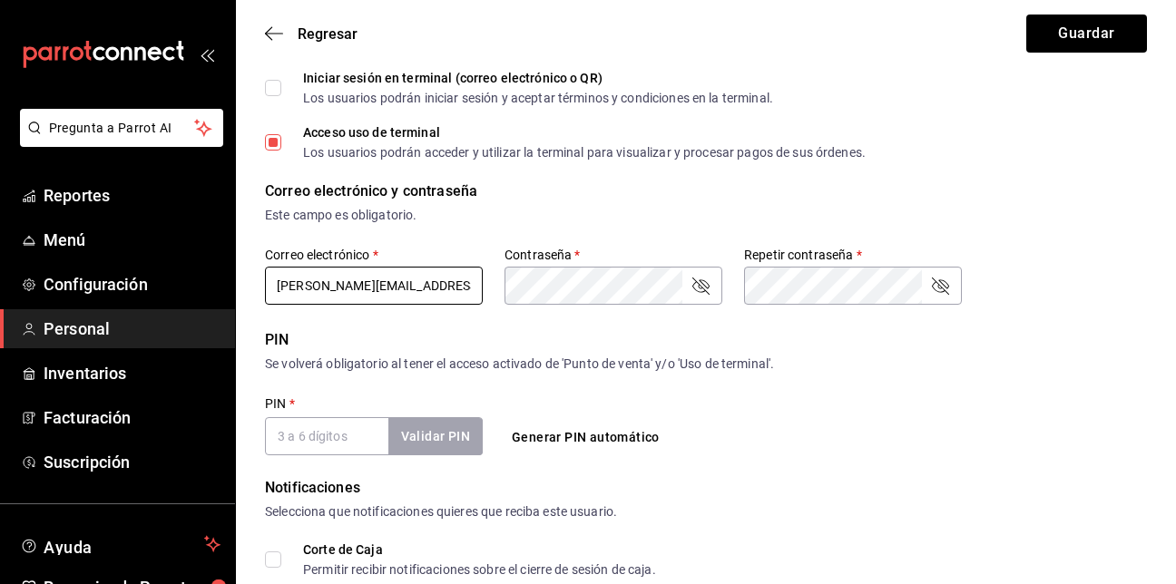
type input "[PERSON_NAME][EMAIL_ADDRESS][DOMAIN_NAME]"
click at [748, 192] on div "Correo electrónico y contraseña" at bounding box center [706, 192] width 882 height 22
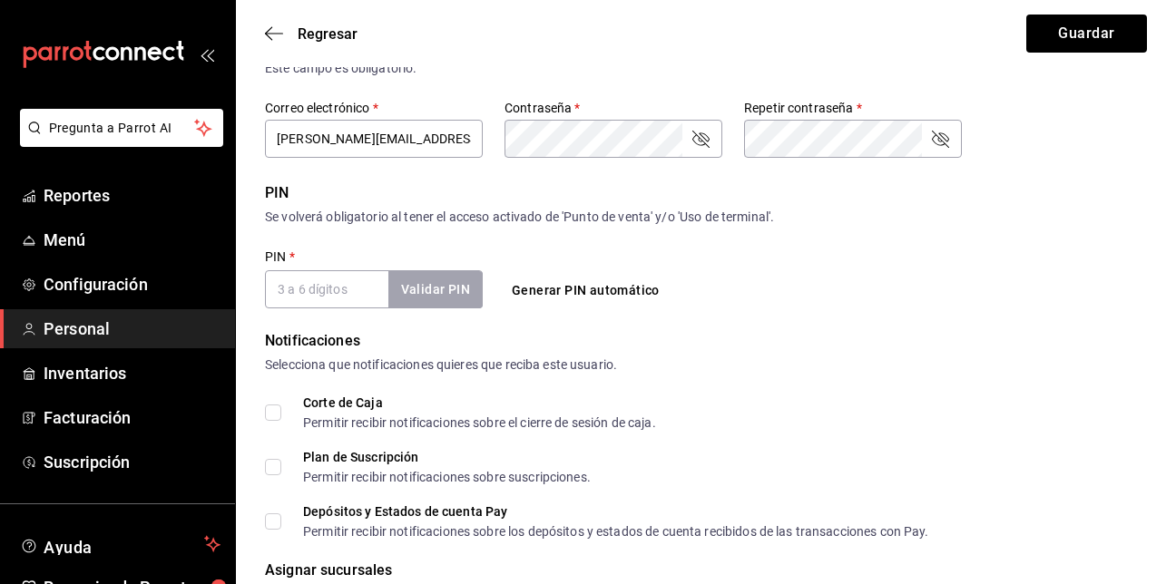
click at [339, 295] on input "PIN   *" at bounding box center [326, 289] width 123 height 38
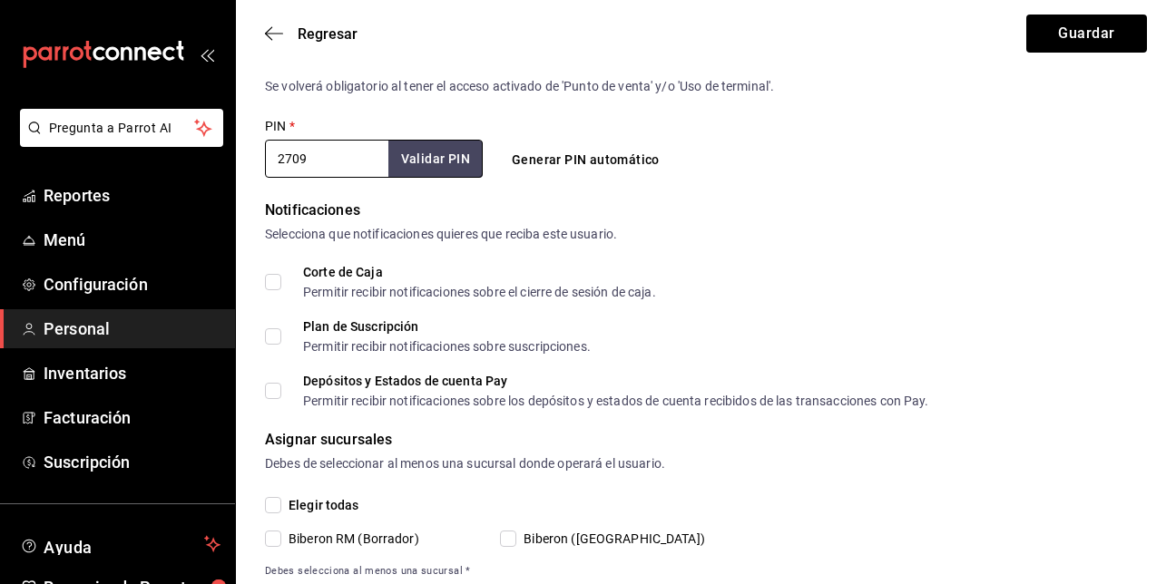
scroll to position [721, 0]
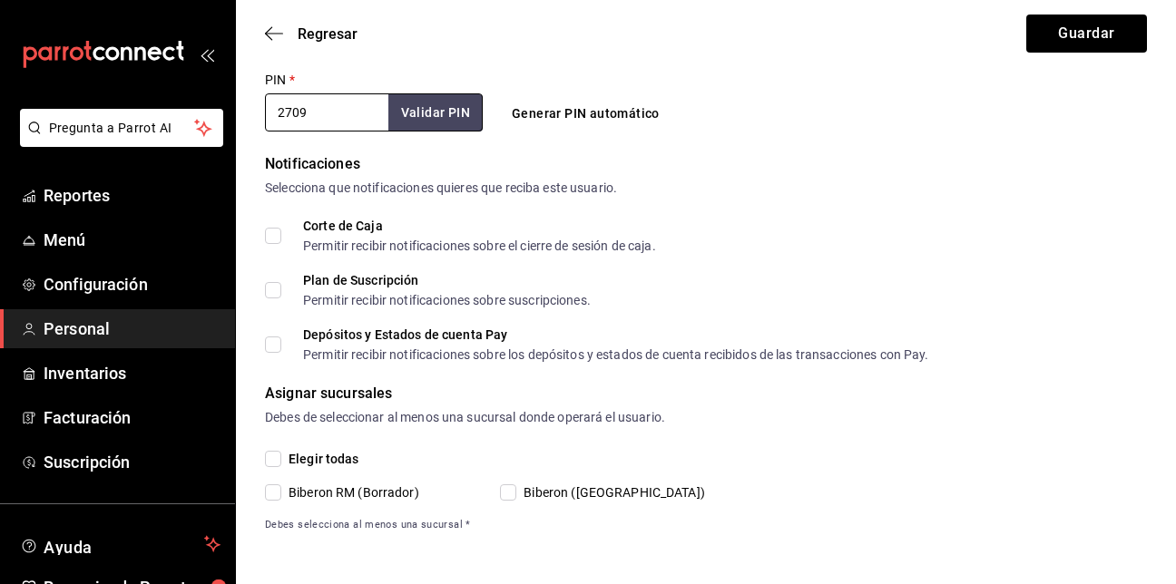
type input "2709"
click at [514, 493] on input "Biberon ([GEOGRAPHIC_DATA])" at bounding box center [508, 493] width 16 height 16
checkbox input "true"
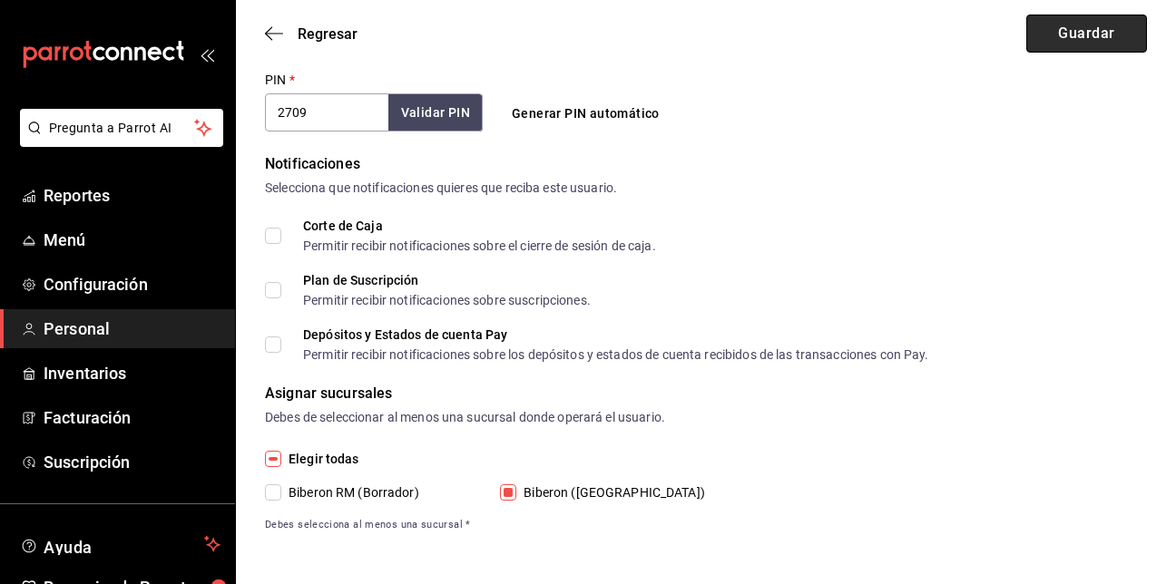
click at [1091, 40] on button "Guardar" at bounding box center [1087, 34] width 121 height 38
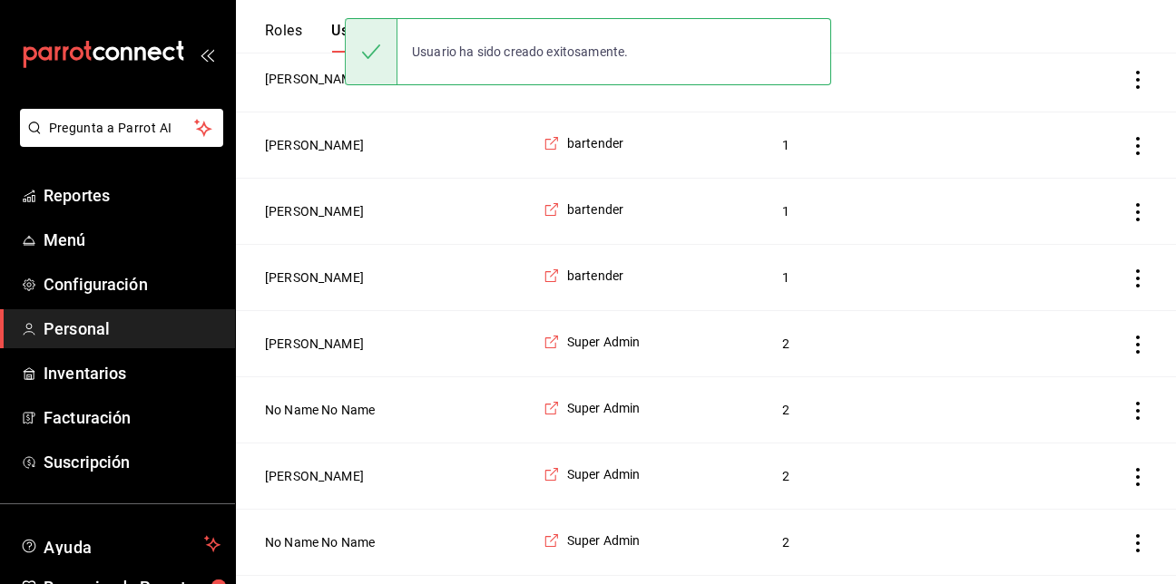
scroll to position [348, 0]
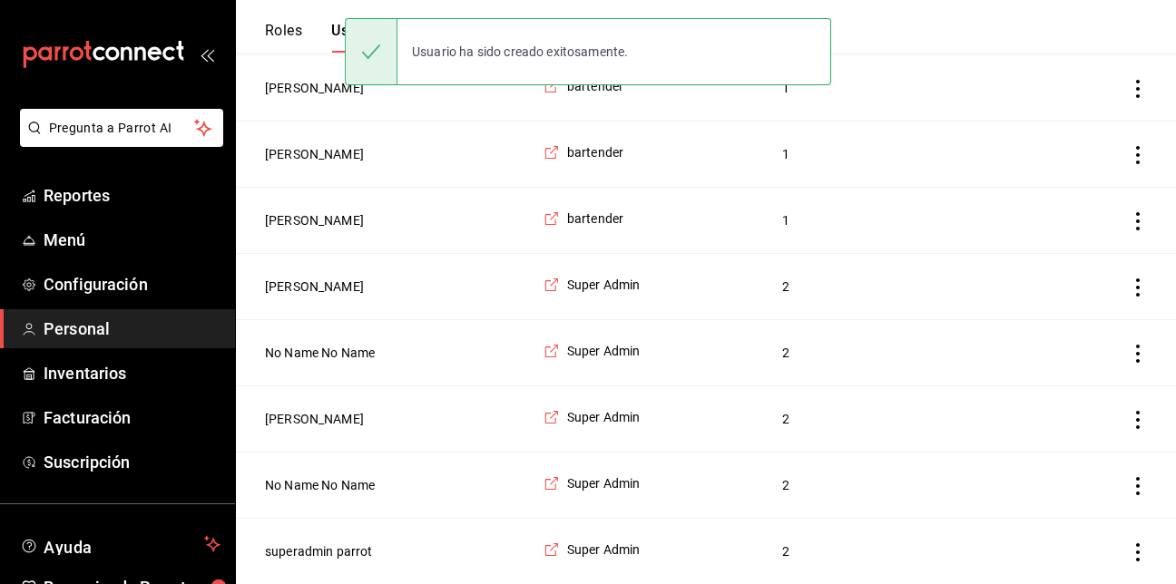
click at [454, 96] on td "[PERSON_NAME]" at bounding box center [384, 88] width 297 height 66
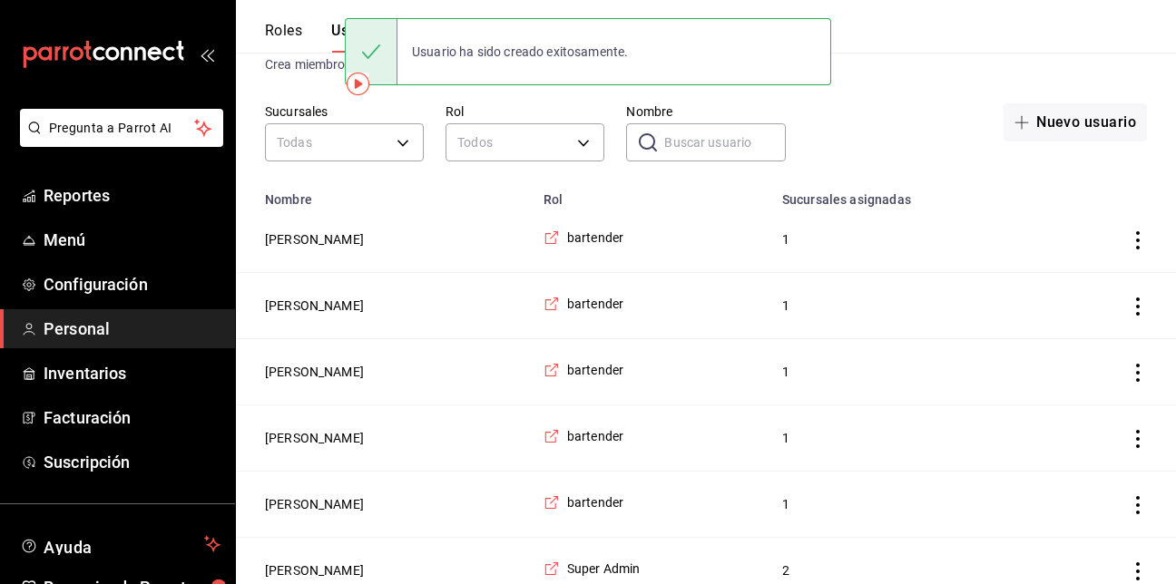
scroll to position [0, 0]
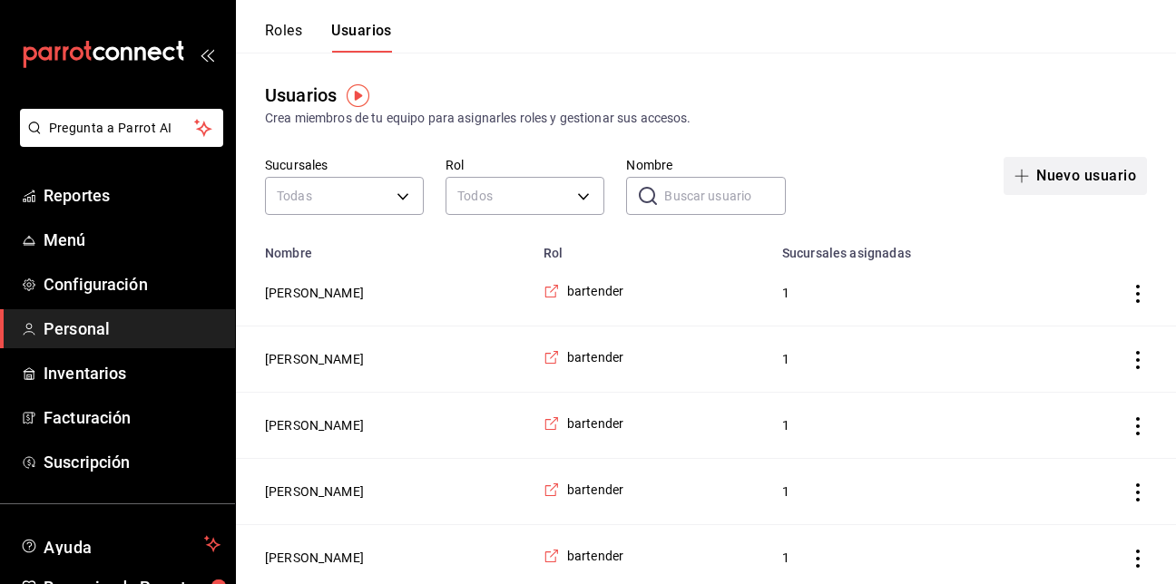
click at [1089, 179] on button "Nuevo usuario" at bounding box center [1075, 176] width 143 height 38
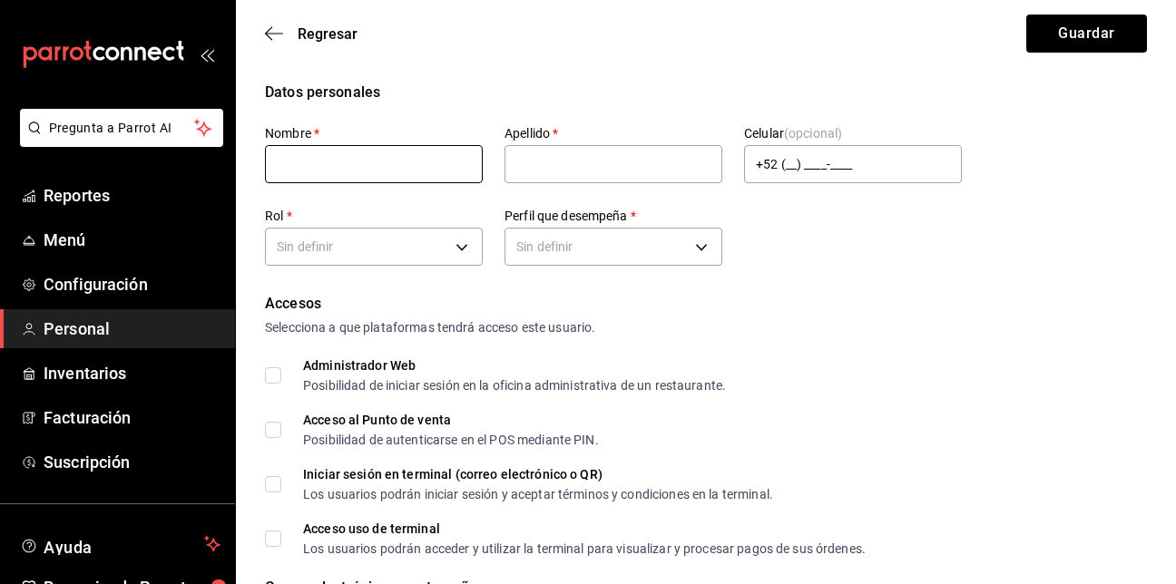
click at [440, 173] on input "text" at bounding box center [374, 164] width 218 height 38
type input "alberto"
click at [524, 181] on input "text" at bounding box center [614, 164] width 218 height 38
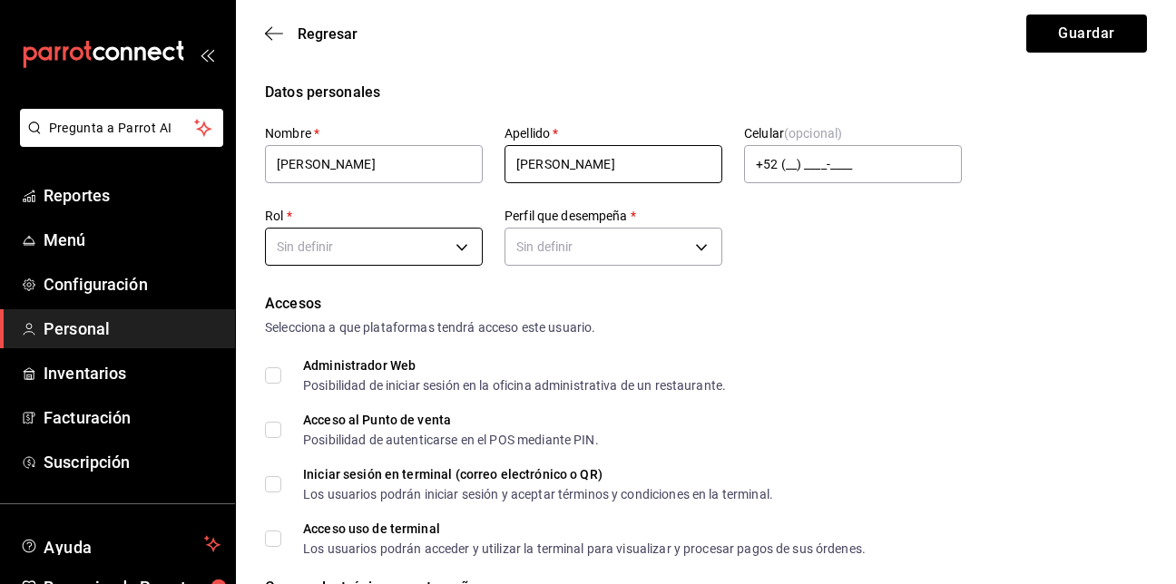
type input "tadeo"
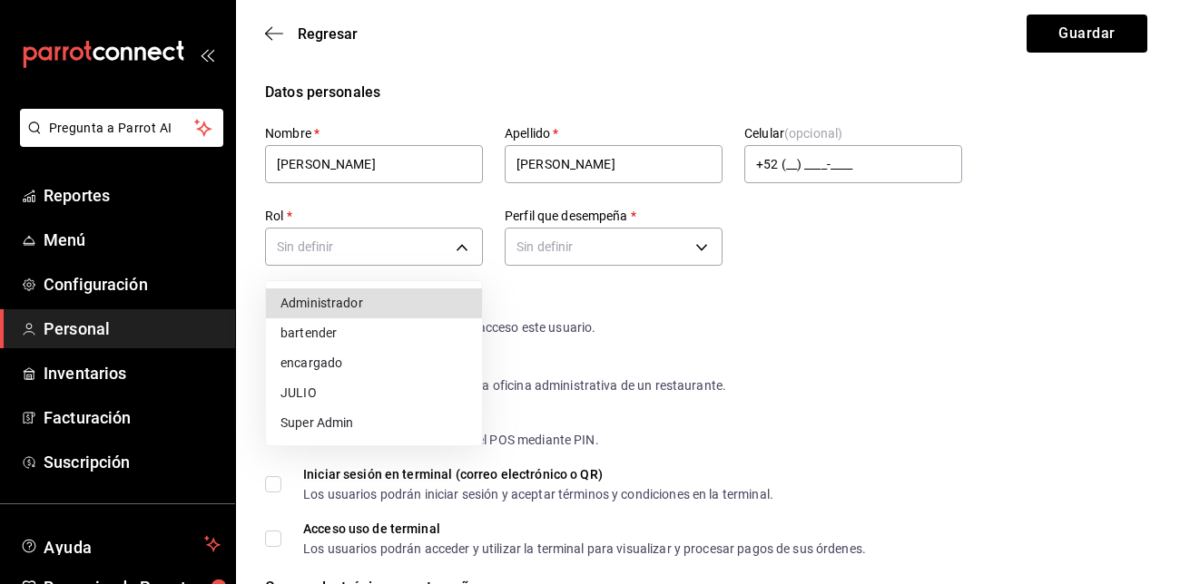
click at [388, 368] on li "encargado" at bounding box center [374, 364] width 216 height 30
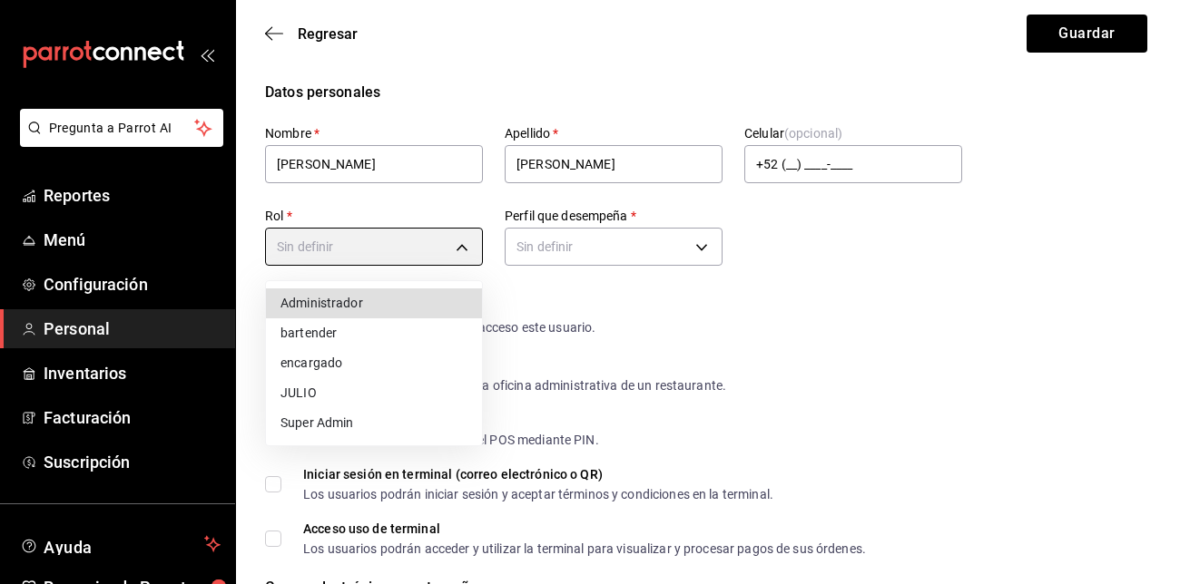
type input "30018d95-90fd-4cd5-ac58-4f5265a9e49f"
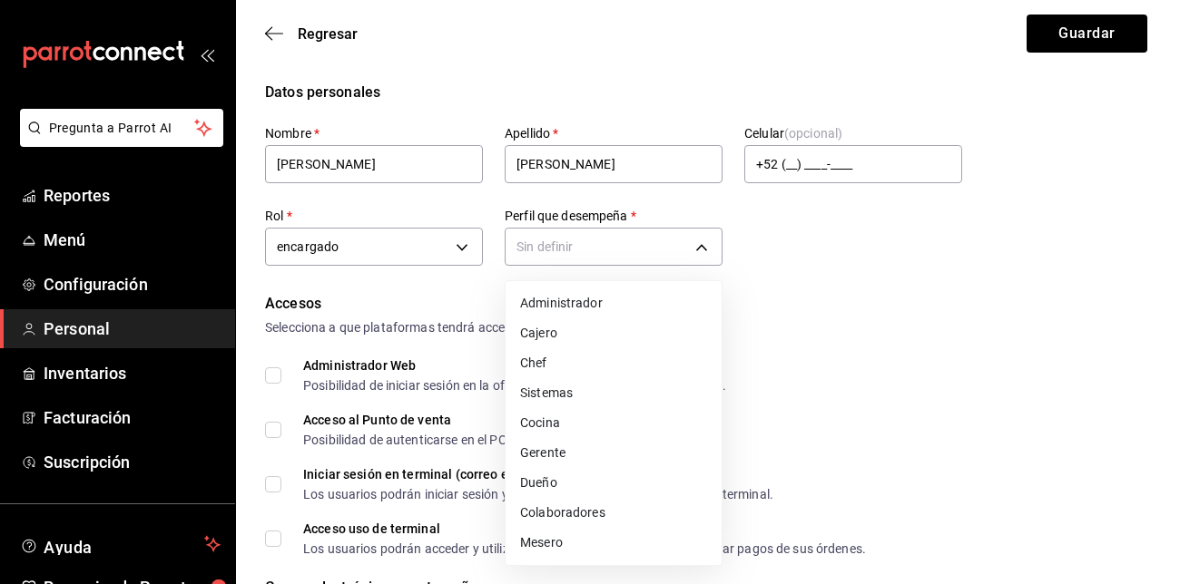
click at [592, 514] on li "Colaboradores" at bounding box center [614, 513] width 216 height 30
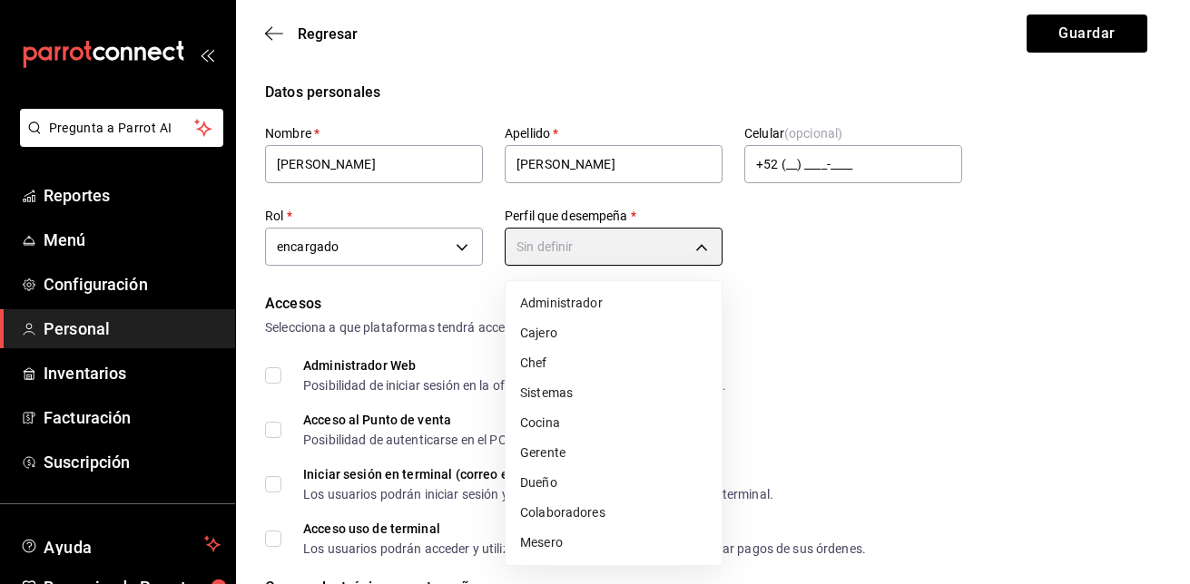
type input "STAFF"
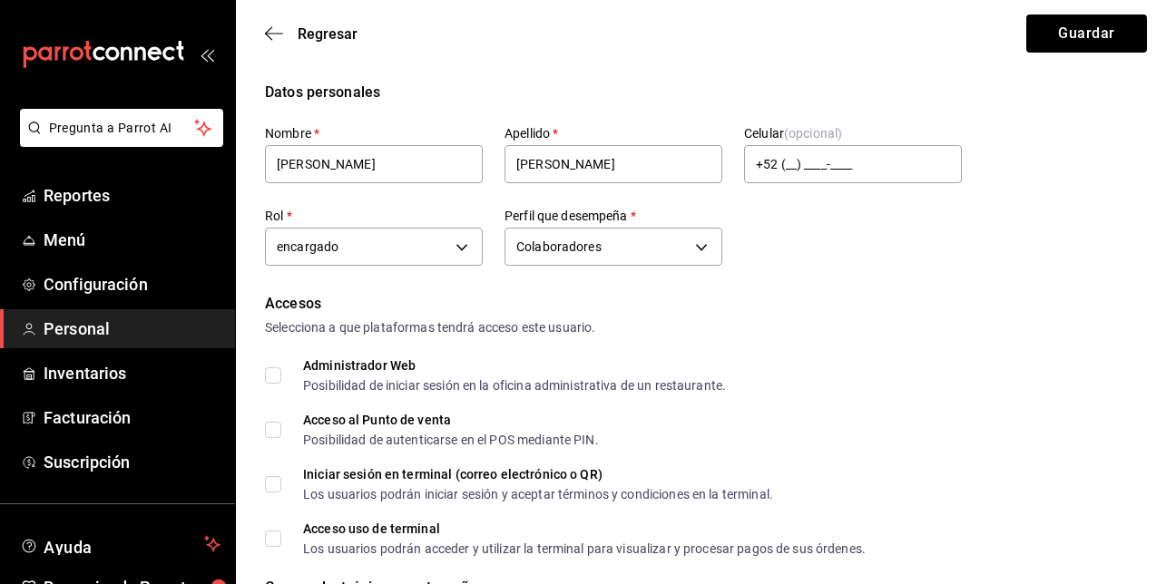
click at [272, 431] on input "Acceso al Punto de venta Posibilidad de autenticarse en el POS mediante PIN." at bounding box center [273, 430] width 16 height 16
checkbox input "true"
click at [271, 539] on input "Acceso uso de terminal Los usuarios podrán acceder y utilizar la terminal para …" at bounding box center [273, 539] width 16 height 16
checkbox input "true"
click at [284, 374] on span "Administrador Web Posibilidad de iniciar sesión en la oficina administrativa de…" at bounding box center [503, 375] width 445 height 33
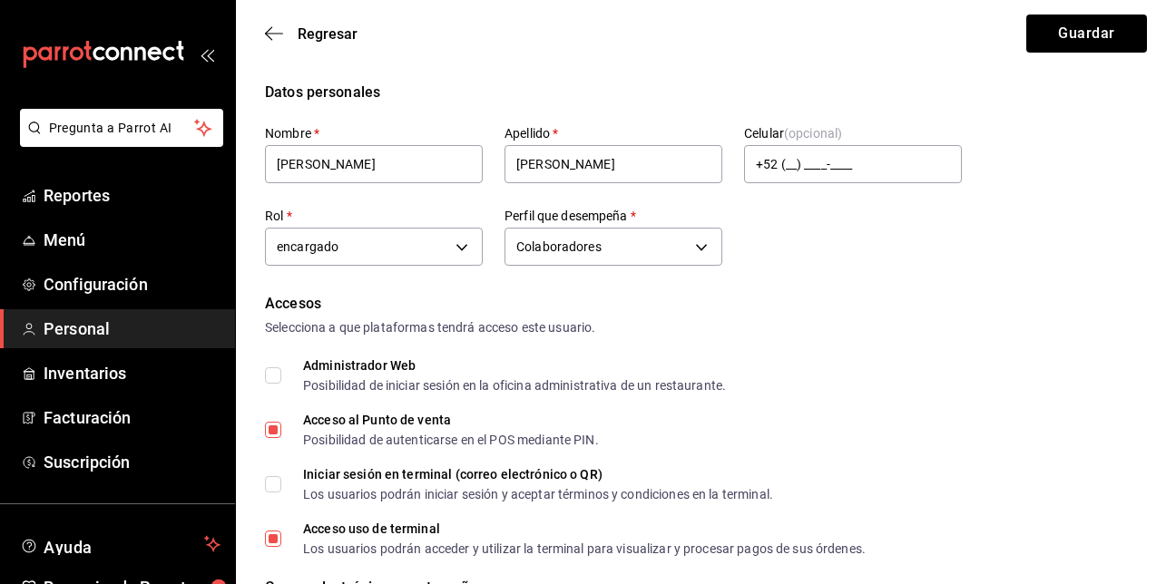
click at [281, 374] on input "Administrador Web Posibilidad de iniciar sesión en la oficina administrativa de…" at bounding box center [273, 376] width 16 height 16
checkbox input "true"
click at [267, 497] on label "Iniciar sesión en terminal (correo electrónico o QR) Los usuarios podrán inicia…" at bounding box center [519, 484] width 508 height 33
click at [267, 493] on input "Iniciar sesión en terminal (correo electrónico o QR) Los usuarios podrán inicia…" at bounding box center [273, 484] width 16 height 16
checkbox input "true"
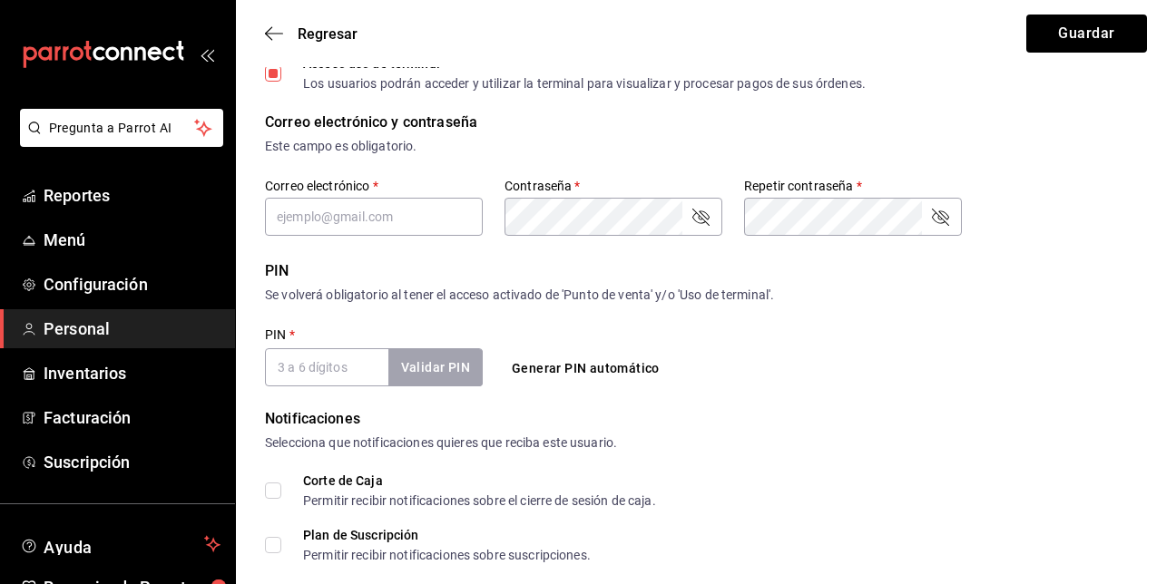
scroll to position [463, 0]
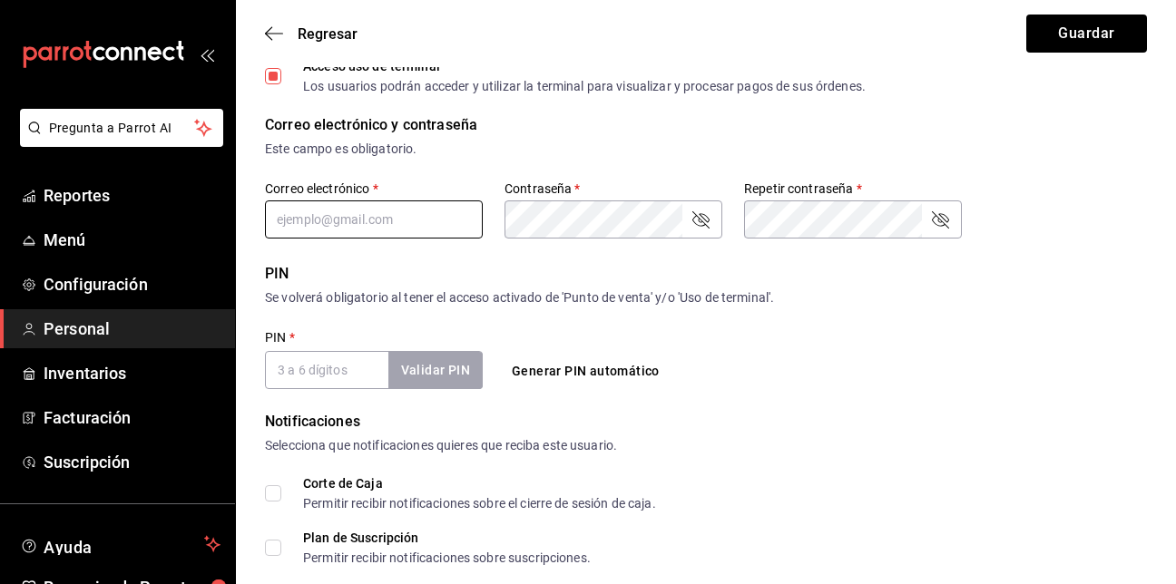
click at [322, 211] on input "text" at bounding box center [374, 220] width 218 height 38
type input "tadeo@biberon.com"
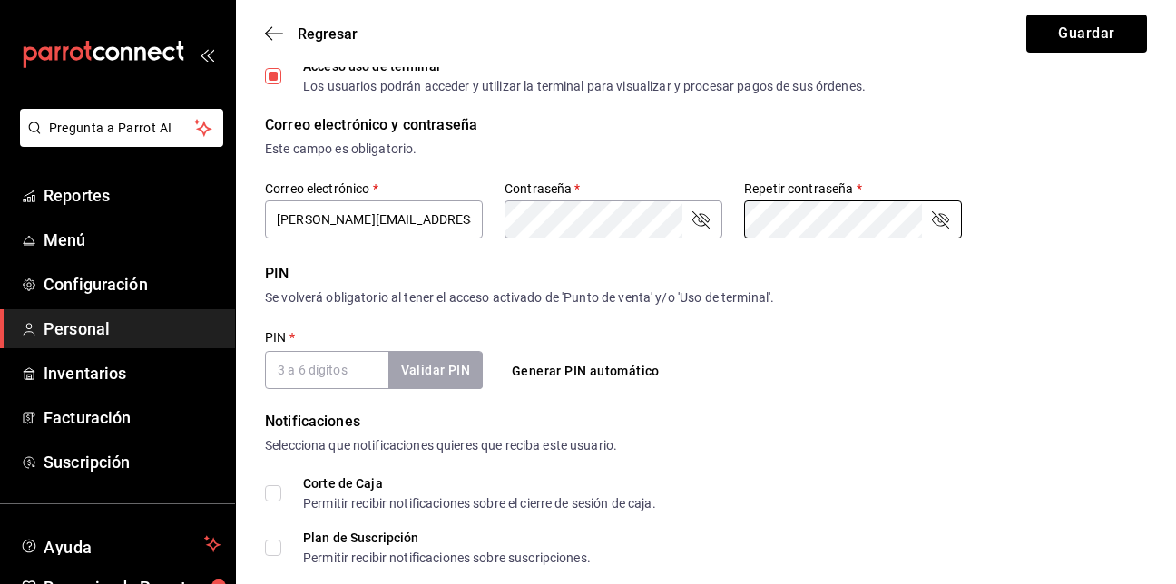
click at [803, 501] on div "Corte de Caja Permitir recibir notificaciones sobre el cierre de sesión de caja." at bounding box center [706, 493] width 882 height 33
click at [299, 378] on input "PIN   *" at bounding box center [326, 370] width 123 height 38
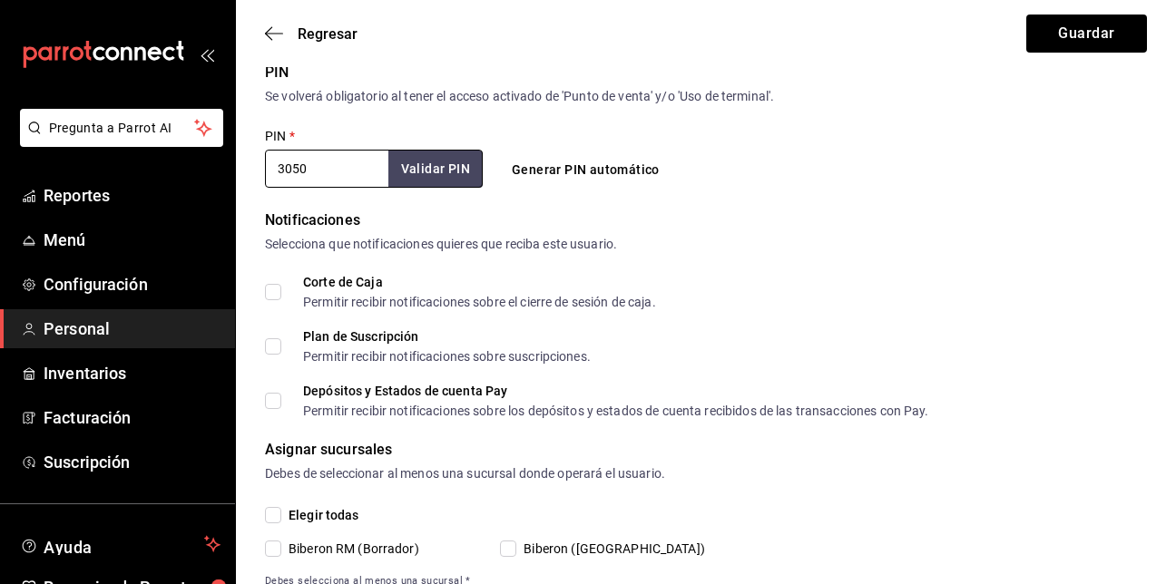
scroll to position [665, 0]
type input "3050"
click at [269, 290] on input "Corte de Caja Permitir recibir notificaciones sobre el cierre de sesión de caja." at bounding box center [273, 291] width 16 height 16
checkbox input "true"
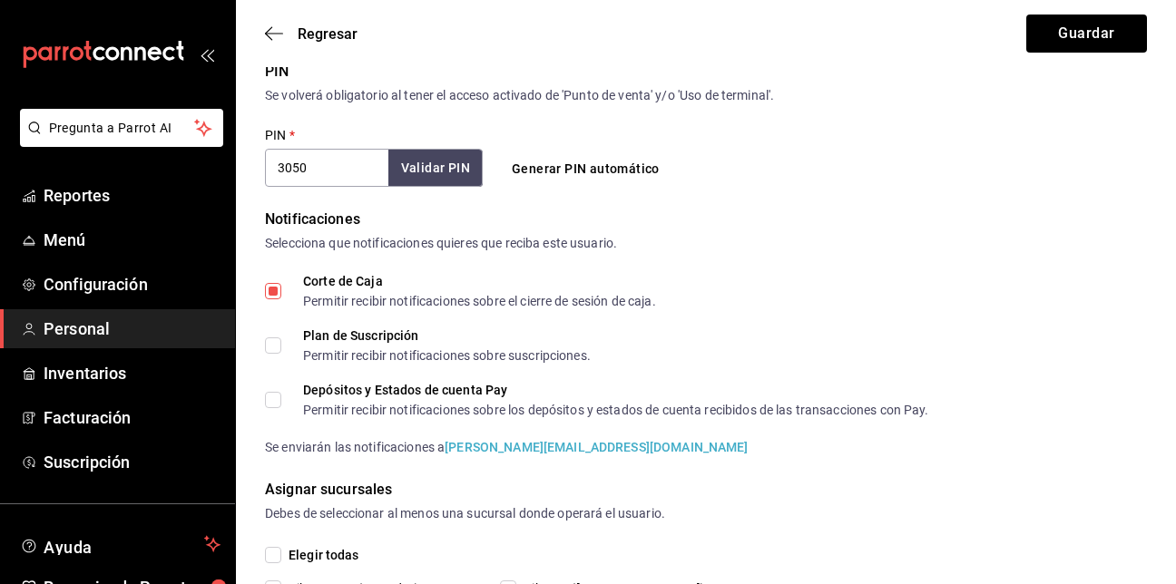
scroll to position [761, 0]
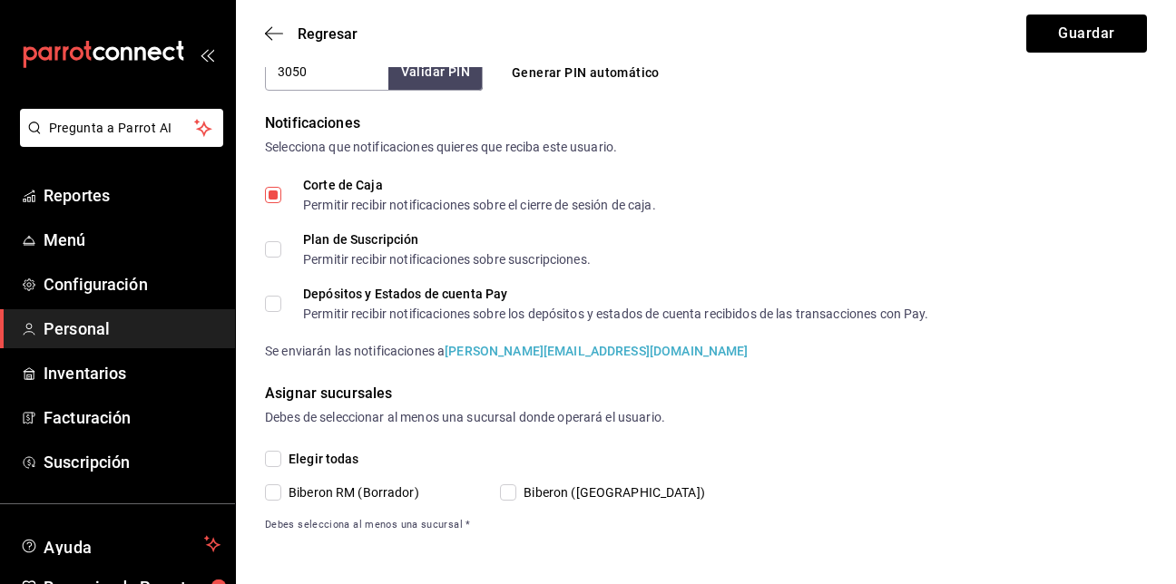
click at [512, 492] on input "Biberon ([GEOGRAPHIC_DATA])" at bounding box center [508, 493] width 16 height 16
checkbox input "true"
click at [1094, 40] on button "Guardar" at bounding box center [1087, 34] width 121 height 38
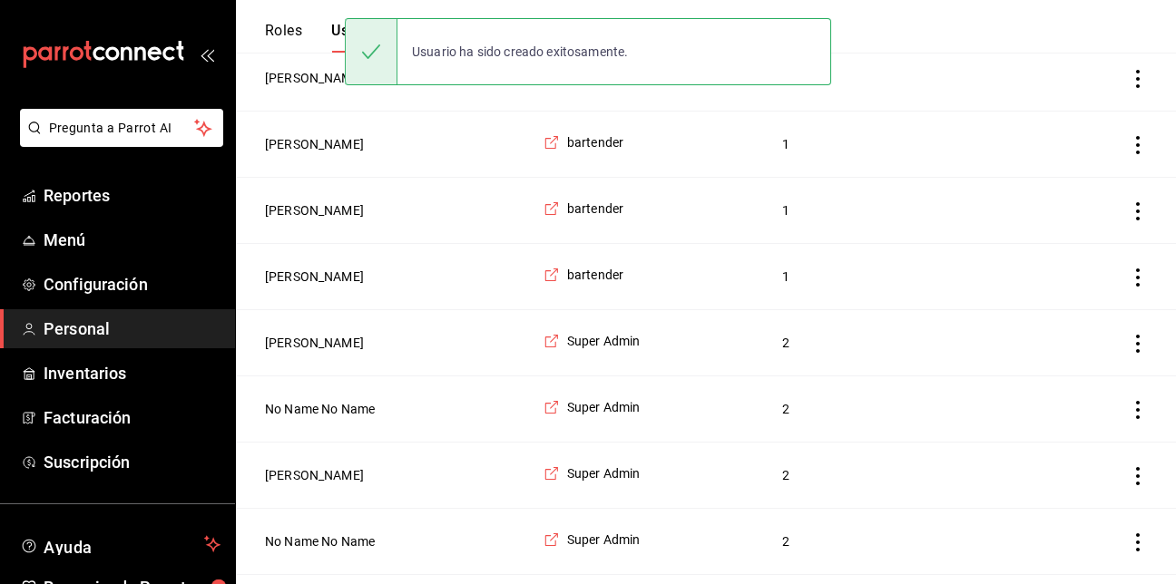
scroll to position [415, 0]
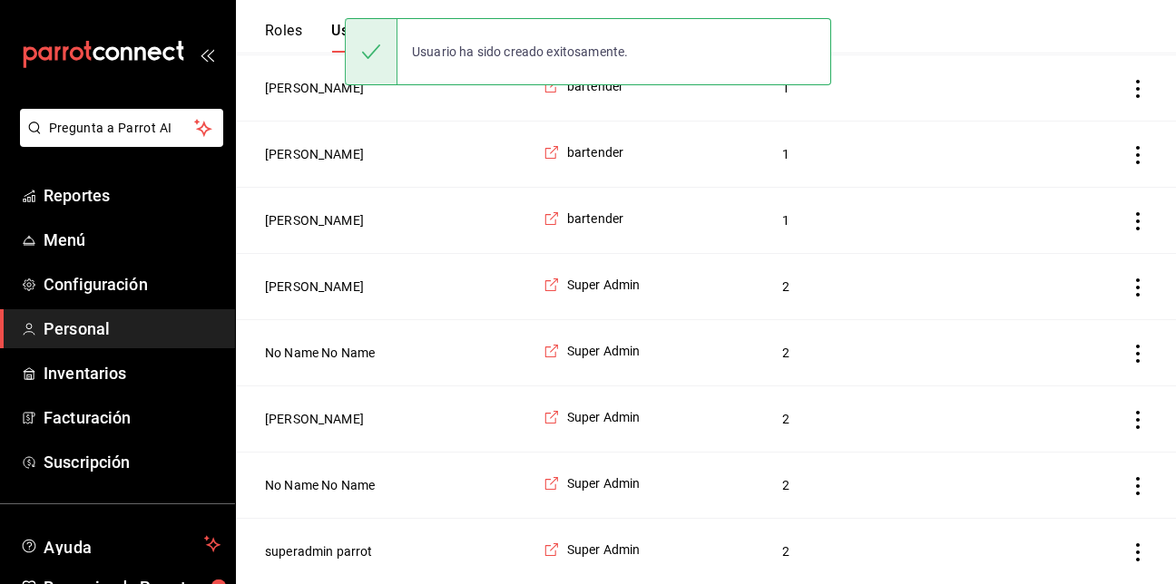
click at [668, 89] on div "Usuario ha sido creado exitosamente." at bounding box center [588, 52] width 486 height 78
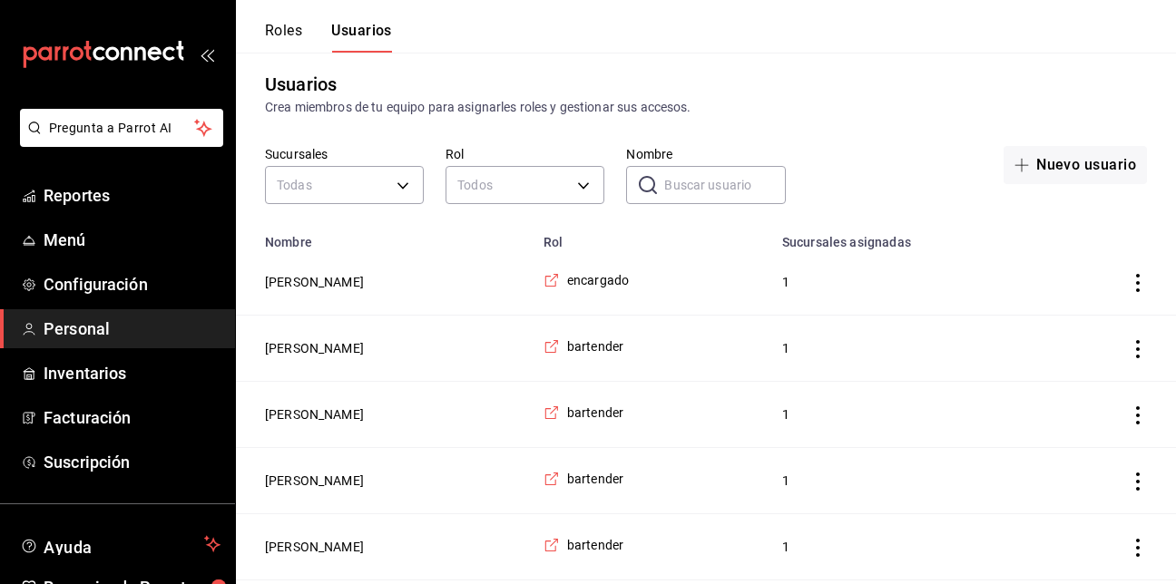
scroll to position [0, 0]
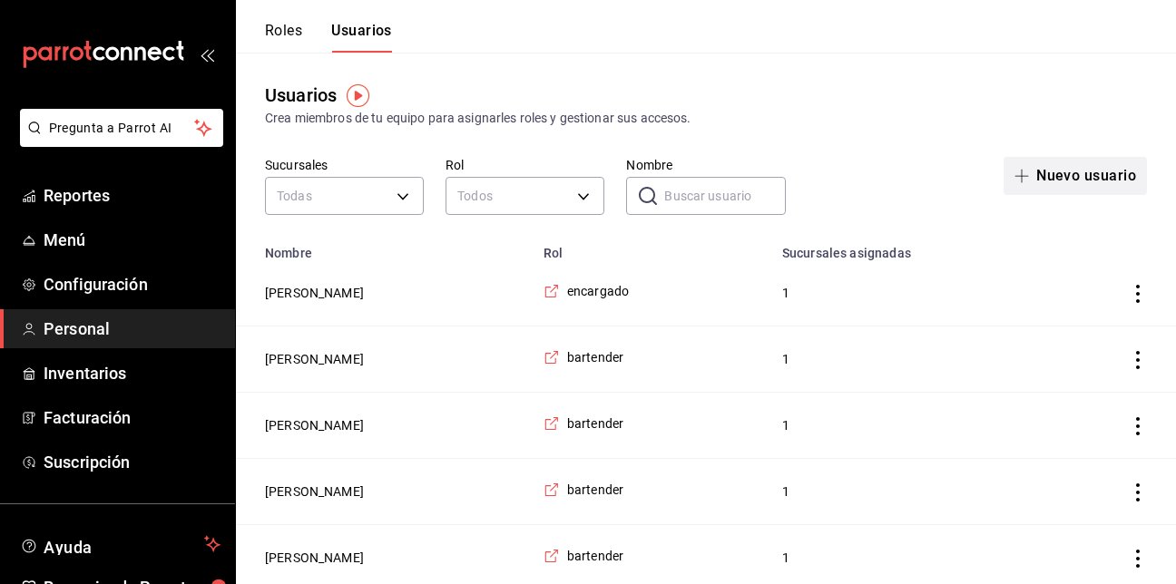
click at [1077, 167] on button "Nuevo usuario" at bounding box center [1075, 176] width 143 height 38
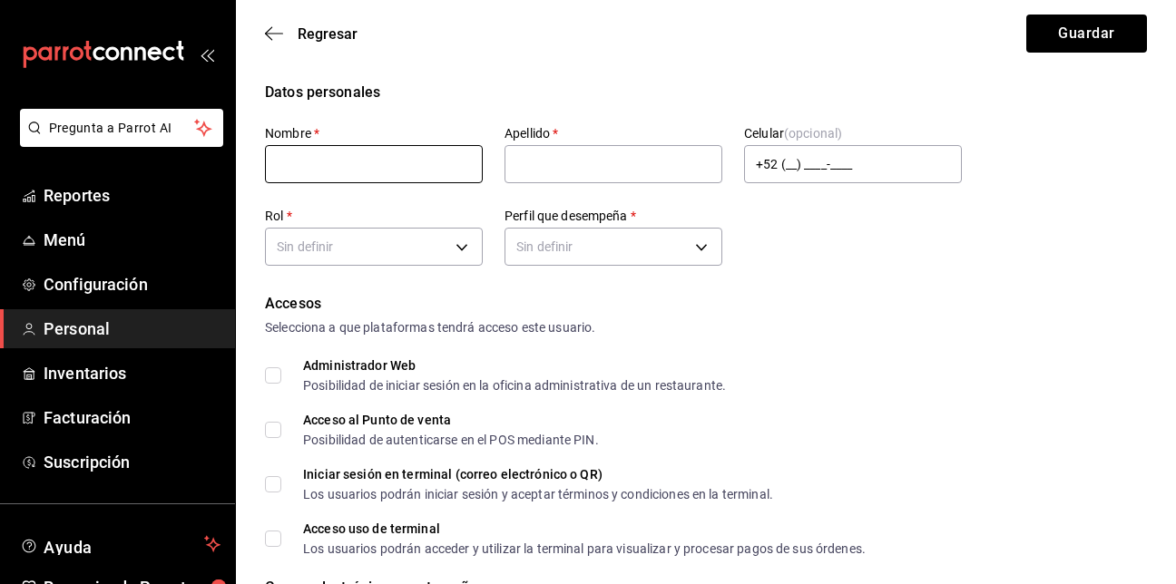
click at [356, 153] on input "text" at bounding box center [374, 164] width 218 height 38
type input "julio"
click at [561, 168] on input "text" at bounding box center [614, 164] width 218 height 38
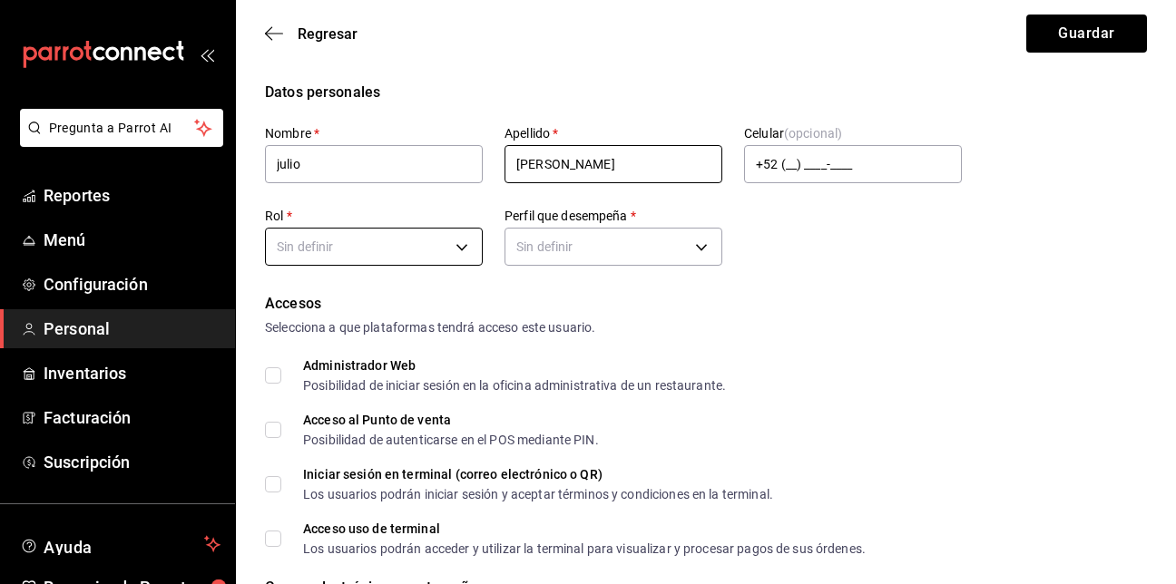
type input "[PERSON_NAME]"
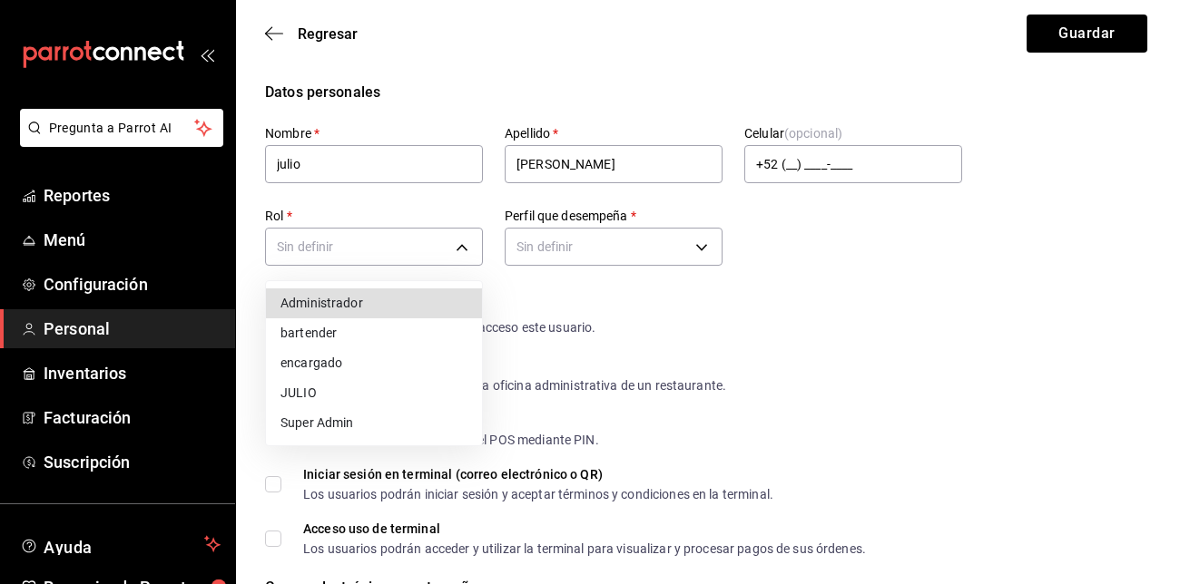
click at [367, 388] on li "JULIO" at bounding box center [374, 393] width 216 height 30
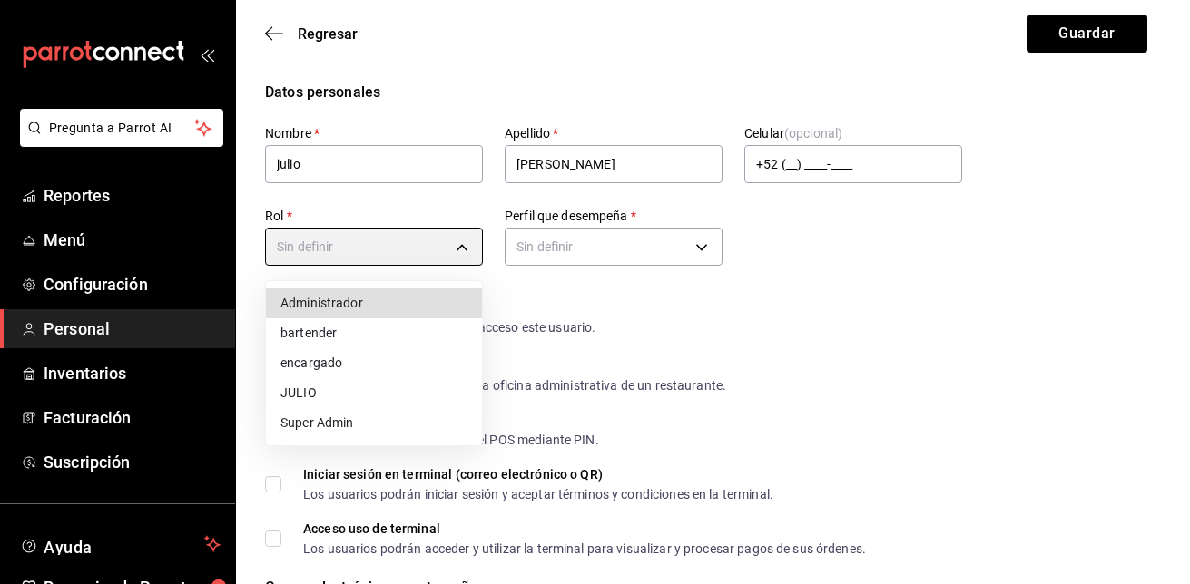
type input "3d75633b-70c5-46d6-b16e-898c5d35dfde"
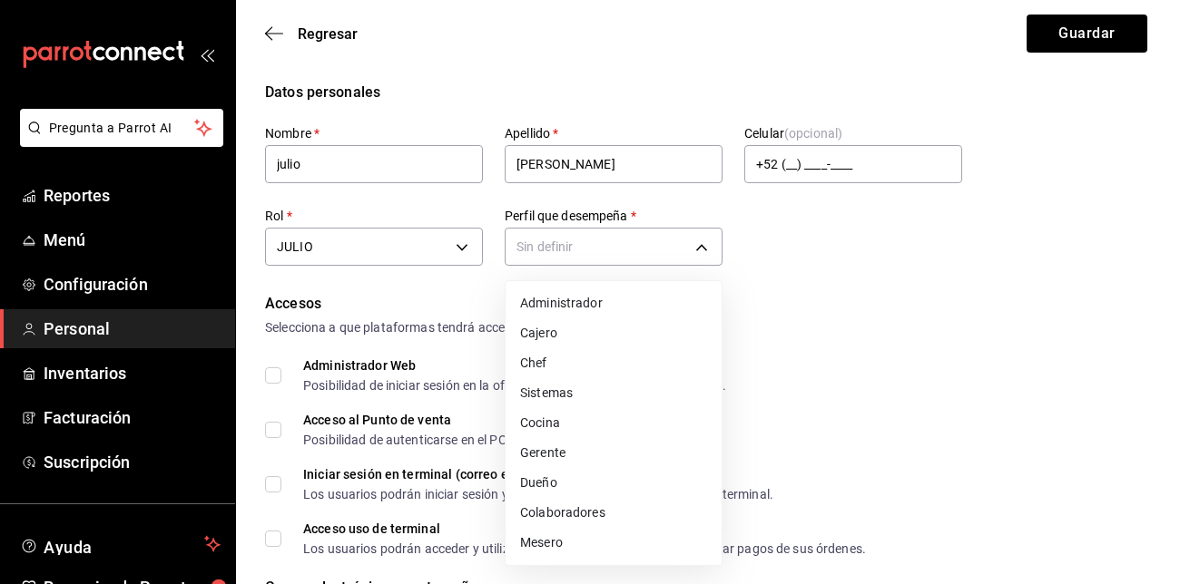
click at [605, 517] on li "Colaboradores" at bounding box center [614, 513] width 216 height 30
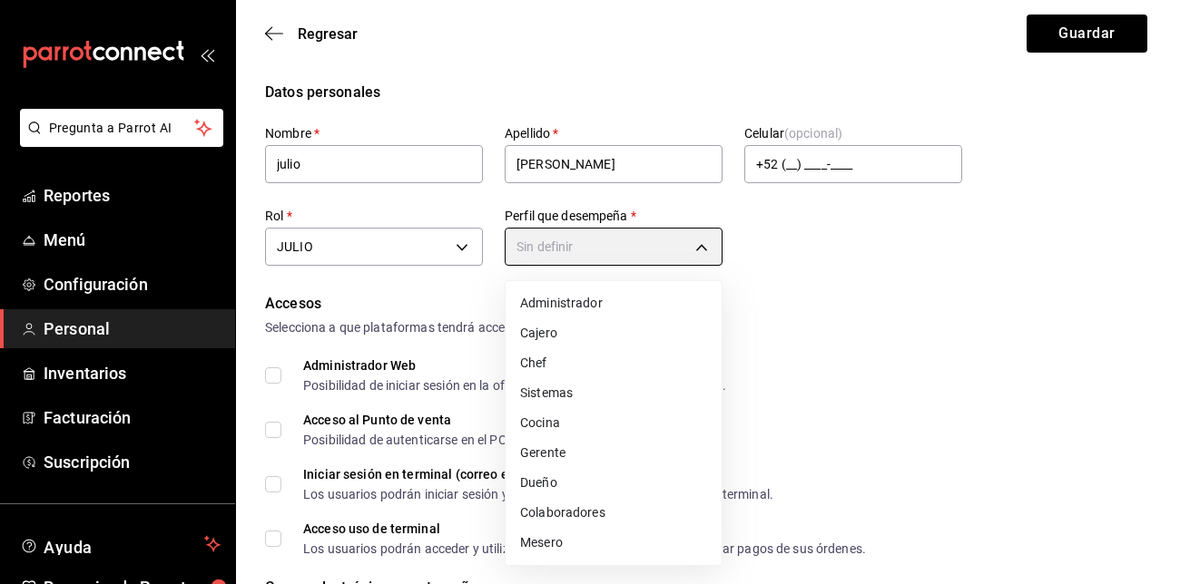
type input "STAFF"
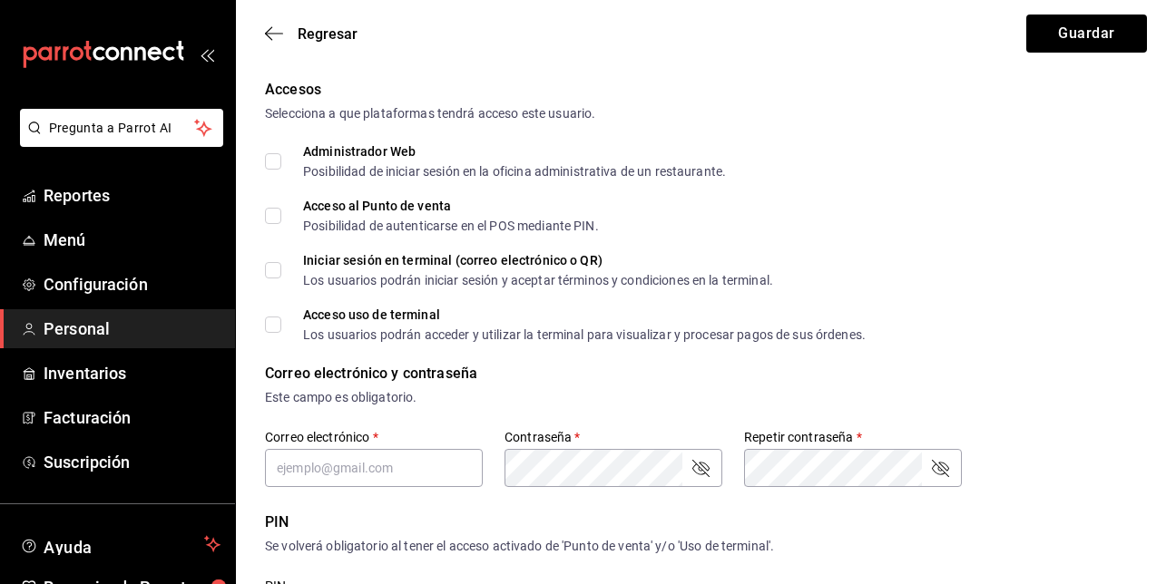
scroll to position [215, 0]
click at [271, 154] on input "Administrador Web Posibilidad de iniciar sesión en la oficina administrativa de…" at bounding box center [273, 160] width 16 height 16
checkbox input "true"
click at [274, 232] on div "Accesos Selecciona a que plataformas tendrá acceso este usuario. Administrador …" at bounding box center [706, 209] width 882 height 262
click at [273, 217] on input "Acceso al Punto de venta Posibilidad de autenticarse en el POS mediante PIN." at bounding box center [273, 215] width 16 height 16
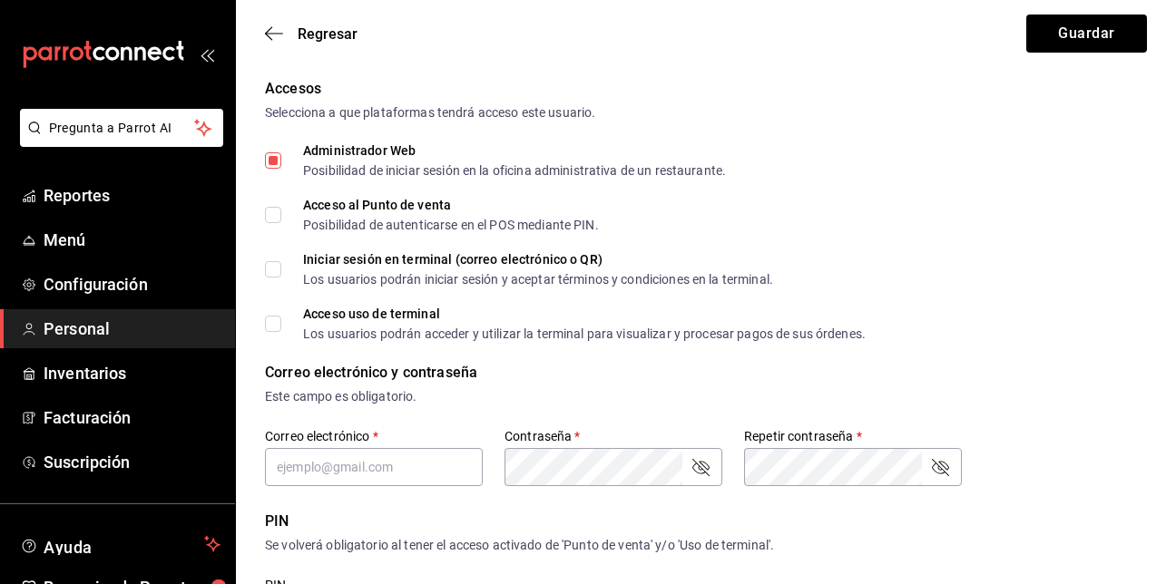
checkbox input "true"
click at [272, 270] on input "Iniciar sesión en terminal (correo electrónico o QR) Los usuarios podrán inicia…" at bounding box center [273, 269] width 16 height 16
checkbox input "true"
click at [276, 328] on input "Acceso uso de terminal Los usuarios podrán acceder y utilizar la terminal para …" at bounding box center [273, 324] width 16 height 16
checkbox input "true"
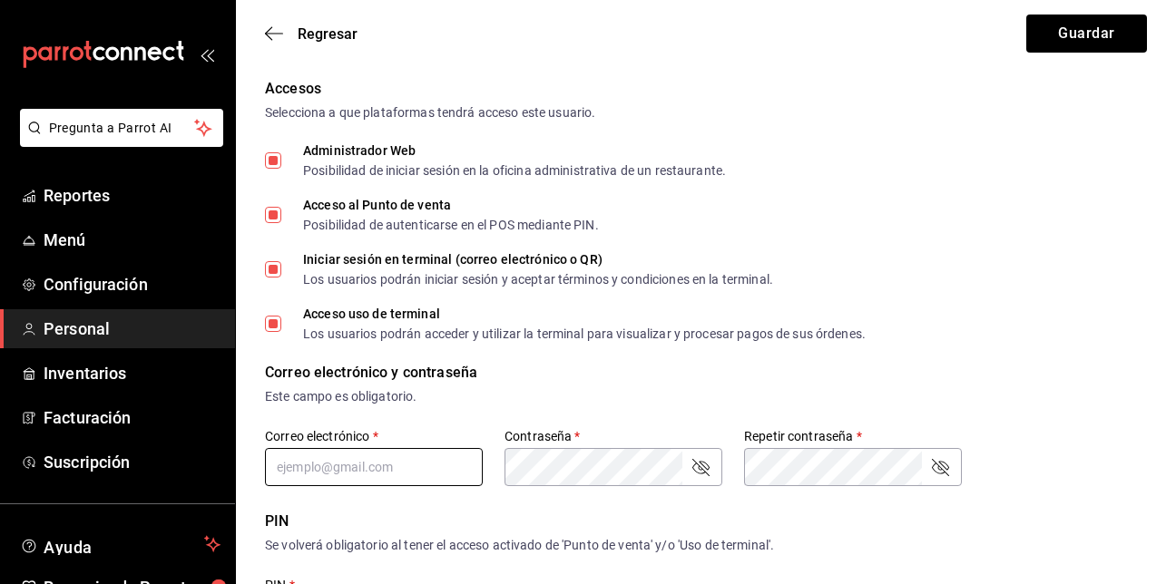
click at [372, 457] on input "text" at bounding box center [374, 467] width 218 height 38
type input "[EMAIL_ADDRESS][DOMAIN_NAME]"
click at [718, 364] on div "Correo electrónico y contraseña" at bounding box center [706, 373] width 882 height 22
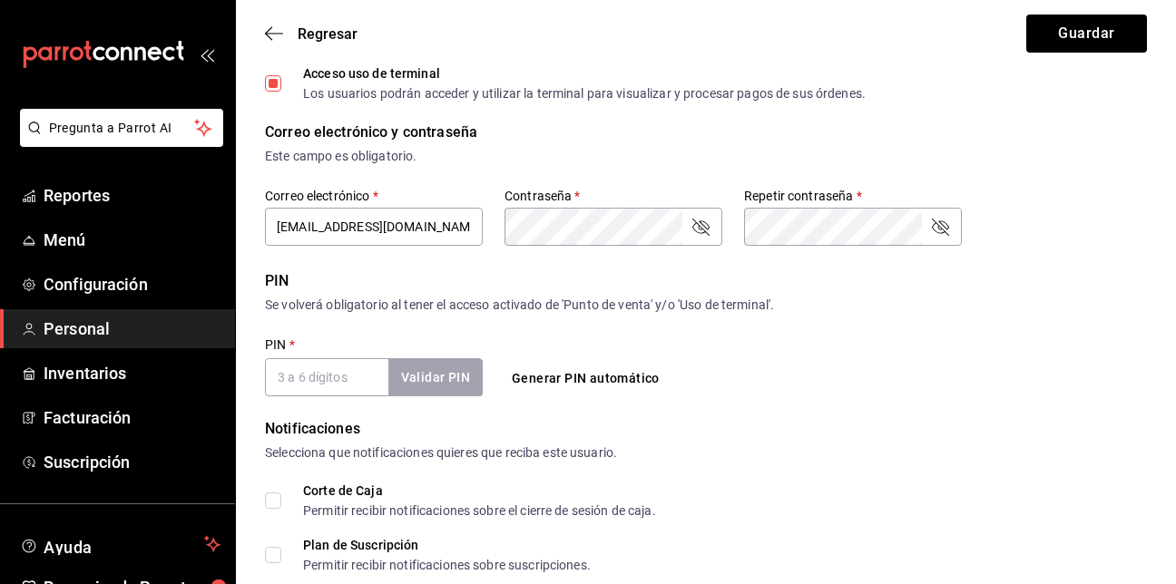
scroll to position [466, 0]
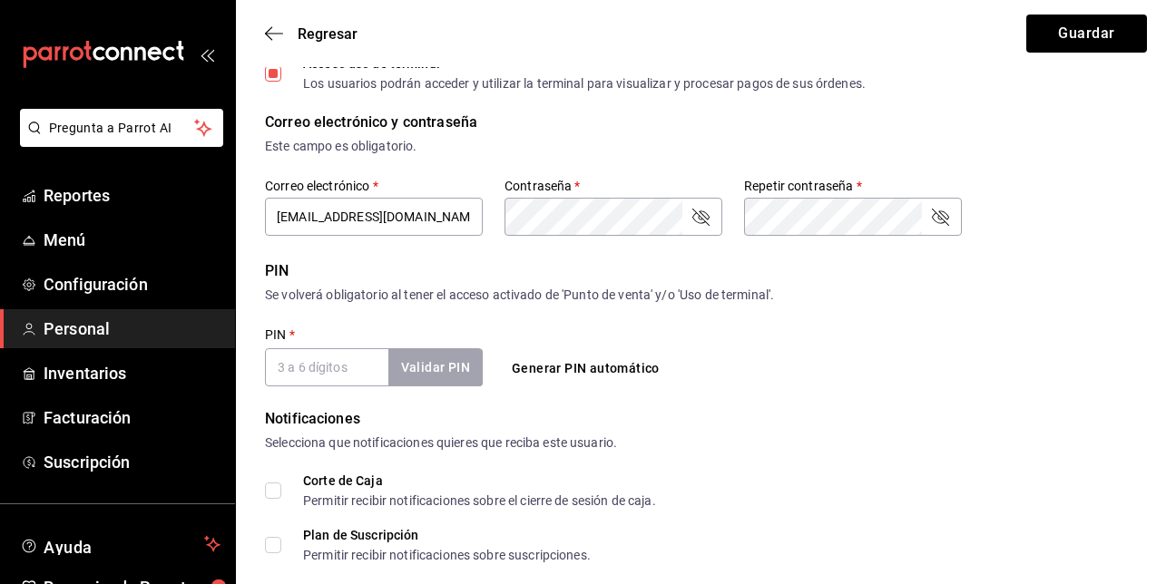
click at [344, 378] on input "PIN   *" at bounding box center [326, 368] width 123 height 38
type input "0143"
click at [369, 300] on div "Se volverá obligatorio al tener el acceso activado de 'Punto de venta' y/o 'Uso…" at bounding box center [706, 295] width 882 height 19
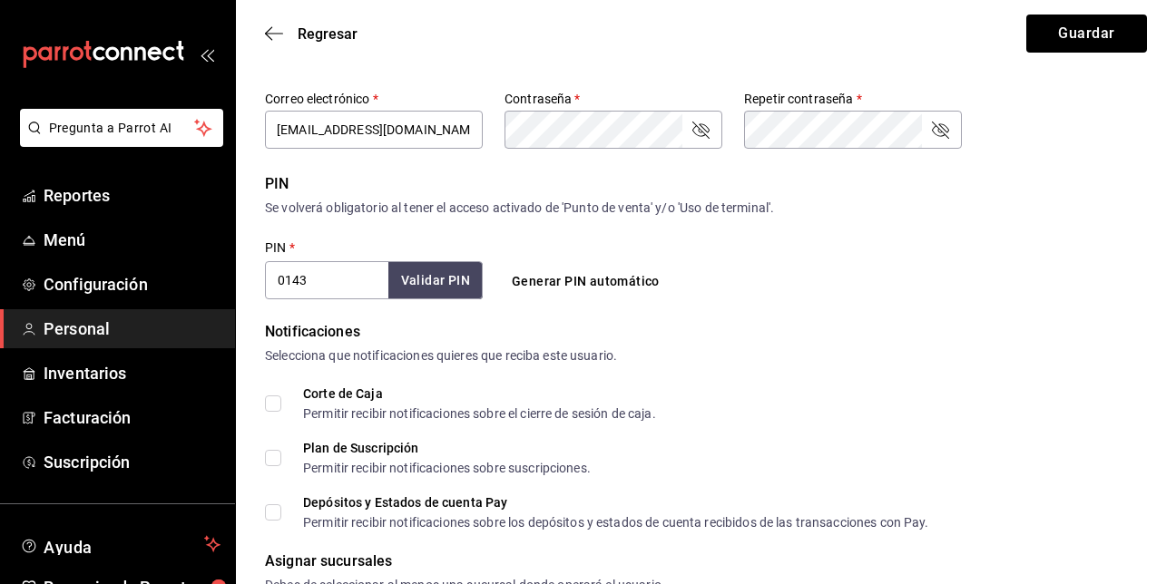
scroll to position [605, 0]
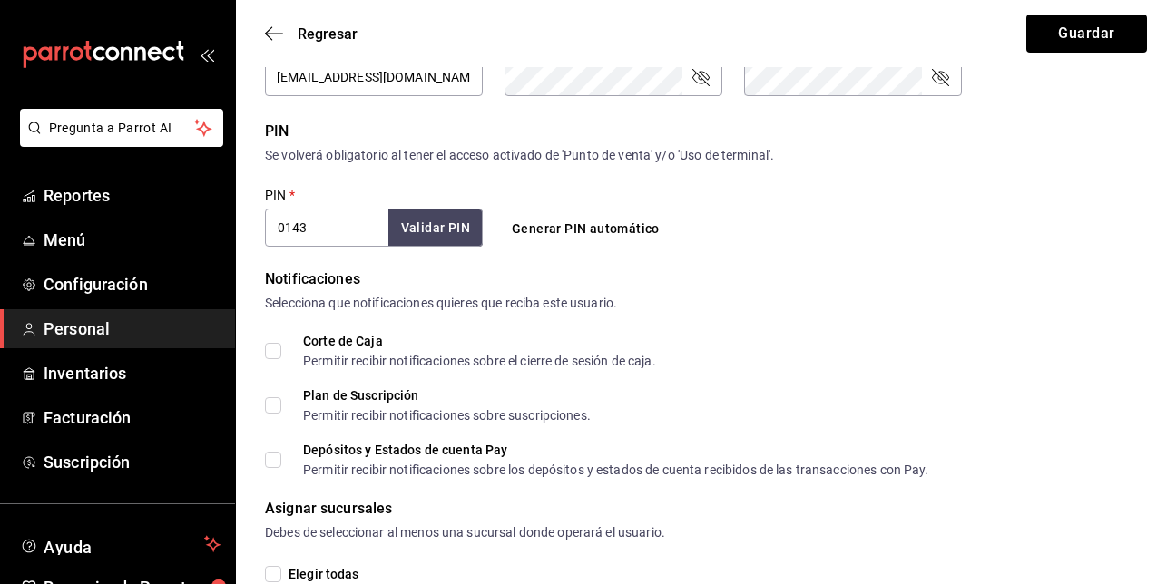
click at [268, 345] on input "Corte de Caja Permitir recibir notificaciones sobre el cierre de sesión de caja." at bounding box center [273, 351] width 16 height 16
checkbox input "true"
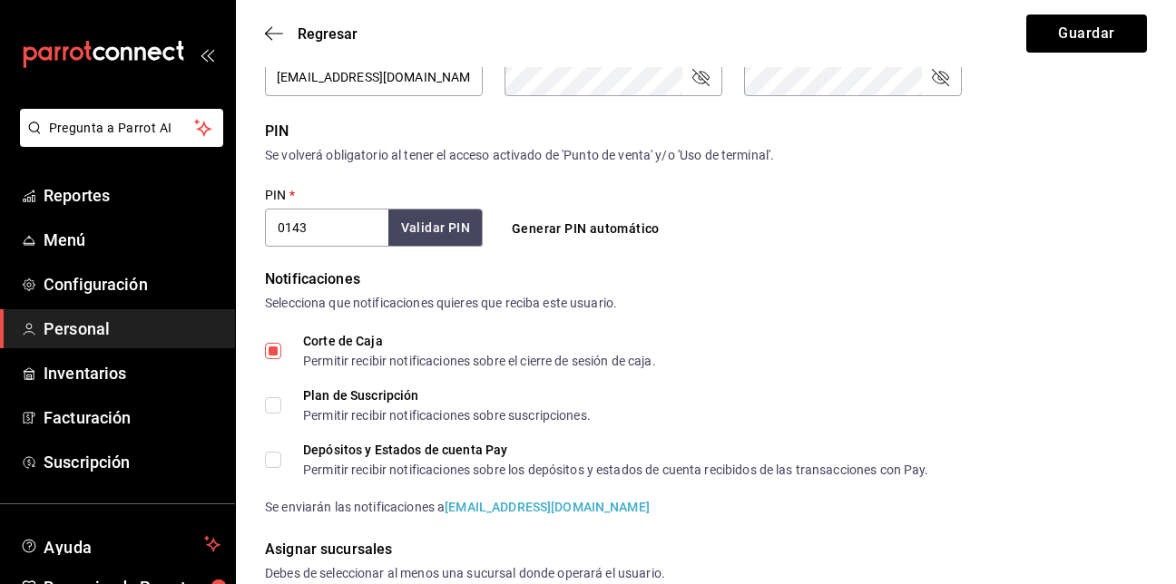
click at [270, 463] on input "Depósitos y Estados de cuenta Pay Permitir recibir notificaciones sobre los dep…" at bounding box center [273, 460] width 16 height 16
checkbox input "true"
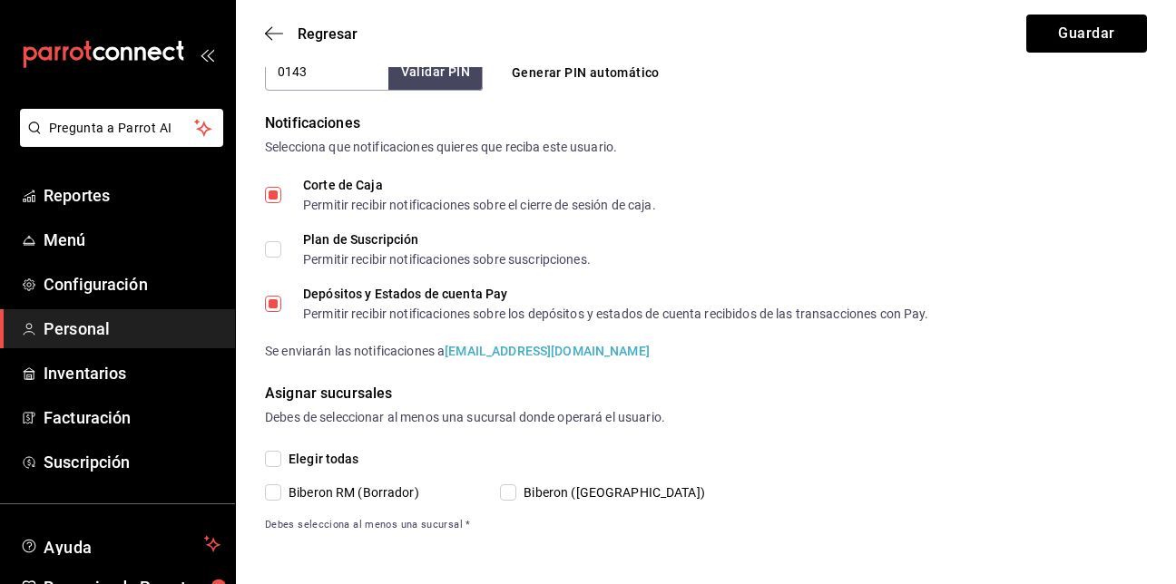
click at [516, 491] on input "Biberon ([GEOGRAPHIC_DATA])" at bounding box center [508, 493] width 16 height 16
checkbox input "true"
click at [1115, 39] on button "Guardar" at bounding box center [1087, 34] width 121 height 38
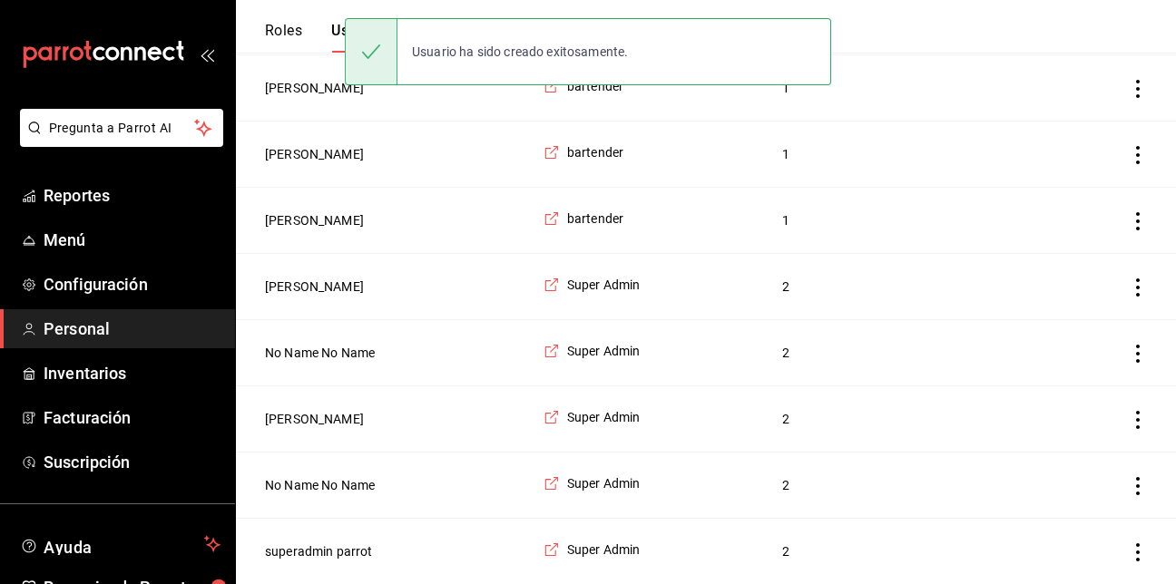
scroll to position [482, 0]
click at [1069, 43] on header "Roles Usuarios" at bounding box center [706, 26] width 940 height 53
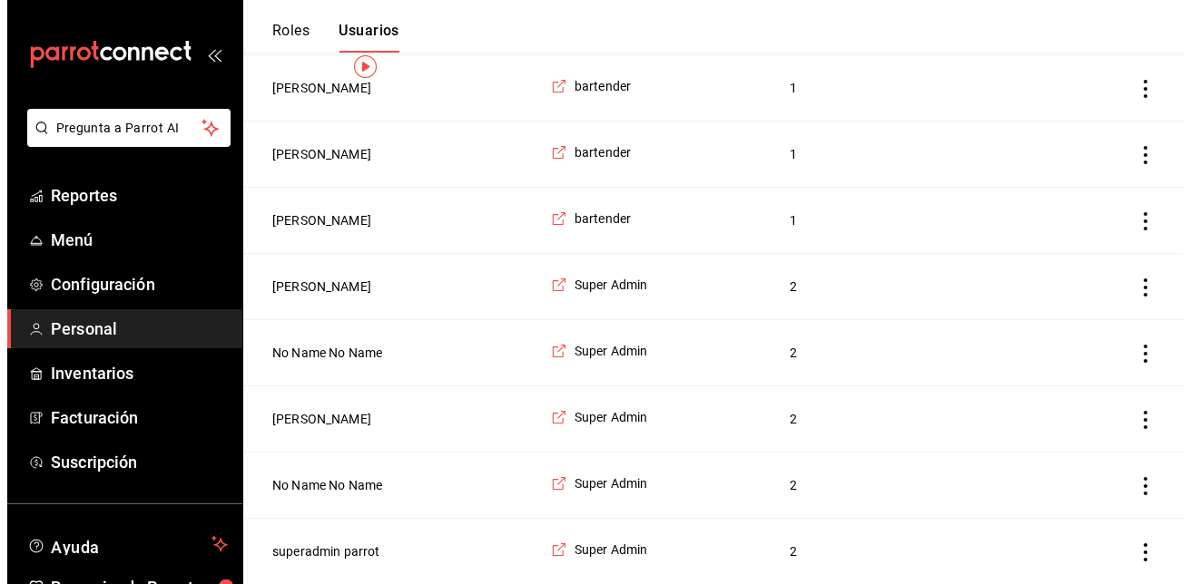
scroll to position [0, 0]
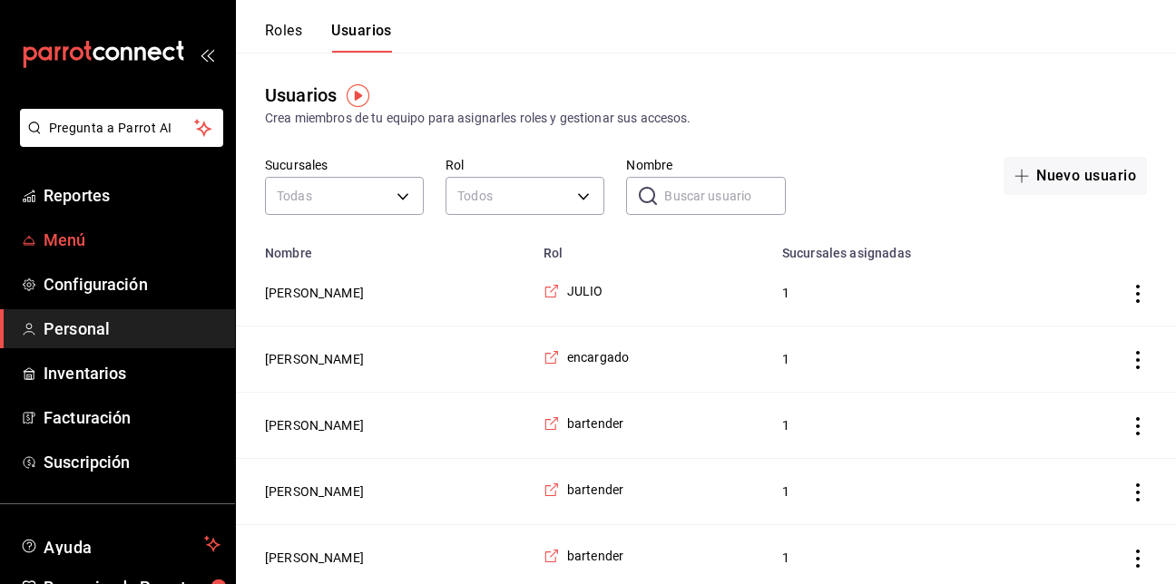
click at [47, 250] on span "Menú" at bounding box center [132, 240] width 177 height 25
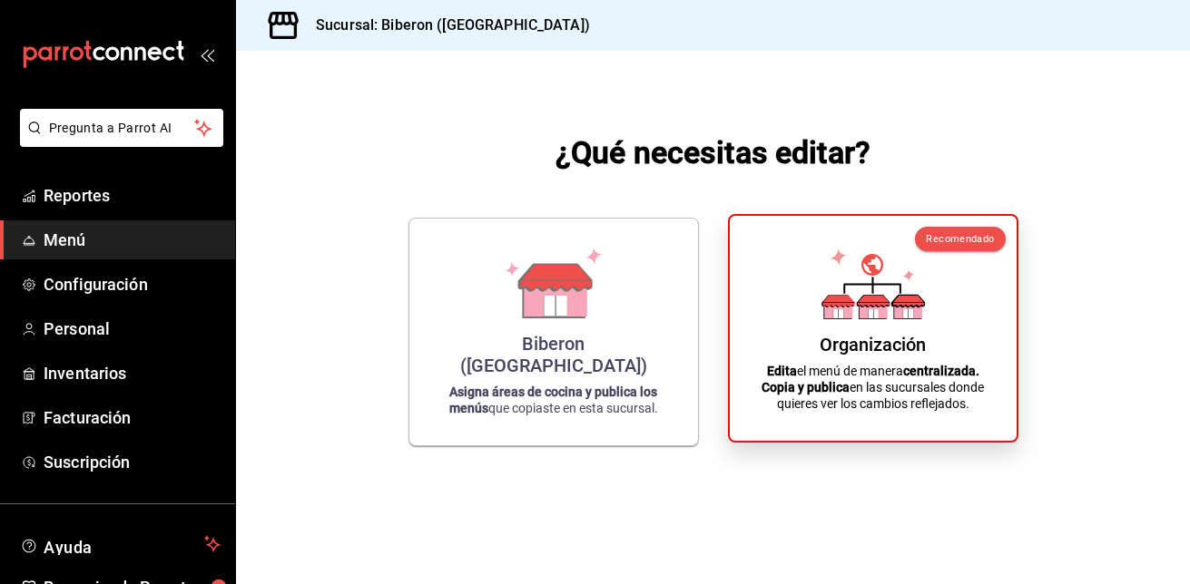
click at [892, 317] on icon at bounding box center [872, 284] width 103 height 71
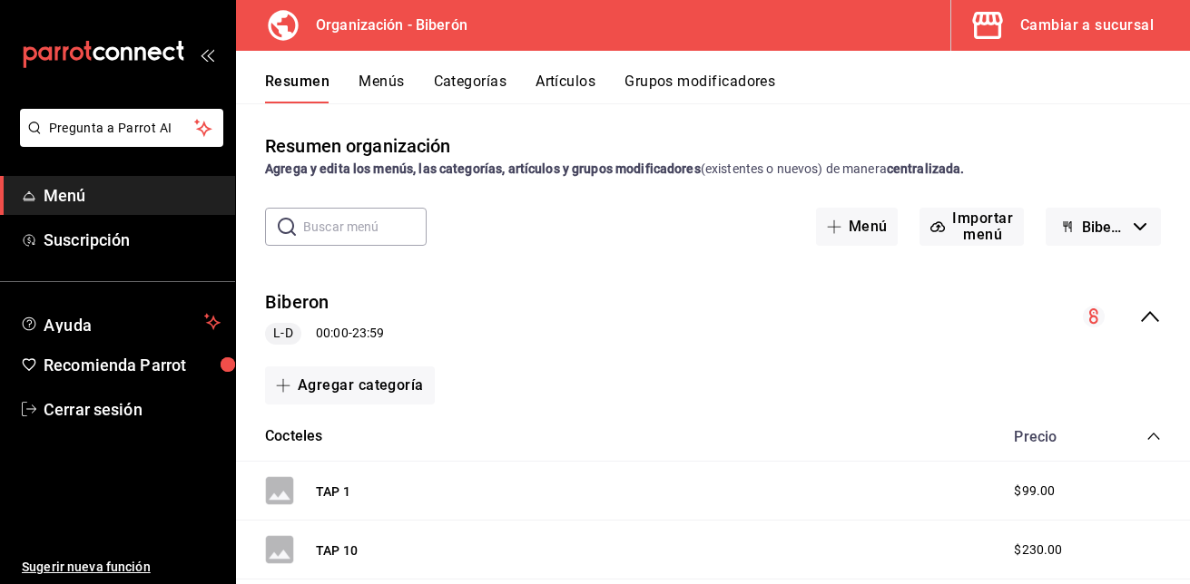
click at [405, 83] on div "Resumen Menús Categorías Artículos Grupos modificadores" at bounding box center [727, 88] width 925 height 31
click at [390, 82] on button "Menús" at bounding box center [381, 88] width 45 height 31
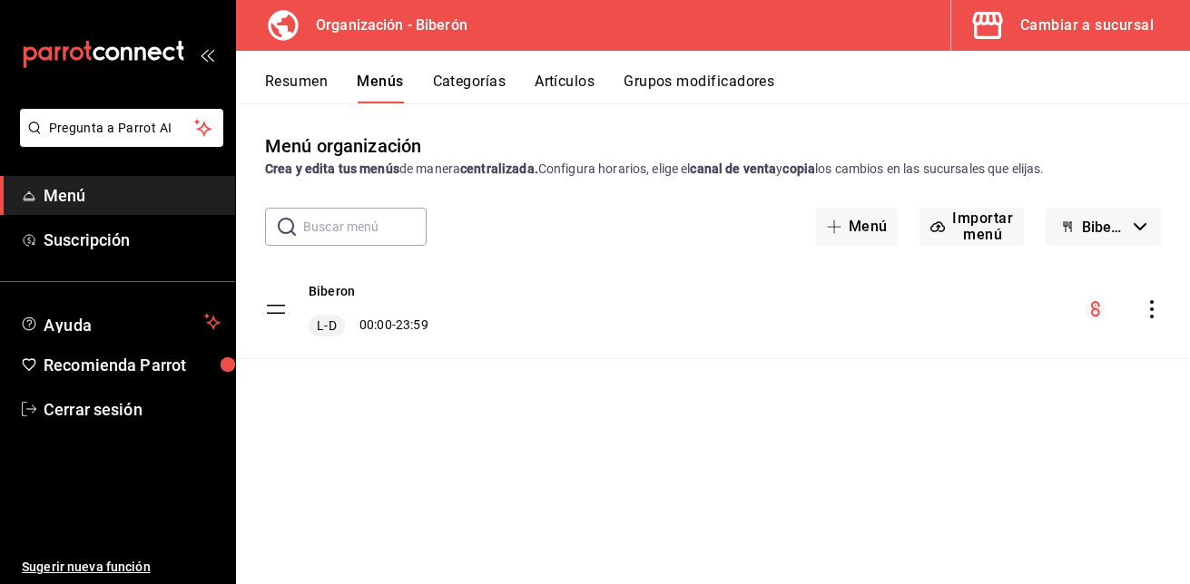
click at [1153, 305] on icon "actions" at bounding box center [1152, 309] width 18 height 18
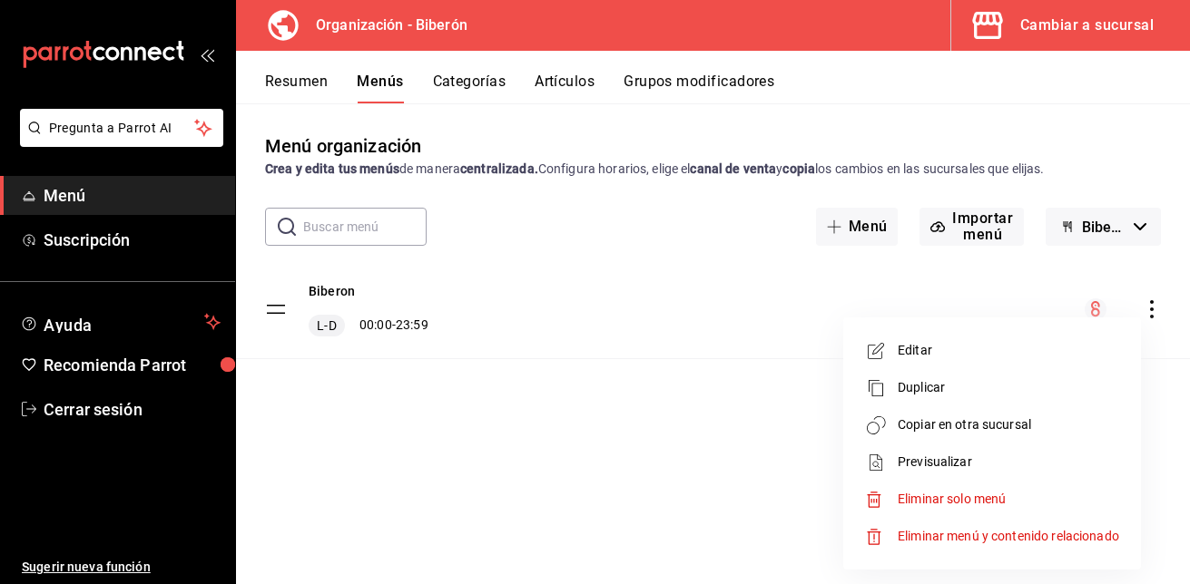
click at [989, 410] on li "Copiar en otra sucursal" at bounding box center [991, 425] width 283 height 37
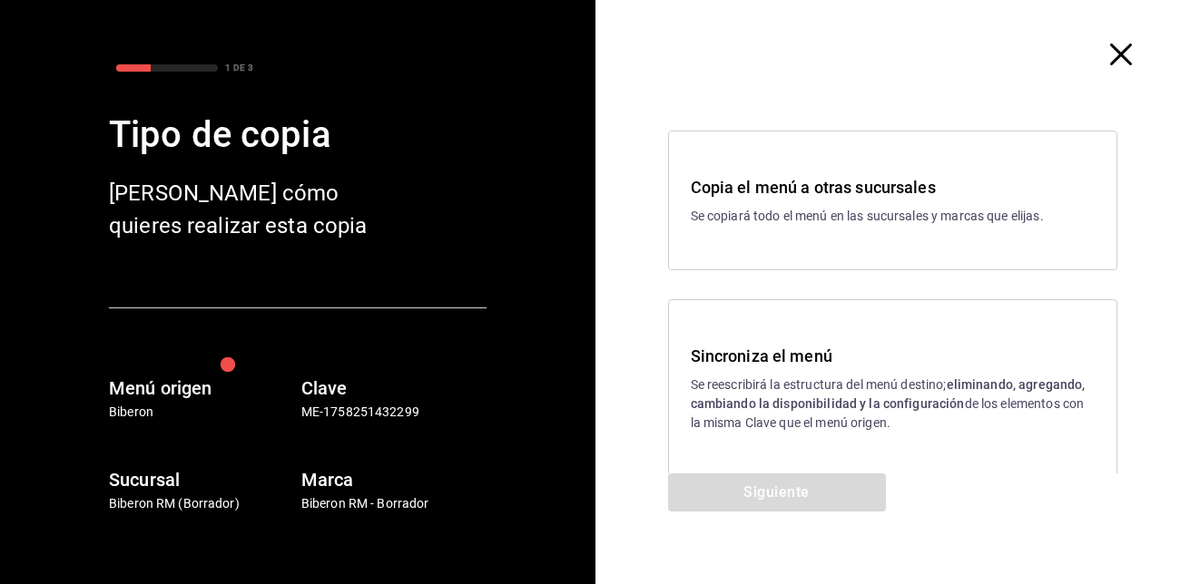
click at [761, 344] on h3 "Sincroniza el menú" at bounding box center [893, 356] width 405 height 25
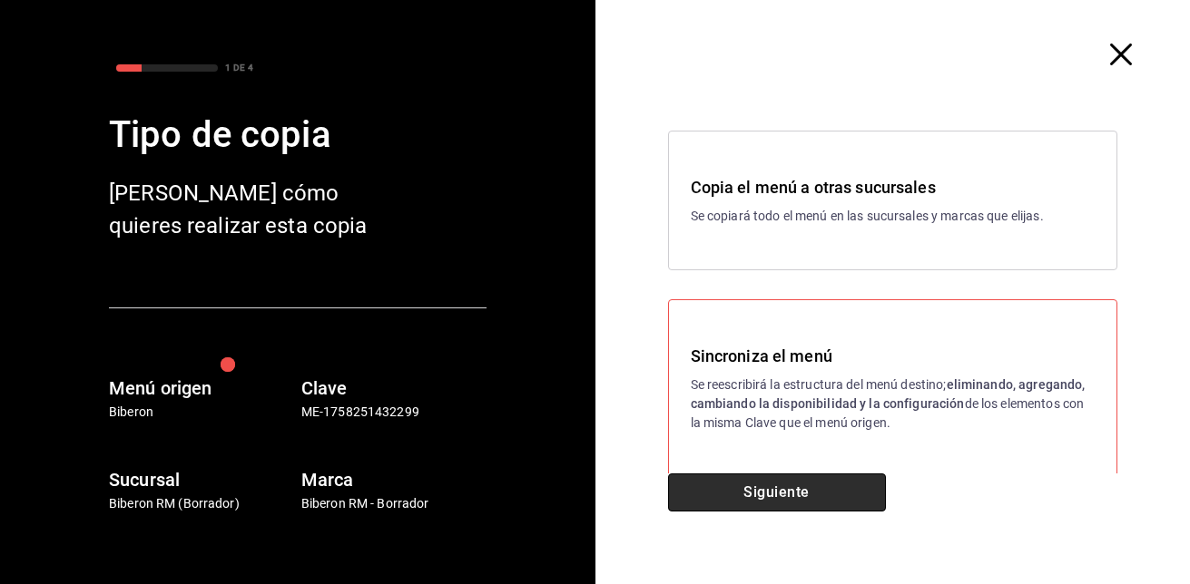
click at [759, 497] on button "Siguiente" at bounding box center [777, 493] width 218 height 38
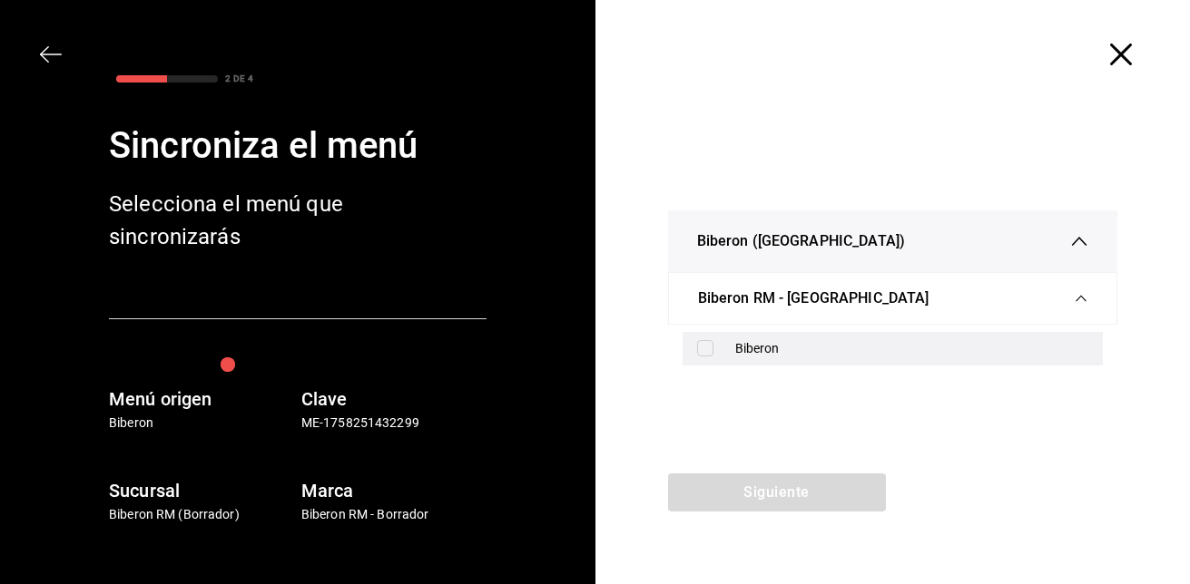
click at [711, 348] on input "checkbox" at bounding box center [705, 348] width 16 height 16
checkbox input "true"
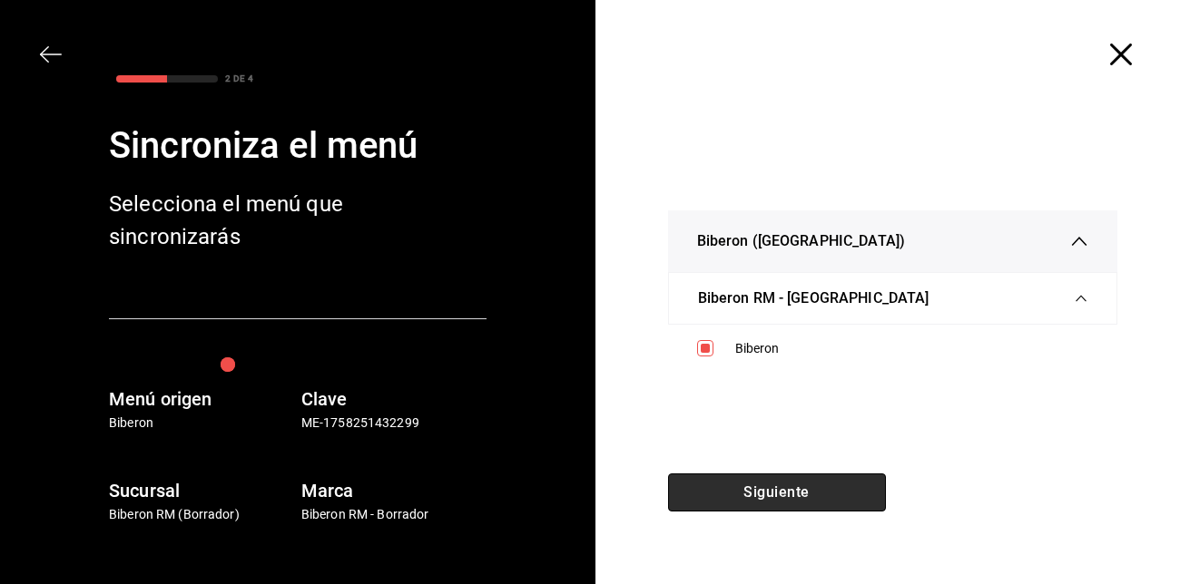
click at [745, 491] on button "Siguiente" at bounding box center [777, 493] width 218 height 38
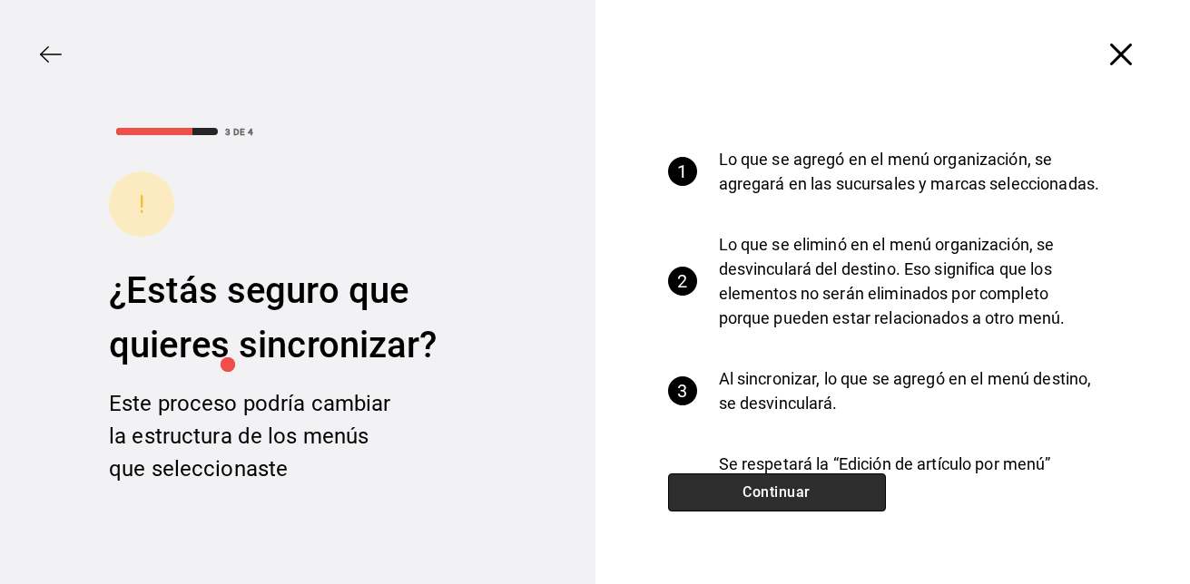
click at [745, 491] on button "Continuar" at bounding box center [777, 493] width 218 height 38
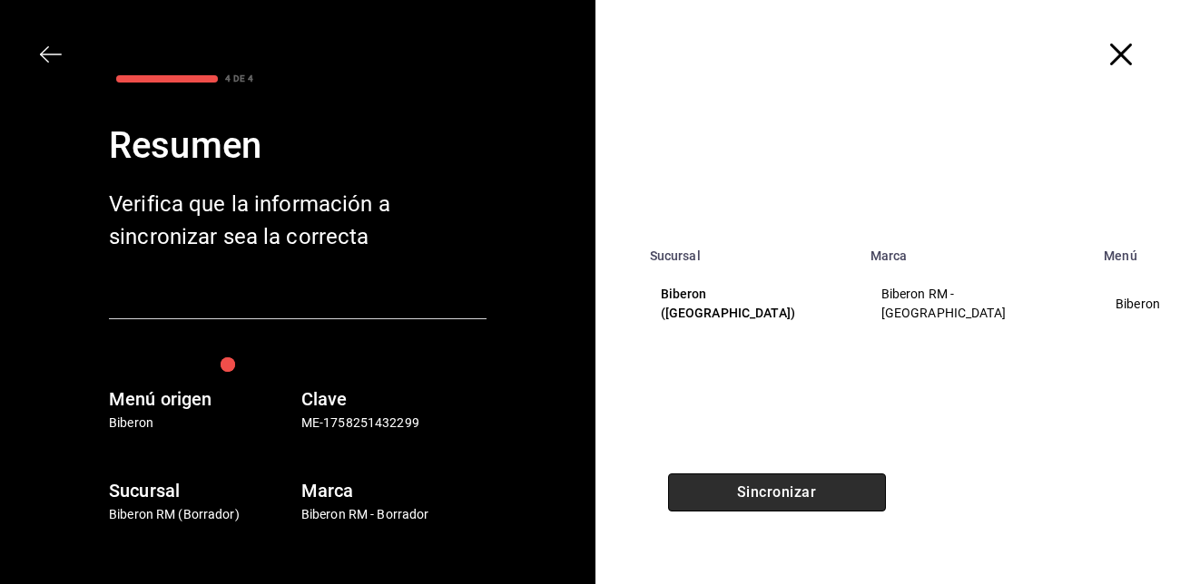
click at [745, 491] on button "Sincronizar" at bounding box center [777, 493] width 218 height 38
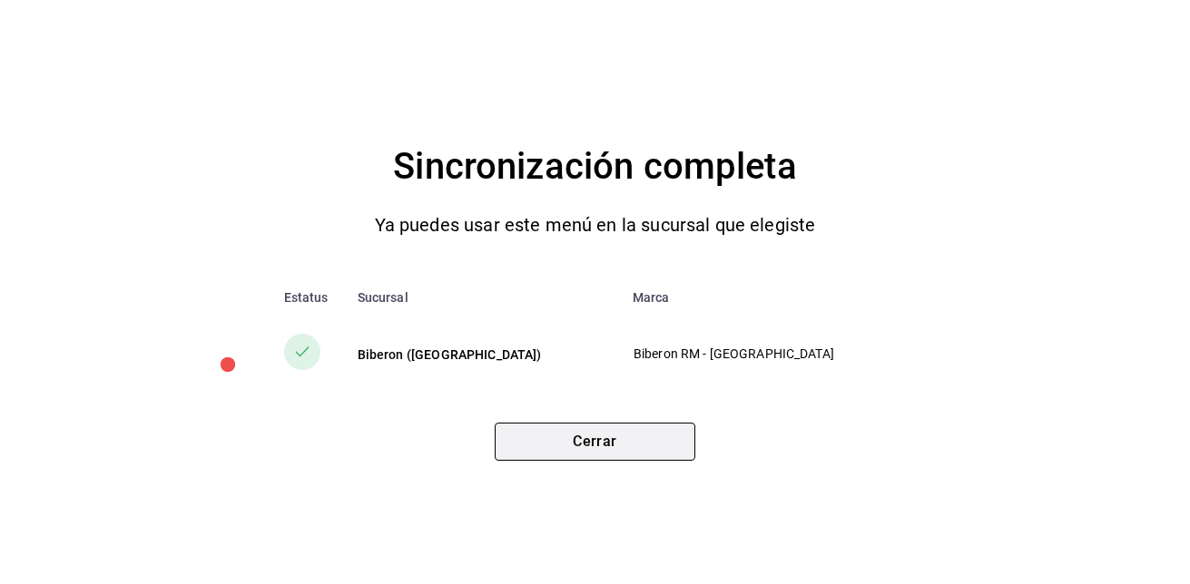
click at [663, 446] on button "Cerrar" at bounding box center [595, 442] width 201 height 38
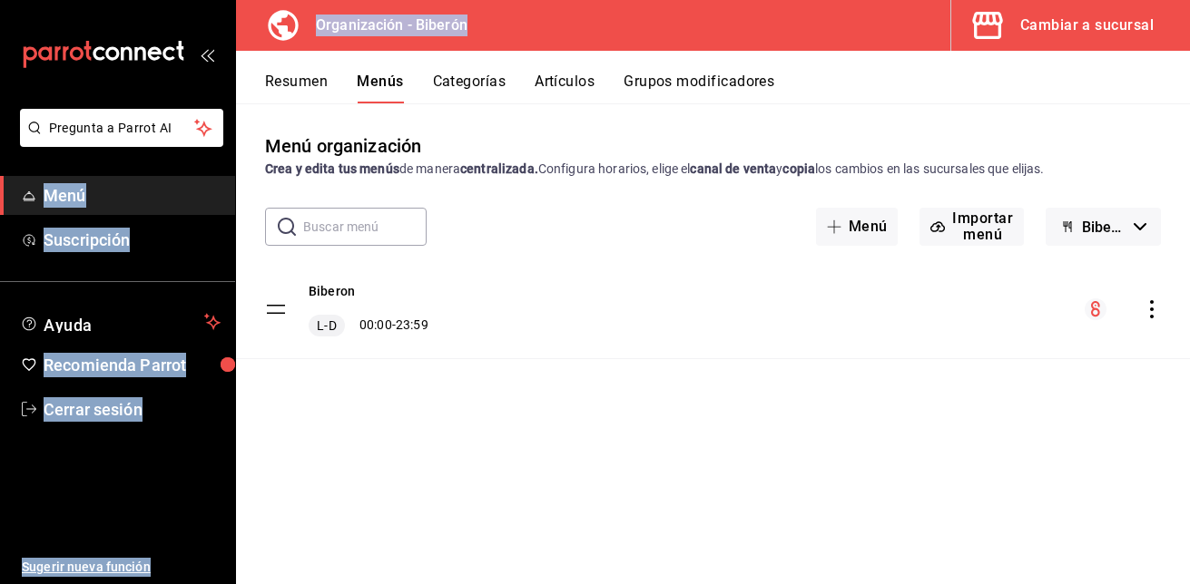
drag, startPoint x: 180, startPoint y: 276, endPoint x: 314, endPoint y: 86, distance: 232.4
click at [314, 86] on div "Pregunta a Parrot AI Menú Suscripción Ayuda Recomienda Parrot Cerrar sesión Sug…" at bounding box center [595, 292] width 1190 height 584
click at [1095, 27] on div "Cambiar a sucursal" at bounding box center [1086, 25] width 133 height 25
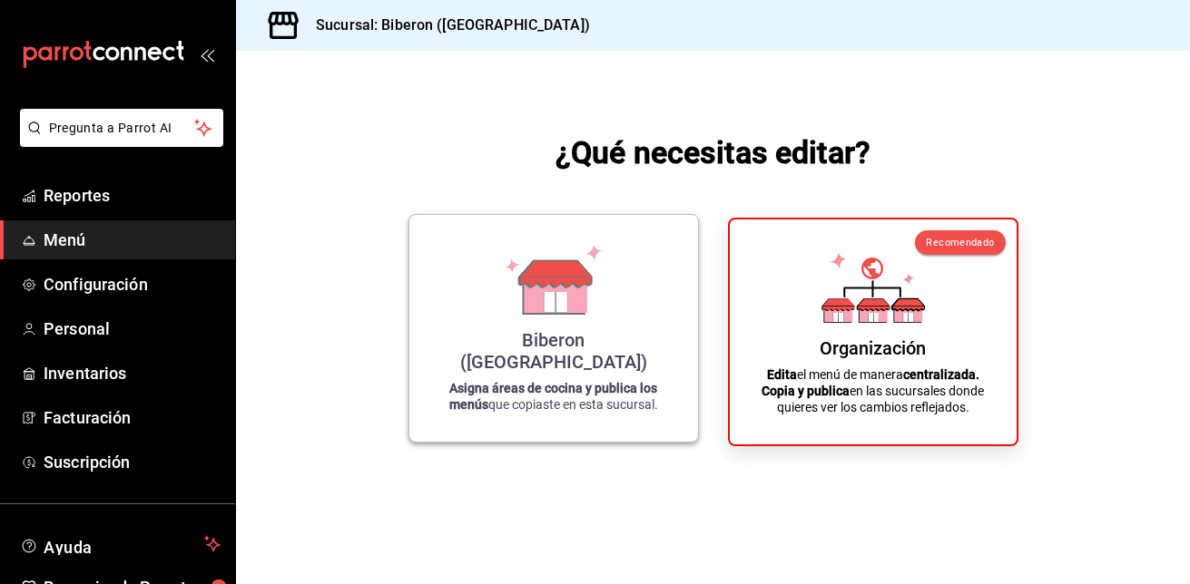
click at [564, 312] on icon at bounding box center [555, 302] width 23 height 20
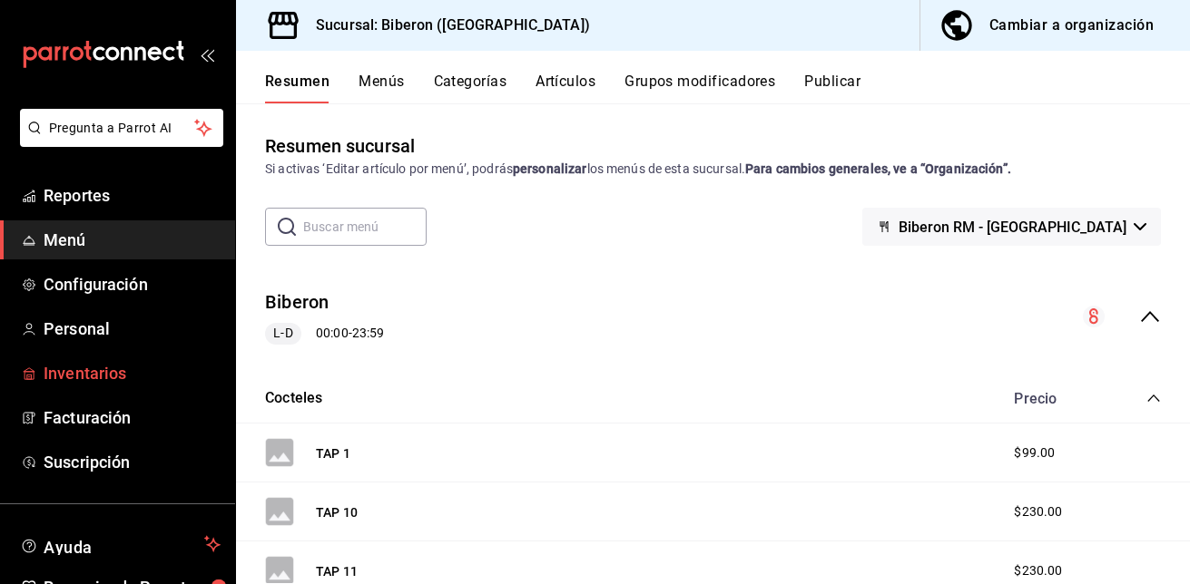
scroll to position [101, 0]
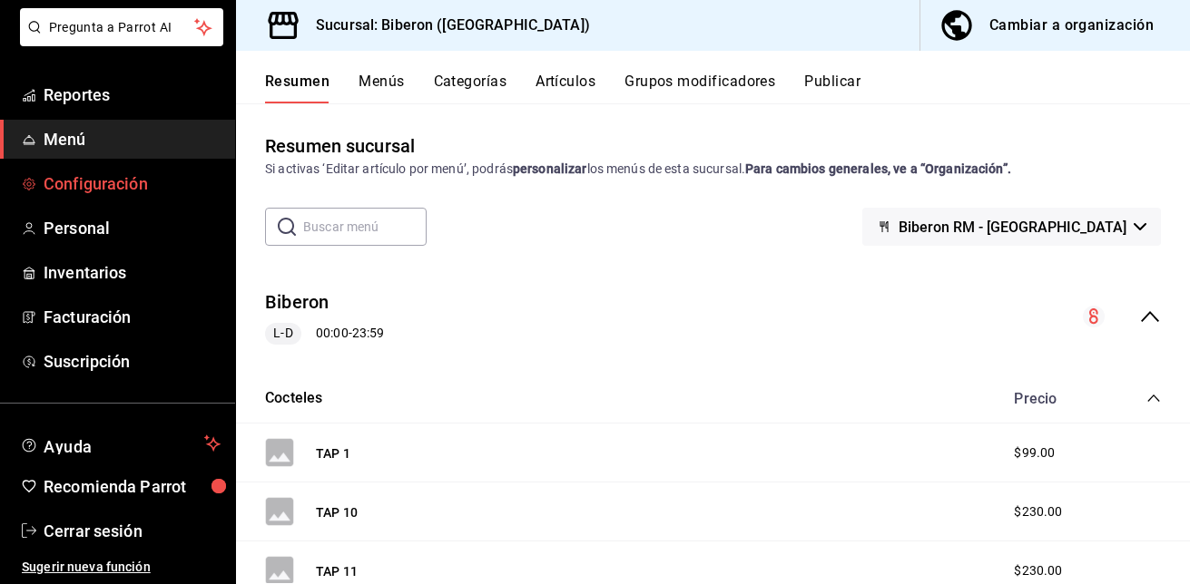
click at [74, 176] on span "Configuración" at bounding box center [132, 184] width 177 height 25
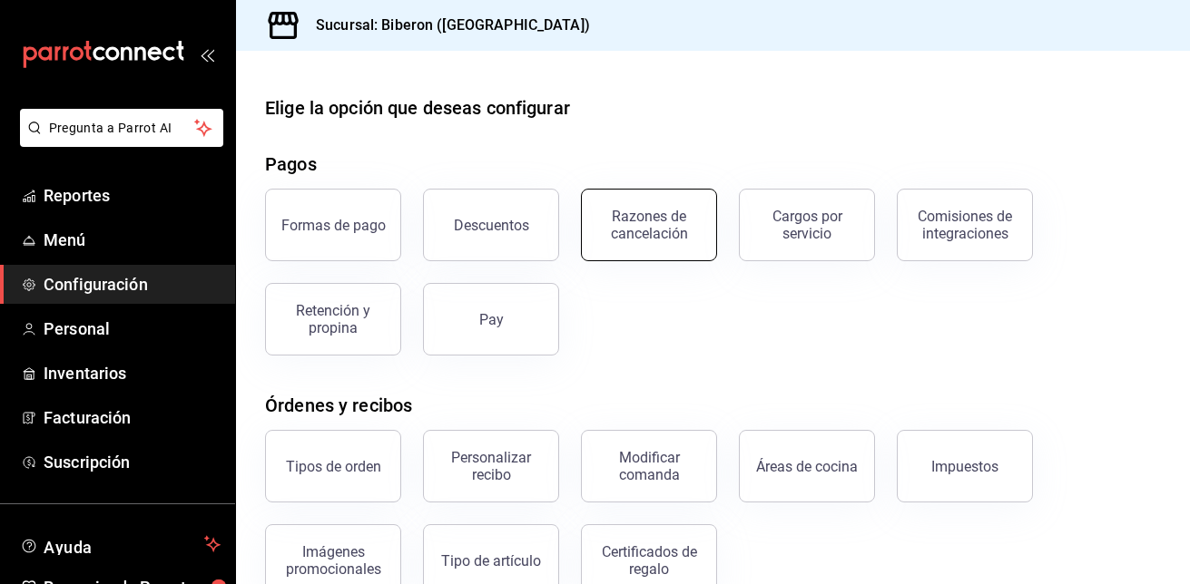
scroll to position [336, 0]
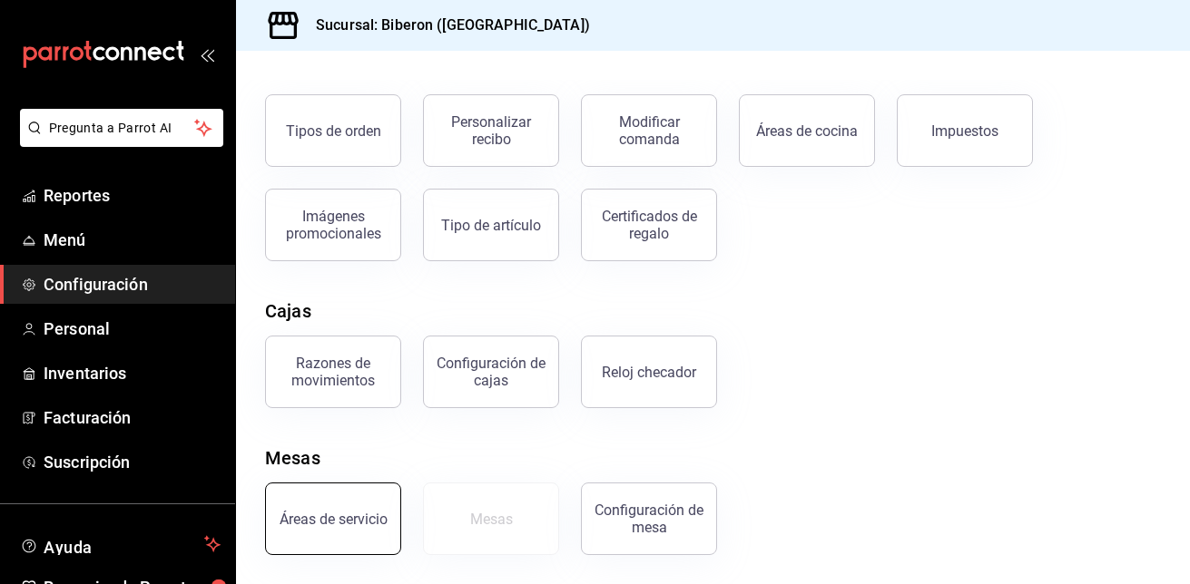
click at [306, 535] on button "Áreas de servicio" at bounding box center [333, 519] width 136 height 73
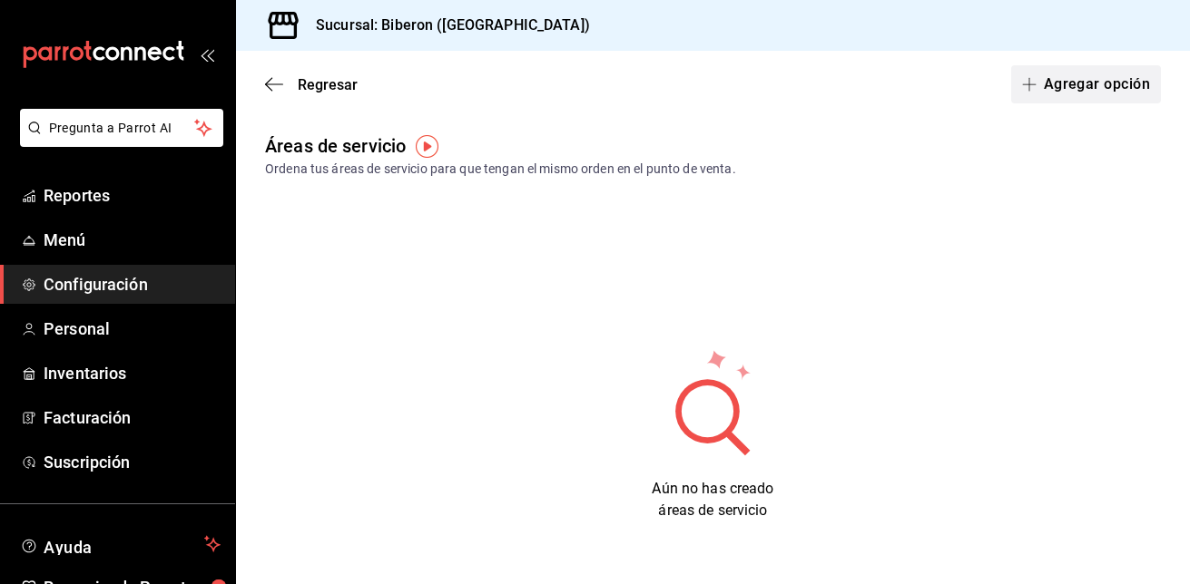
click at [1115, 74] on button "Agregar opción" at bounding box center [1086, 84] width 150 height 38
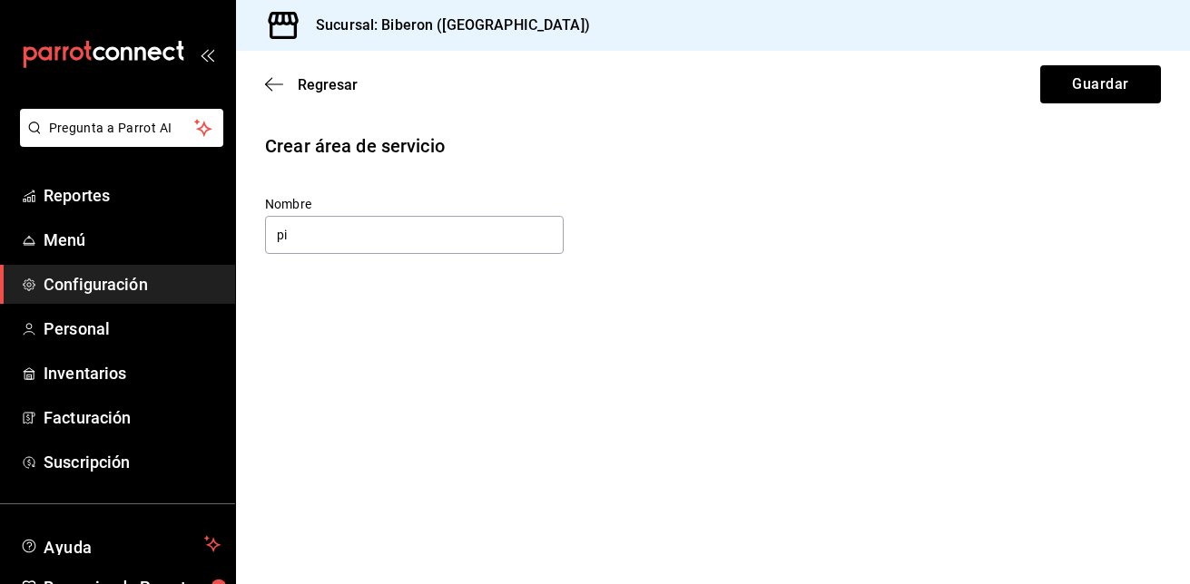
type input "p"
type input "Piso"
click at [1085, 81] on button "Guardar" at bounding box center [1100, 84] width 121 height 38
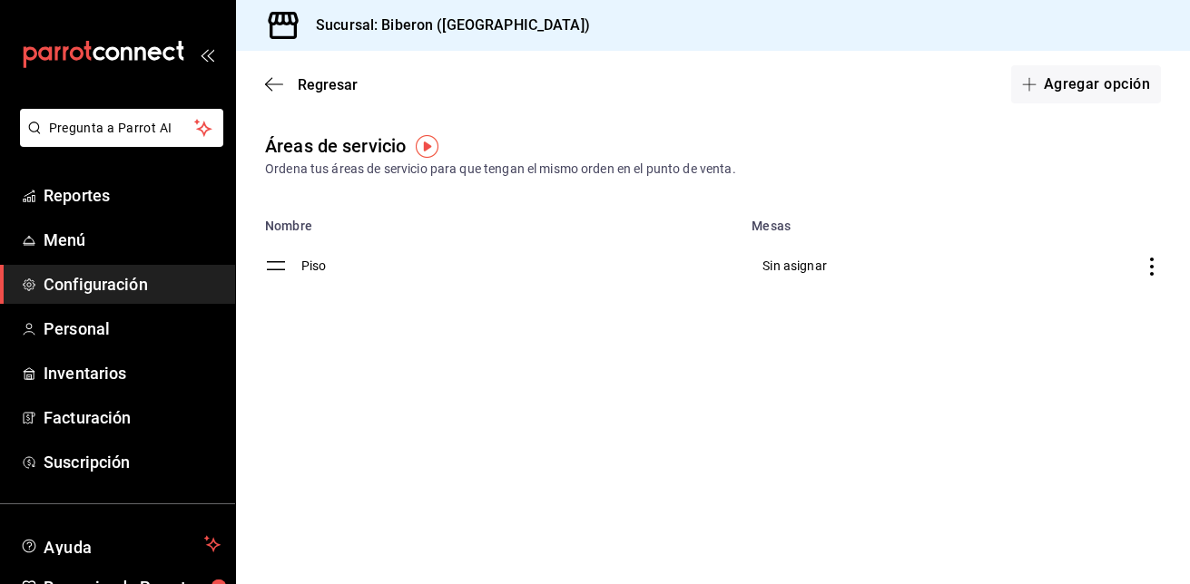
click at [378, 315] on main "Regresar Agregar opción Áreas de servicio Ordena tus áreas de servicio para que…" at bounding box center [713, 318] width 954 height 534
click at [273, 83] on icon "button" at bounding box center [274, 84] width 18 height 16
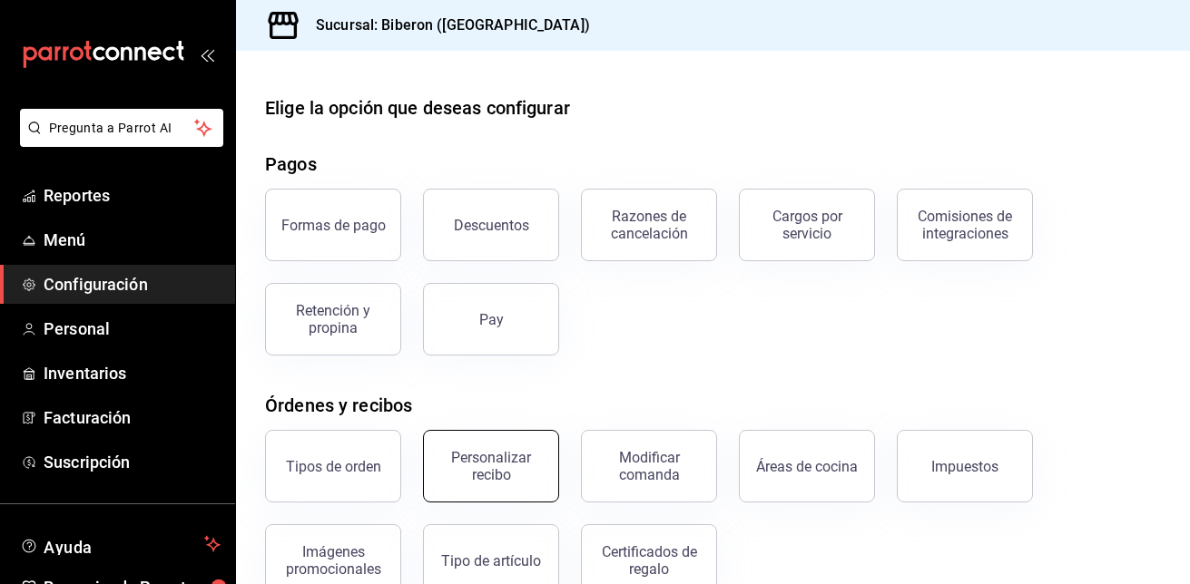
scroll to position [336, 0]
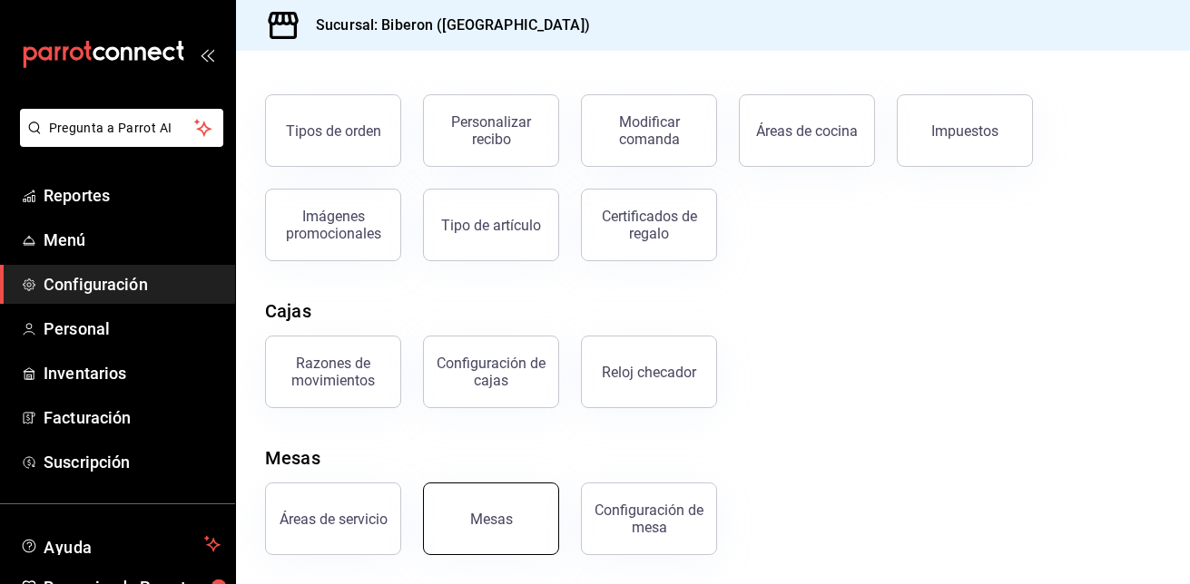
click at [488, 520] on div "Mesas" at bounding box center [491, 519] width 43 height 17
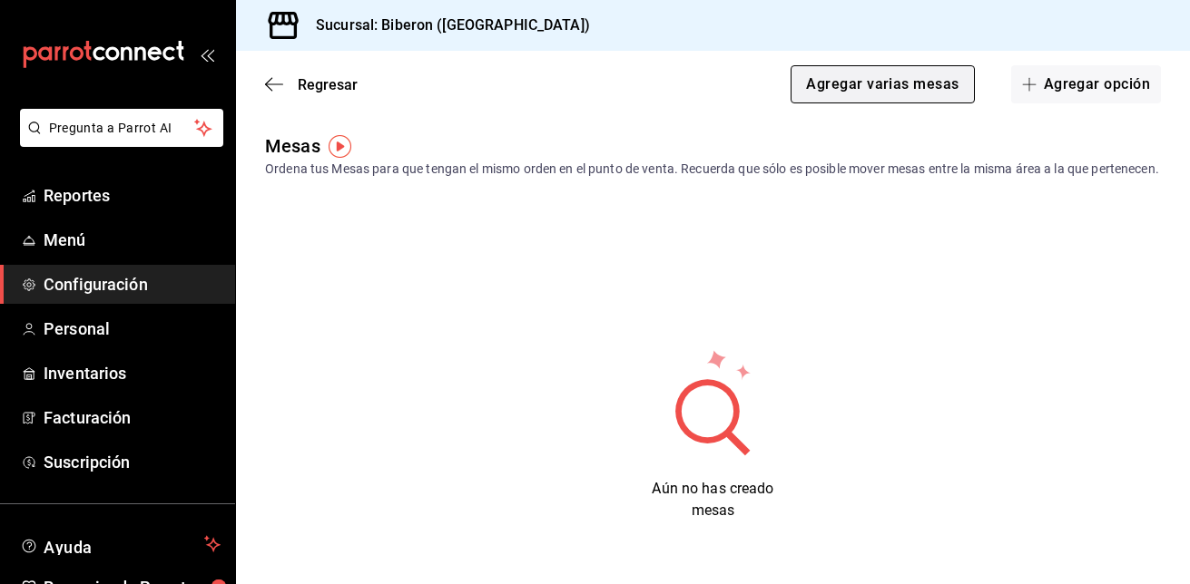
click at [904, 82] on button "Agregar varias mesas" at bounding box center [882, 84] width 183 height 38
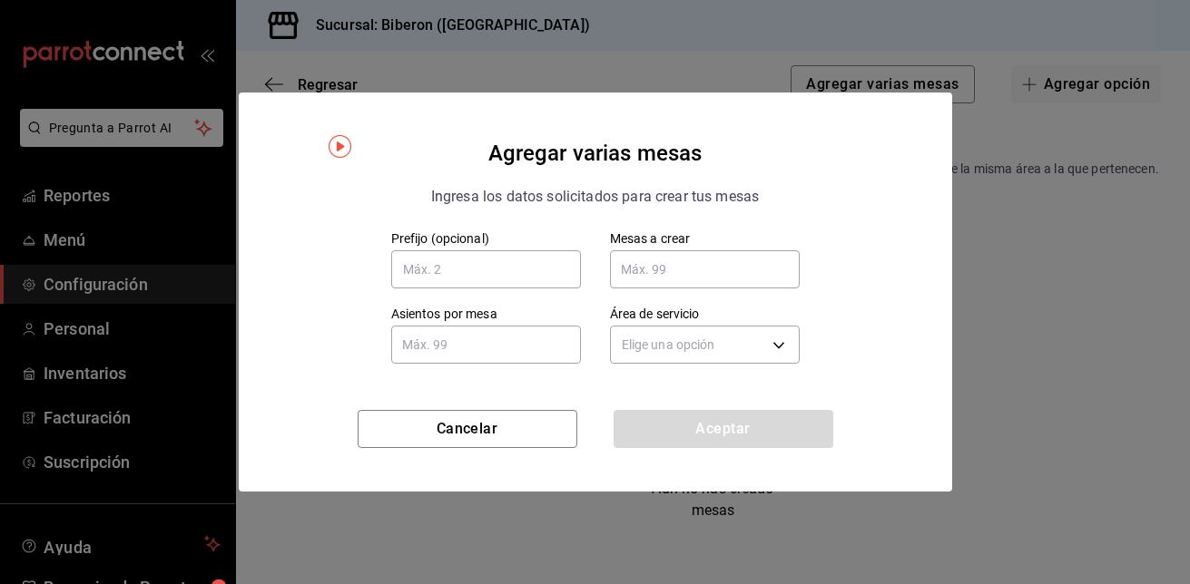
click at [625, 283] on input "text" at bounding box center [705, 269] width 190 height 36
click at [498, 277] on input "text" at bounding box center [486, 269] width 190 height 38
type input "2"
click at [621, 283] on input "text" at bounding box center [705, 269] width 190 height 36
type input "99"
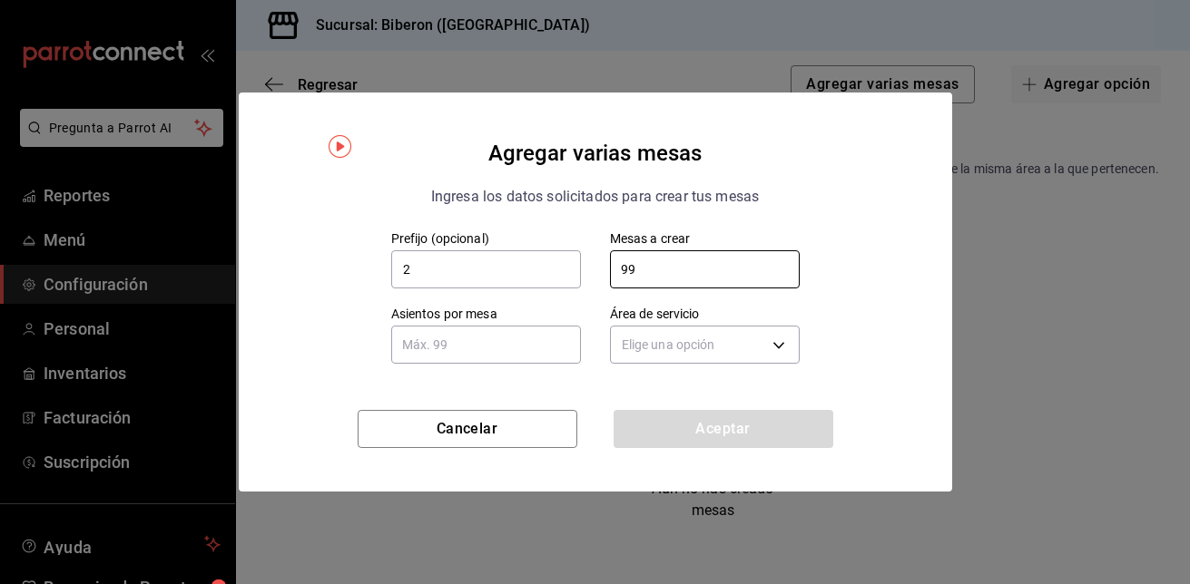
click at [529, 350] on input "text" at bounding box center [486, 345] width 190 height 36
type input "5"
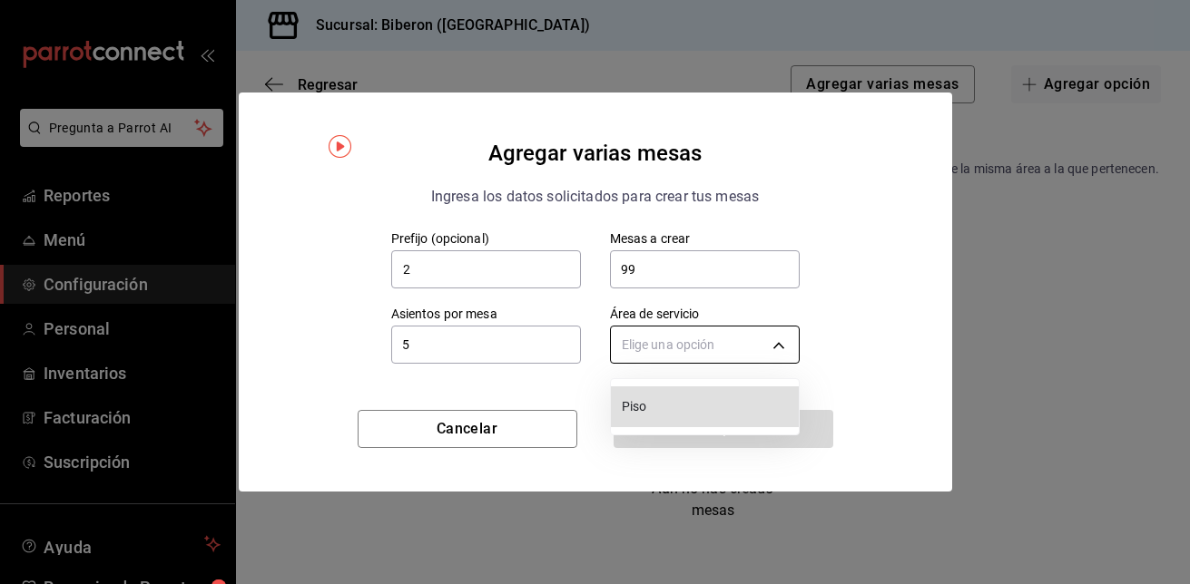
click at [779, 349] on body "Pregunta a Parrot AI Reportes Menú Configuración Personal Inventarios Facturaci…" at bounding box center [595, 292] width 1190 height 584
click at [720, 408] on span "Piso" at bounding box center [707, 407] width 170 height 19
type input "3981f32f-034b-461a-a82a-269cd12d2b7d"
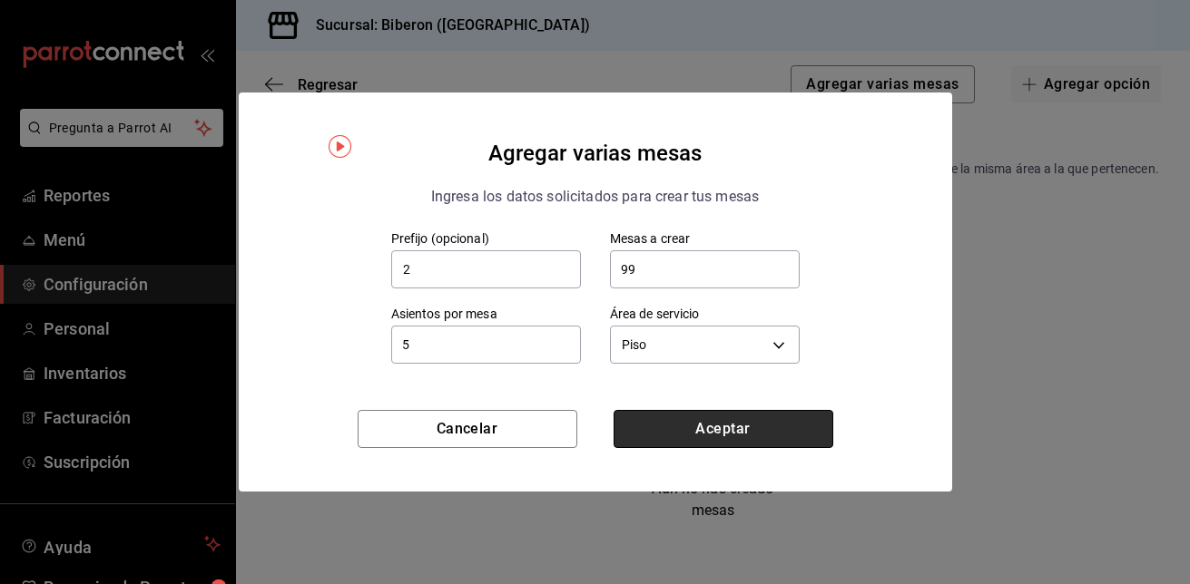
click at [719, 429] on button "Aceptar" at bounding box center [724, 429] width 220 height 38
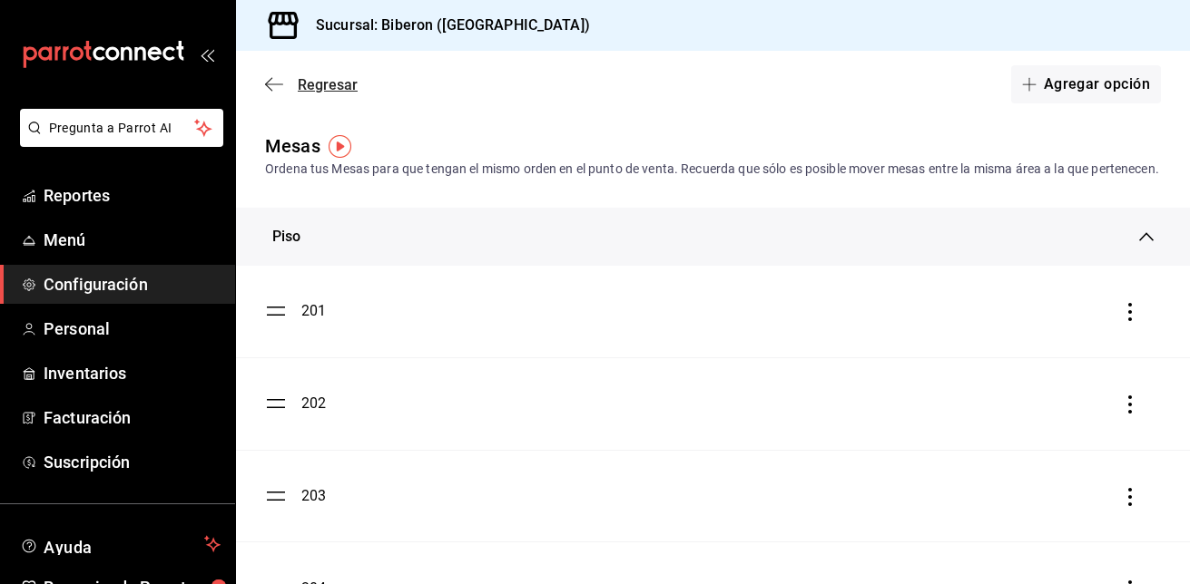
click at [274, 82] on icon "button" at bounding box center [274, 84] width 18 height 16
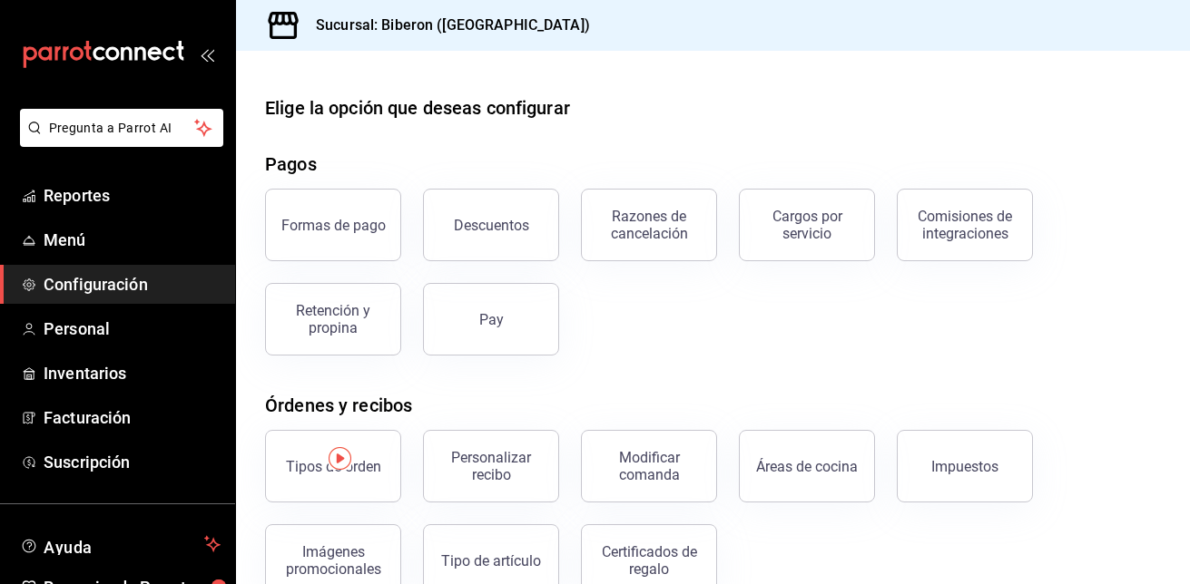
scroll to position [336, 0]
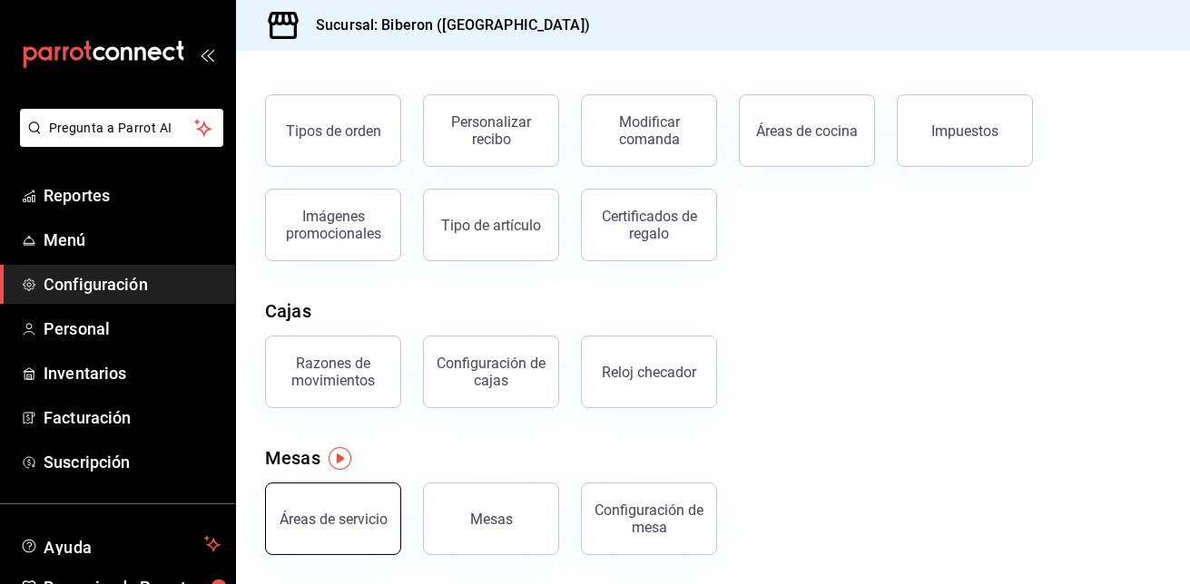
click at [319, 525] on div "Áreas de servicio" at bounding box center [334, 519] width 108 height 17
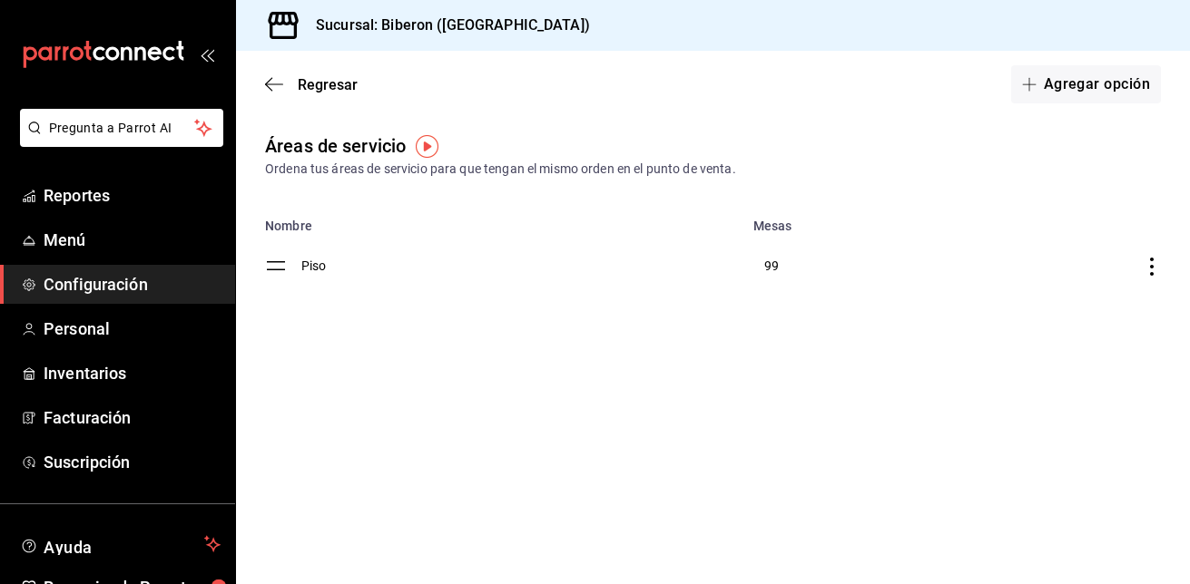
click at [1151, 267] on icon "discountsTable" at bounding box center [1152, 267] width 4 height 18
click at [1151, 267] on li "Marcar como predeterminada" at bounding box center [1054, 264] width 214 height 48
click at [273, 78] on icon "button" at bounding box center [274, 84] width 18 height 16
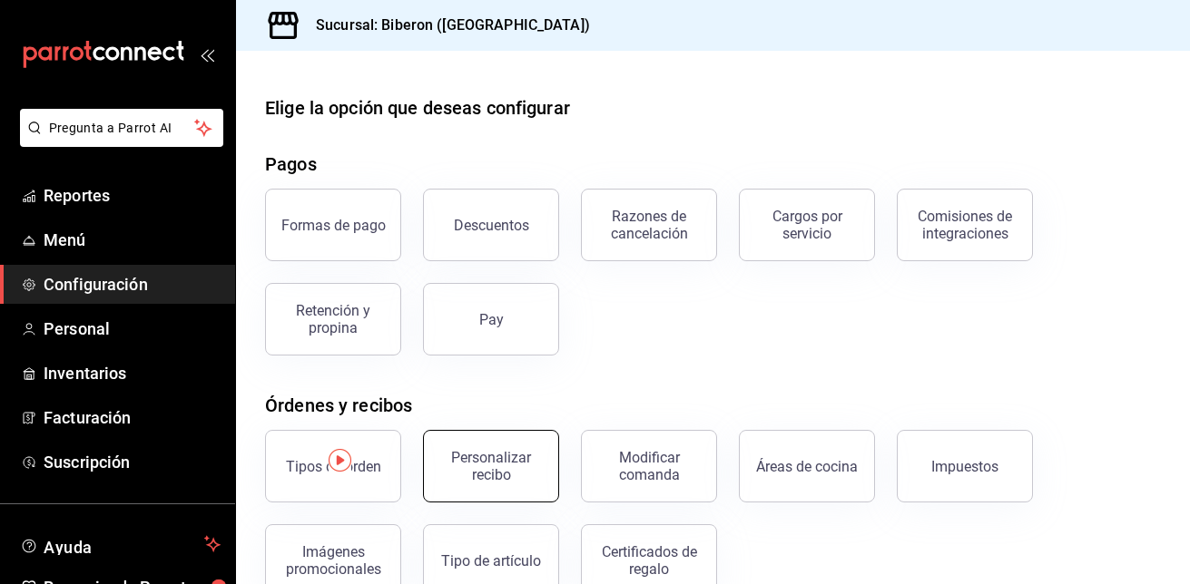
scroll to position [336, 0]
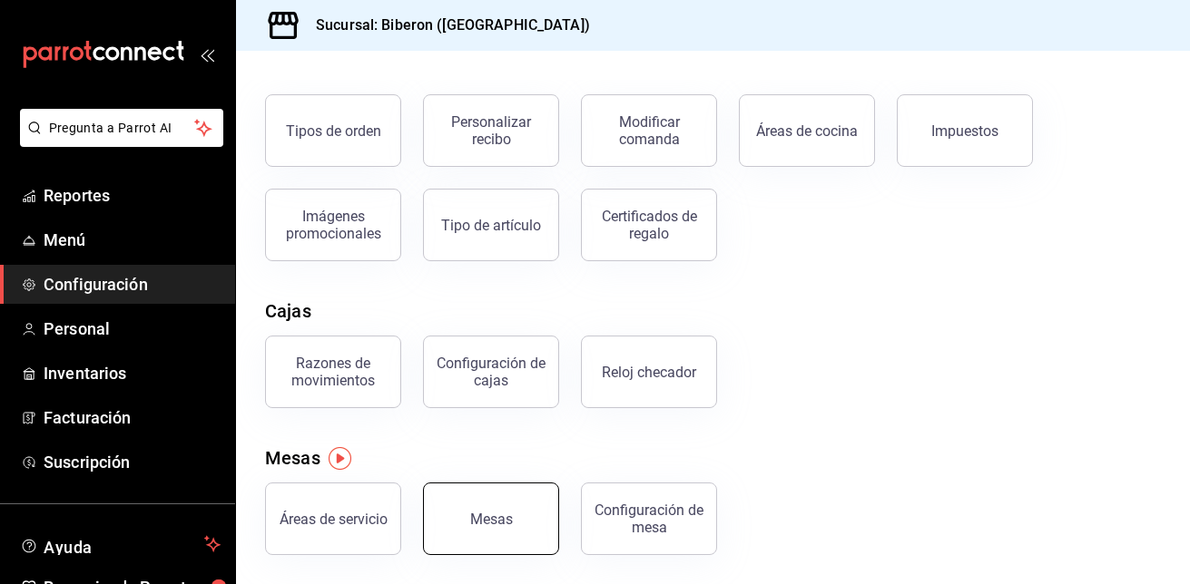
click at [464, 501] on button "Mesas" at bounding box center [491, 519] width 136 height 73
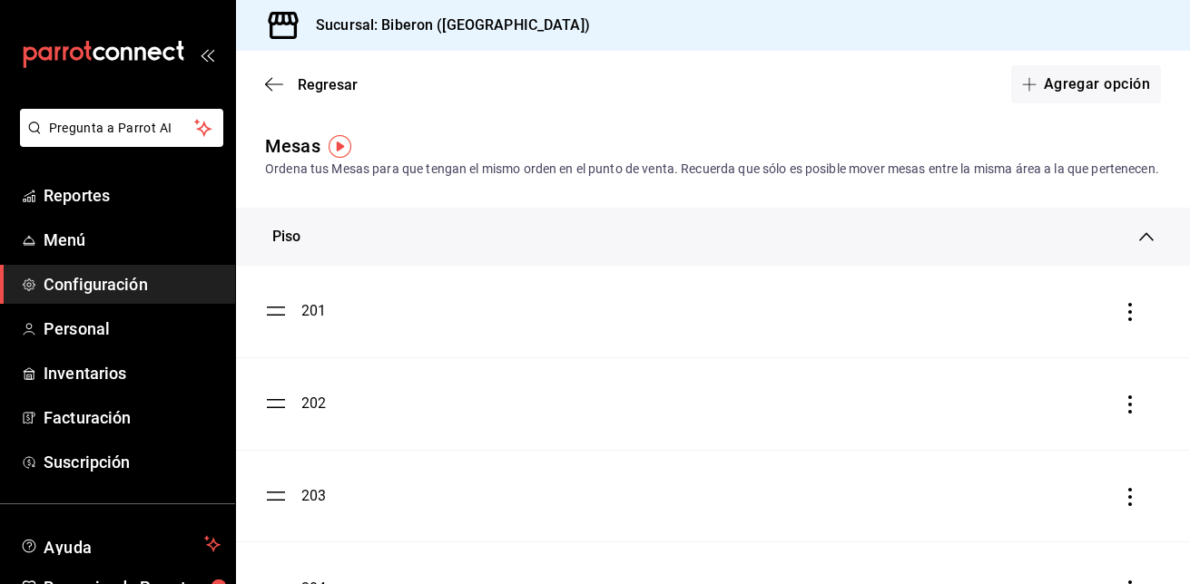
click at [1121, 321] on icon "button" at bounding box center [1130, 312] width 18 height 18
click at [287, 332] on div at bounding box center [595, 292] width 1190 height 584
click at [309, 322] on div "201" at bounding box center [313, 311] width 25 height 22
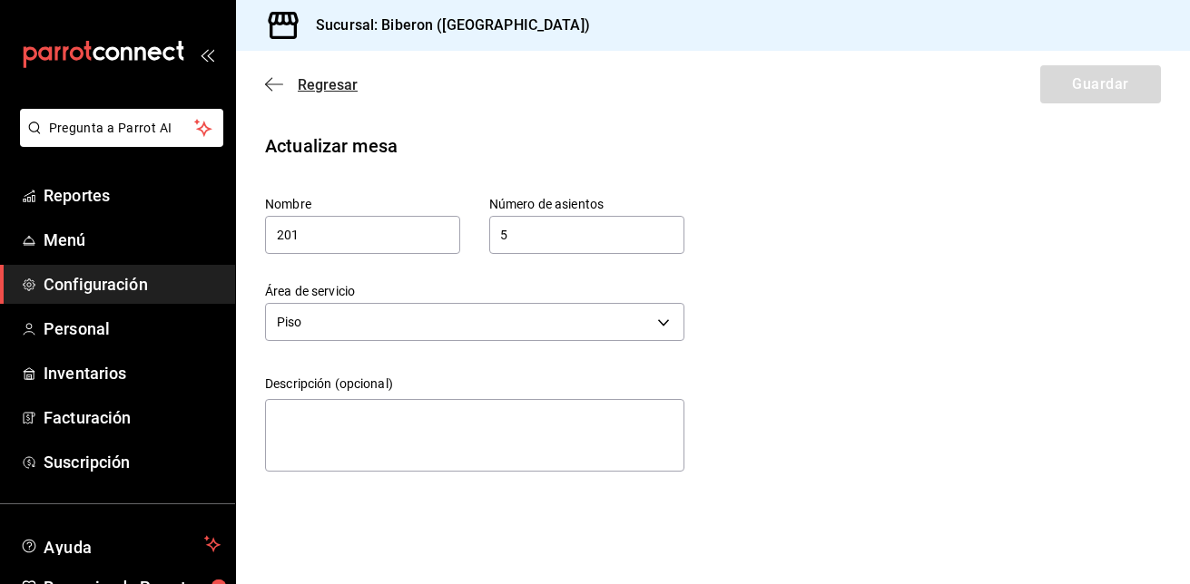
click at [276, 82] on icon "button" at bounding box center [274, 84] width 18 height 16
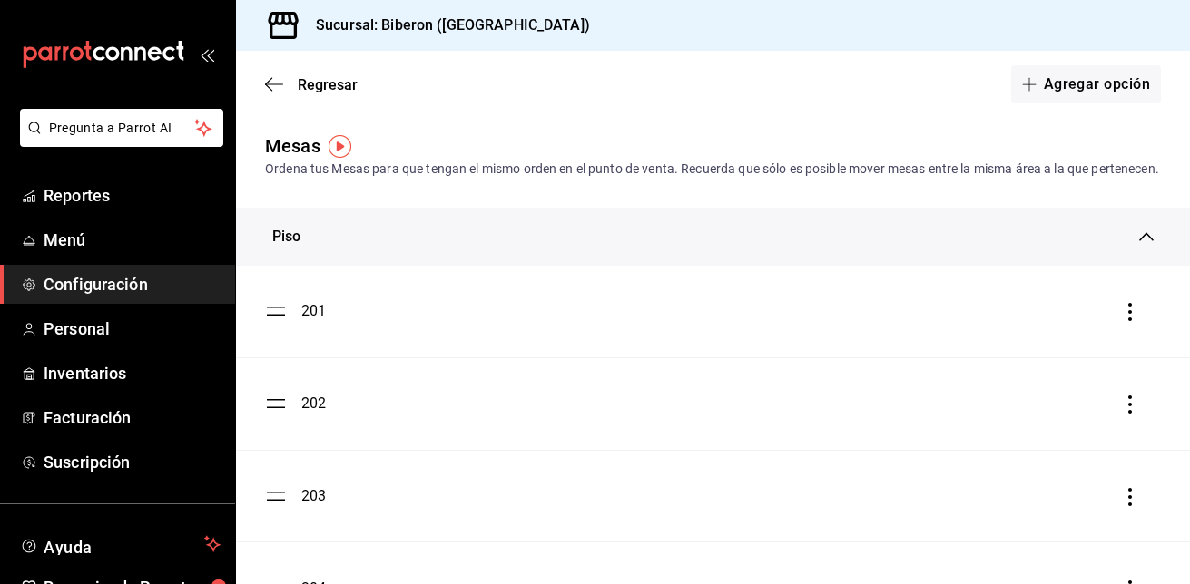
click at [276, 82] on icon "button" at bounding box center [274, 84] width 18 height 16
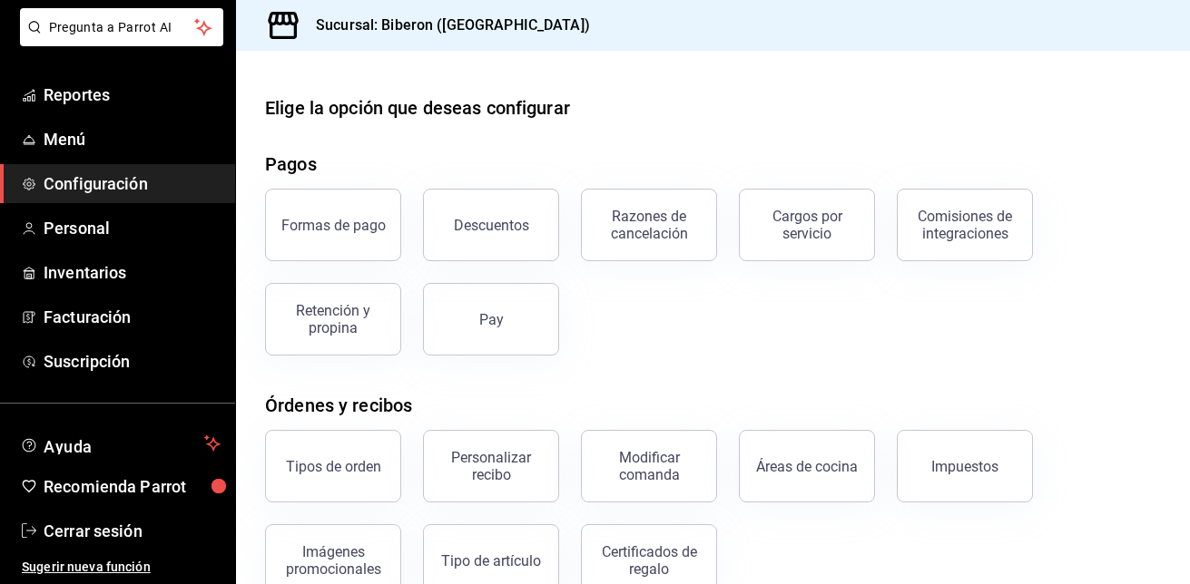
scroll to position [336, 0]
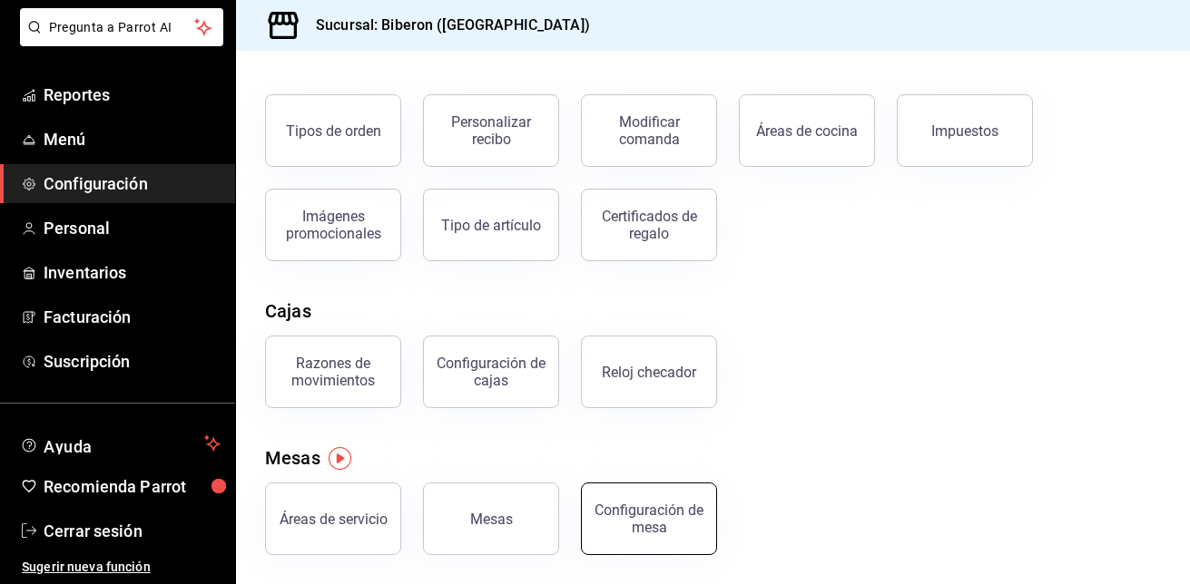
click at [646, 505] on div "Configuración de mesa" at bounding box center [649, 519] width 113 height 34
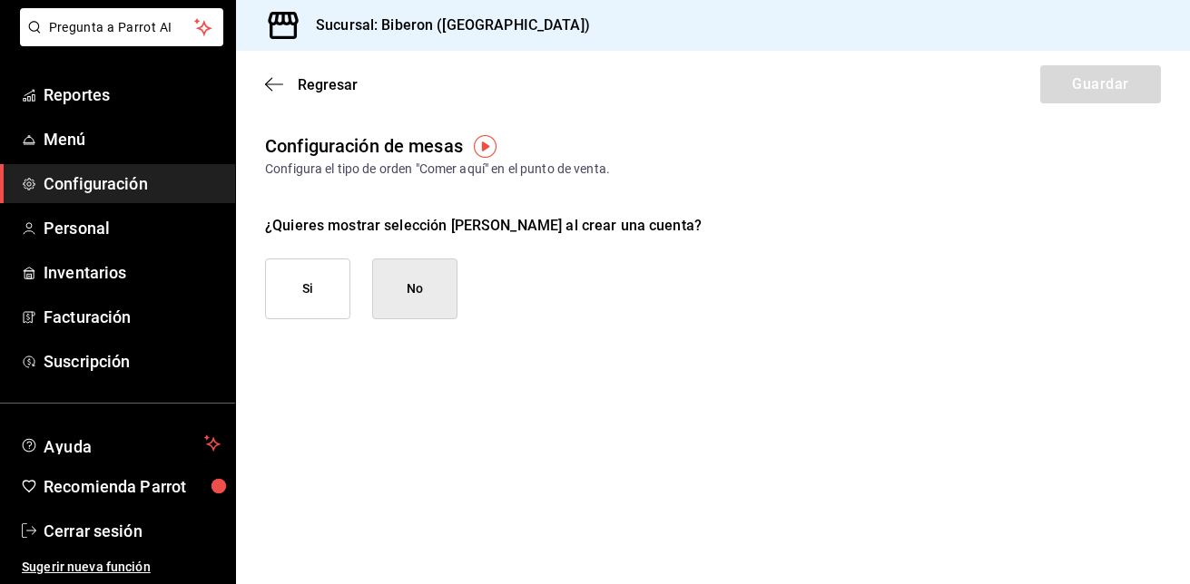
click at [308, 302] on button "Si" at bounding box center [307, 289] width 85 height 61
checkbox input "true"
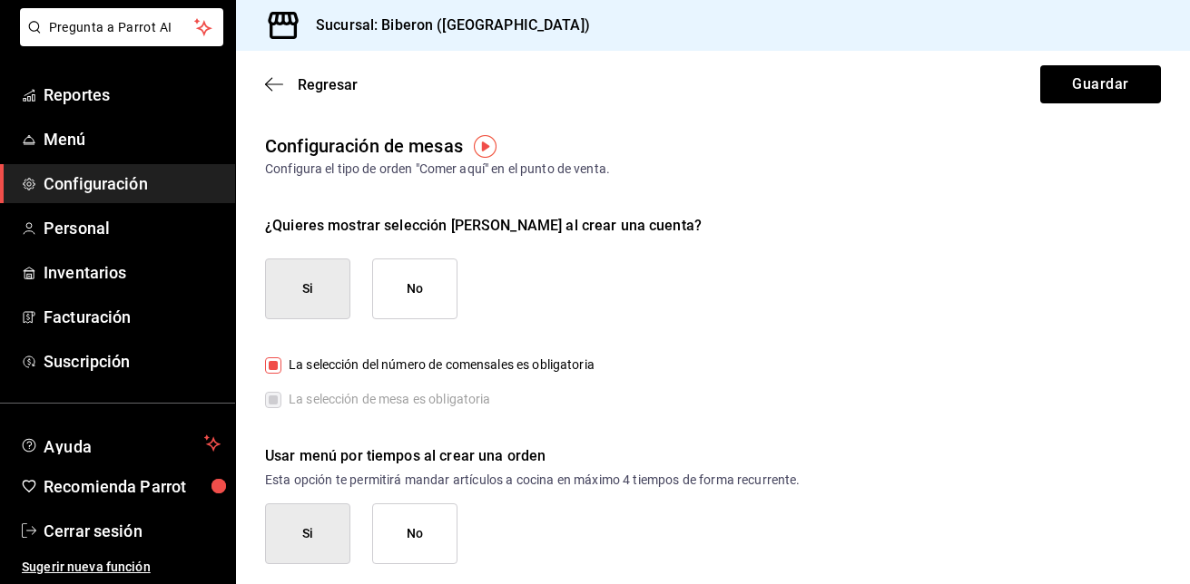
scroll to position [9, 0]
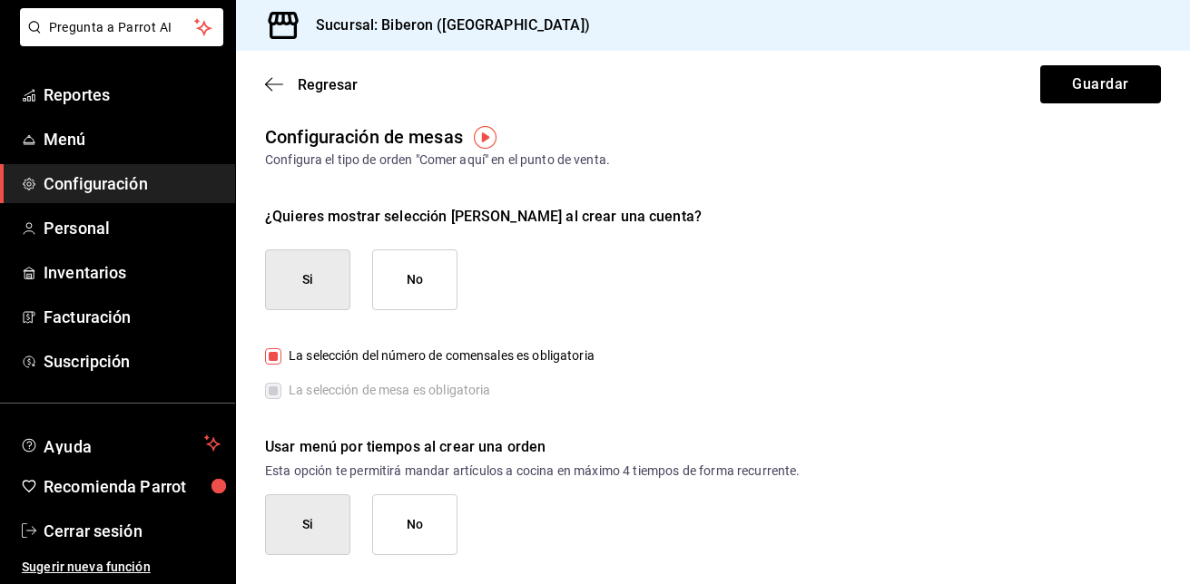
click at [437, 524] on button "No" at bounding box center [414, 525] width 85 height 61
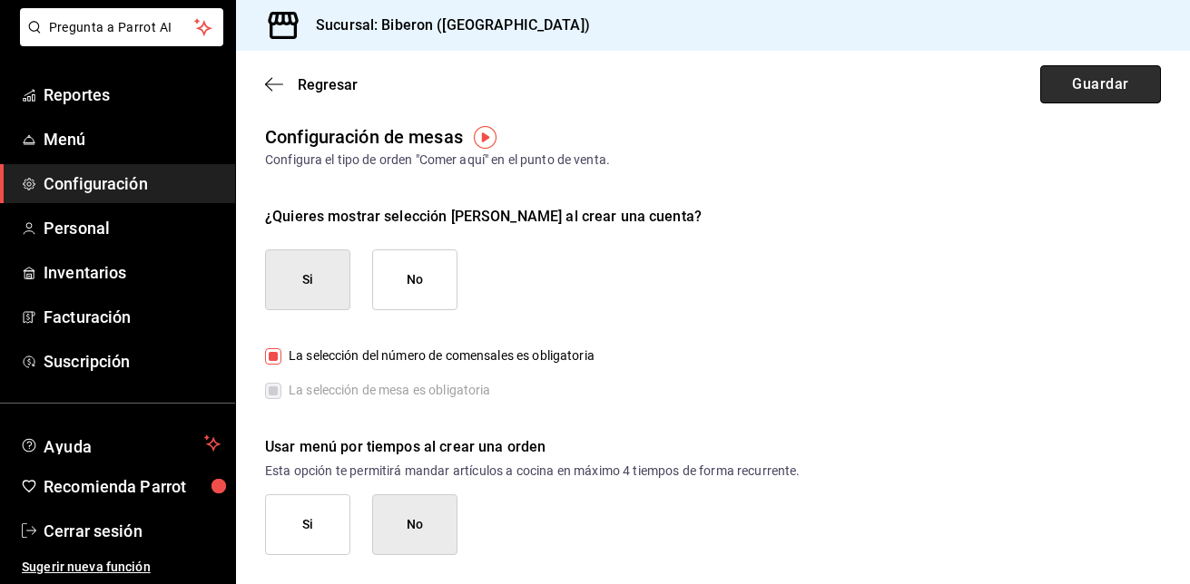
click at [1110, 88] on button "Guardar" at bounding box center [1100, 84] width 121 height 38
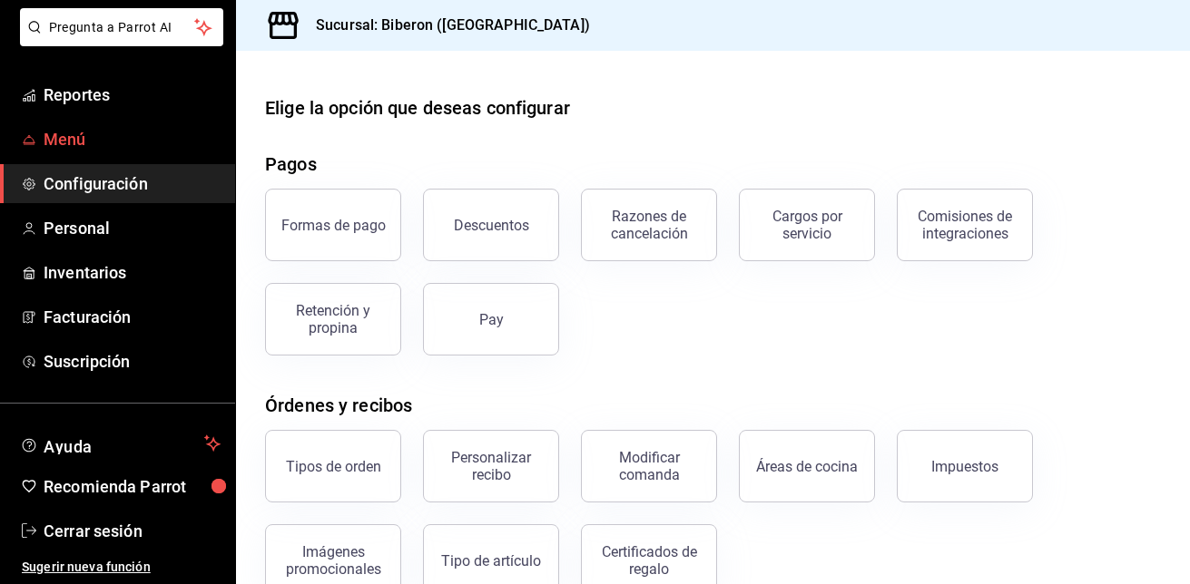
click at [112, 141] on span "Menú" at bounding box center [132, 139] width 177 height 25
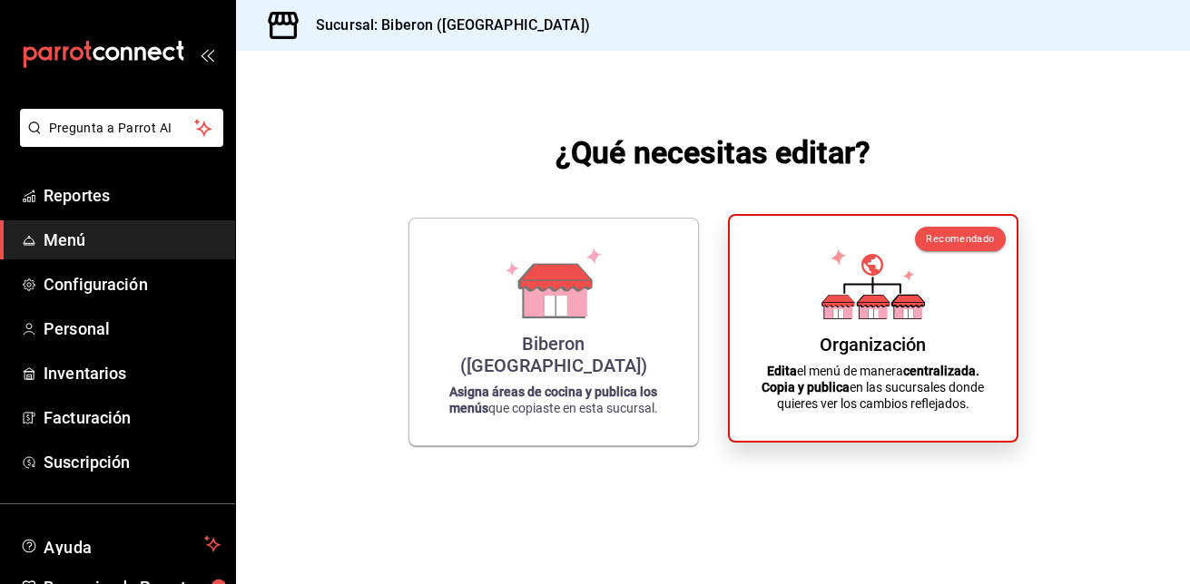
click at [838, 320] on div "Organización Edita el menú de manera centralizada. Copia y publica en las sucur…" at bounding box center [872, 329] width 243 height 196
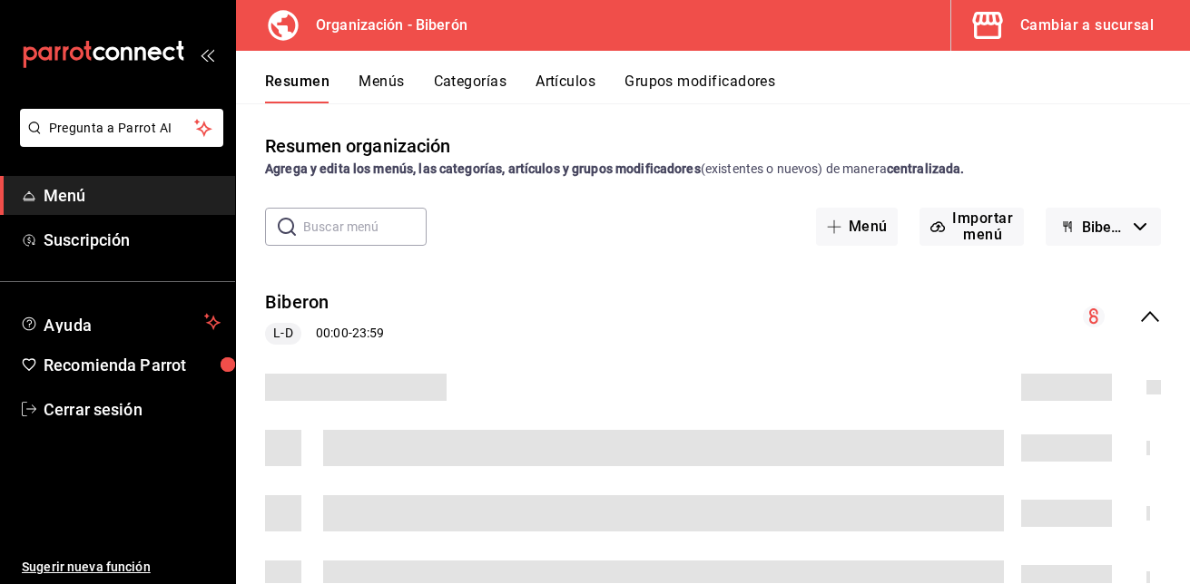
click at [679, 81] on button "Grupos modificadores" at bounding box center [699, 88] width 151 height 31
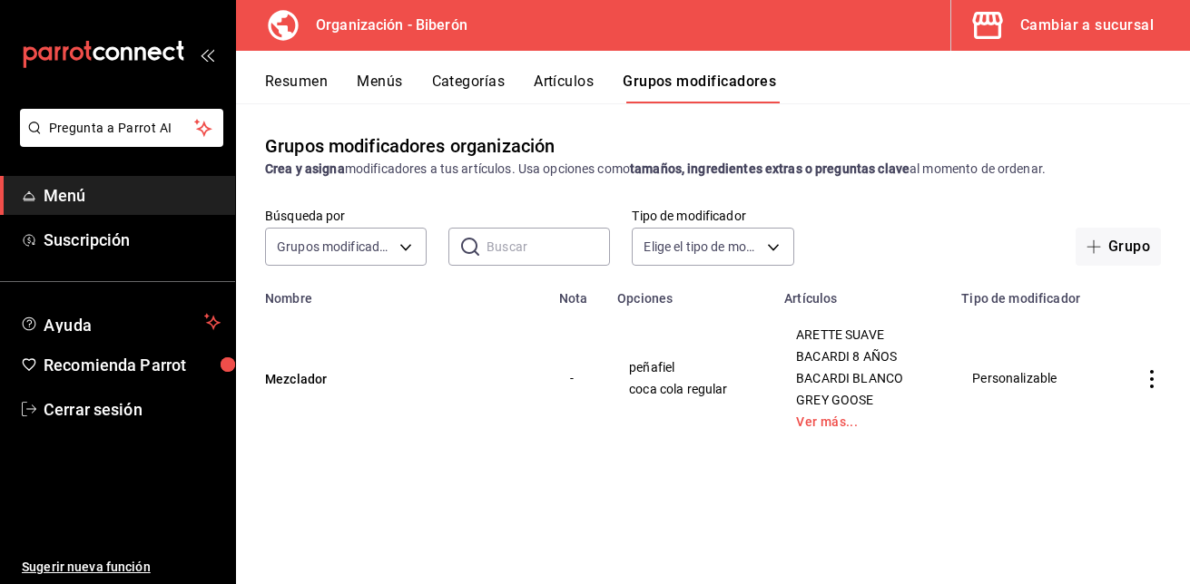
click at [1153, 381] on icon "actions" at bounding box center [1152, 379] width 18 height 18
click at [1099, 421] on span "Editar" at bounding box center [1097, 421] width 47 height 19
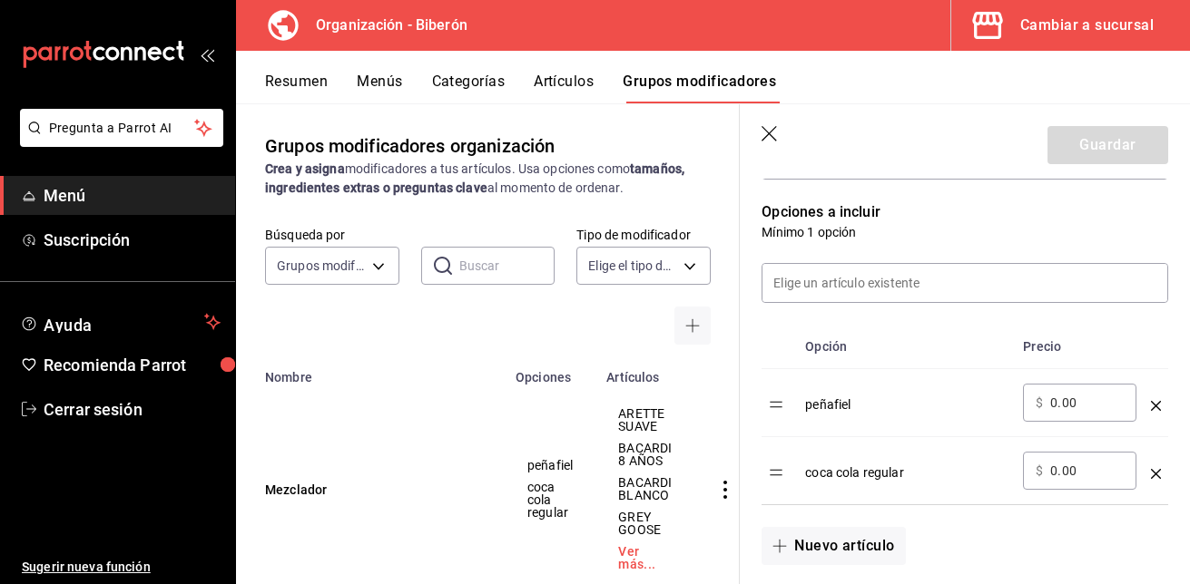
scroll to position [612, 0]
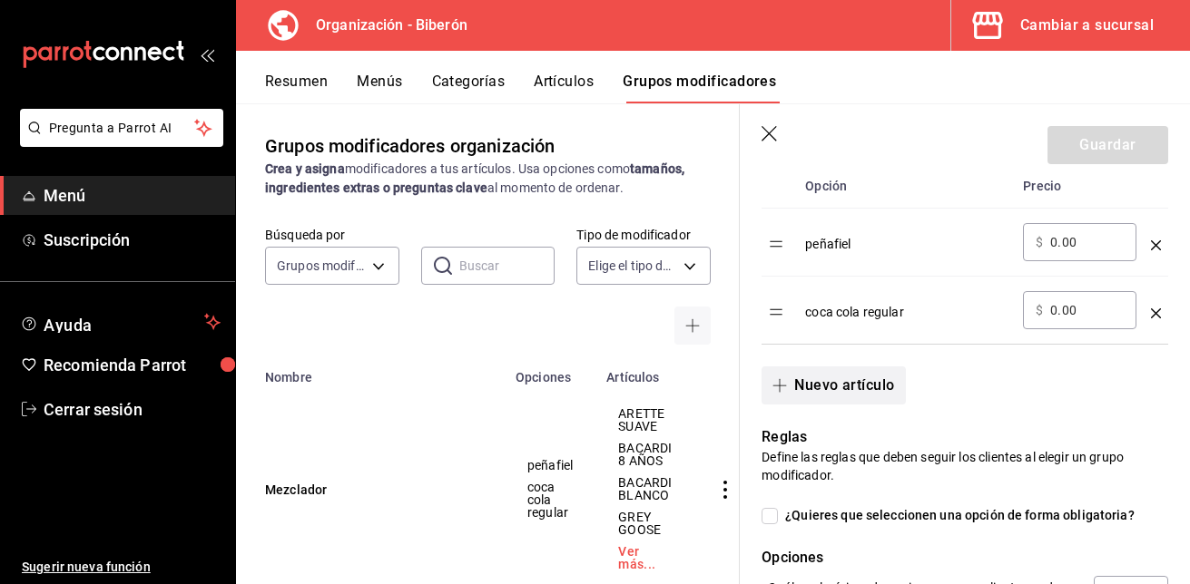
click at [822, 384] on button "Nuevo artículo" at bounding box center [832, 386] width 143 height 38
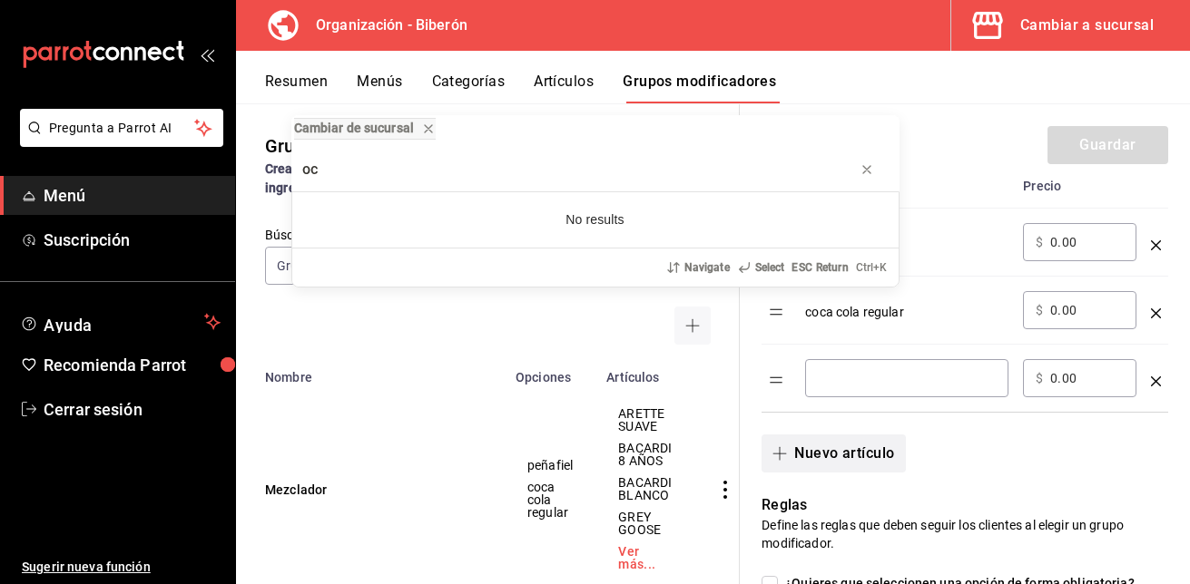
type input "oc"
click at [822, 384] on div "Cambiar de sucursal oc No results Navigate Select ESC Return Ctrl+ K" at bounding box center [595, 292] width 1190 height 584
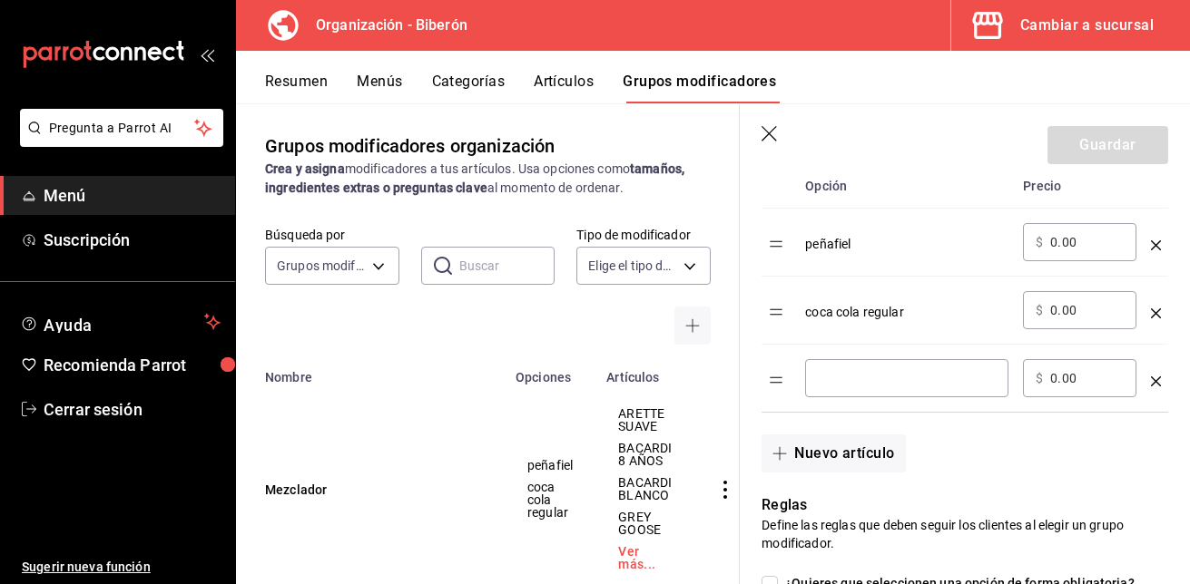
click at [846, 378] on input "optionsTable" at bounding box center [907, 378] width 178 height 18
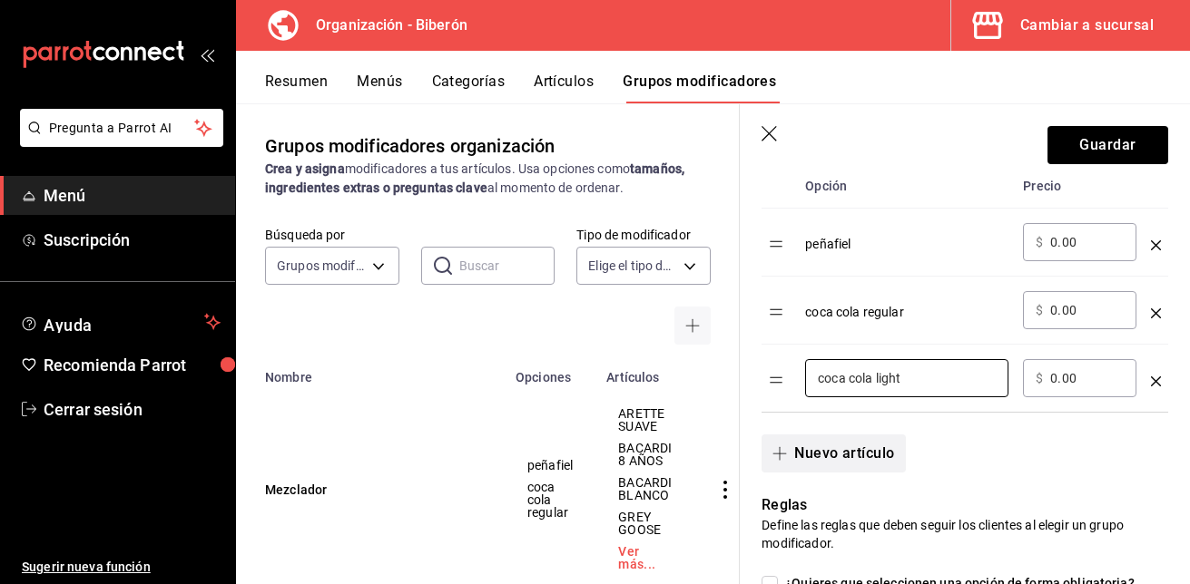
type input "coca cola light"
click at [825, 453] on button "Nuevo artículo" at bounding box center [832, 454] width 143 height 38
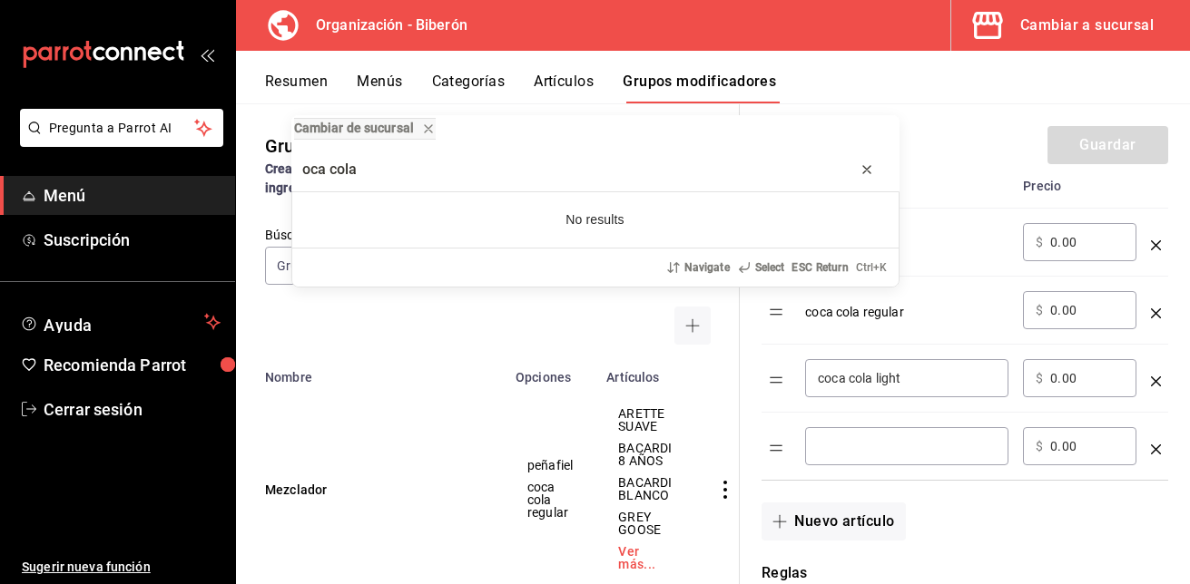
type input "oca cola"
click at [861, 170] on icon "progress bar" at bounding box center [867, 169] width 15 height 15
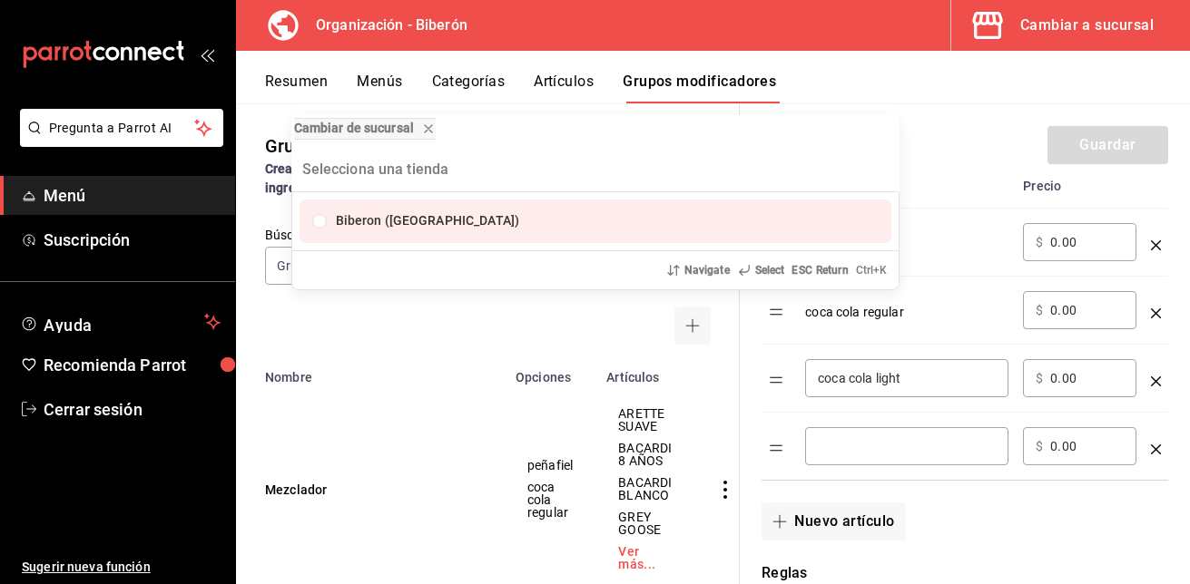
click at [814, 460] on div "Cambiar de sucursal Biberon (Roma Norte) Navigate Select ESC Return Ctrl+ K" at bounding box center [595, 292] width 1190 height 584
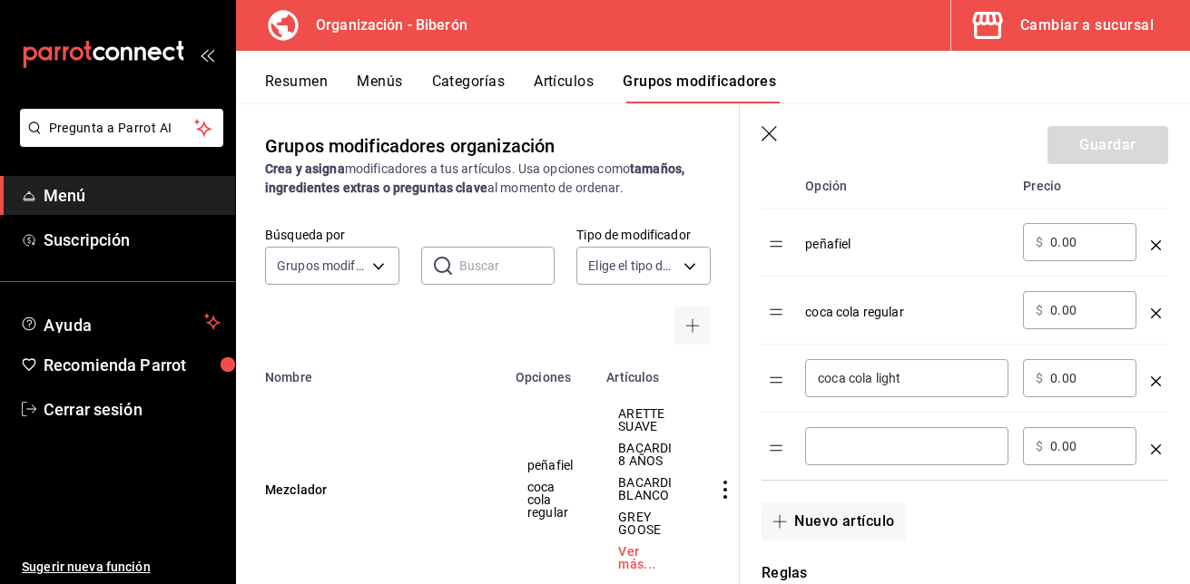
click at [830, 449] on input "optionsTable" at bounding box center [907, 446] width 178 height 18
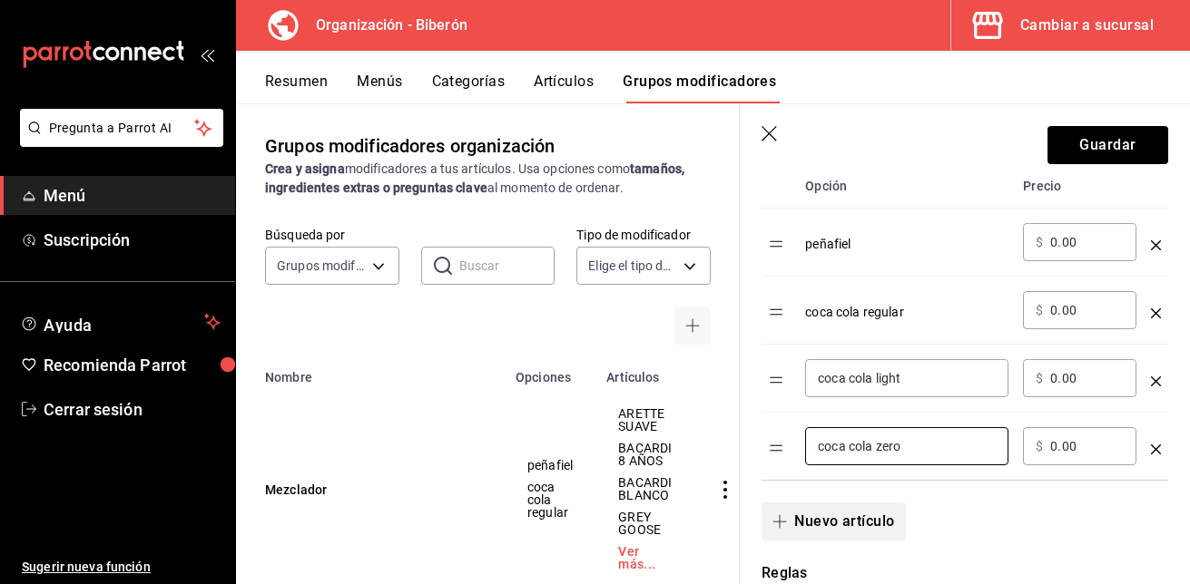
type input "coca cola zero"
click at [856, 524] on button "Nuevo artículo" at bounding box center [832, 522] width 143 height 38
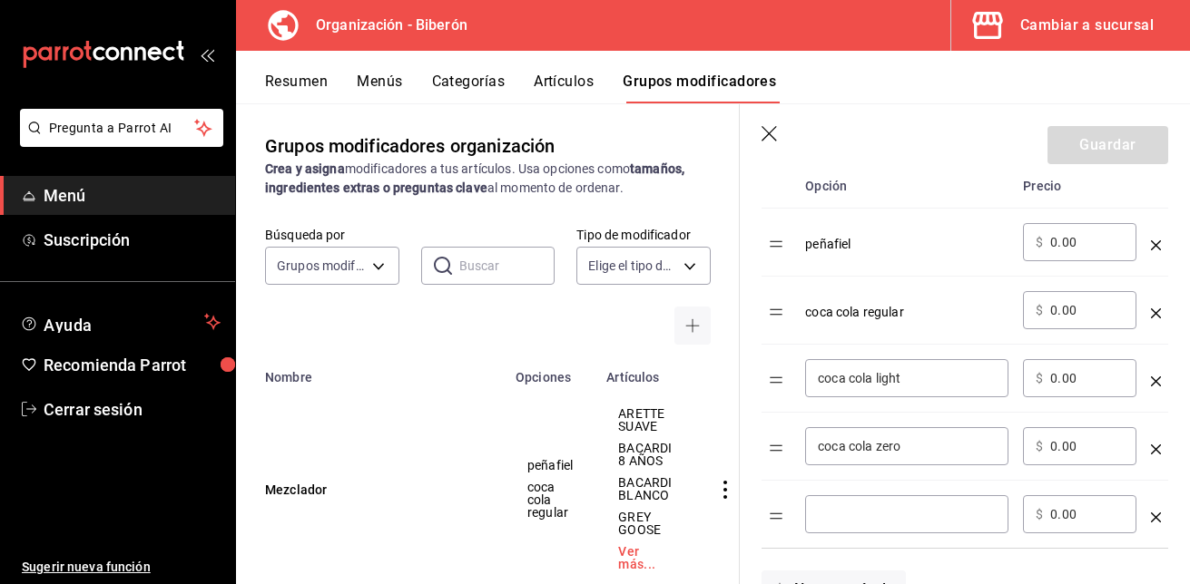
click at [856, 524] on input "optionsTable" at bounding box center [907, 515] width 178 height 18
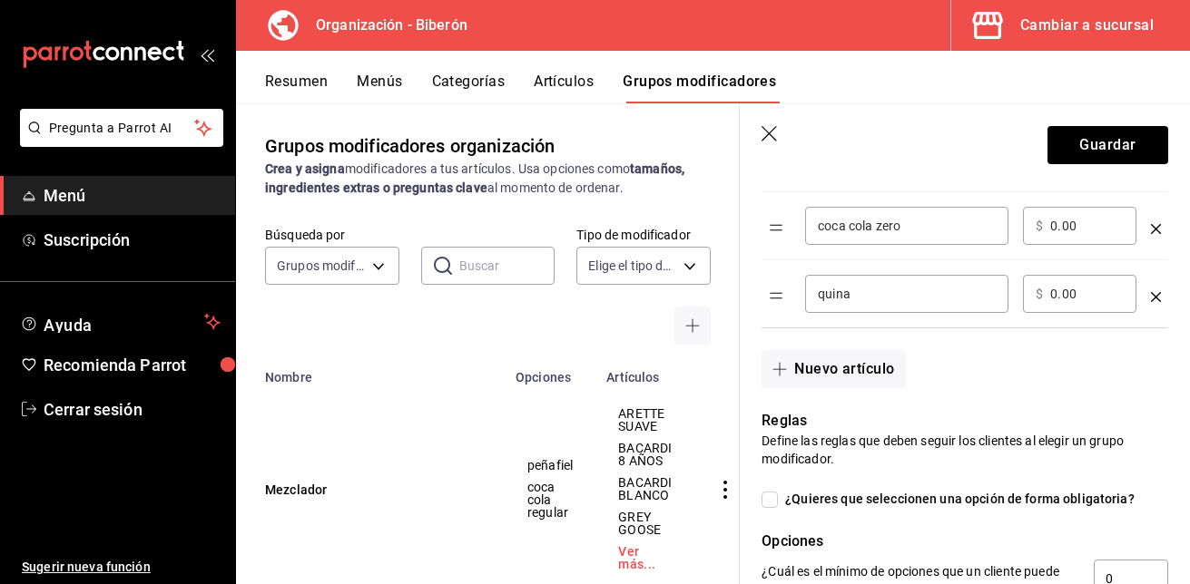
scroll to position [841, 0]
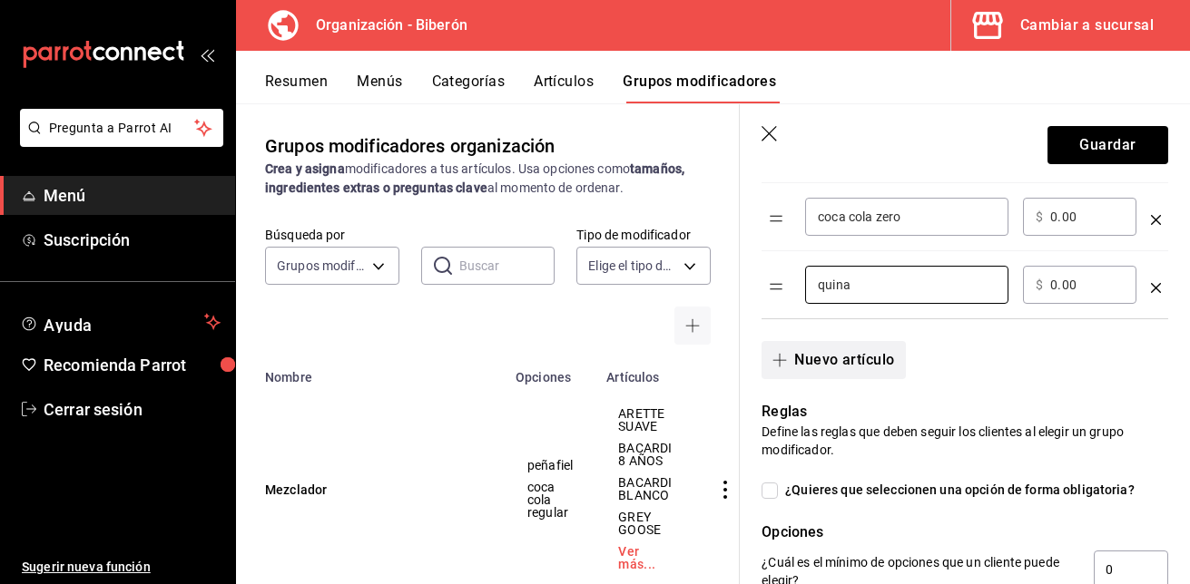
type input "quina"
click at [875, 359] on button "Nuevo artículo" at bounding box center [832, 360] width 143 height 38
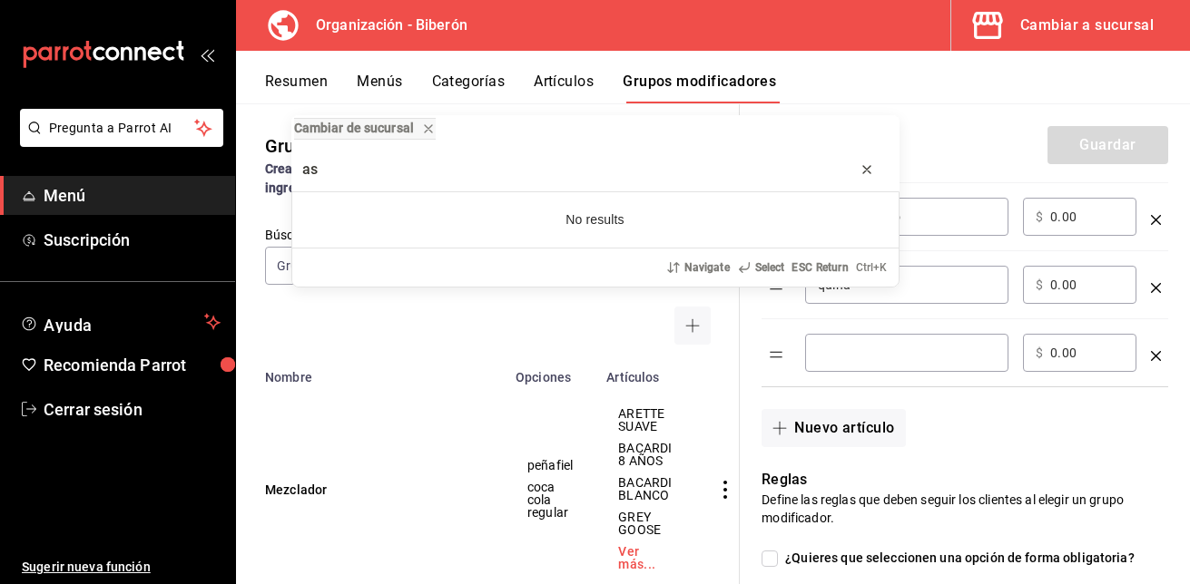
type input "as"
click at [861, 173] on icon "progress bar" at bounding box center [867, 169] width 15 height 15
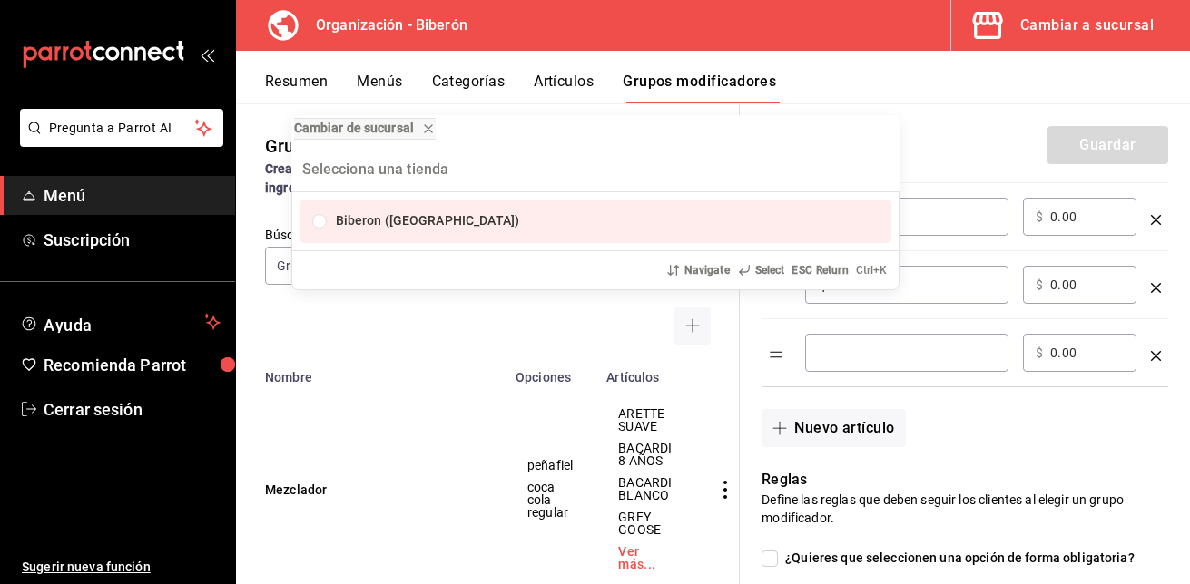
click at [861, 365] on div "Cambiar de sucursal Biberon (Roma Norte) Navigate Select ESC Return Ctrl+ K" at bounding box center [595, 292] width 1190 height 584
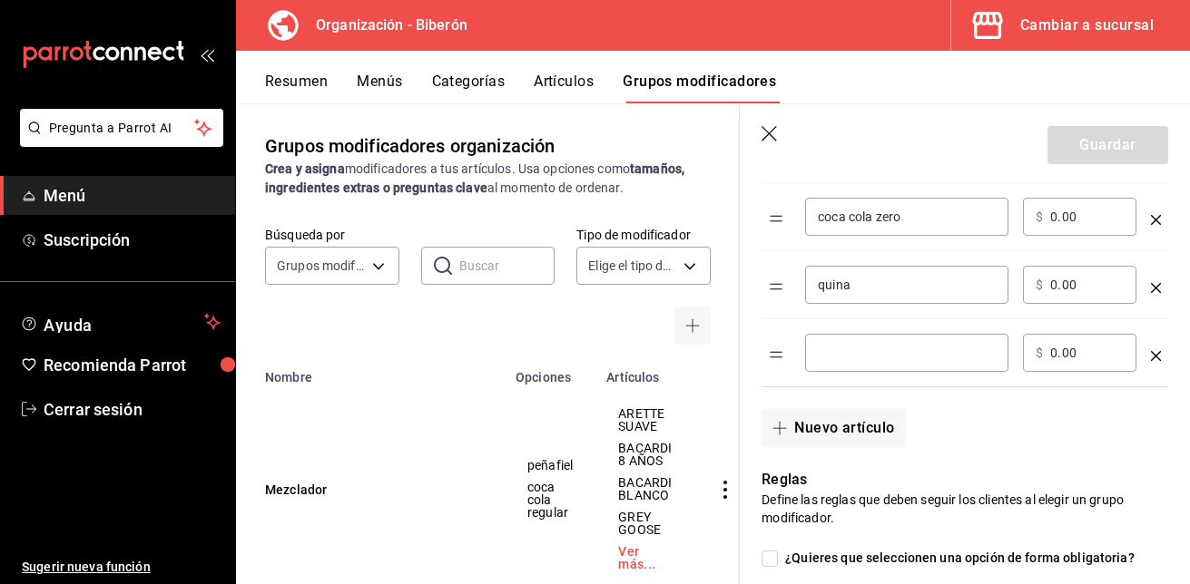
click at [861, 365] on div "​" at bounding box center [906, 353] width 203 height 38
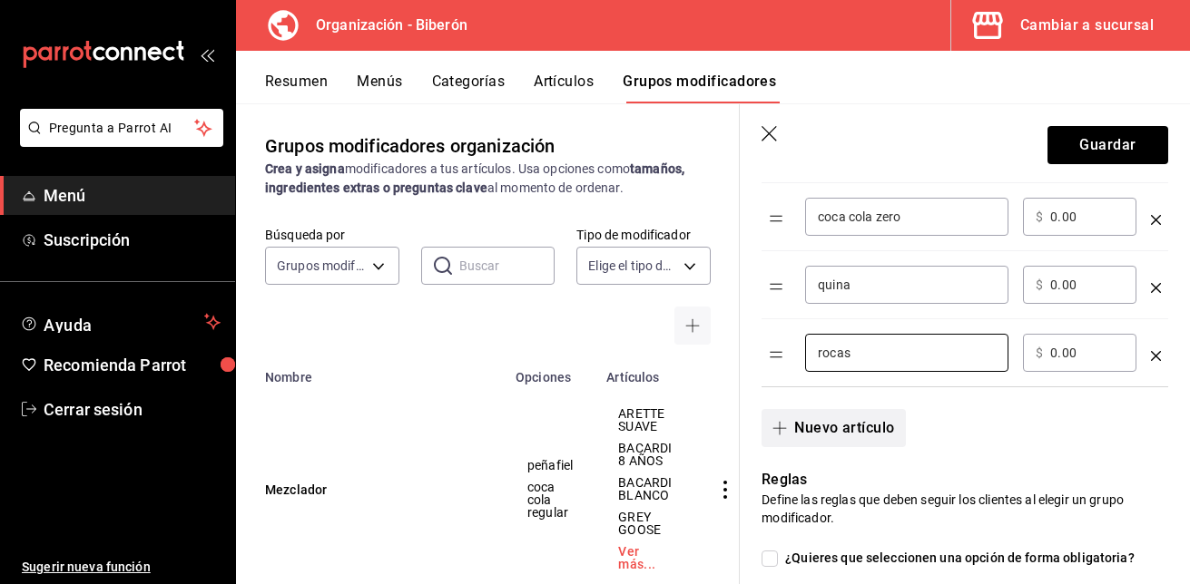
type input "rocas"
click at [850, 423] on button "Nuevo artículo" at bounding box center [832, 428] width 143 height 38
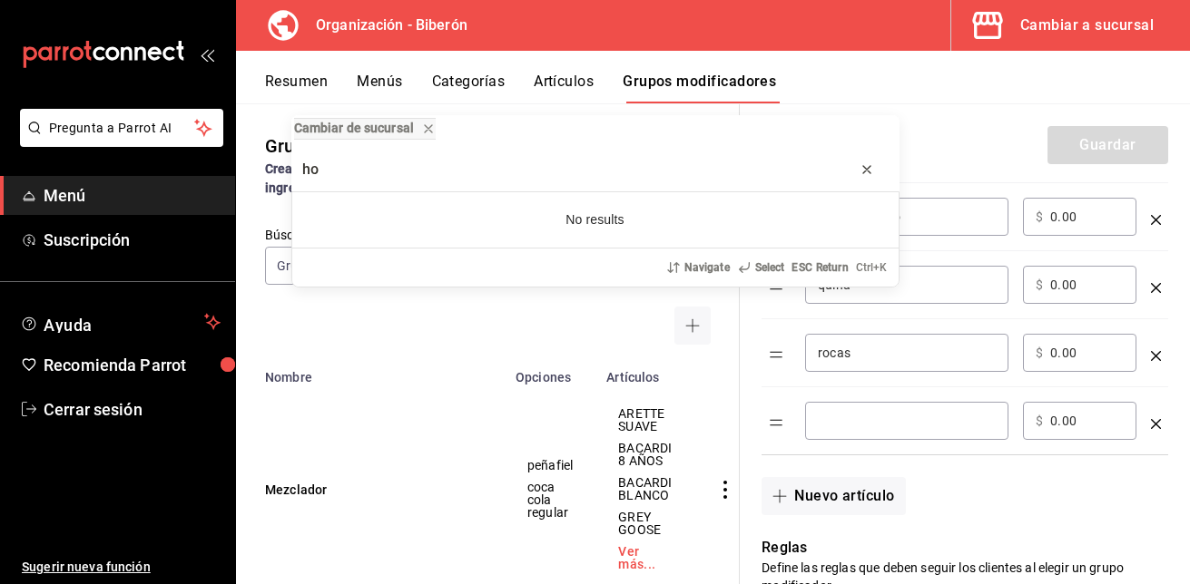
type input "ho"
click at [872, 167] on icon "progress bar" at bounding box center [867, 169] width 15 height 15
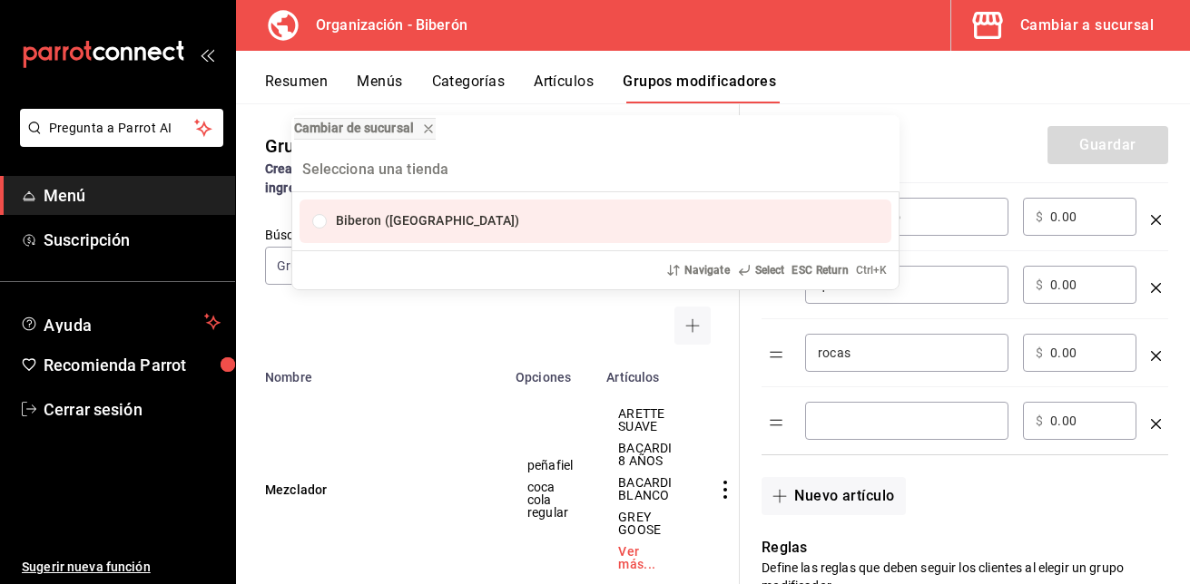
click at [820, 430] on div "Cambiar de sucursal Biberon (Roma Norte) Navigate Select ESC Return Ctrl+ K" at bounding box center [595, 292] width 1190 height 584
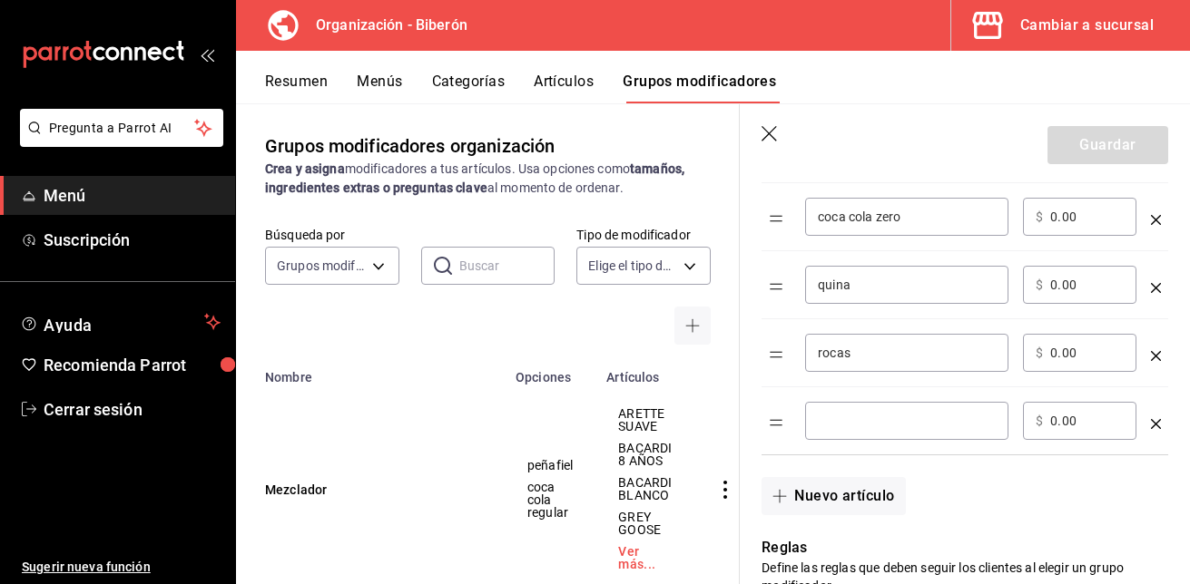
click at [834, 427] on input "optionsTable" at bounding box center [907, 421] width 178 height 18
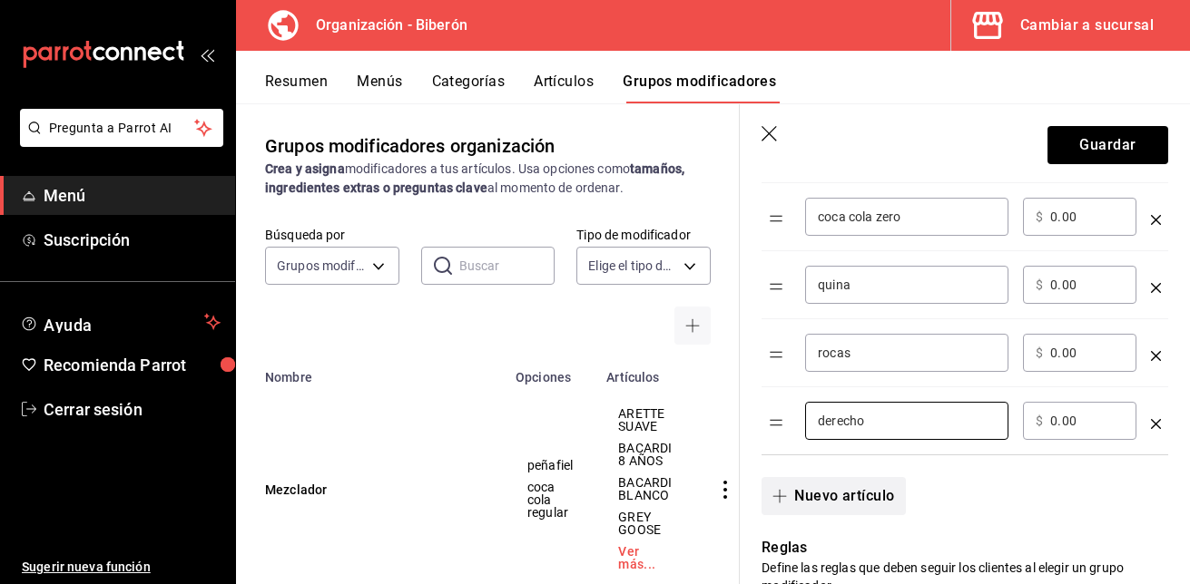
type input "derecho"
click at [842, 493] on button "Nuevo artículo" at bounding box center [832, 496] width 143 height 38
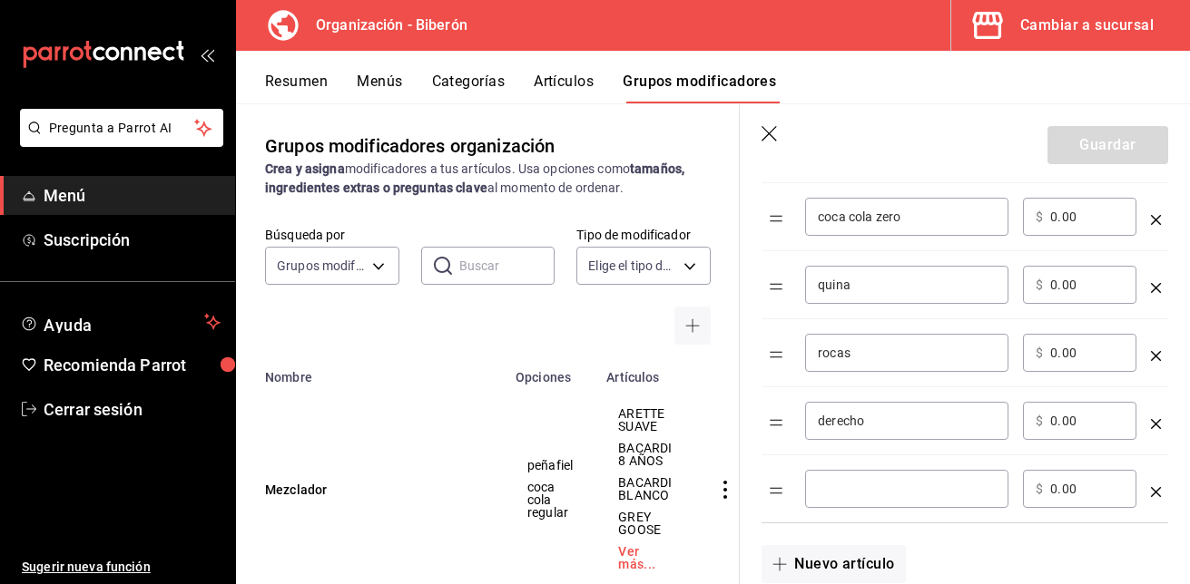
click at [875, 486] on input "optionsTable" at bounding box center [907, 489] width 178 height 18
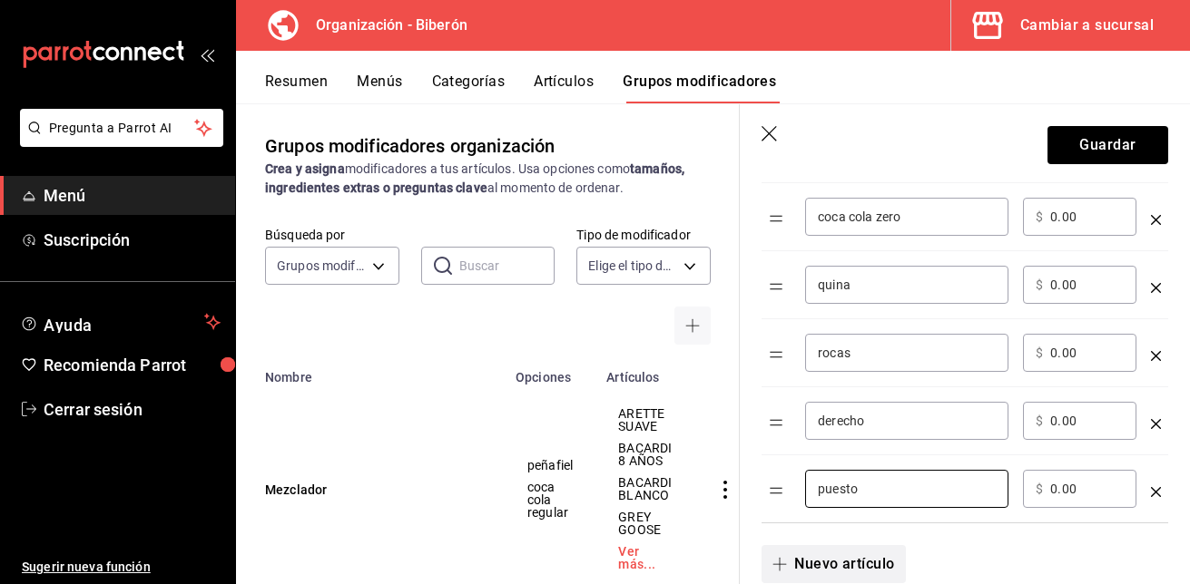
type input "puesto"
click at [853, 566] on button "Nuevo artículo" at bounding box center [832, 564] width 143 height 38
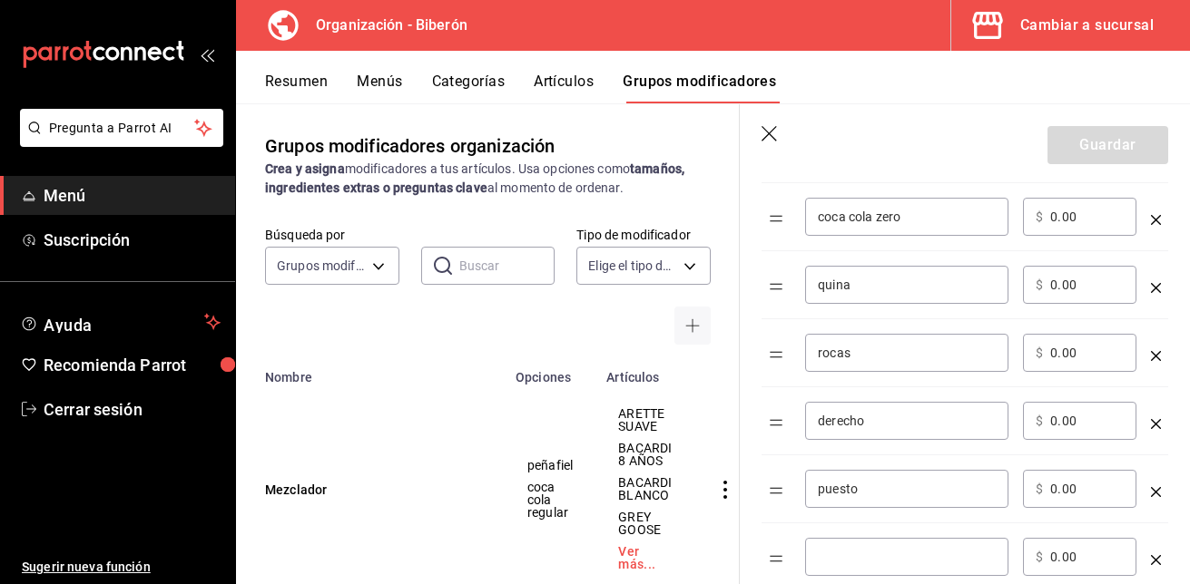
click at [853, 566] on input "optionsTable" at bounding box center [907, 557] width 178 height 18
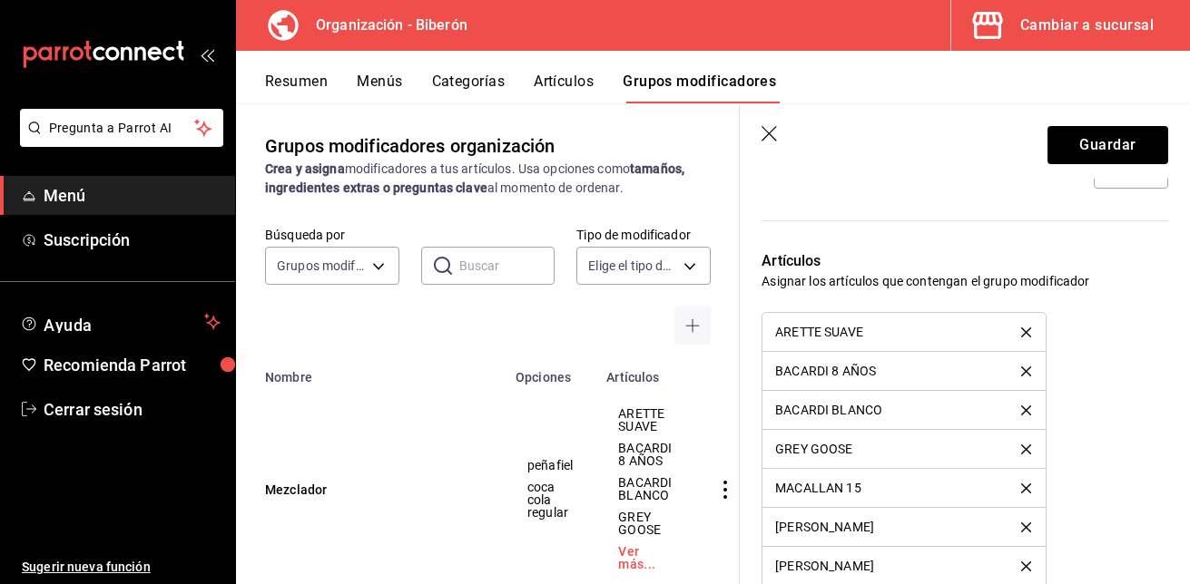
scroll to position [1626, 0]
type input "divorciado"
click at [1082, 149] on button "Guardar" at bounding box center [1107, 145] width 121 height 38
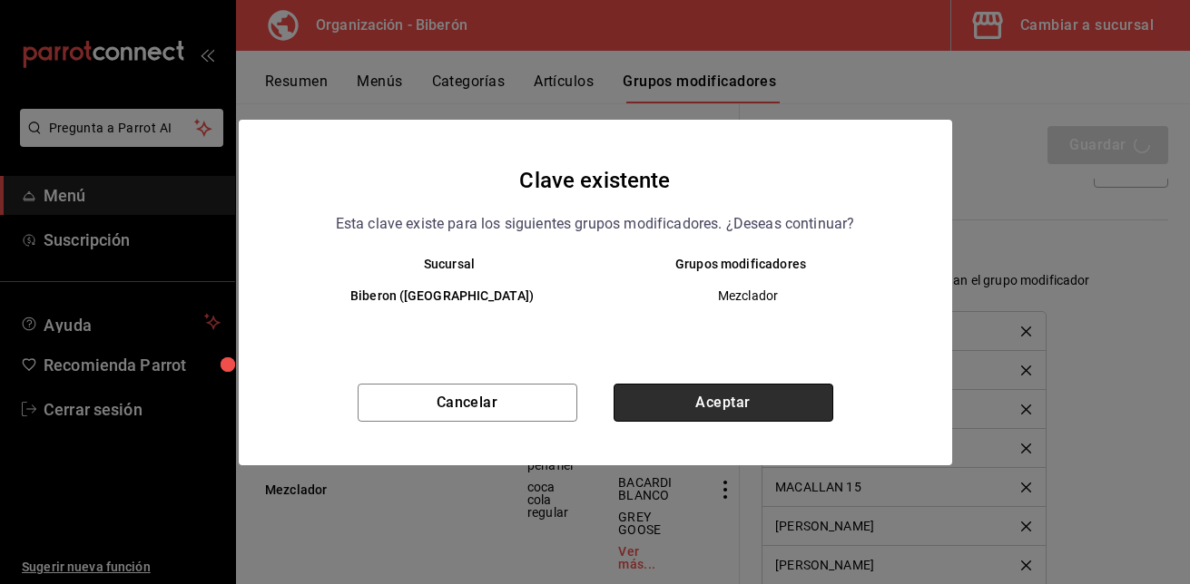
click at [740, 408] on button "Aceptar" at bounding box center [724, 403] width 220 height 38
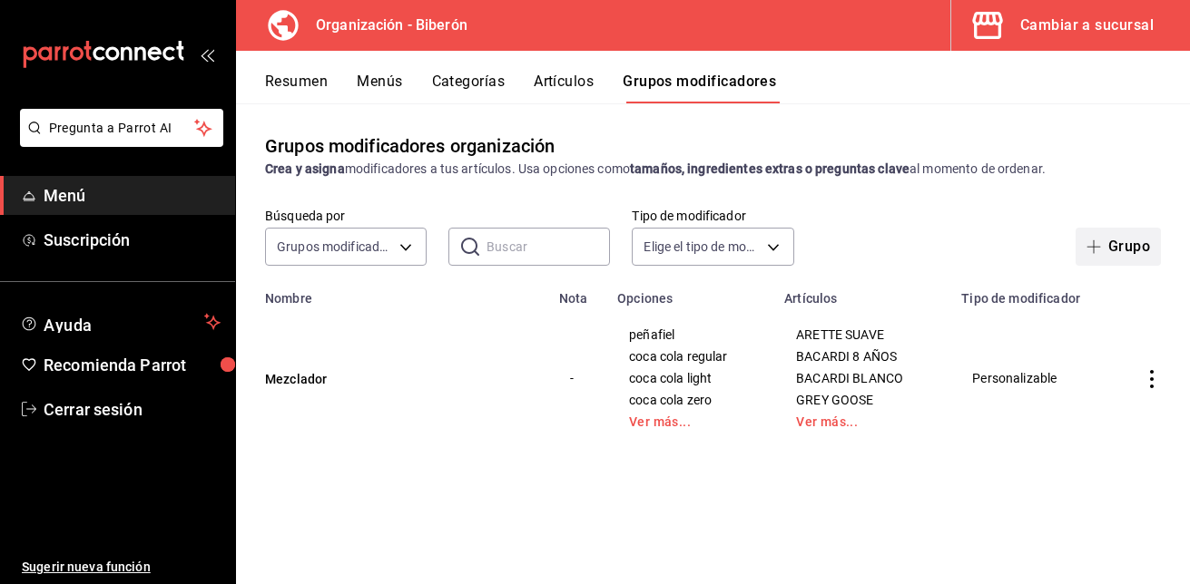
click at [1124, 246] on button "Grupo" at bounding box center [1118, 247] width 85 height 38
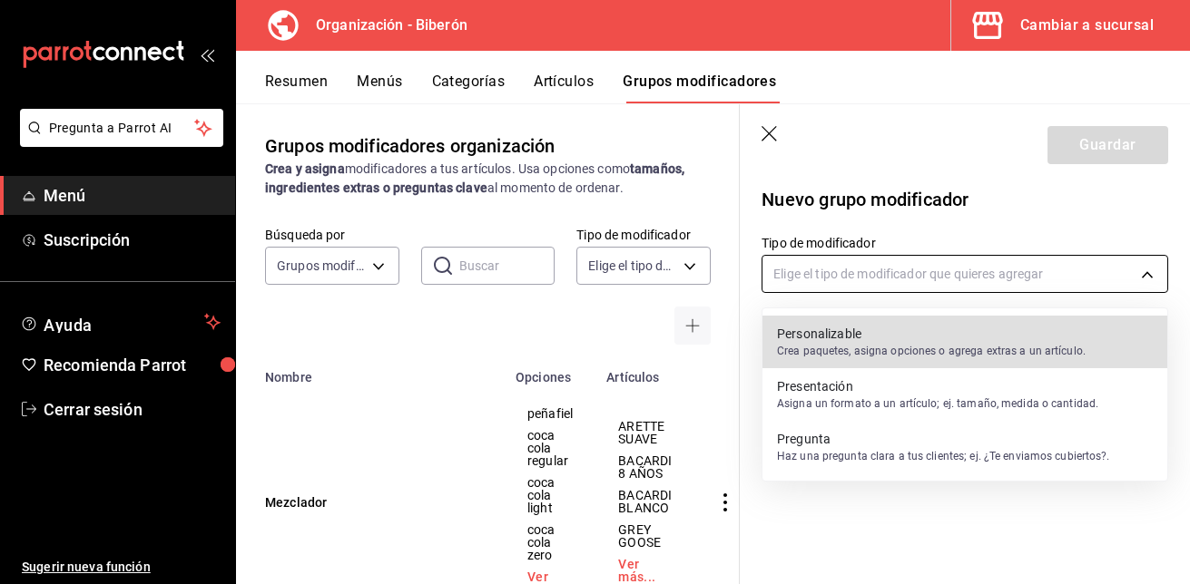
click at [1150, 271] on body "Pregunta a Parrot AI Menú Suscripción Ayuda Recomienda Parrot Cerrar sesión Sug…" at bounding box center [595, 292] width 1190 height 584
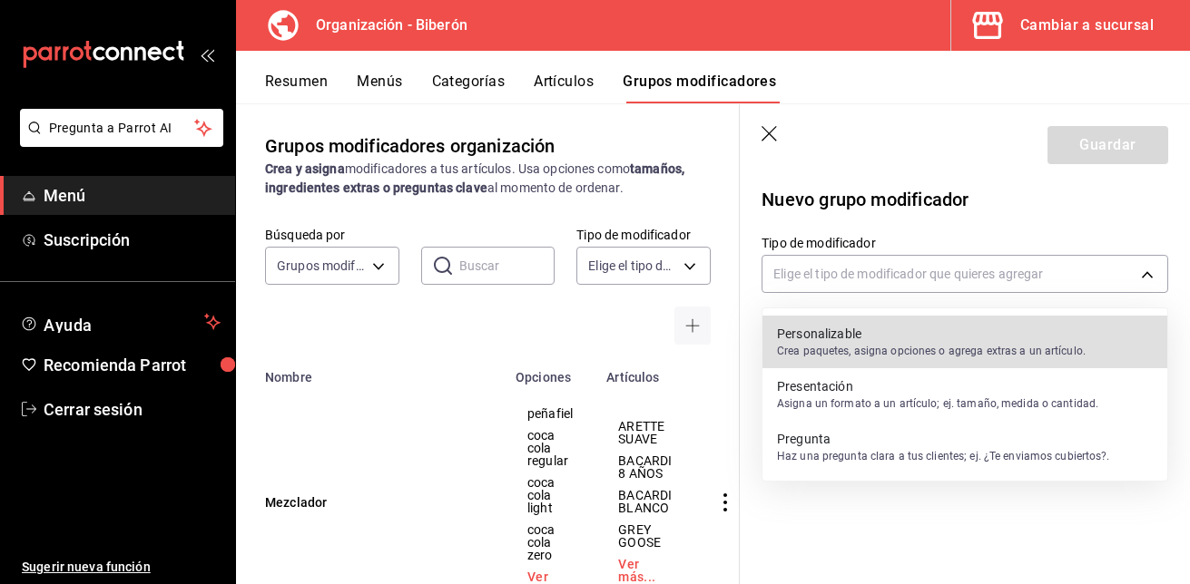
click at [1046, 342] on p "Personalizable" at bounding box center [931, 334] width 309 height 18
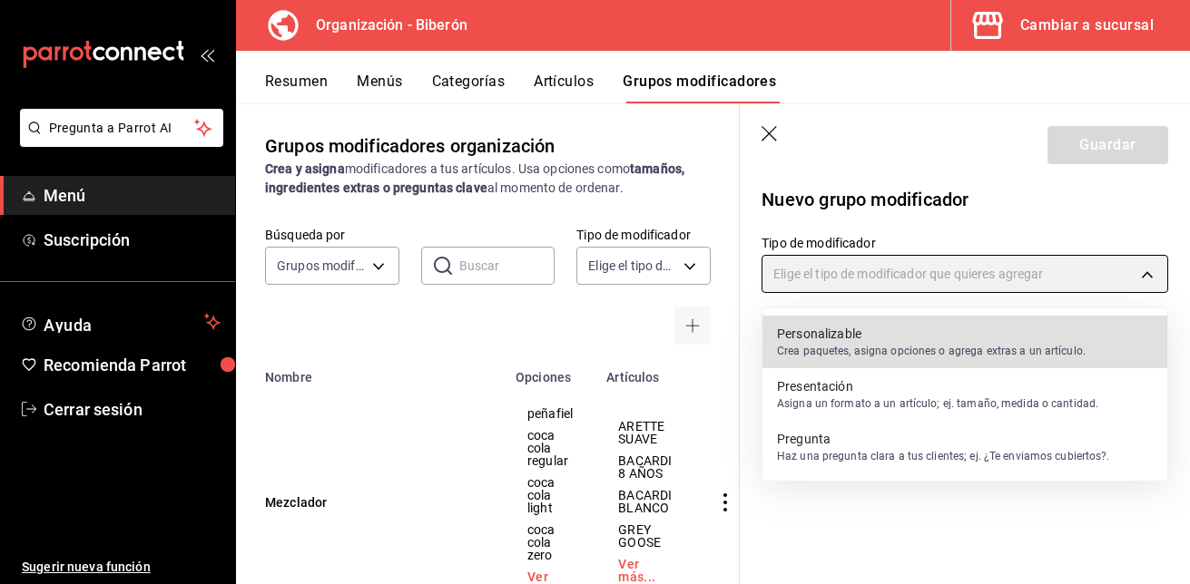
type input "CUSTOMIZABLE"
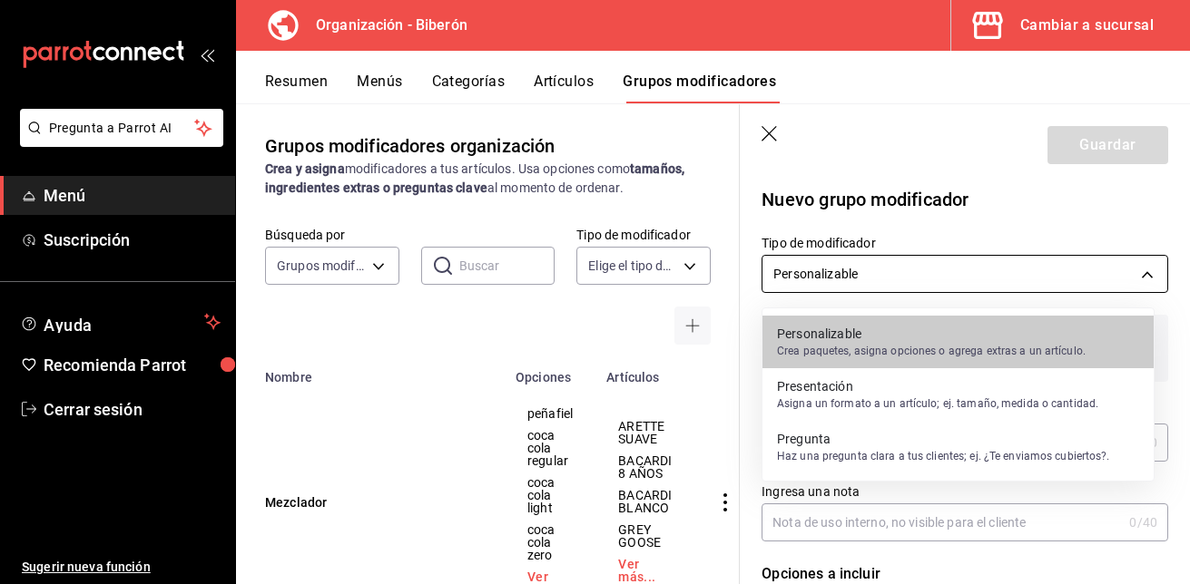
click at [958, 267] on body "Pregunta a Parrot AI Menú Suscripción Ayuda Recomienda Parrot Cerrar sesión Sug…" at bounding box center [595, 292] width 1190 height 584
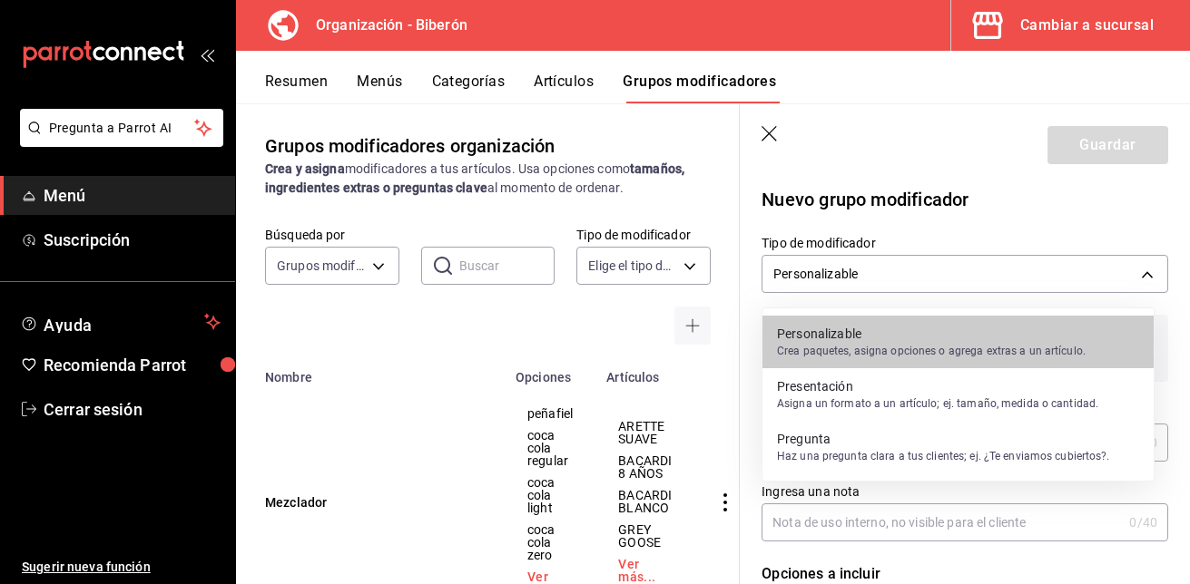
click at [1132, 270] on div at bounding box center [595, 292] width 1190 height 584
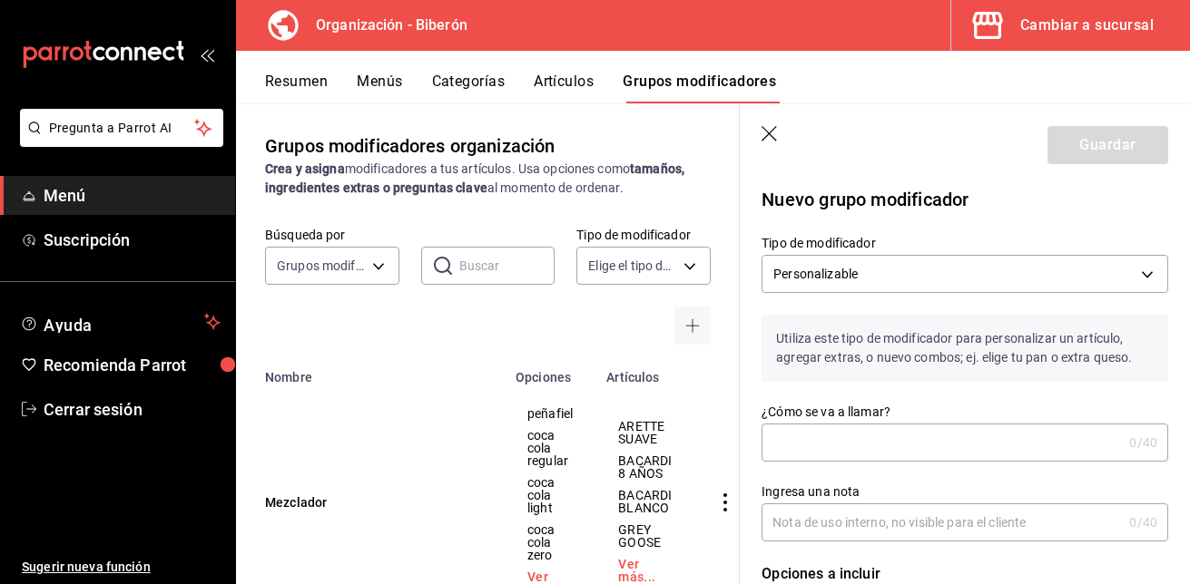
click at [828, 437] on input "¿Cómo se va a llamar?" at bounding box center [941, 443] width 360 height 36
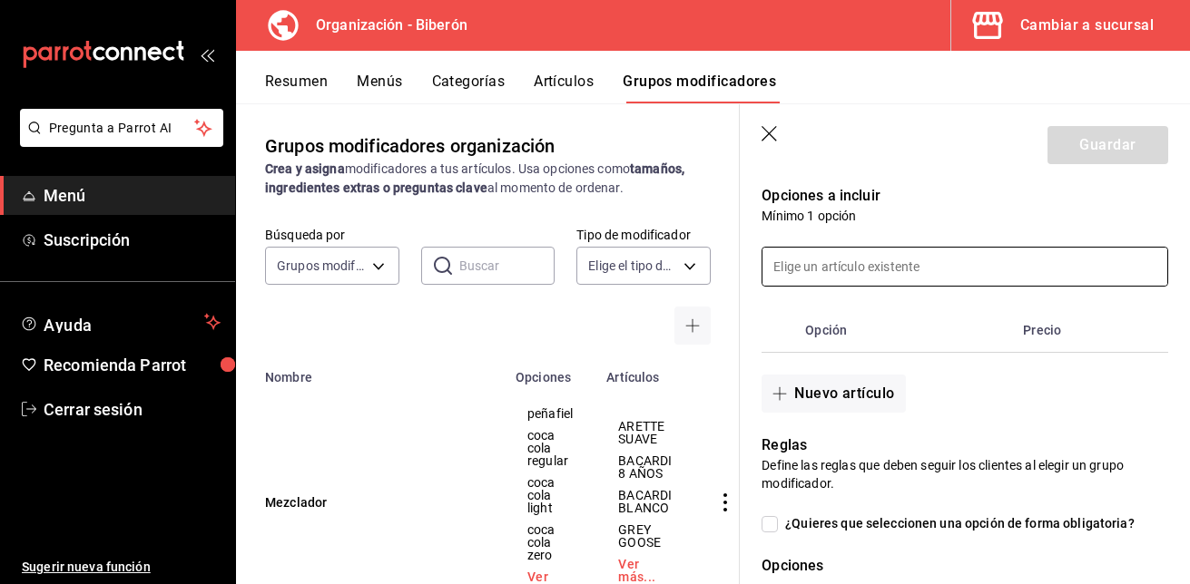
scroll to position [379, 0]
type input "suero"
click at [853, 380] on button "Nuevo artículo" at bounding box center [832, 393] width 143 height 38
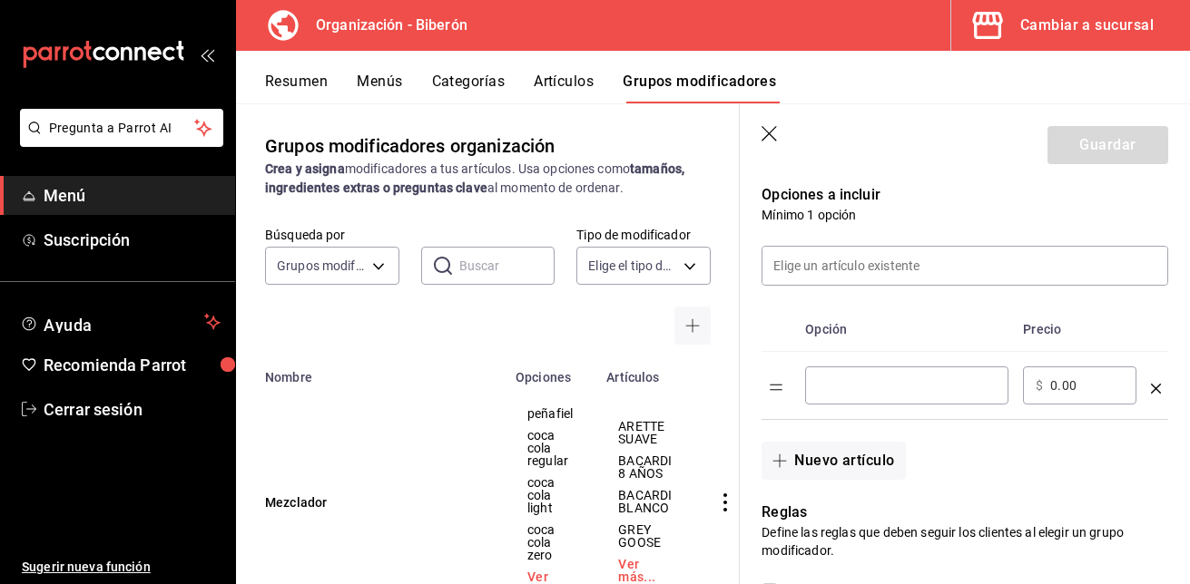
click at [853, 380] on input "optionsTable" at bounding box center [907, 386] width 178 height 18
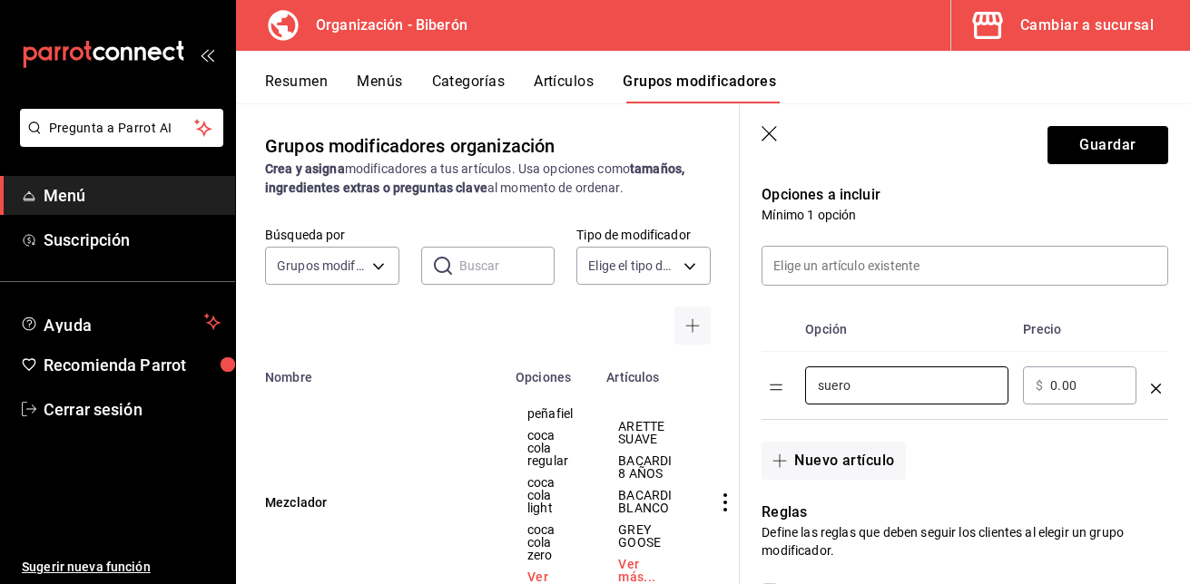
type input "suero"
click at [1057, 387] on input "0.00" at bounding box center [1087, 386] width 74 height 18
click at [1009, 461] on div "Nuevo artículo" at bounding box center [954, 450] width 428 height 60
click at [1065, 389] on input "10.00" at bounding box center [1087, 386] width 74 height 18
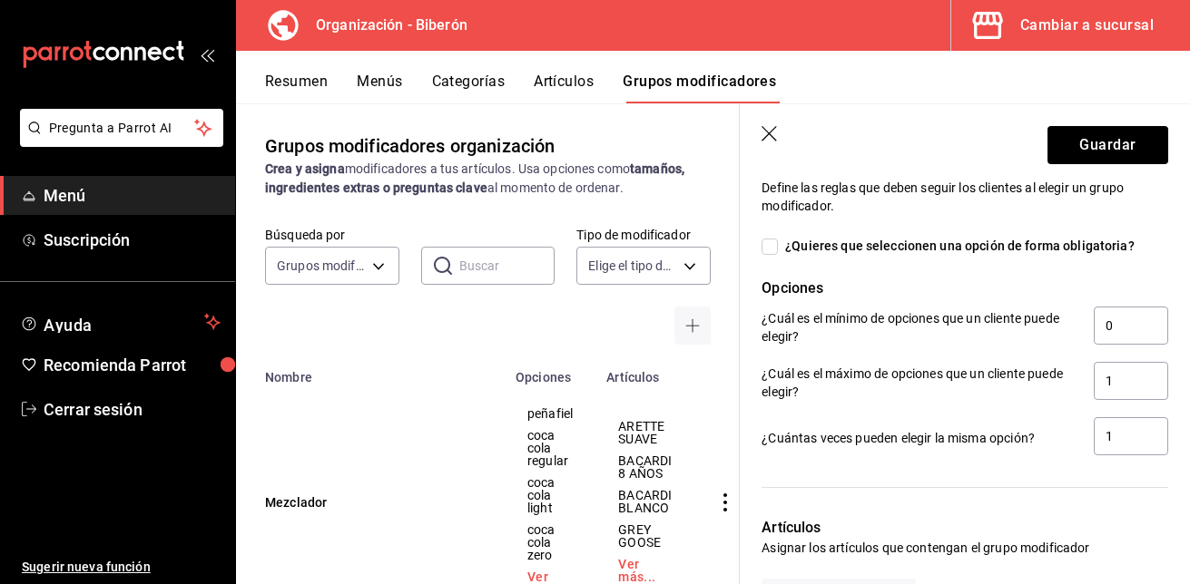
scroll to position [712, 0]
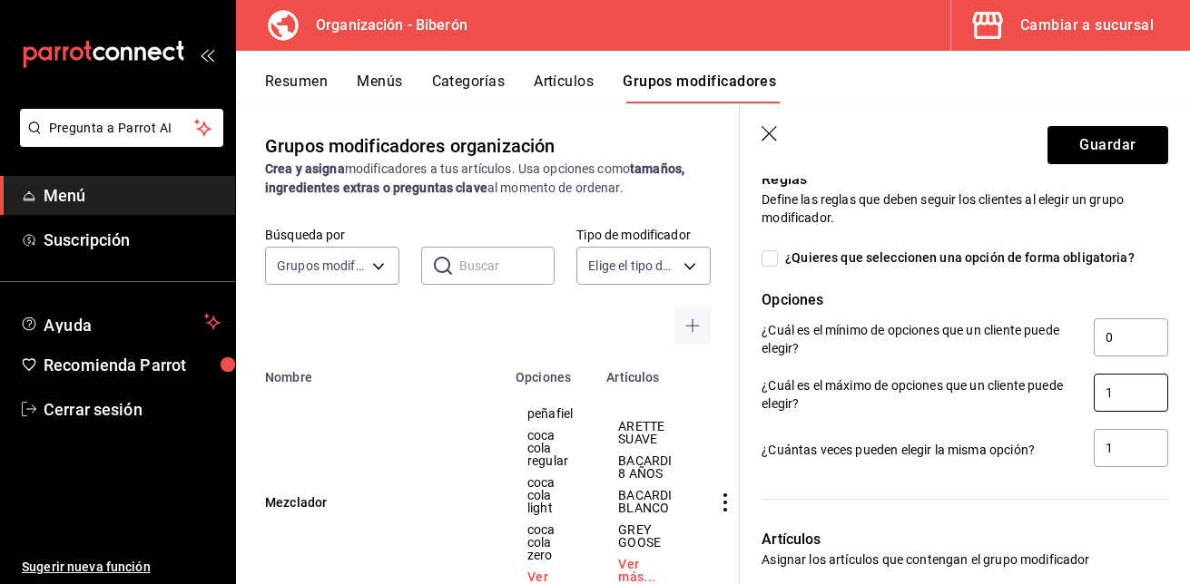
type input "15.00"
click at [1118, 391] on input "1" at bounding box center [1131, 393] width 74 height 38
type input "3"
click at [1099, 142] on button "Guardar" at bounding box center [1107, 145] width 121 height 38
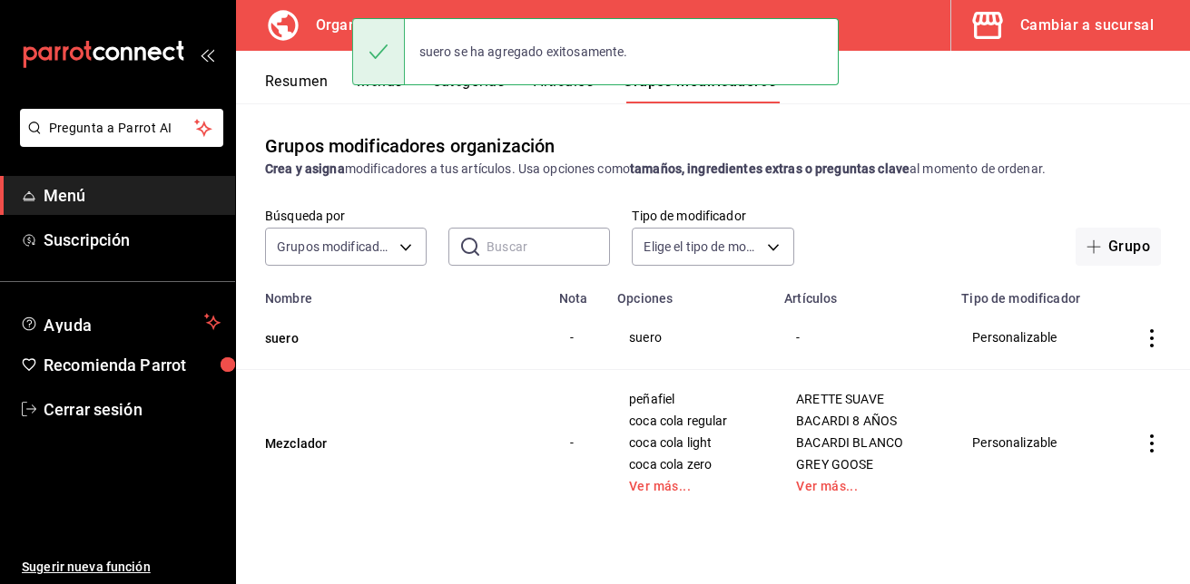
click at [357, 119] on div "Grupos modificadores organización Crea y asigna modificadores a tus artículos. …" at bounding box center [713, 343] width 954 height 480
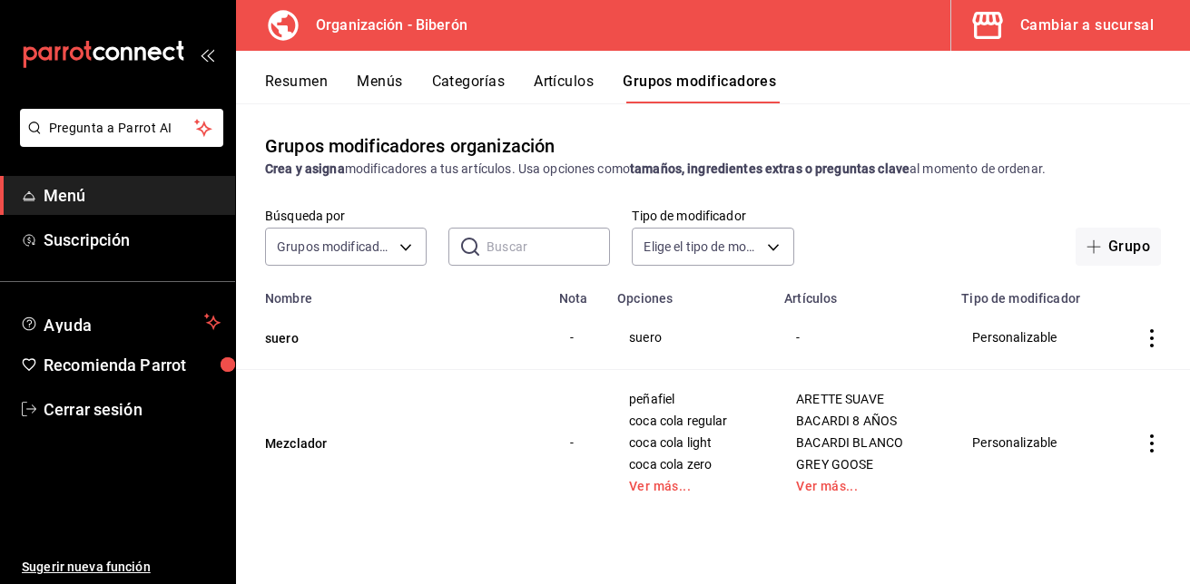
click at [384, 82] on button "Menús" at bounding box center [379, 88] width 45 height 31
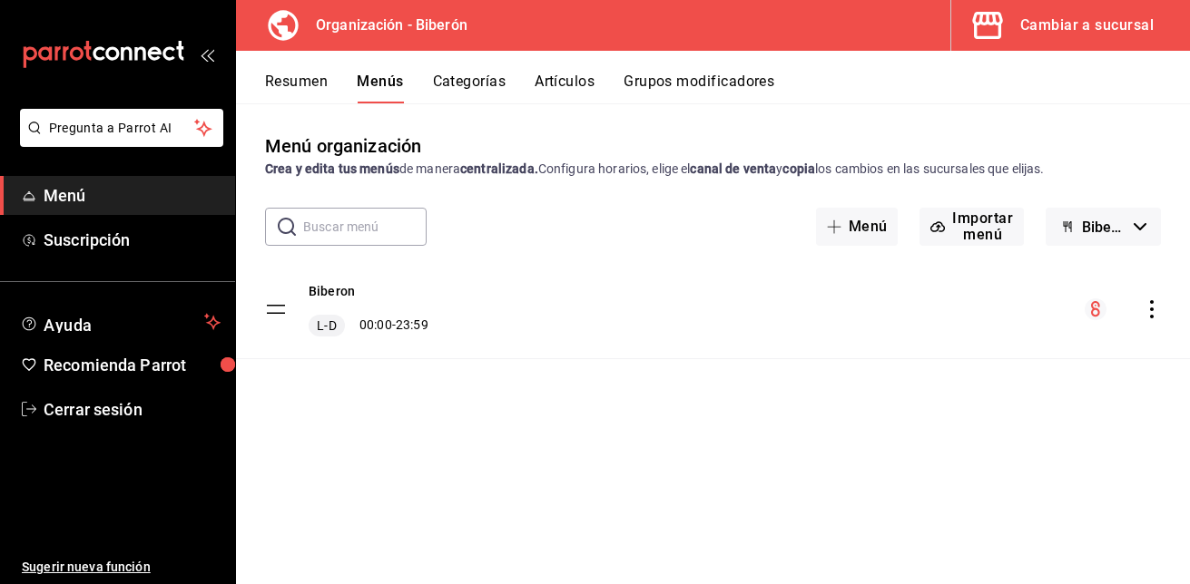
click at [1151, 307] on icon "actions" at bounding box center [1152, 309] width 18 height 18
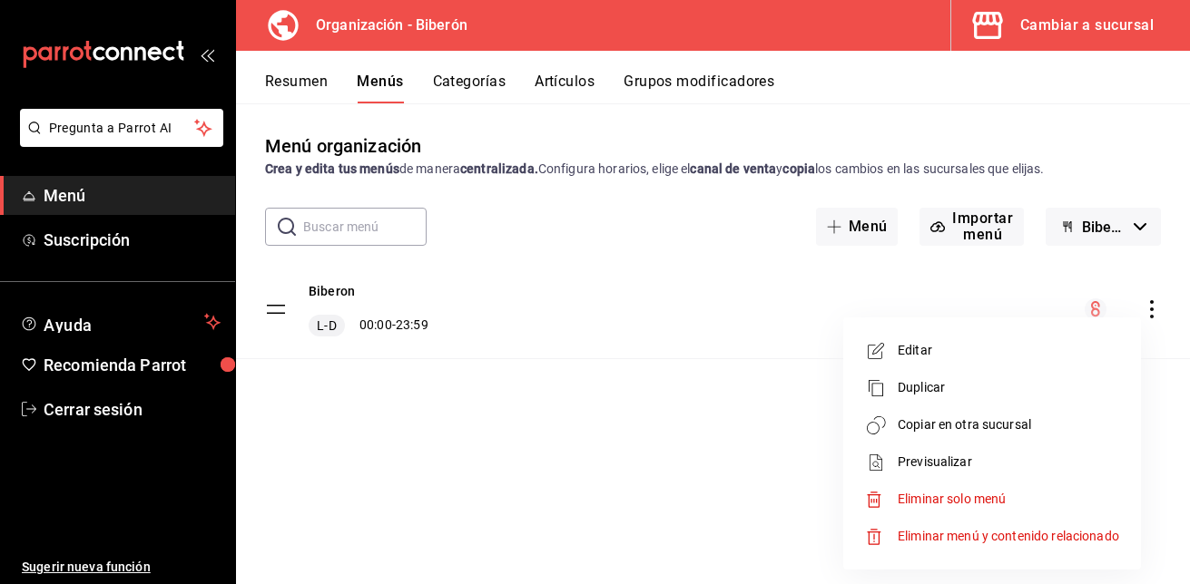
click at [996, 425] on span "Copiar en otra sucursal" at bounding box center [1008, 425] width 221 height 19
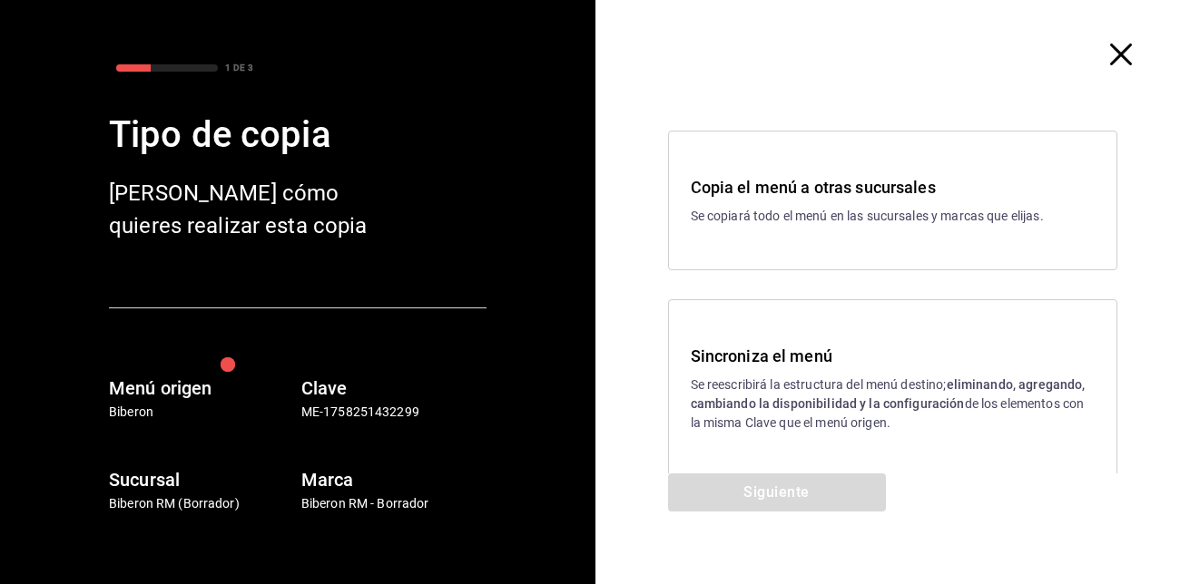
click at [792, 351] on h3 "Sincroniza el menú" at bounding box center [893, 356] width 405 height 25
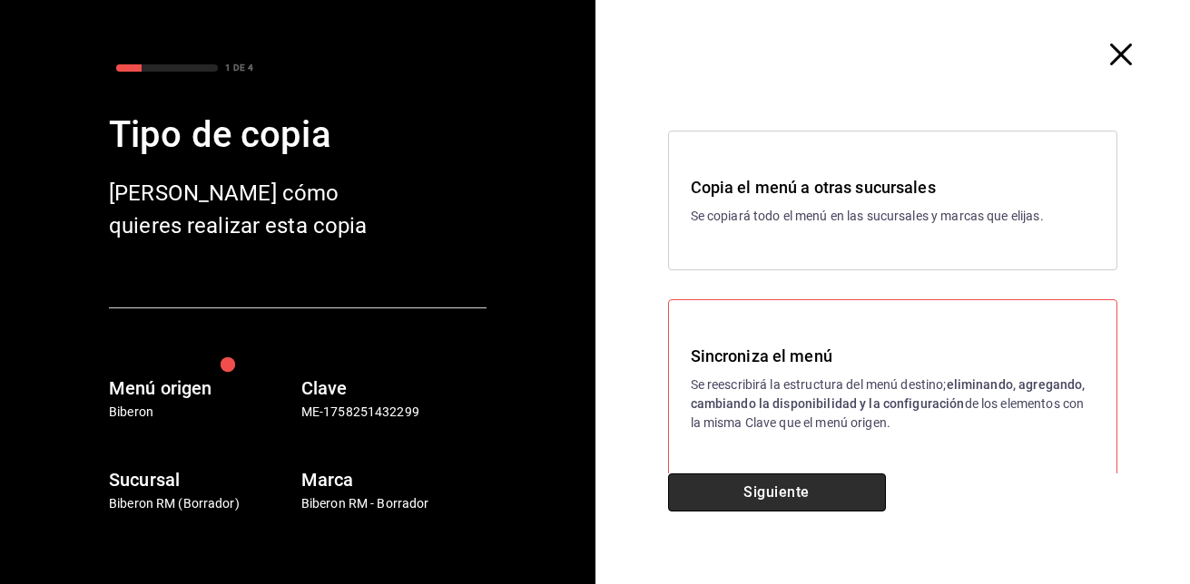
click at [786, 487] on button "Siguiente" at bounding box center [777, 493] width 218 height 38
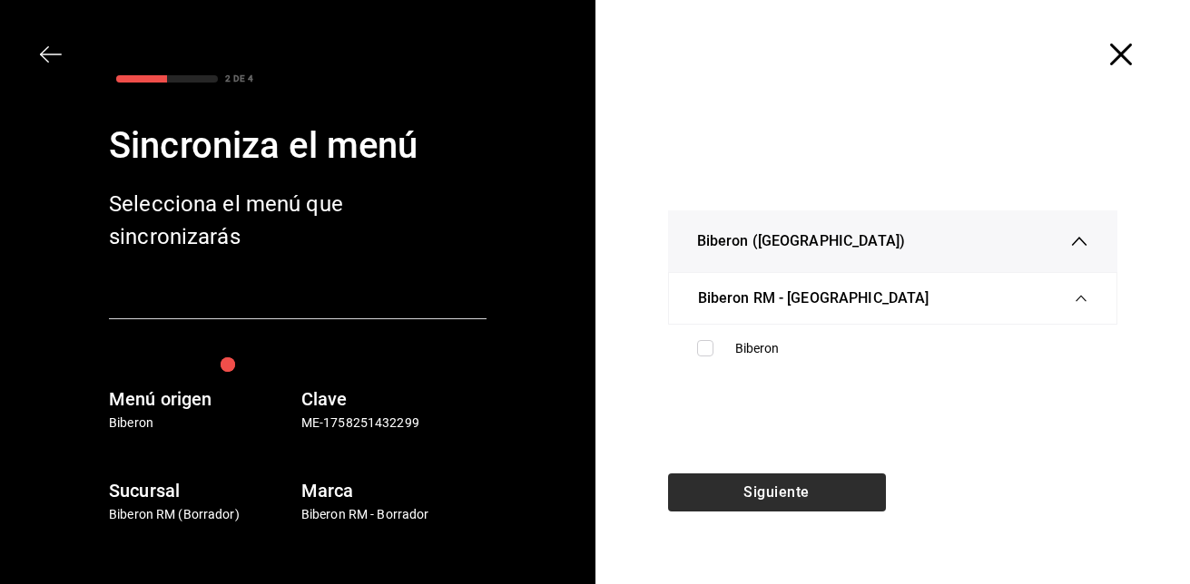
click at [786, 487] on div "Siguiente" at bounding box center [776, 529] width 363 height 111
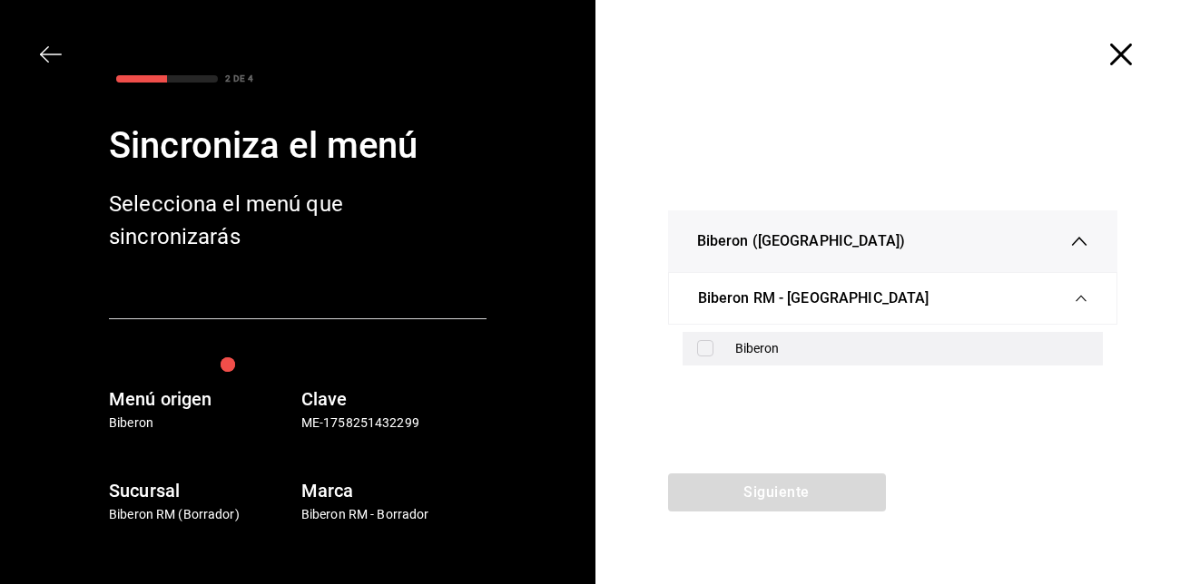
click at [709, 344] on input "checkbox" at bounding box center [705, 348] width 16 height 16
checkbox input "true"
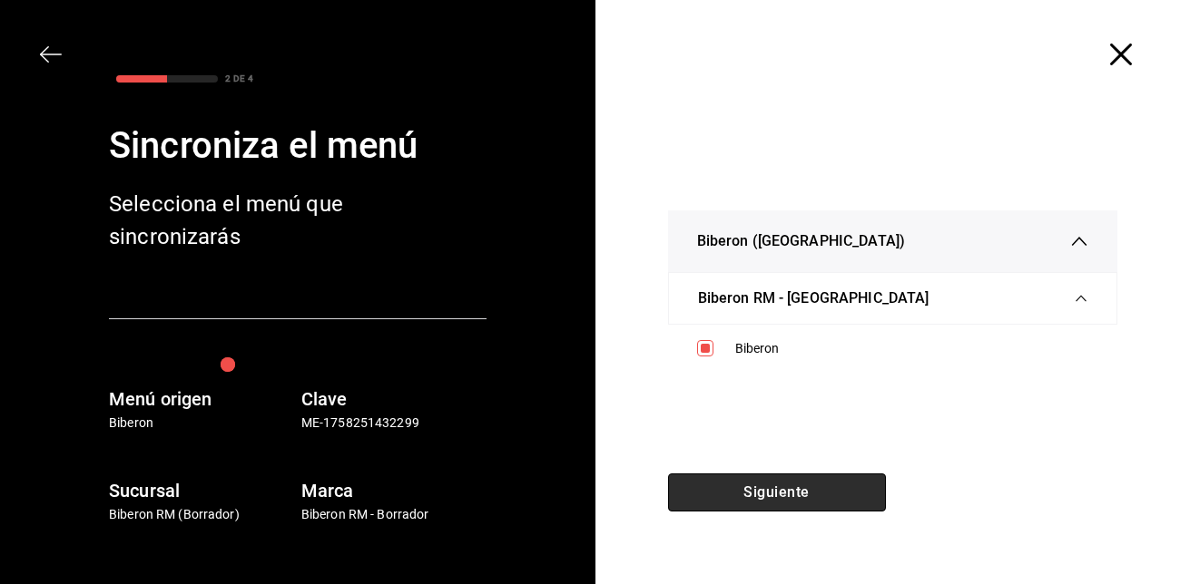
click at [767, 493] on button "Siguiente" at bounding box center [777, 493] width 218 height 38
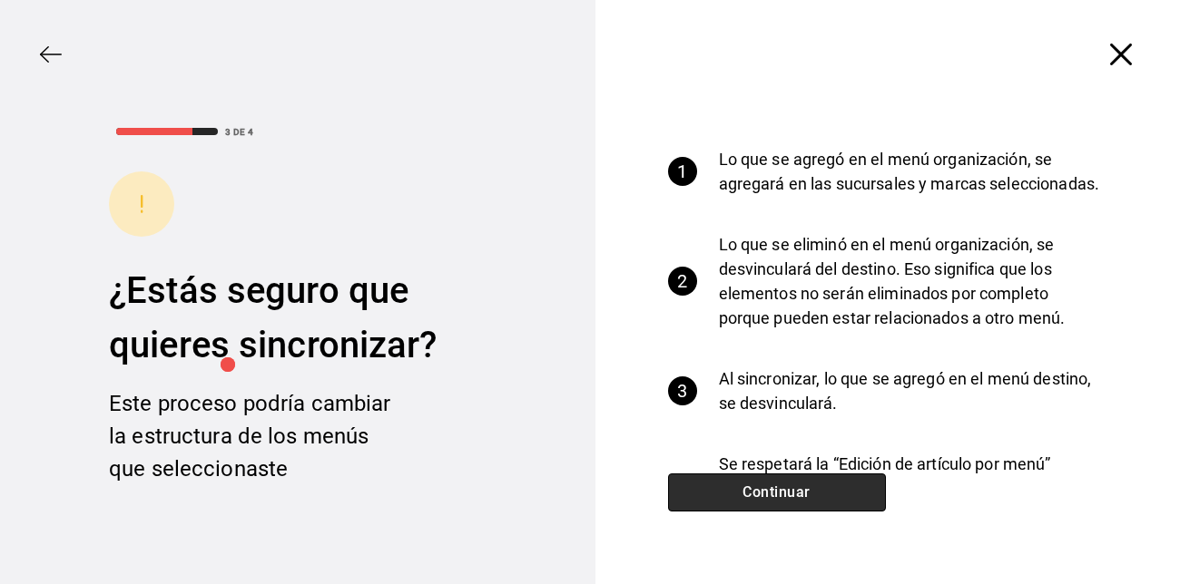
click at [767, 493] on button "Continuar" at bounding box center [777, 493] width 218 height 38
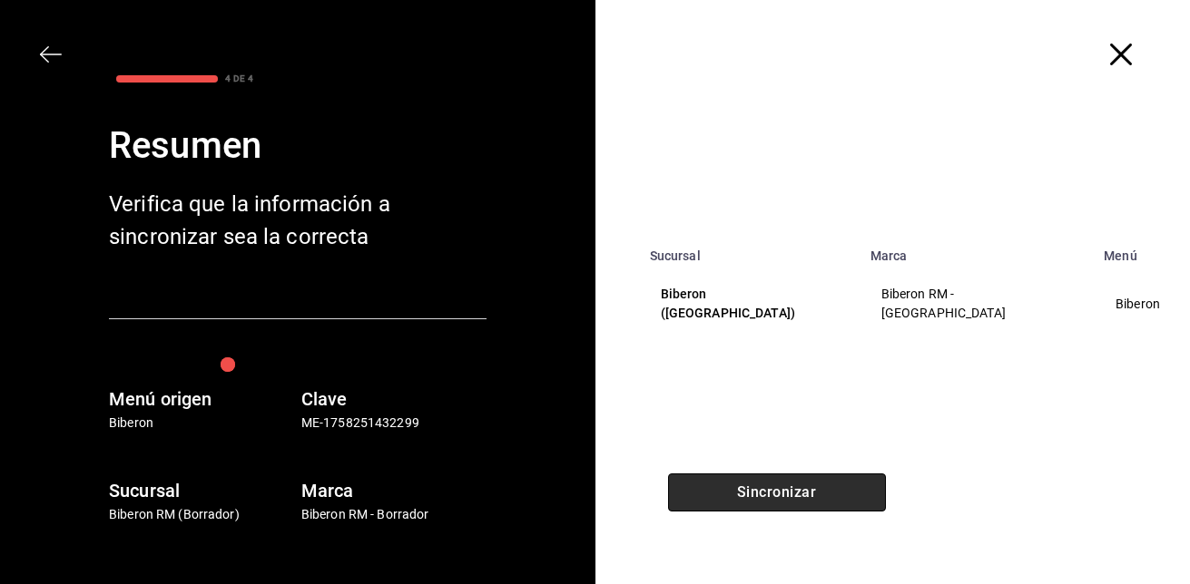
click at [767, 493] on button "Sincronizar" at bounding box center [777, 493] width 218 height 38
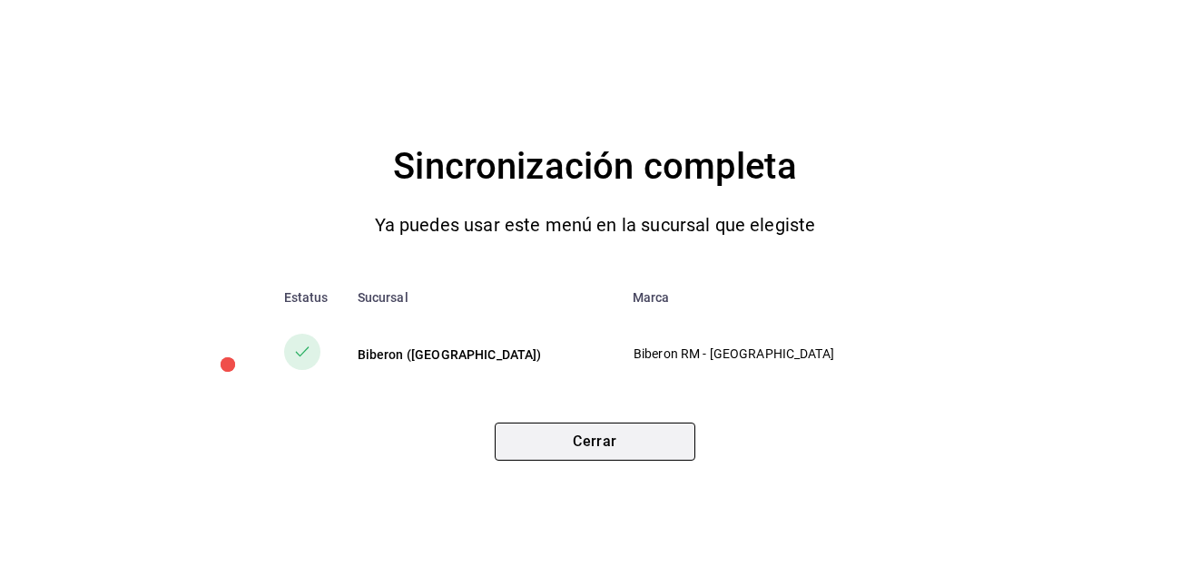
click at [652, 436] on button "Cerrar" at bounding box center [595, 442] width 201 height 38
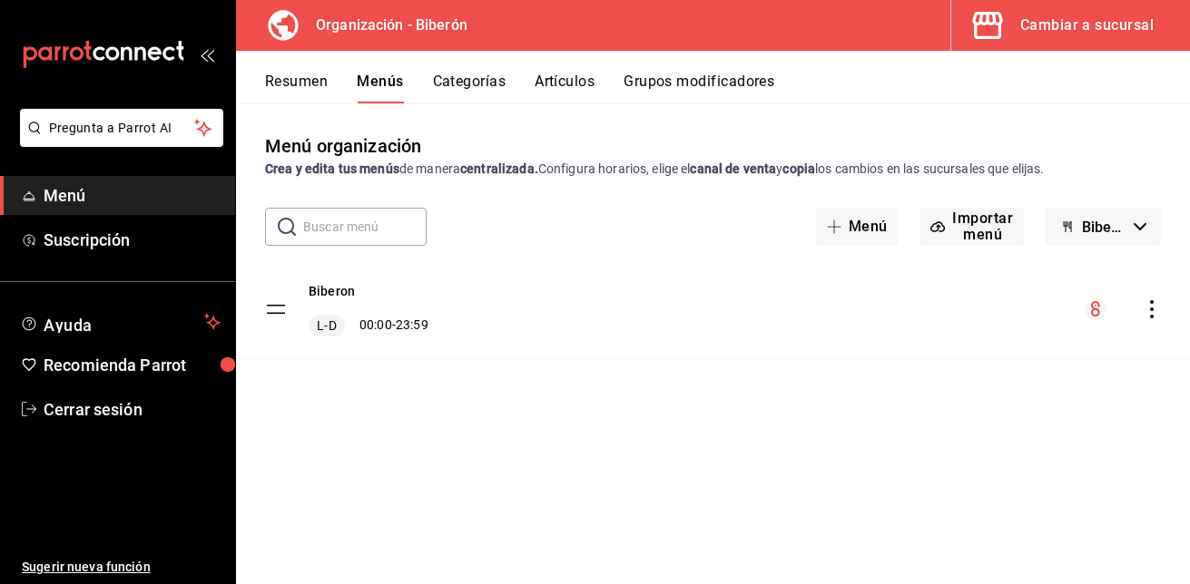
click at [1111, 22] on div "Cambiar a sucursal" at bounding box center [1086, 25] width 133 height 25
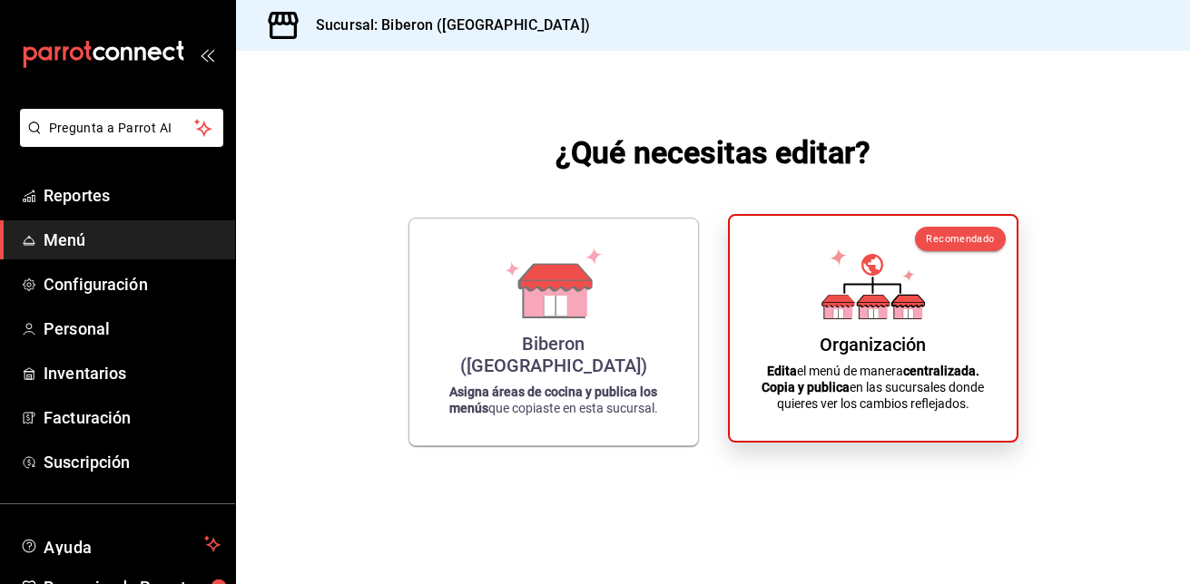
click at [879, 286] on icon at bounding box center [872, 284] width 103 height 71
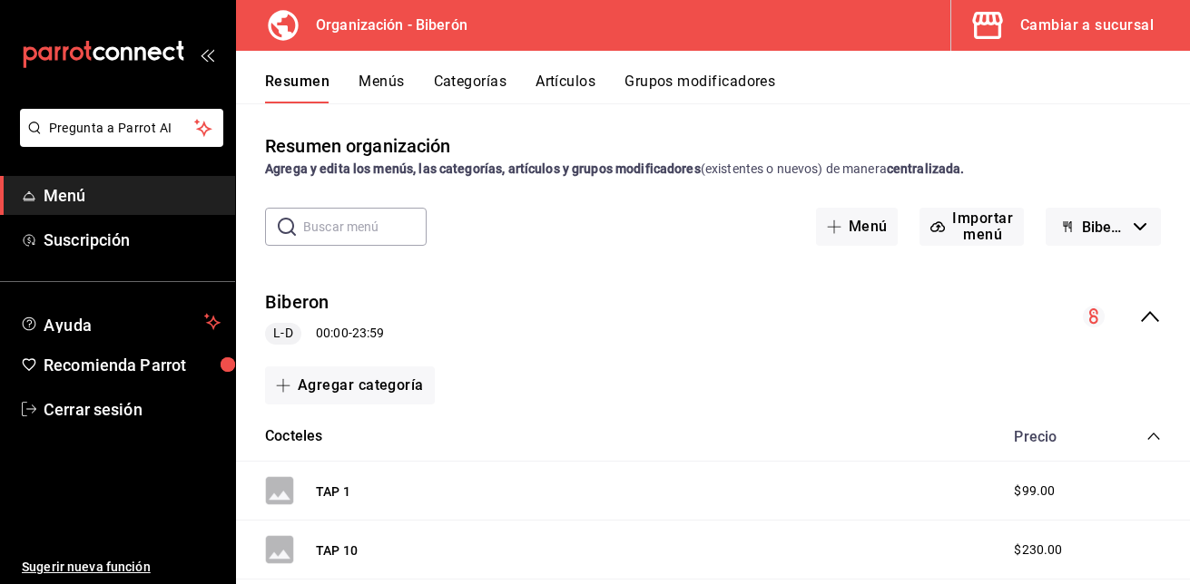
click at [1066, 26] on div "Cambiar a sucursal" at bounding box center [1086, 25] width 133 height 25
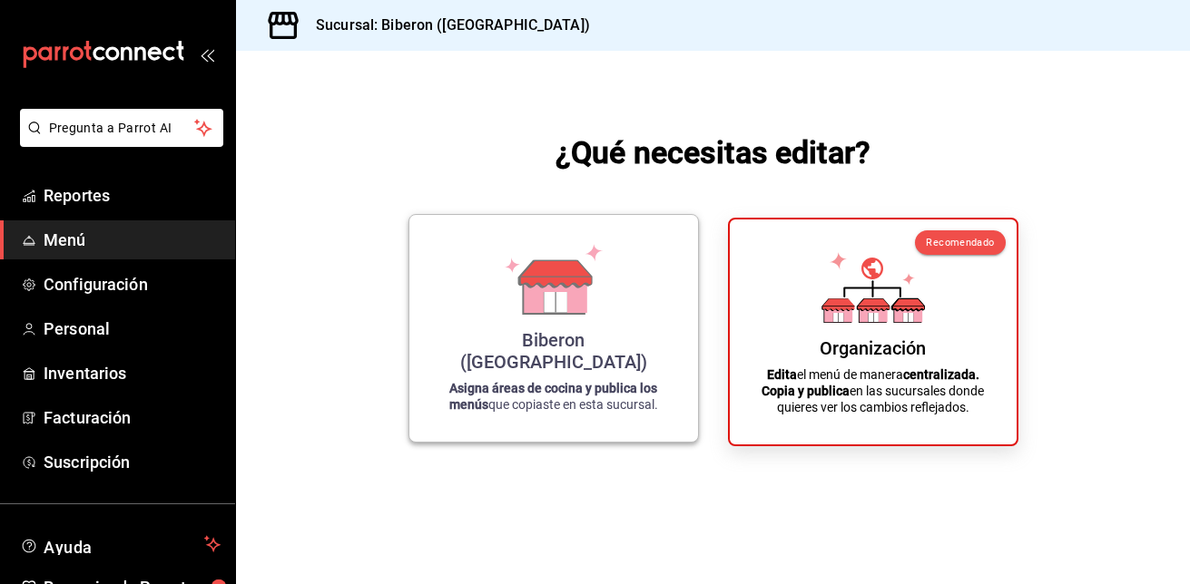
click at [501, 345] on div "Biberon (Roma Norte) Asigna áreas de cocina y publica los menús que copiaste en…" at bounding box center [553, 329] width 245 height 198
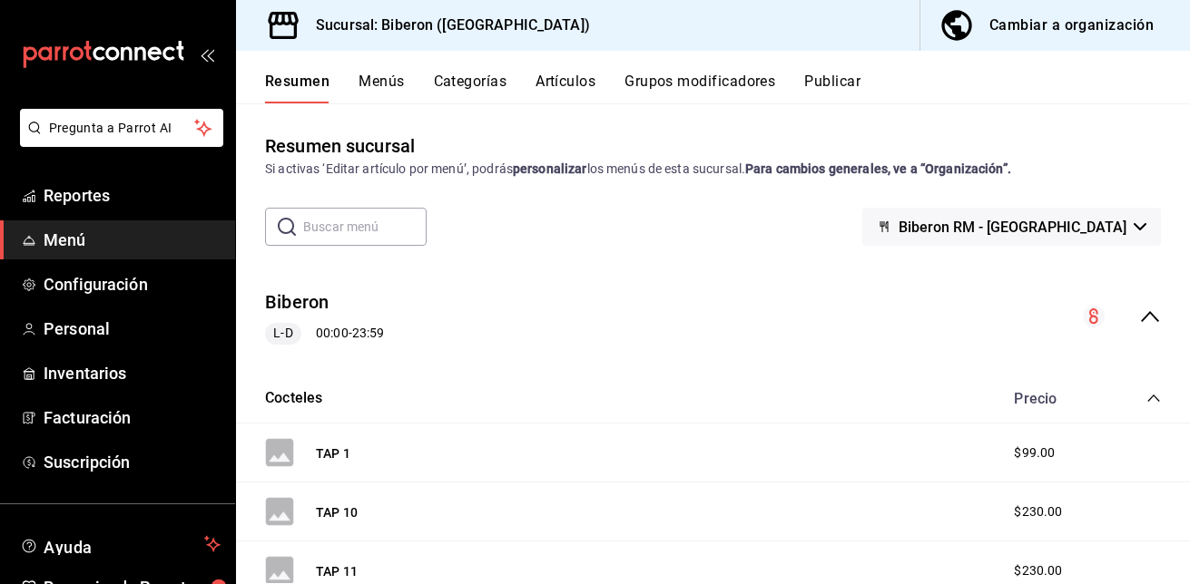
scroll to position [101, 0]
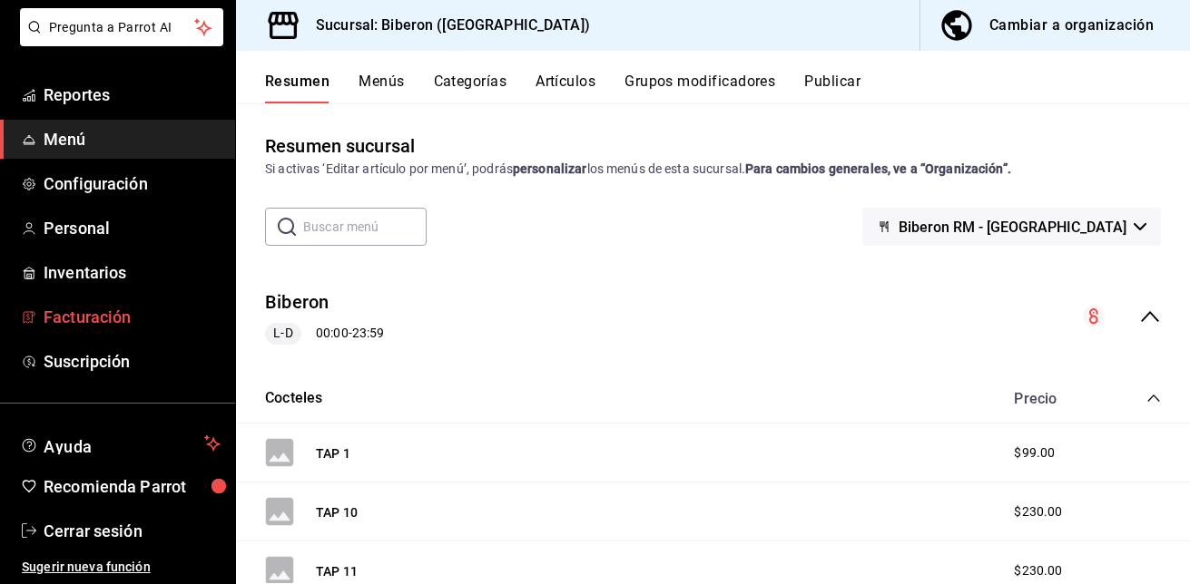
click at [123, 312] on span "Facturación" at bounding box center [132, 317] width 177 height 25
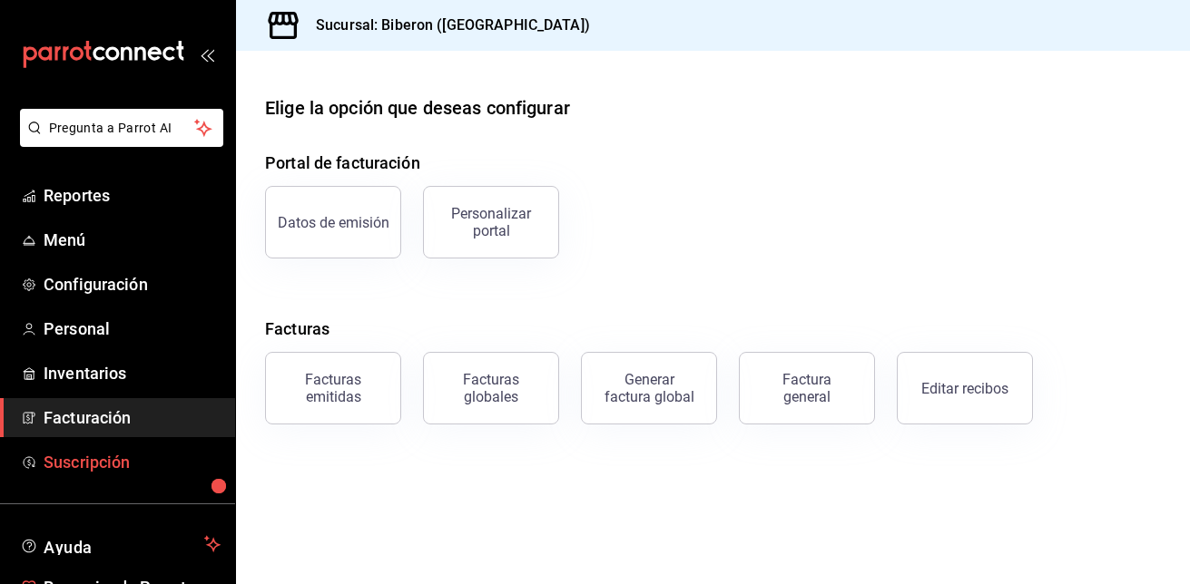
scroll to position [101, 0]
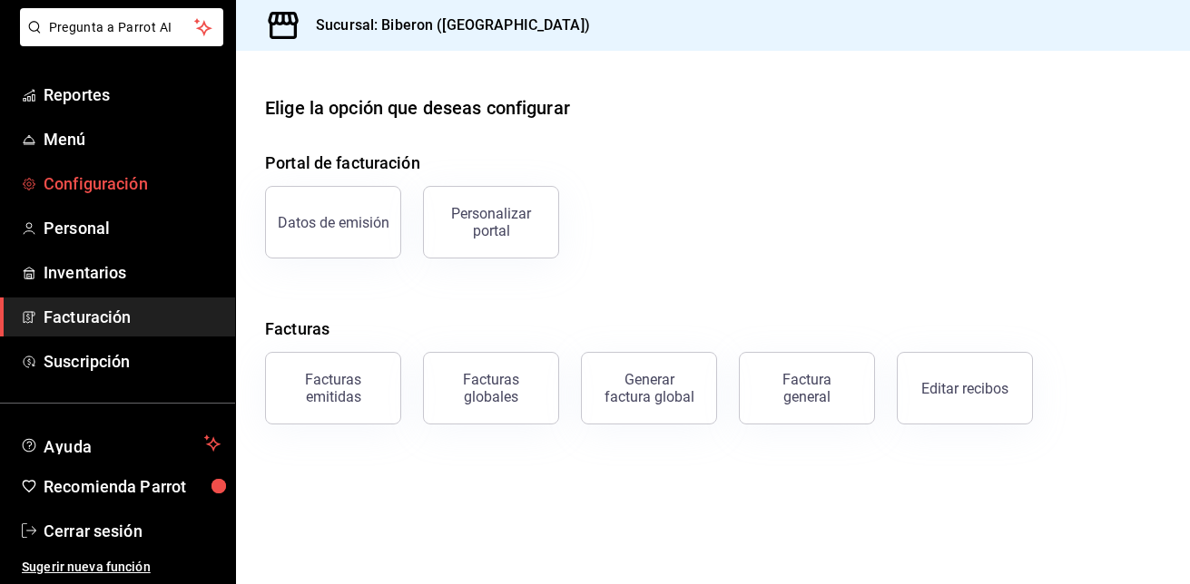
click at [122, 192] on span "Configuración" at bounding box center [132, 184] width 177 height 25
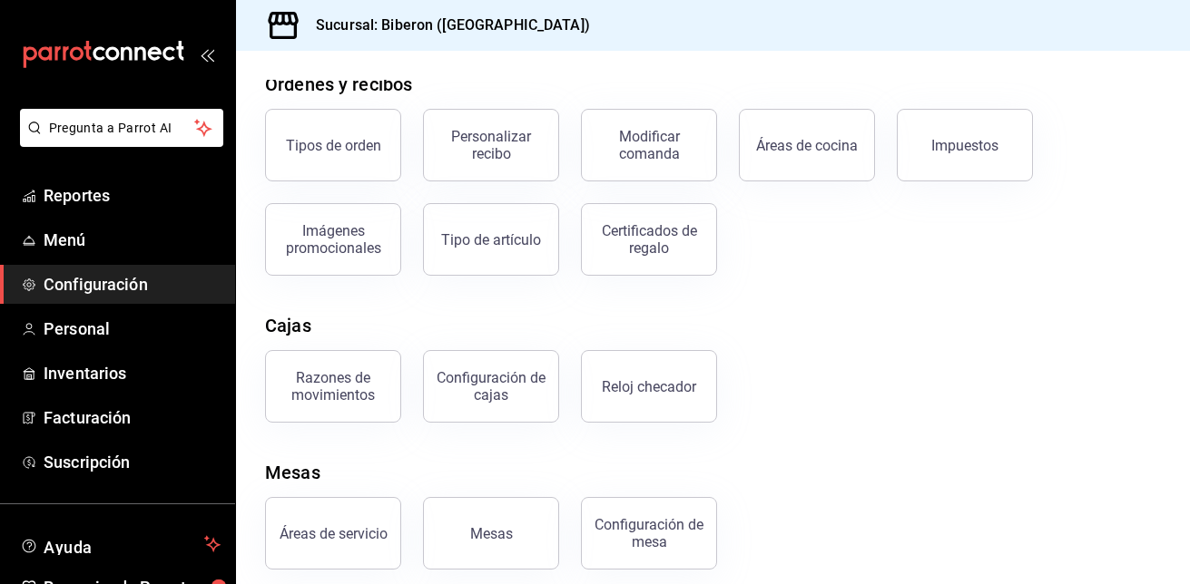
scroll to position [320, 0]
click at [454, 403] on div "Configuración de cajas" at bounding box center [491, 387] width 113 height 34
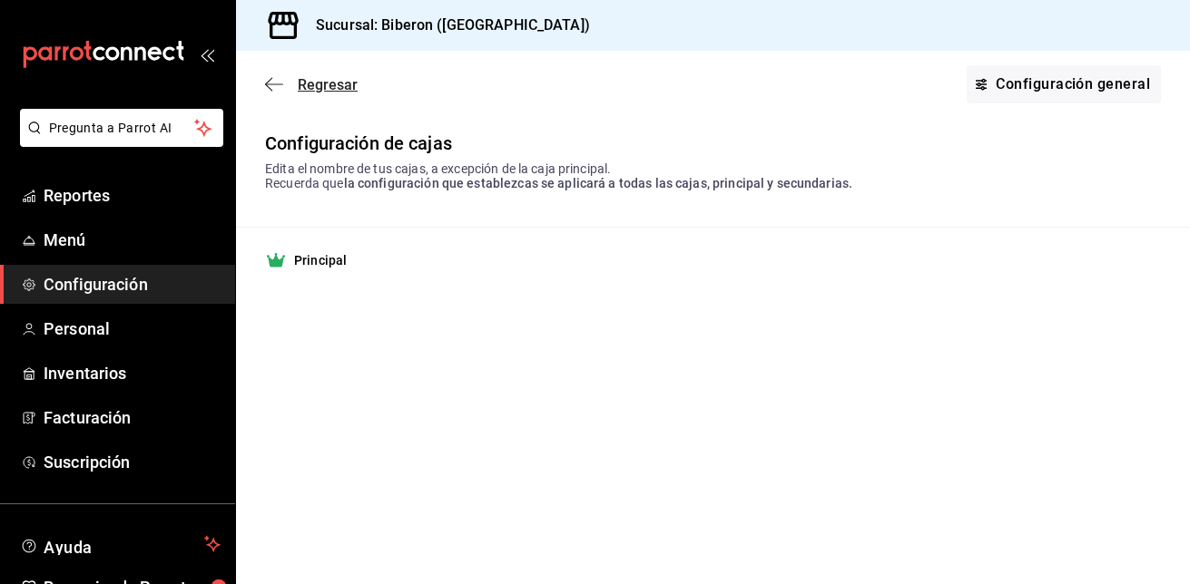
click at [271, 90] on icon "button" at bounding box center [268, 85] width 7 height 14
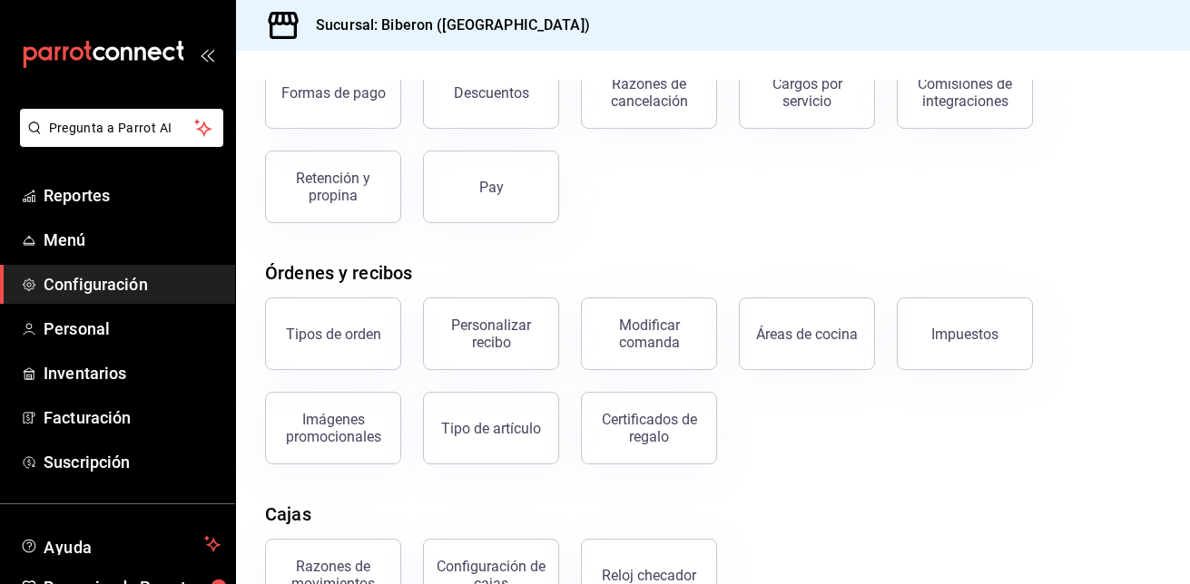
scroll to position [133, 0]
click at [346, 349] on button "Tipos de orden" at bounding box center [333, 334] width 136 height 73
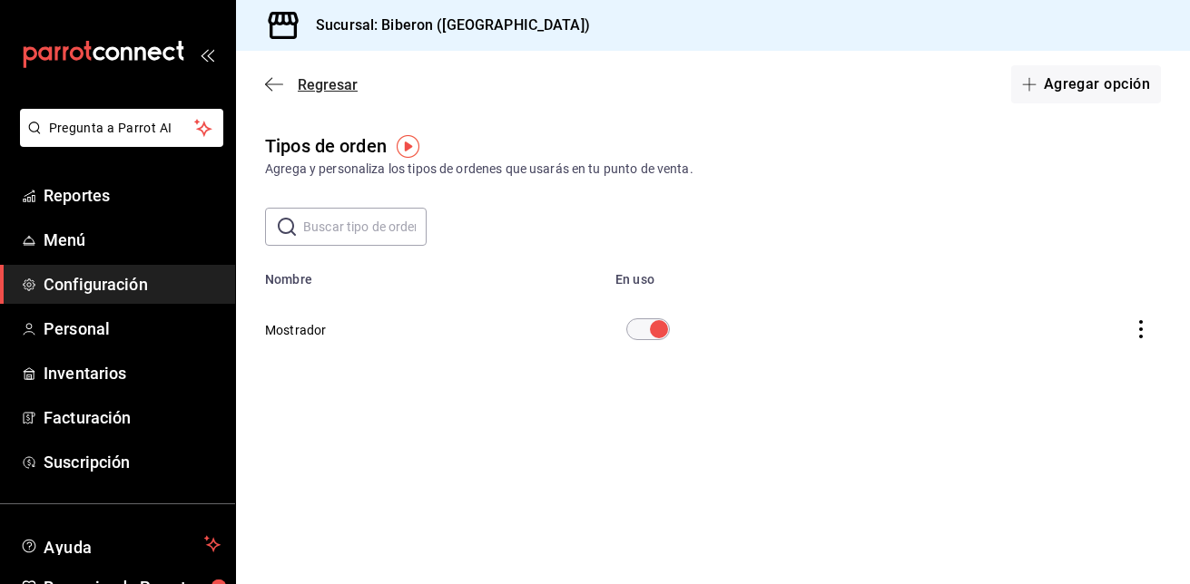
click at [275, 87] on icon "button" at bounding box center [274, 84] width 18 height 16
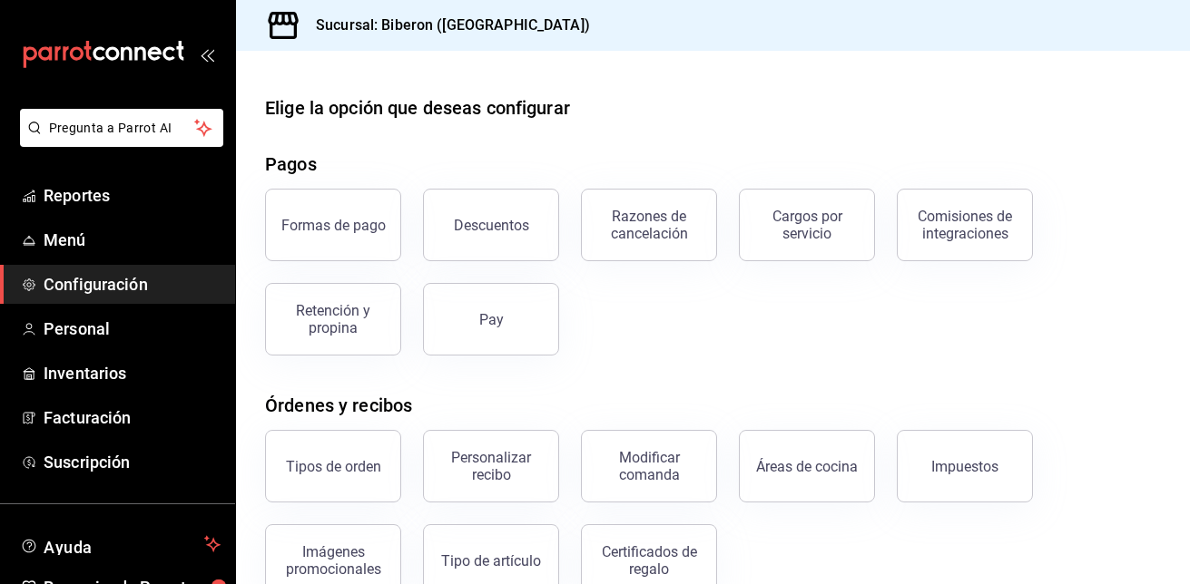
scroll to position [108, 0]
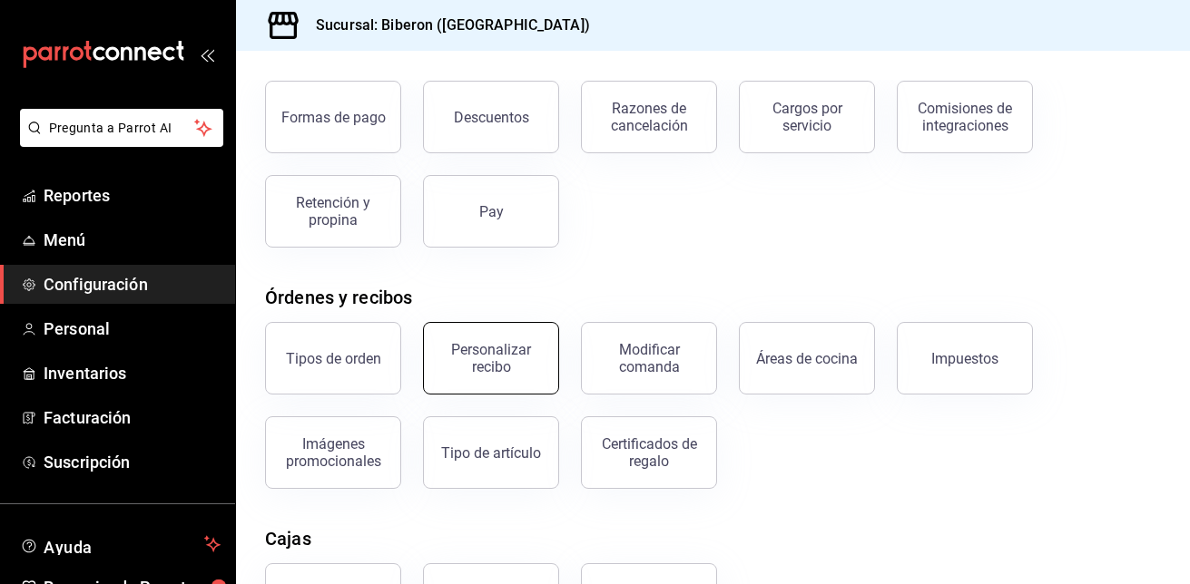
click at [527, 380] on button "Personalizar recibo" at bounding box center [491, 358] width 136 height 73
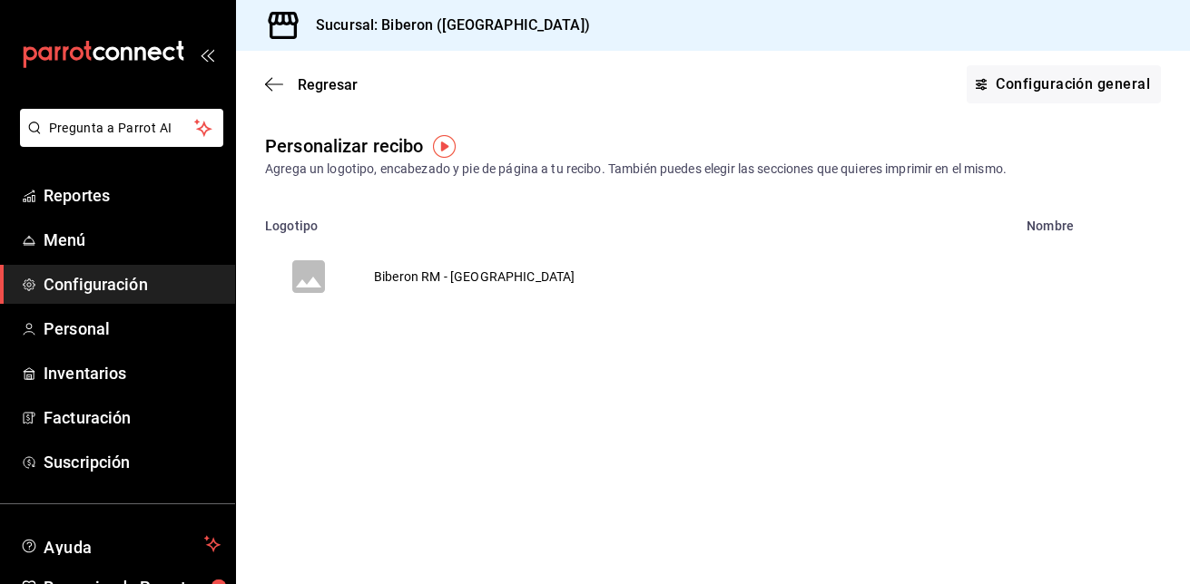
click at [426, 277] on td "Biberon RM - Roma Norte" at bounding box center [474, 276] width 245 height 87
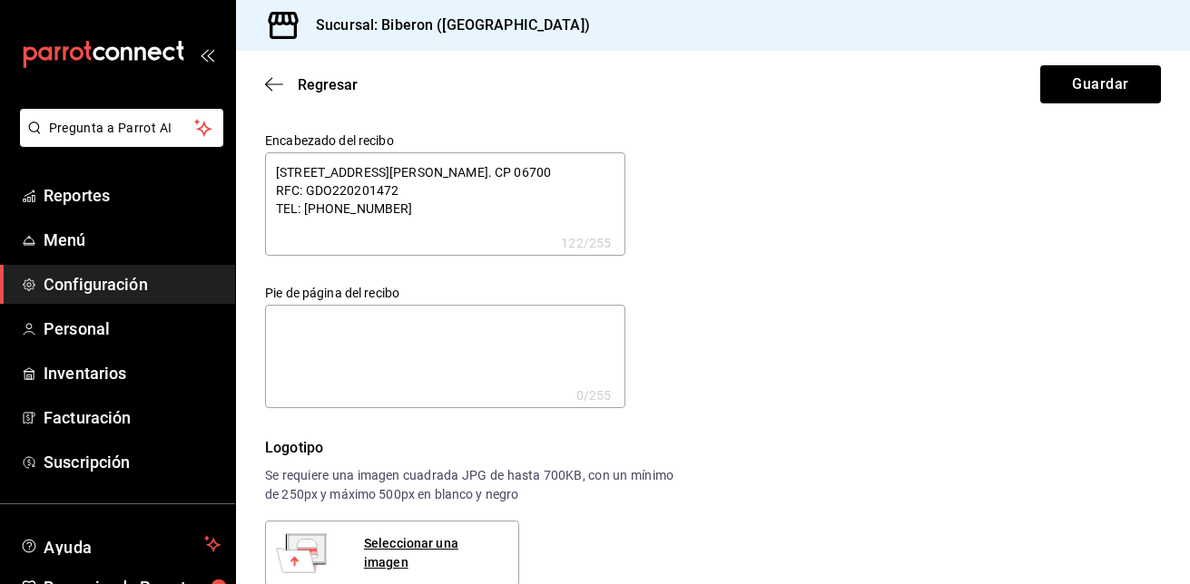
type textarea "x"
click at [275, 86] on icon "button" at bounding box center [274, 84] width 18 height 16
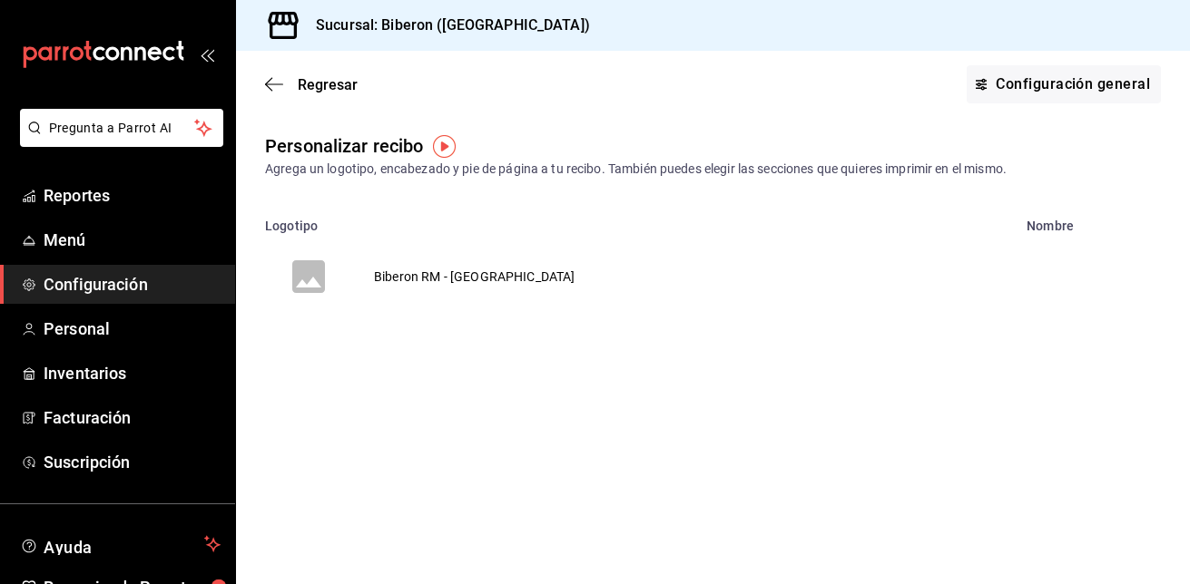
click at [275, 86] on icon "button" at bounding box center [274, 84] width 18 height 16
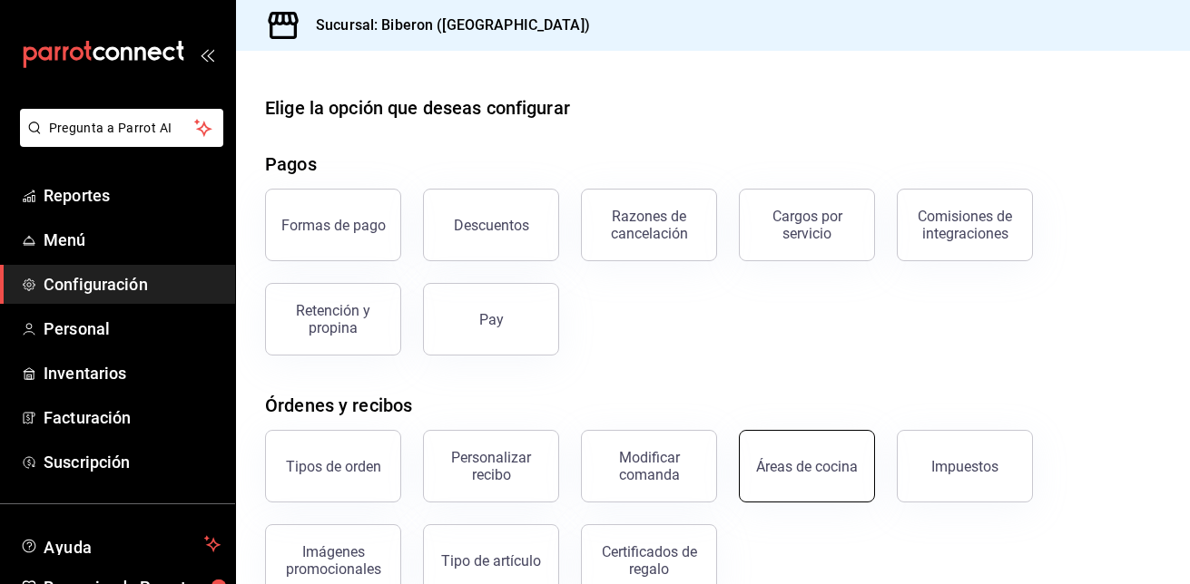
click at [774, 469] on div "Áreas de cocina" at bounding box center [807, 466] width 102 height 17
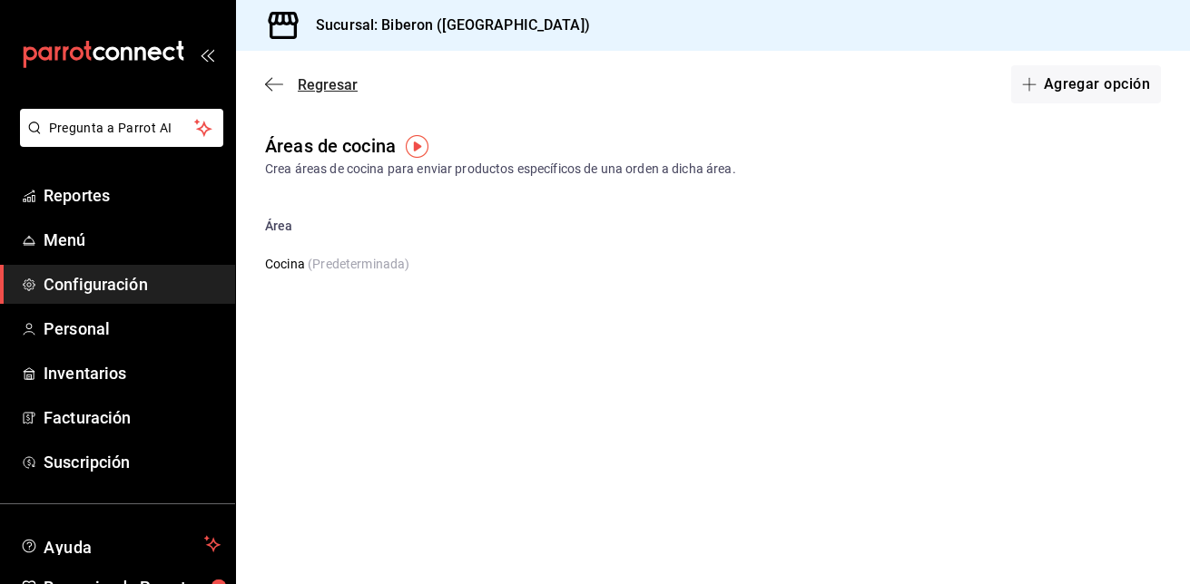
click at [269, 80] on icon "button" at bounding box center [274, 84] width 18 height 16
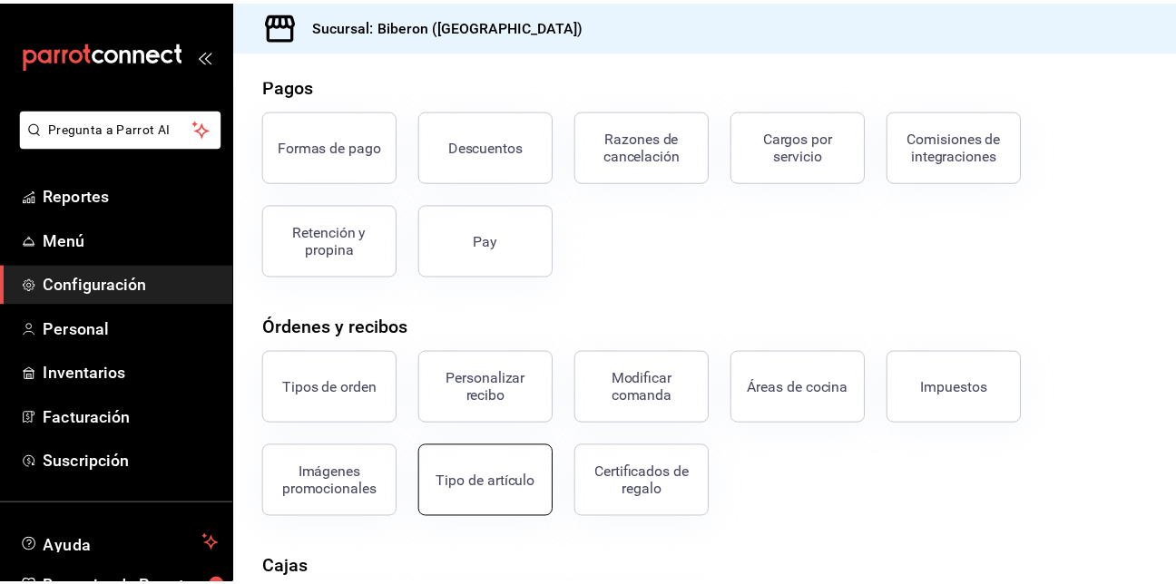
scroll to position [76, 0]
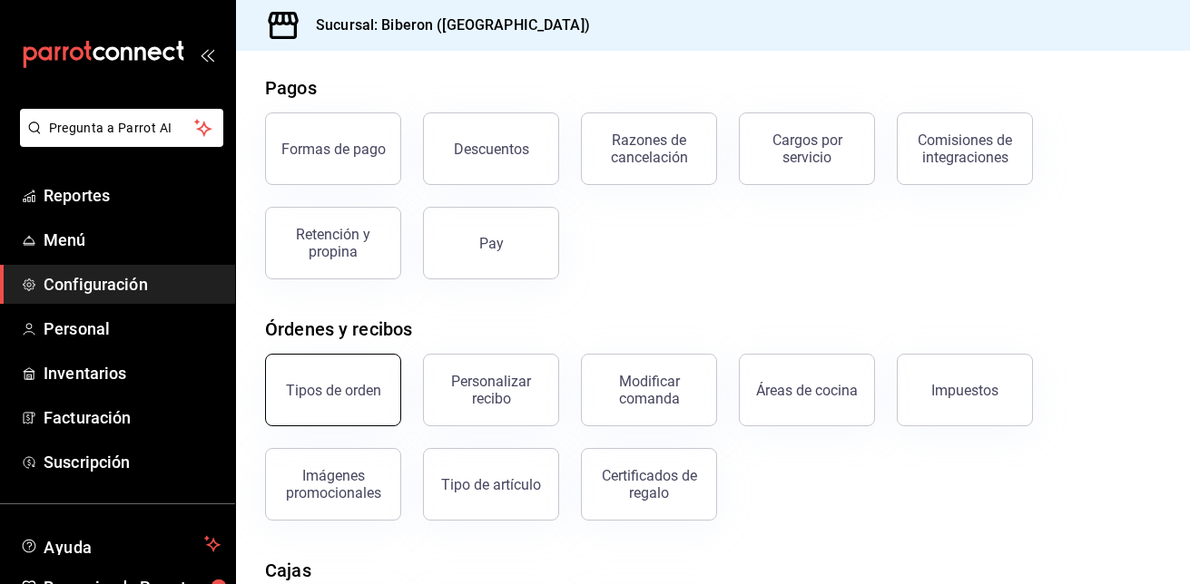
click at [328, 385] on div "Tipos de orden" at bounding box center [333, 390] width 95 height 17
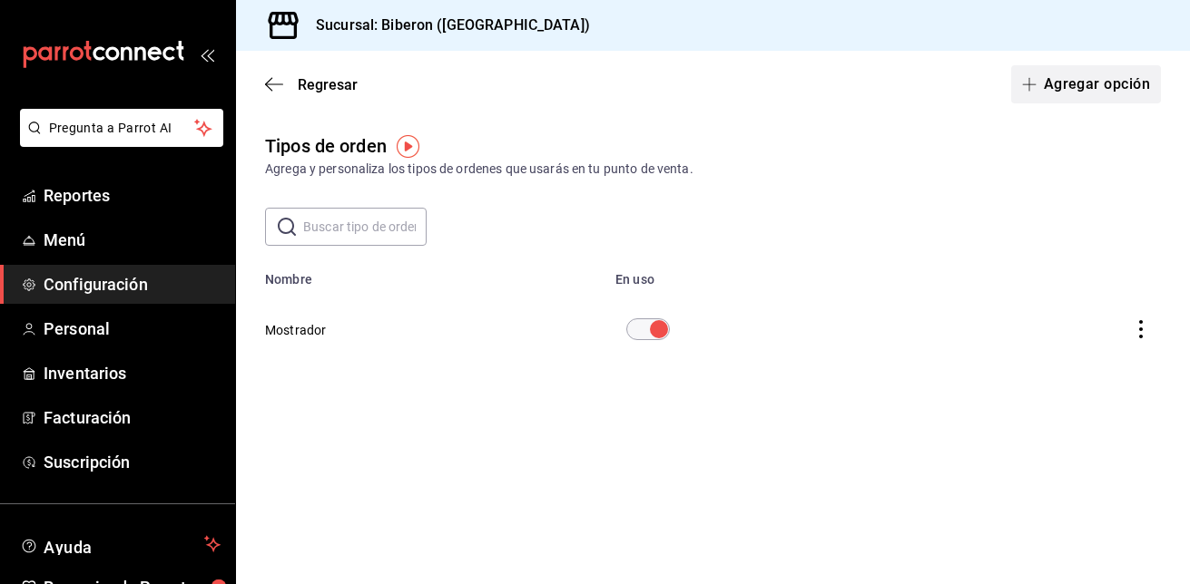
click at [1058, 79] on button "Agregar opción" at bounding box center [1086, 84] width 150 height 38
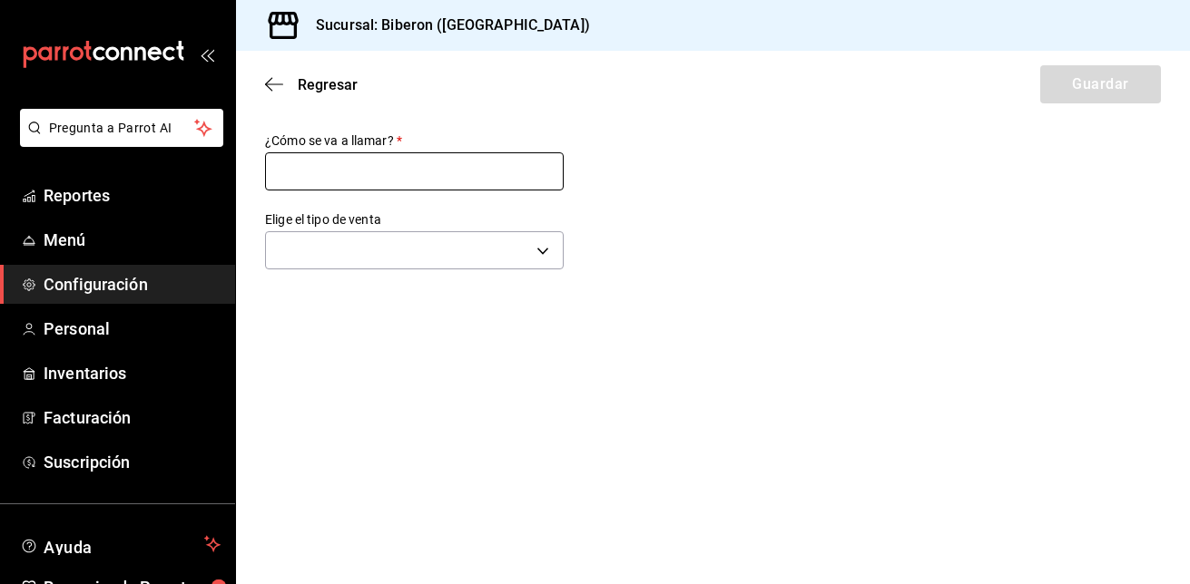
click at [428, 162] on input "text" at bounding box center [414, 171] width 299 height 38
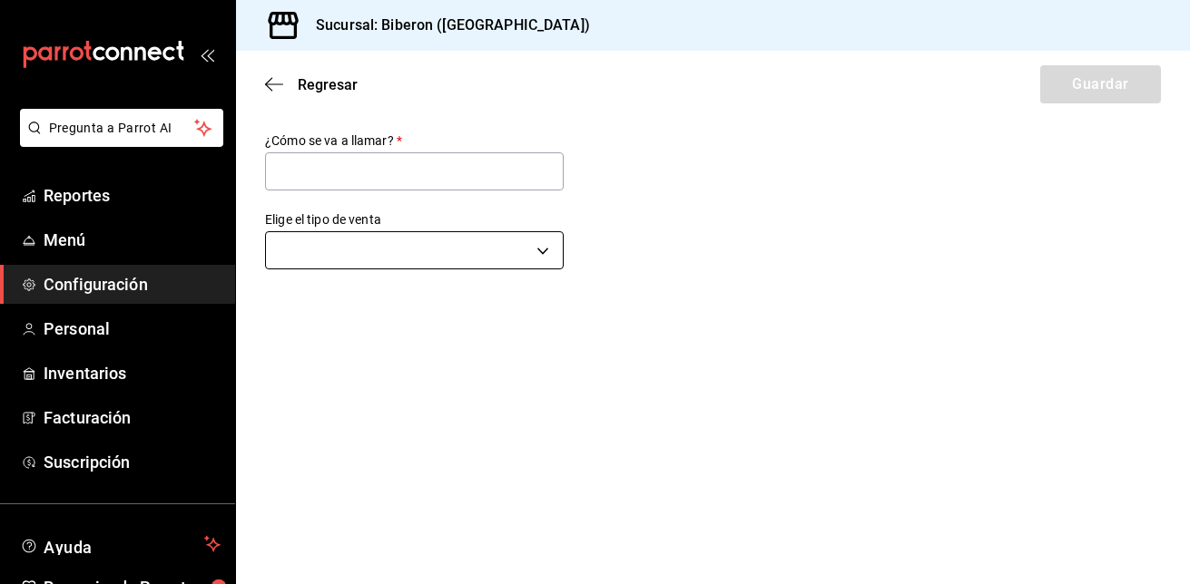
click at [544, 250] on body "Pregunta a Parrot AI Reportes Menú Configuración Personal Inventarios Facturaci…" at bounding box center [595, 292] width 1190 height 584
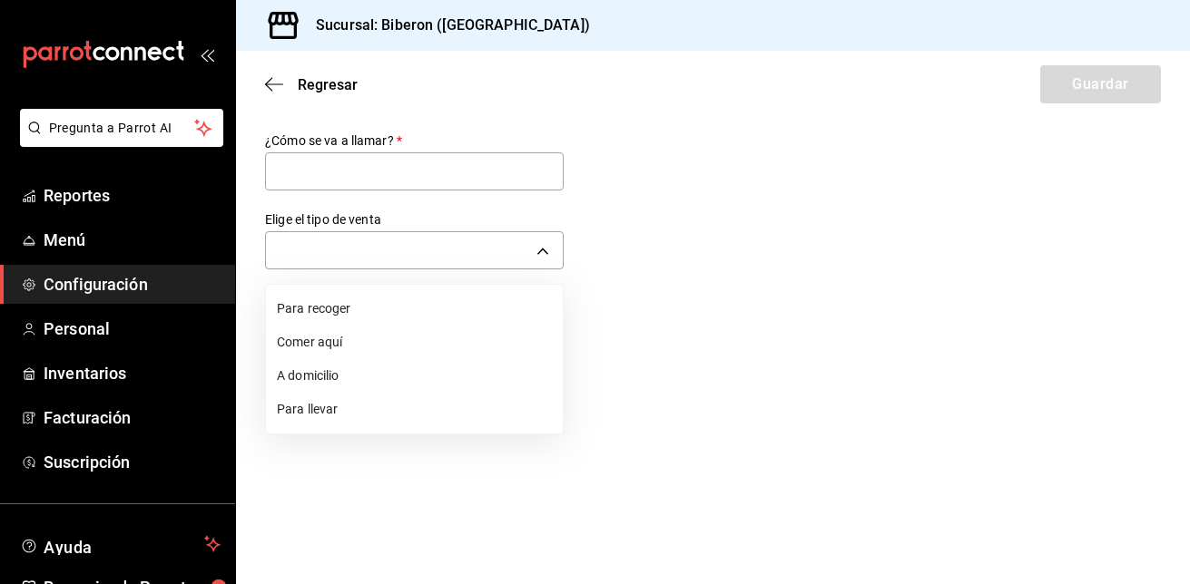
click at [362, 339] on li "Comer aquí" at bounding box center [414, 343] width 297 height 34
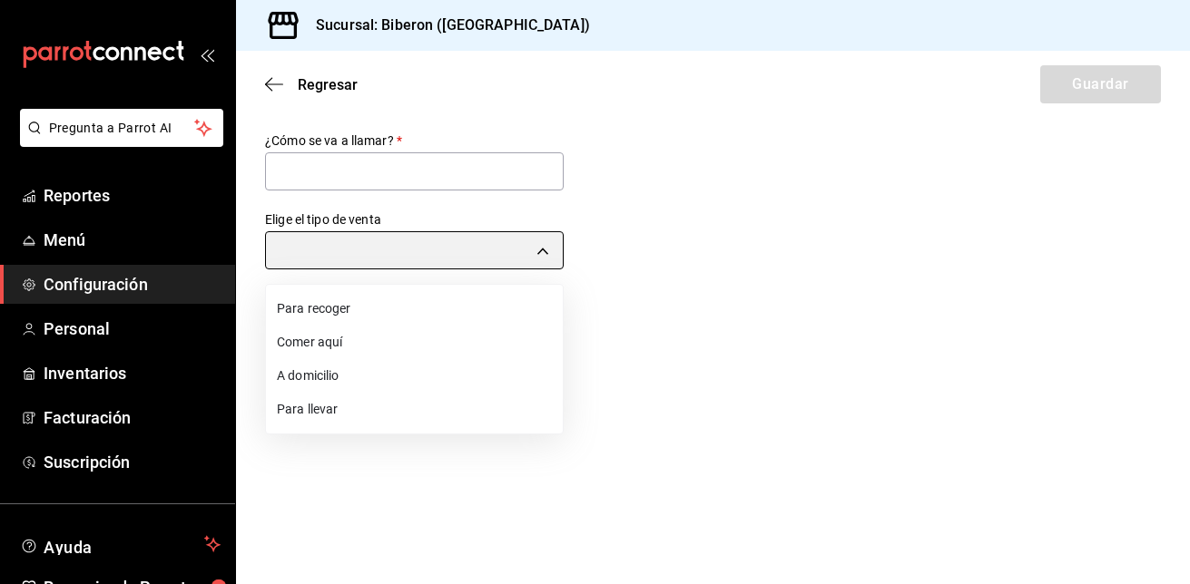
type input "DINE_IN"
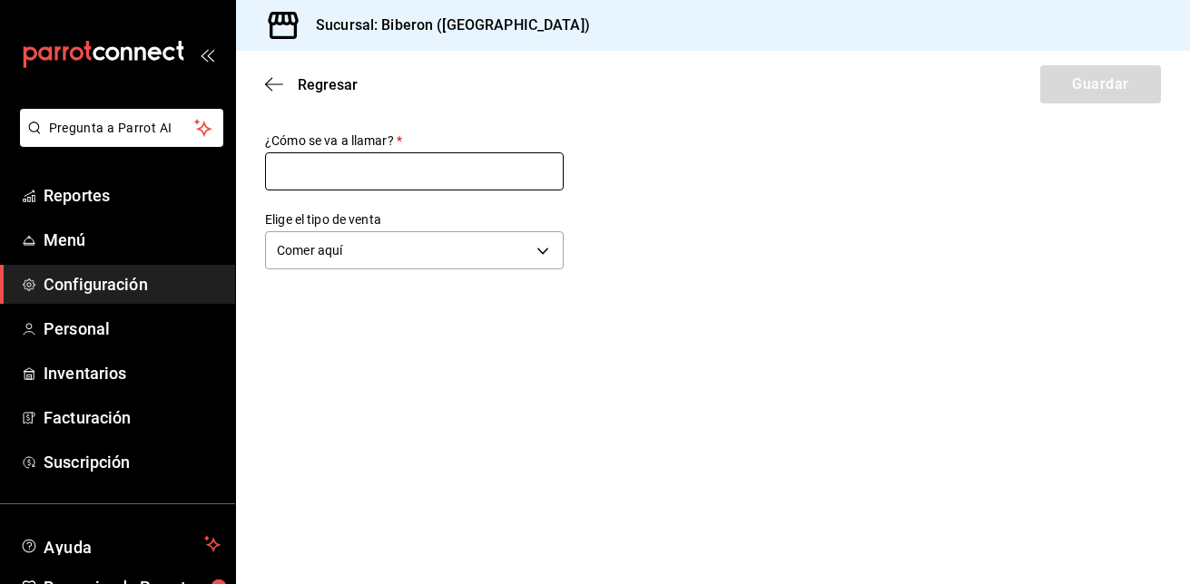
click at [374, 162] on input "text" at bounding box center [414, 171] width 299 height 38
type input "b"
type input "barra"
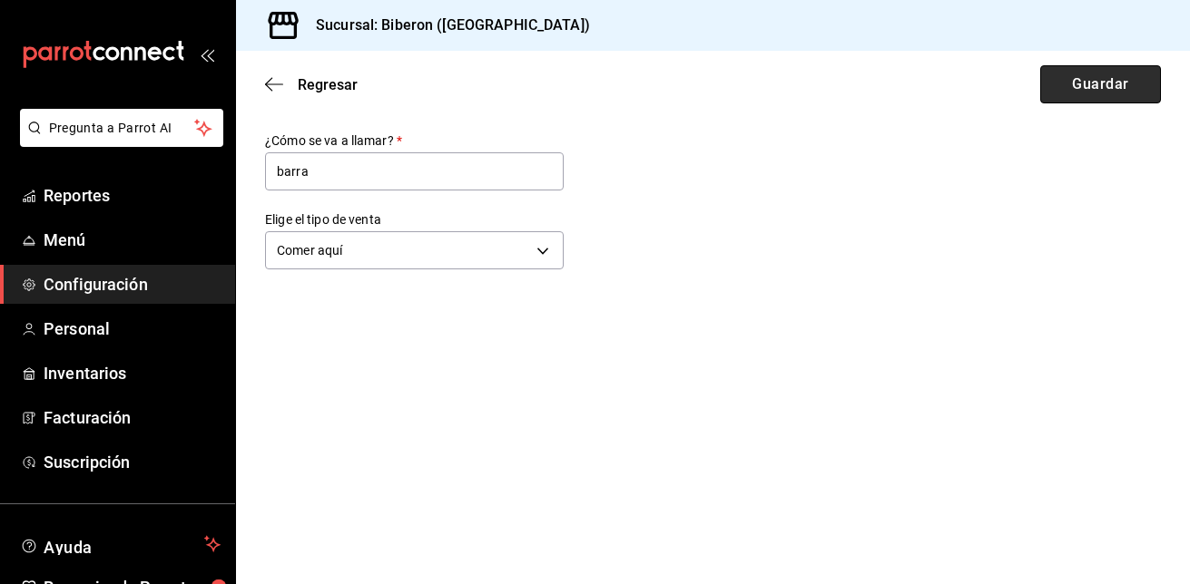
click at [1042, 75] on button "Guardar" at bounding box center [1100, 84] width 121 height 38
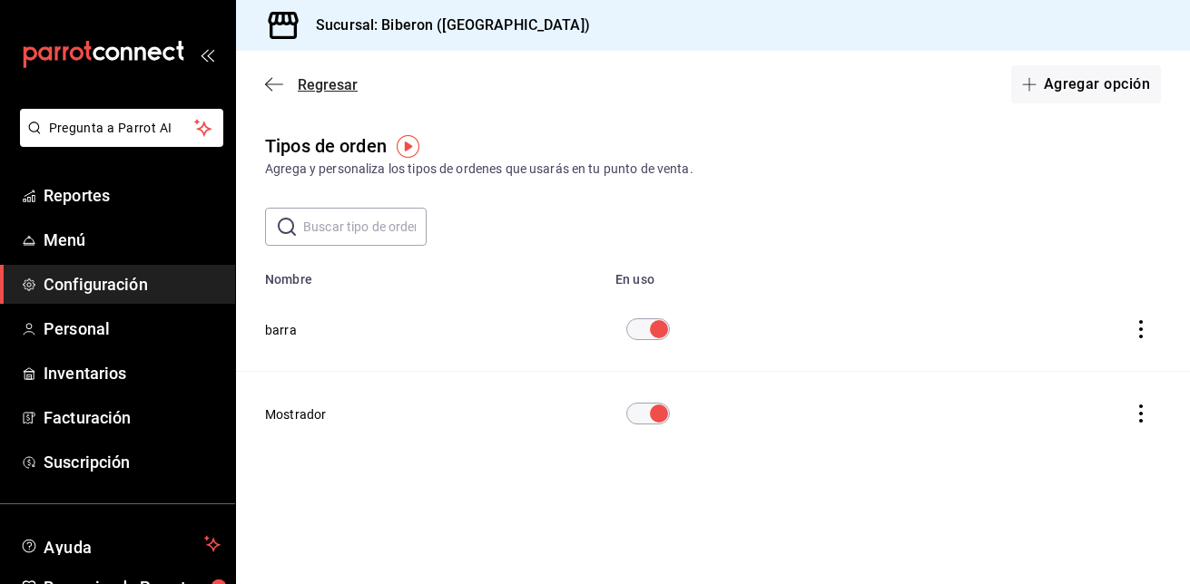
click at [278, 88] on icon "button" at bounding box center [274, 84] width 18 height 16
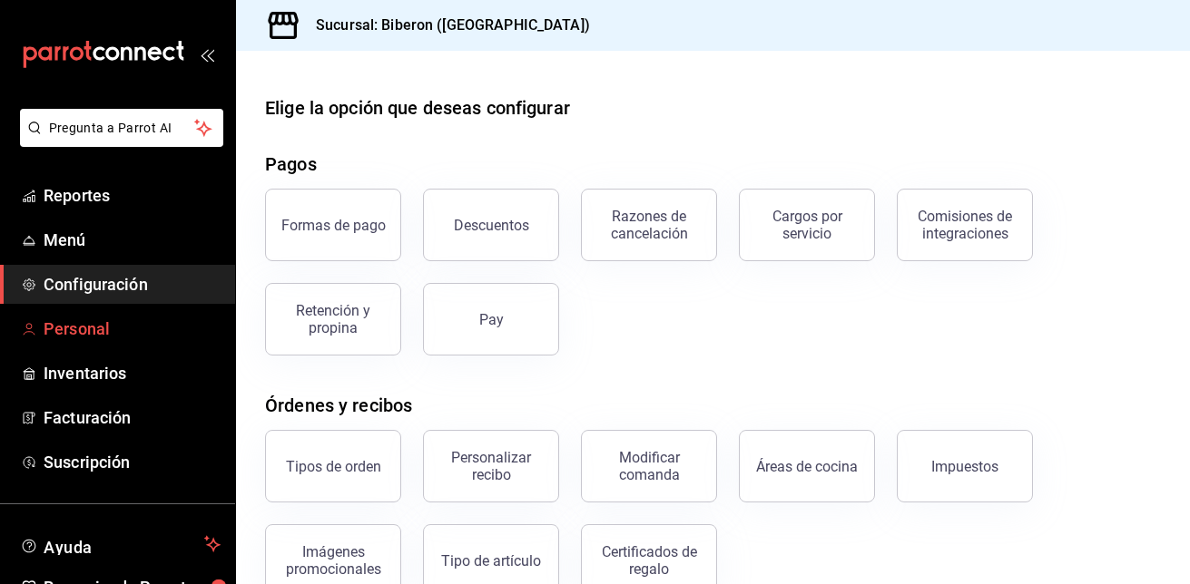
click at [91, 317] on span "Personal" at bounding box center [132, 329] width 177 height 25
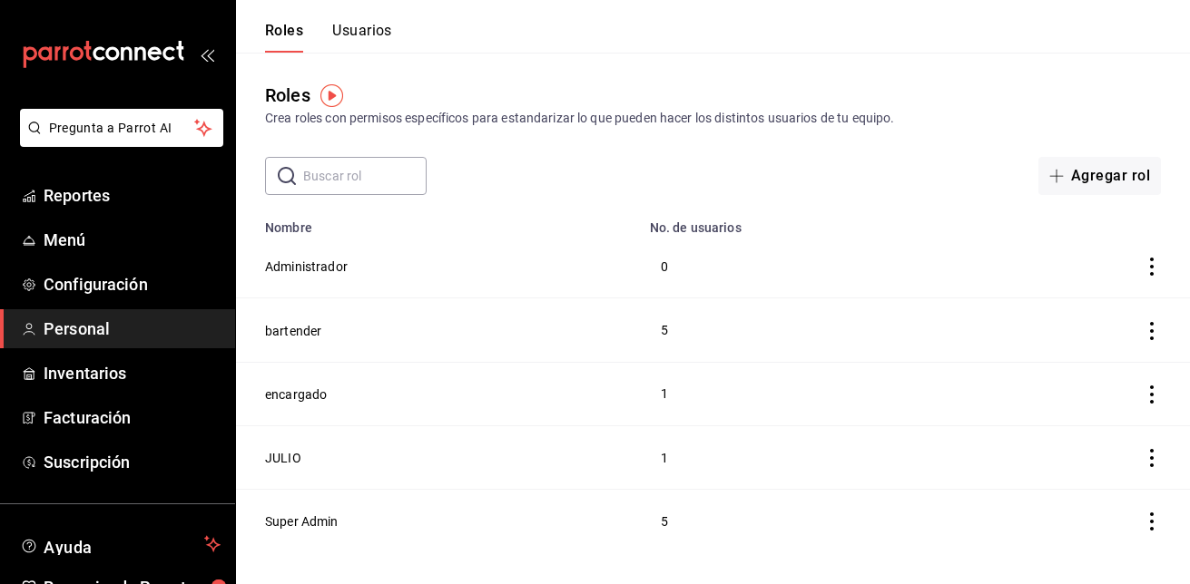
click at [1150, 330] on icon "actions" at bounding box center [1152, 331] width 18 height 18
click at [363, 27] on div at bounding box center [595, 292] width 1190 height 584
click at [356, 34] on button "Usuarios" at bounding box center [362, 37] width 60 height 31
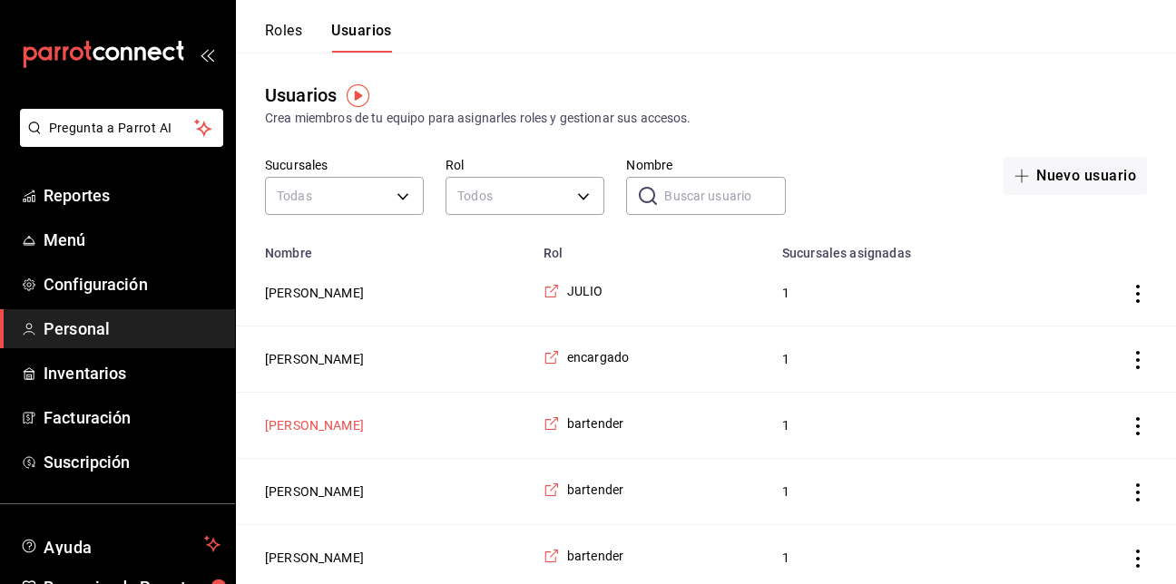
click at [281, 424] on button "[PERSON_NAME]" at bounding box center [314, 426] width 99 height 18
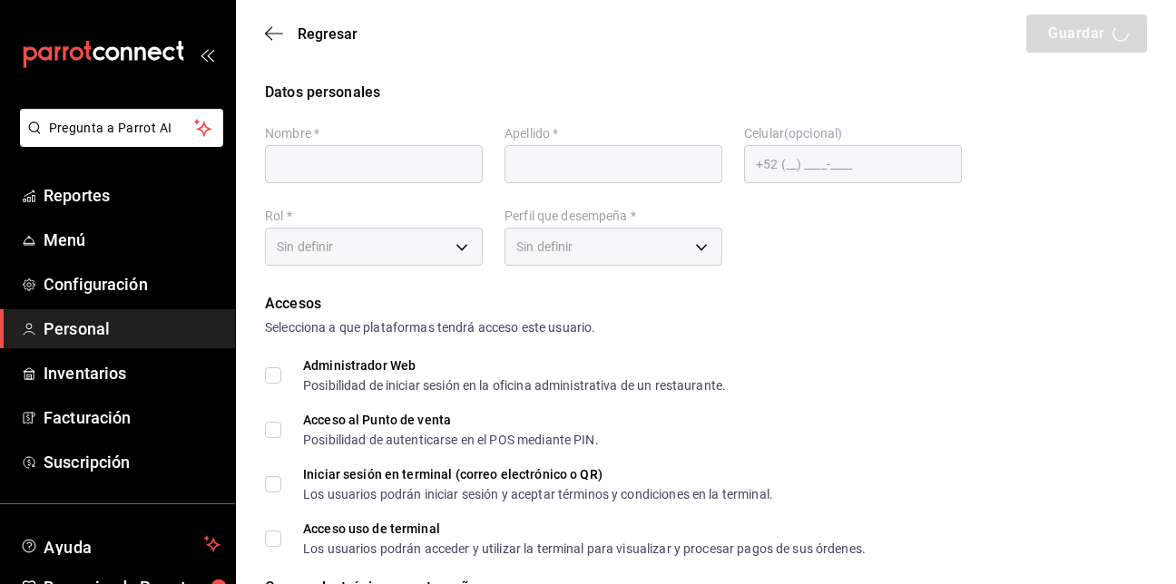
type input "[DEMOGRAPHIC_DATA]"
type input "Falcon"
checkbox input "true"
type input "[PERSON_NAME][EMAIL_ADDRESS][DOMAIN_NAME]"
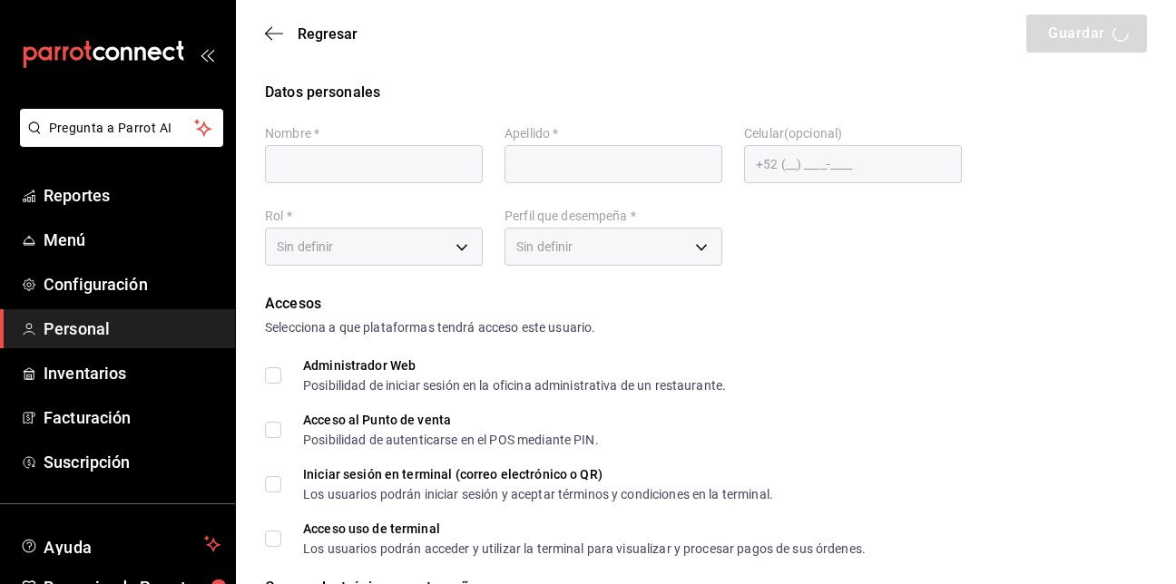
type input "2709"
type input "84941ae3-867d-4e1a-87e2-ea41cc460f05"
type input "WAITER"
checkbox input "true"
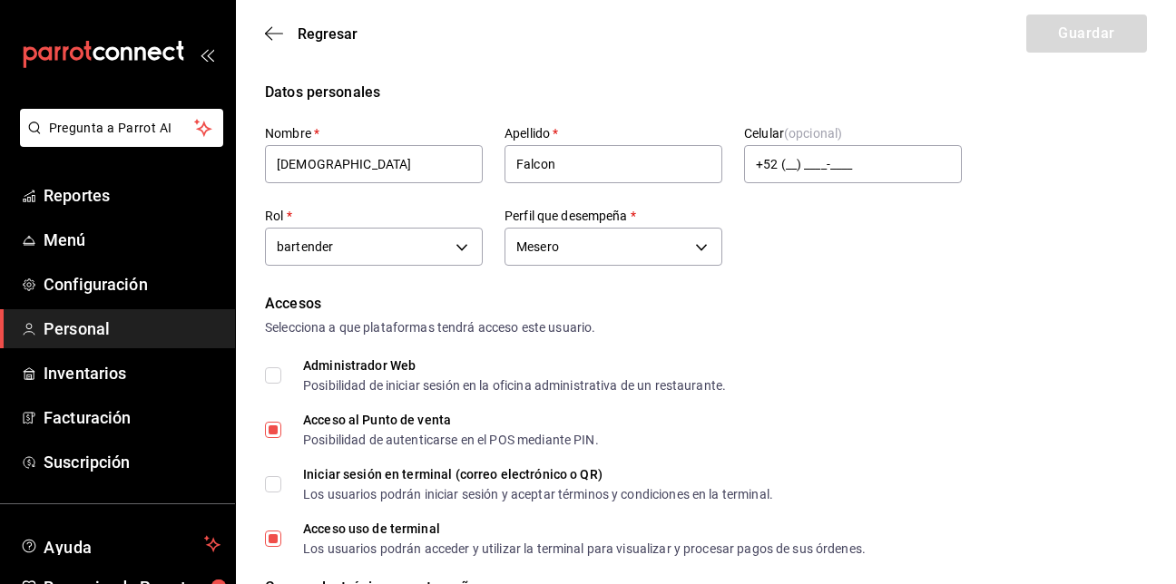
click at [272, 377] on input "Administrador Web Posibilidad de iniciar sesión en la oficina administrativa de…" at bounding box center [273, 376] width 16 height 16
checkbox input "true"
click at [280, 486] on input "Iniciar sesión en terminal (correo electrónico o QR) Los usuarios podrán inicia…" at bounding box center [273, 484] width 16 height 16
checkbox input "true"
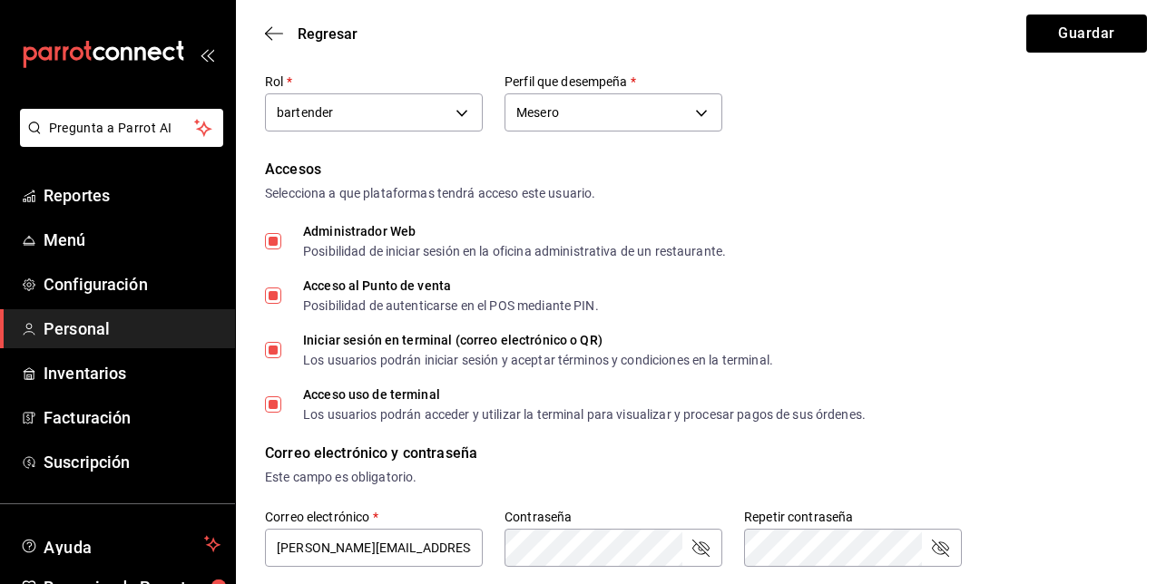
scroll to position [135, 0]
click at [1099, 34] on button "Guardar" at bounding box center [1087, 34] width 121 height 38
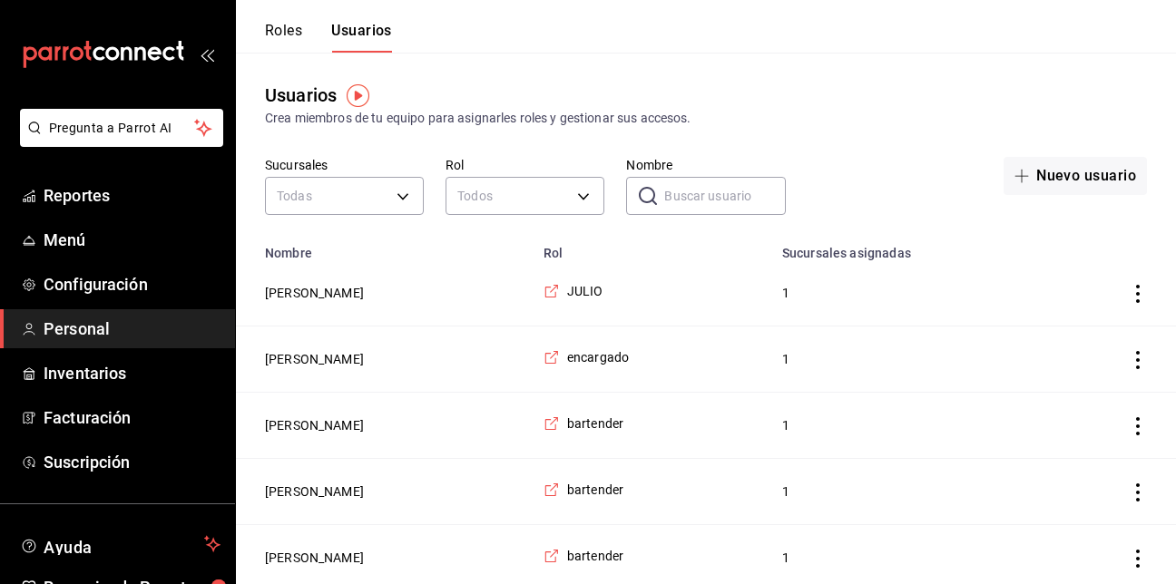
click at [269, 38] on button "Roles" at bounding box center [283, 37] width 37 height 31
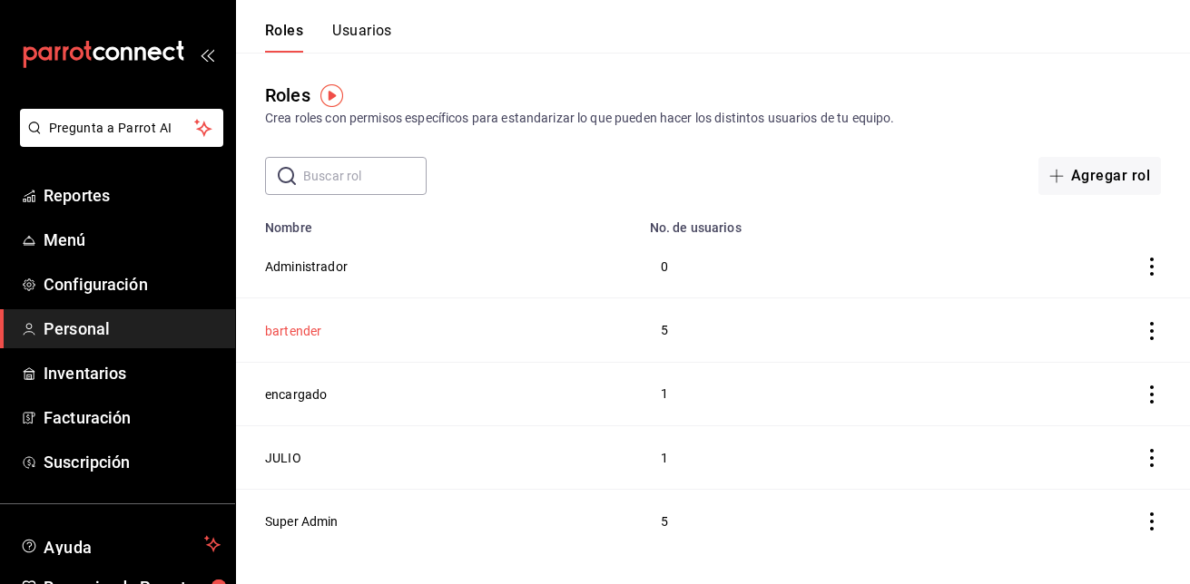
click at [290, 329] on button "bartender" at bounding box center [293, 331] width 56 height 18
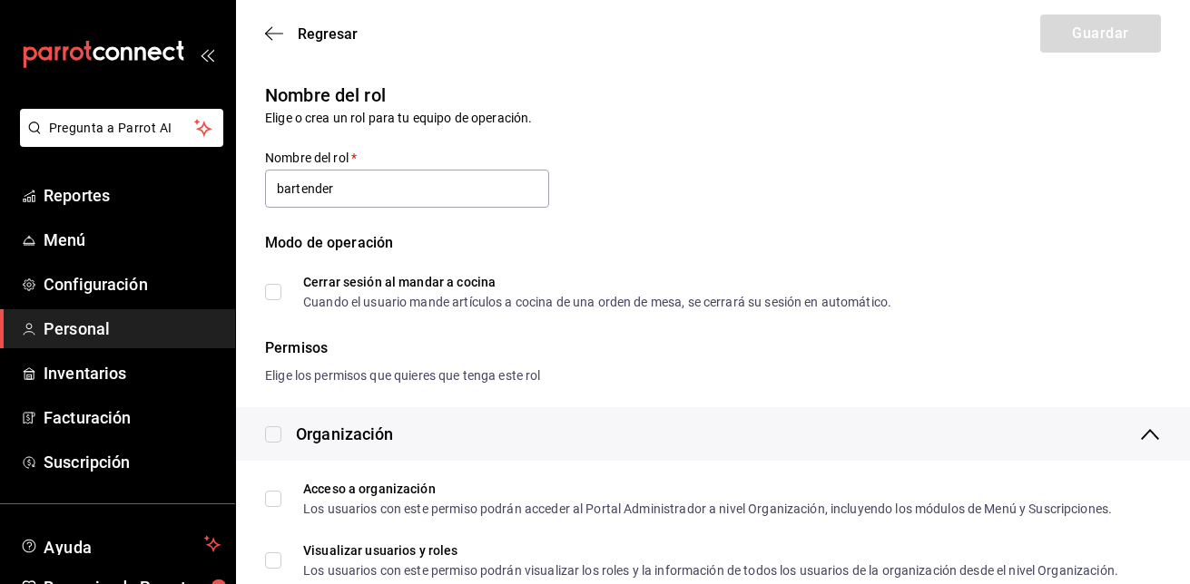
type input "bartender"
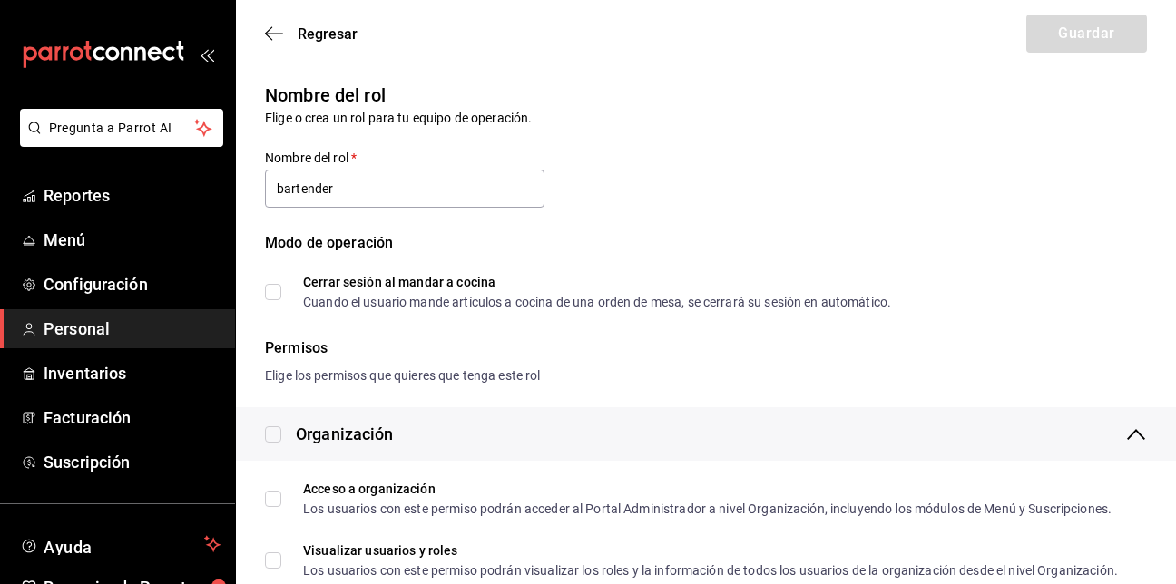
click at [276, 300] on label "Cerrar sesión al mandar a cocina Cuando el usuario mande artículos a cocina de …" at bounding box center [578, 292] width 626 height 33
click at [276, 300] on input "Cerrar sesión al mandar a cocina Cuando el usuario mande artículos a cocina de …" at bounding box center [273, 292] width 16 height 16
checkbox input "true"
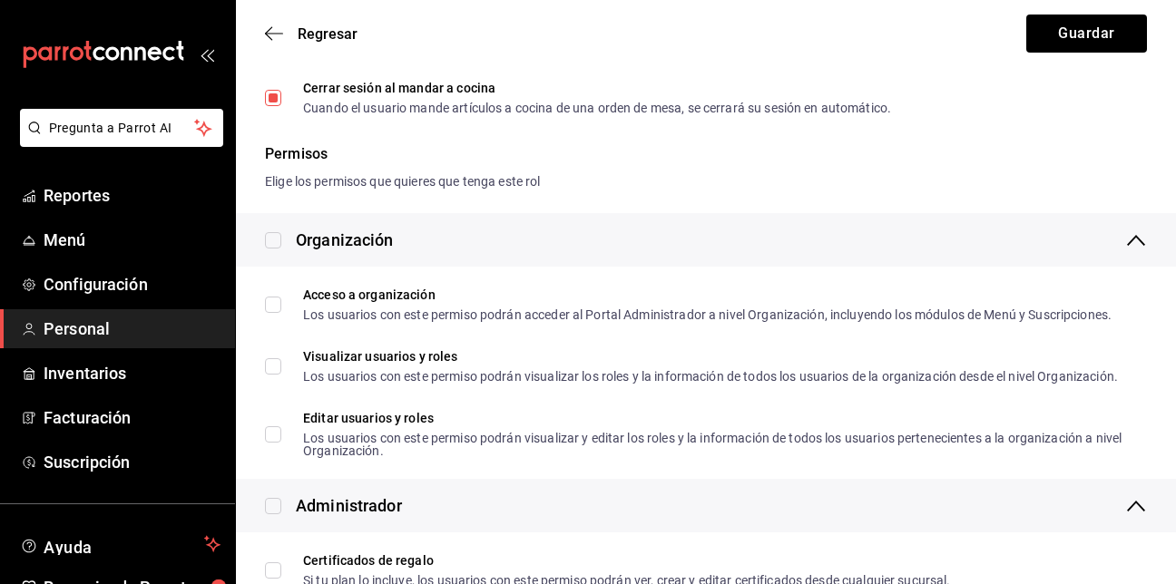
scroll to position [195, 0]
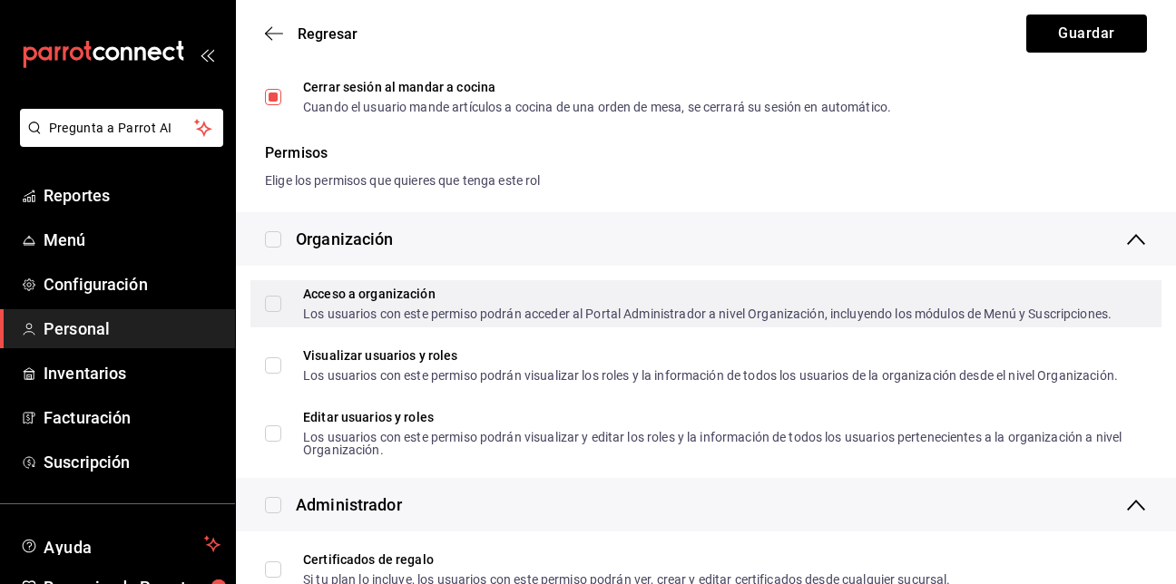
click at [270, 308] on input "Acceso a organización Los usuarios con este permiso podrán acceder al Portal Ad…" at bounding box center [273, 304] width 16 height 16
checkbox input "true"
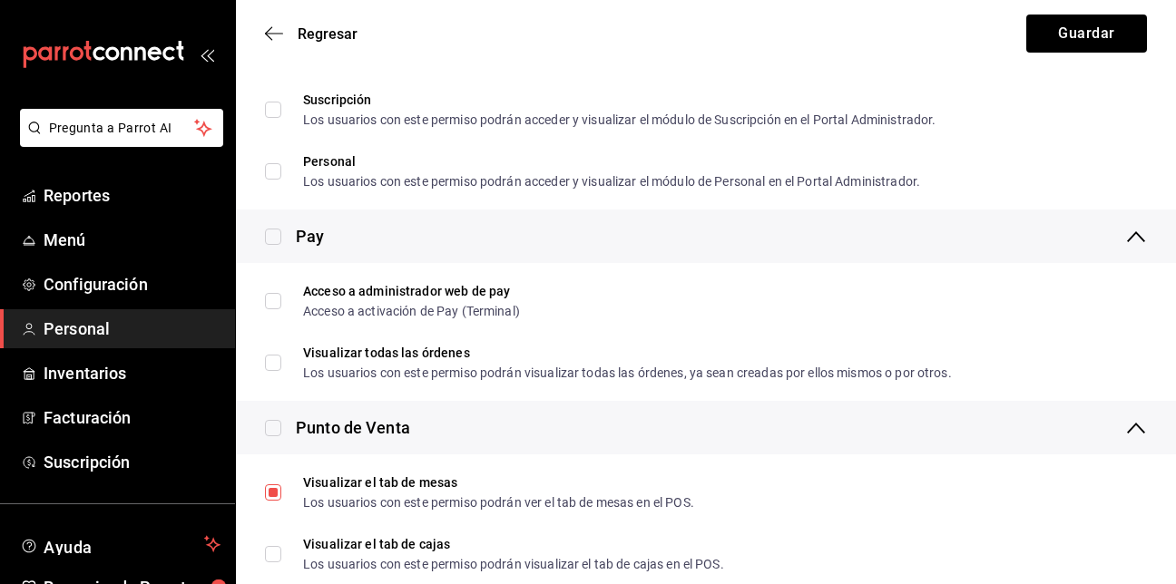
scroll to position [1656, 0]
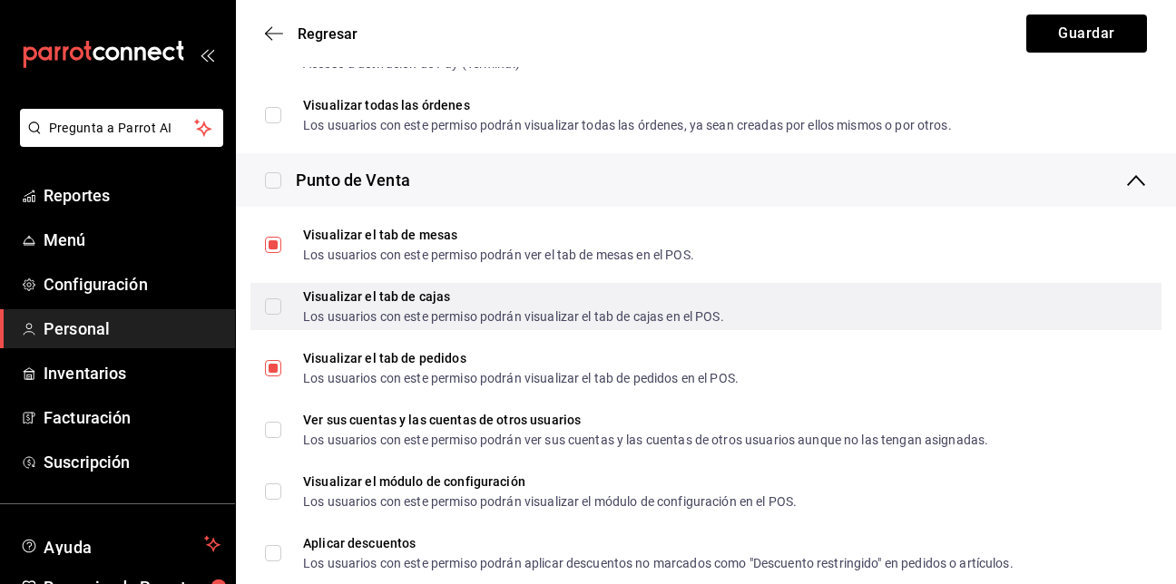
click at [266, 308] on input "Visualizar el tab de cajas Los usuarios con este permiso podrán visualizar el t…" at bounding box center [273, 307] width 16 height 16
checkbox input "true"
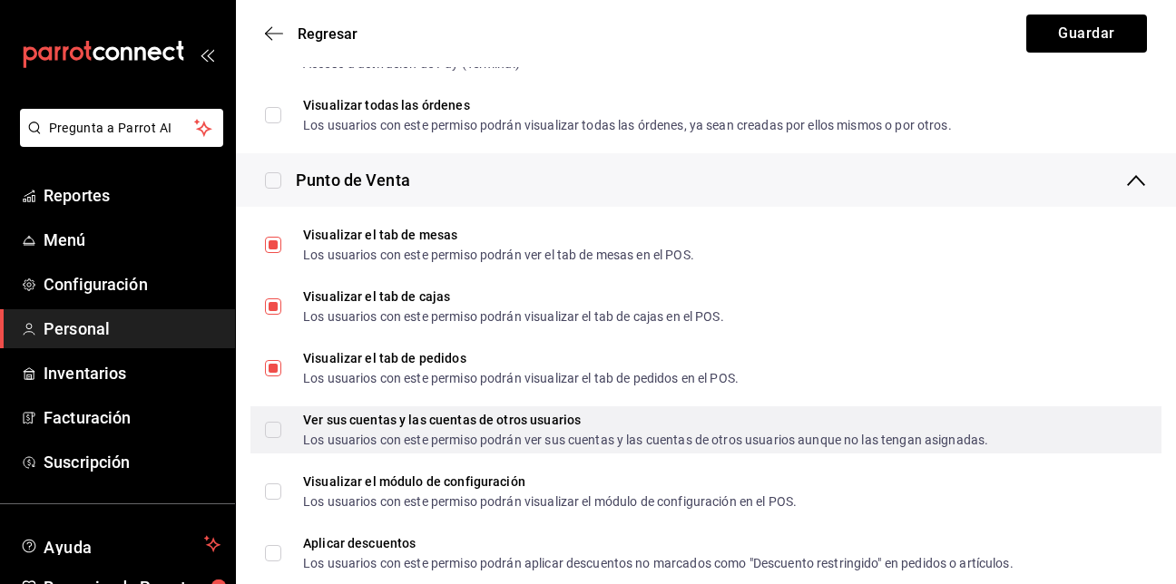
click at [279, 431] on input "Ver sus cuentas y las cuentas de otros usuarios Los usuarios con este permiso p…" at bounding box center [273, 430] width 16 height 16
checkbox input "true"
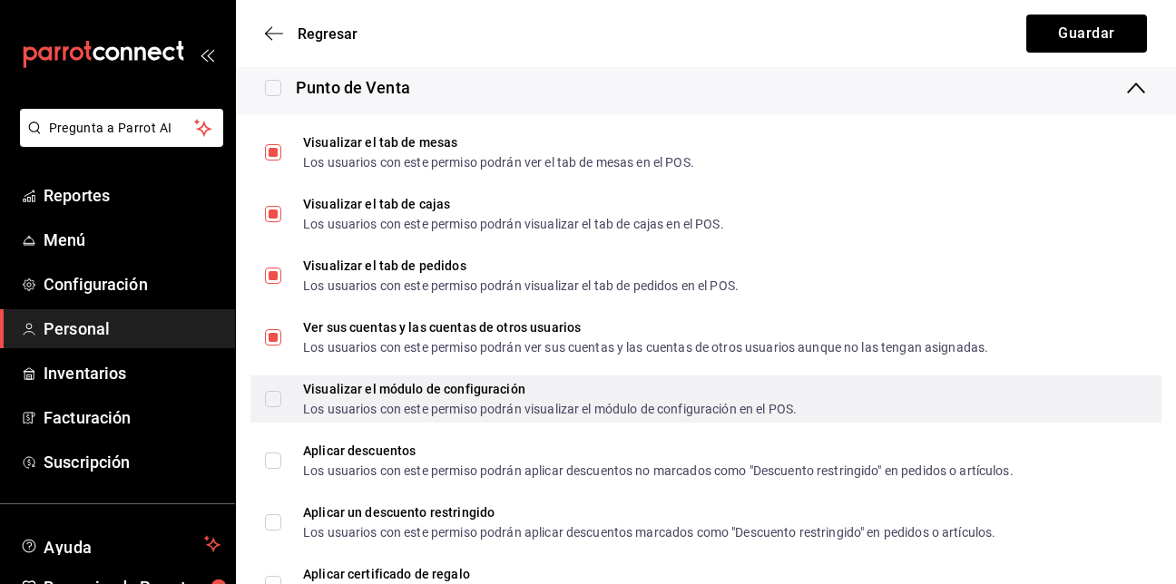
click at [273, 399] on input "Visualizar el módulo de configuración Los usuarios con este permiso podrán visu…" at bounding box center [273, 399] width 16 height 16
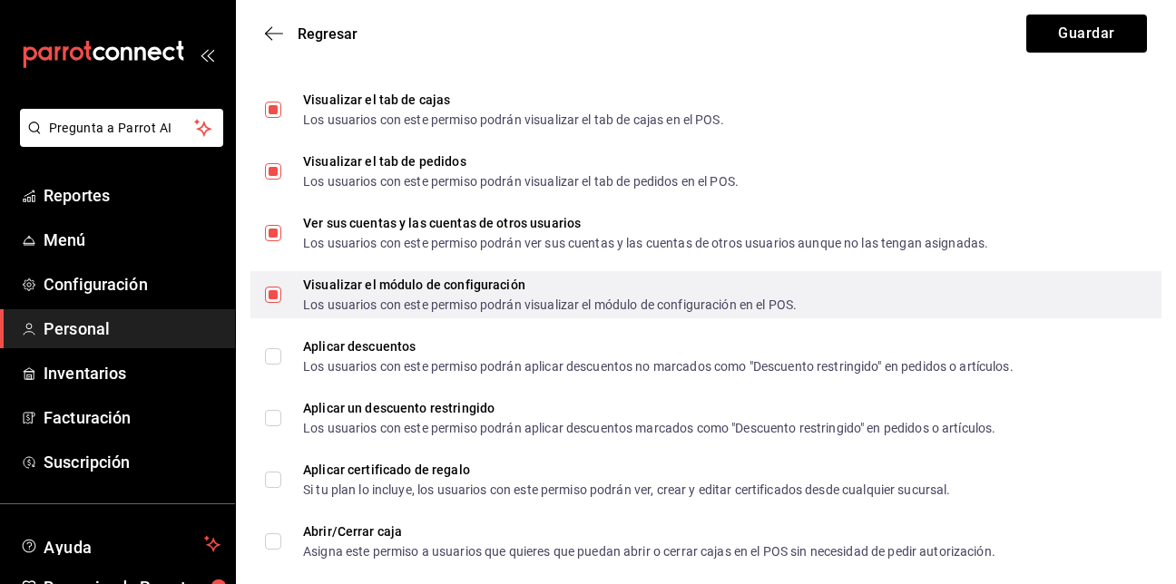
click at [271, 296] on input "Visualizar el módulo de configuración Los usuarios con este permiso podrán visu…" at bounding box center [273, 295] width 16 height 16
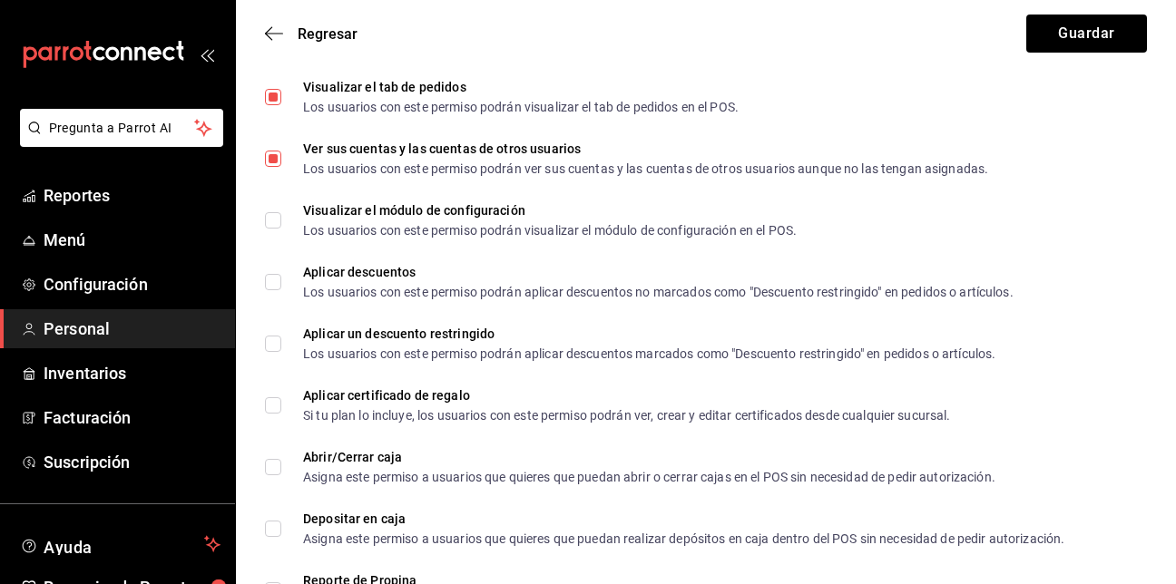
scroll to position [1932, 0]
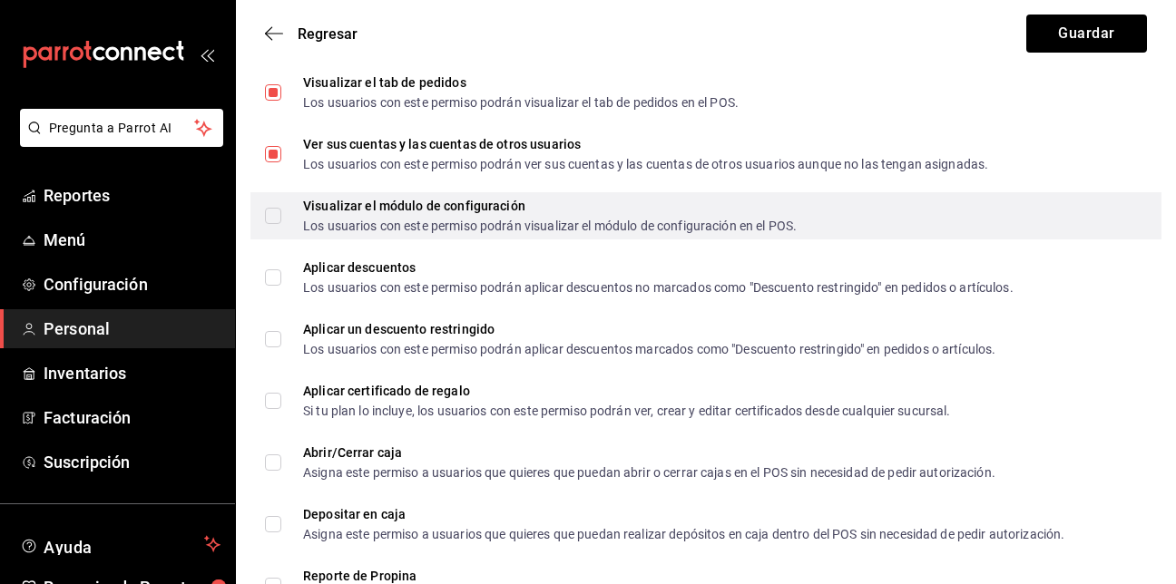
click at [271, 211] on input "Visualizar el módulo de configuración Los usuarios con este permiso podrán visu…" at bounding box center [273, 216] width 16 height 16
checkbox input "true"
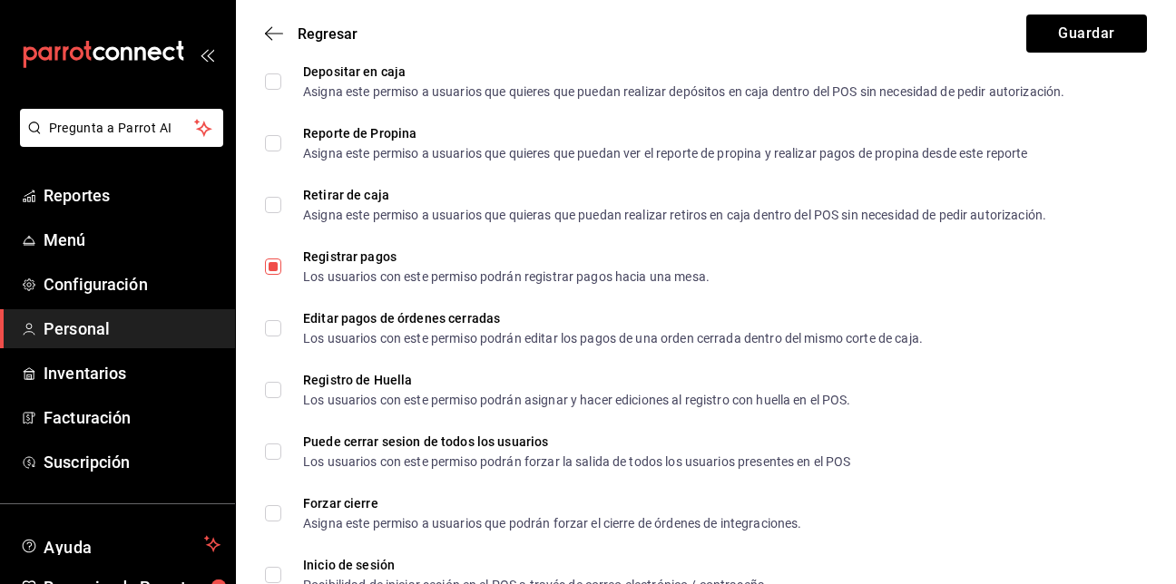
scroll to position [2383, 0]
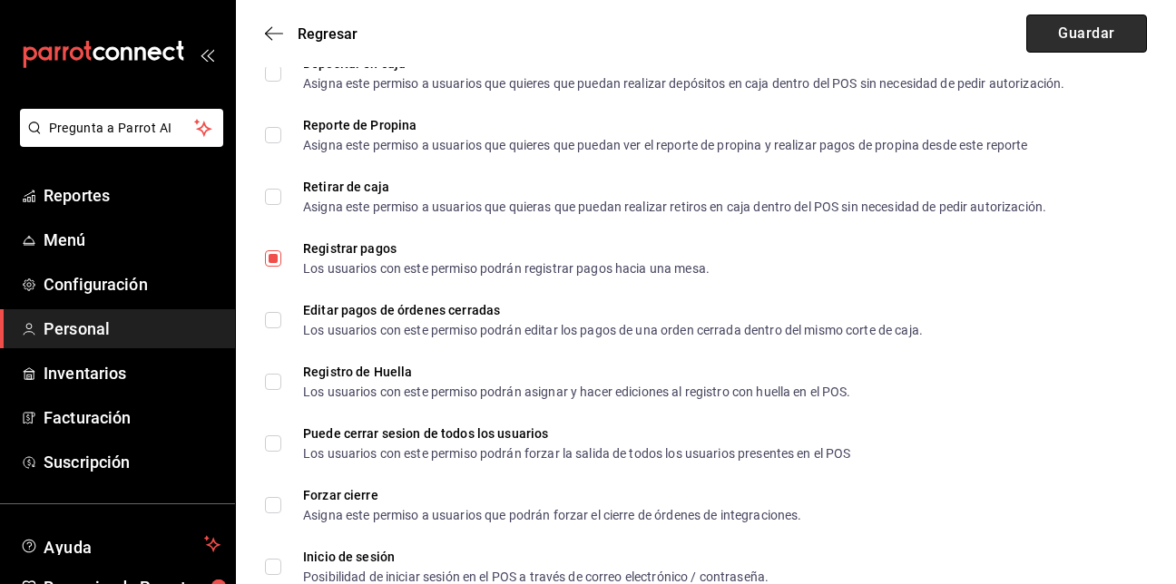
click at [1102, 37] on button "Guardar" at bounding box center [1087, 34] width 121 height 38
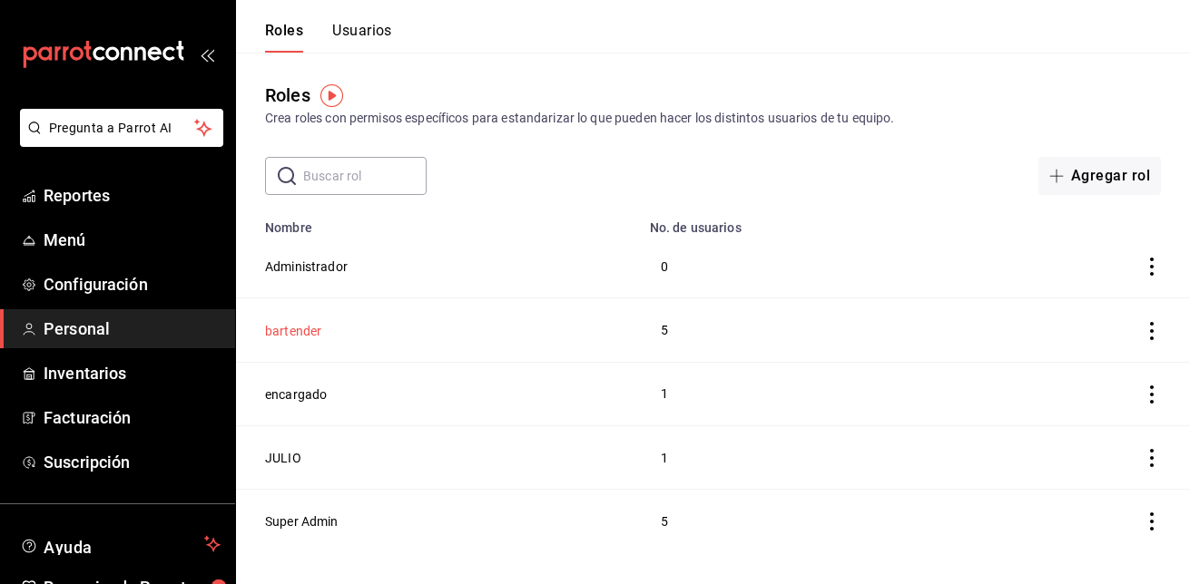
click at [295, 330] on button "bartender" at bounding box center [293, 331] width 56 height 18
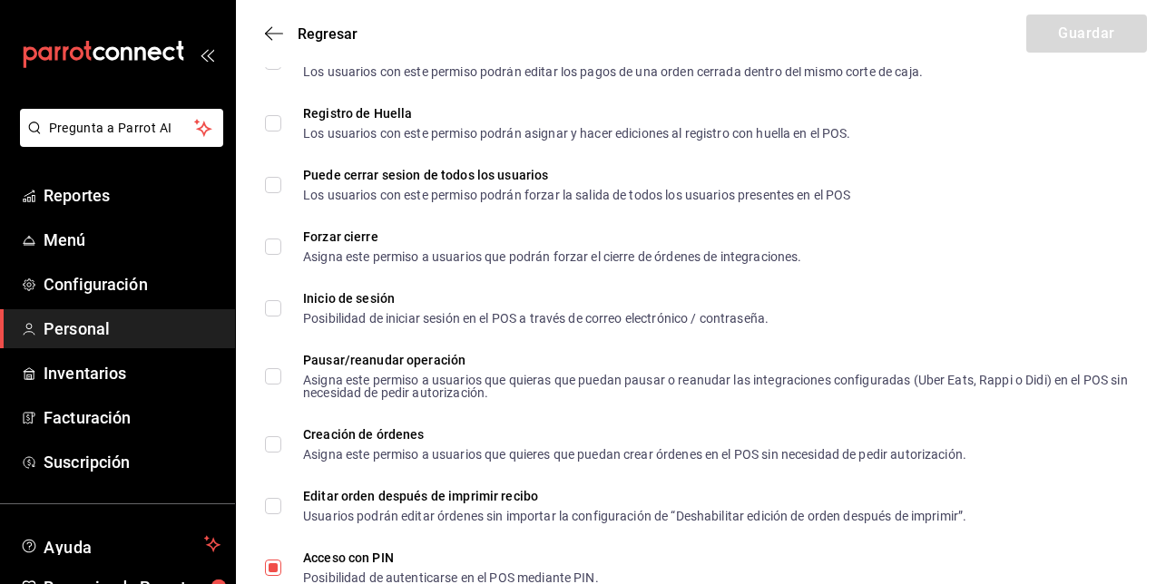
scroll to position [2661, 0]
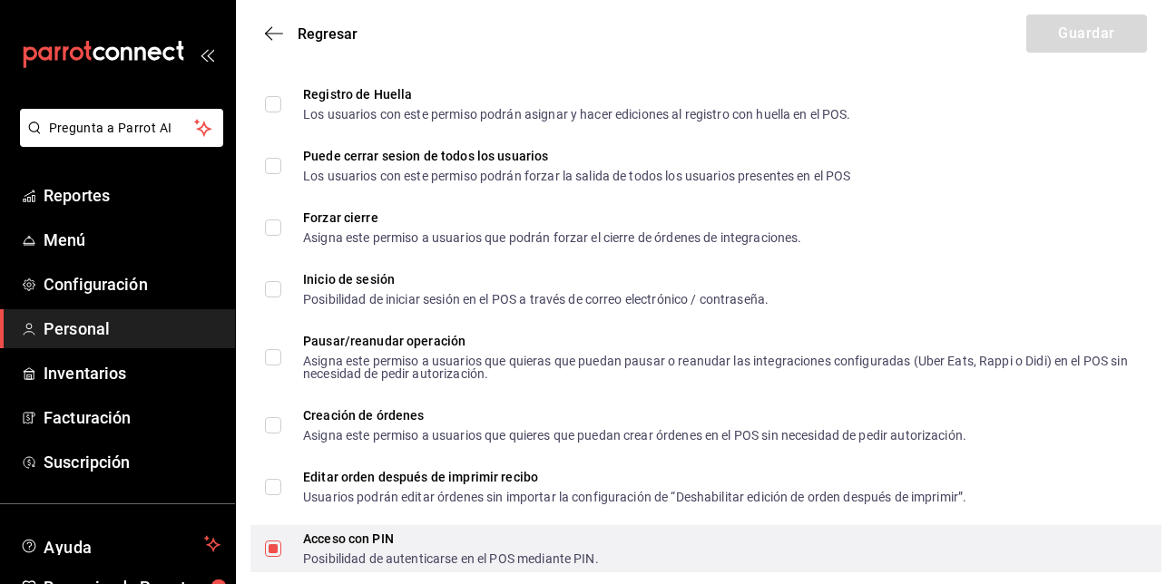
click at [271, 554] on input "Acceso con PIN Posibilidad de autenticarse en el POS mediante PIN." at bounding box center [273, 549] width 16 height 16
checkbox input "false"
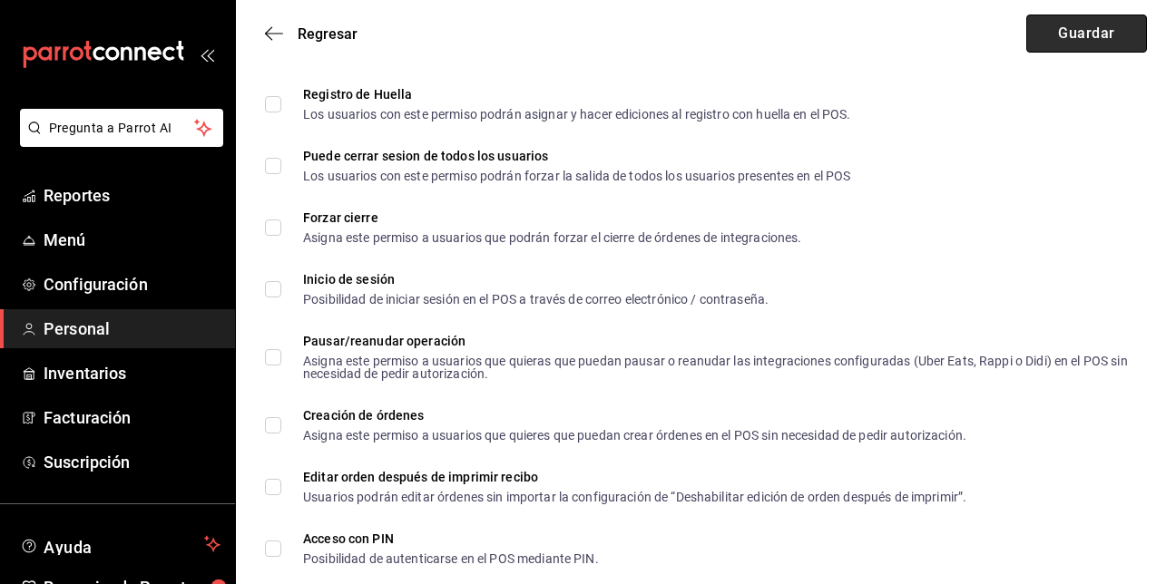
click at [1110, 23] on button "Guardar" at bounding box center [1087, 34] width 121 height 38
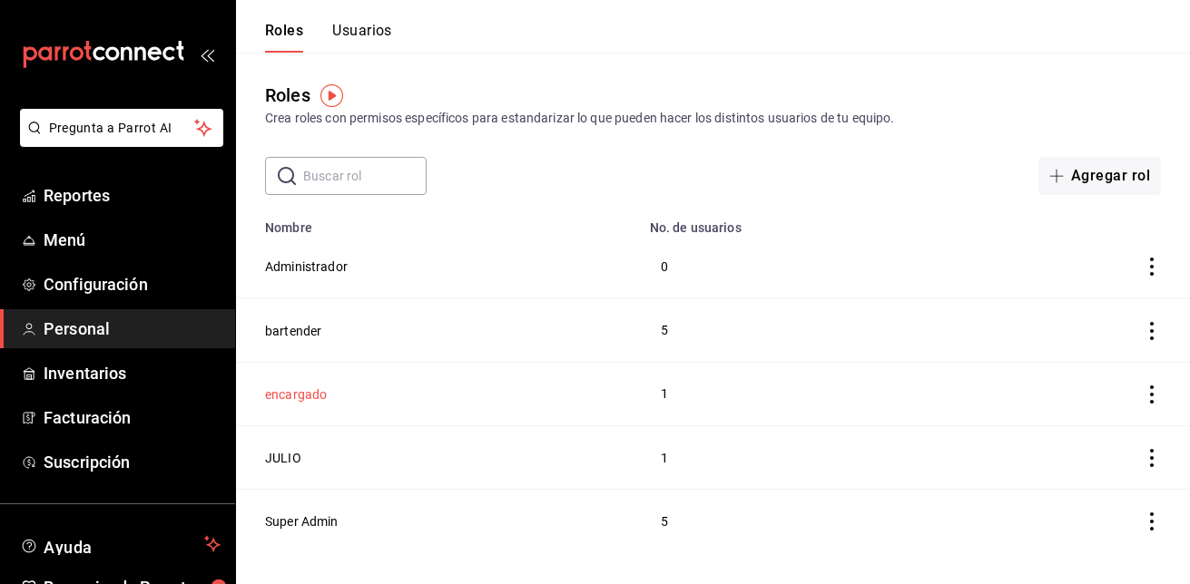
click at [304, 391] on button "encargado" at bounding box center [296, 395] width 62 height 18
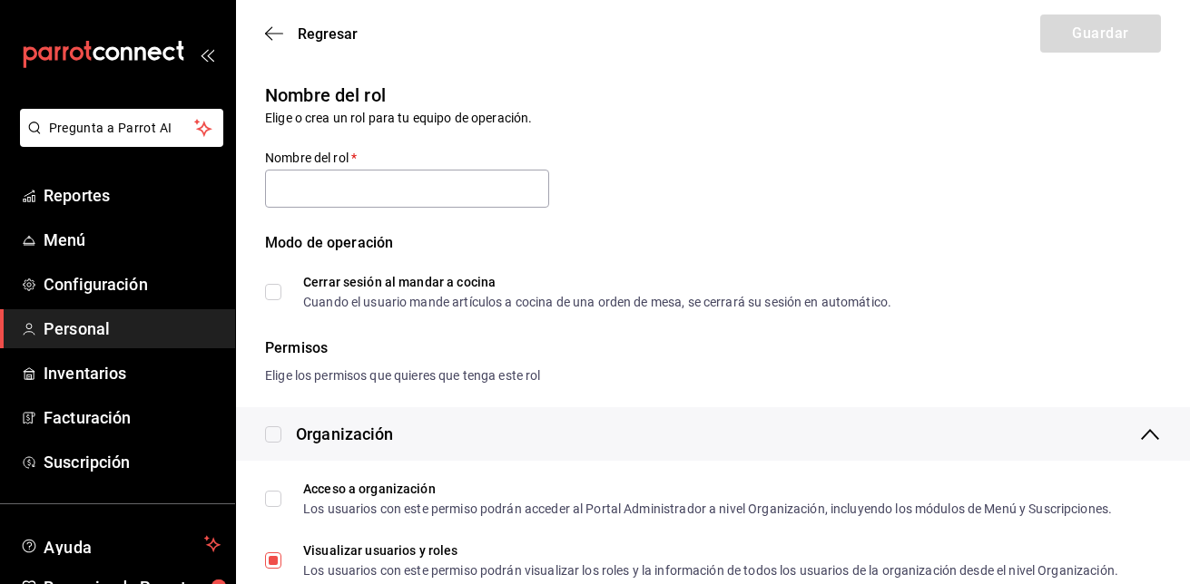
type input "encargado"
checkbox input "true"
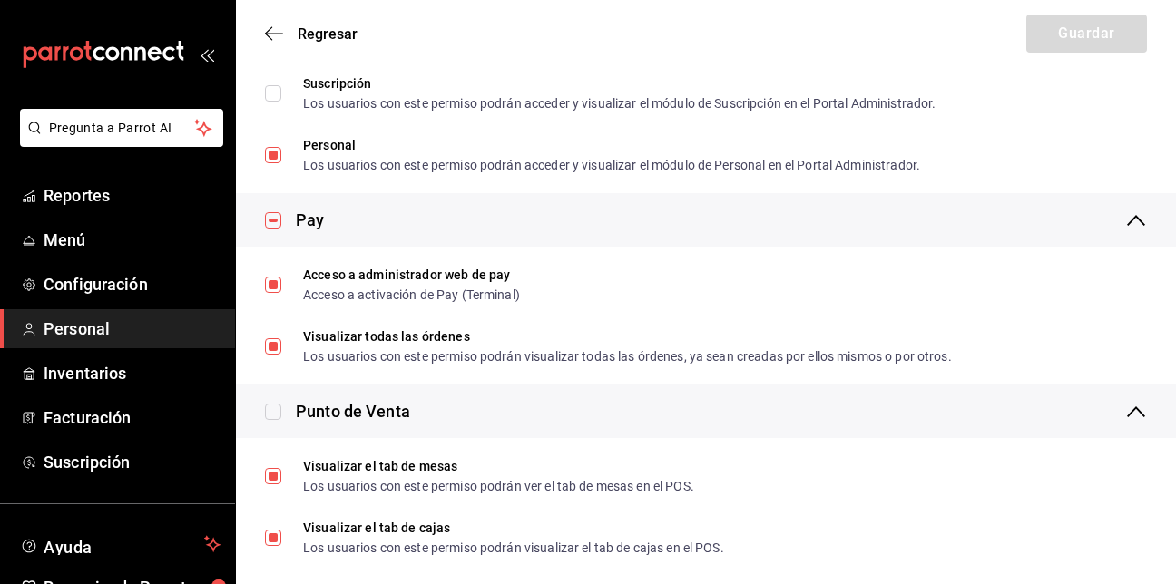
scroll to position [1429, 0]
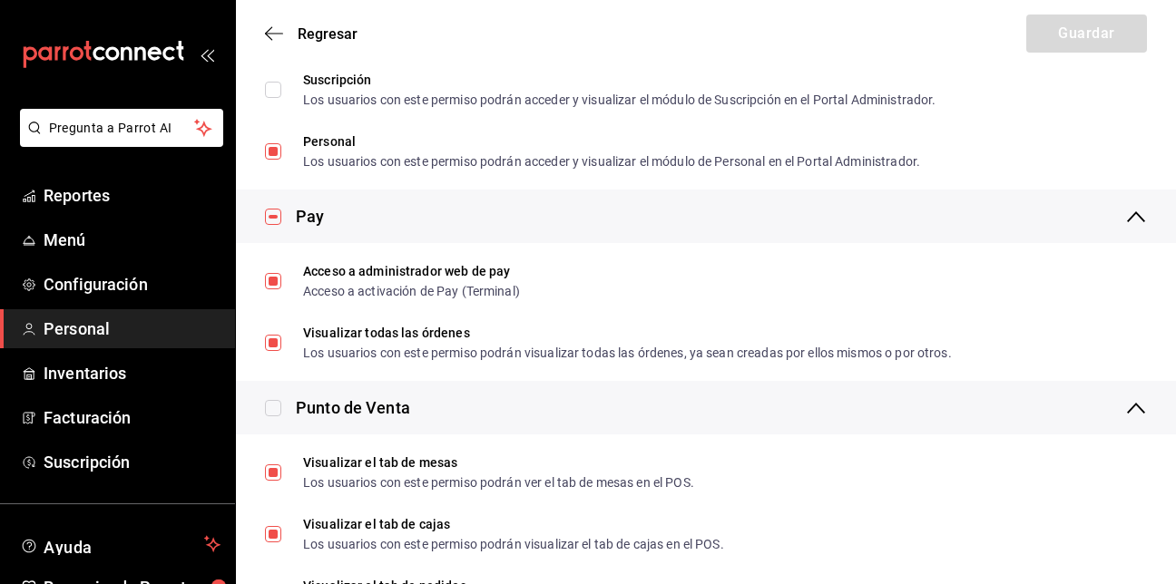
click at [268, 221] on input "checkbox" at bounding box center [273, 217] width 16 height 16
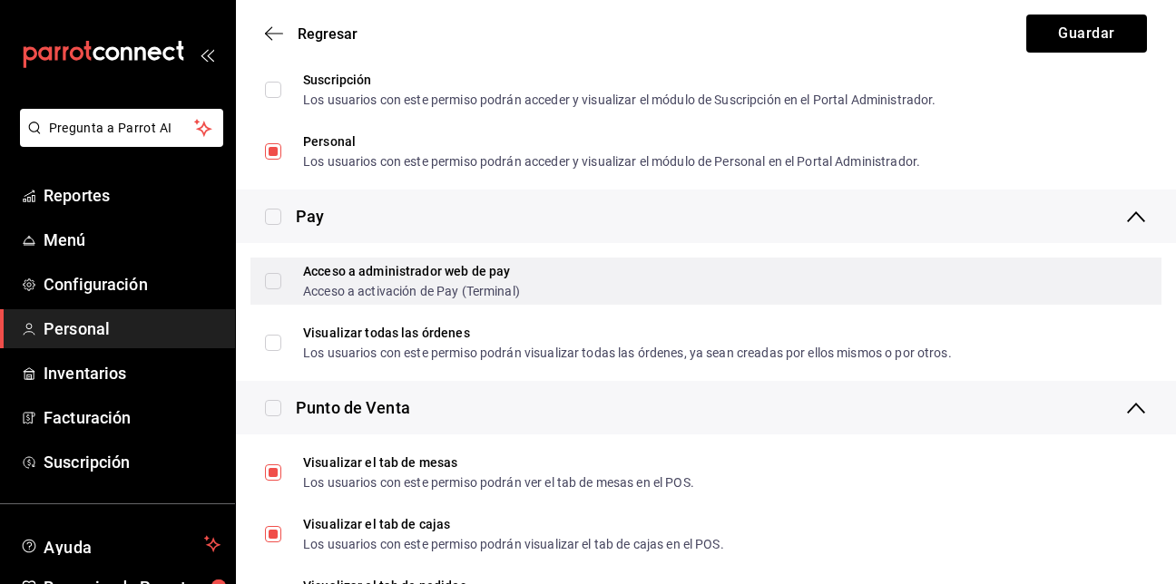
click at [267, 282] on input "Acceso a administrador web de pay Acceso a activación de Pay (Terminal)" at bounding box center [273, 281] width 16 height 16
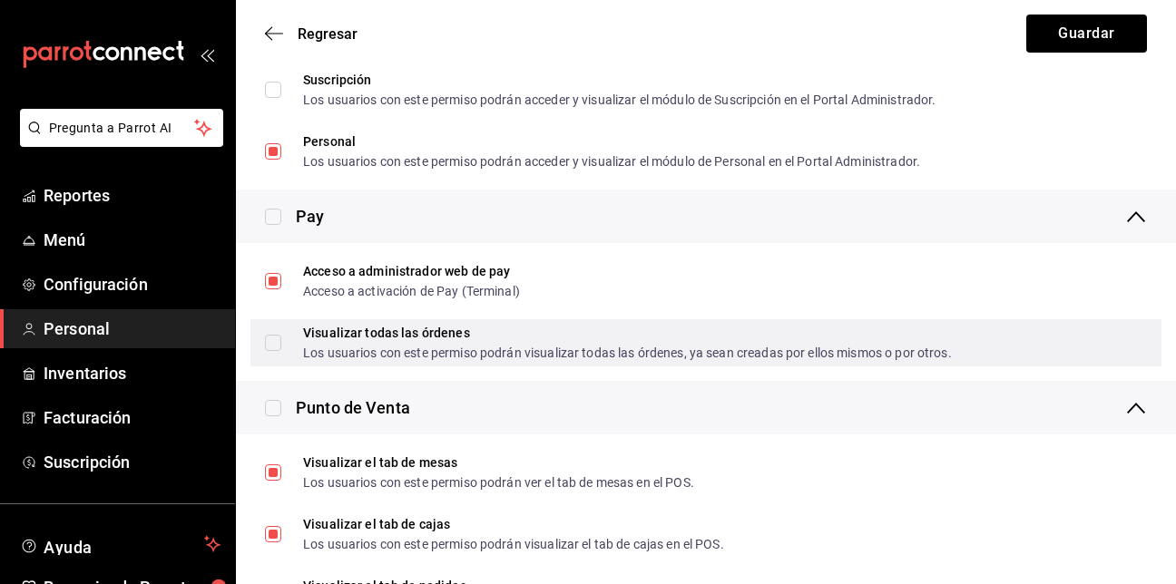
click at [271, 337] on input "Visualizar todas las órdenes Los usuarios con este permiso podrán visualizar to…" at bounding box center [273, 343] width 16 height 16
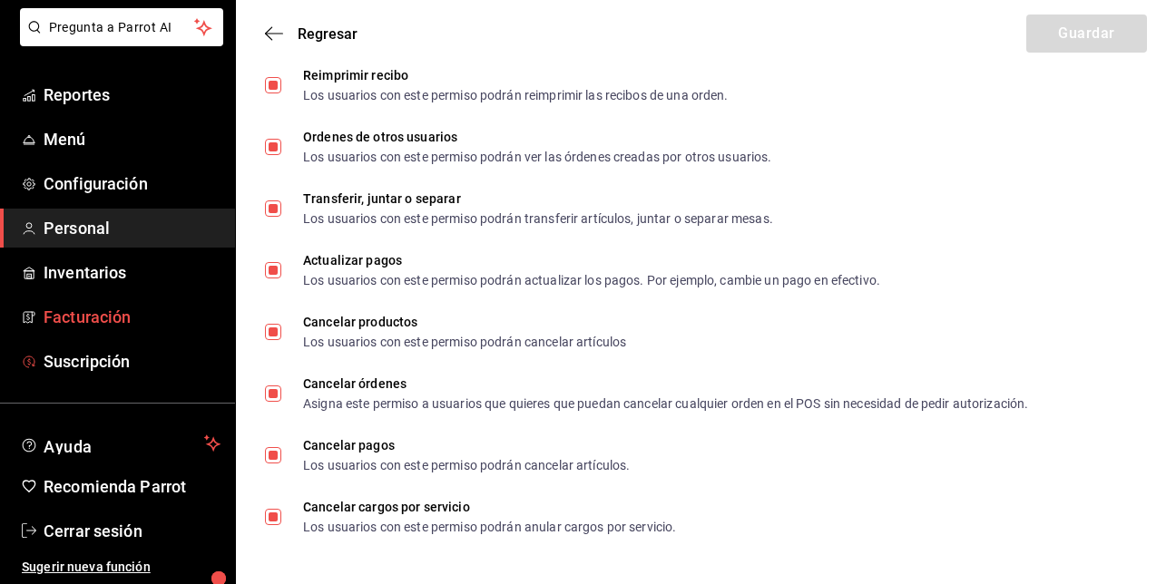
scroll to position [0, 0]
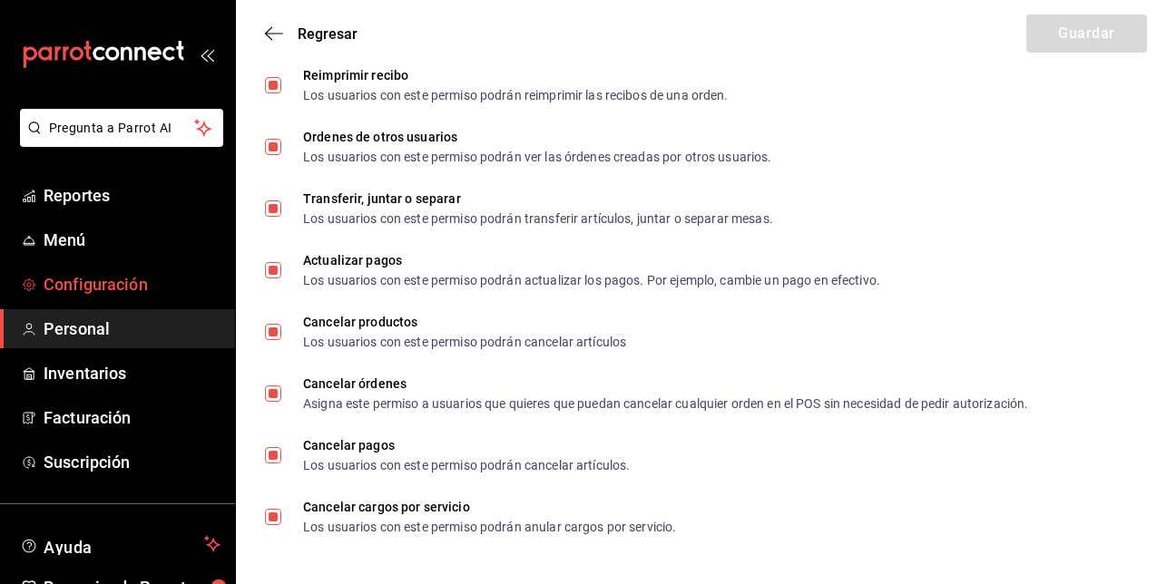
click at [108, 293] on span "Configuración" at bounding box center [132, 284] width 177 height 25
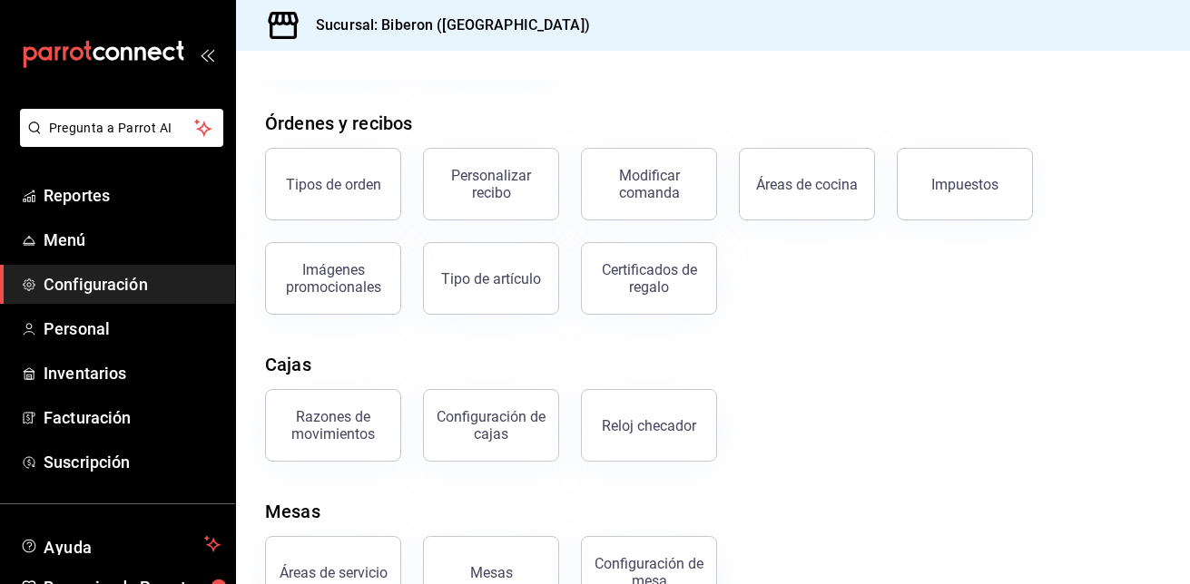
scroll to position [283, 0]
click at [517, 191] on div "Personalizar recibo" at bounding box center [491, 183] width 113 height 34
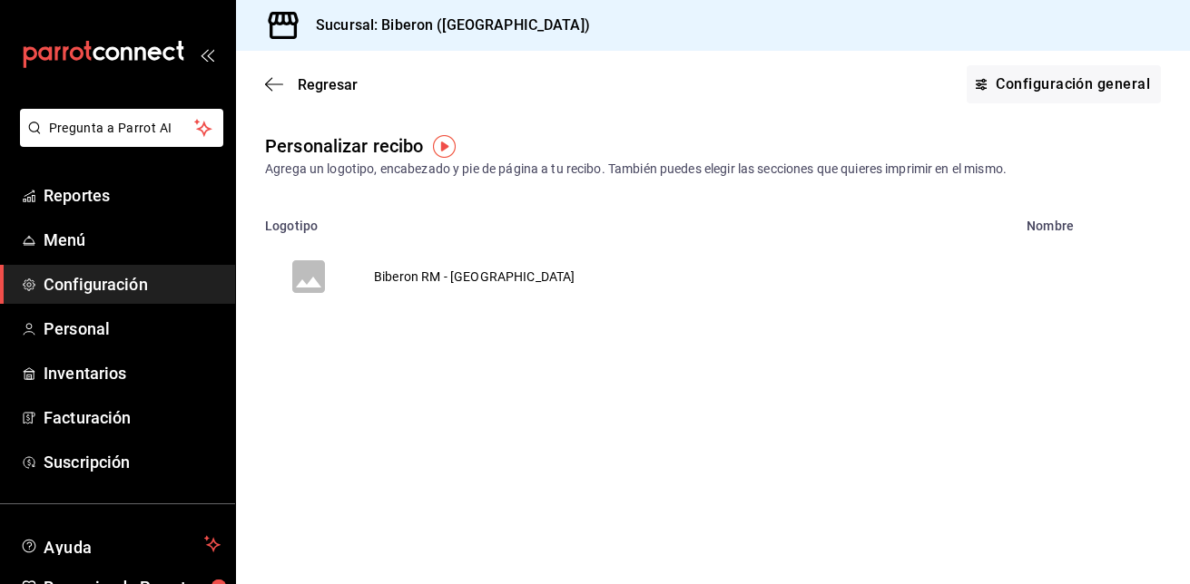
click at [261, 83] on div "Regresar Configuración general" at bounding box center [713, 84] width 954 height 67
click at [269, 85] on icon "button" at bounding box center [274, 84] width 18 height 16
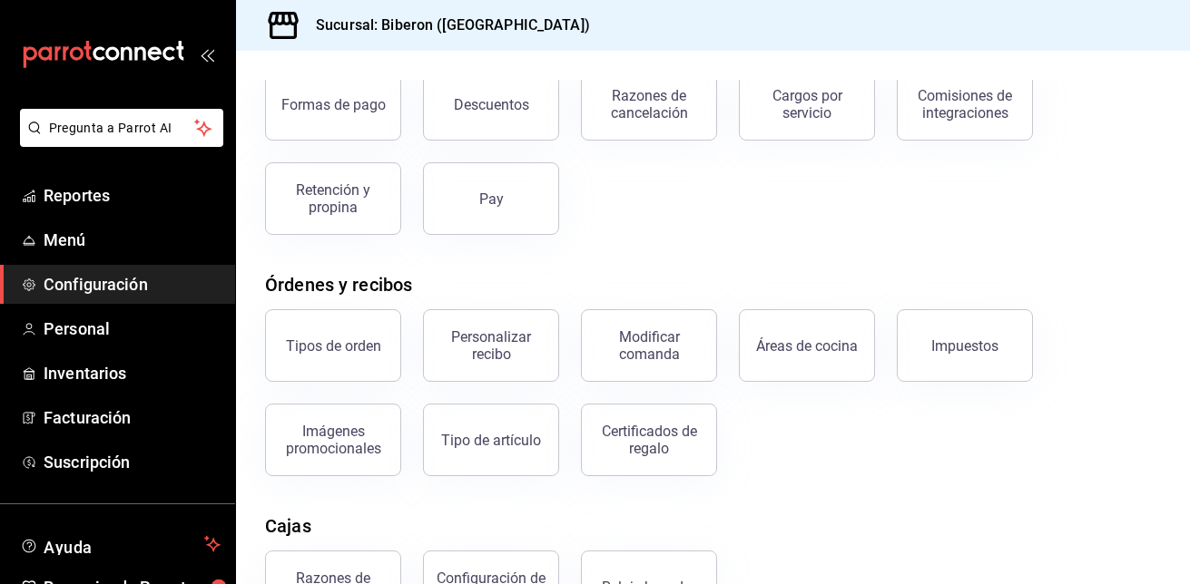
scroll to position [123, 0]
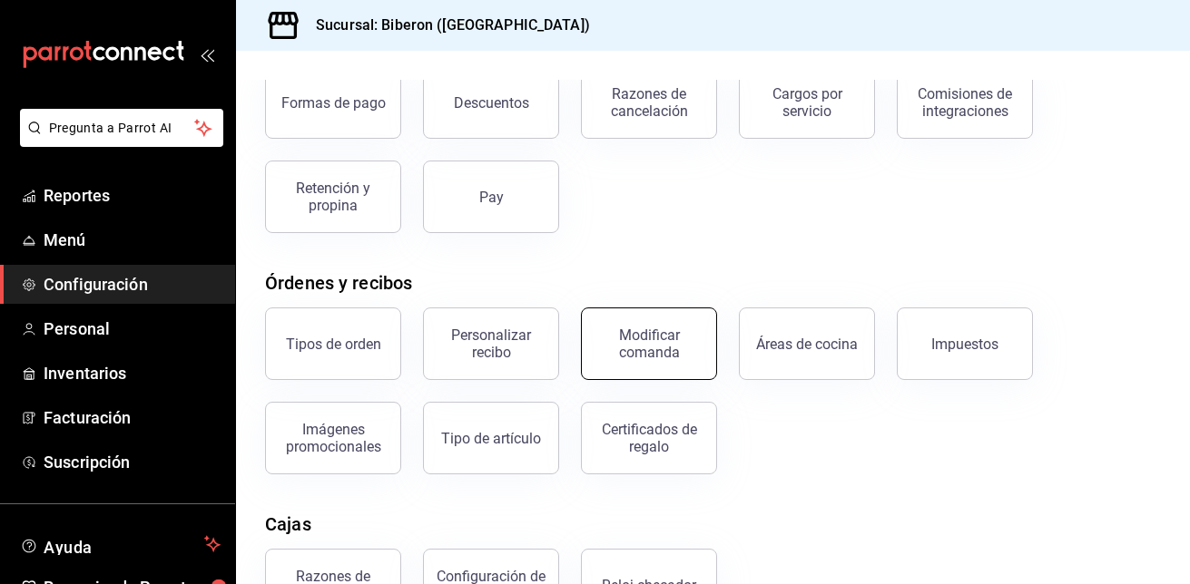
click at [633, 336] on div "Modificar comanda" at bounding box center [649, 344] width 113 height 34
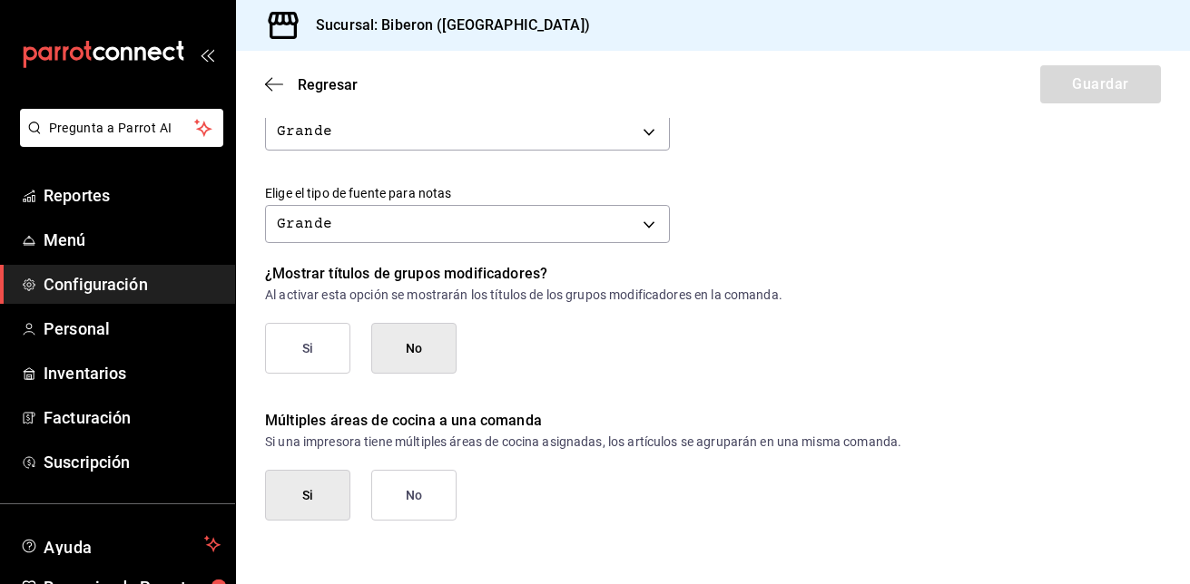
scroll to position [866, 0]
click at [273, 84] on icon "button" at bounding box center [274, 83] width 18 height 1
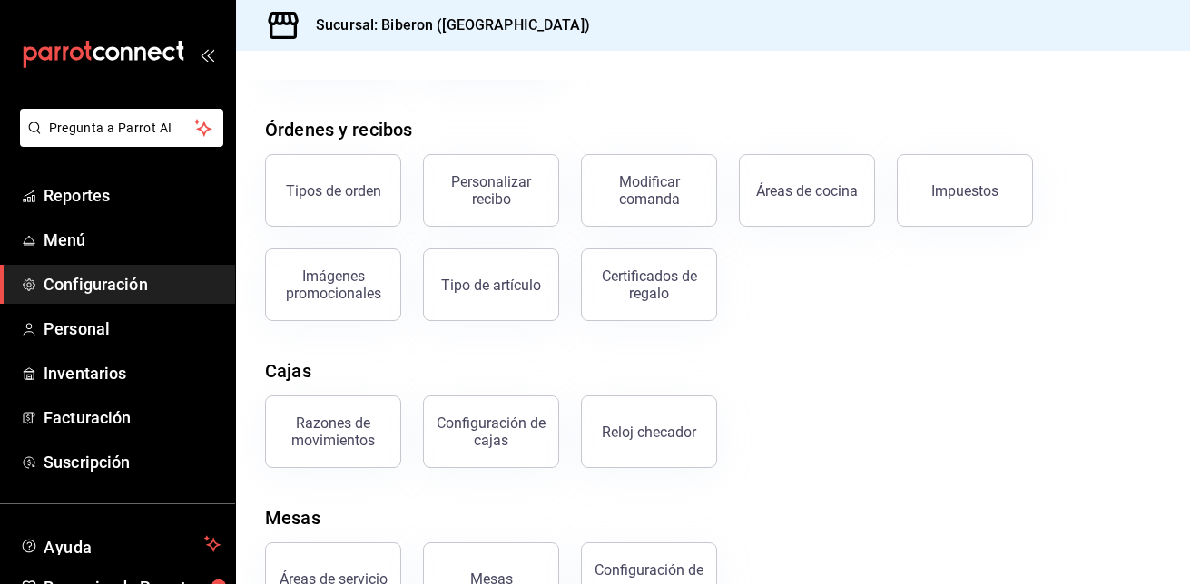
scroll to position [336, 0]
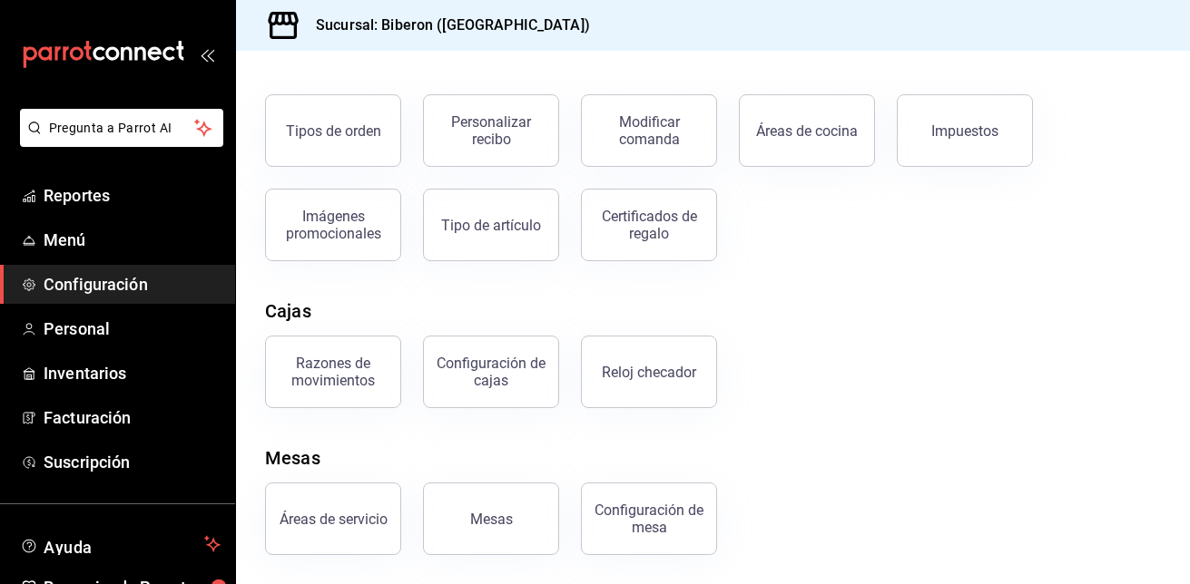
click at [816, 424] on div "Elige la opción que deseas configurar Pagos Formas de pago Descuentos Razones d…" at bounding box center [713, 157] width 954 height 797
click at [327, 386] on div "Razones de movimientos" at bounding box center [333, 372] width 113 height 34
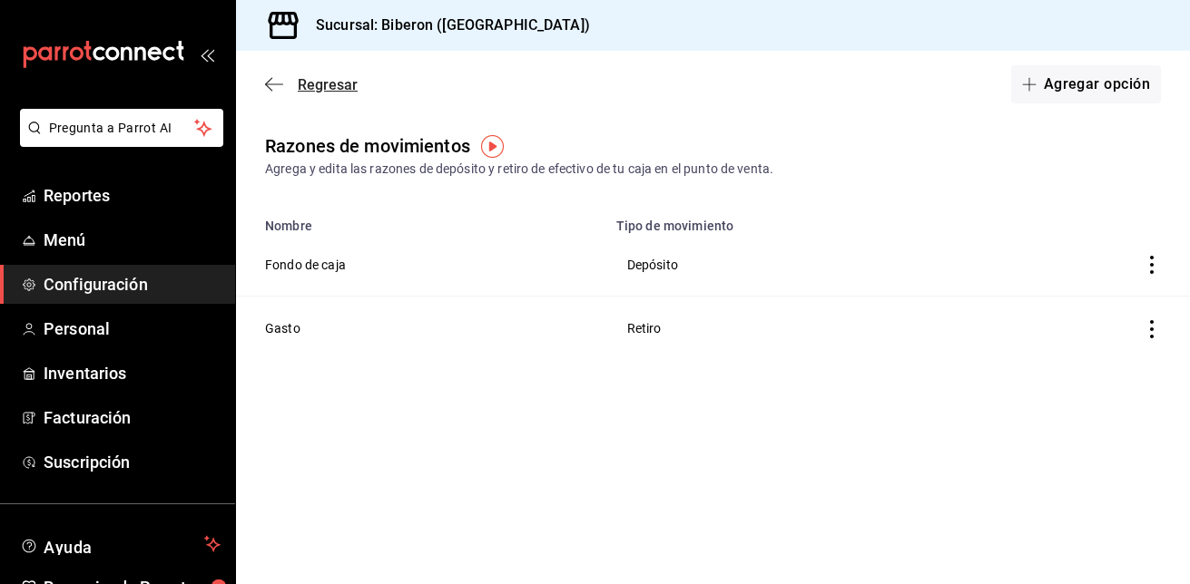
click at [266, 81] on icon "button" at bounding box center [274, 84] width 18 height 16
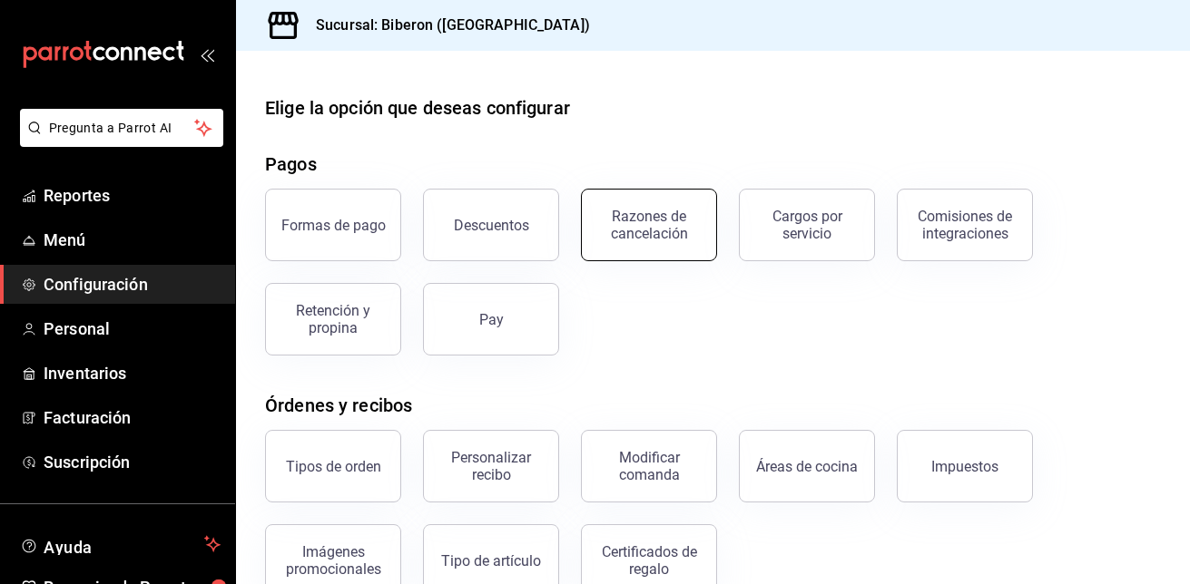
click at [658, 233] on div "Razones de cancelación" at bounding box center [649, 225] width 113 height 34
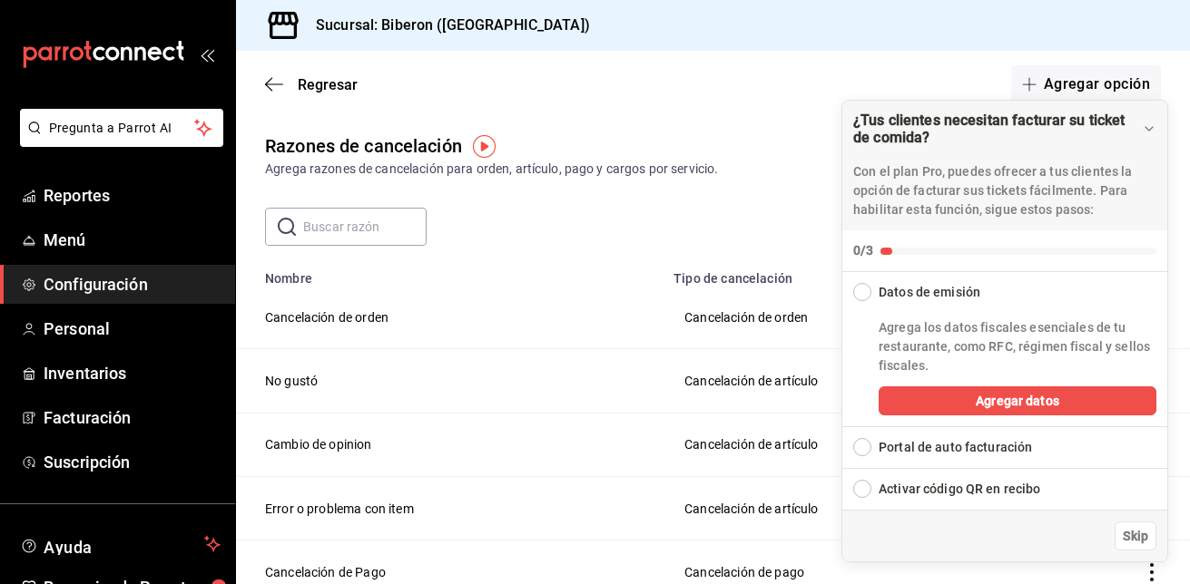
click at [785, 168] on div "Agrega razones de cancelación para orden, artículo, pago y cargos por servicio." at bounding box center [713, 169] width 896 height 19
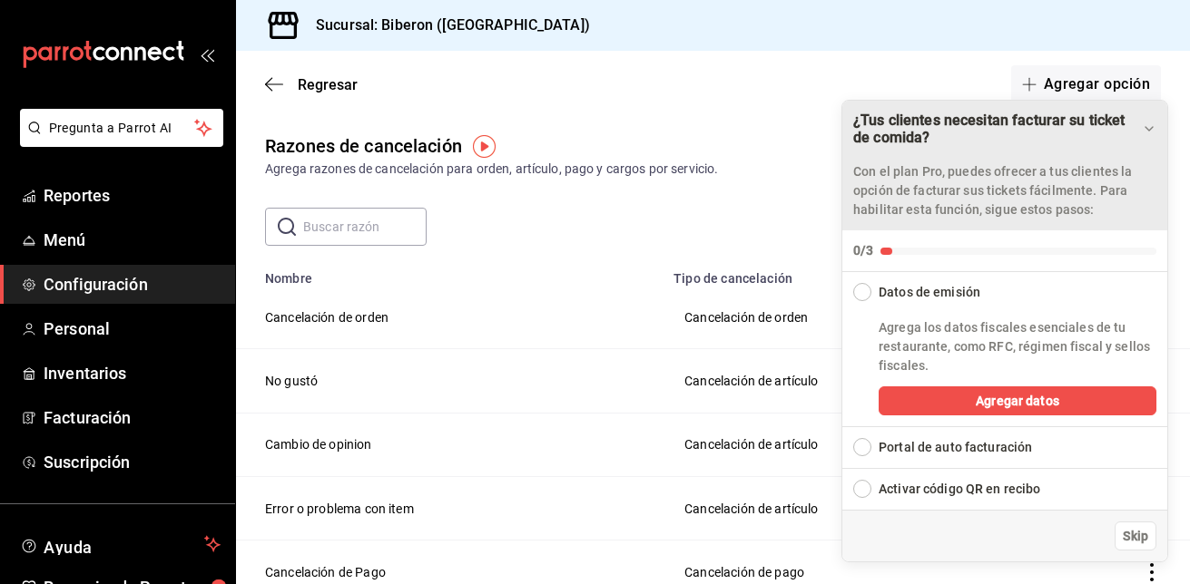
click at [1149, 124] on icon "Drag to move checklist" at bounding box center [1149, 129] width 15 height 15
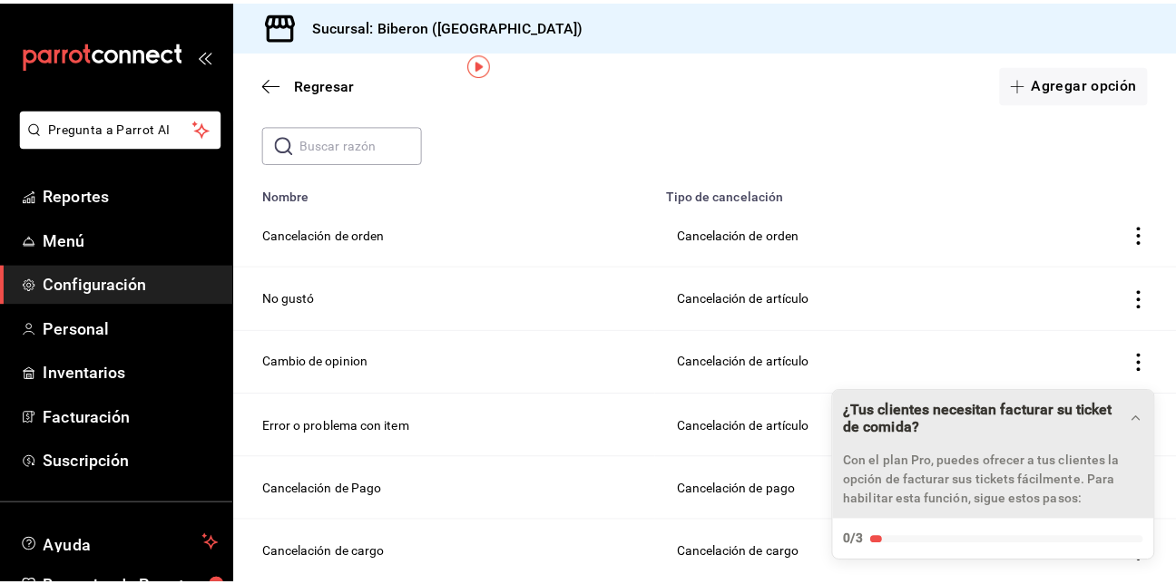
scroll to position [82, 0]
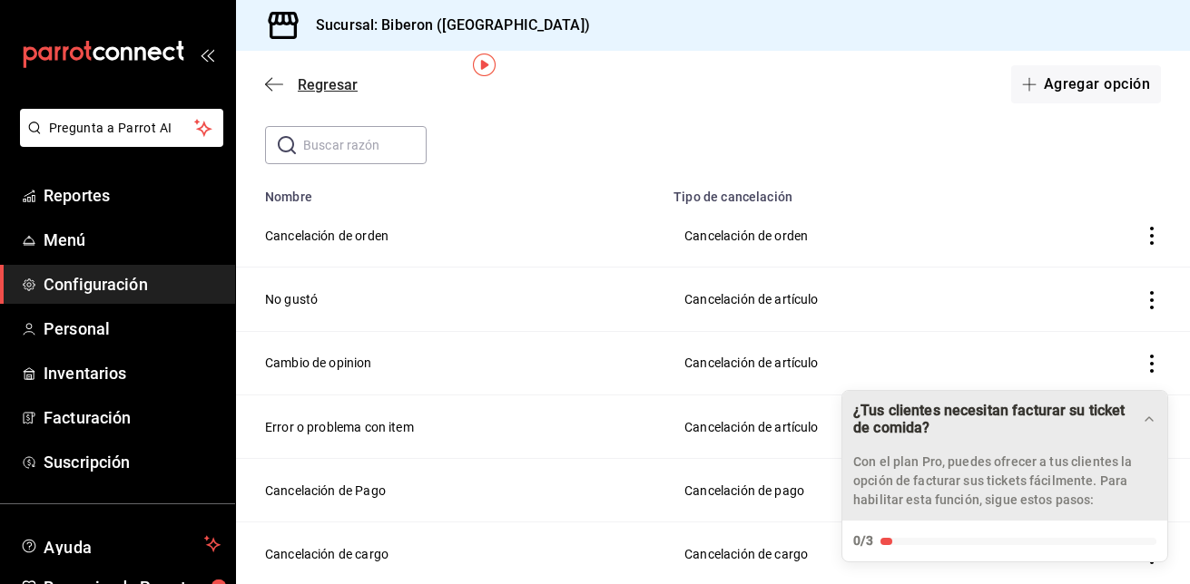
click at [274, 88] on icon "button" at bounding box center [274, 84] width 18 height 16
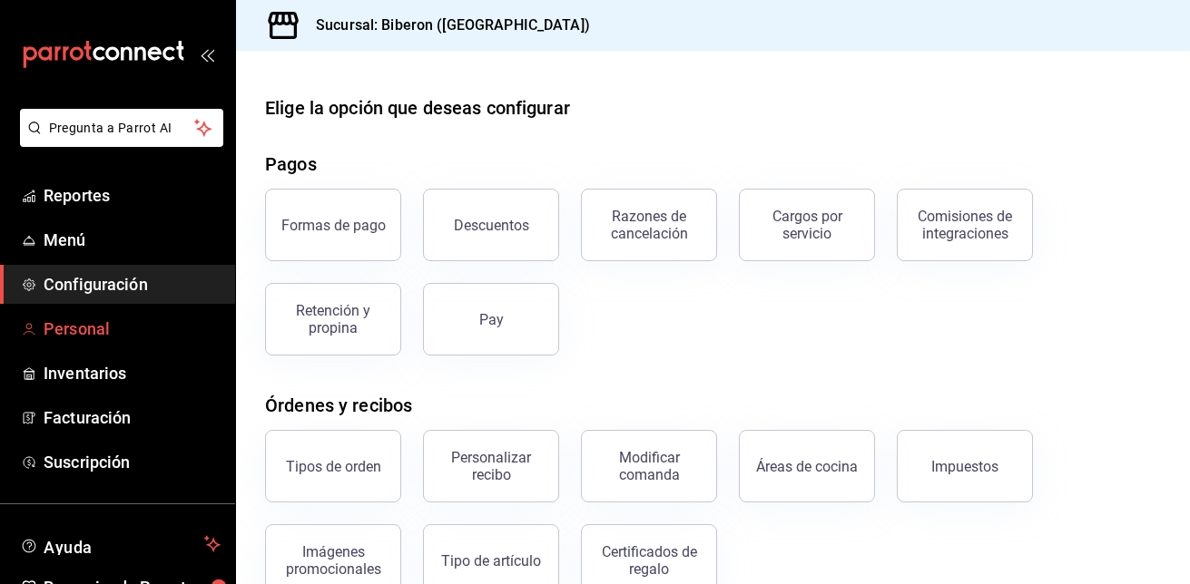
click at [121, 315] on link "Personal" at bounding box center [117, 328] width 235 height 39
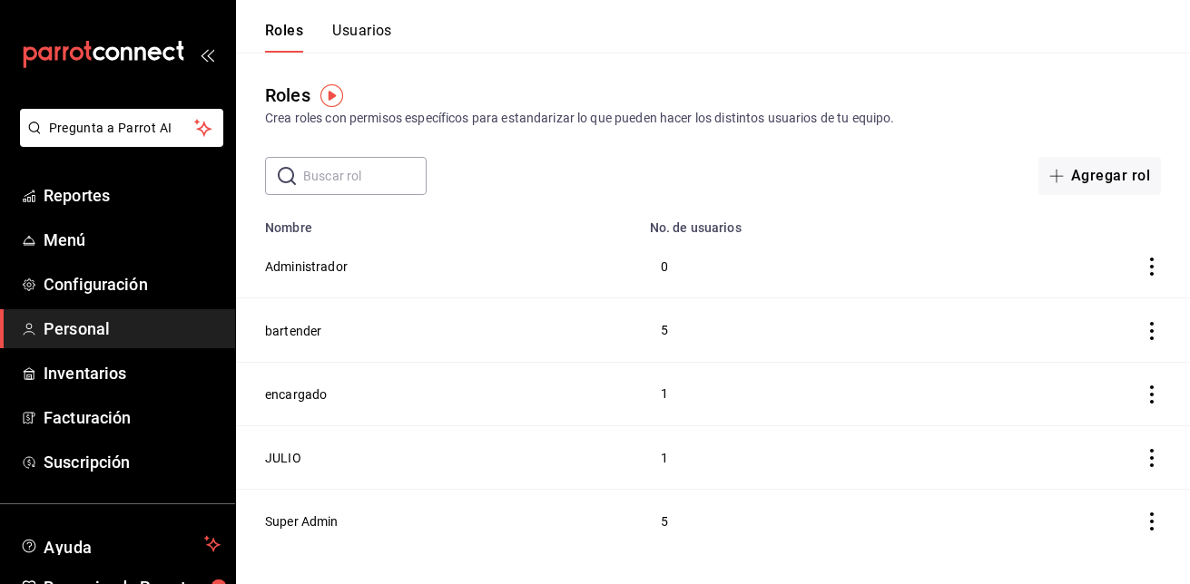
click at [278, 319] on td "bartender" at bounding box center [437, 331] width 403 height 64
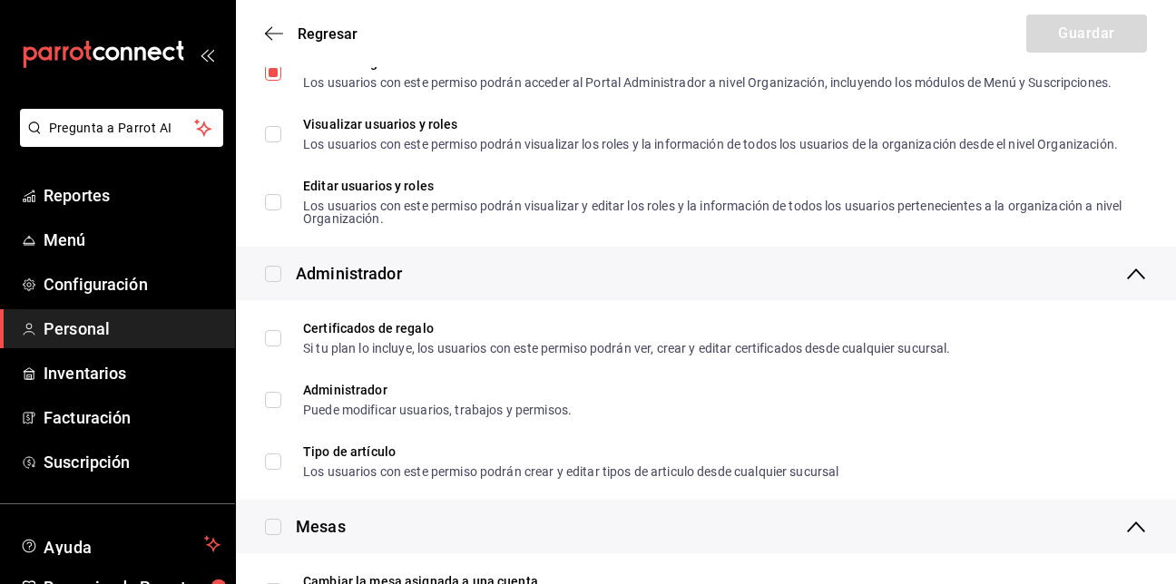
scroll to position [662, 0]
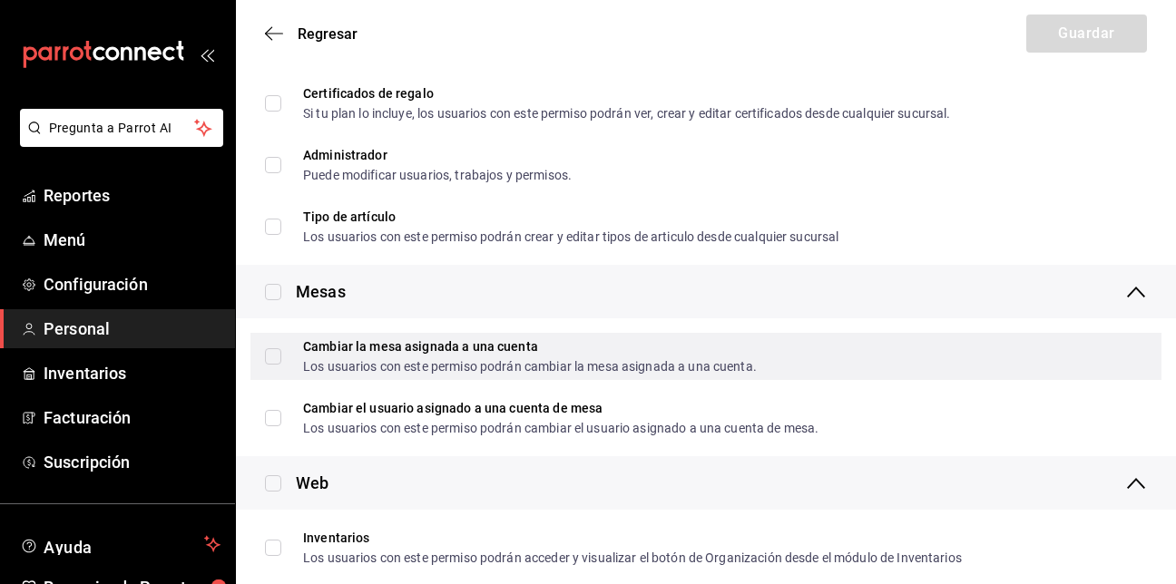
click at [279, 351] on input "Cambiar la mesa asignada a una cuenta Los usuarios con este permiso podrán camb…" at bounding box center [273, 357] width 16 height 16
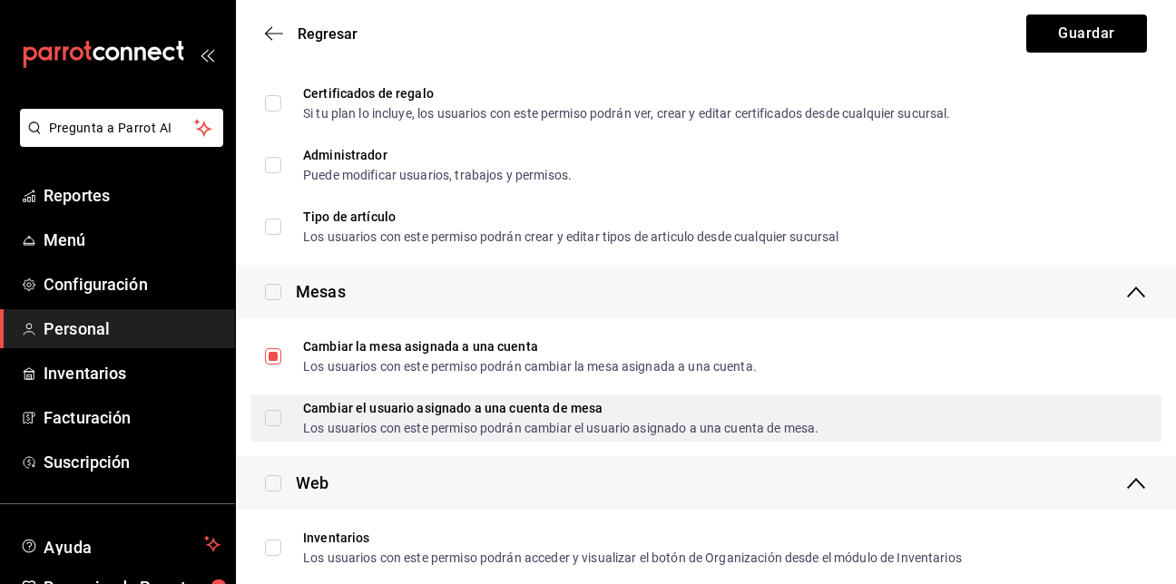
click at [280, 419] on input "Cambiar el usuario asignado a una cuenta de mesa Los usuarios con este permiso …" at bounding box center [273, 418] width 16 height 16
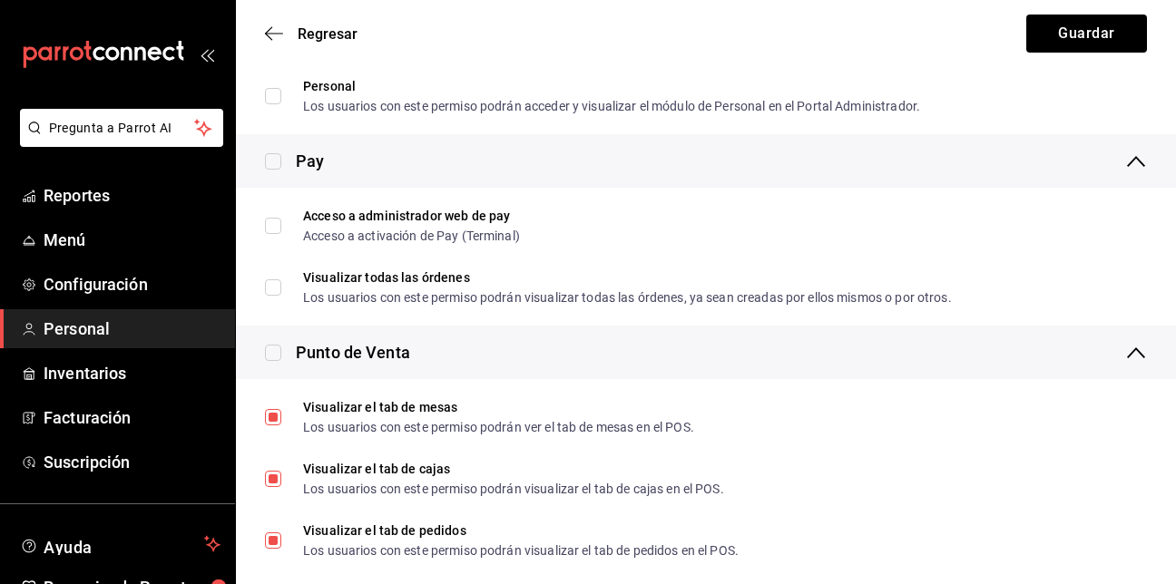
scroll to position [1485, 0]
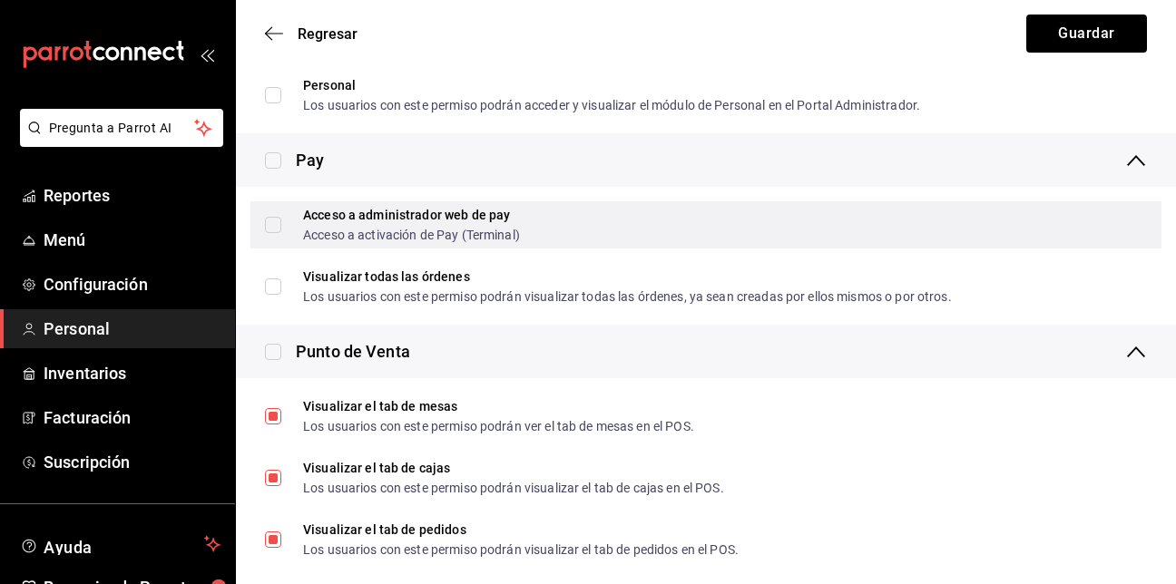
click at [268, 224] on input "Acceso a administrador web de pay Acceso a activación de Pay (Terminal)" at bounding box center [273, 225] width 16 height 16
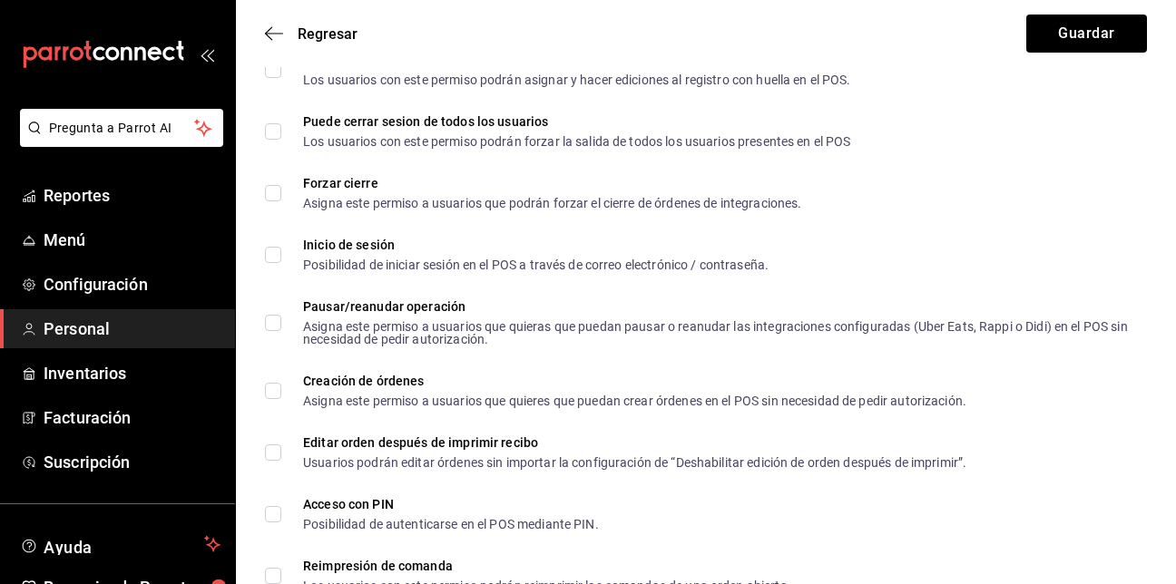
scroll to position [2697, 0]
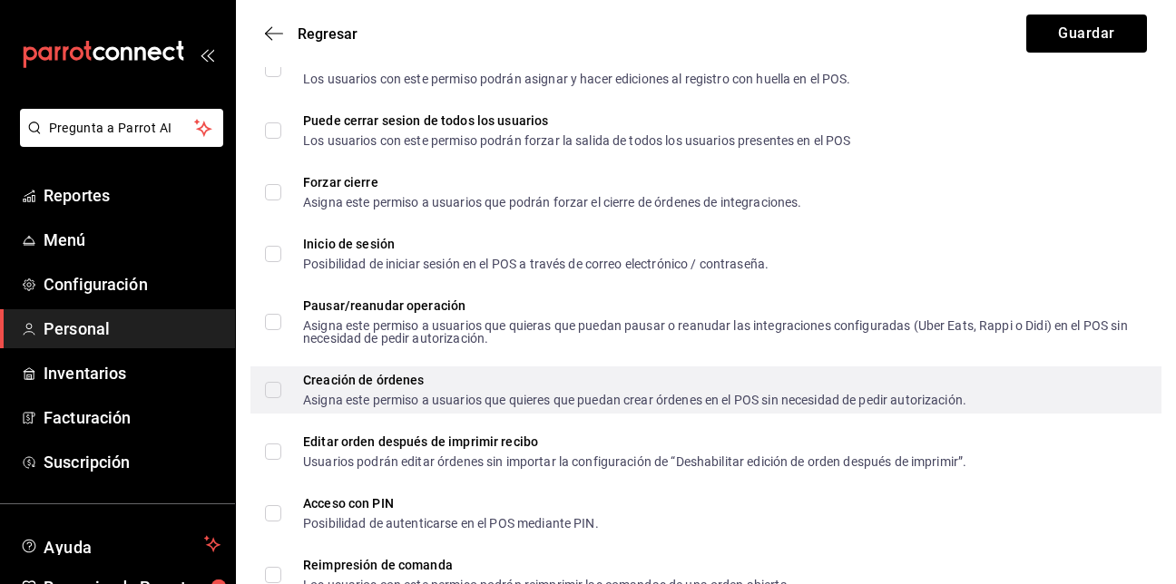
click at [273, 392] on input "Creación de órdenes Asigna este permiso a usuarios que quieres que puedan crear…" at bounding box center [273, 390] width 16 height 16
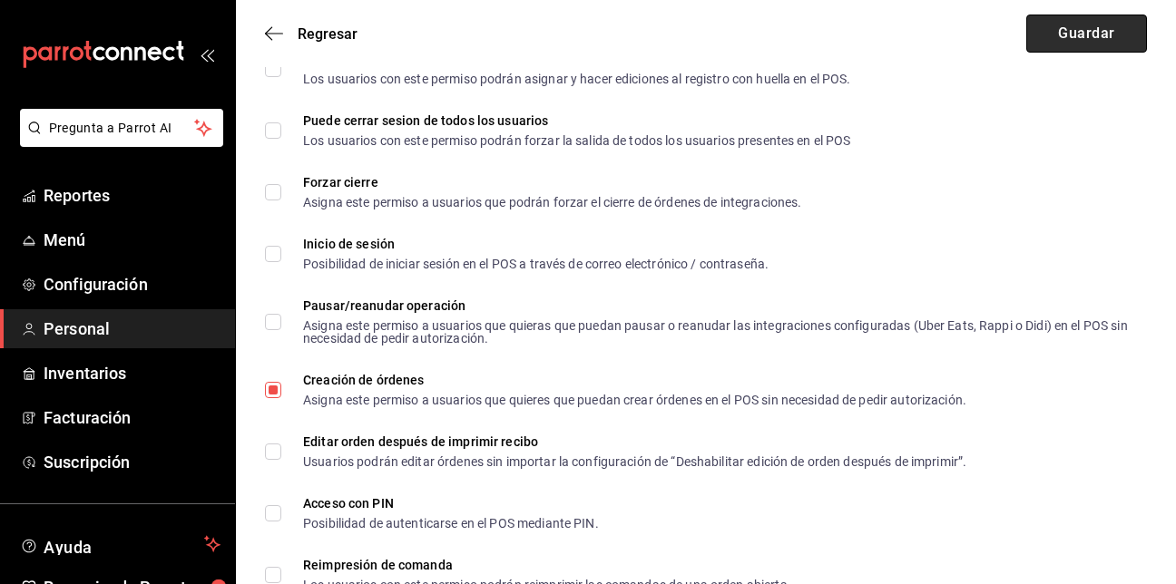
click at [1115, 37] on button "Guardar" at bounding box center [1087, 34] width 121 height 38
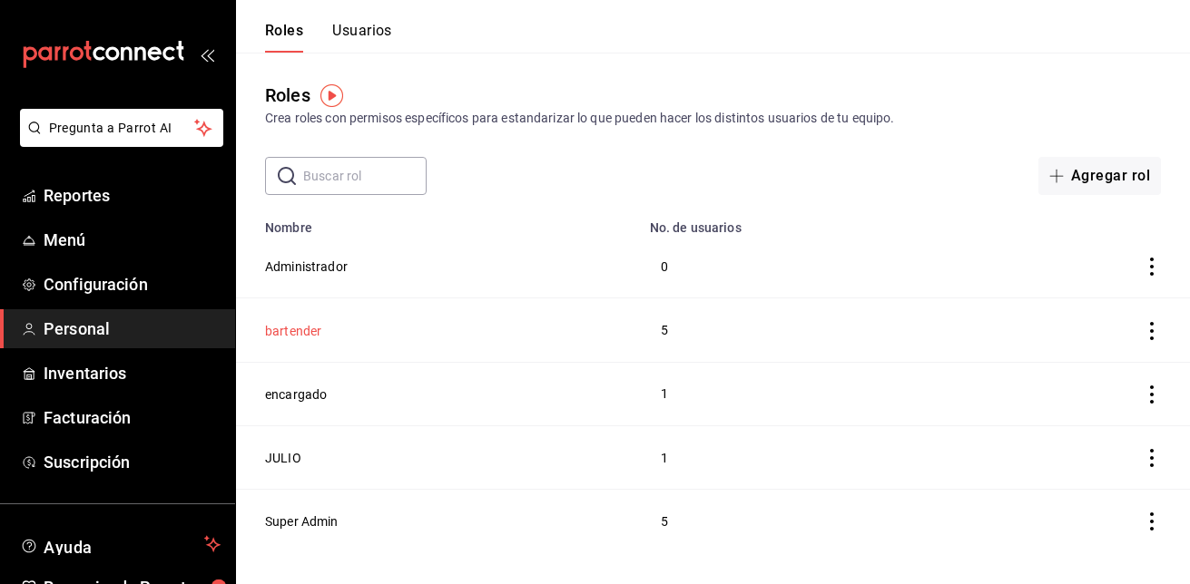
click at [304, 329] on button "bartender" at bounding box center [293, 331] width 56 height 18
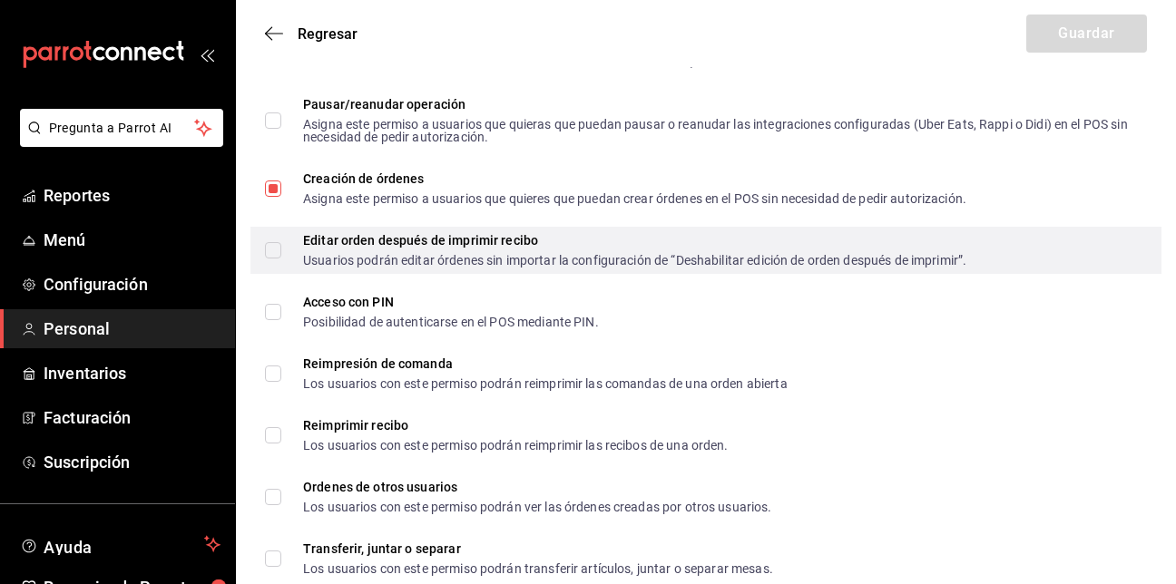
scroll to position [2899, 0]
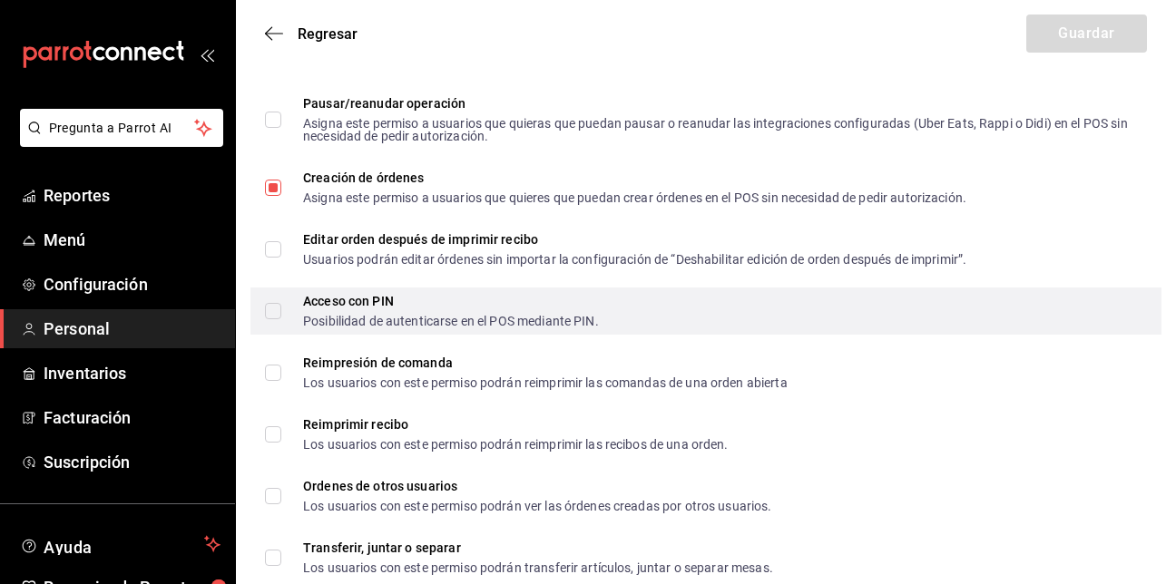
click at [269, 313] on input "Acceso con PIN Posibilidad de autenticarse en el POS mediante PIN." at bounding box center [273, 311] width 16 height 16
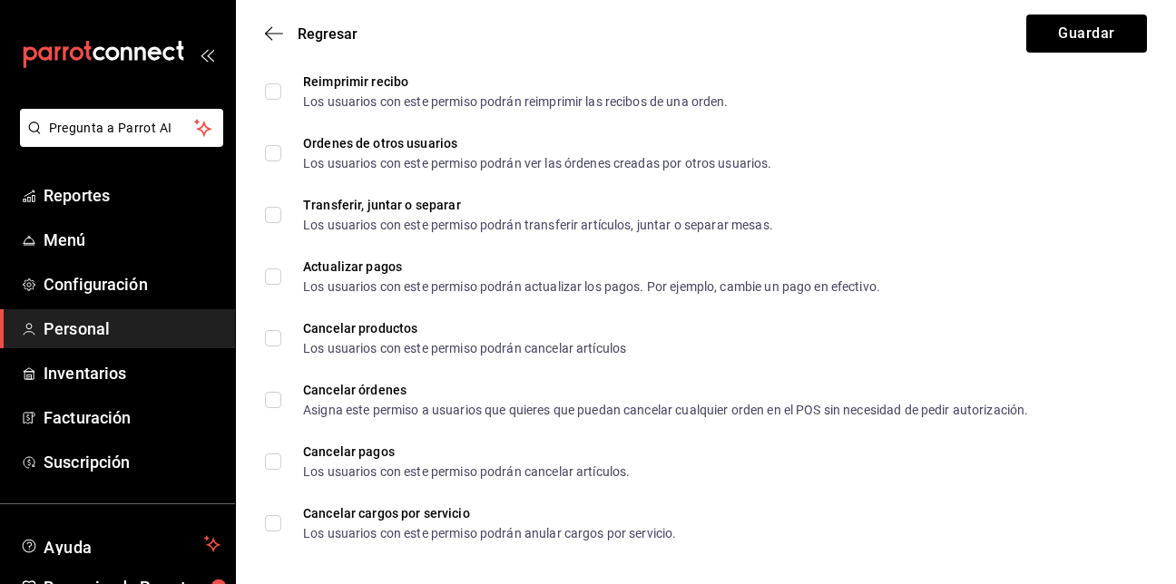
scroll to position [3248, 0]
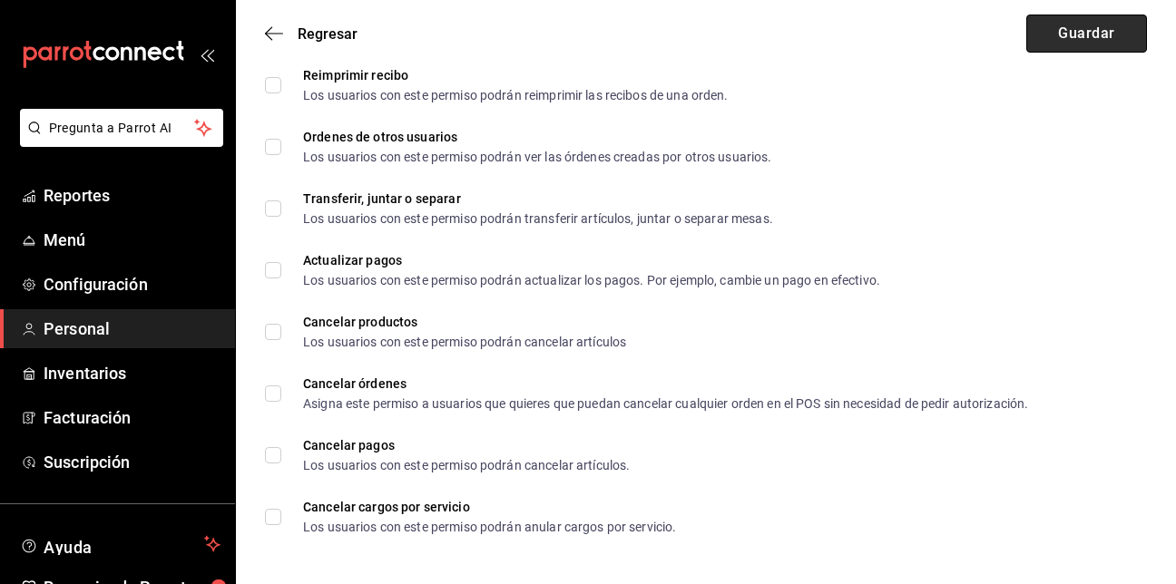
click at [1130, 19] on button "Guardar" at bounding box center [1087, 34] width 121 height 38
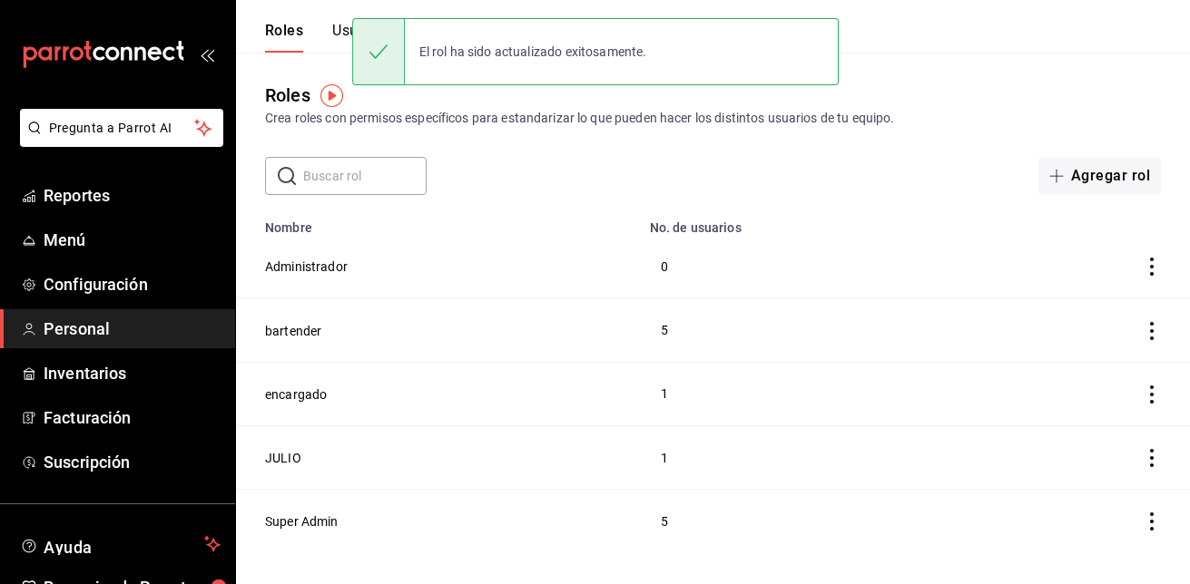
scroll to position [101, 0]
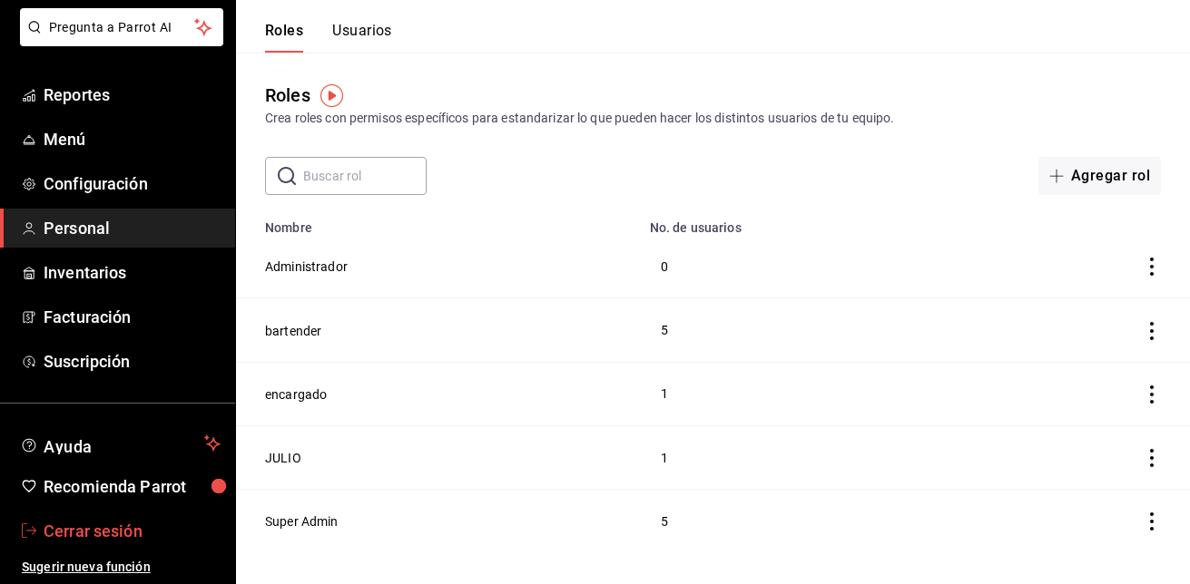
click at [123, 532] on span "Cerrar sesión" at bounding box center [132, 531] width 177 height 25
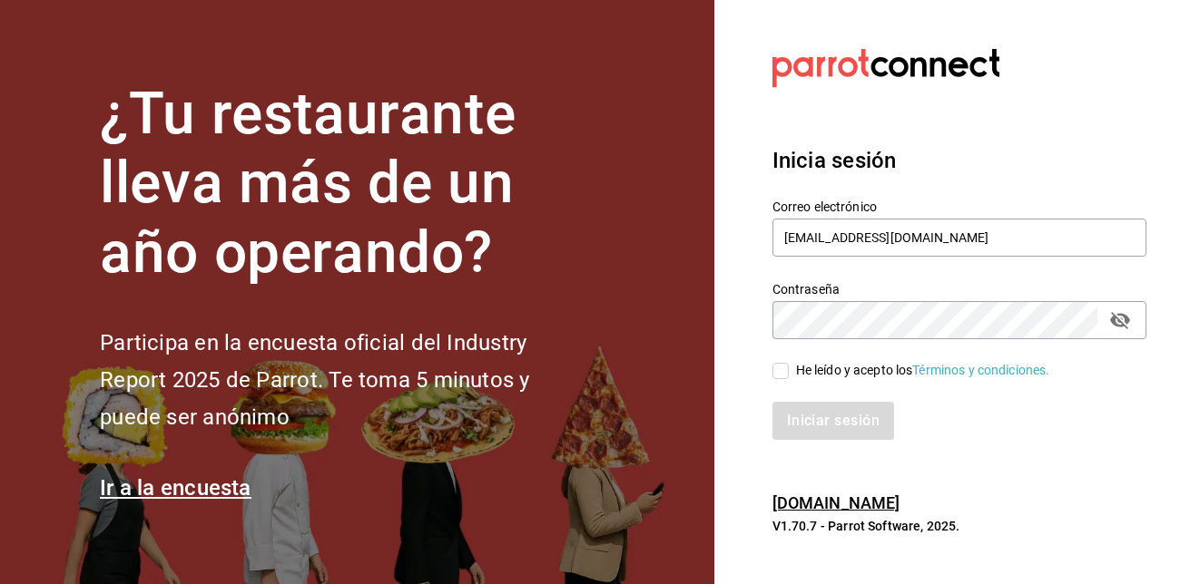
click at [783, 368] on input "He leído y acepto los Términos y condiciones." at bounding box center [780, 371] width 16 height 16
click at [806, 410] on button "Iniciar sesión" at bounding box center [833, 421] width 123 height 38
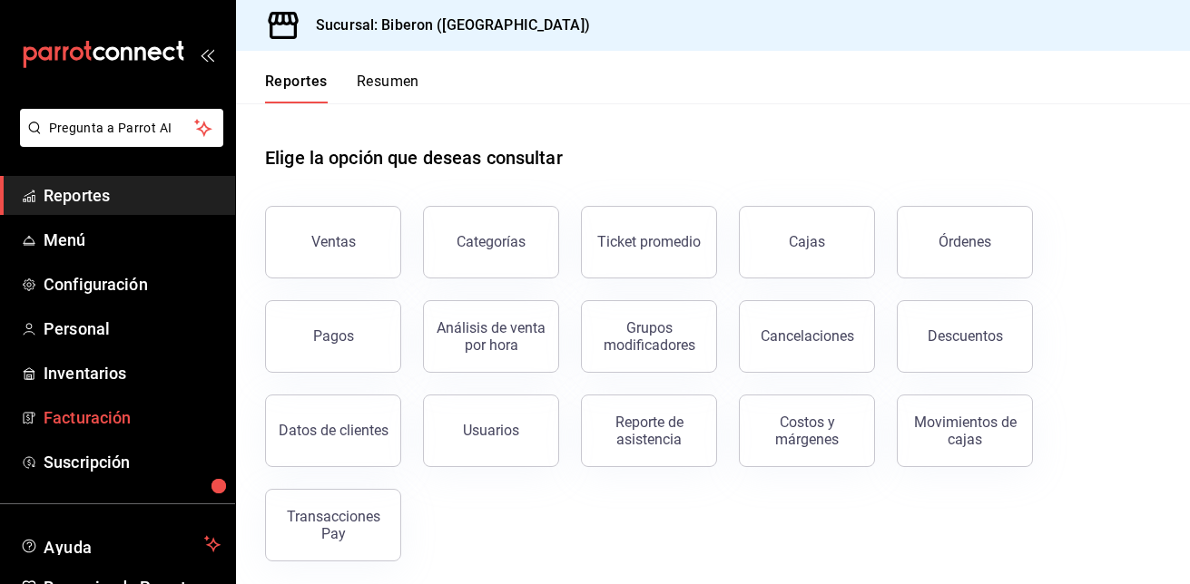
scroll to position [101, 0]
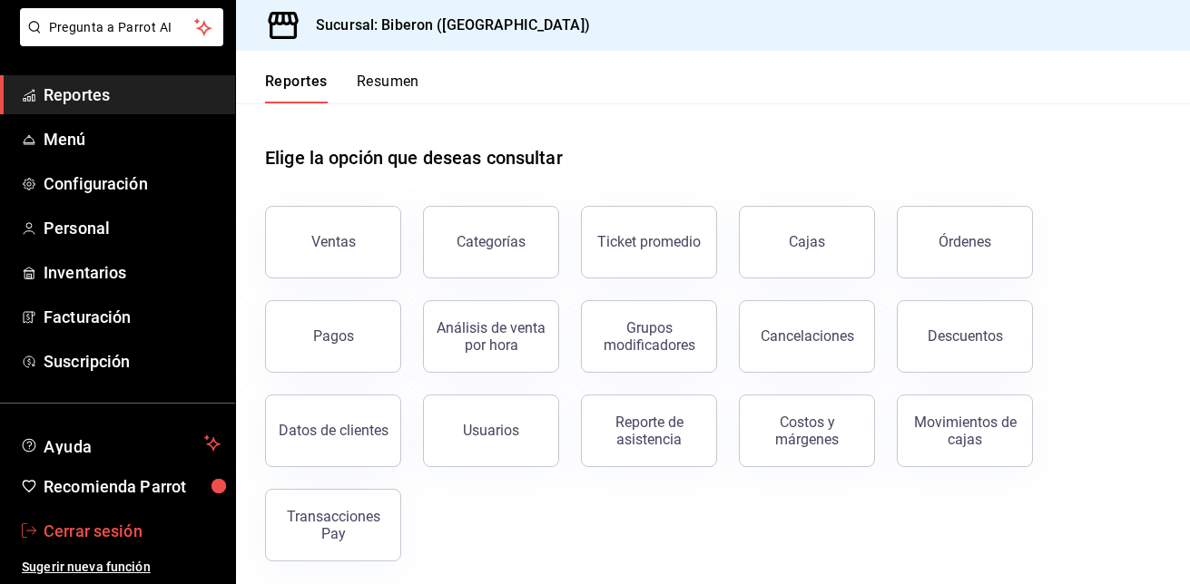
click at [107, 519] on span "Cerrar sesión" at bounding box center [132, 531] width 177 height 25
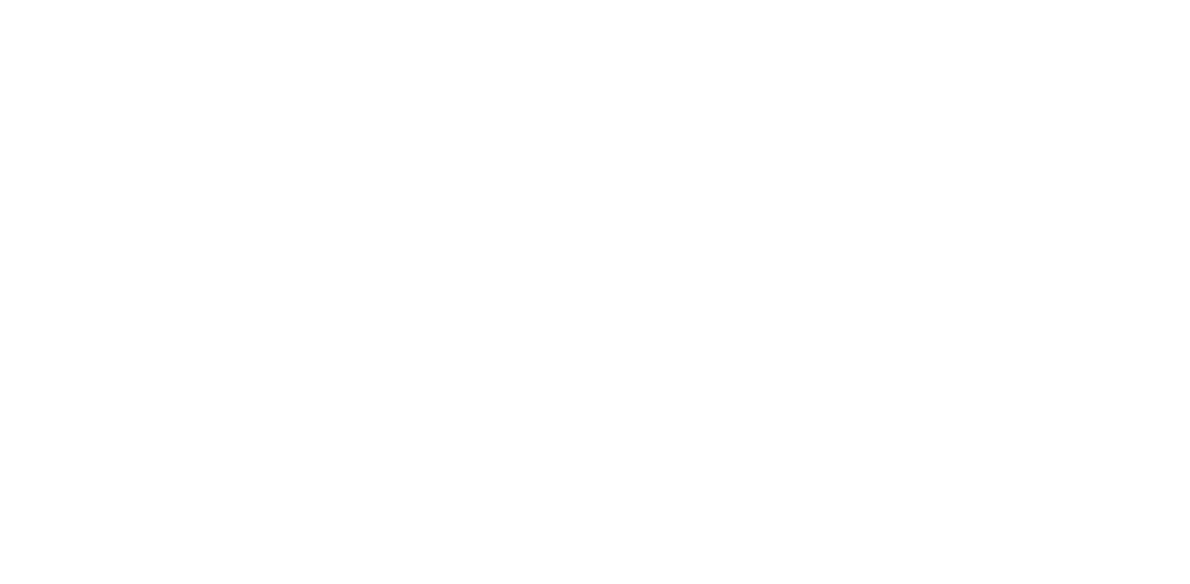
click at [1096, 7] on html at bounding box center [595, 3] width 1190 height 7
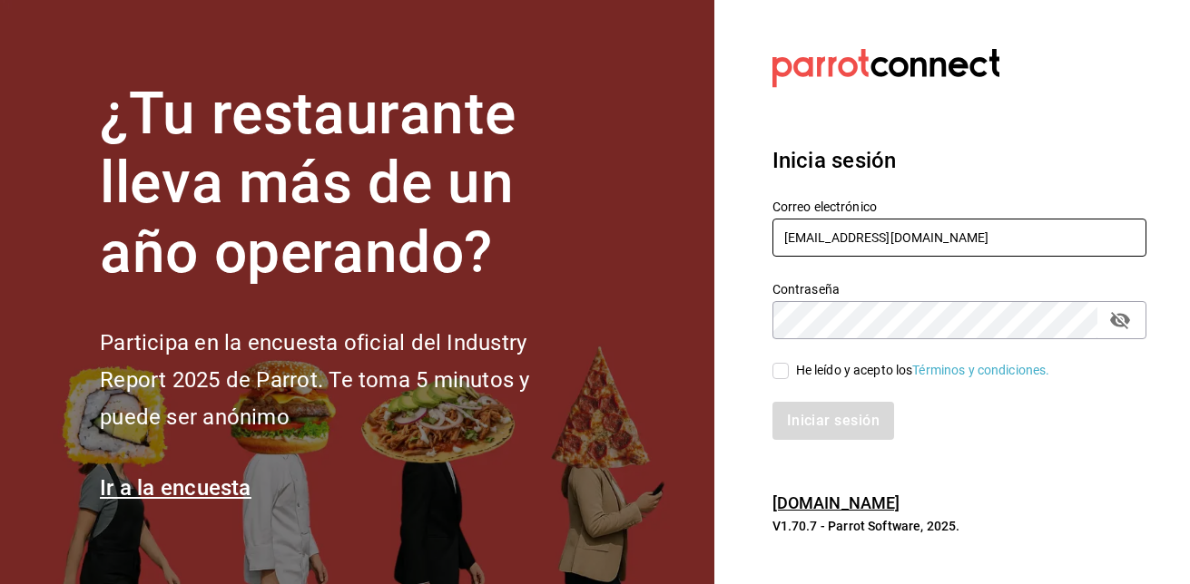
click at [910, 245] on input "[EMAIL_ADDRESS][DOMAIN_NAME]" at bounding box center [959, 238] width 374 height 38
type input "[EMAIL_ADDRESS][DOMAIN_NAME]"
click at [785, 368] on input "He leído y acepto los Términos y condiciones." at bounding box center [780, 371] width 16 height 16
checkbox input "true"
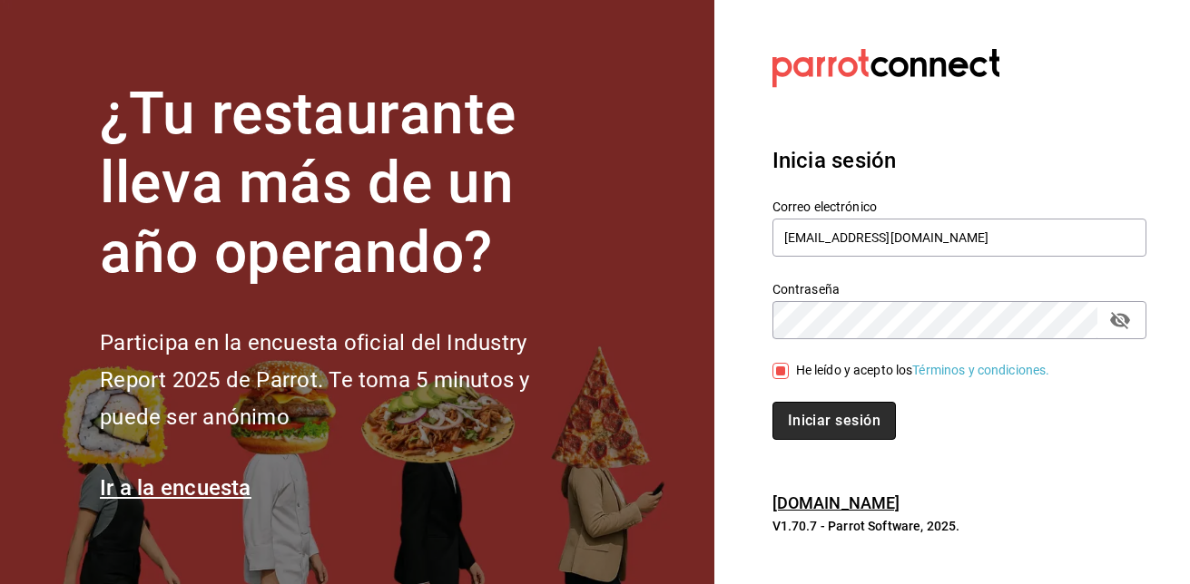
click at [825, 415] on button "Iniciar sesión" at bounding box center [833, 421] width 123 height 38
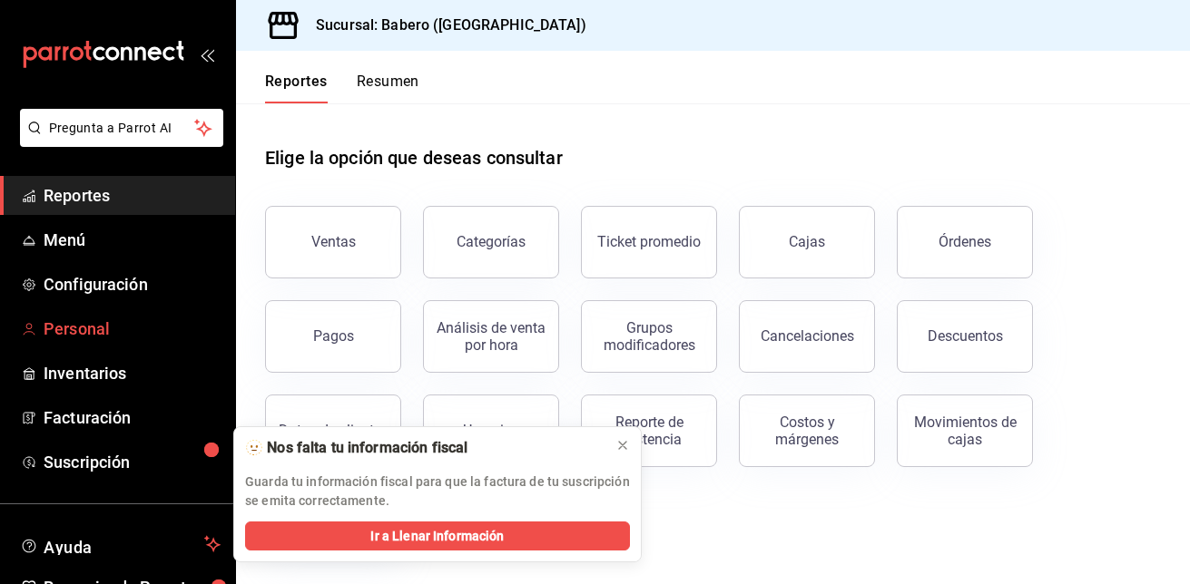
click at [101, 336] on span "Personal" at bounding box center [132, 329] width 177 height 25
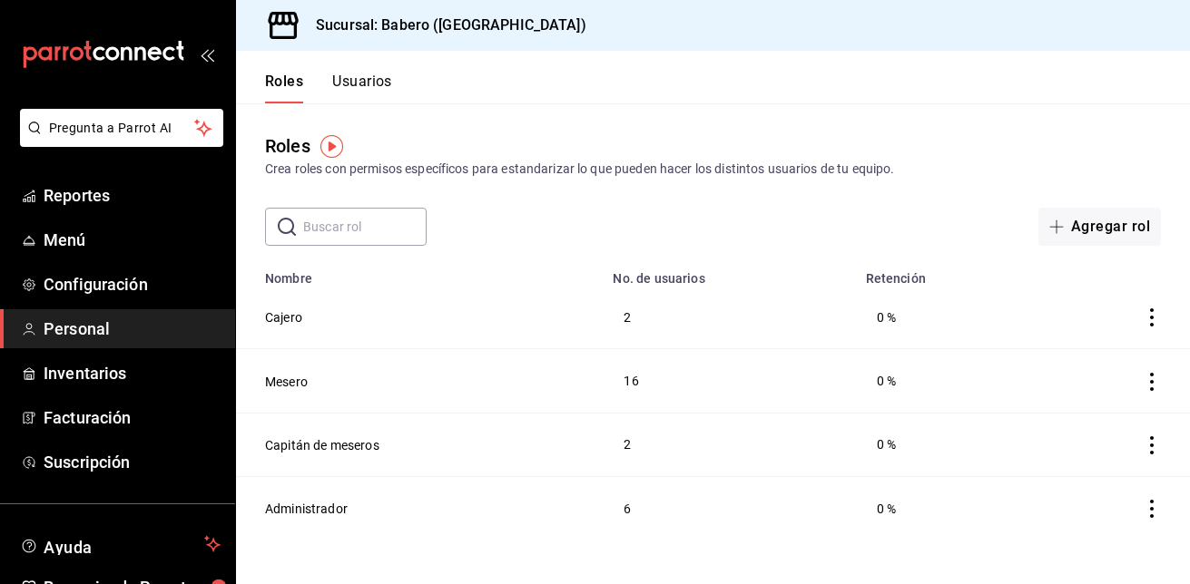
click at [572, 483] on td "Administrador" at bounding box center [419, 508] width 366 height 64
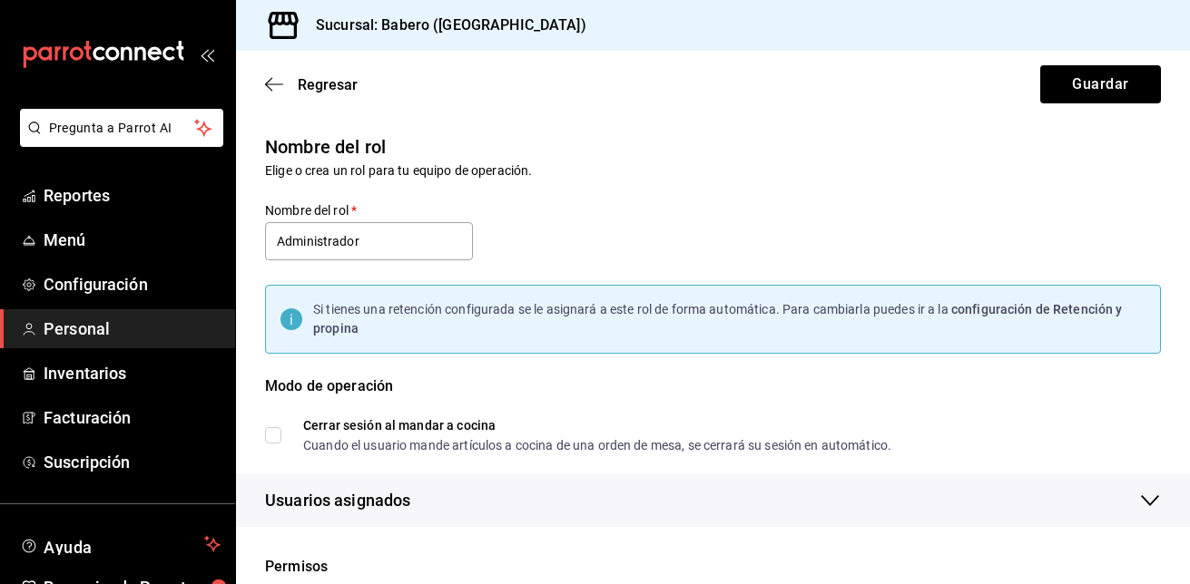
click at [135, 315] on link "Personal" at bounding box center [117, 328] width 235 height 39
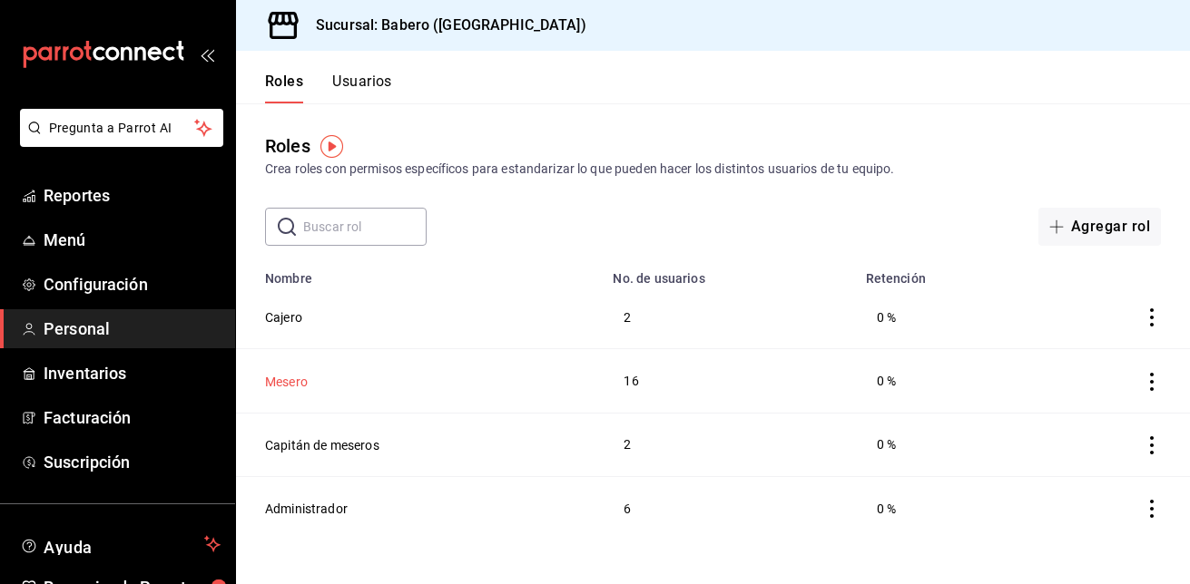
click at [297, 377] on button "Mesero" at bounding box center [286, 382] width 43 height 18
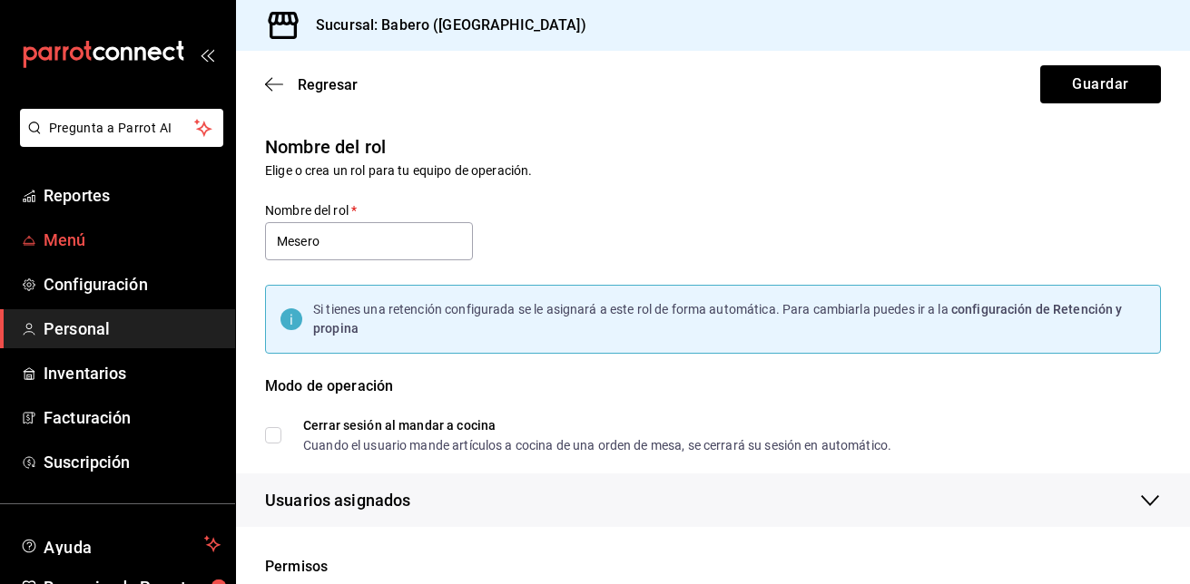
click at [77, 248] on span "Menú" at bounding box center [132, 240] width 177 height 25
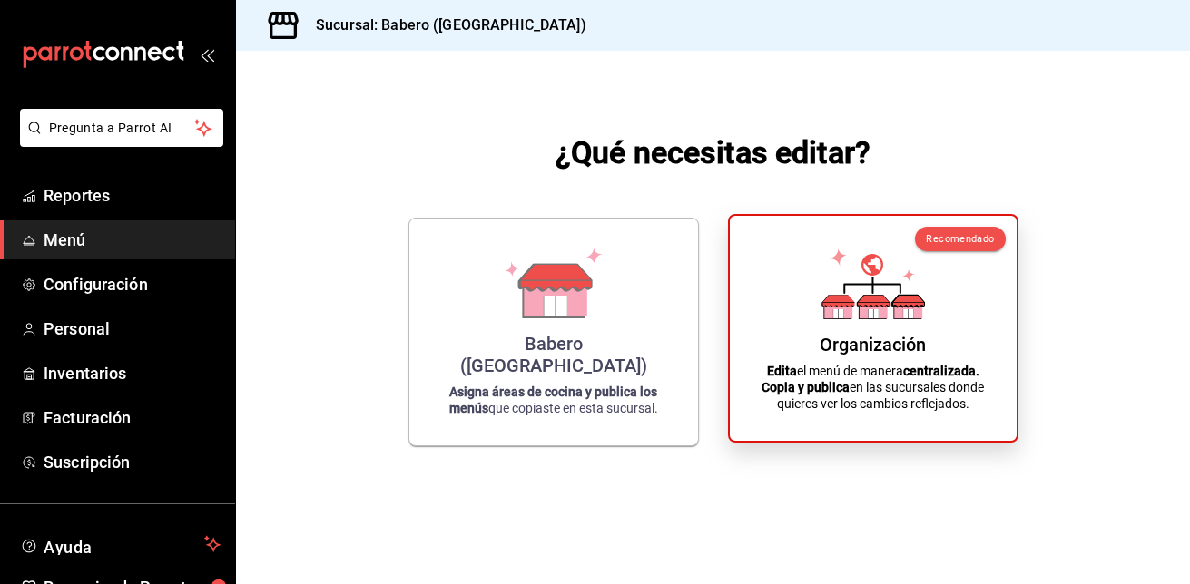
click at [902, 326] on div "Organización Edita el menú de manera centralizada. Copia y publica en las sucur…" at bounding box center [872, 329] width 243 height 196
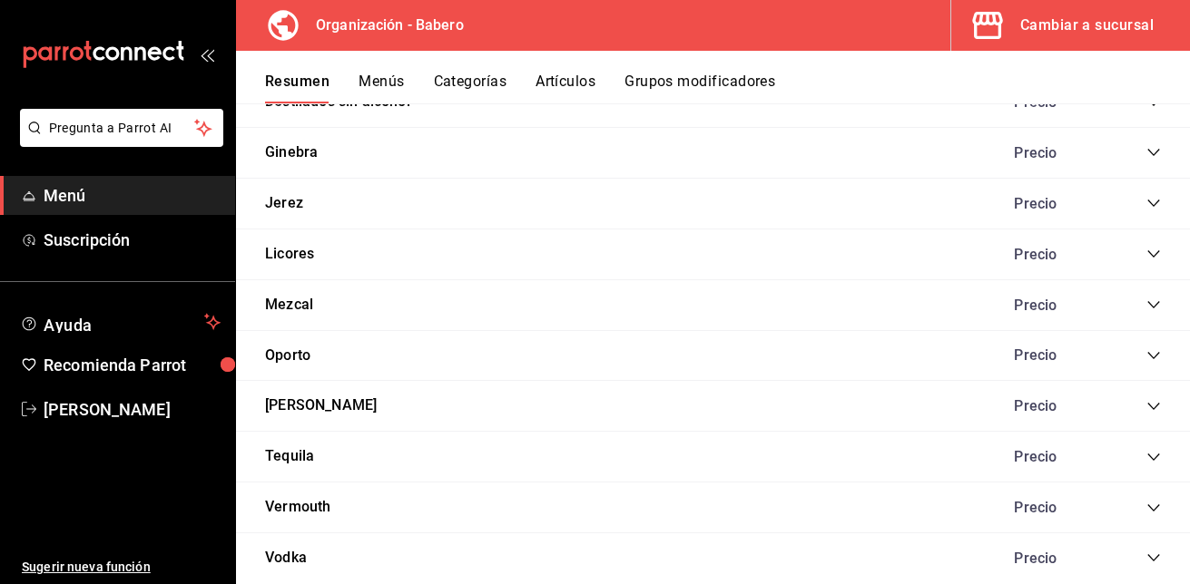
scroll to position [3478, 0]
click at [1147, 454] on icon "collapse-category-row" at bounding box center [1153, 455] width 12 height 7
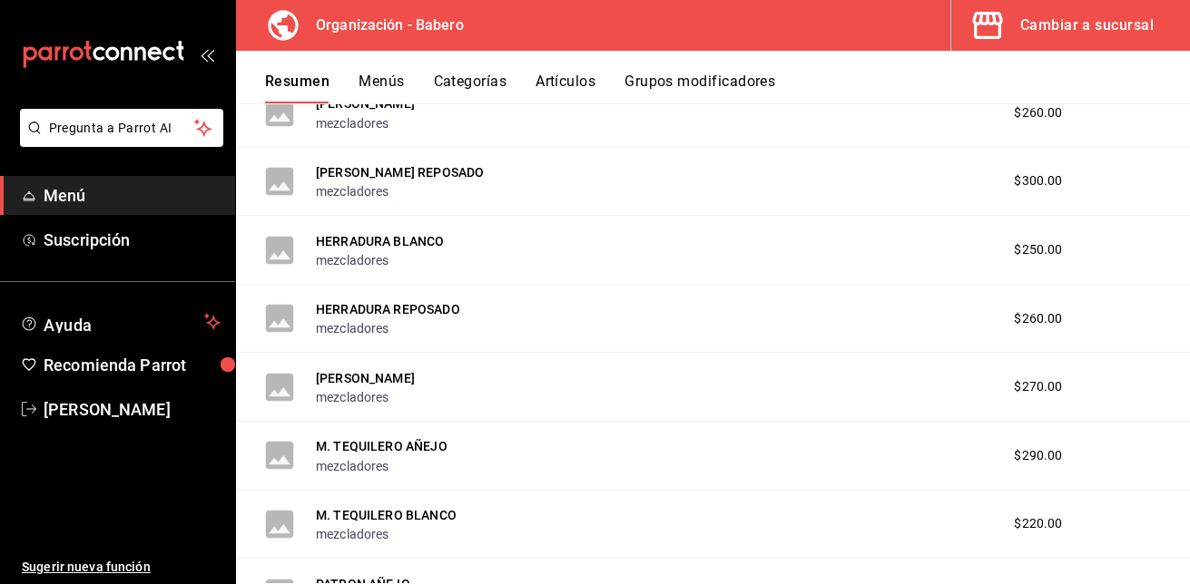
scroll to position [4567, 0]
click at [335, 370] on button "M. BOBEL DIAMANTE" at bounding box center [365, 377] width 99 height 18
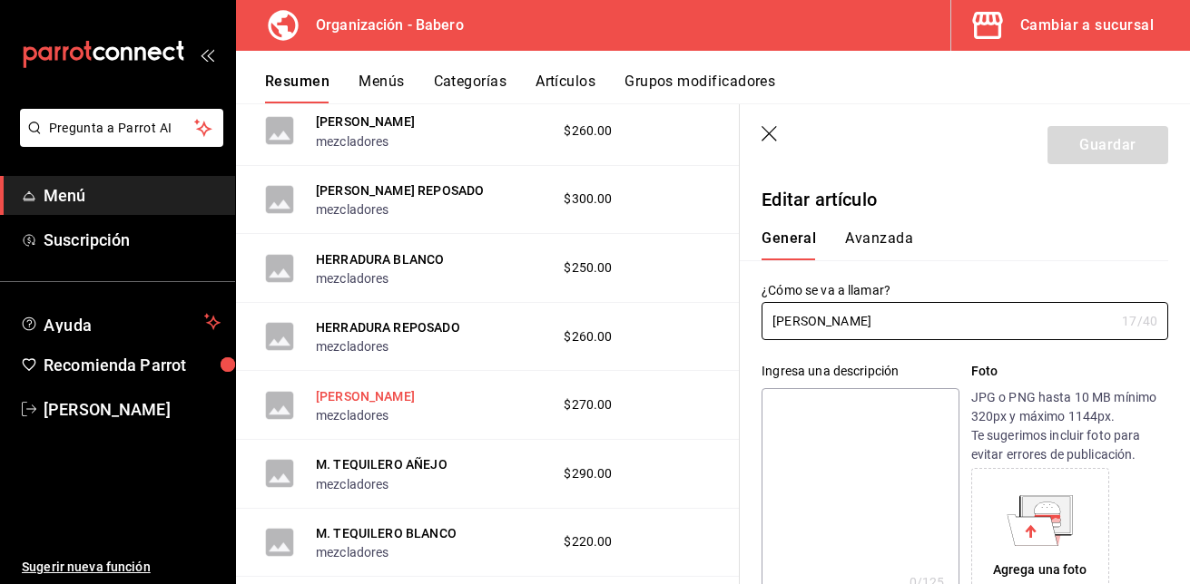
type input "$270.00"
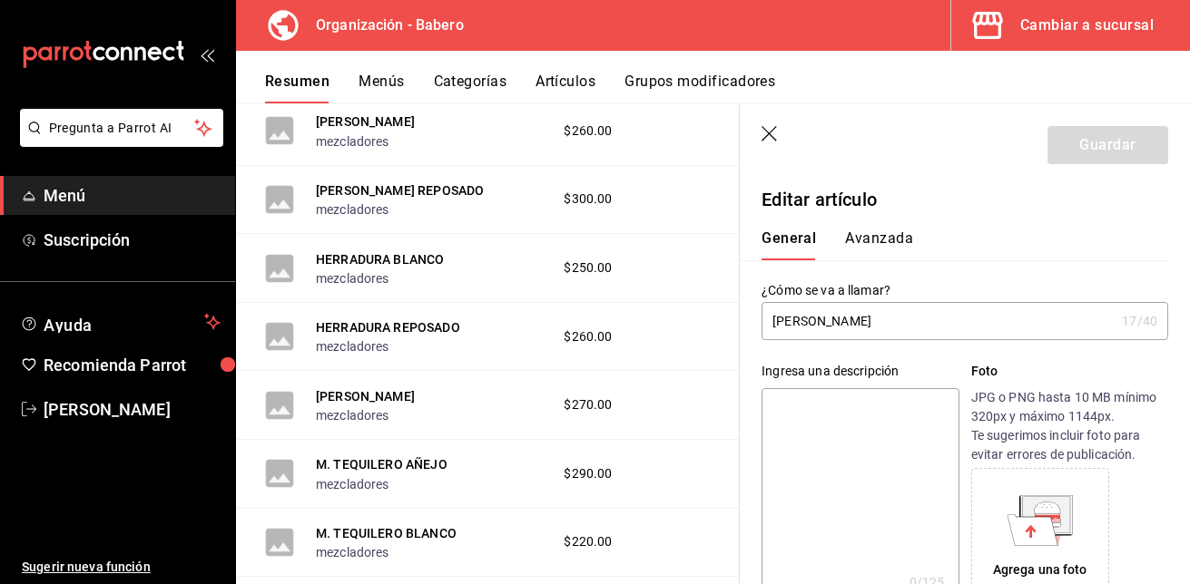
click at [800, 320] on input "M. BOBEL DIAMANTE" at bounding box center [937, 321] width 353 height 36
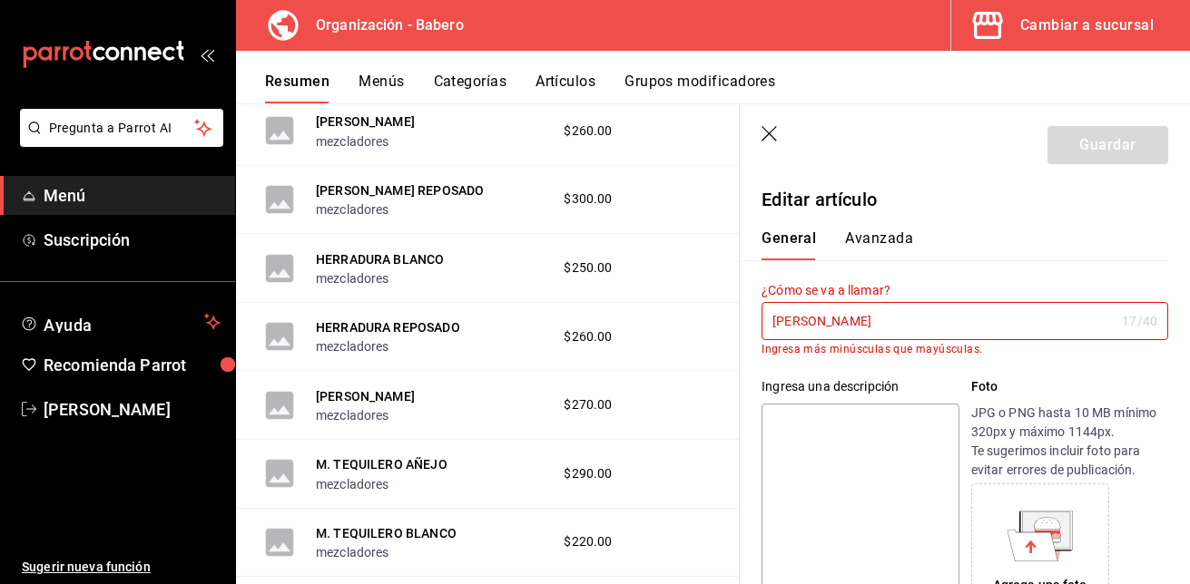
click at [917, 378] on div "Ingresa una descripción" at bounding box center [859, 387] width 197 height 19
click at [1085, 139] on div "Guardar" at bounding box center [1107, 145] width 121 height 38
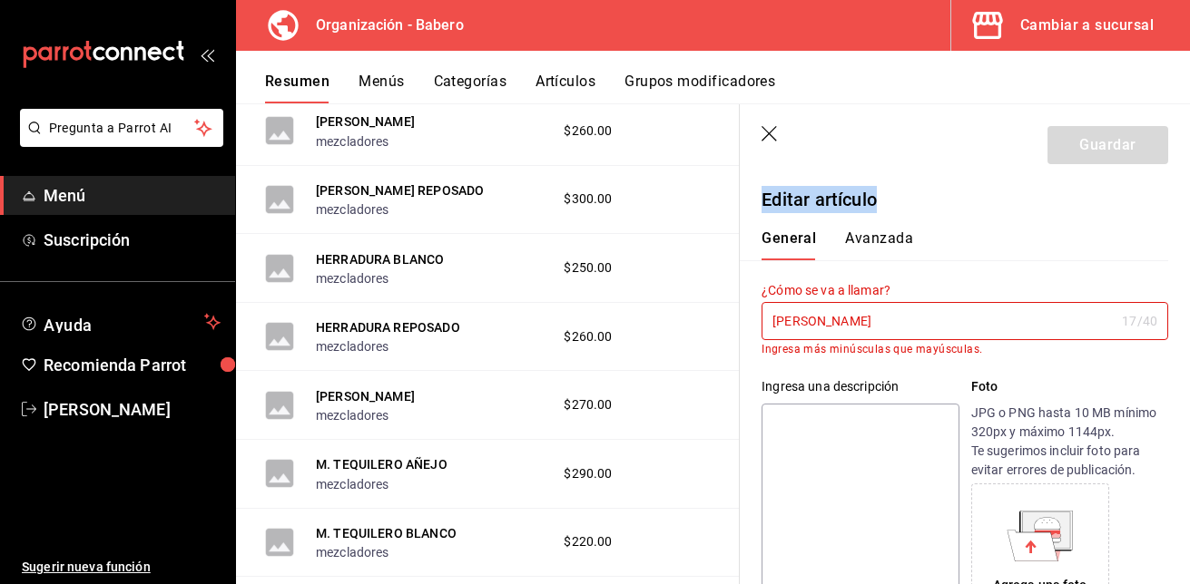
click at [1085, 139] on div "Guardar" at bounding box center [1107, 145] width 121 height 38
click at [936, 334] on input "M. DOBEL DIAMANTE" at bounding box center [937, 321] width 353 height 36
type input "M"
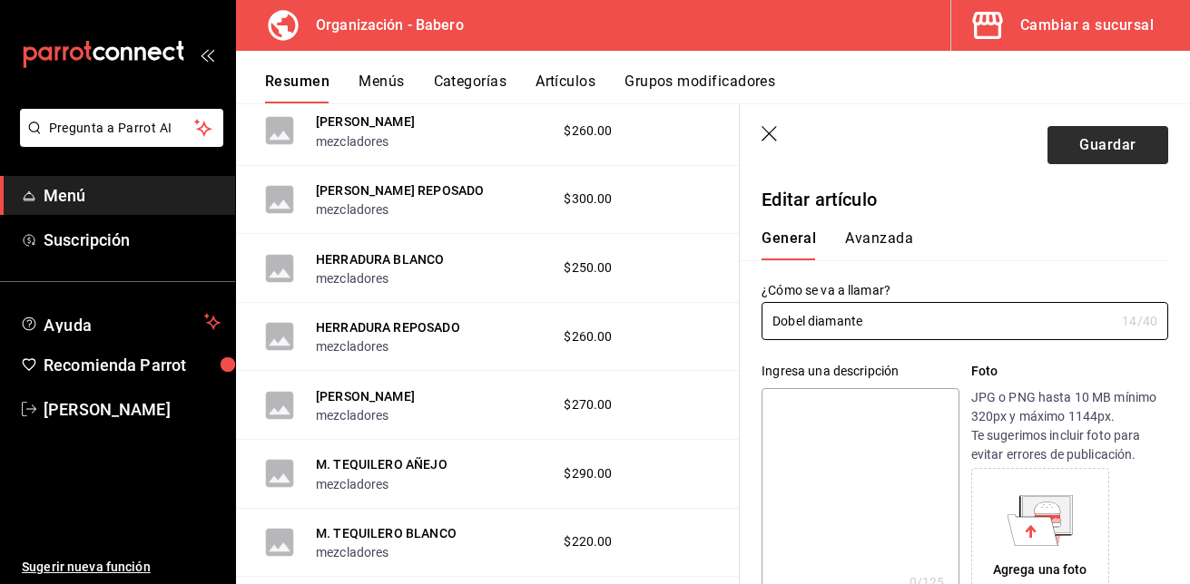
type input "Dobel diamante"
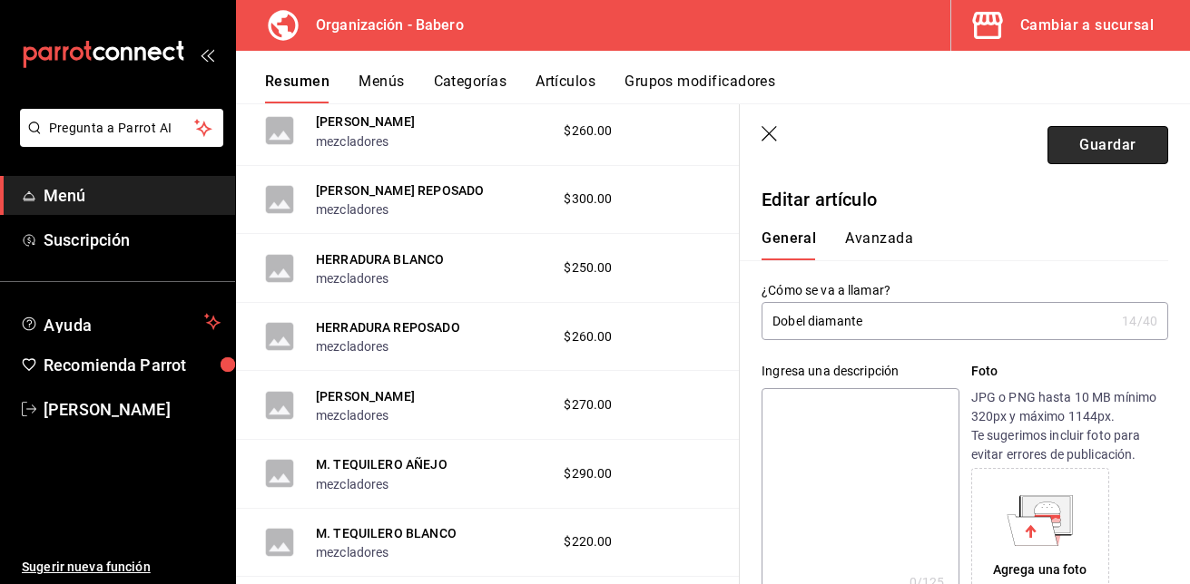
click at [1085, 144] on button "Guardar" at bounding box center [1107, 145] width 121 height 38
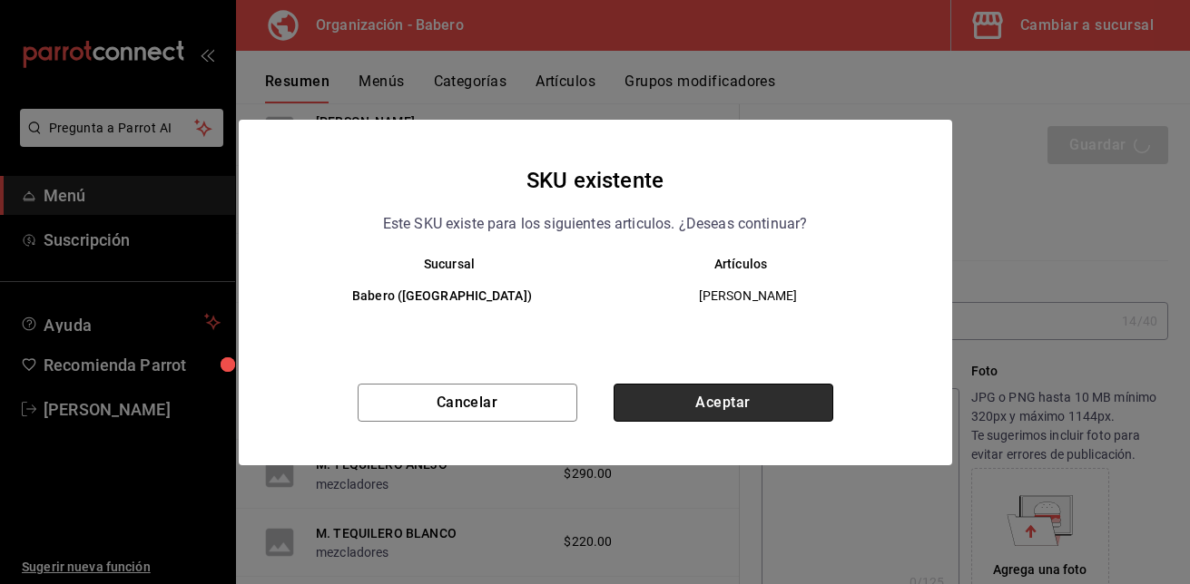
click at [742, 402] on button "Aceptar" at bounding box center [724, 403] width 220 height 38
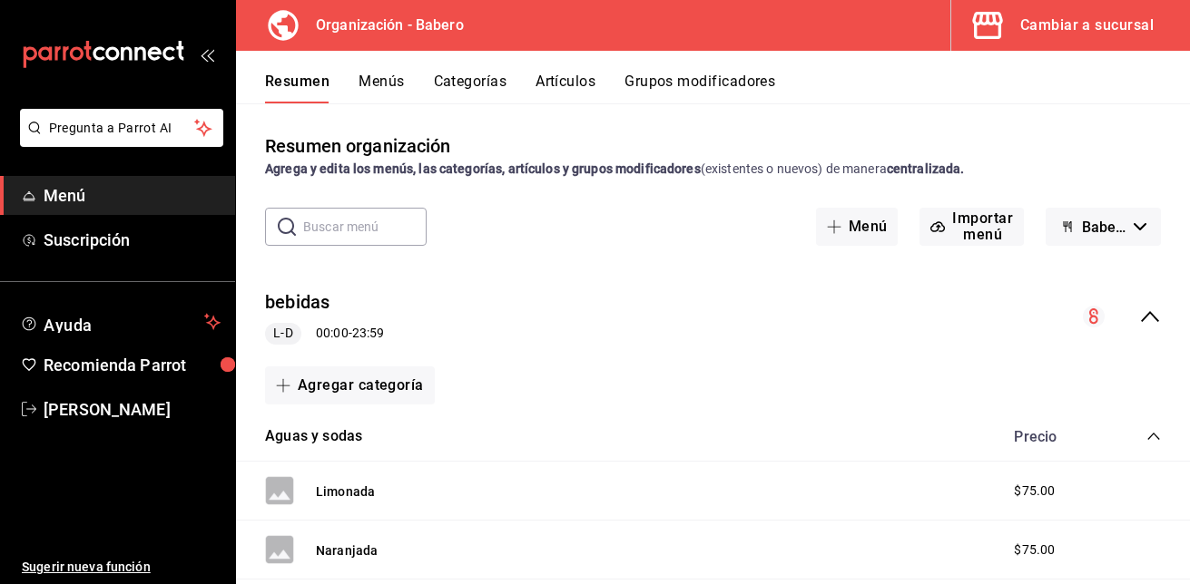
click at [380, 75] on button "Menús" at bounding box center [381, 88] width 45 height 31
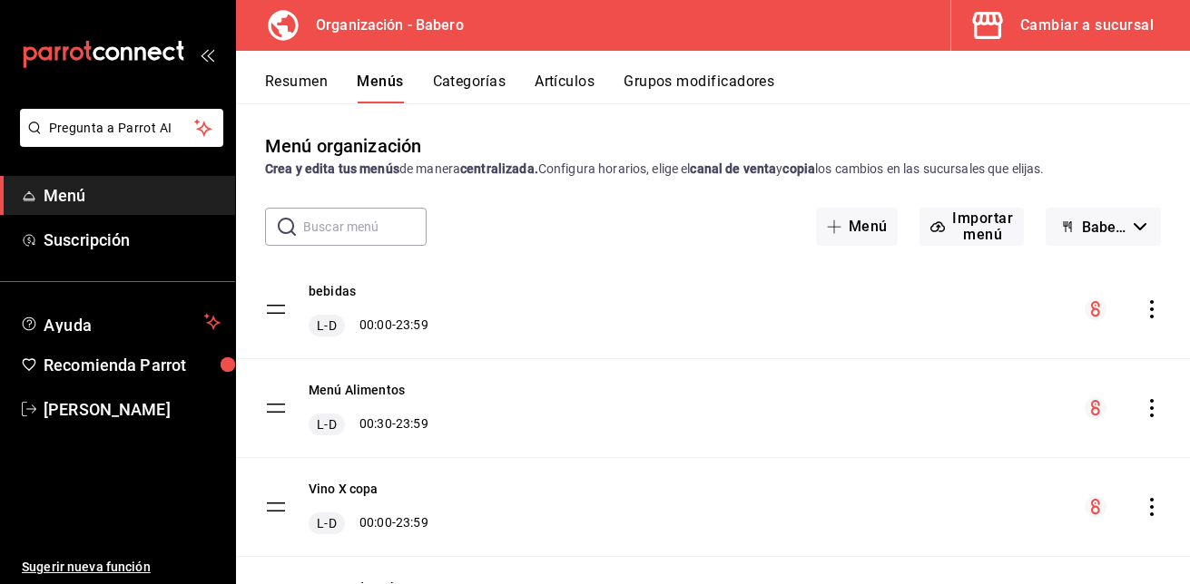
click at [1150, 303] on icon "actions" at bounding box center [1152, 309] width 4 height 18
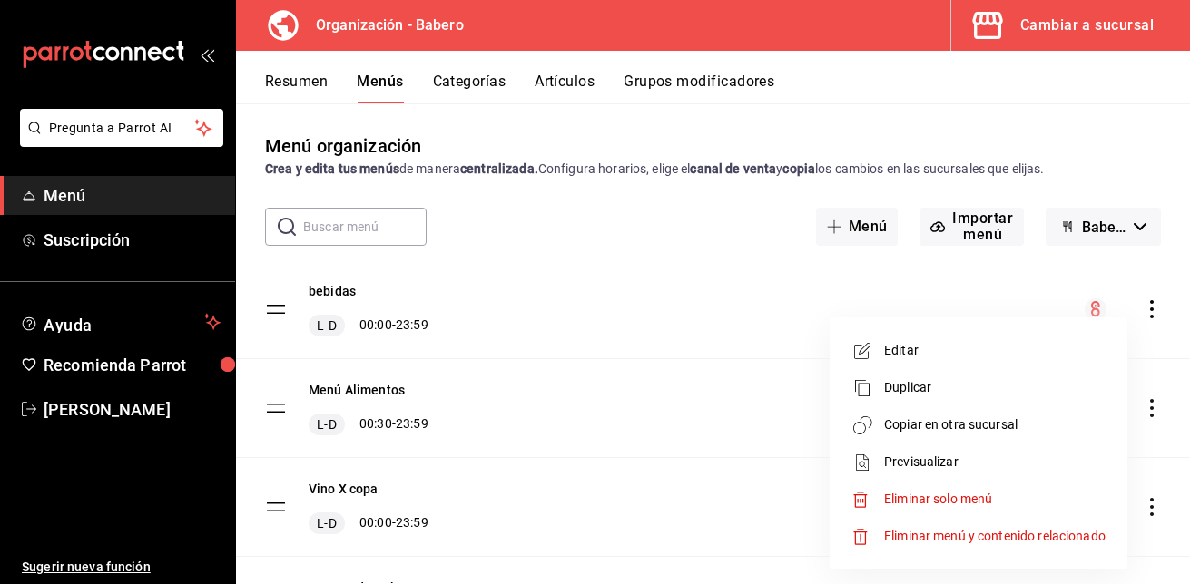
click at [918, 423] on span "Copiar en otra sucursal" at bounding box center [994, 425] width 221 height 19
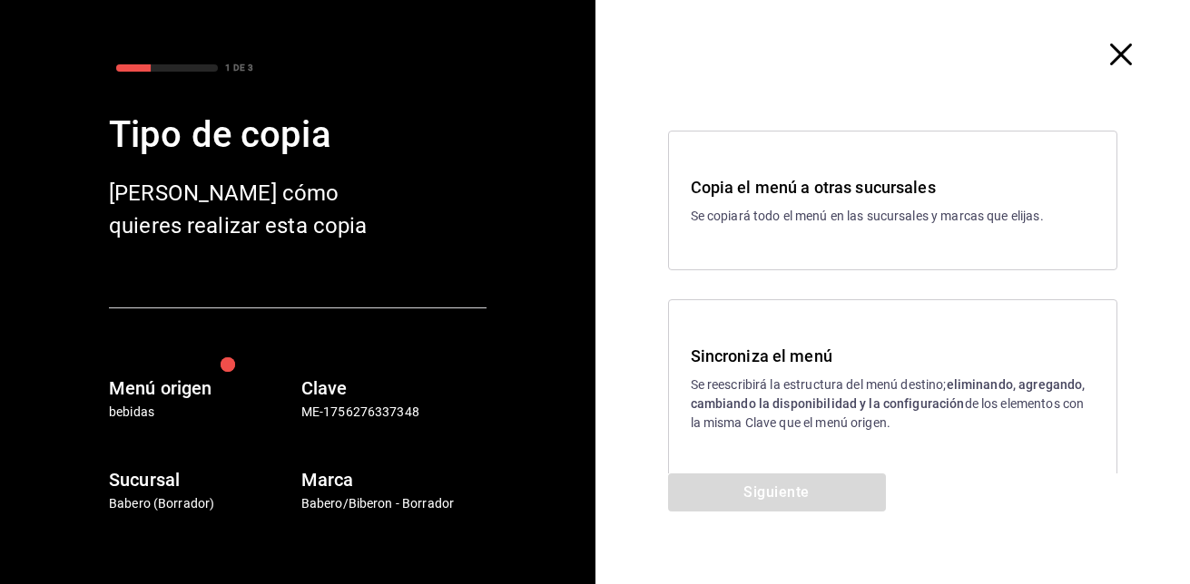
click at [808, 354] on h3 "Sincroniza el menú" at bounding box center [893, 356] width 405 height 25
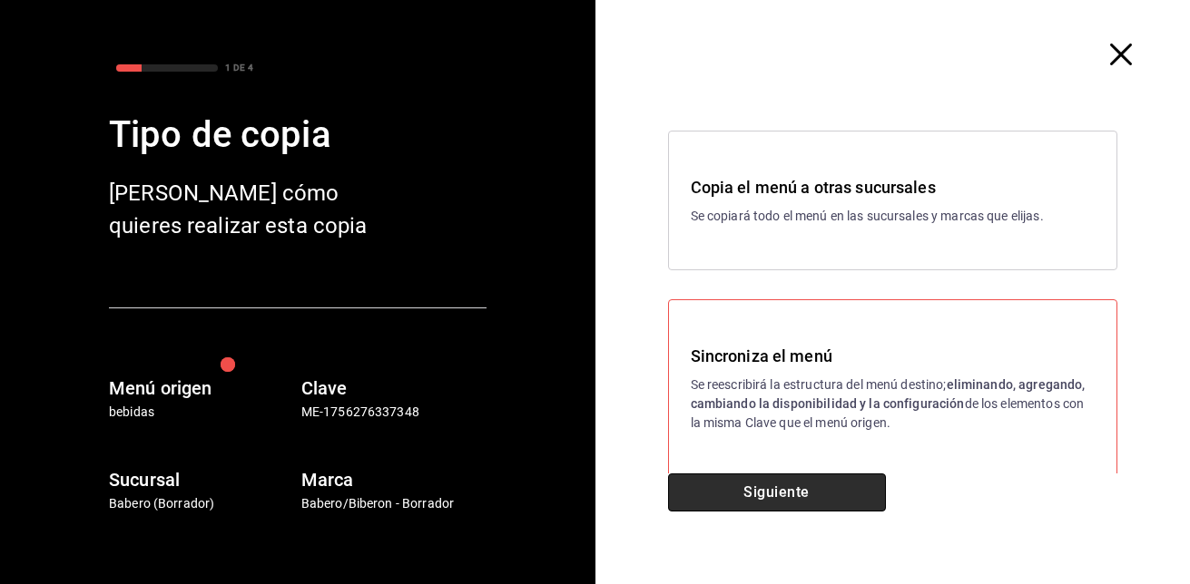
click at [810, 485] on button "Siguiente" at bounding box center [777, 493] width 218 height 38
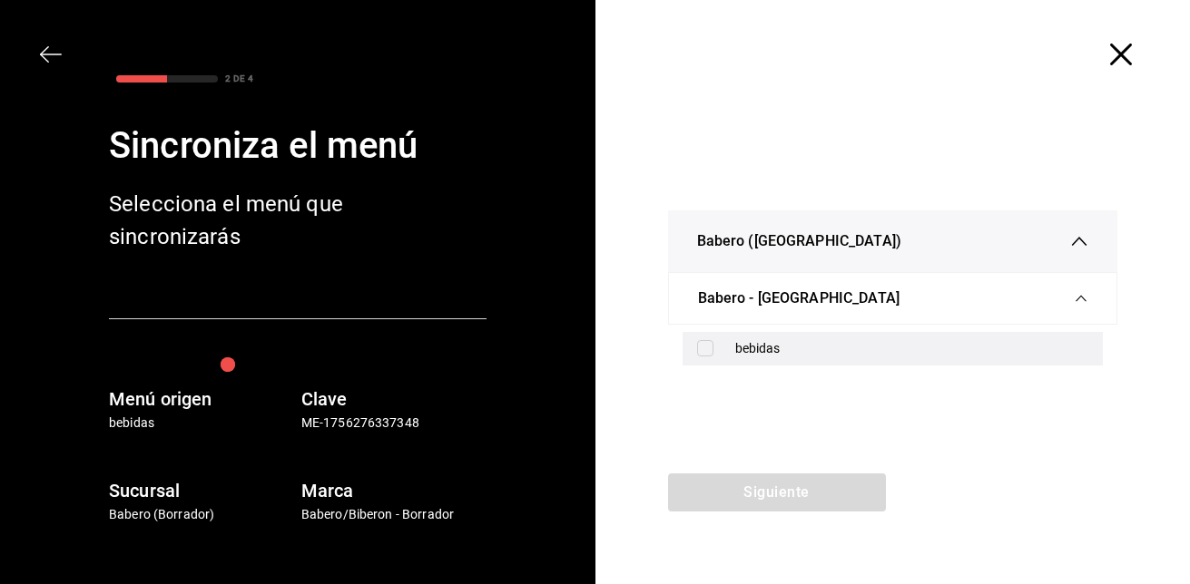
click at [698, 342] on input "checkbox" at bounding box center [705, 348] width 16 height 16
checkbox input "true"
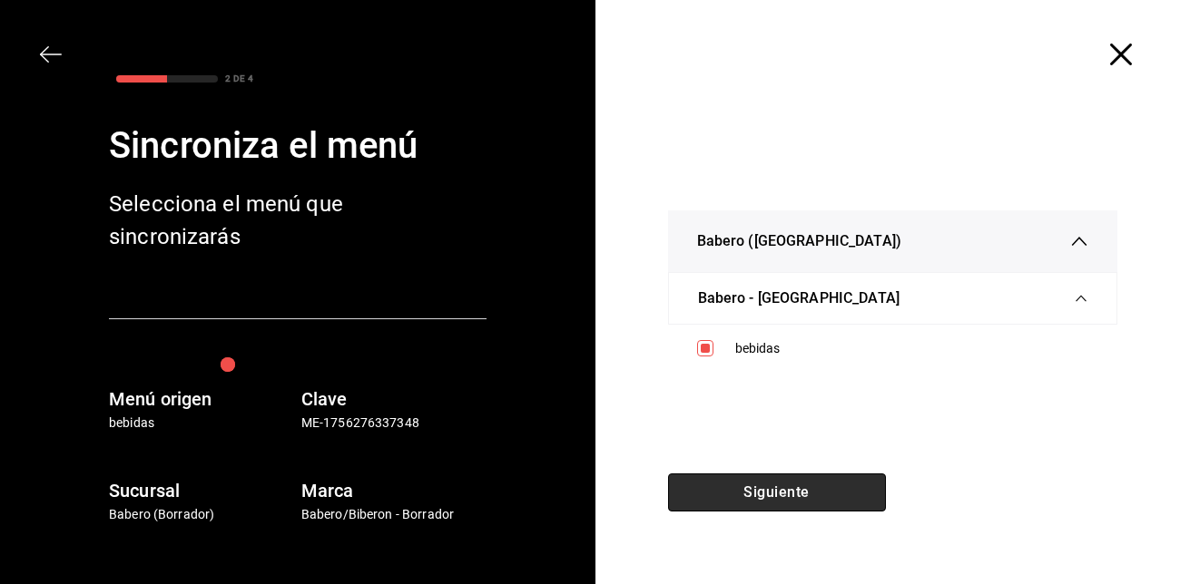
click at [754, 499] on button "Siguiente" at bounding box center [777, 493] width 218 height 38
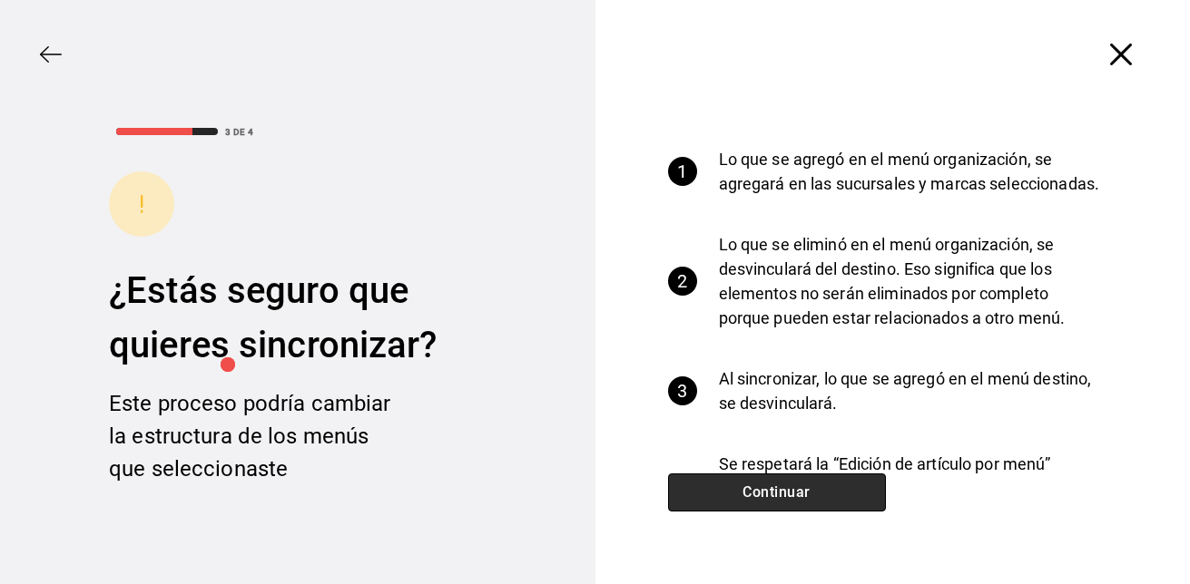
click at [754, 499] on button "Continuar" at bounding box center [777, 493] width 218 height 38
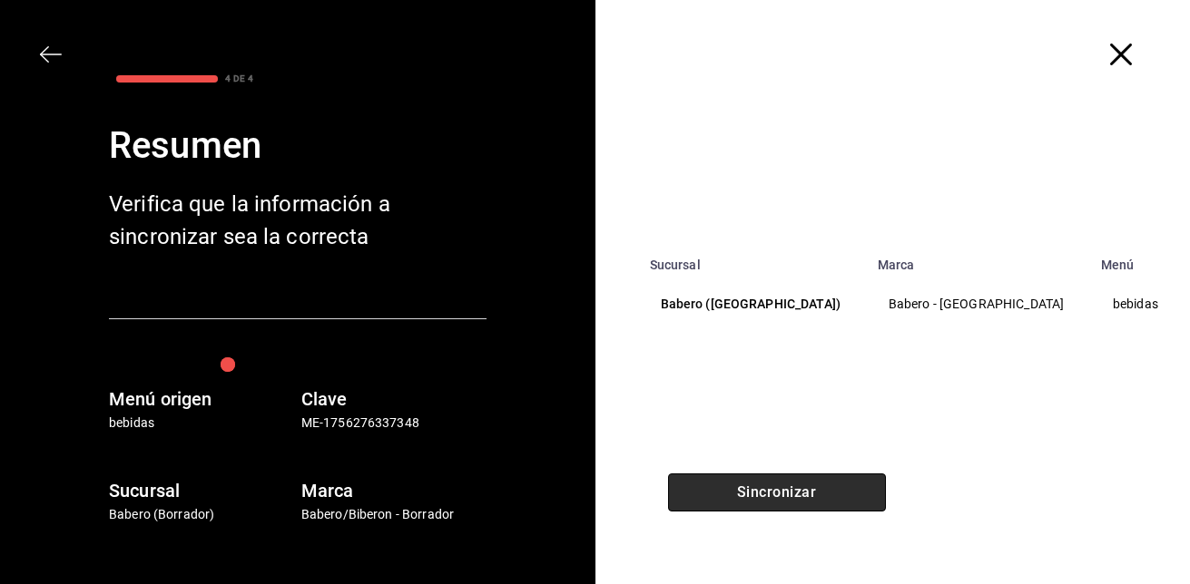
click at [754, 499] on button "Sincronizar" at bounding box center [777, 493] width 218 height 38
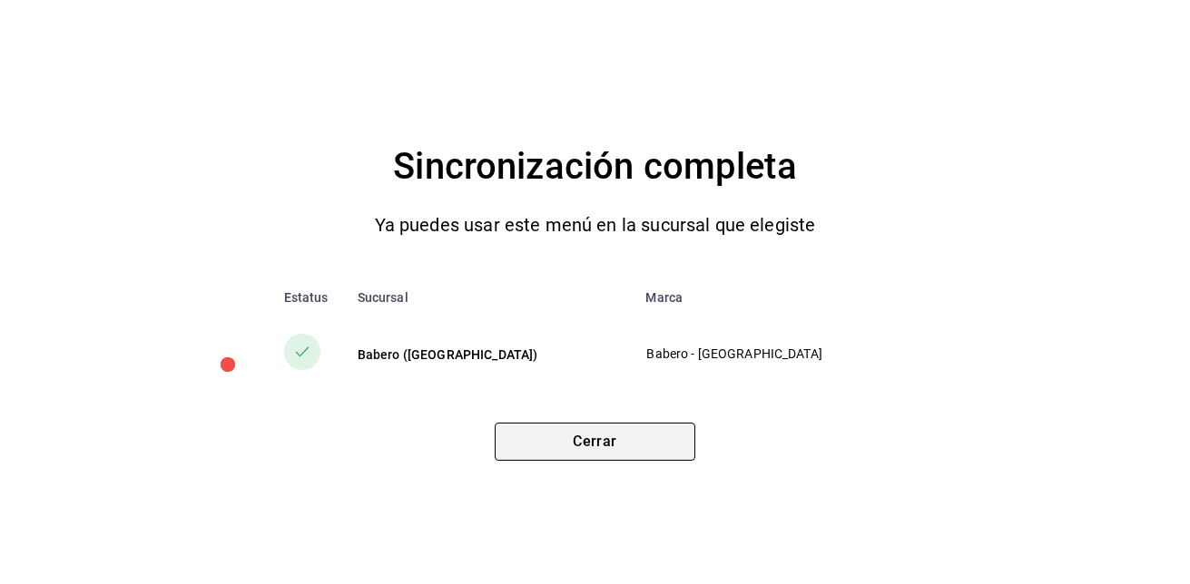
click at [633, 446] on button "Cerrar" at bounding box center [595, 442] width 201 height 38
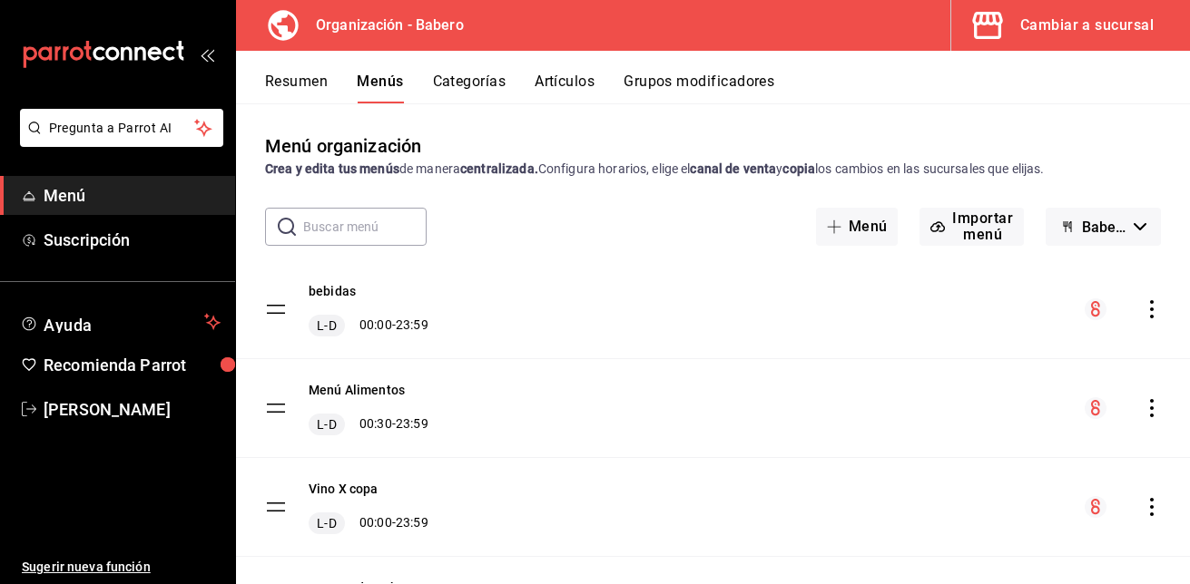
click at [1072, 28] on div "Cambiar a sucursal" at bounding box center [1086, 25] width 133 height 25
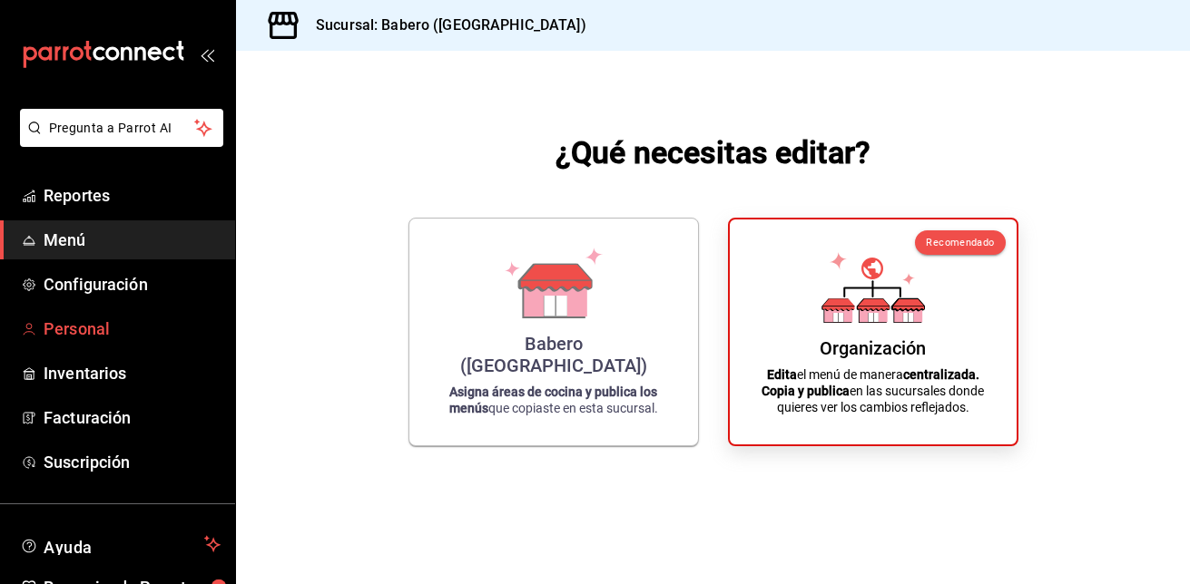
click at [103, 335] on span "Personal" at bounding box center [132, 329] width 177 height 25
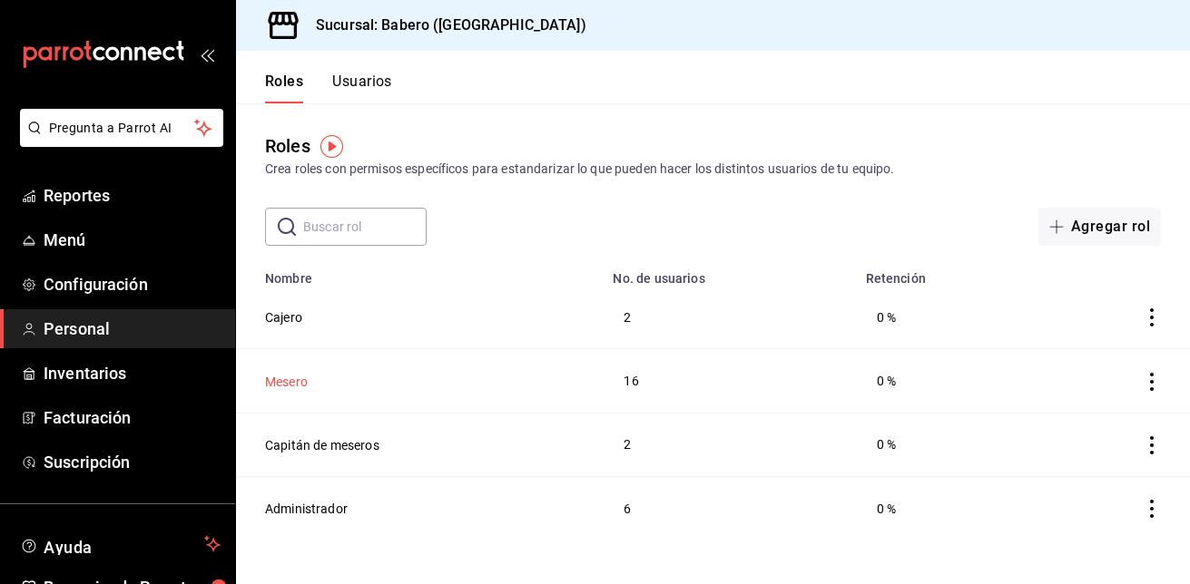
click at [291, 377] on button "Mesero" at bounding box center [286, 382] width 43 height 18
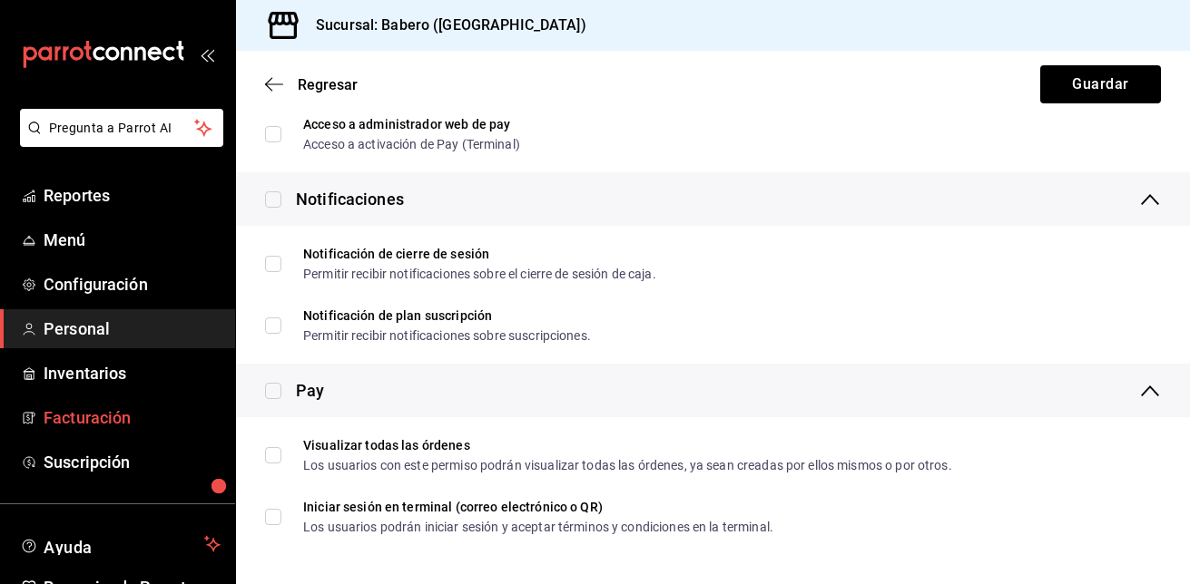
scroll to position [101, 0]
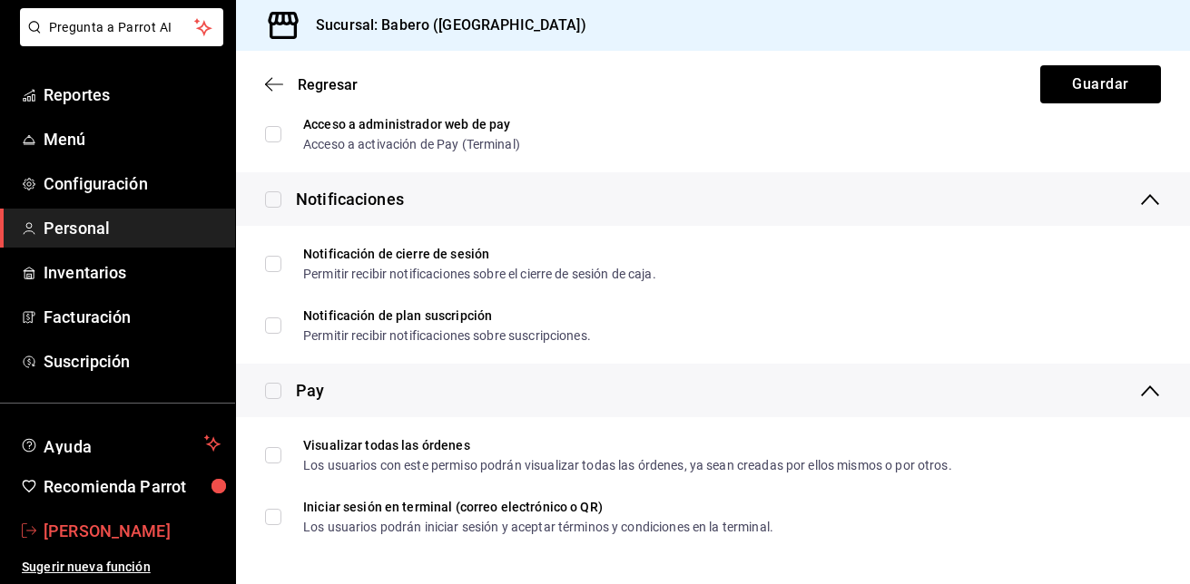
click at [88, 536] on span "Julio Delgado" at bounding box center [132, 531] width 177 height 25
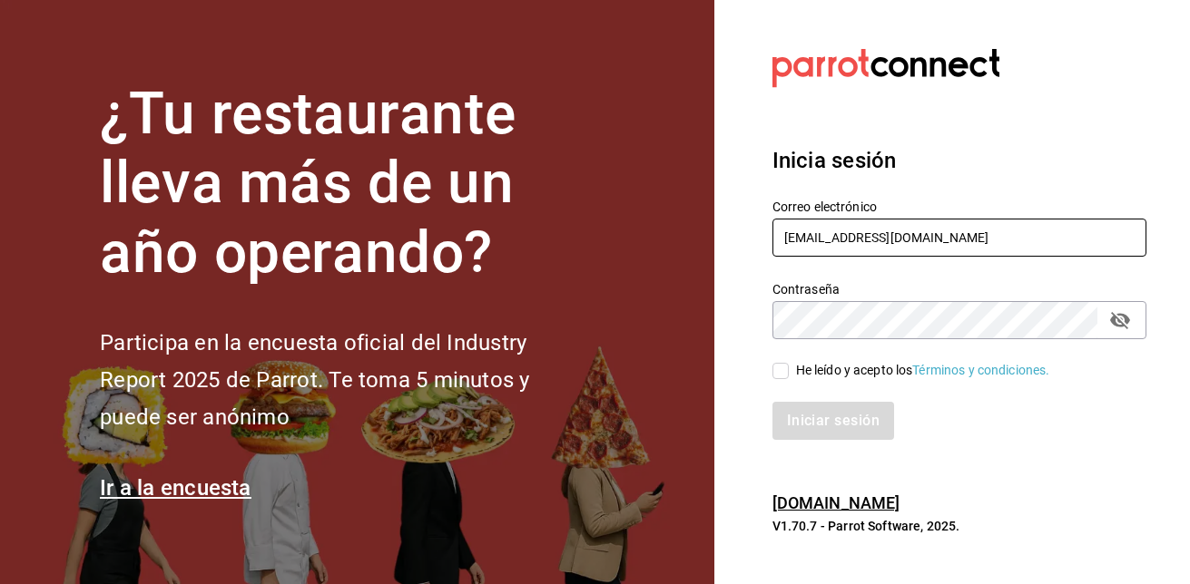
click at [979, 241] on input "jucedet@hotmail.com" at bounding box center [959, 238] width 374 height 38
type input "jucedet@gmail.com"
click at [781, 372] on input "He leído y acepto los Términos y condiciones." at bounding box center [780, 371] width 16 height 16
checkbox input "true"
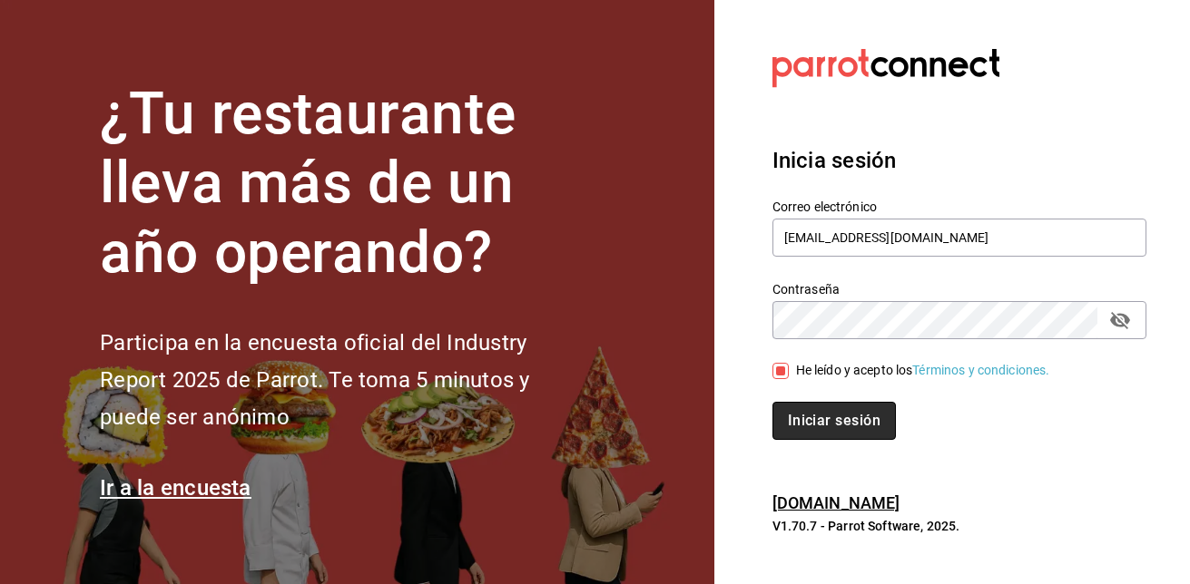
click at [833, 427] on button "Iniciar sesión" at bounding box center [833, 421] width 123 height 38
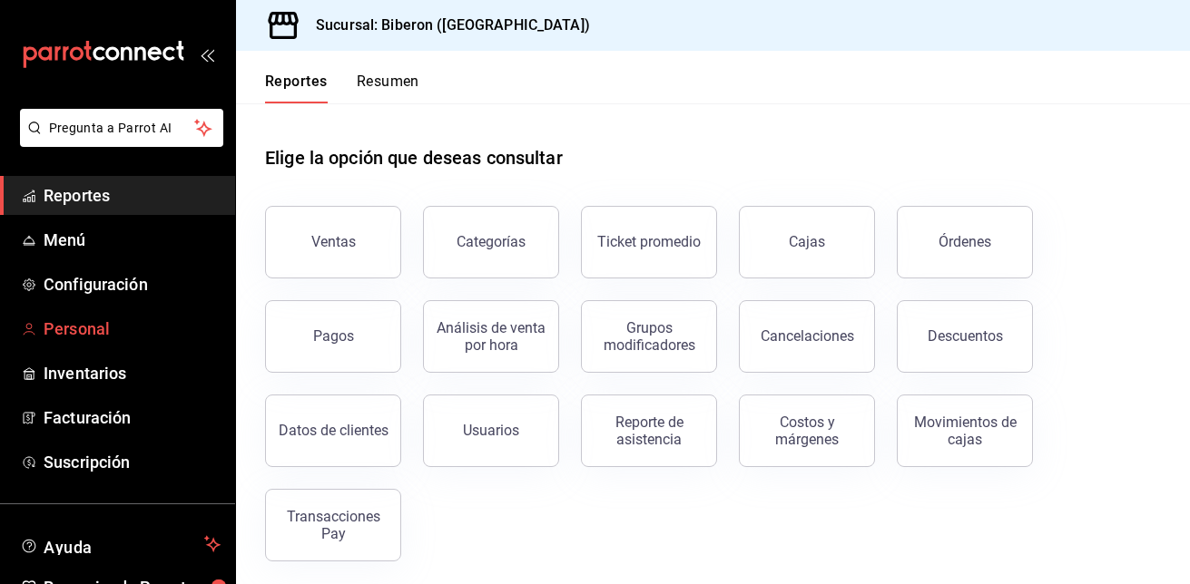
click at [75, 323] on span "Personal" at bounding box center [132, 329] width 177 height 25
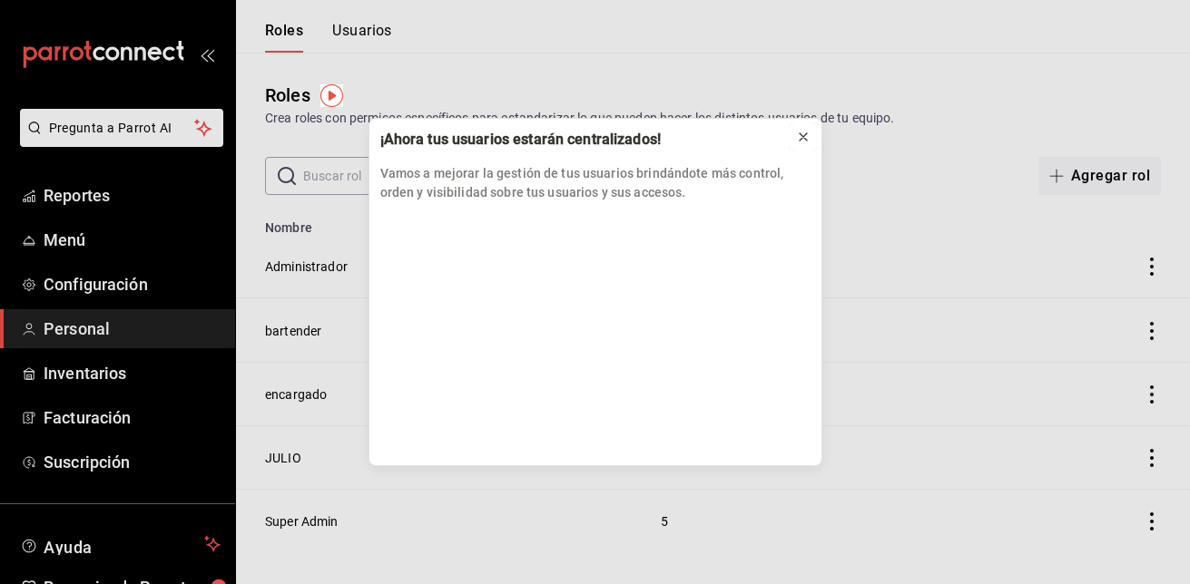
click at [803, 141] on icon at bounding box center [803, 137] width 15 height 15
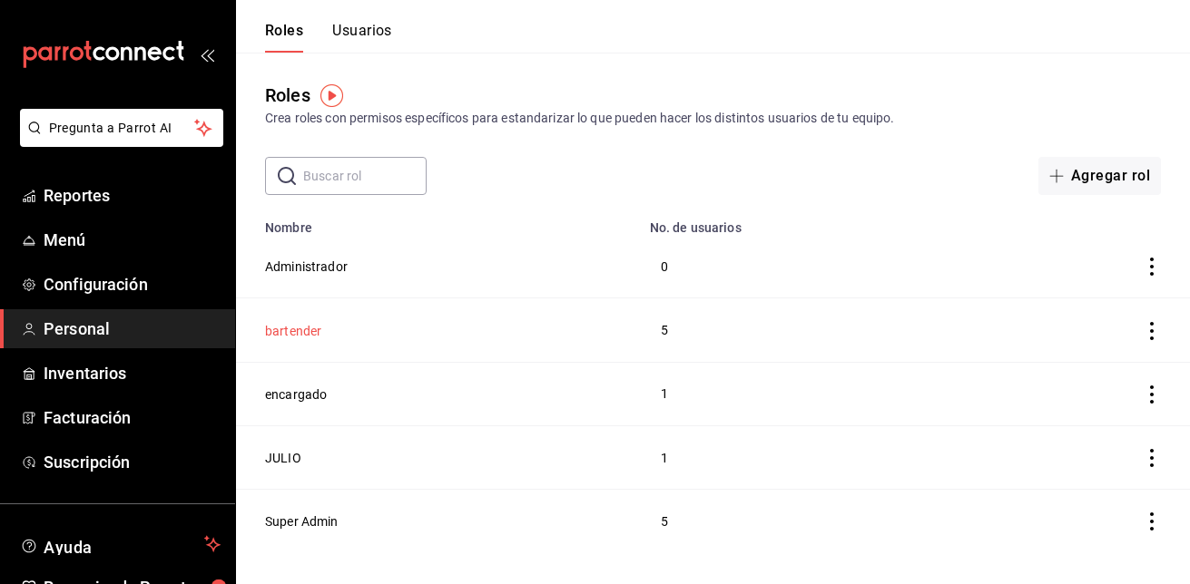
click at [279, 325] on button "bartender" at bounding box center [293, 331] width 56 height 18
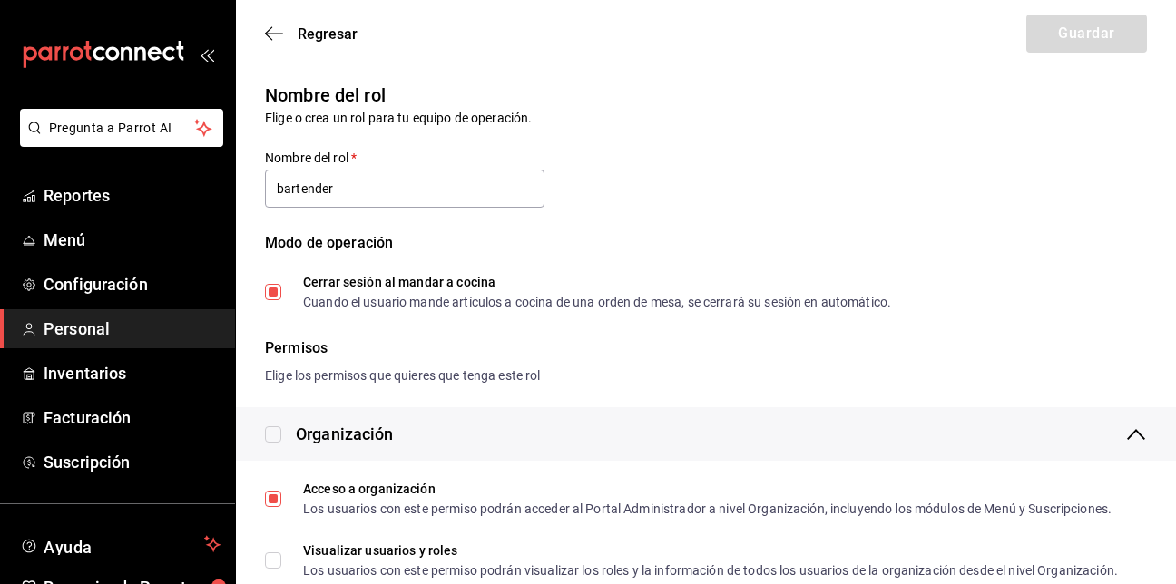
click at [275, 296] on input "Cerrar sesión al mandar a cocina Cuando el usuario mande artículos a cocina de …" at bounding box center [273, 292] width 16 height 16
checkbox input "false"
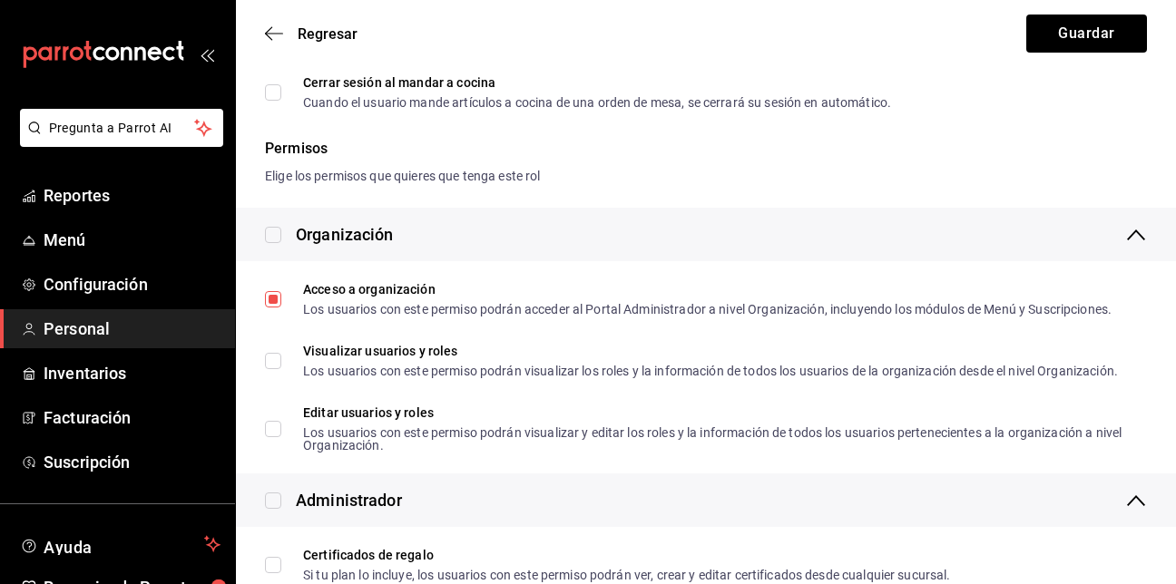
scroll to position [207, 0]
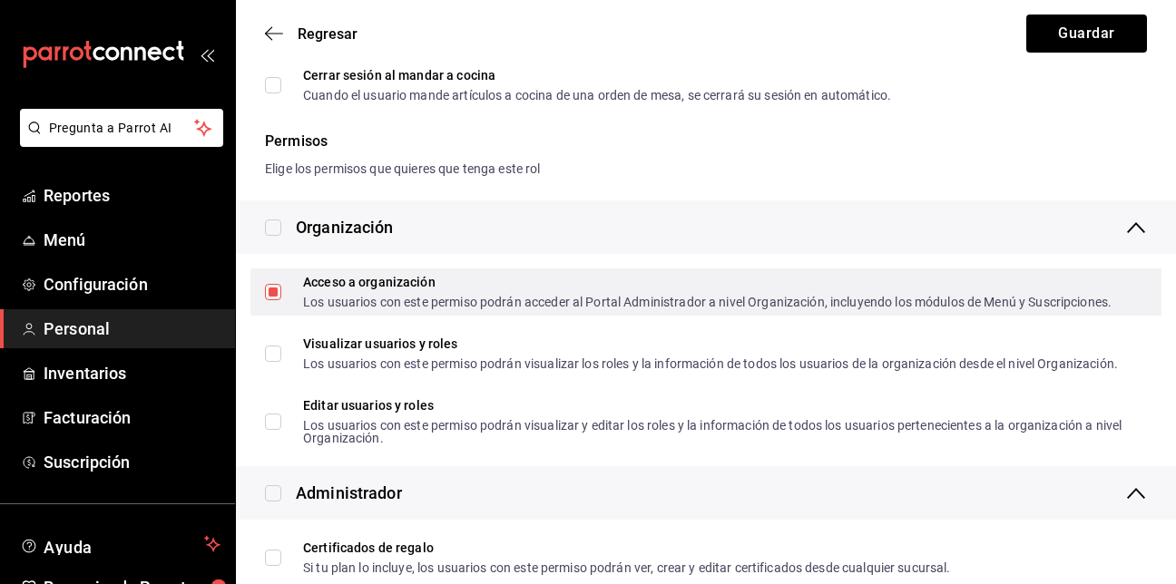
click at [267, 290] on input "Acceso a organización Los usuarios con este permiso podrán acceder al Portal Ad…" at bounding box center [273, 292] width 16 height 16
checkbox input "false"
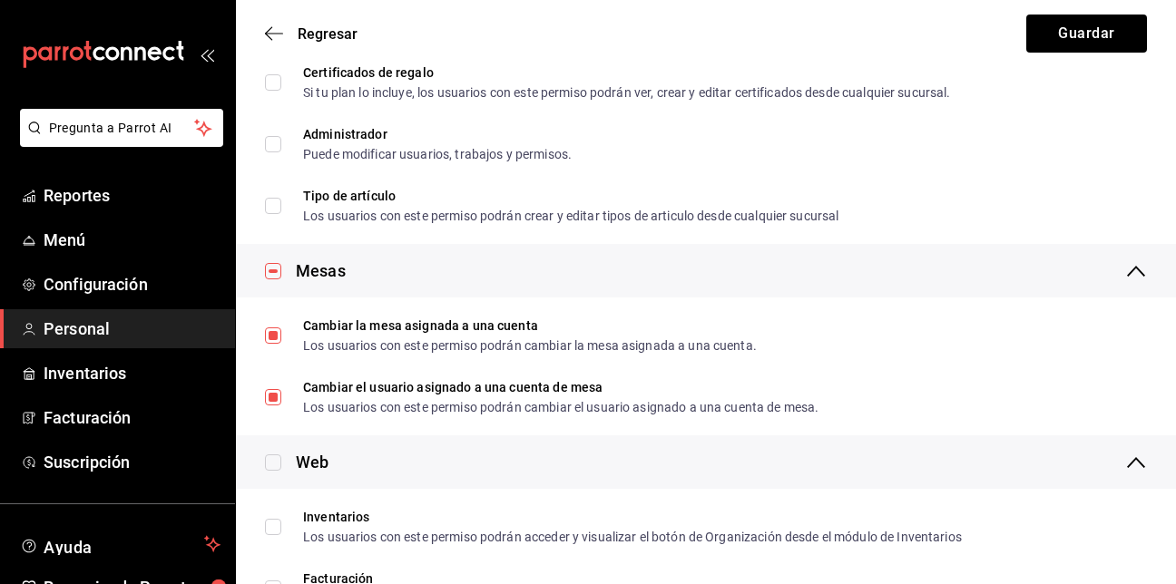
scroll to position [695, 0]
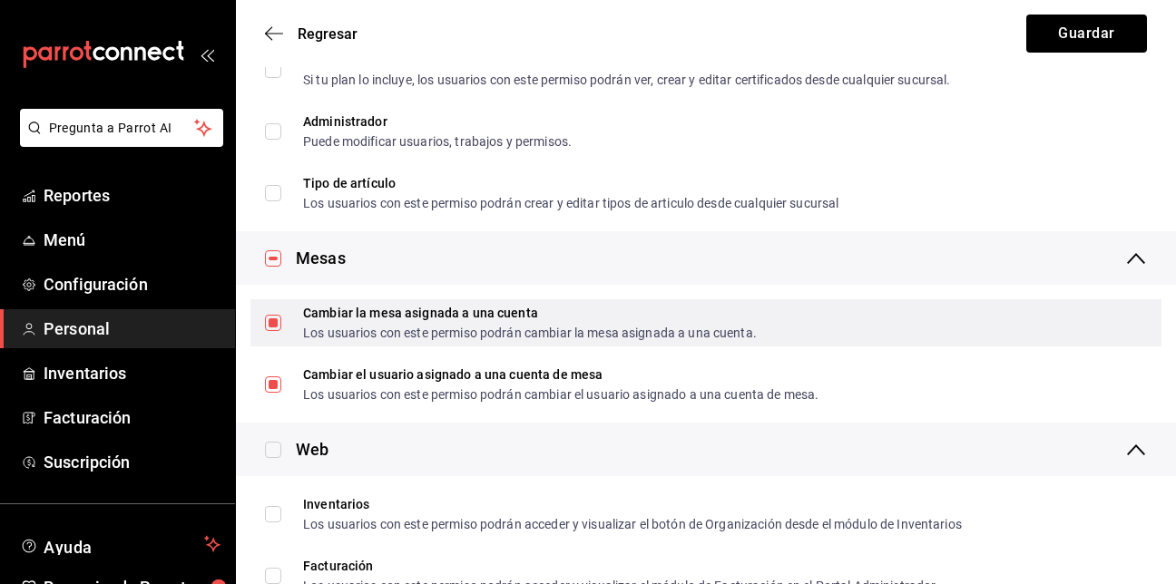
click at [280, 319] on input "Cambiar la mesa asignada a una cuenta Los usuarios con este permiso podrán camb…" at bounding box center [273, 323] width 16 height 16
checkbox input "false"
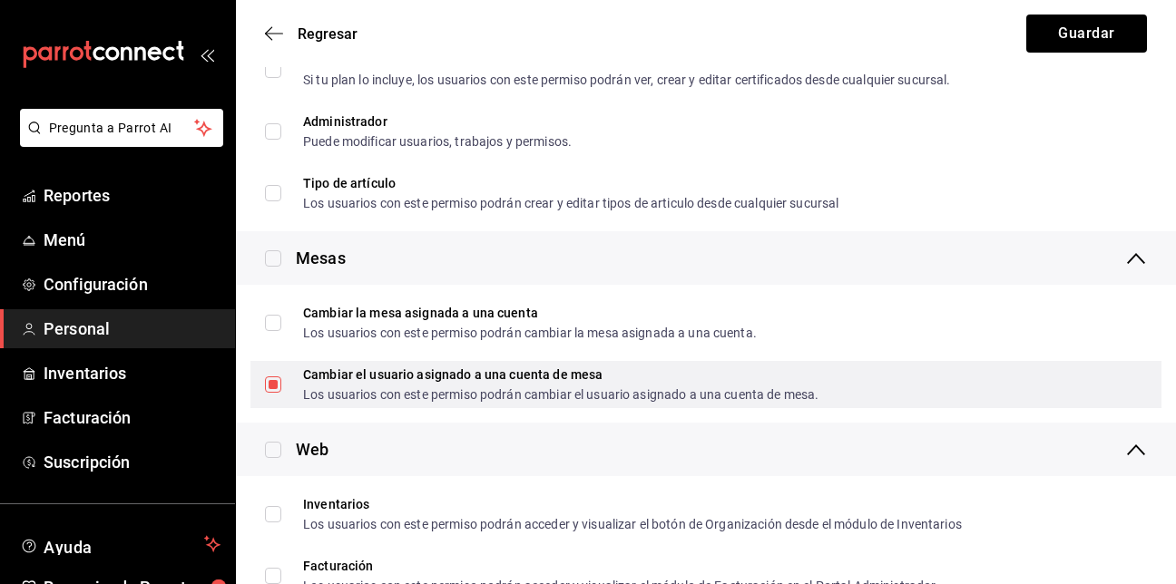
click at [276, 383] on input "Cambiar el usuario asignado a una cuenta de mesa Los usuarios con este permiso …" at bounding box center [273, 385] width 16 height 16
checkbox input "false"
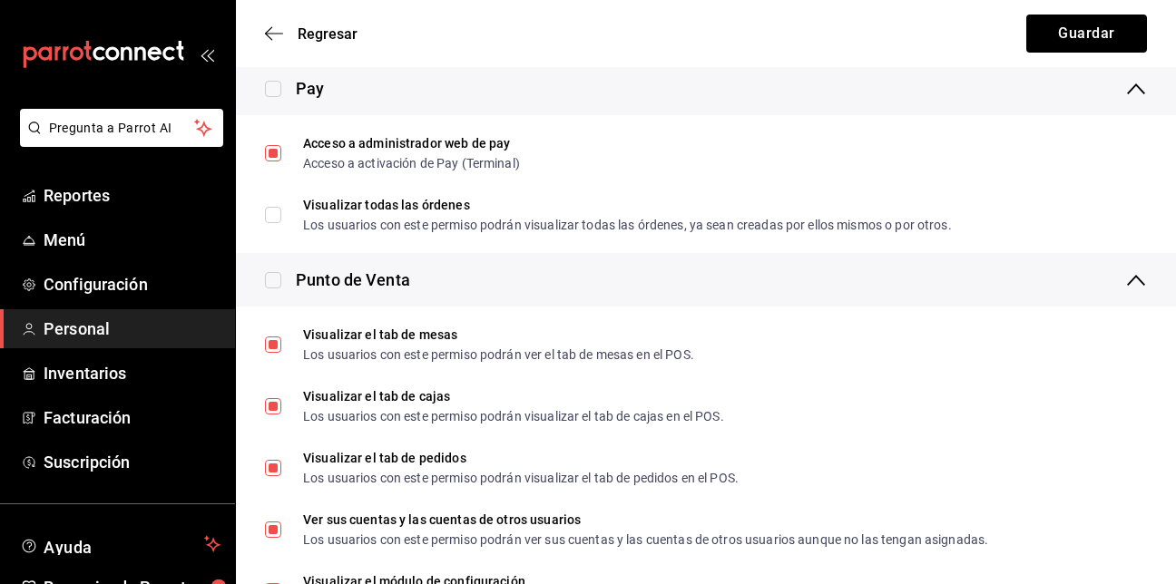
scroll to position [1557, 0]
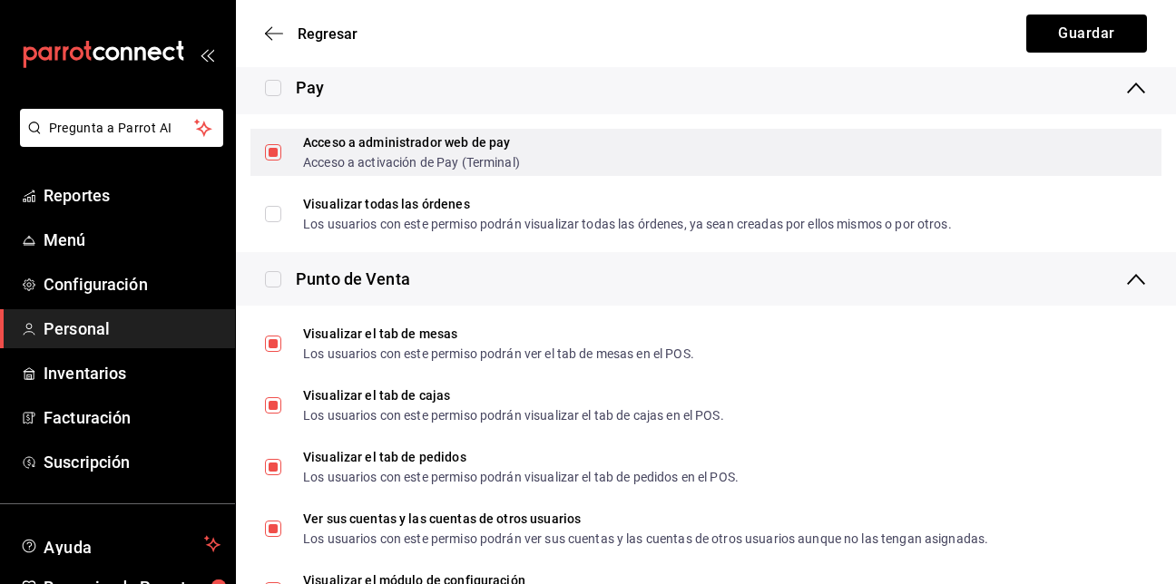
click at [280, 163] on label "Acceso a administrador web de pay Acceso a activación de Pay (Terminal)" at bounding box center [392, 152] width 255 height 33
click at [280, 161] on input "Acceso a administrador web de pay Acceso a activación de Pay (Terminal)" at bounding box center [273, 152] width 16 height 16
checkbox input "false"
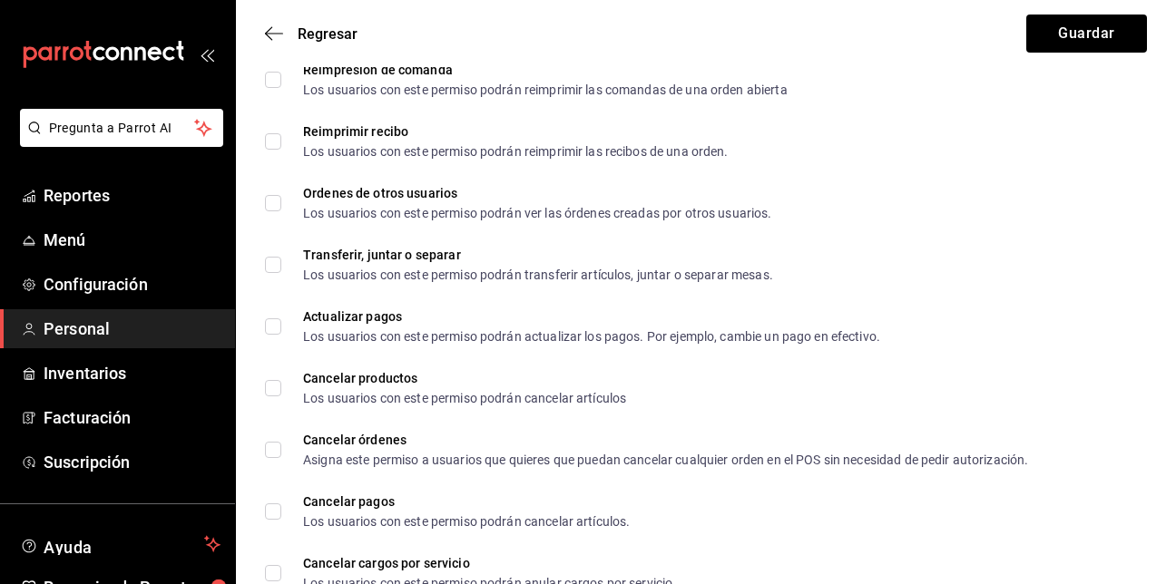
scroll to position [3248, 0]
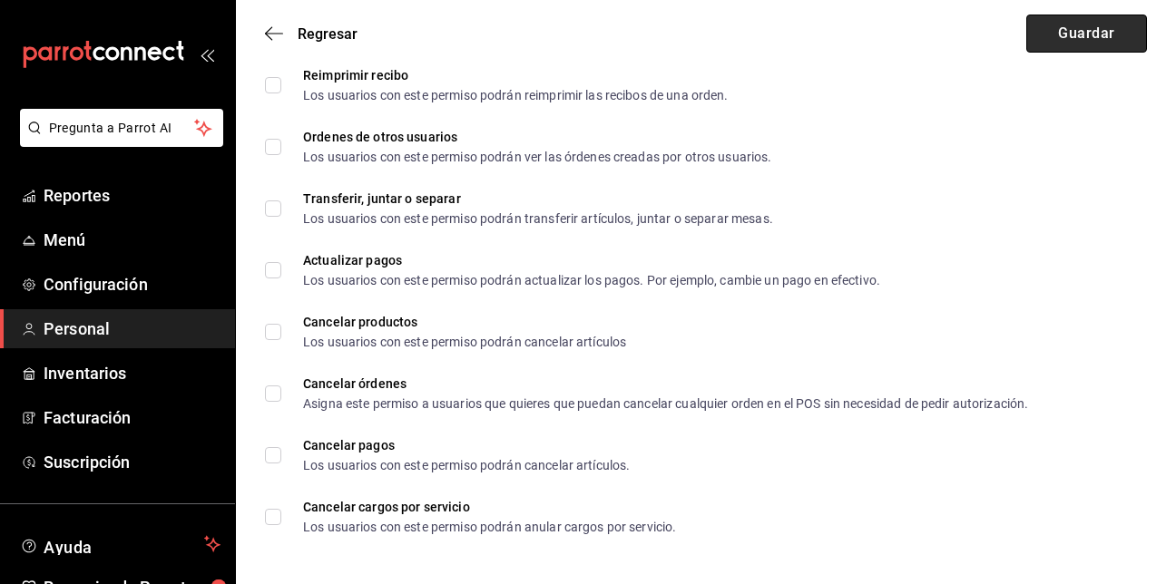
click at [1121, 39] on button "Guardar" at bounding box center [1087, 34] width 121 height 38
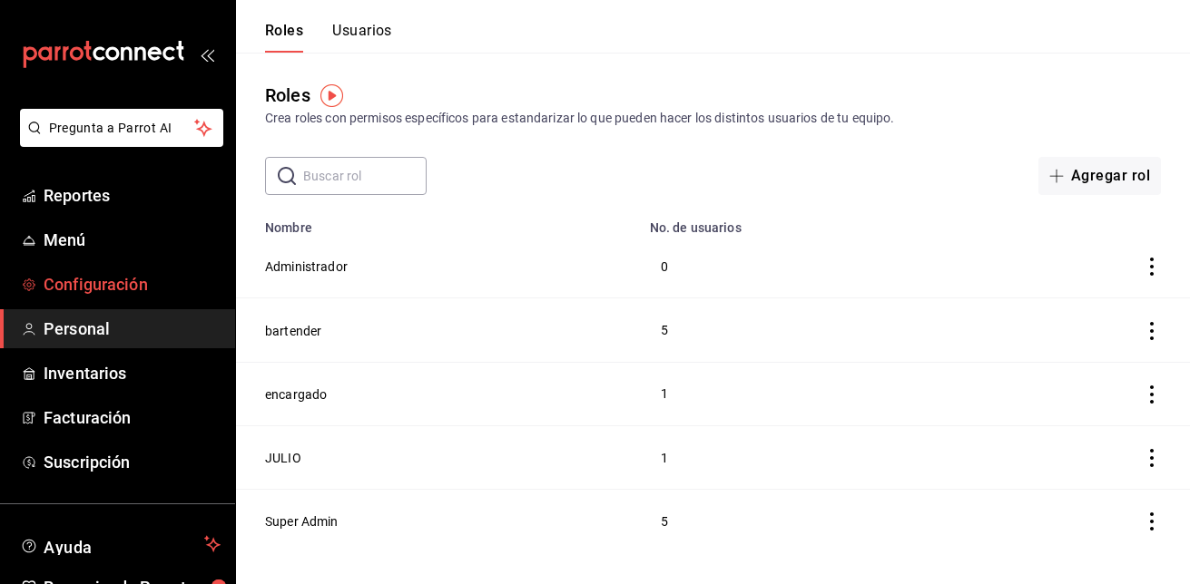
click at [85, 298] on link "Configuración" at bounding box center [117, 284] width 235 height 39
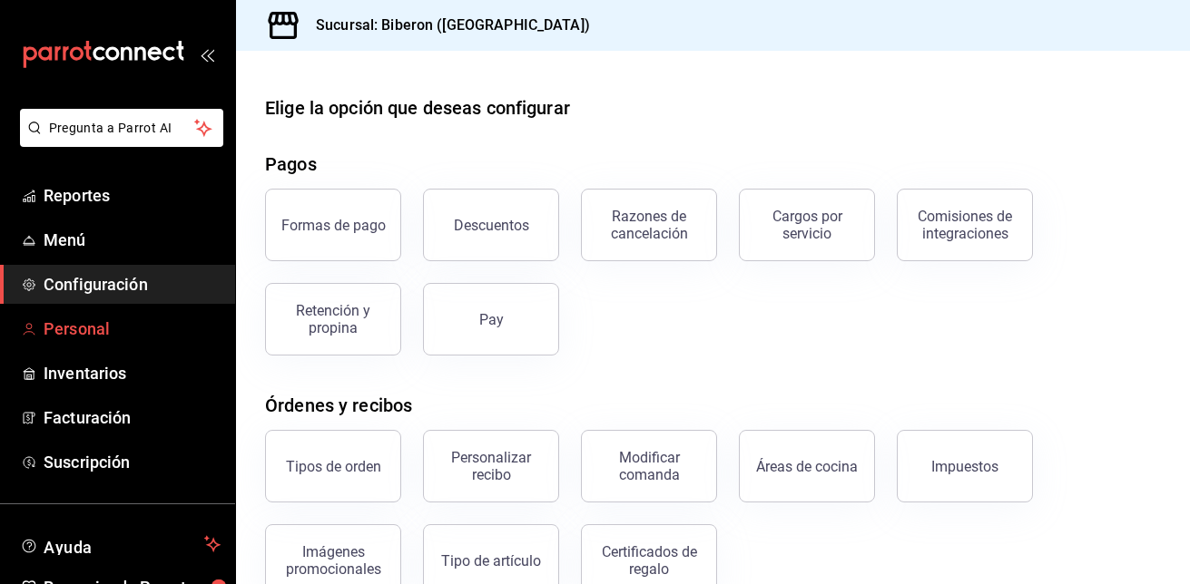
click at [74, 335] on span "Personal" at bounding box center [132, 329] width 177 height 25
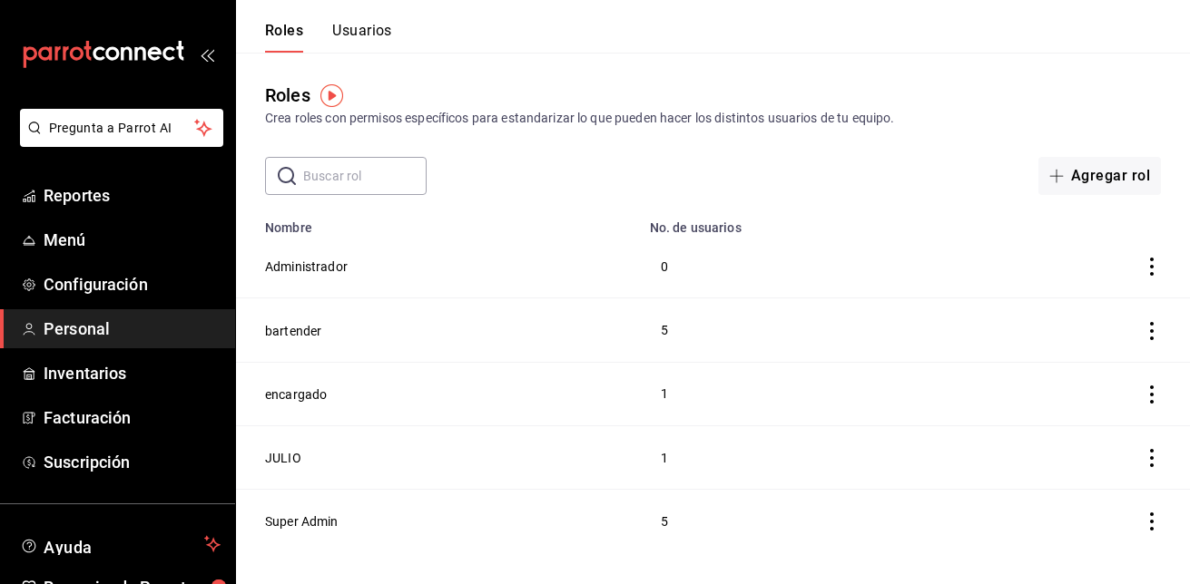
click at [333, 99] on img "button" at bounding box center [331, 95] width 23 height 23
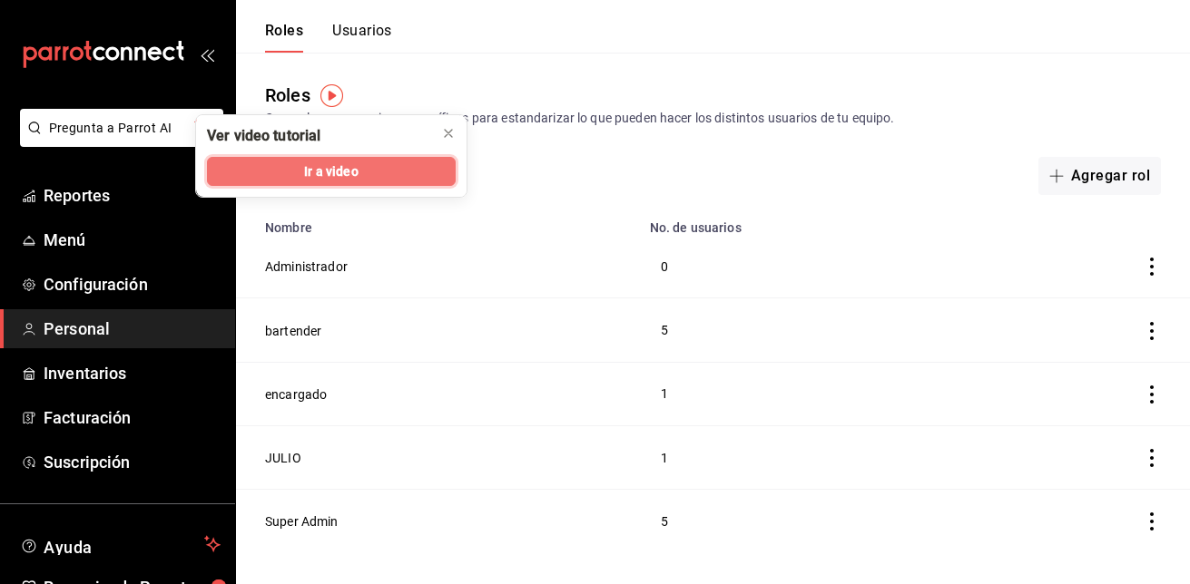
click at [350, 174] on span "Ir a video" at bounding box center [331, 171] width 54 height 19
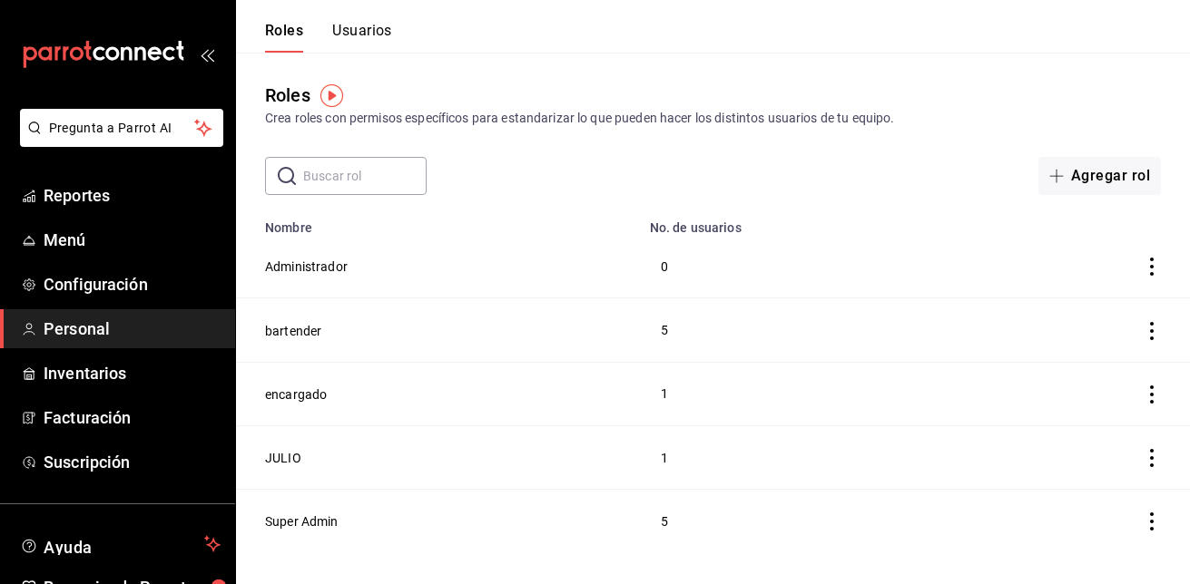
click at [364, 28] on button "Usuarios" at bounding box center [362, 37] width 60 height 31
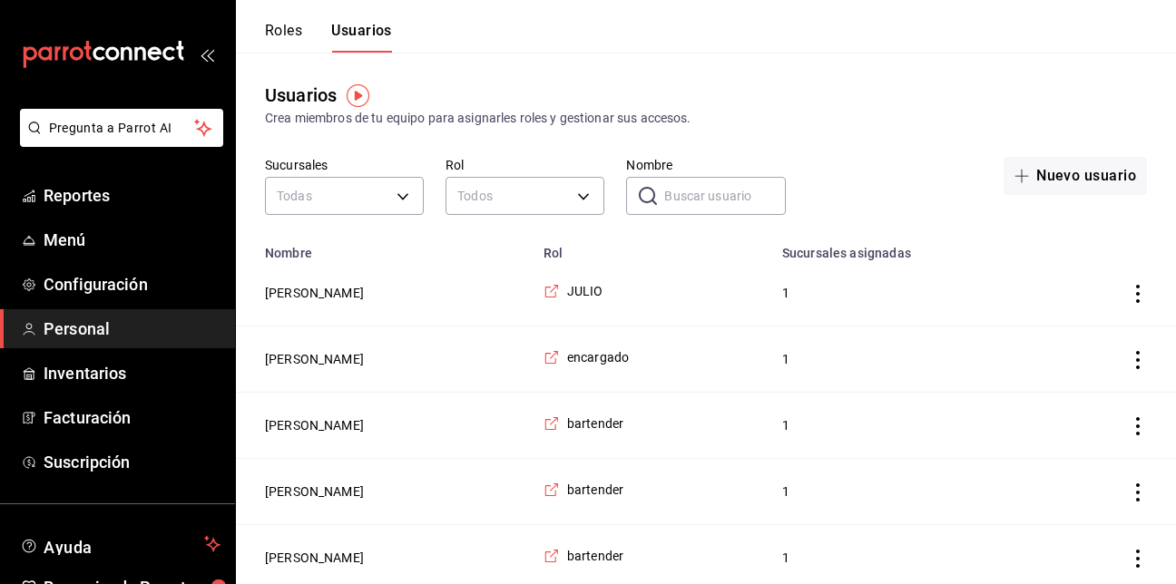
click at [359, 98] on img "button" at bounding box center [358, 95] width 23 height 23
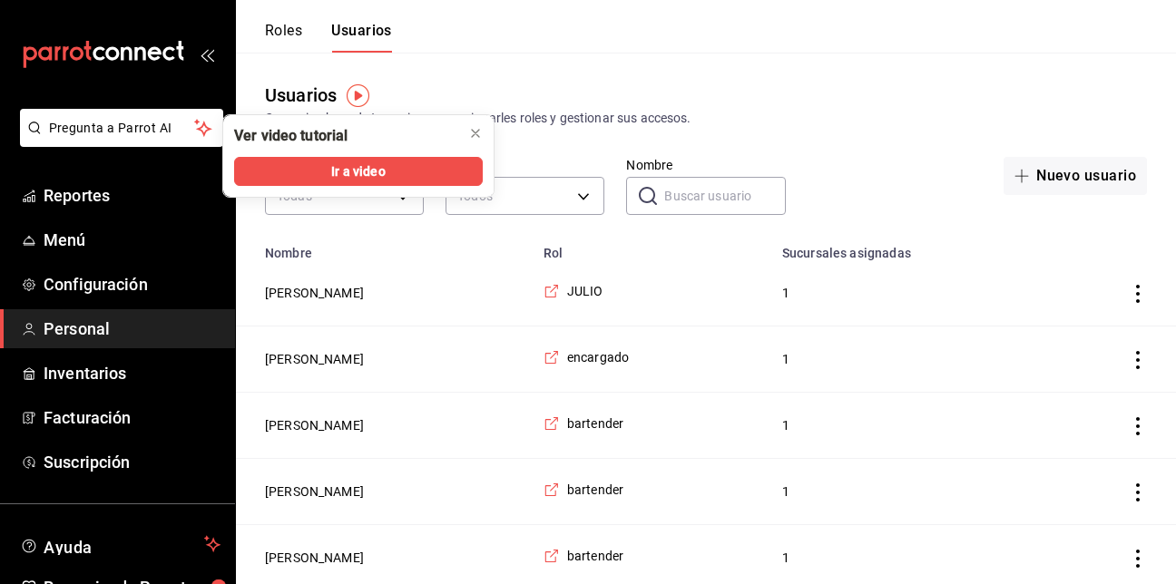
click at [1141, 361] on icon "actions" at bounding box center [1138, 360] width 18 height 18
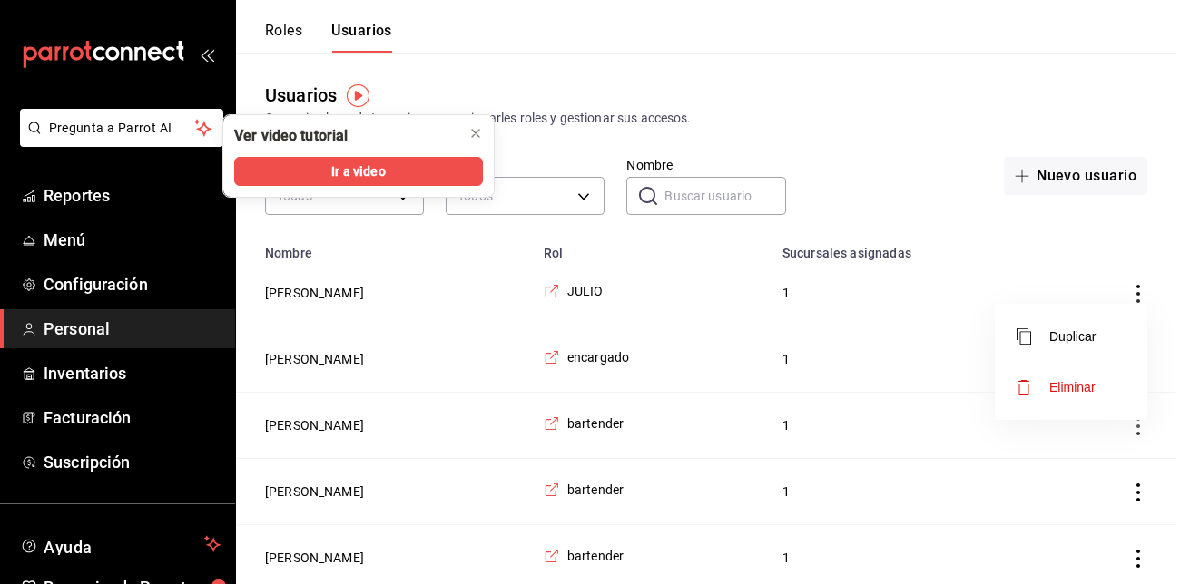
click at [1055, 213] on div at bounding box center [595, 292] width 1190 height 584
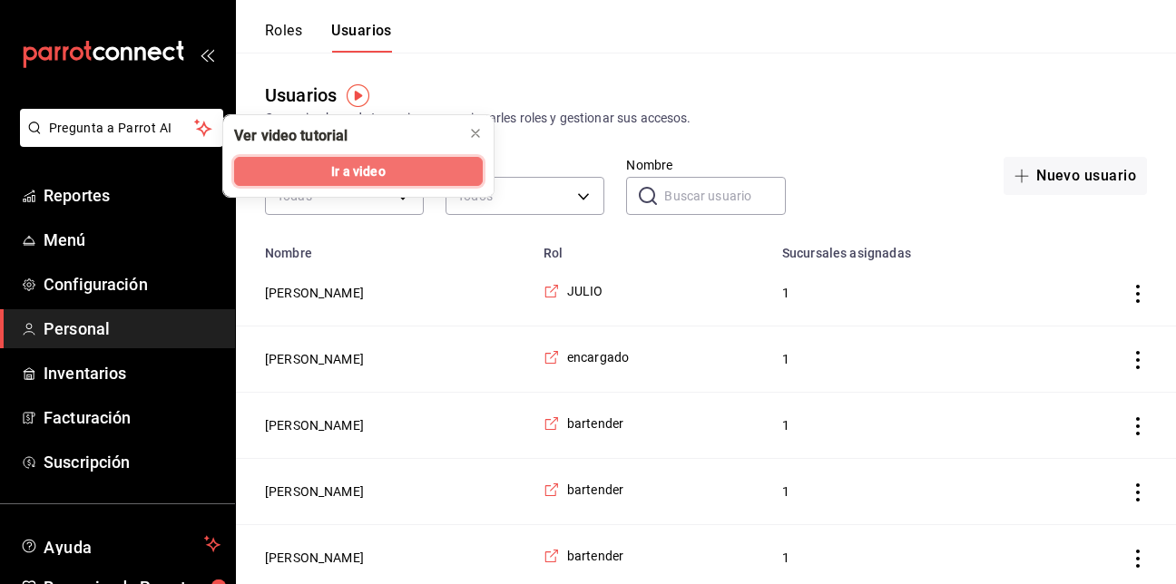
click at [433, 171] on button "Ir a video" at bounding box center [358, 171] width 249 height 29
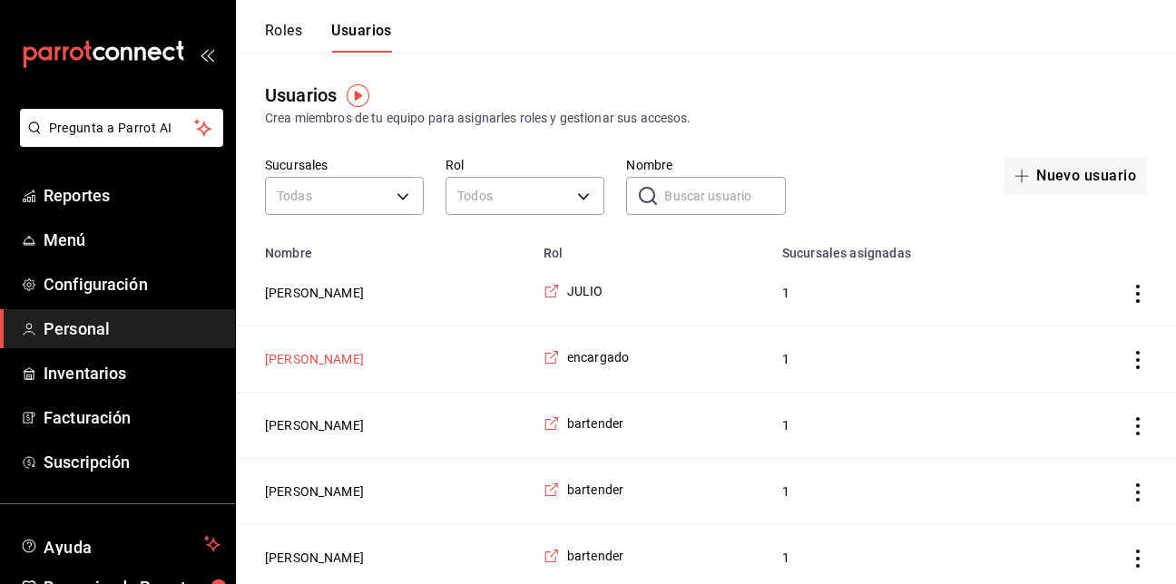
click at [326, 364] on button "alberto tadeo" at bounding box center [314, 359] width 99 height 18
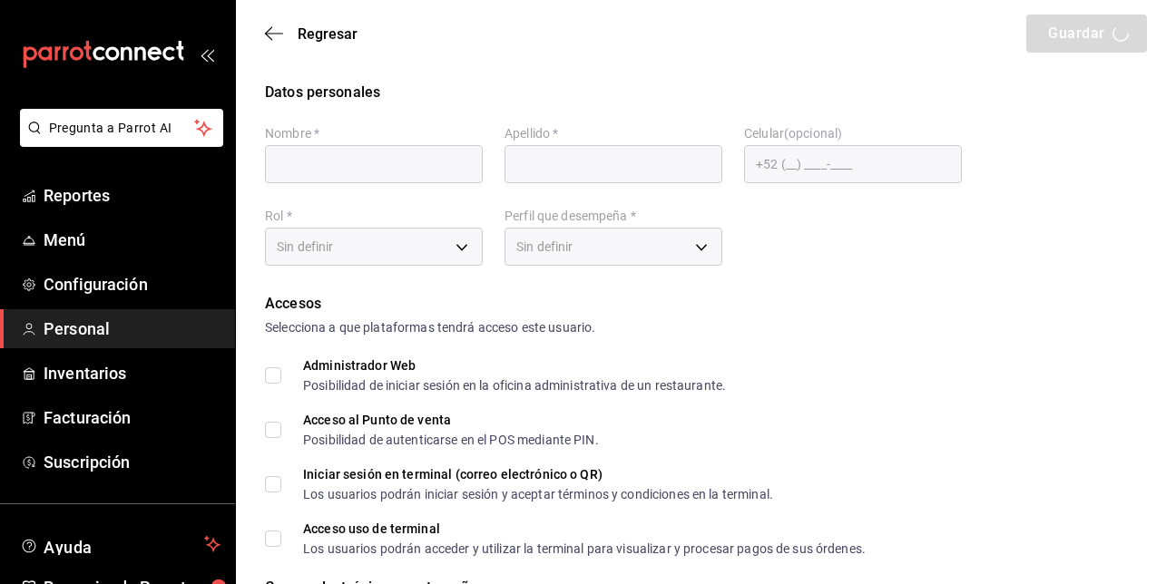
type input "alberto"
type input "tadeo"
checkbox input "true"
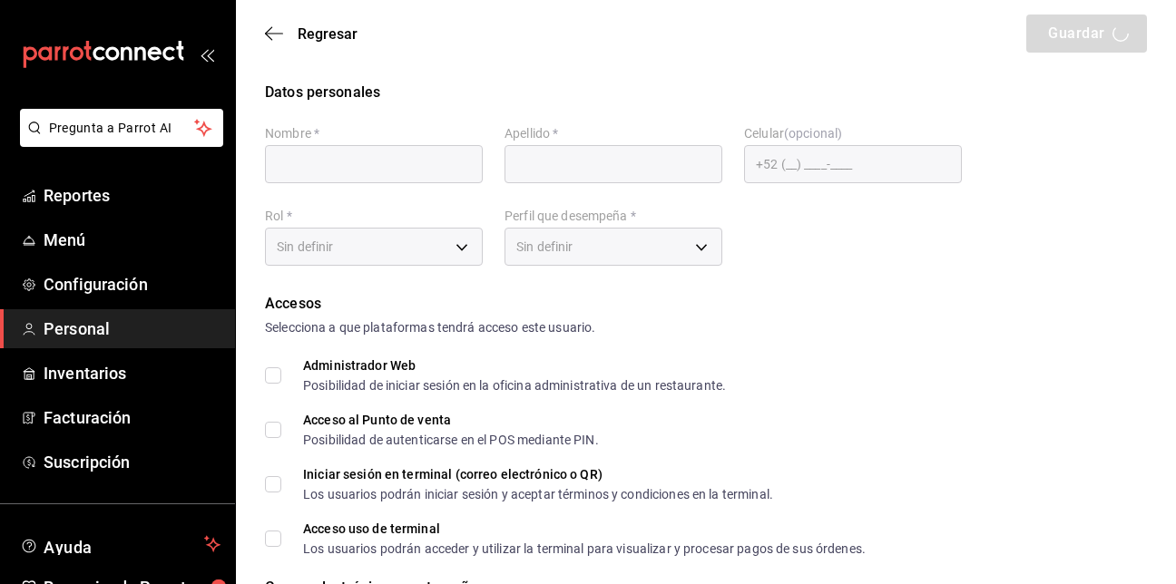
checkbox input "true"
type input "tadeo@biberon.com"
type input "3050"
checkbox input "true"
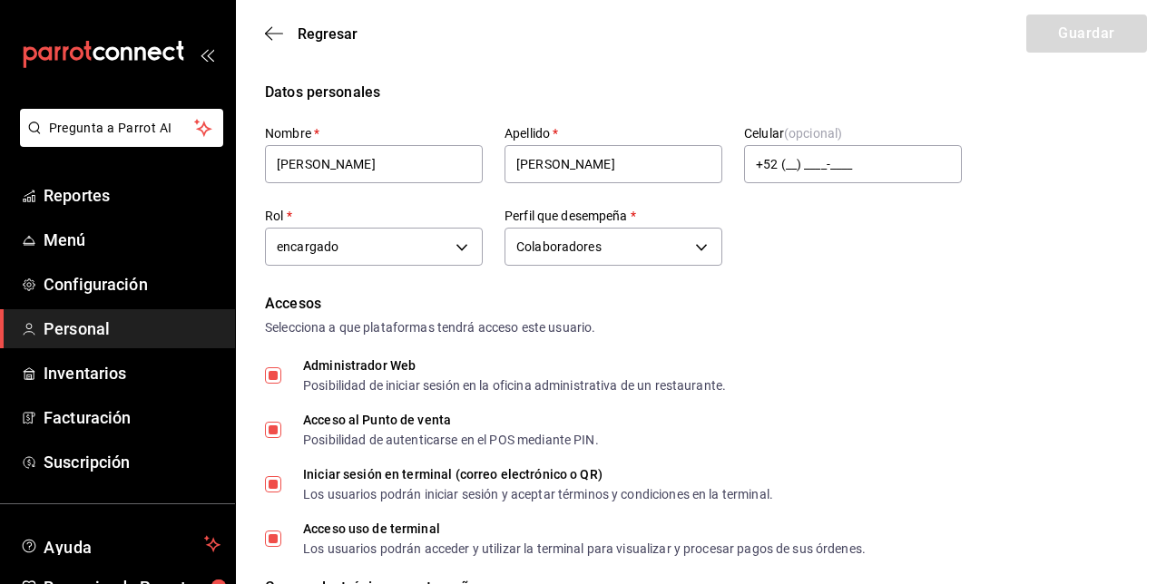
type input "30018d95-90fd-4cd5-ac58-4f5265a9e49f"
type input "STAFF"
checkbox input "true"
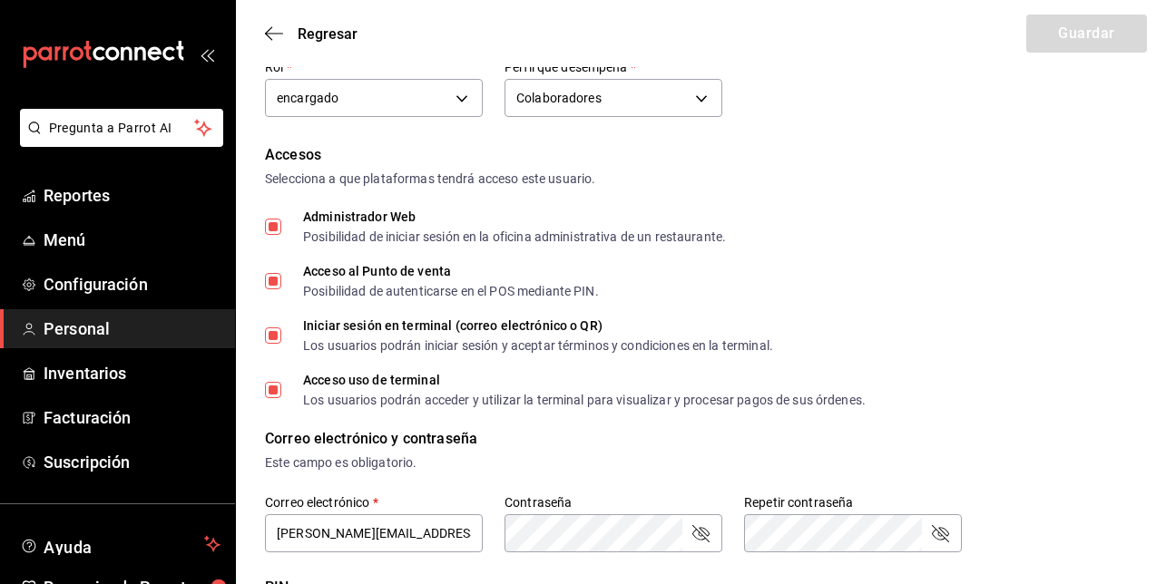
scroll to position [153, 0]
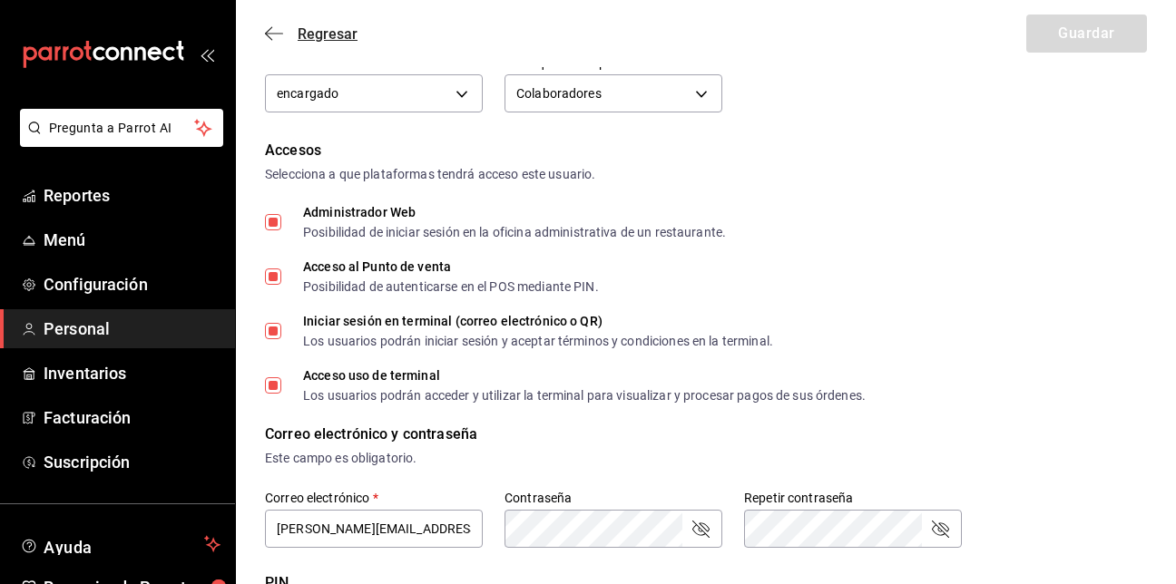
click at [266, 27] on icon "button" at bounding box center [274, 33] width 18 height 16
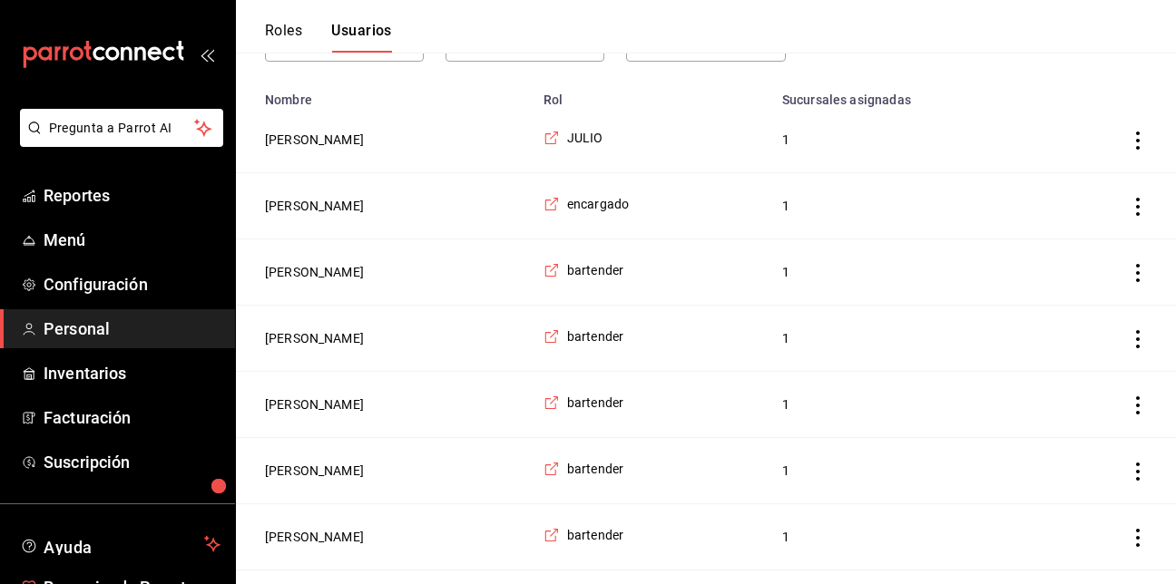
scroll to position [101, 0]
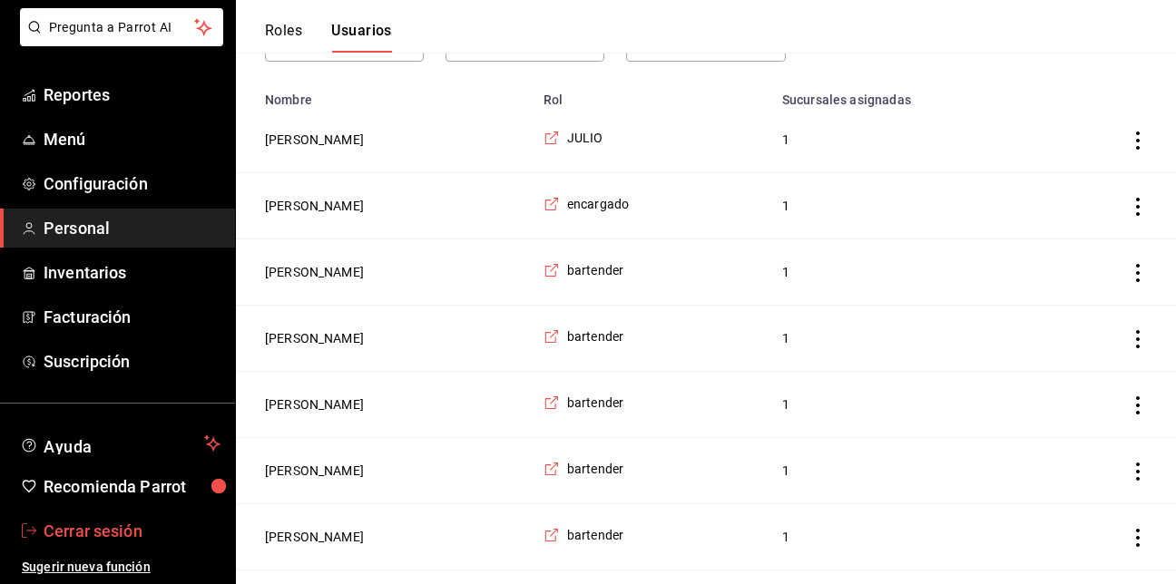
click at [113, 527] on span "Cerrar sesión" at bounding box center [132, 531] width 177 height 25
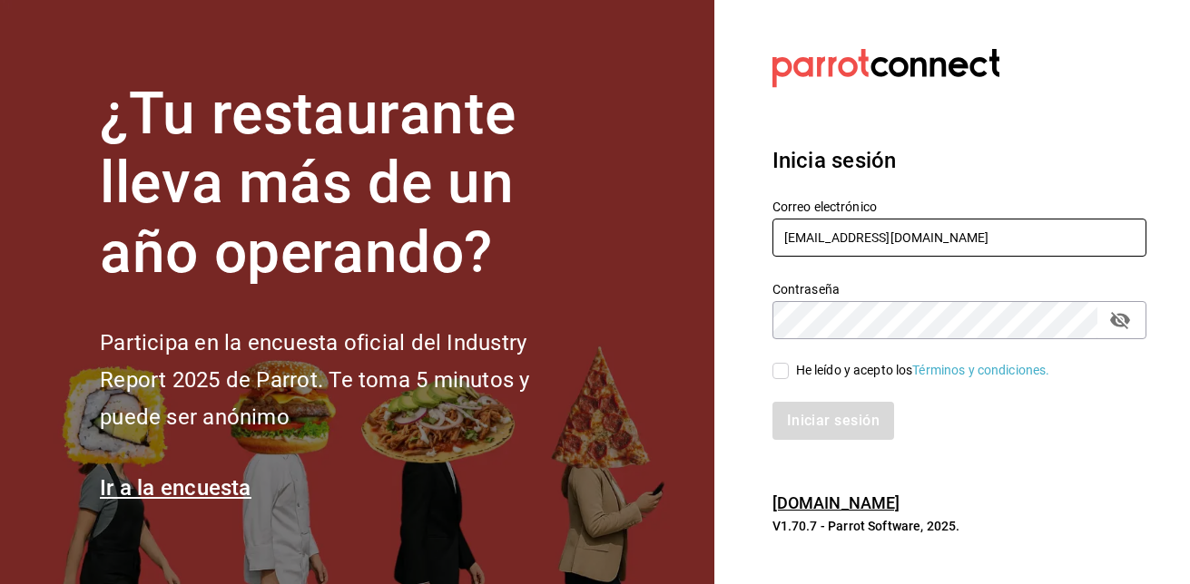
click at [913, 243] on input "jucedet@gmail.com" at bounding box center [959, 238] width 374 height 38
type input "jucedet@hotmail.com"
click at [784, 371] on input "He leído y acepto los Términos y condiciones." at bounding box center [780, 371] width 16 height 16
checkbox input "true"
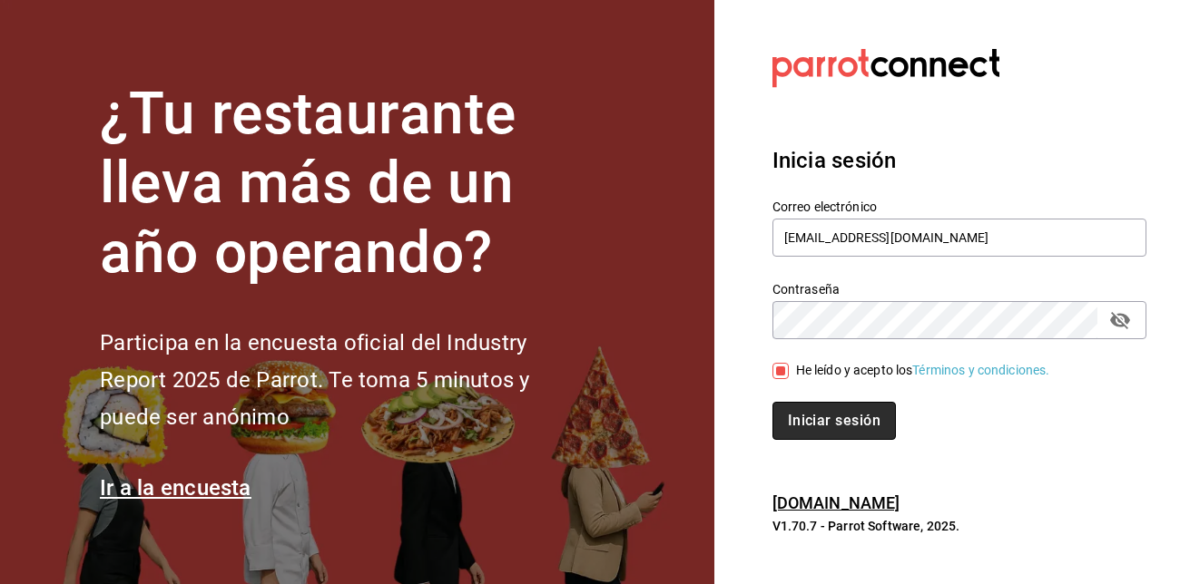
click at [822, 411] on button "Iniciar sesión" at bounding box center [833, 421] width 123 height 38
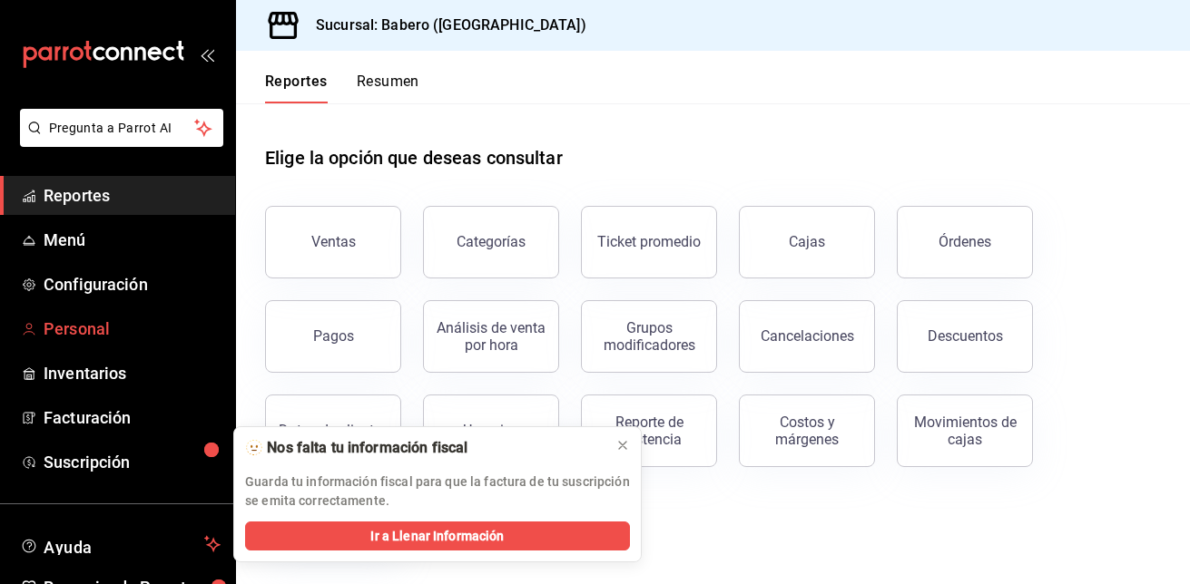
click at [76, 339] on span "Personal" at bounding box center [132, 329] width 177 height 25
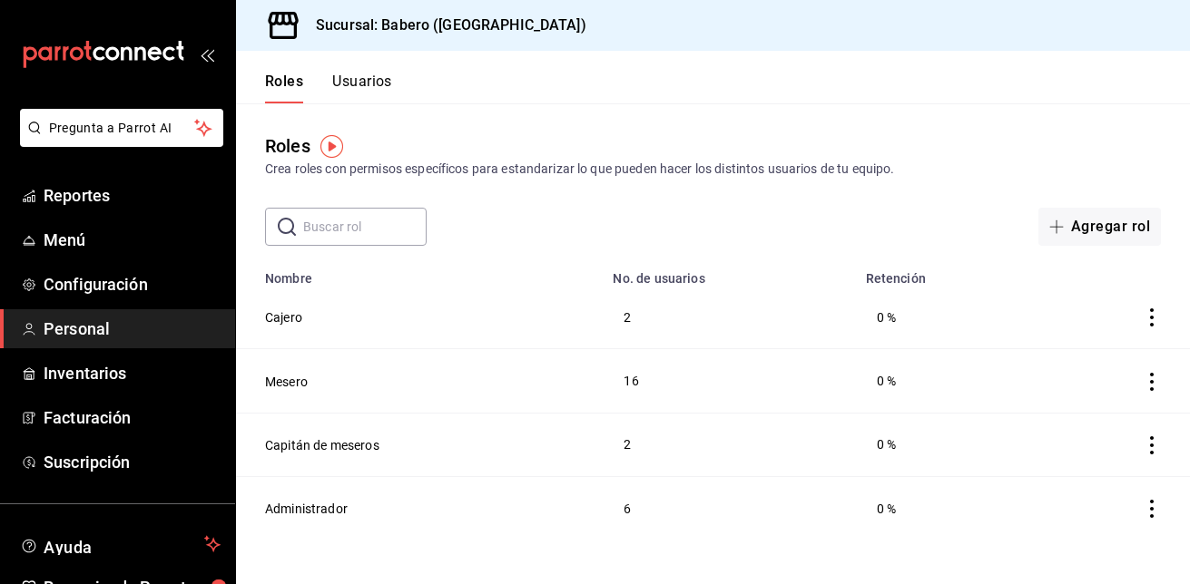
click at [365, 77] on button "Usuarios" at bounding box center [362, 88] width 60 height 31
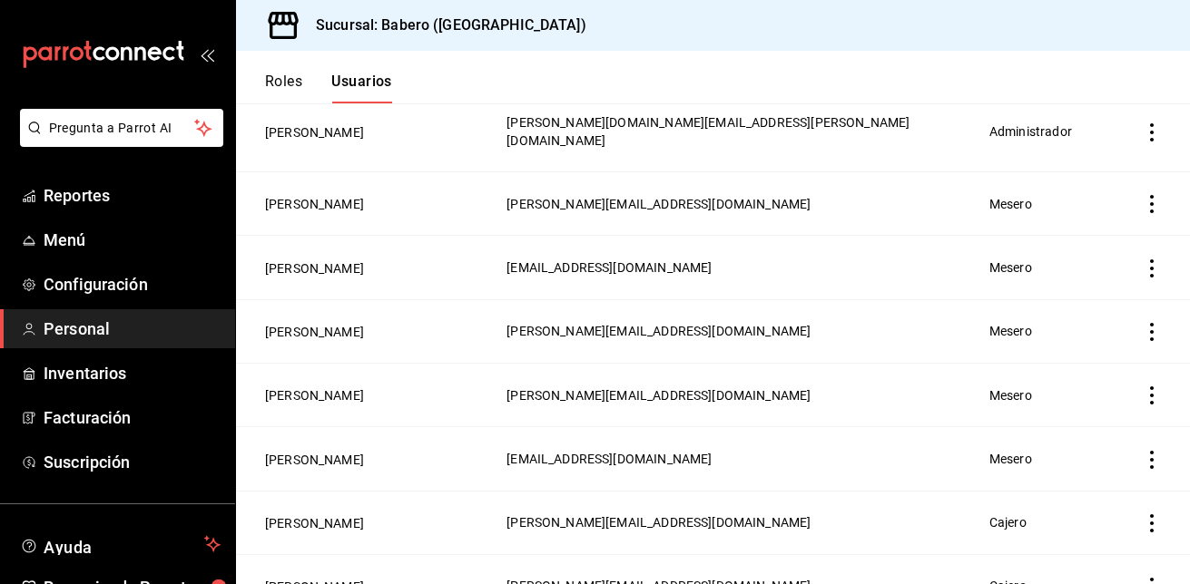
scroll to position [195, 0]
click at [294, 322] on button "[PERSON_NAME]" at bounding box center [314, 331] width 99 height 18
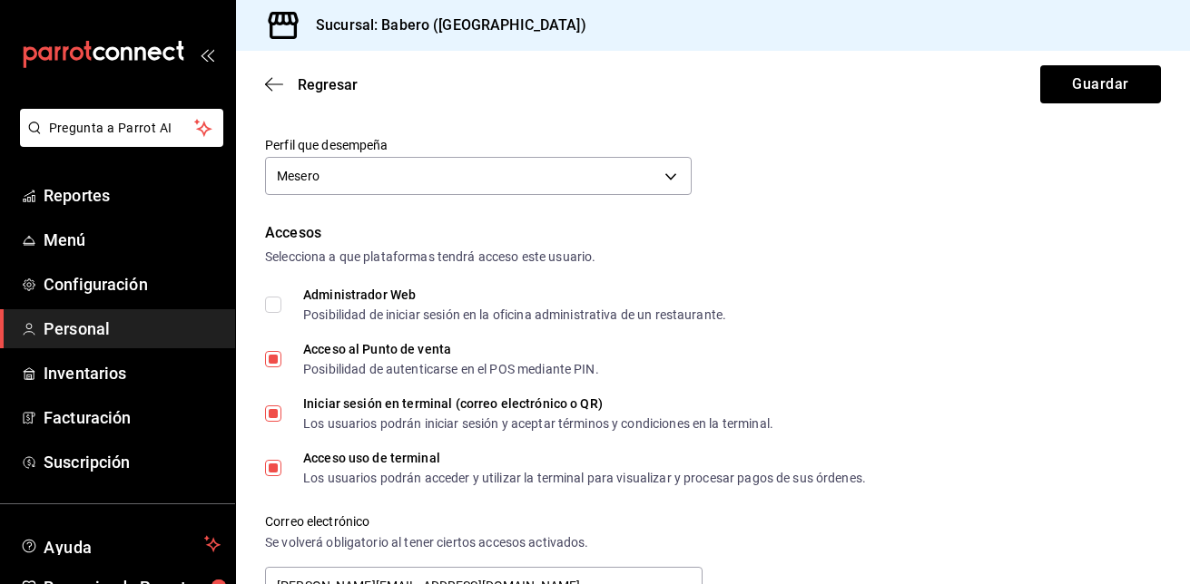
scroll to position [288, 0]
click at [278, 83] on icon "button" at bounding box center [274, 84] width 18 height 16
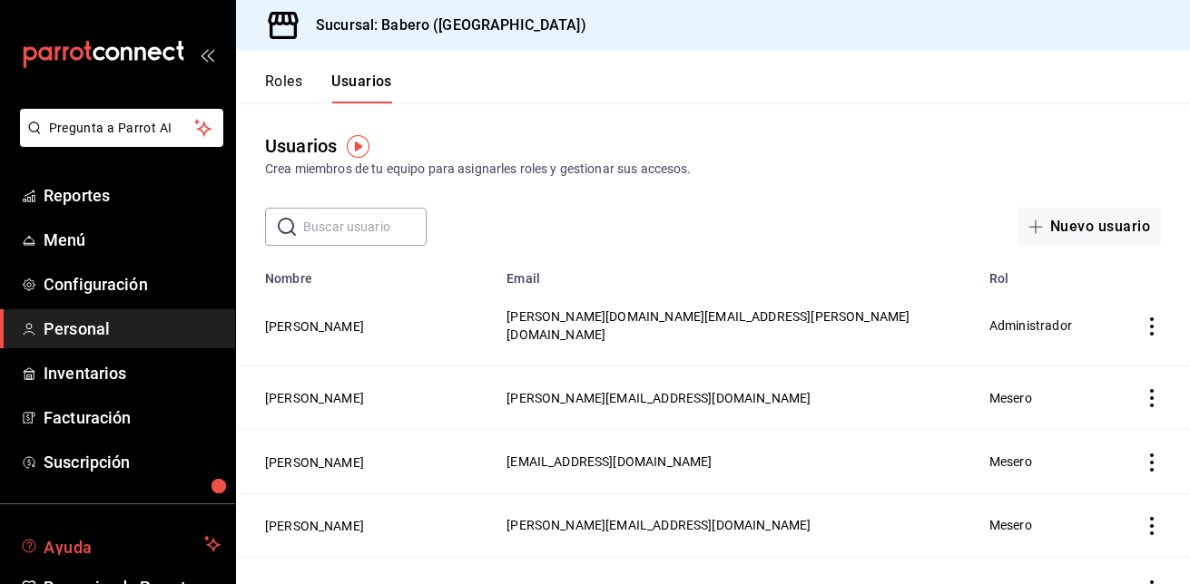
scroll to position [101, 0]
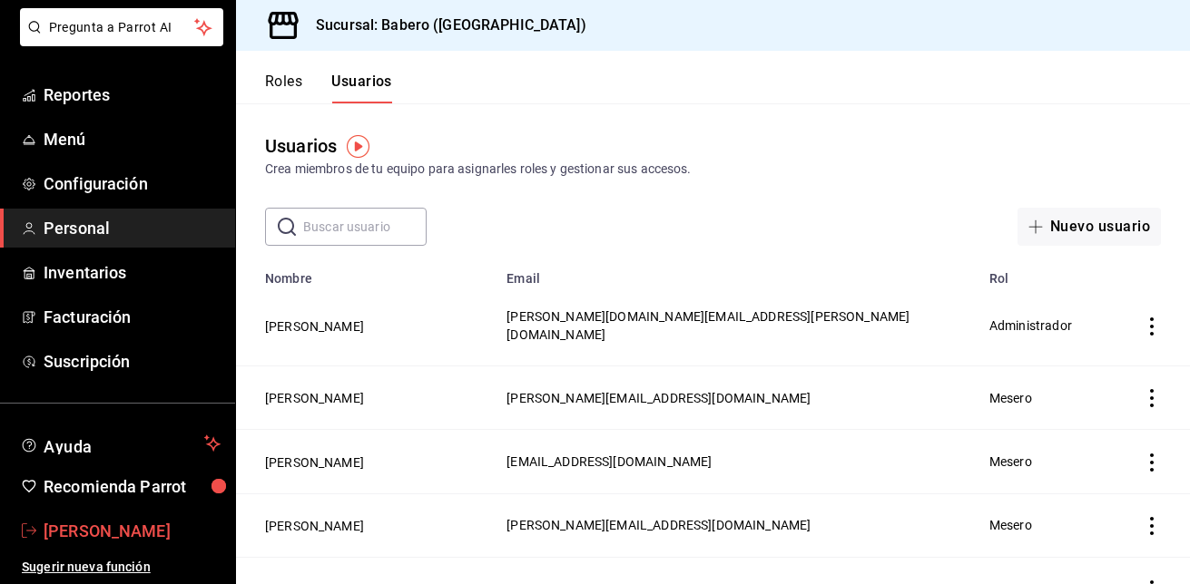
click at [111, 535] on span "[PERSON_NAME]" at bounding box center [132, 531] width 177 height 25
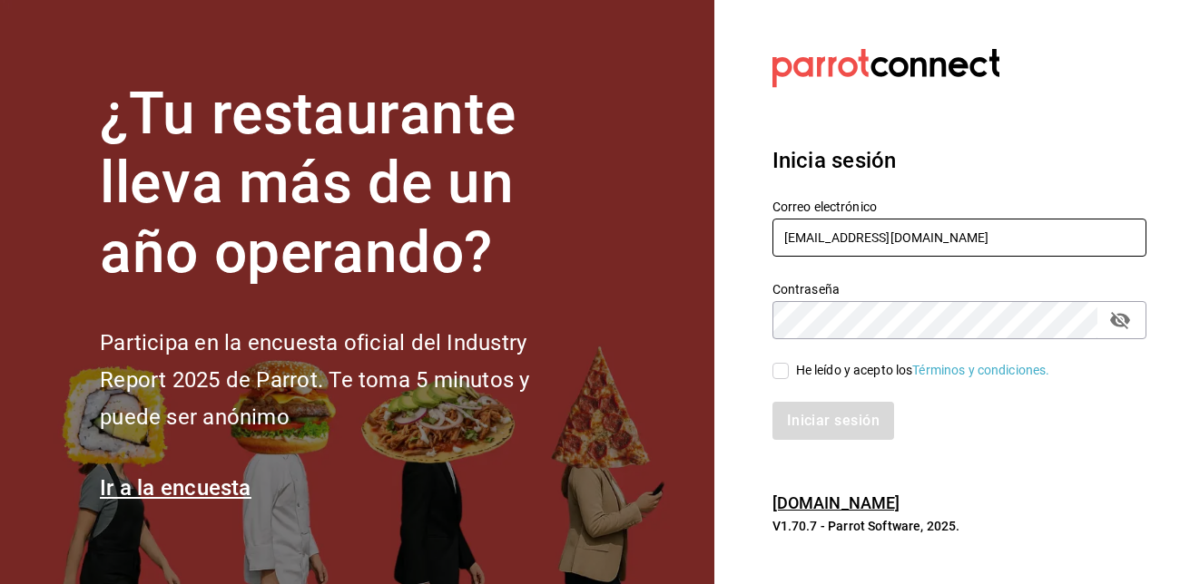
click at [957, 237] on input "[EMAIL_ADDRESS][DOMAIN_NAME]" at bounding box center [959, 238] width 374 height 38
type input "[EMAIL_ADDRESS][DOMAIN_NAME]"
click at [780, 368] on input "He leído y acepto los Términos y condiciones." at bounding box center [780, 371] width 16 height 16
checkbox input "true"
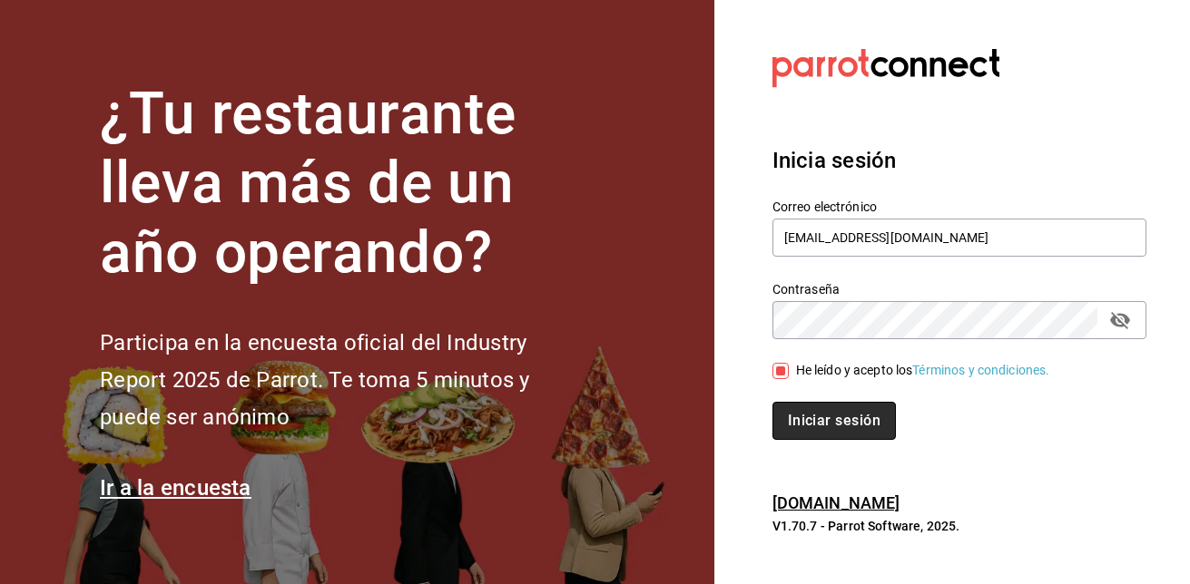
click at [818, 418] on button "Iniciar sesión" at bounding box center [833, 421] width 123 height 38
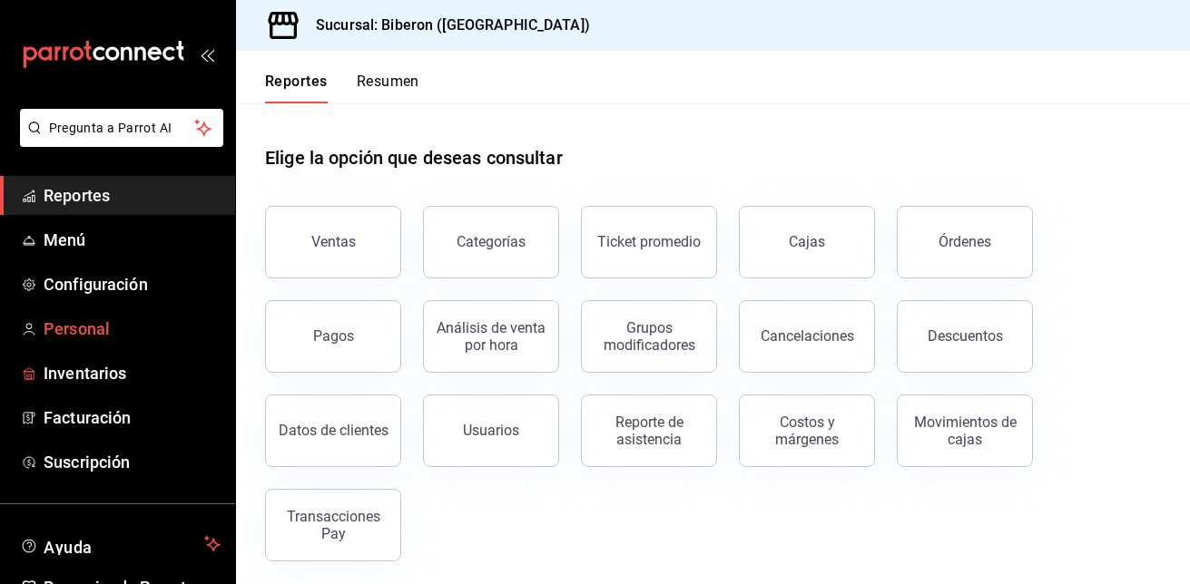
click at [118, 324] on span "Personal" at bounding box center [132, 329] width 177 height 25
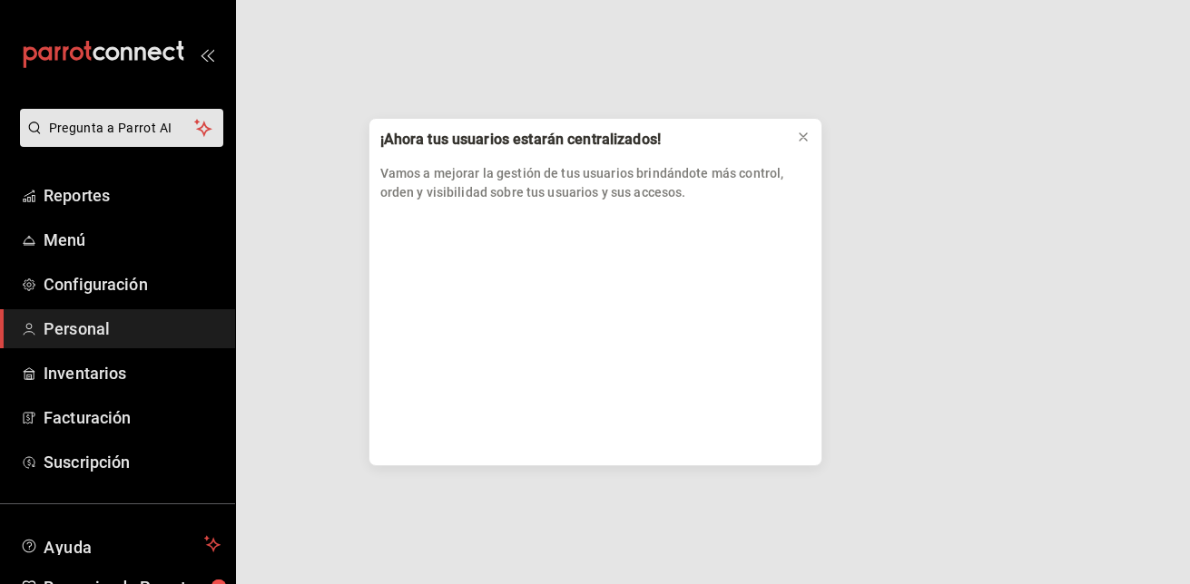
click at [80, 320] on div "¡Ahora tus usuarios estarán centralizados! Vamos a mejorar la gestión de tus us…" at bounding box center [595, 292] width 1190 height 584
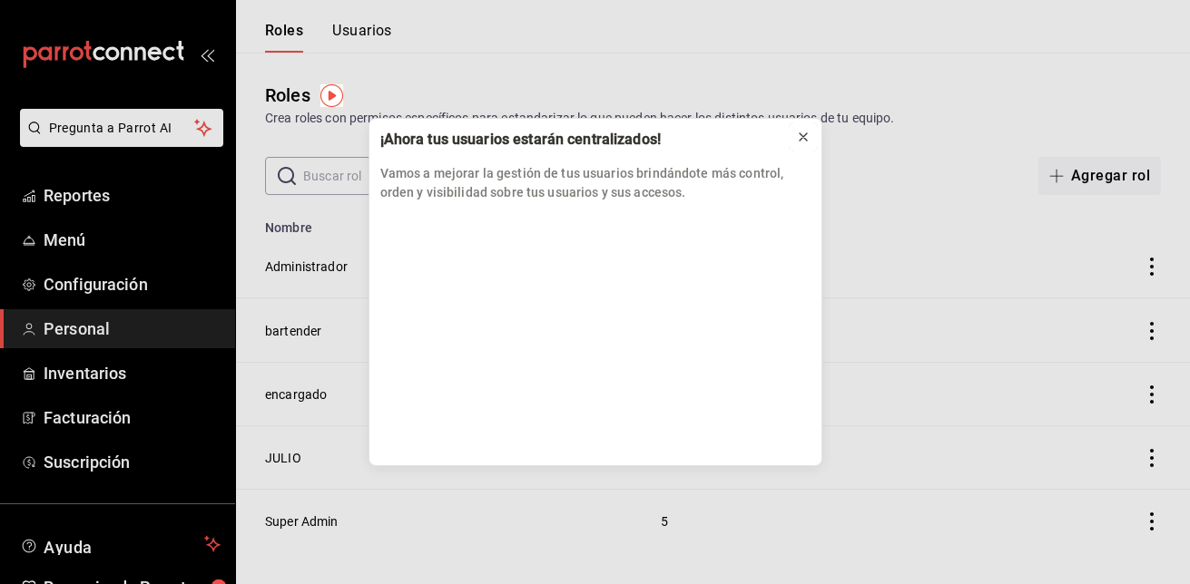
click at [801, 137] on icon at bounding box center [803, 137] width 15 height 15
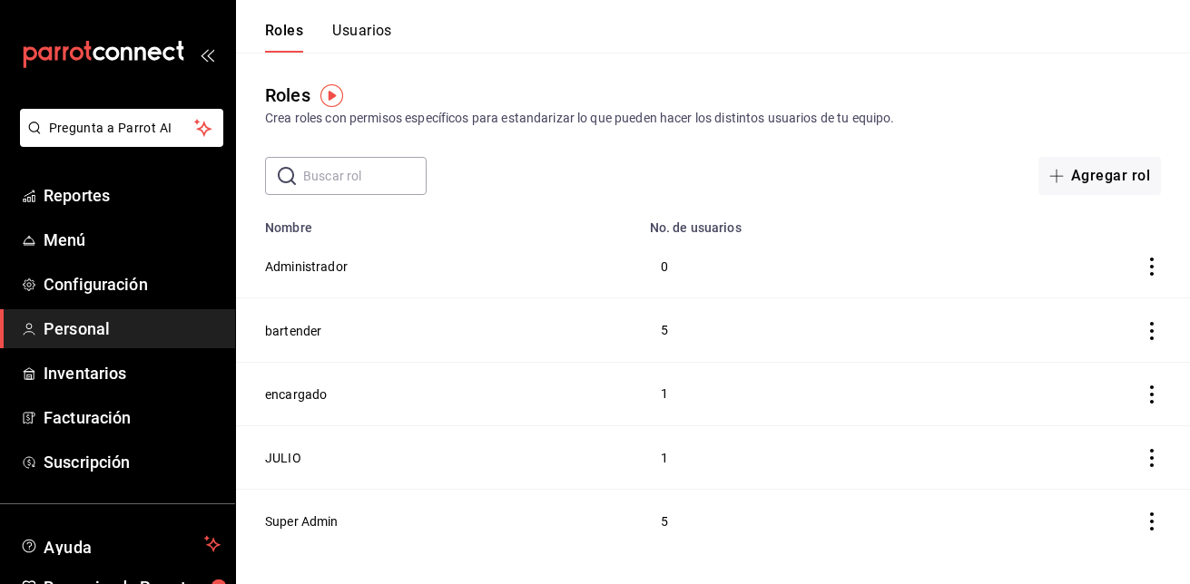
click at [368, 28] on button "Usuarios" at bounding box center [362, 37] width 60 height 31
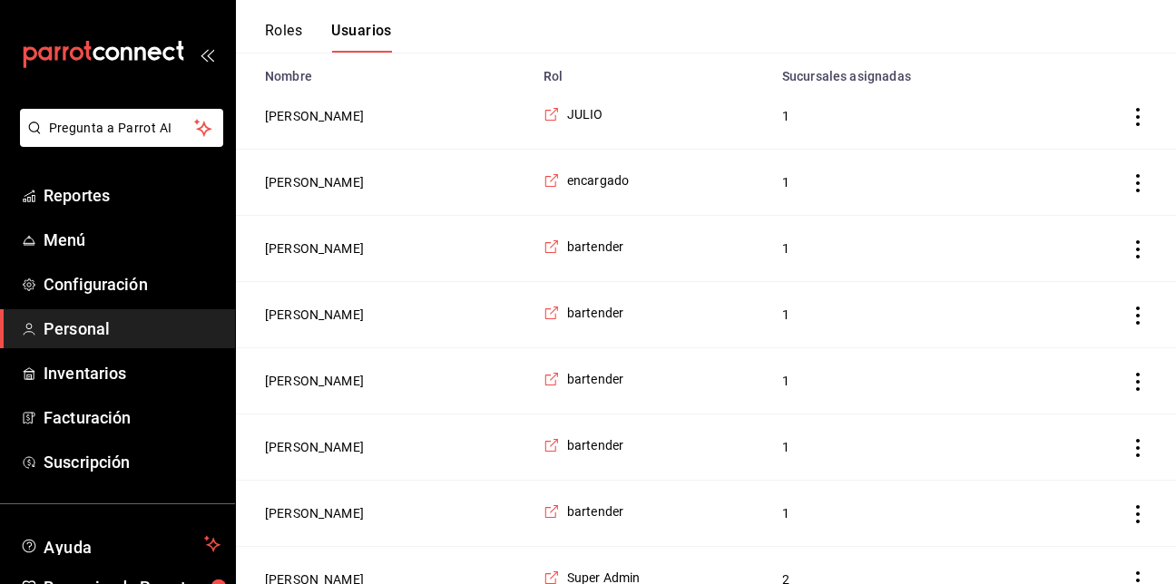
scroll to position [178, 0]
click at [321, 245] on button "[PERSON_NAME]" at bounding box center [314, 248] width 99 height 18
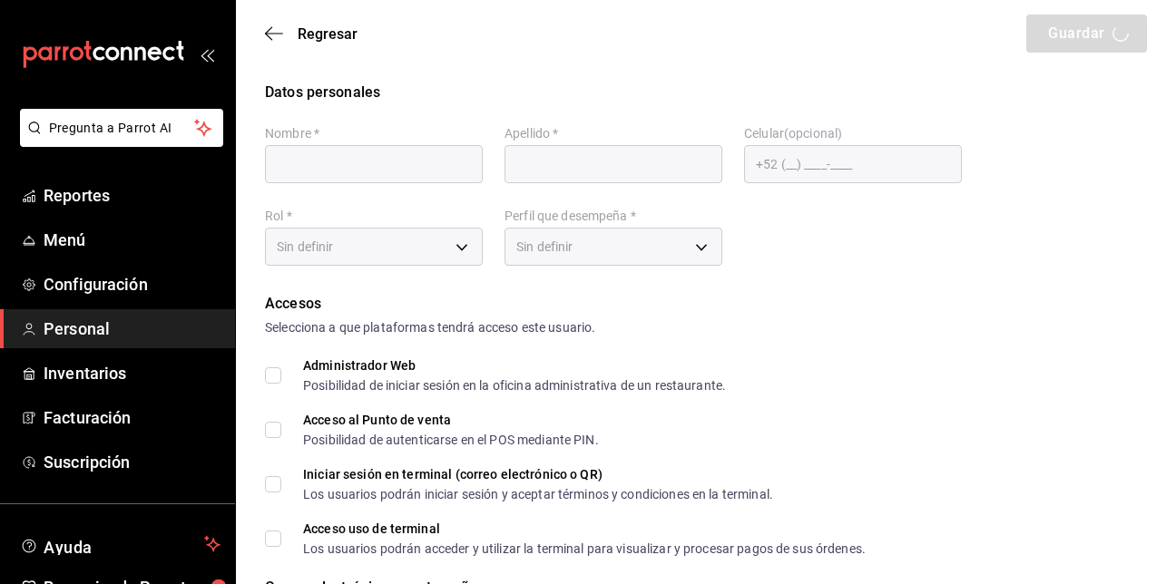
type input "[DEMOGRAPHIC_DATA]"
type input "Falcon"
checkbox input "true"
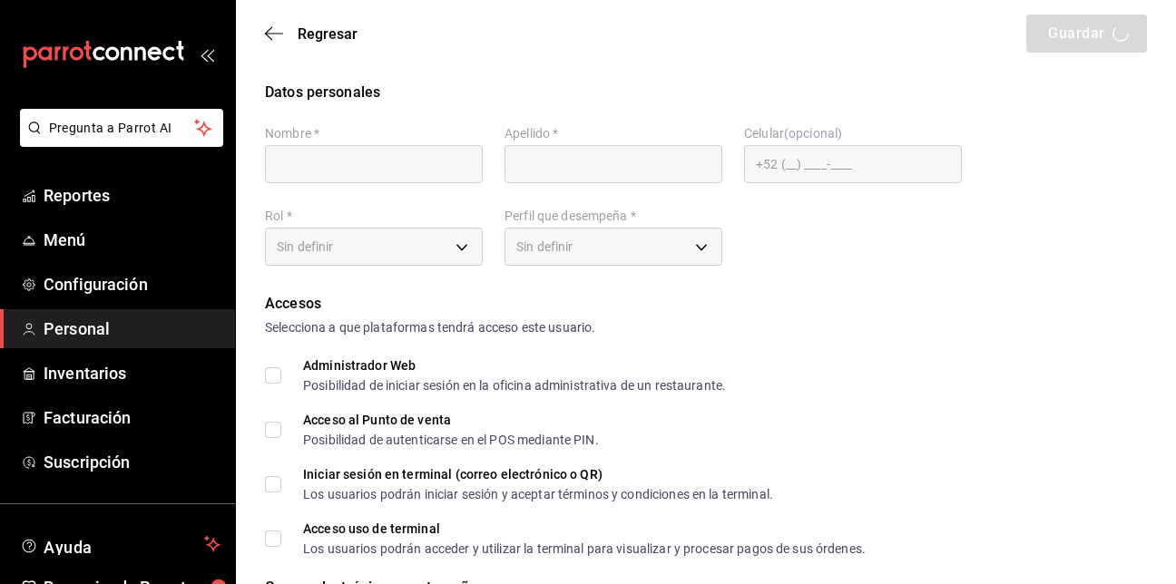
checkbox input "true"
type input "[PERSON_NAME][EMAIL_ADDRESS][DOMAIN_NAME]"
type input "2709"
type input "84941ae3-867d-4e1a-87e2-ea41cc460f05"
type input "WAITER"
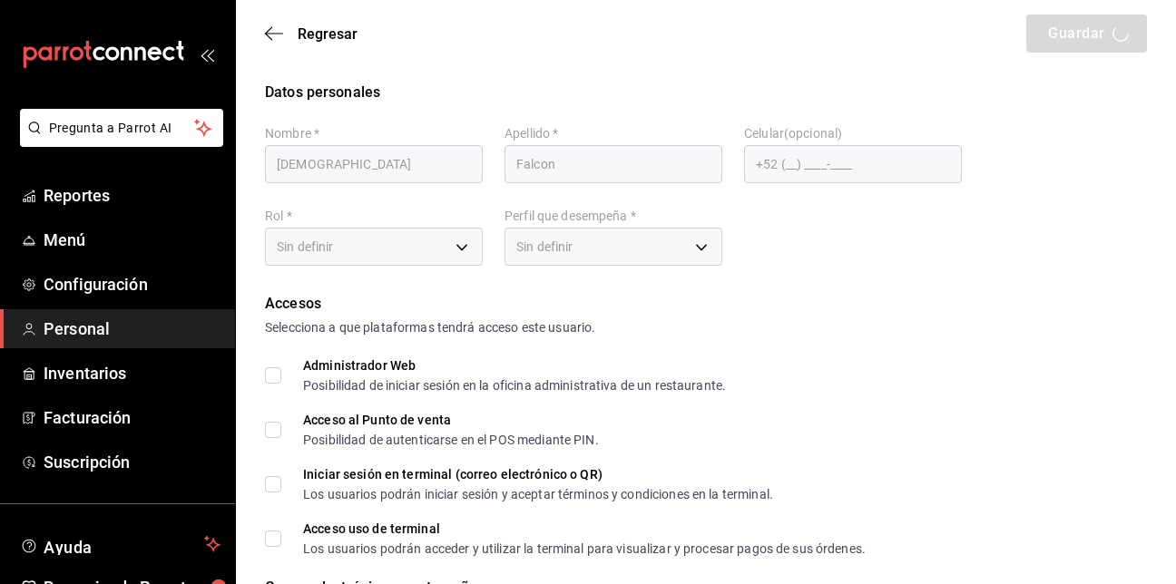
checkbox input "true"
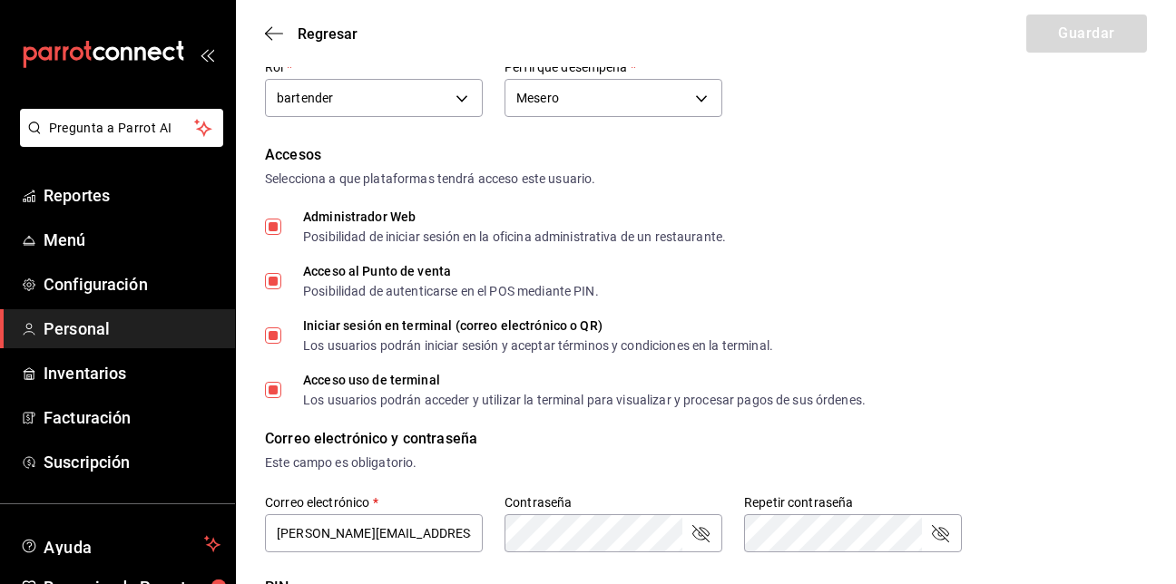
scroll to position [150, 0]
click at [270, 228] on input "Administrador Web Posibilidad de iniciar sesión en la oficina administrativa de…" at bounding box center [273, 226] width 16 height 16
checkbox input "false"
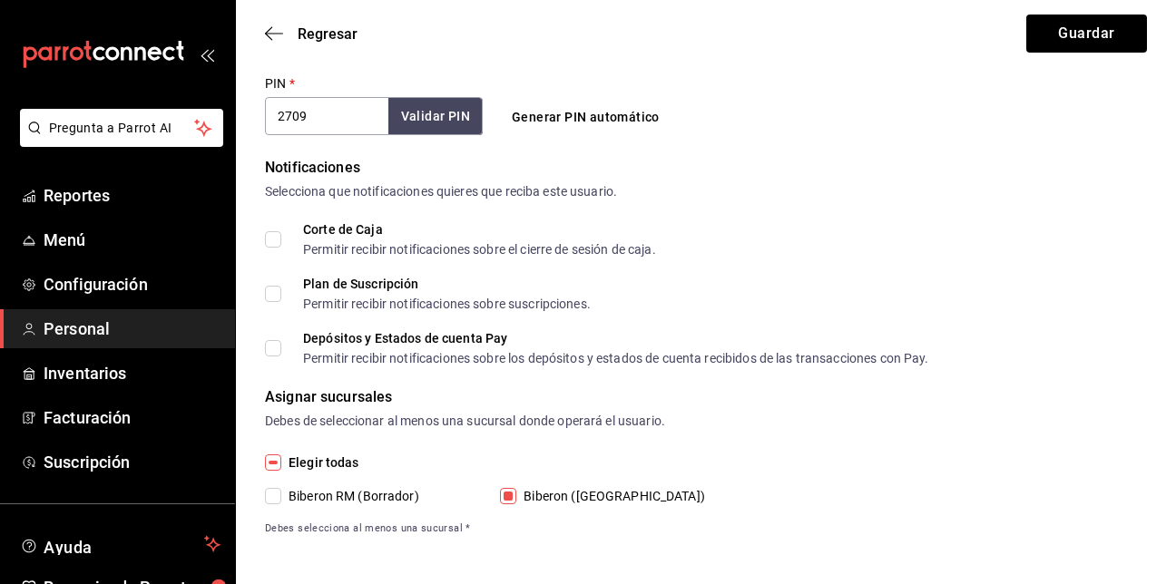
scroll to position [721, 0]
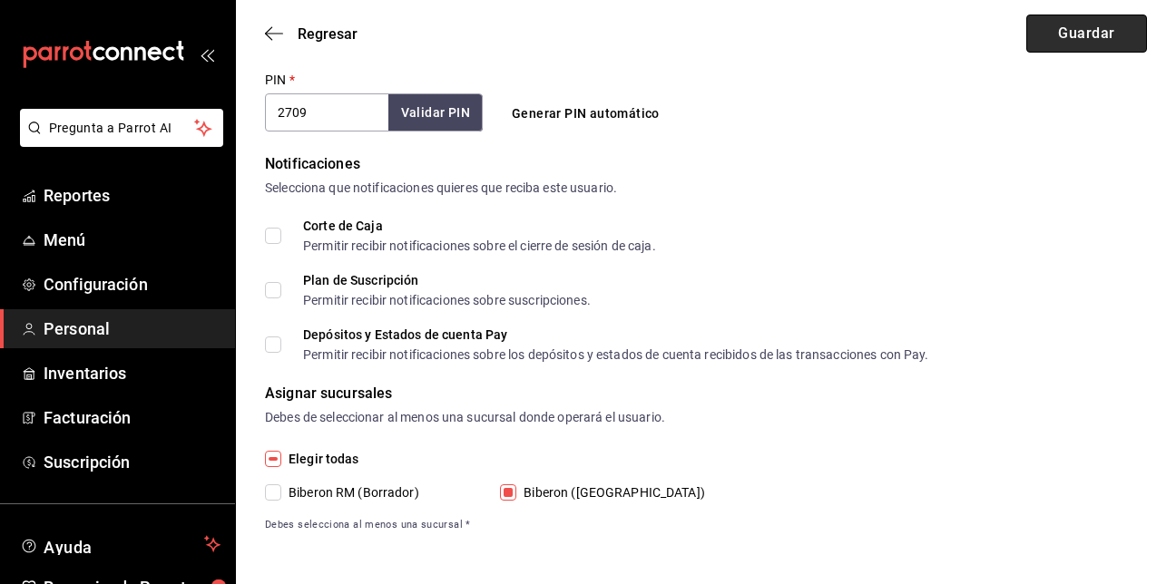
click at [1095, 38] on button "Guardar" at bounding box center [1087, 34] width 121 height 38
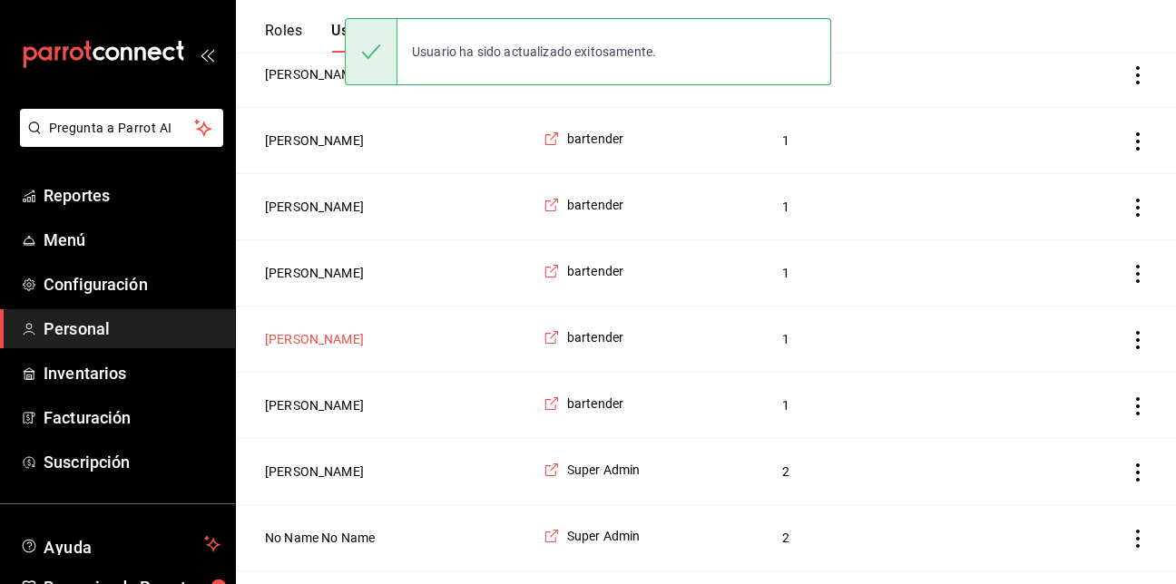
scroll to position [237, 0]
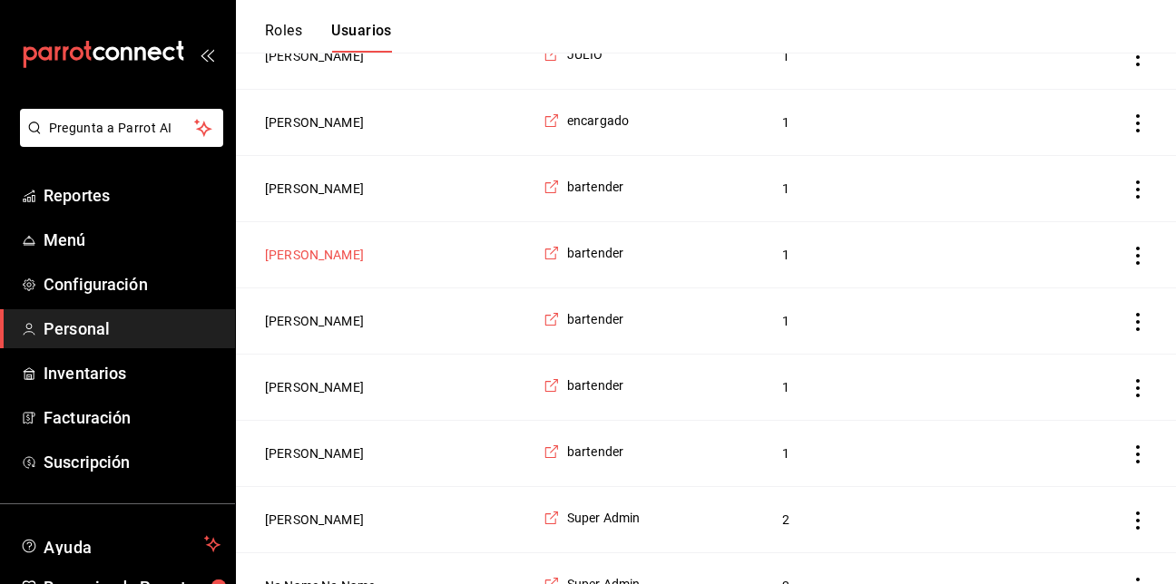
click at [308, 257] on button "[PERSON_NAME]" at bounding box center [314, 255] width 99 height 18
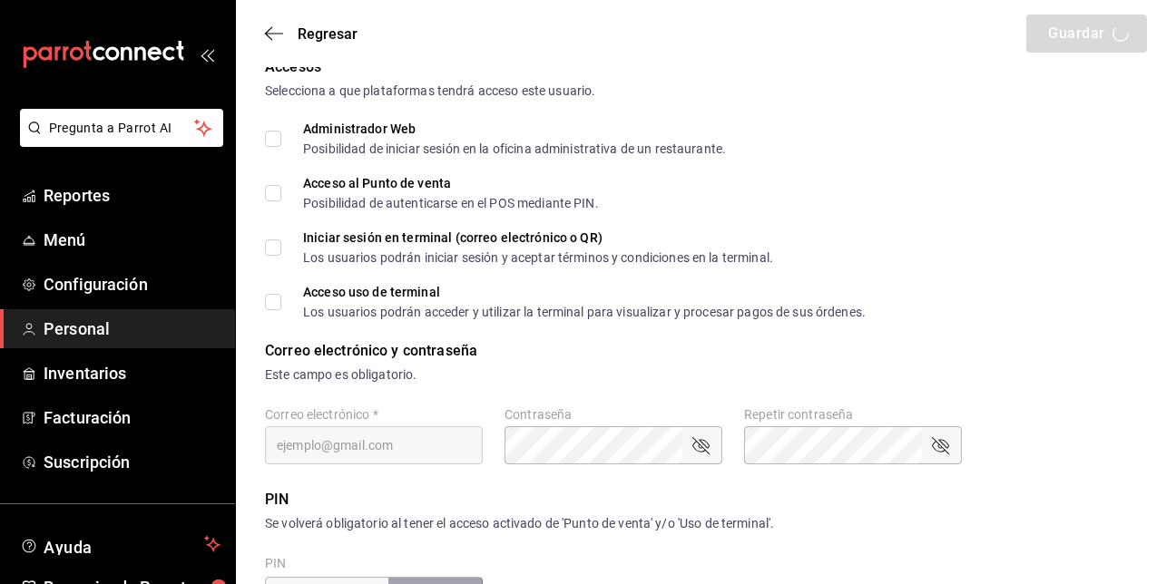
type input "[PERSON_NAME]"
type input "[GEOGRAPHIC_DATA]"
checkbox input "true"
type input "[PERSON_NAME][EMAIL_ADDRESS][DOMAIN_NAME]"
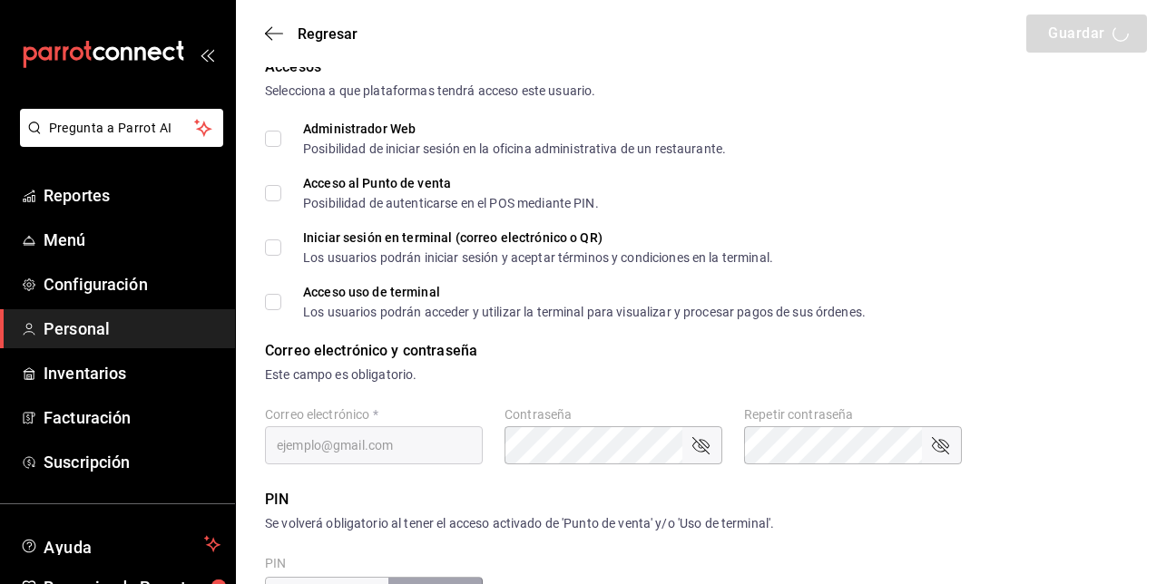
type input "1617"
type input "84941ae3-867d-4e1a-87e2-ea41cc460f05"
type input "WAITER"
checkbox input "true"
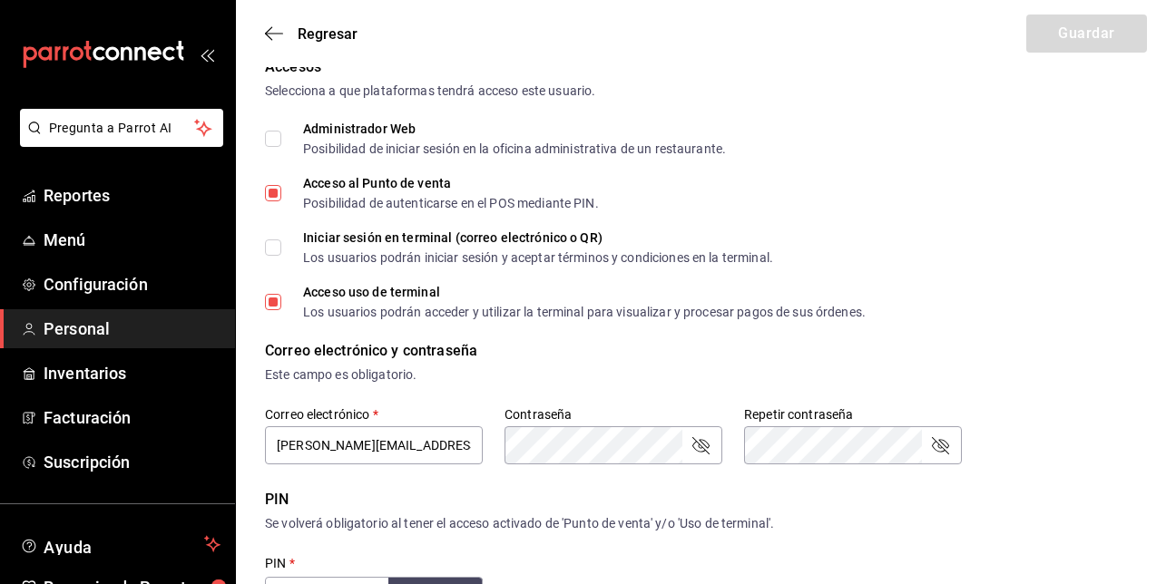
click at [270, 247] on input "Iniciar sesión en terminal (correo electrónico o QR) Los usuarios podrán inicia…" at bounding box center [273, 248] width 16 height 16
checkbox input "true"
click at [1074, 36] on button "Guardar" at bounding box center [1087, 34] width 121 height 38
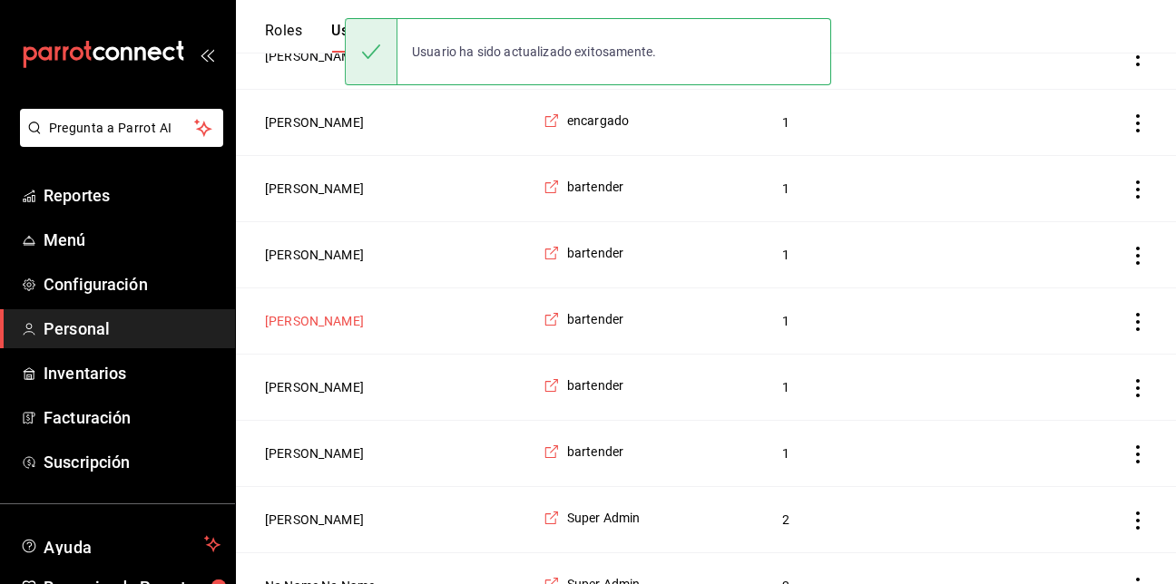
click at [301, 321] on button "[PERSON_NAME]" at bounding box center [314, 321] width 99 height 18
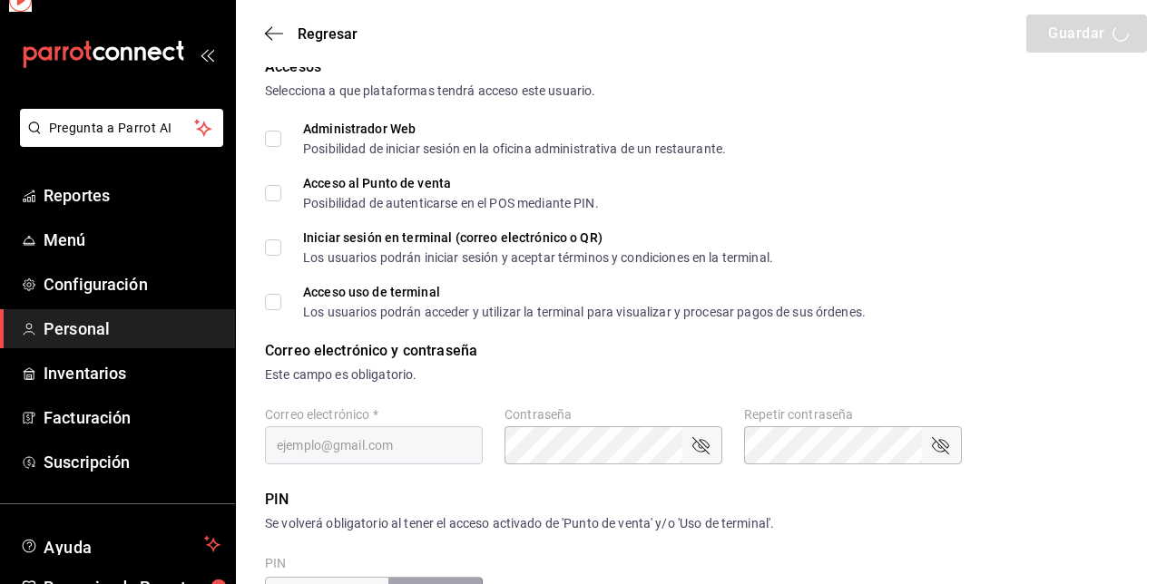
type input "[PERSON_NAME]"
checkbox input "true"
type input "[PERSON_NAME][EMAIL_ADDRESS][DOMAIN_NAME]"
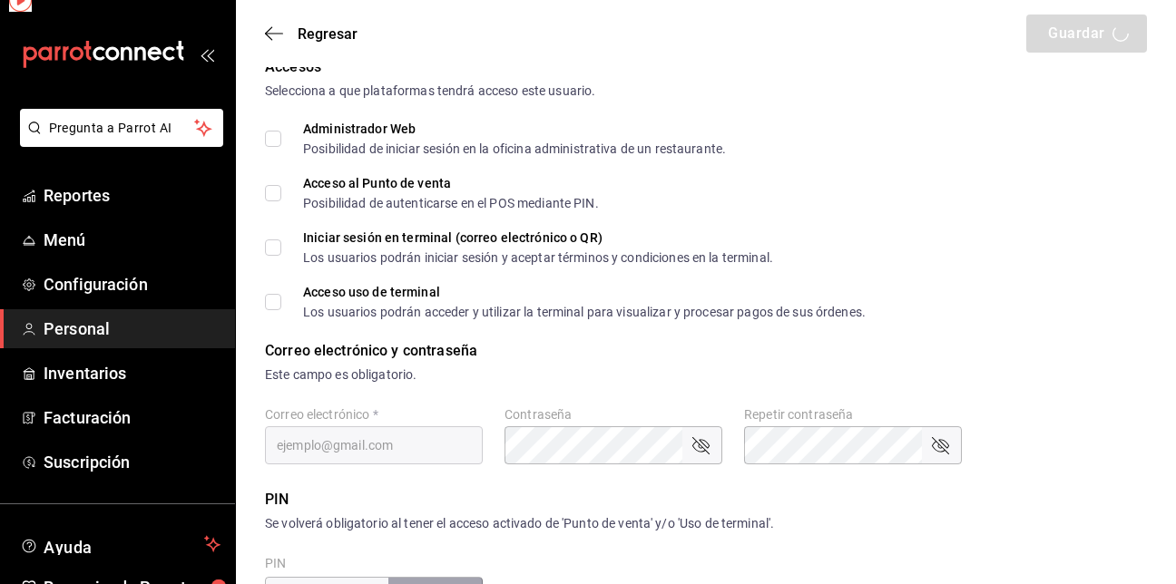
type input "6969"
type input "84941ae3-867d-4e1a-87e2-ea41cc460f05"
type input "WAITER"
checkbox input "true"
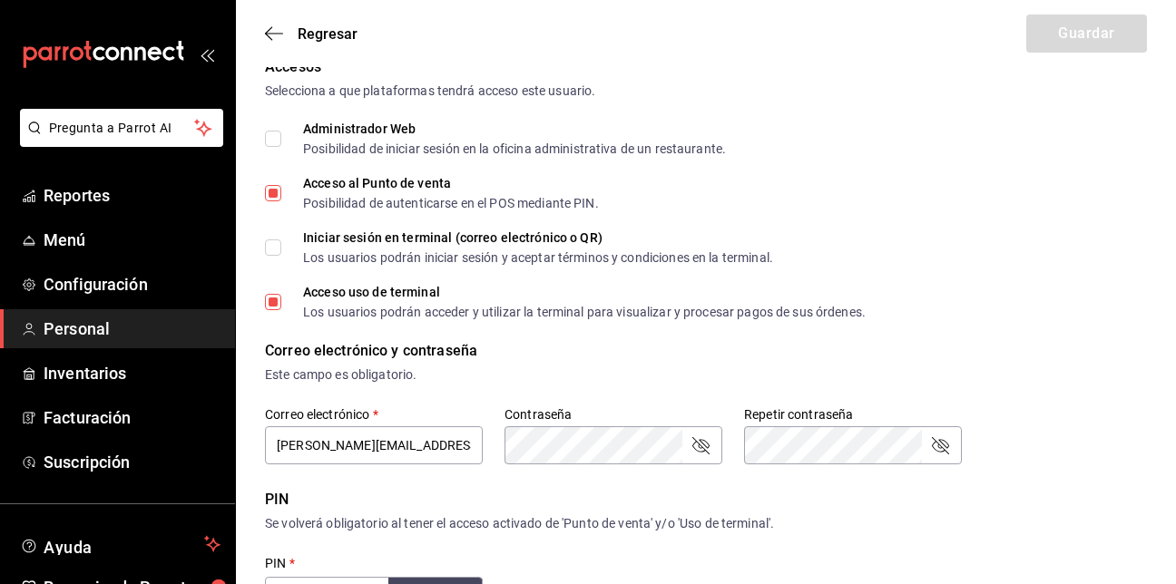
click at [271, 241] on input "Iniciar sesión en terminal (correo electrónico o QR) Los usuarios podrán inicia…" at bounding box center [273, 248] width 16 height 16
checkbox input "true"
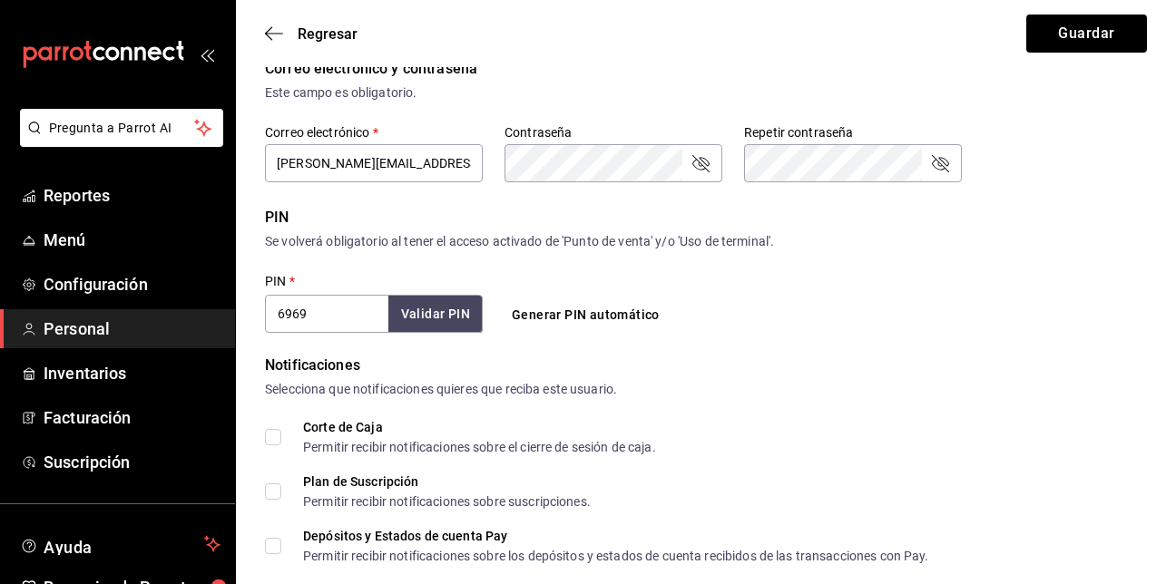
scroll to position [721, 0]
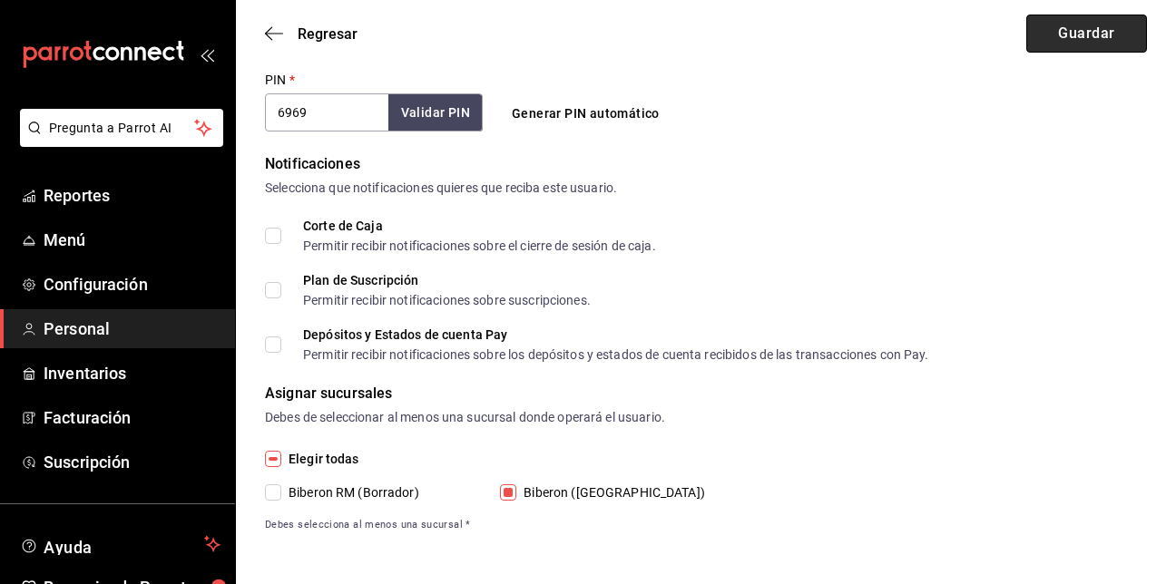
click at [1084, 40] on button "Guardar" at bounding box center [1087, 34] width 121 height 38
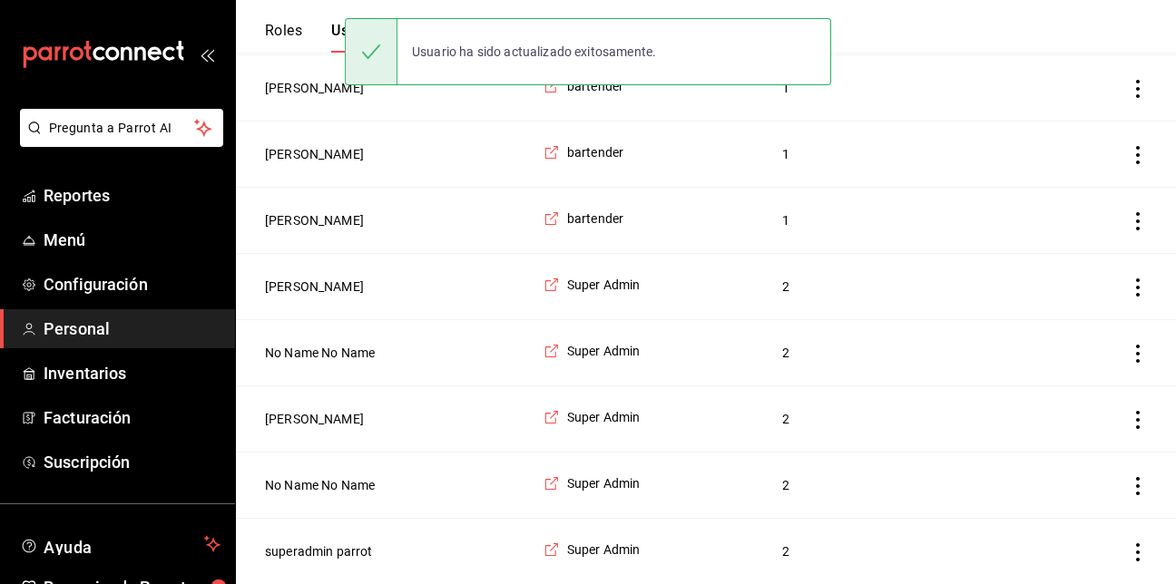
scroll to position [482, 0]
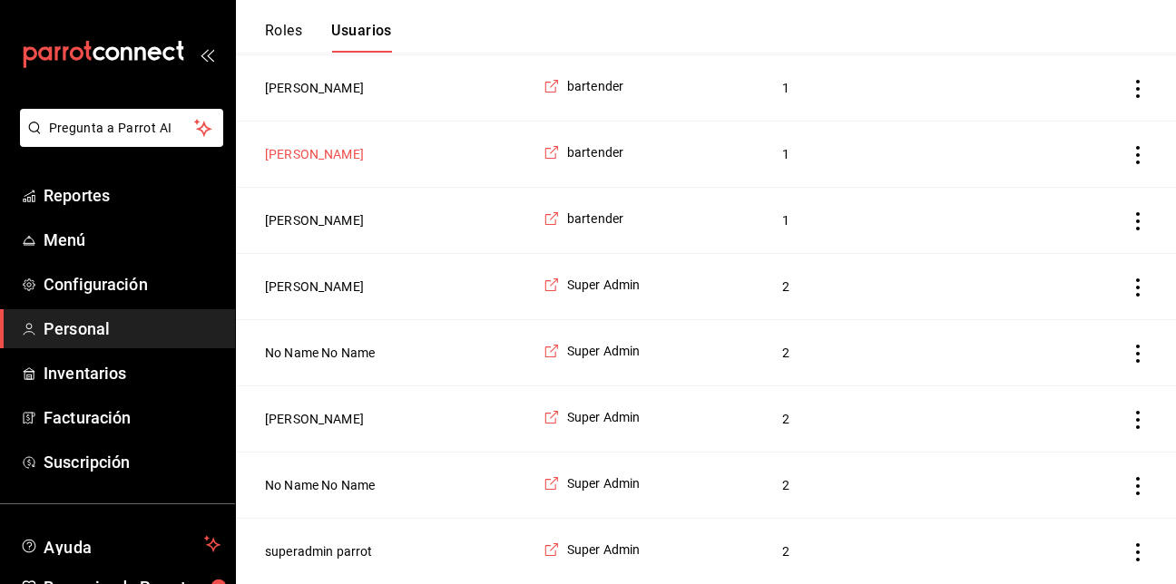
click at [328, 149] on button "[PERSON_NAME]" at bounding box center [314, 154] width 99 height 18
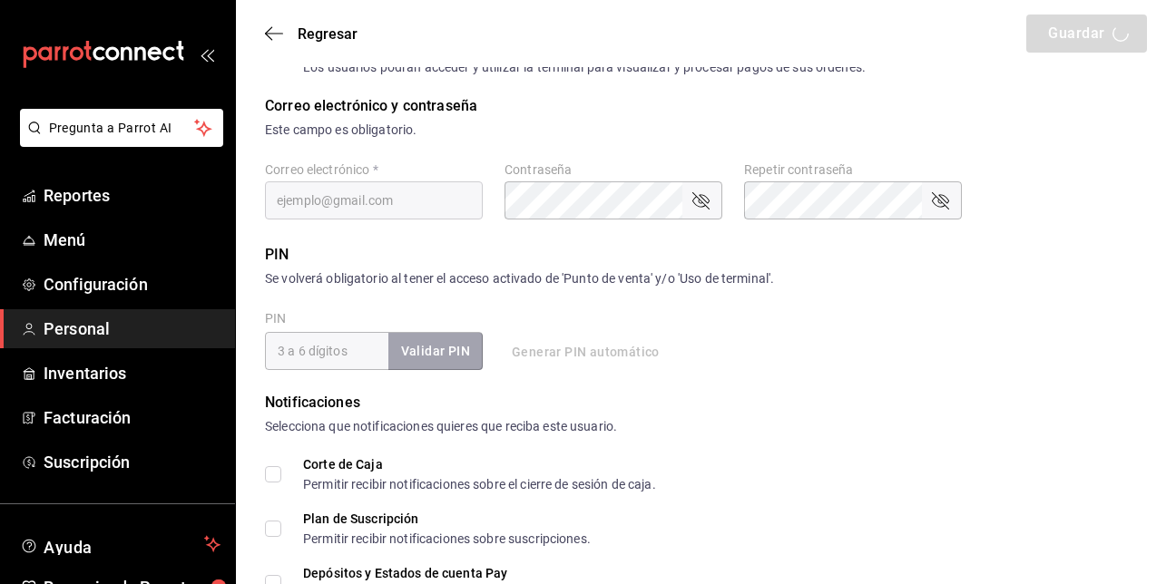
type input "[PERSON_NAME]"
checkbox input "true"
type input "[EMAIL_ADDRESS][DOMAIN_NAME]"
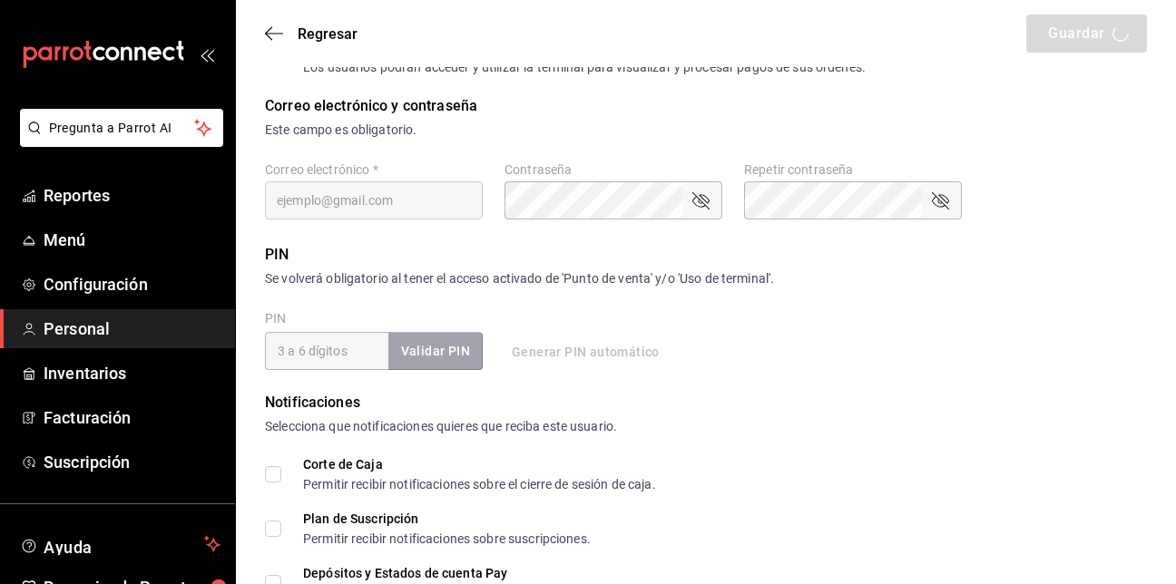
type input "1144"
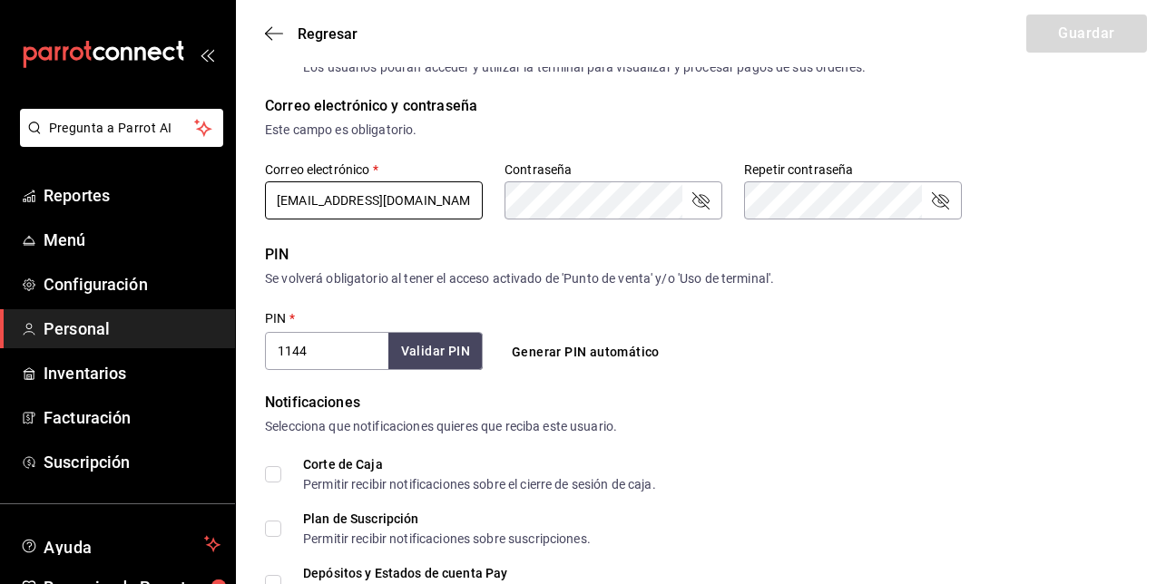
type input "84941ae3-867d-4e1a-87e2-ea41cc460f05"
type input "WAITER"
checkbox input "true"
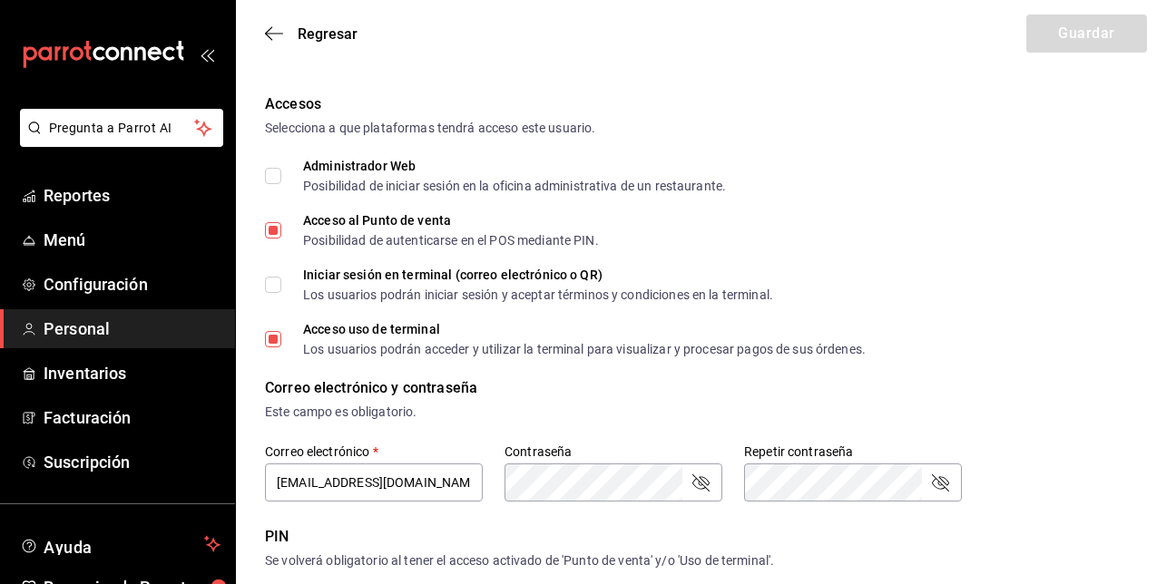
click at [269, 281] on input "Iniciar sesión en terminal (correo electrónico o QR) Los usuarios podrán inicia…" at bounding box center [273, 285] width 16 height 16
checkbox input "true"
click at [1073, 28] on button "Guardar" at bounding box center [1087, 34] width 121 height 38
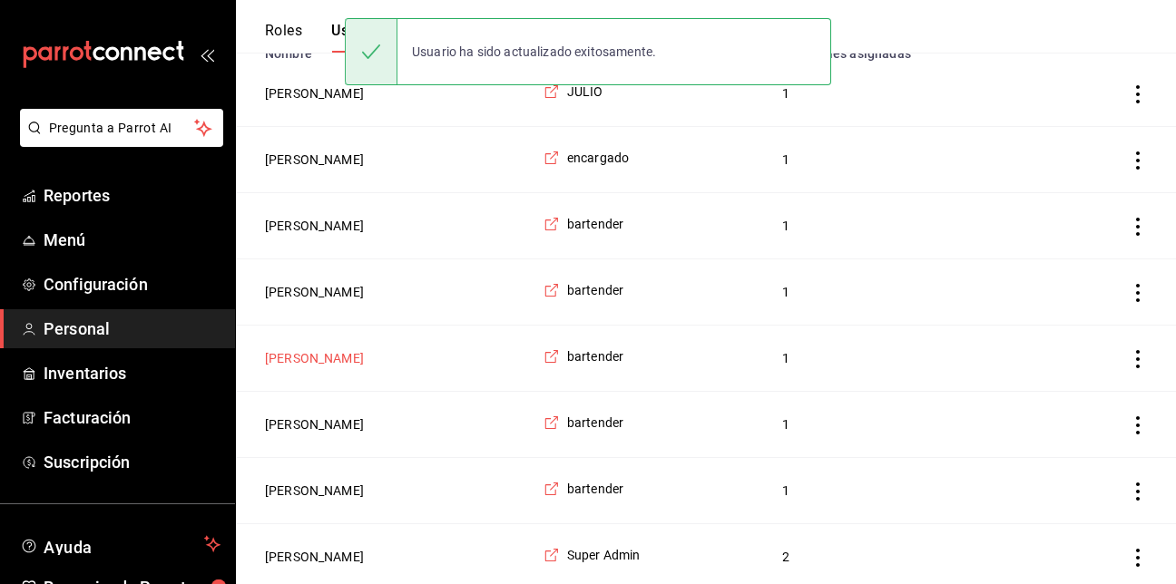
scroll to position [324, 0]
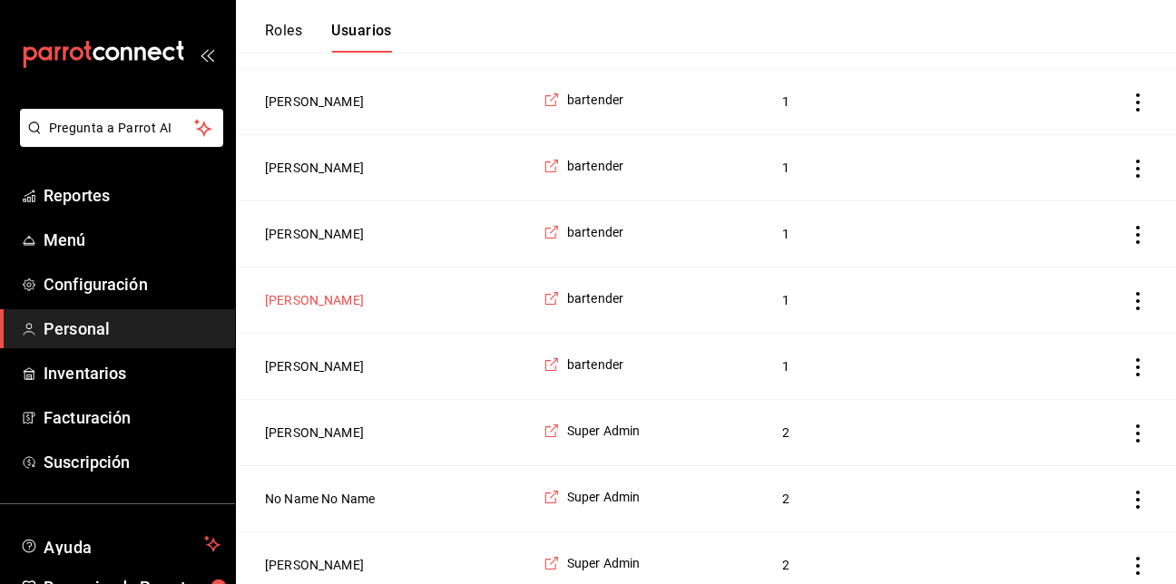
click at [316, 300] on button "[PERSON_NAME]" at bounding box center [314, 300] width 99 height 18
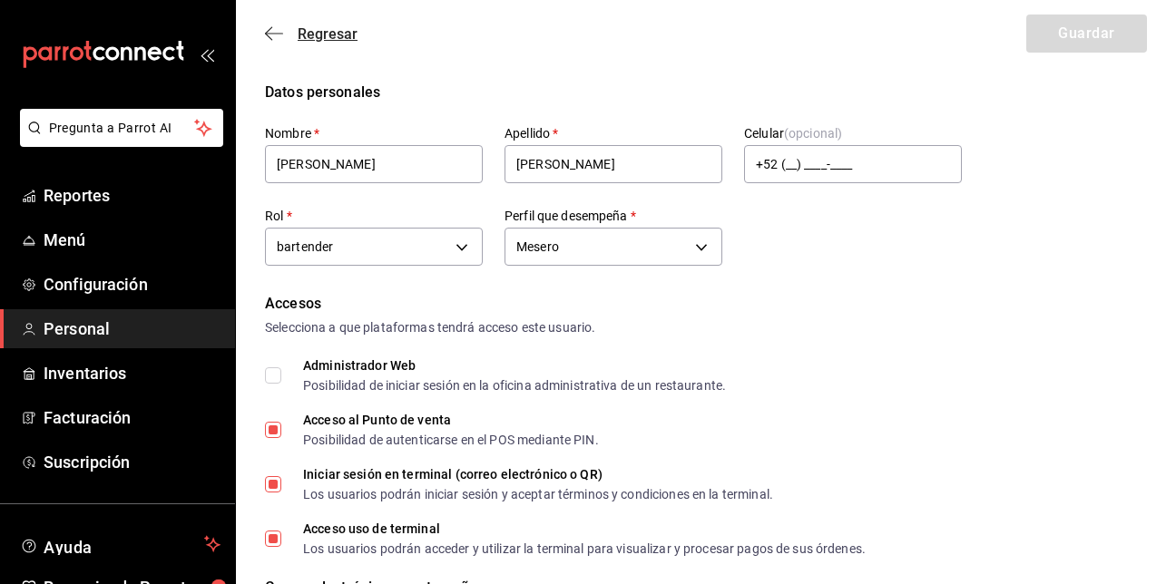
click at [272, 33] on icon "button" at bounding box center [274, 33] width 18 height 16
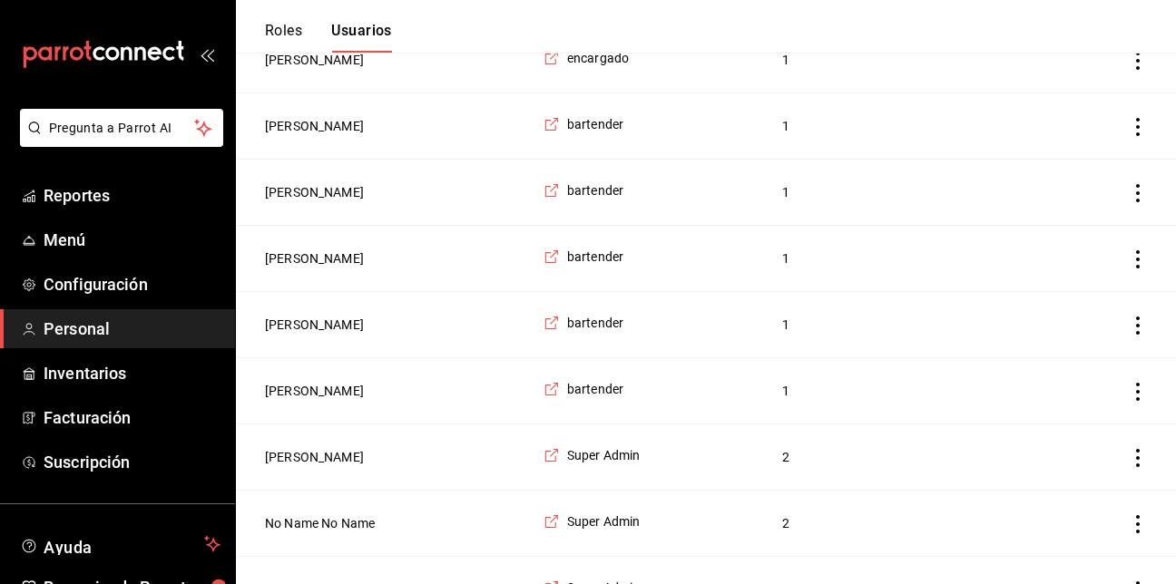
scroll to position [312, 0]
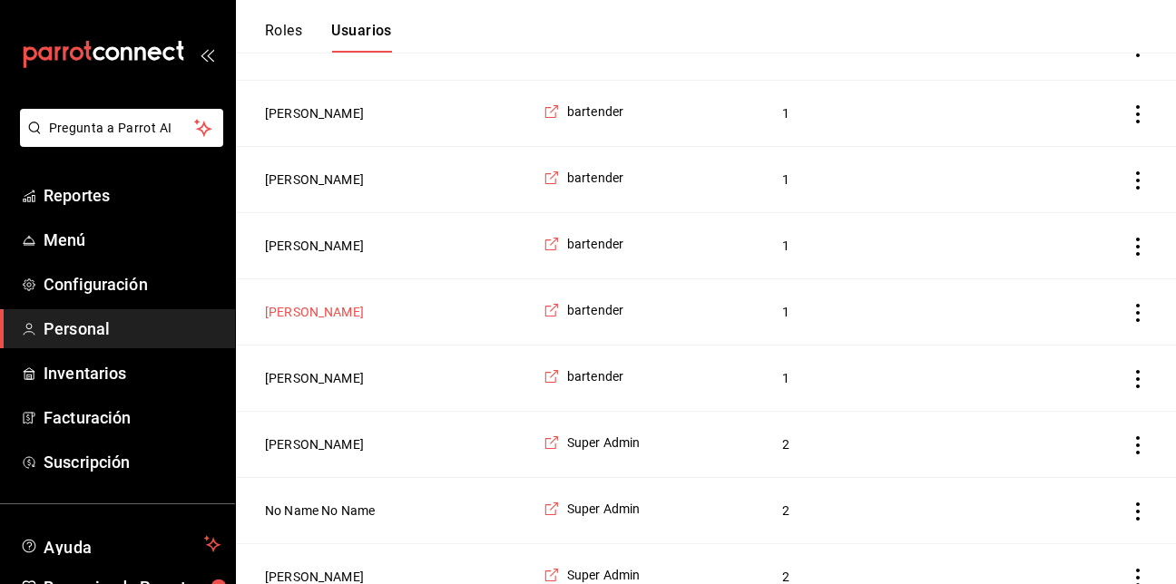
click at [328, 321] on button "[PERSON_NAME]" at bounding box center [314, 312] width 99 height 18
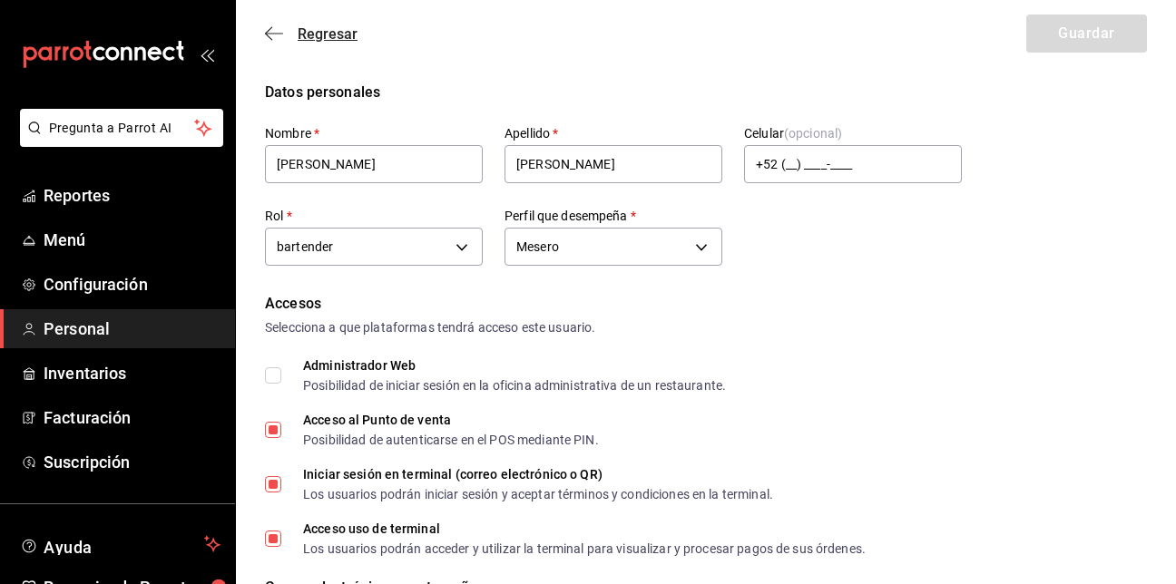
click at [270, 28] on icon "button" at bounding box center [268, 34] width 7 height 14
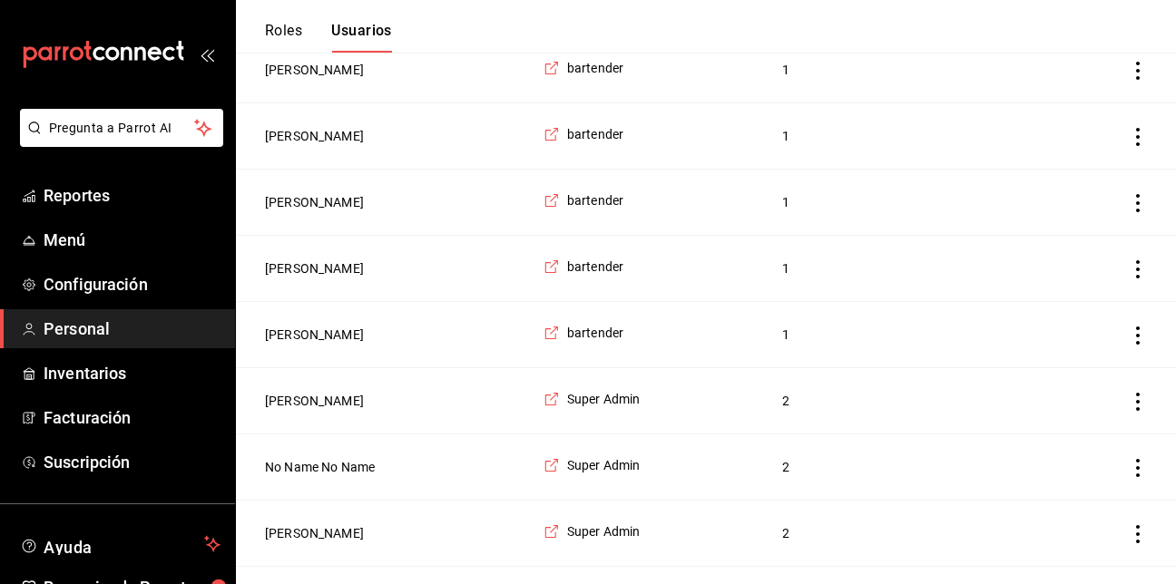
scroll to position [357, 0]
click at [294, 340] on button "[PERSON_NAME]" at bounding box center [314, 334] width 99 height 18
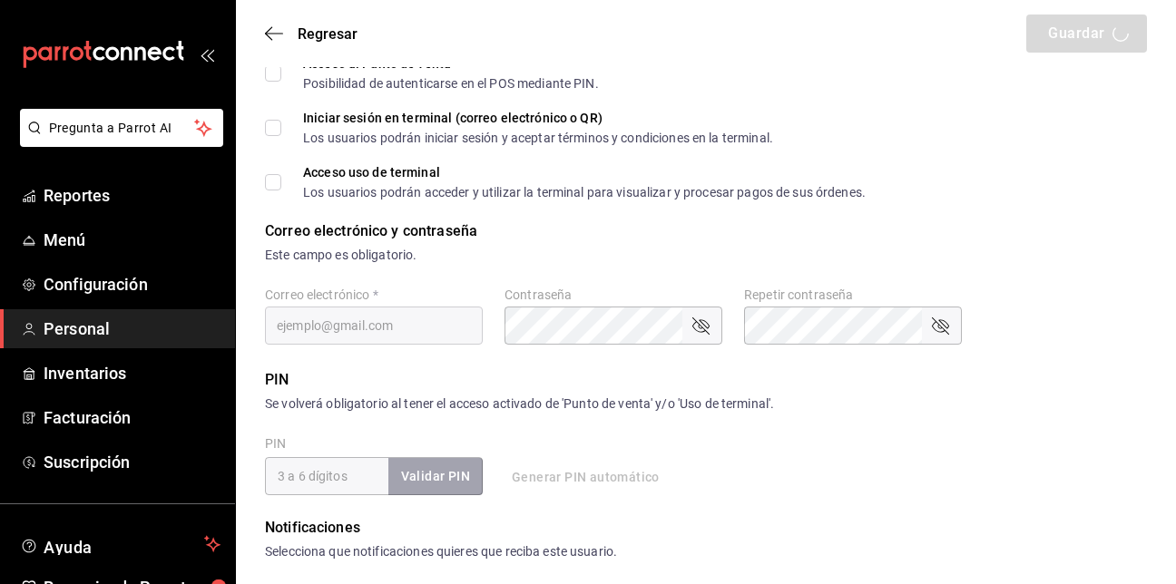
type input "[PERSON_NAME]"
checkbox input "true"
type input "[PERSON_NAME][EMAIL_ADDRESS][DOMAIN_NAME]"
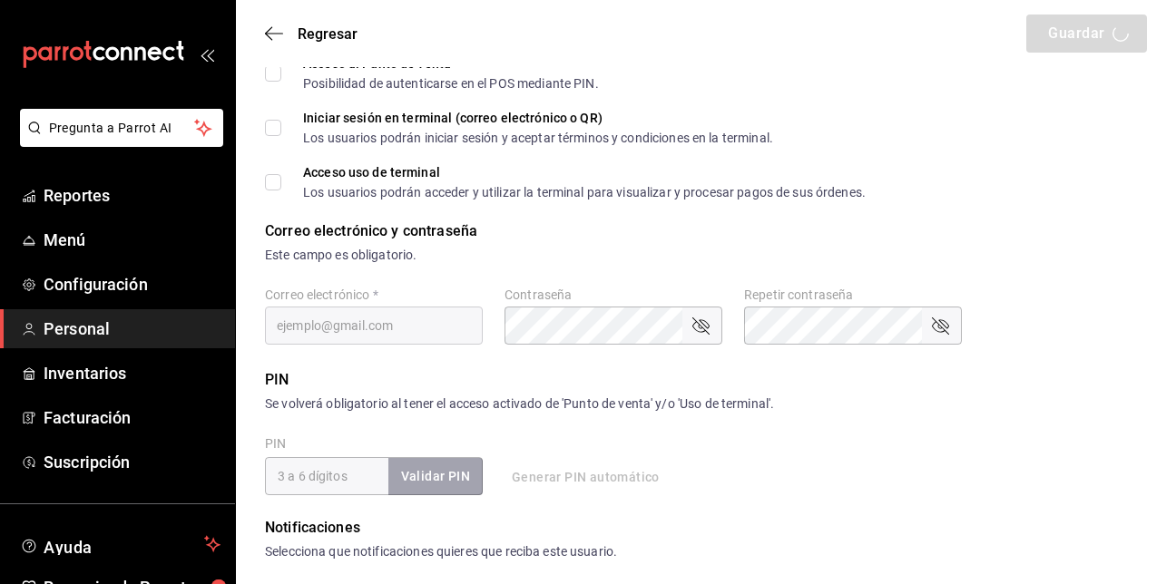
type input "3269"
type input "84941ae3-867d-4e1a-87e2-ea41cc460f05"
type input "WAITER"
checkbox input "true"
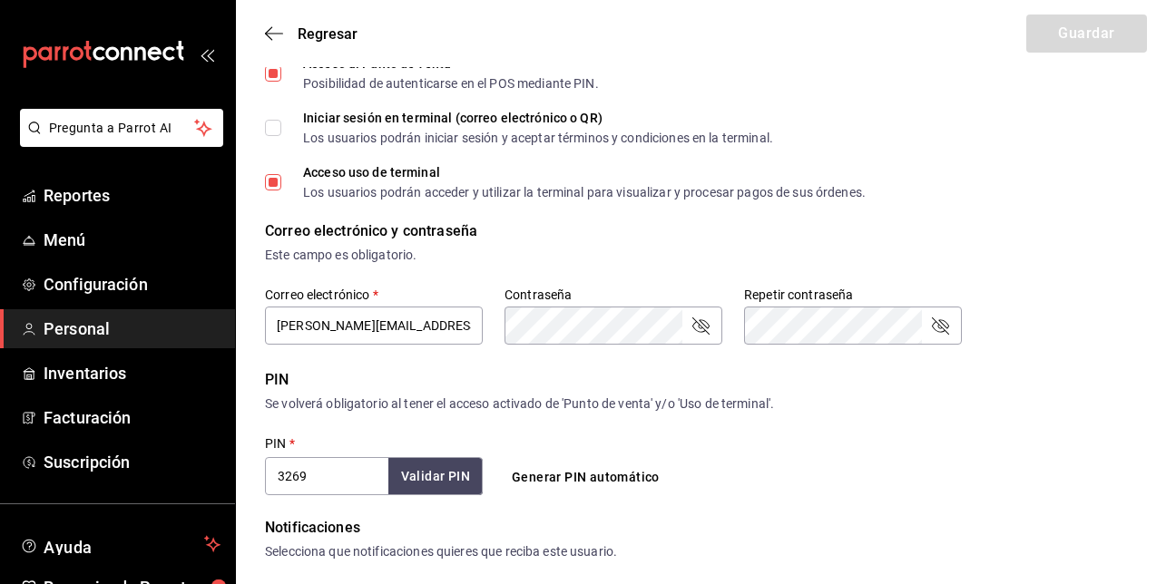
click at [271, 126] on input "Iniciar sesión en terminal (correo electrónico o QR) Los usuarios podrán inicia…" at bounding box center [273, 128] width 16 height 16
checkbox input "true"
click at [1127, 17] on button "Guardar" at bounding box center [1087, 34] width 121 height 38
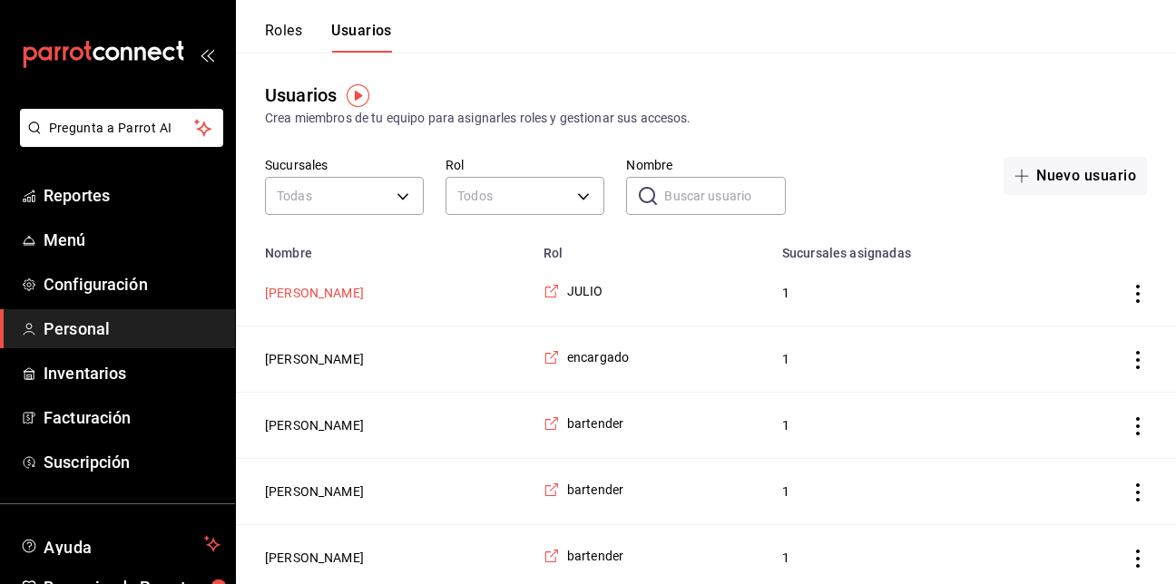
click at [286, 290] on button "[PERSON_NAME]" at bounding box center [314, 293] width 99 height 18
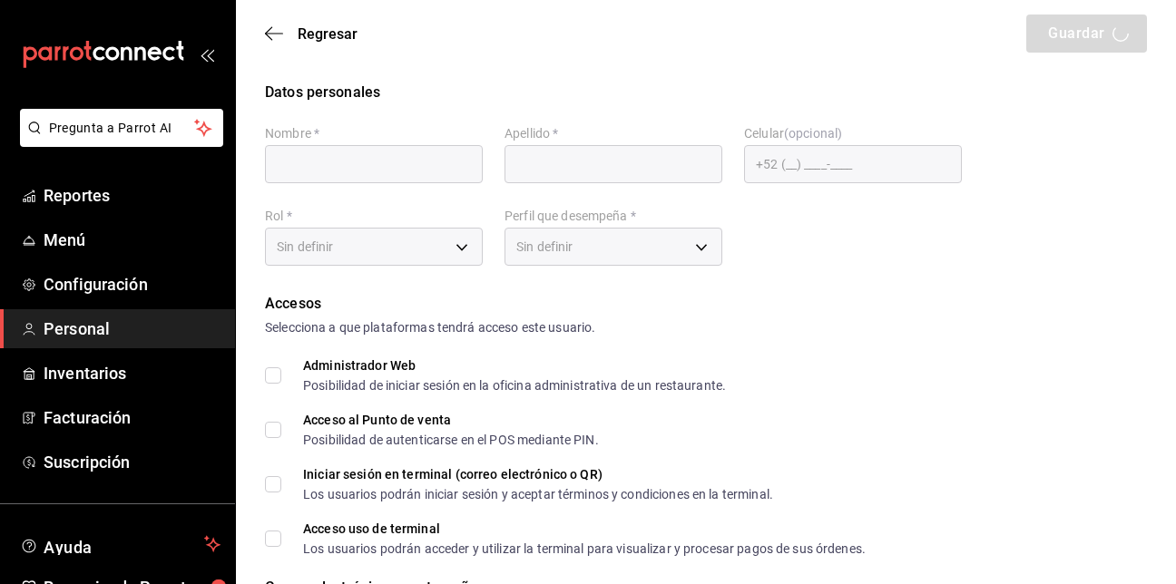
type input "julio"
type input "[PERSON_NAME]"
checkbox input "true"
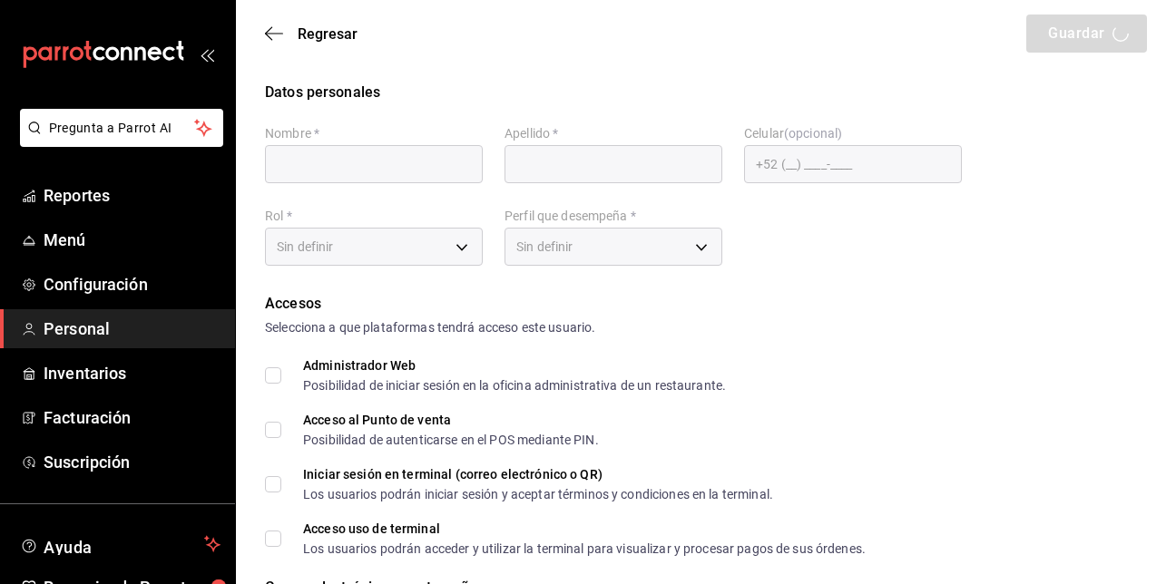
checkbox input "true"
type input "[EMAIL_ADDRESS][DOMAIN_NAME]"
type input "0143"
checkbox input "true"
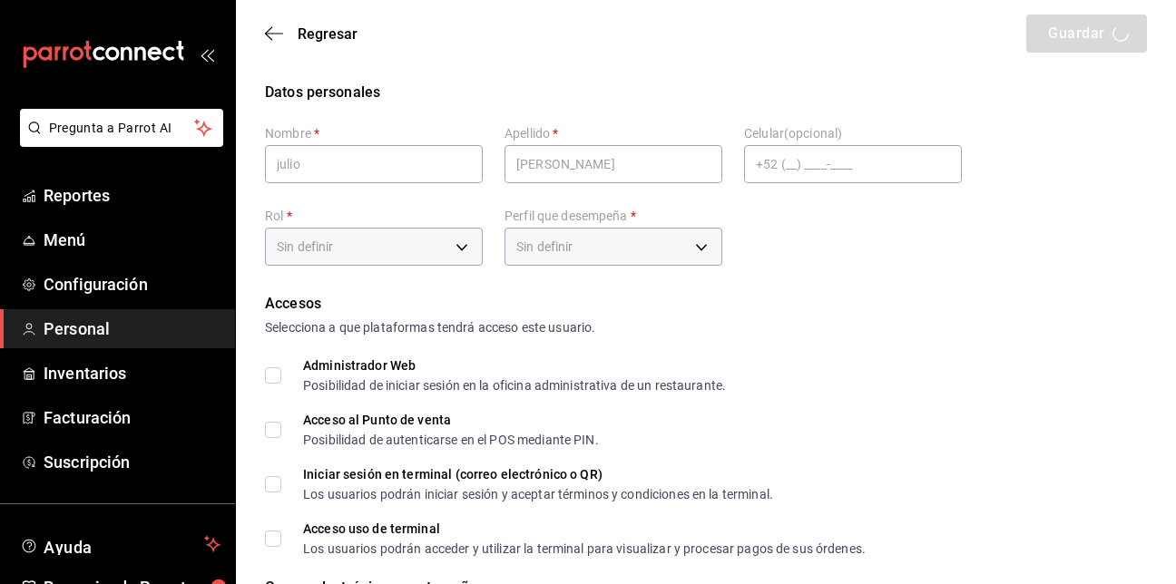
type input "3d75633b-70c5-46d6-b16e-898c5d35dfde"
type input "STAFF"
checkbox input "true"
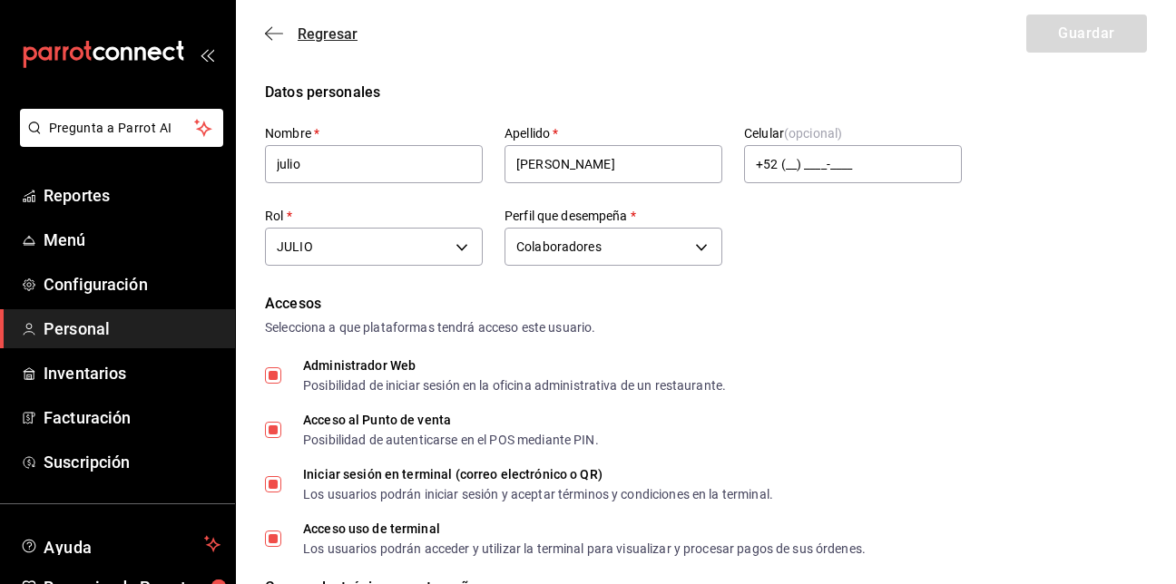
click at [275, 29] on icon "button" at bounding box center [274, 33] width 18 height 16
